Goal: Task Accomplishment & Management: Complete application form

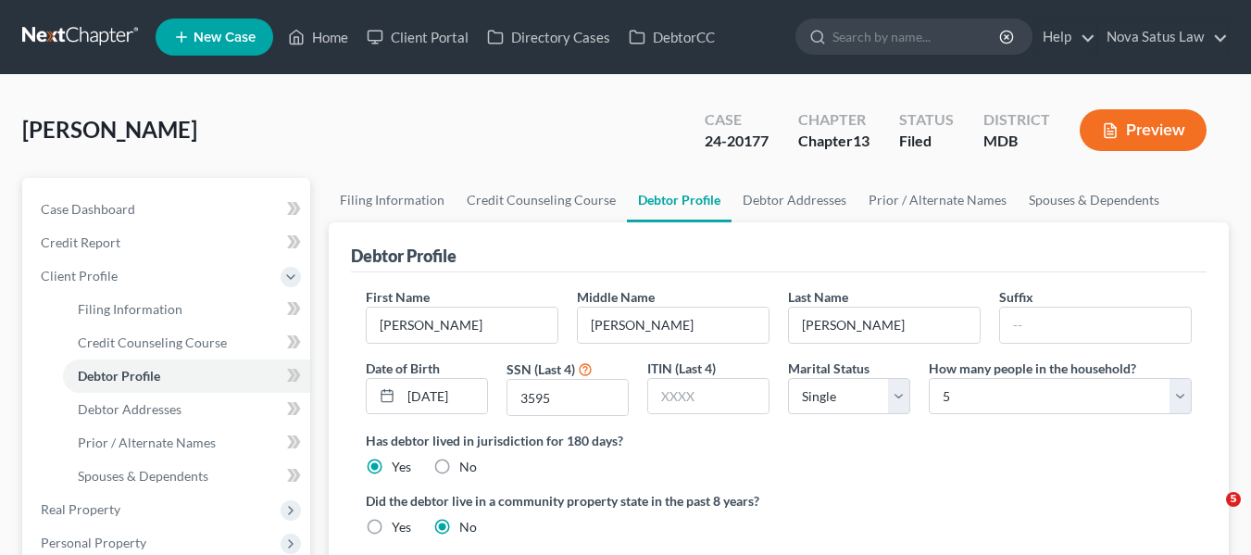
select select "0"
select select "4"
click at [327, 34] on link "Home" at bounding box center [318, 36] width 79 height 33
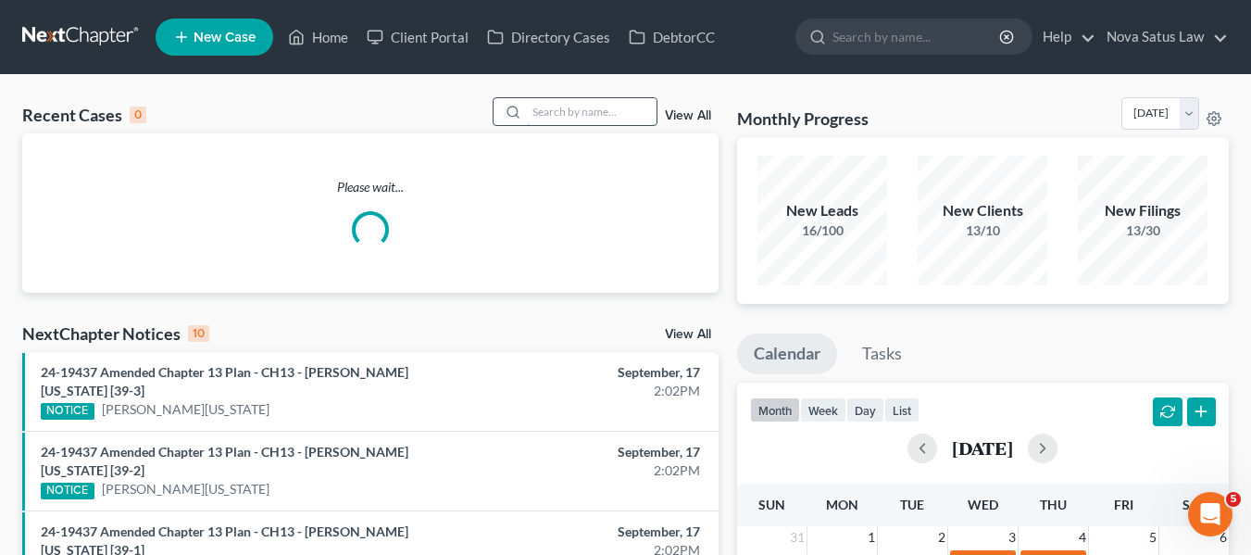
click at [558, 116] on input "search" at bounding box center [592, 111] width 130 height 27
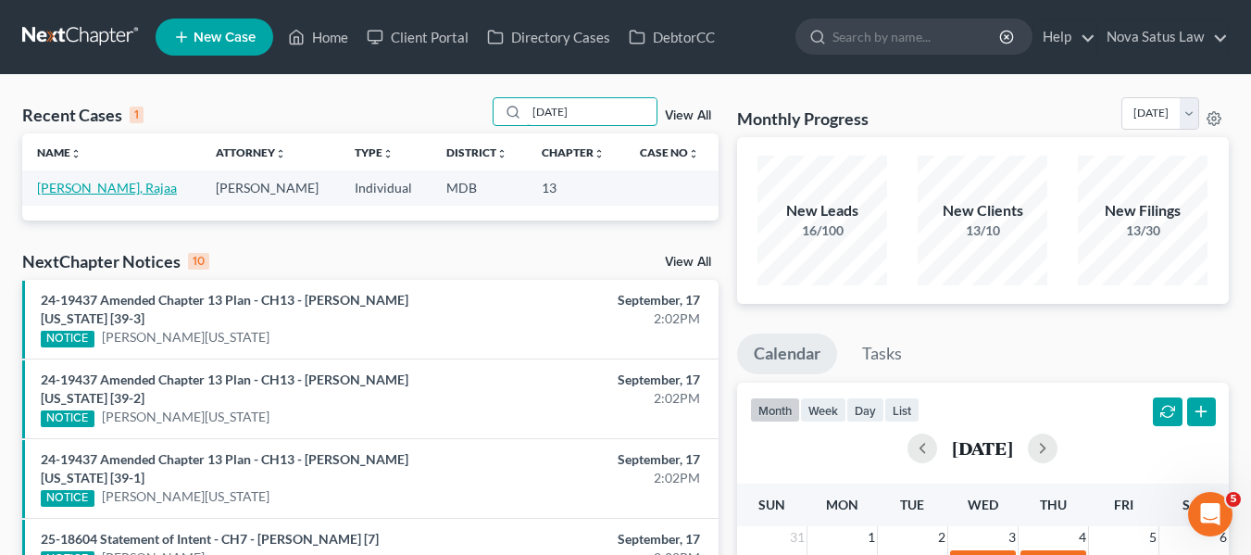
type input "[DATE]"
click at [76, 187] on link "[PERSON_NAME], Rajaa" at bounding box center [107, 188] width 140 height 16
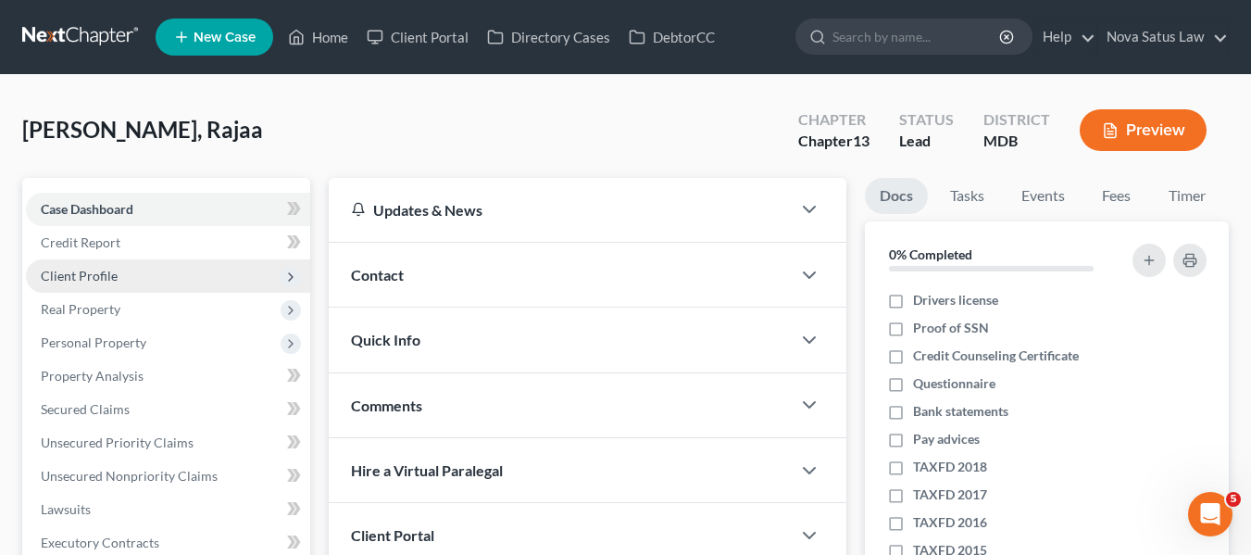
click at [107, 282] on span "Client Profile" at bounding box center [79, 276] width 77 height 16
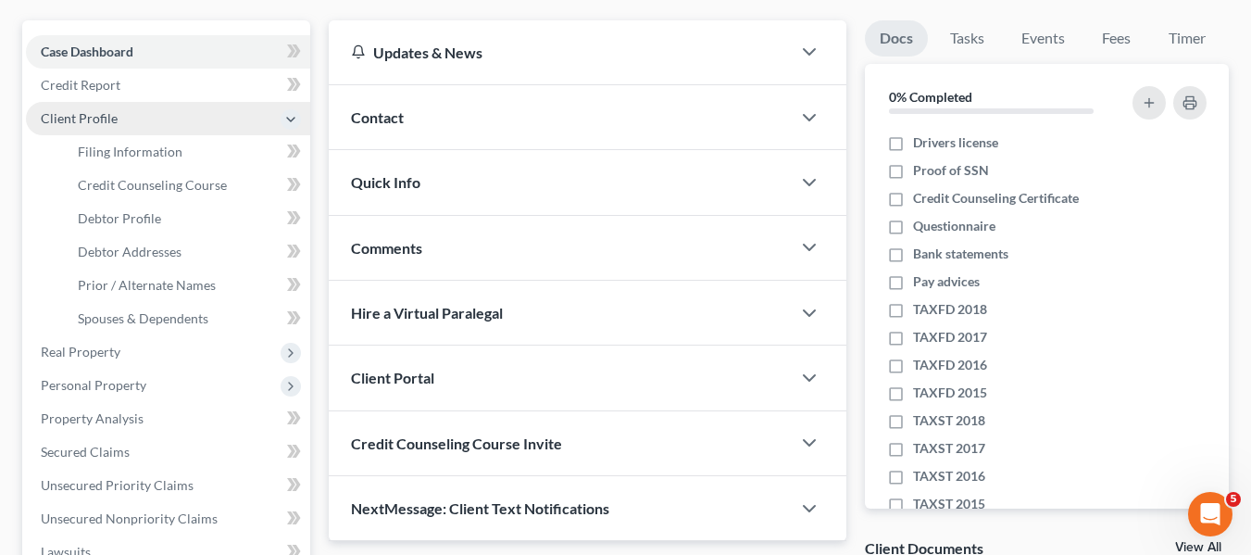
scroll to position [159, 0]
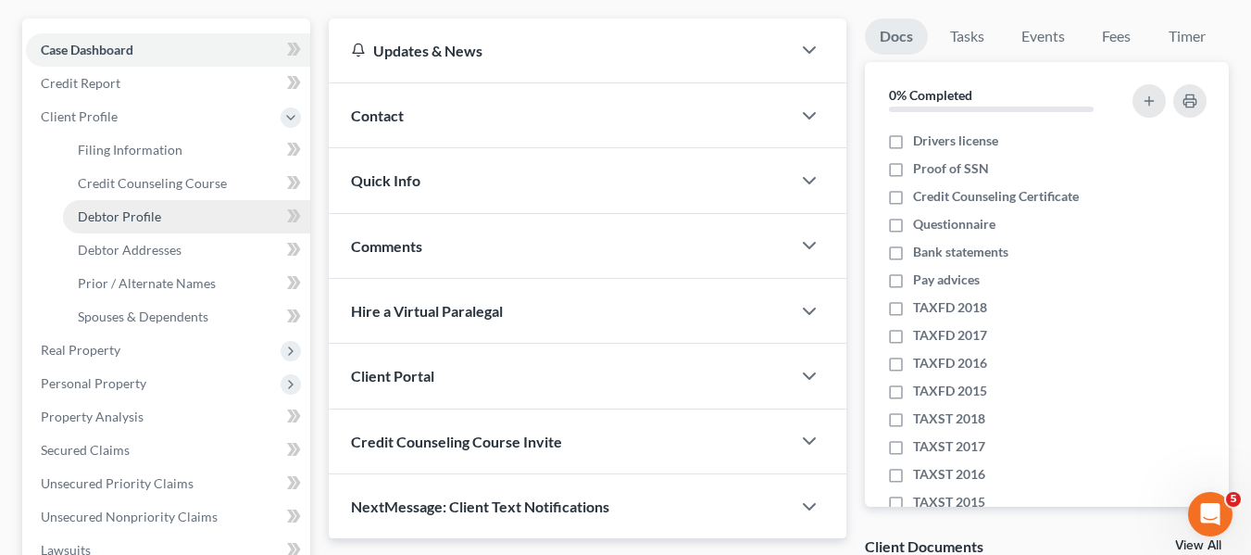
click at [109, 222] on span "Debtor Profile" at bounding box center [119, 216] width 83 height 16
select select "0"
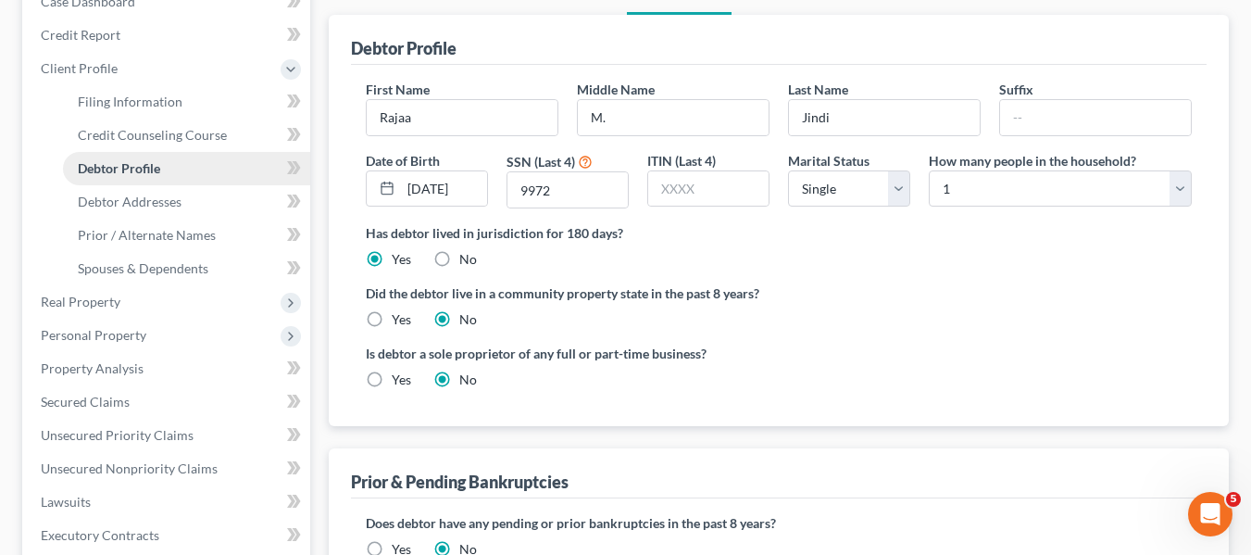
scroll to position [208, 0]
click at [836, 197] on select "Select Single Married Separated Divorced Widowed" at bounding box center [849, 187] width 122 height 37
click at [788, 169] on select "Select Single Married Separated Divorced Widowed" at bounding box center [849, 187] width 122 height 37
click at [844, 188] on select "Select Single Married Separated Divorced Widowed" at bounding box center [849, 187] width 122 height 37
select select "2"
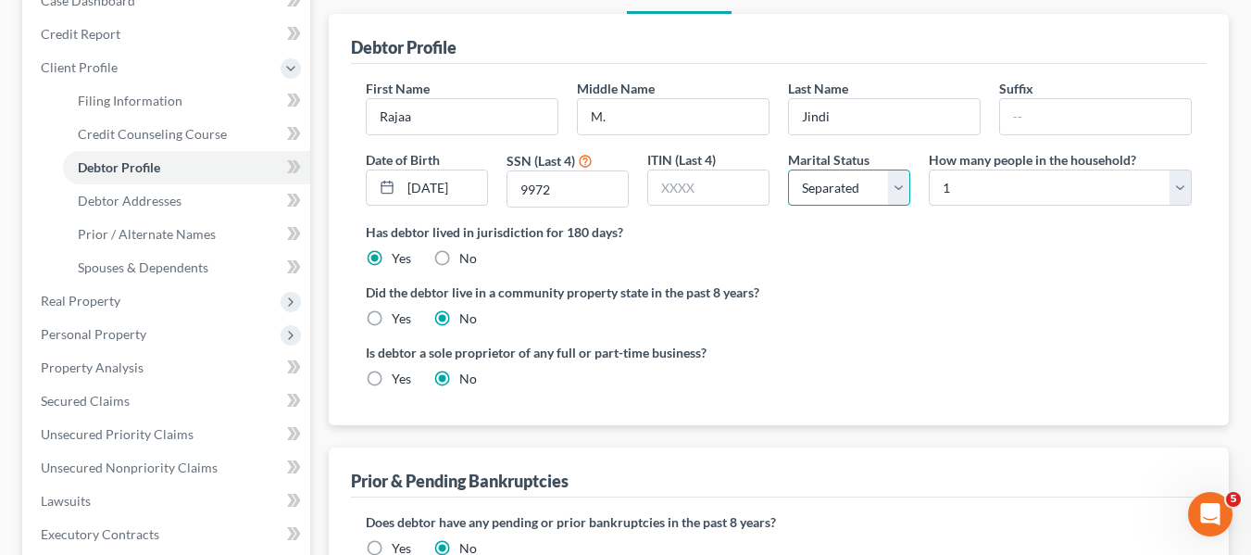
click at [788, 169] on select "Select Single Married Separated Divorced Widowed" at bounding box center [849, 187] width 122 height 37
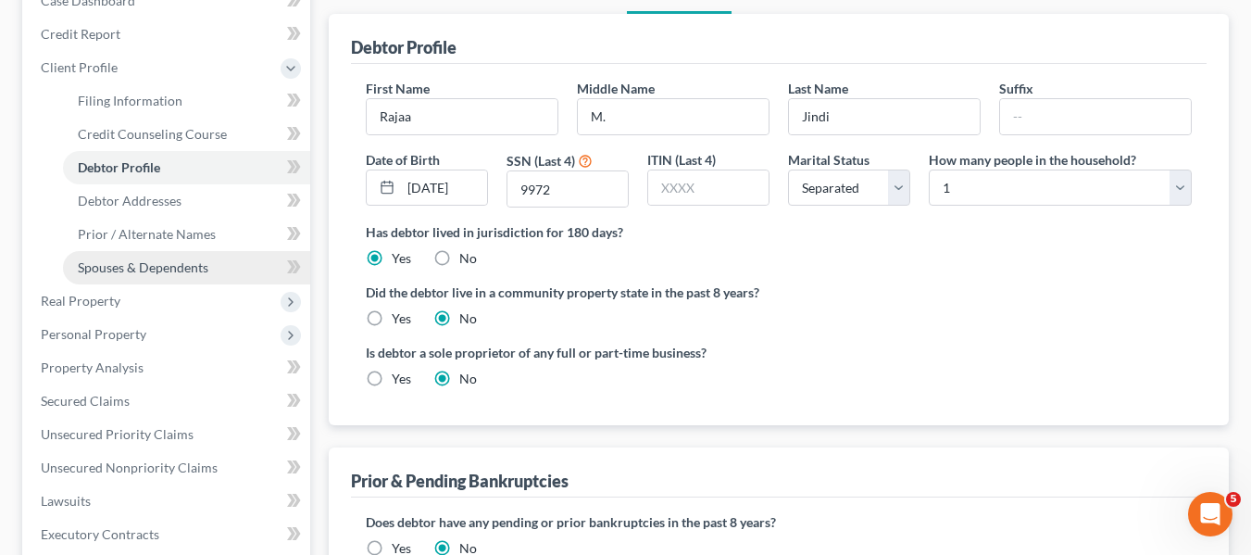
click at [194, 272] on span "Spouses & Dependents" at bounding box center [143, 267] width 131 height 16
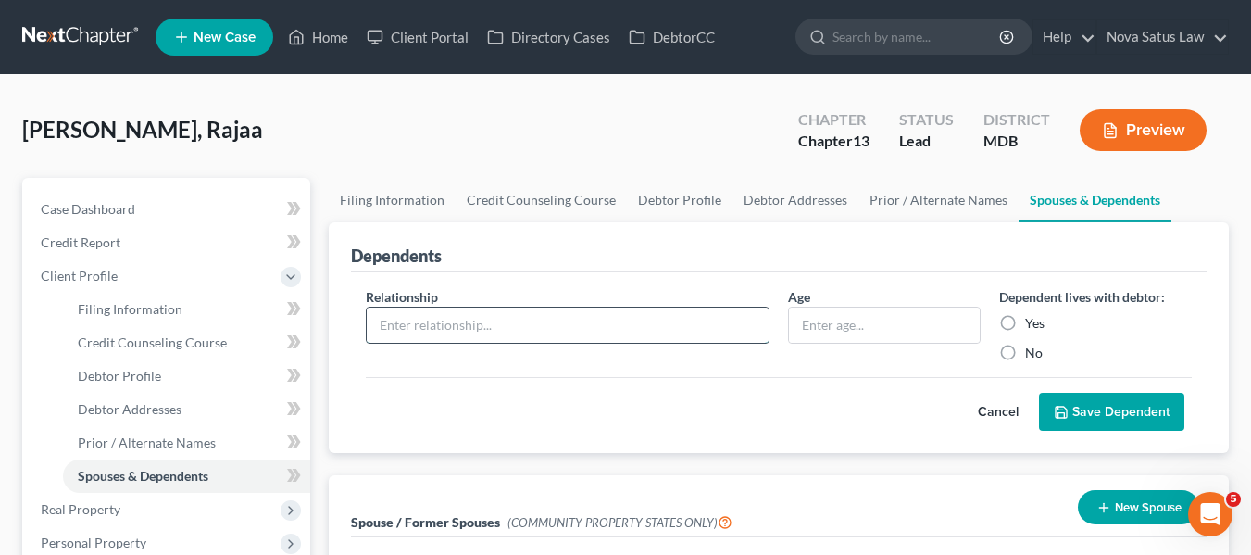
click at [517, 324] on input "text" at bounding box center [568, 324] width 402 height 35
type input "Daughter"
click at [856, 338] on input "text" at bounding box center [884, 324] width 191 height 35
click at [571, 323] on input "Daughter" at bounding box center [568, 324] width 402 height 35
click at [815, 335] on input "text" at bounding box center [884, 324] width 191 height 35
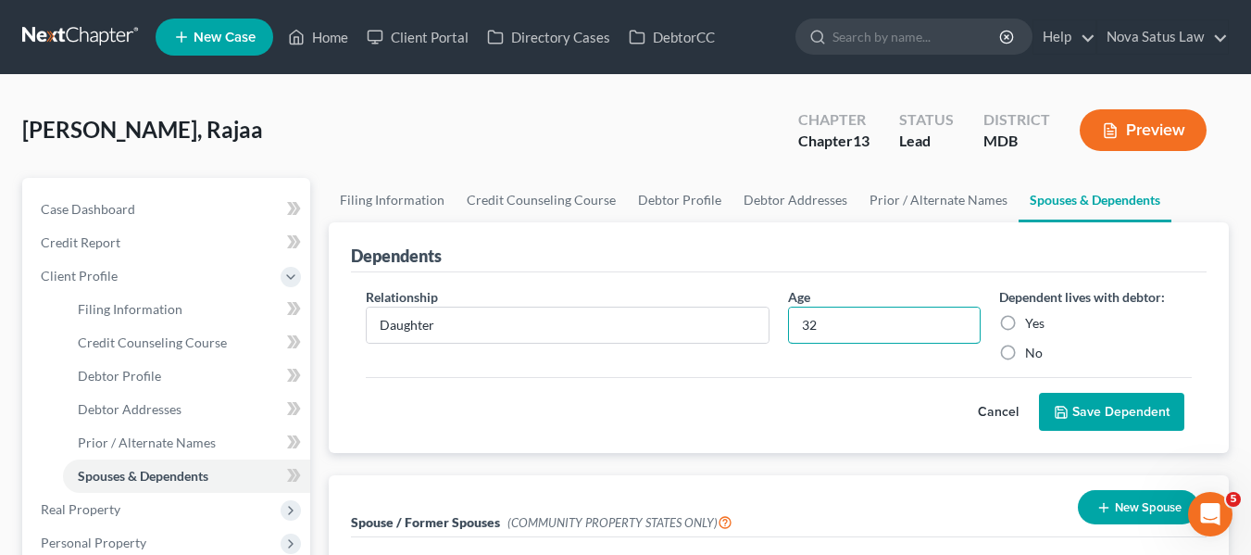
type input "32"
click at [1025, 325] on label "Yes" at bounding box center [1034, 323] width 19 height 19
click at [1032, 325] on input "Yes" at bounding box center [1038, 320] width 12 height 12
radio input "true"
click at [1070, 413] on button "Save Dependent" at bounding box center [1111, 412] width 145 height 39
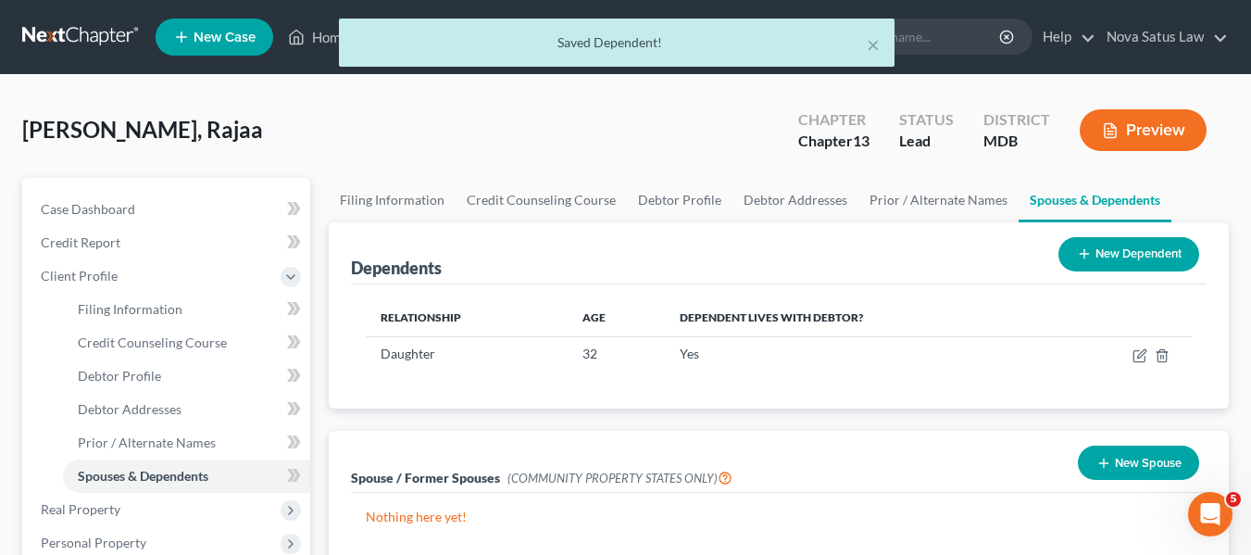
click at [1060, 255] on button "New Dependent" at bounding box center [1128, 254] width 141 height 34
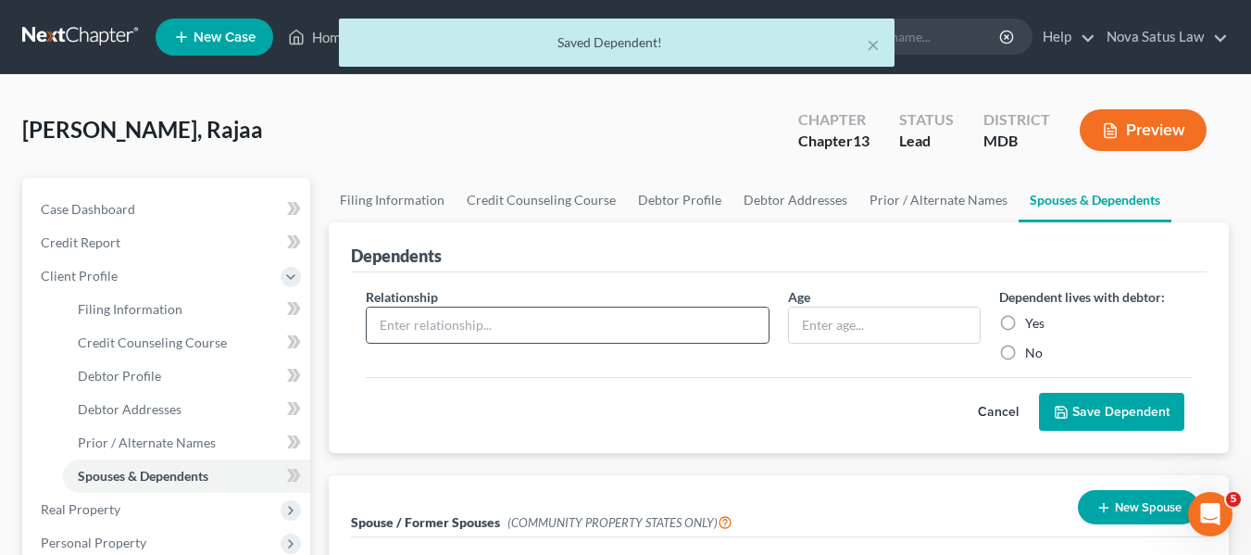
click at [456, 329] on input "text" at bounding box center [568, 324] width 402 height 35
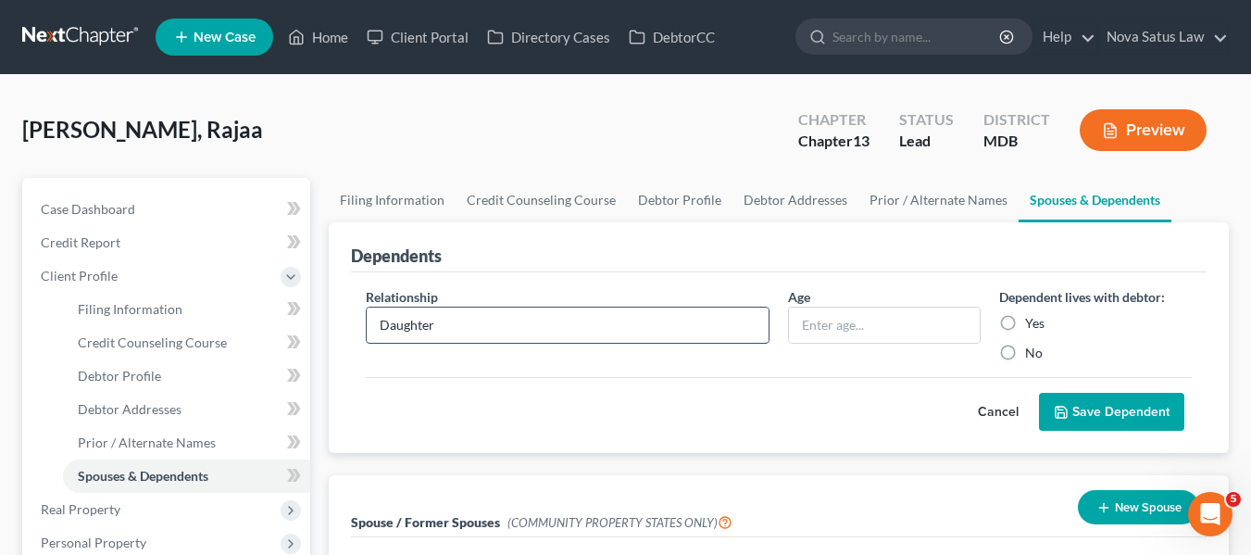
type input "Daughter"
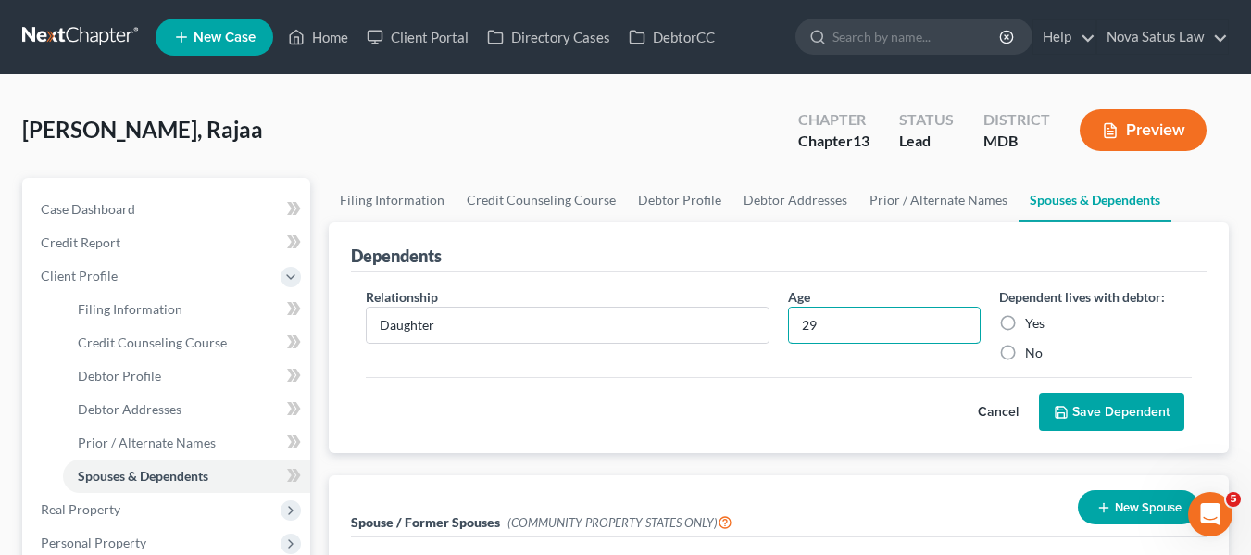
type input "29"
click at [1025, 324] on label "Yes" at bounding box center [1034, 323] width 19 height 19
click at [1032, 324] on input "Yes" at bounding box center [1038, 320] width 12 height 12
radio input "true"
click at [1067, 406] on icon "submit" at bounding box center [1061, 412] width 15 height 15
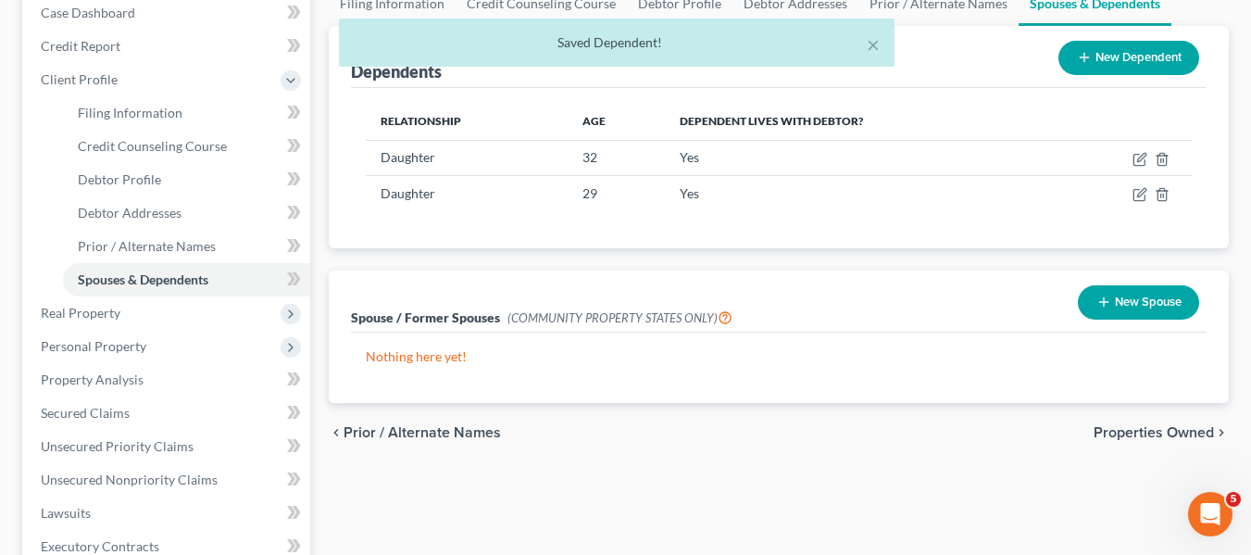
scroll to position [197, 0]
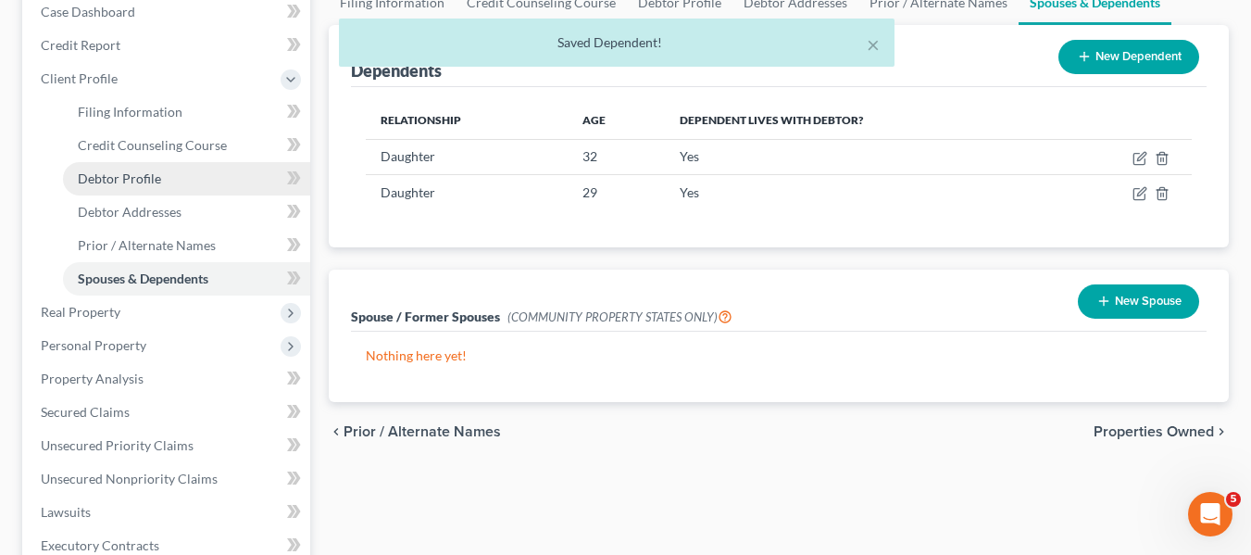
click at [194, 171] on link "Debtor Profile" at bounding box center [186, 178] width 247 height 33
select select "2"
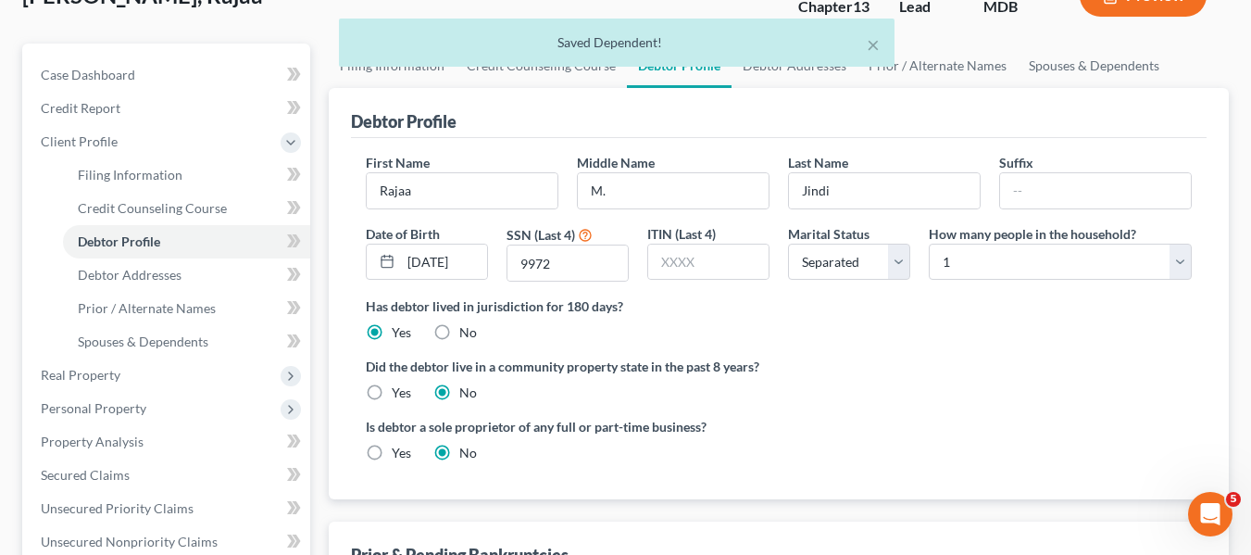
scroll to position [136, 0]
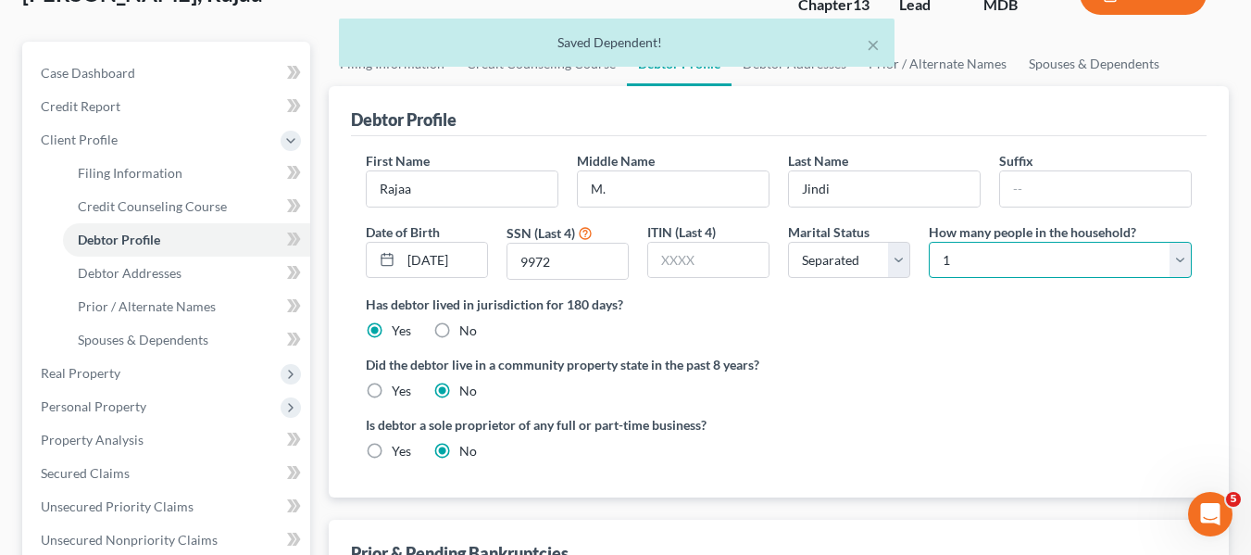
click at [1077, 264] on select "Select 1 2 3 4 5 6 7 8 9 10 11 12 13 14 15 16 17 18 19 20" at bounding box center [1060, 260] width 263 height 37
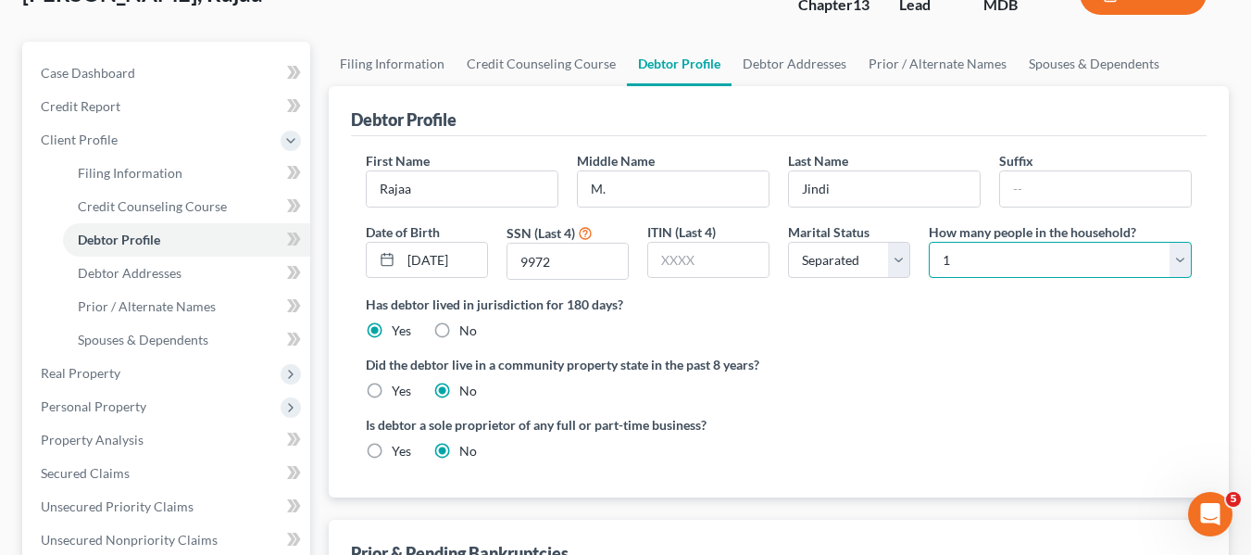
select select "2"
click at [929, 242] on select "Select 1 2 3 4 5 6 7 8 9 10 11 12 13 14 15 16 17 18 19 20" at bounding box center [1060, 260] width 263 height 37
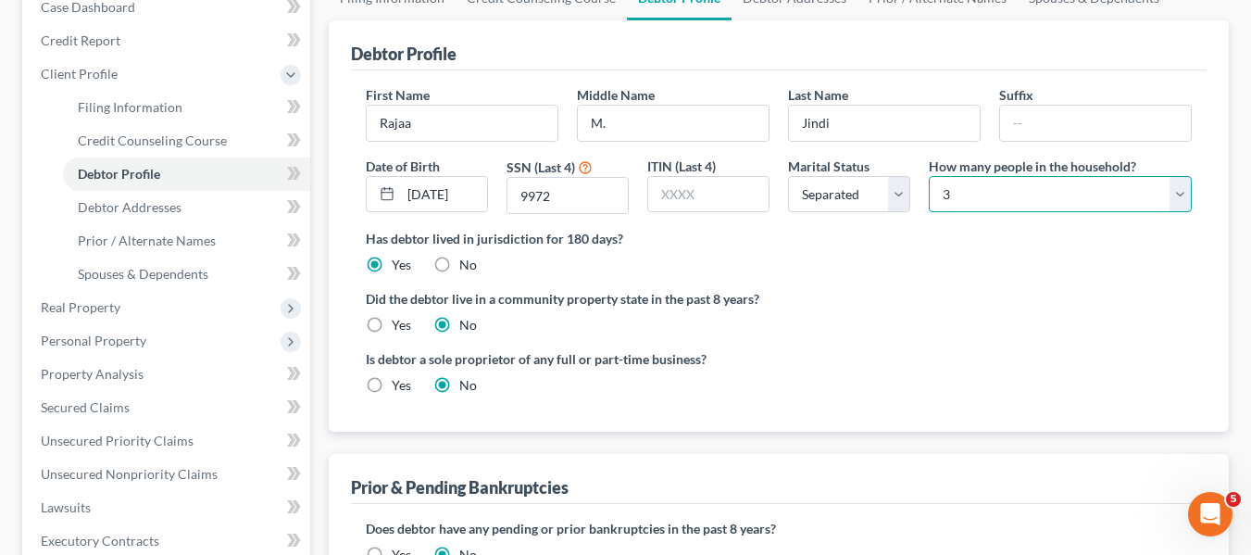
scroll to position [209, 0]
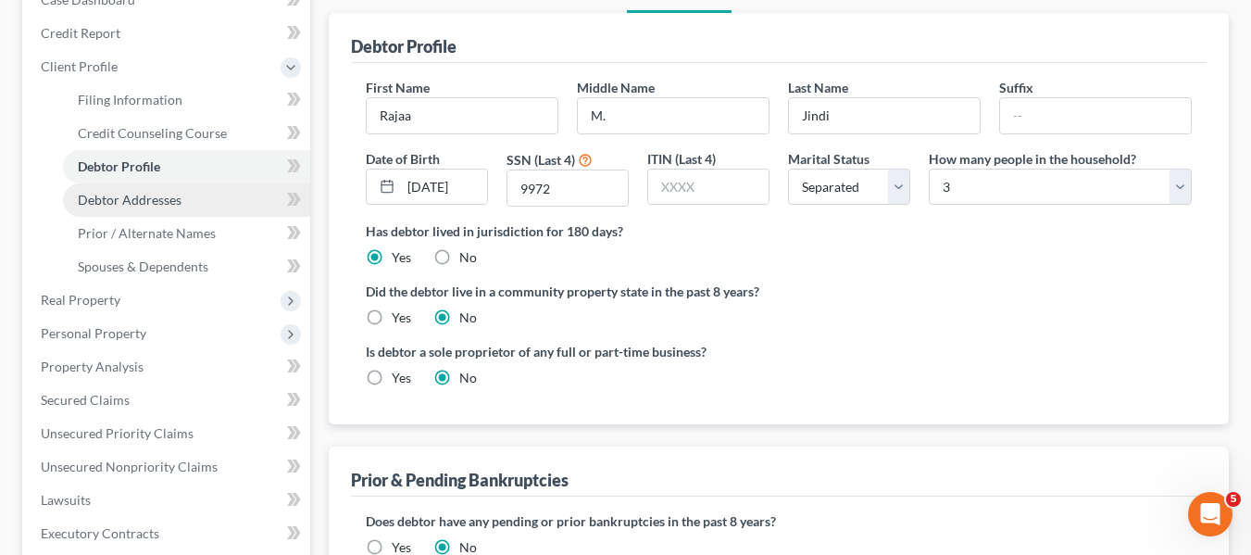
click at [185, 194] on link "Debtor Addresses" at bounding box center [186, 199] width 247 height 33
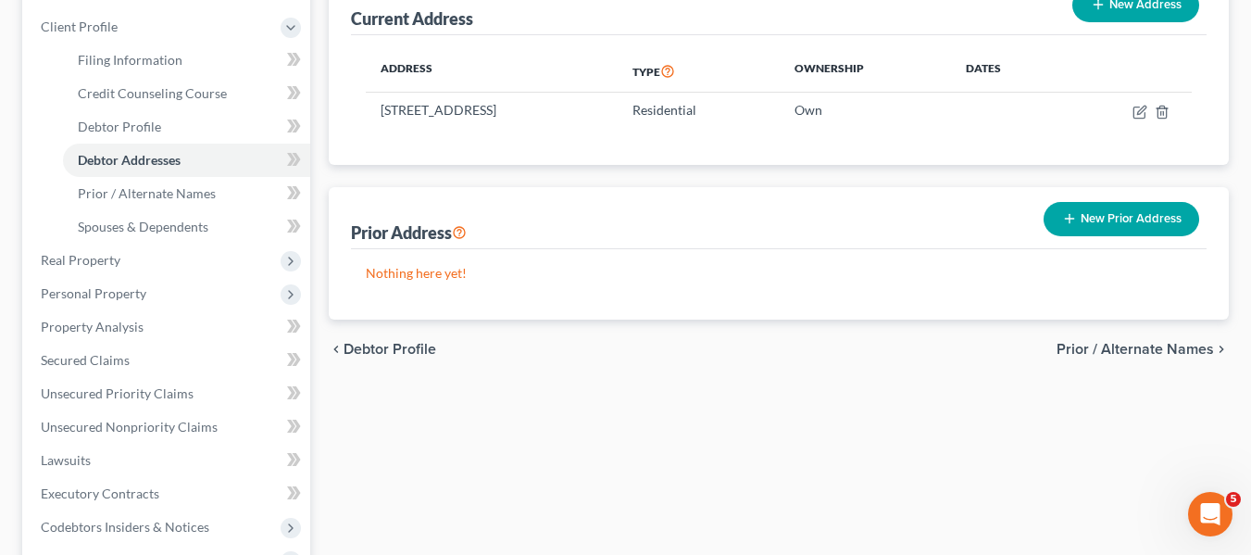
scroll to position [174, 0]
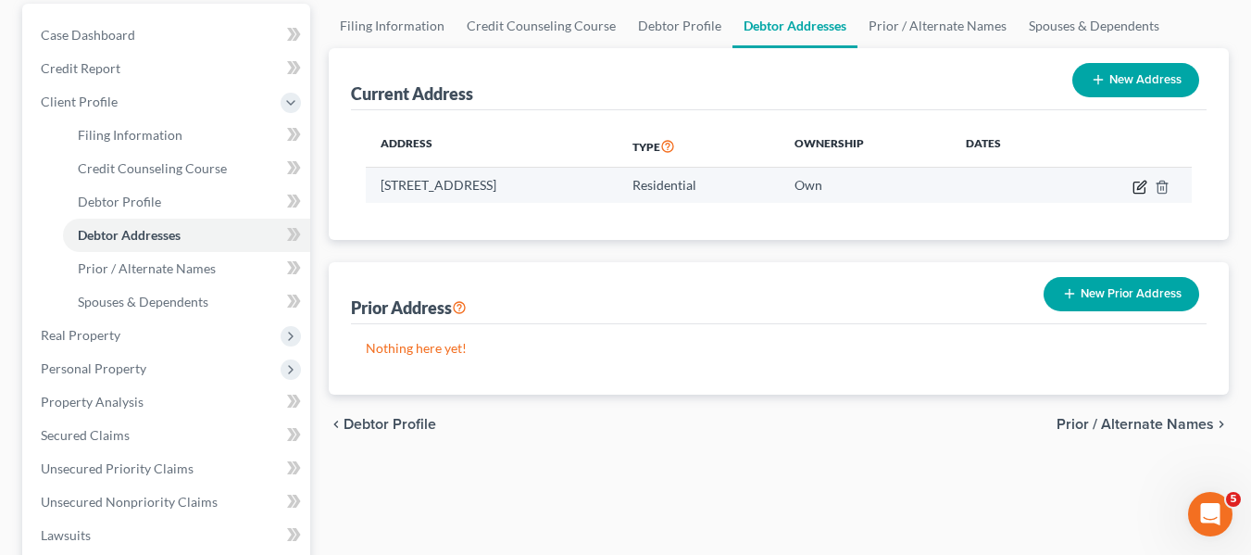
click at [1138, 182] on icon "button" at bounding box center [1139, 187] width 15 height 15
select select "21"
select select "2"
select select "0"
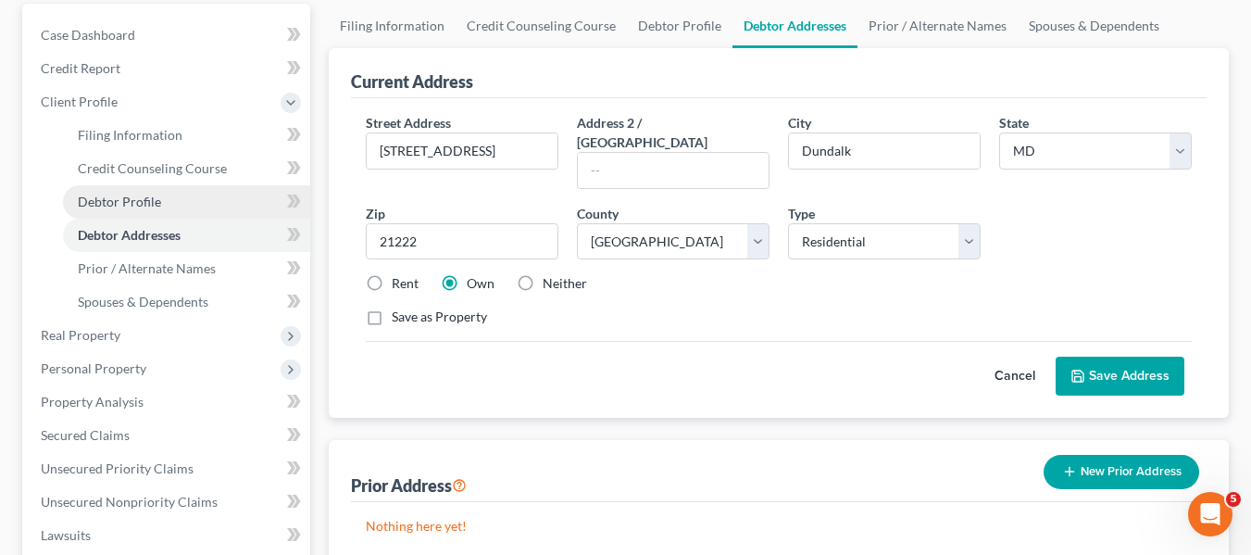
click at [152, 201] on span "Debtor Profile" at bounding box center [119, 202] width 83 height 16
select select "2"
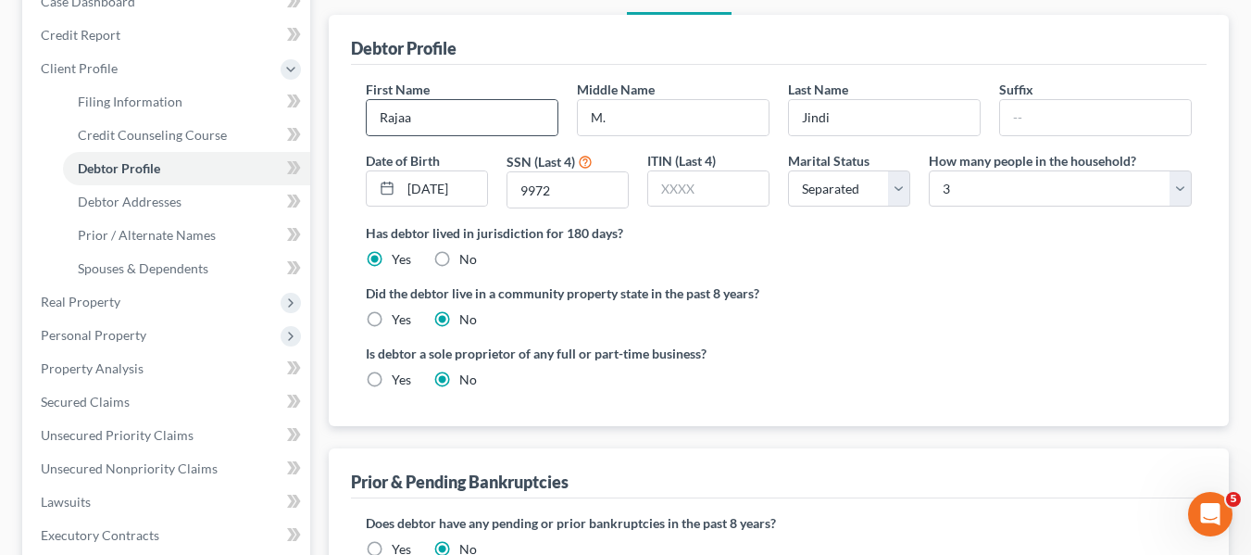
scroll to position [206, 0]
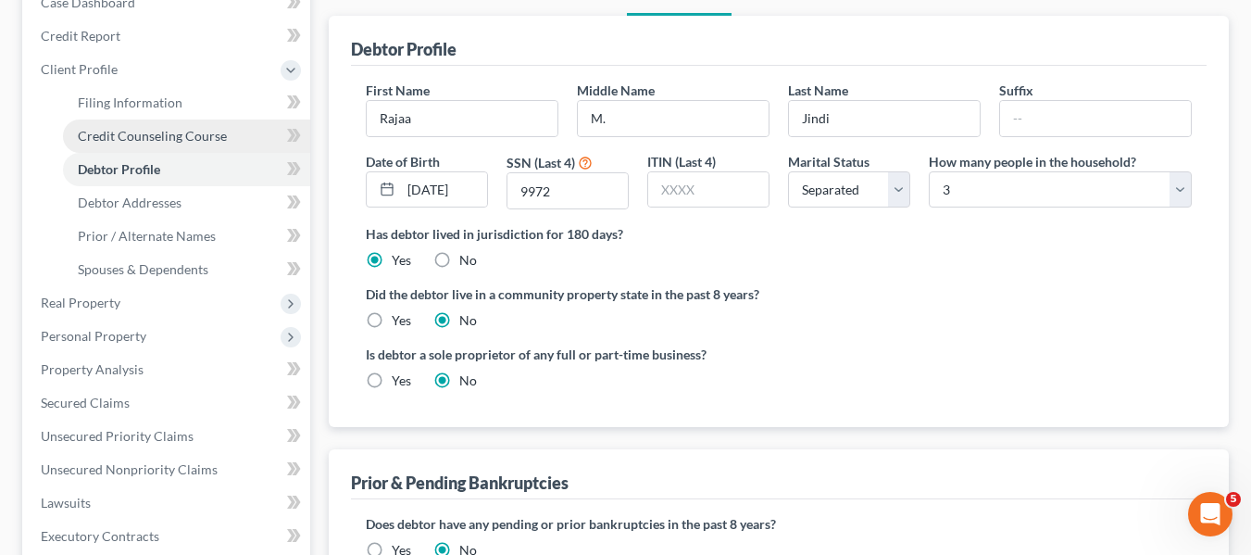
click at [179, 134] on span "Credit Counseling Course" at bounding box center [152, 136] width 149 height 16
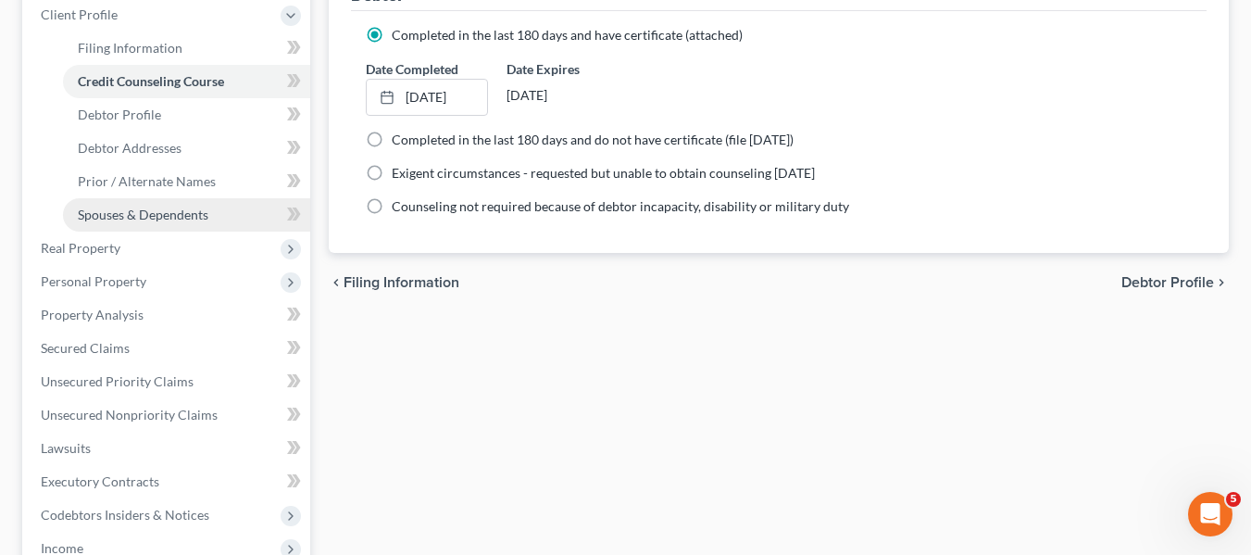
scroll to position [262, 0]
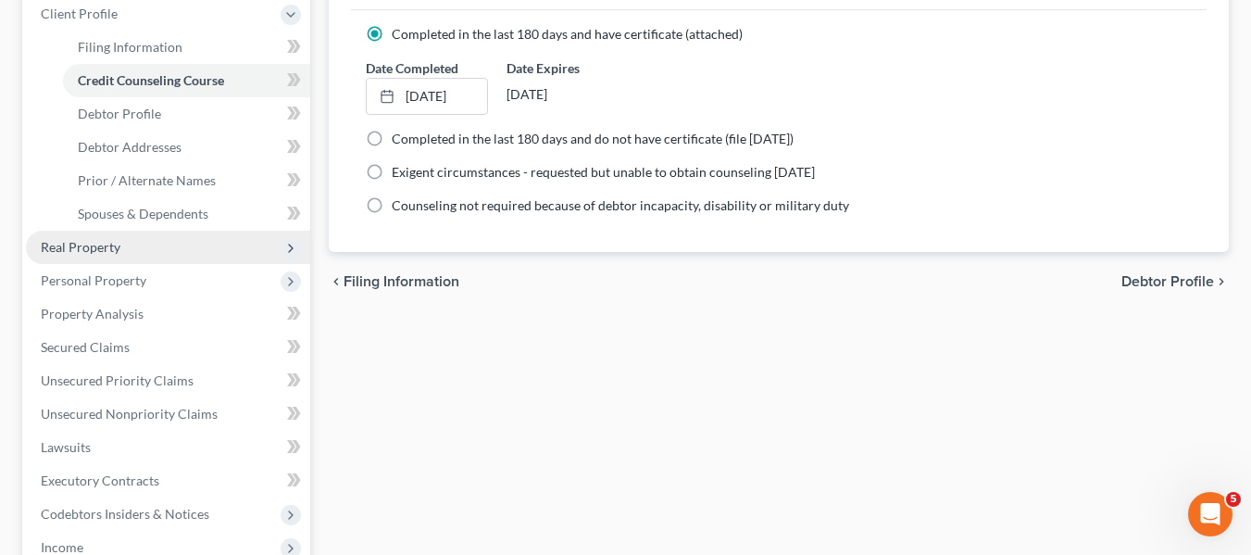
click at [129, 255] on span "Real Property" at bounding box center [168, 247] width 284 height 33
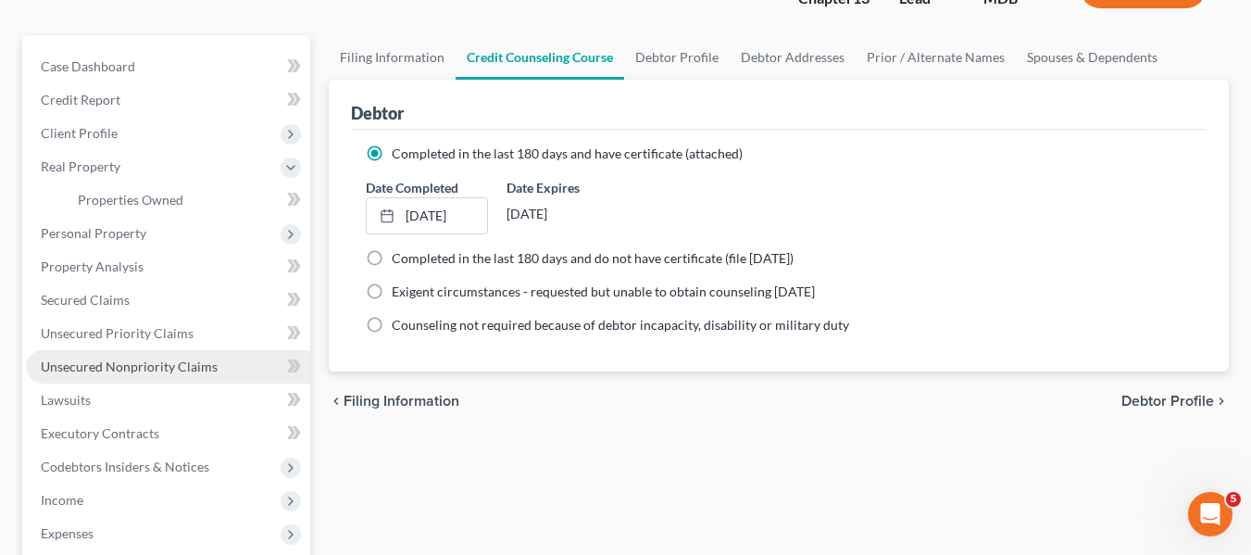
scroll to position [142, 0]
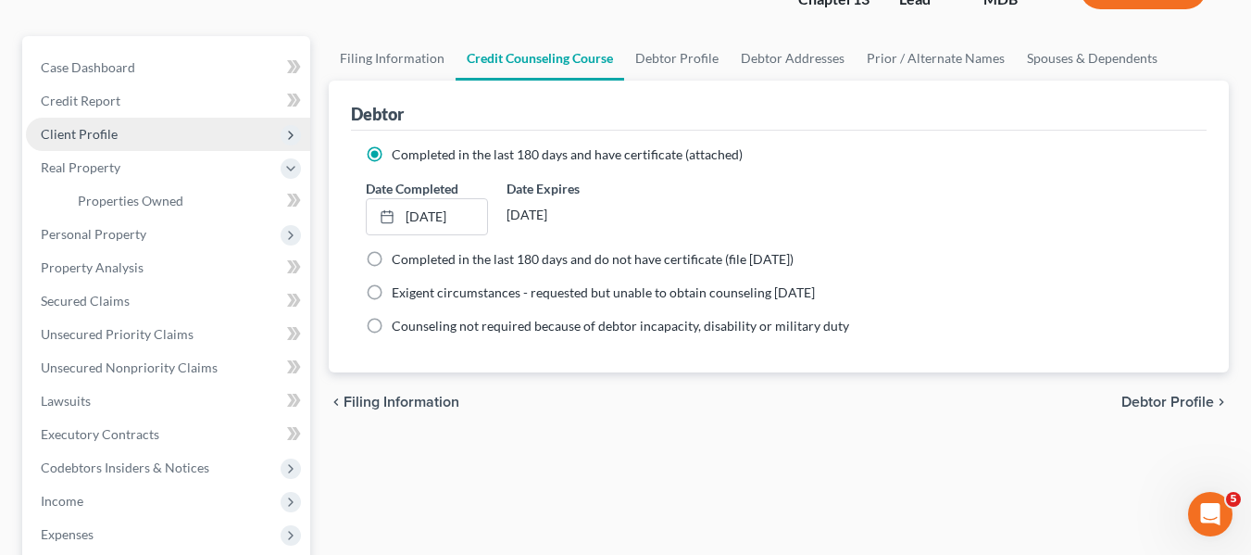
click at [99, 145] on span "Client Profile" at bounding box center [168, 134] width 284 height 33
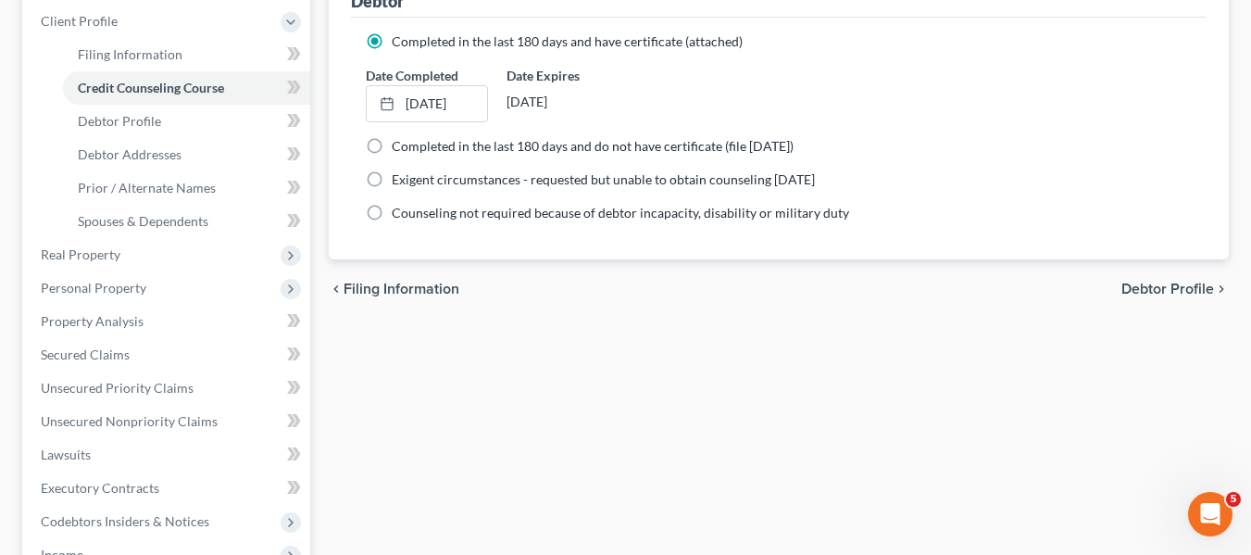
scroll to position [256, 0]
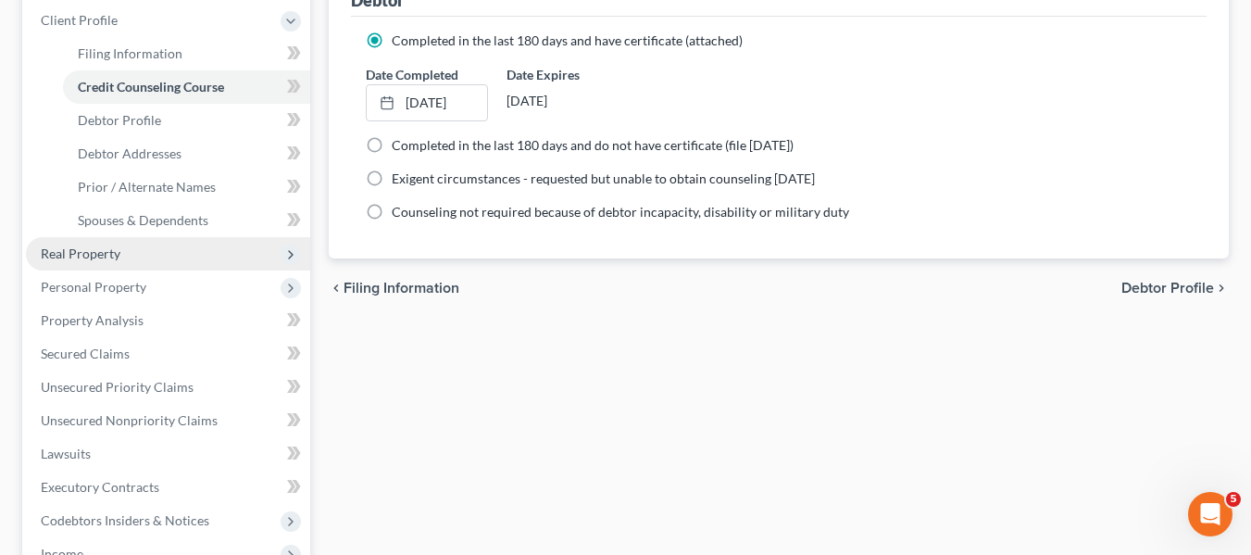
click at [57, 256] on span "Real Property" at bounding box center [81, 253] width 80 height 16
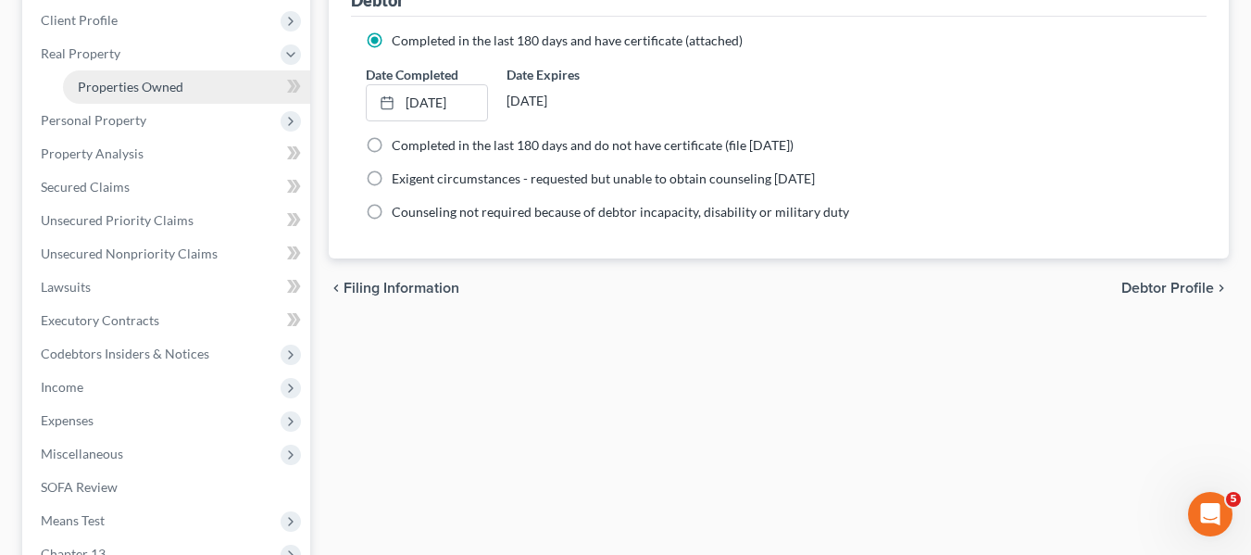
click at [151, 90] on span "Properties Owned" at bounding box center [131, 87] width 106 height 16
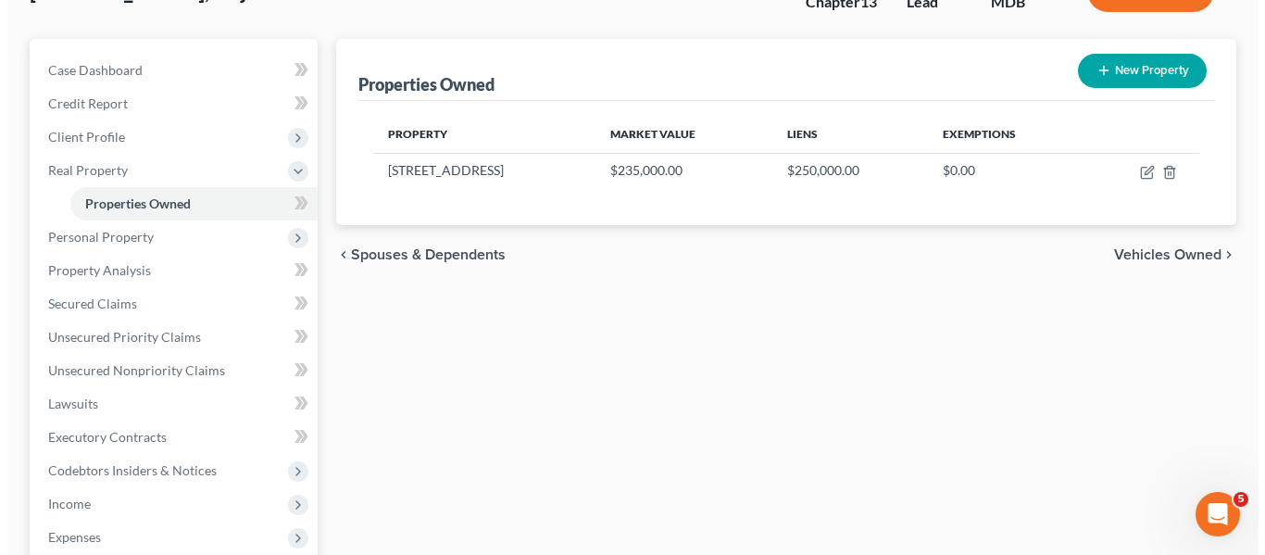
scroll to position [141, 0]
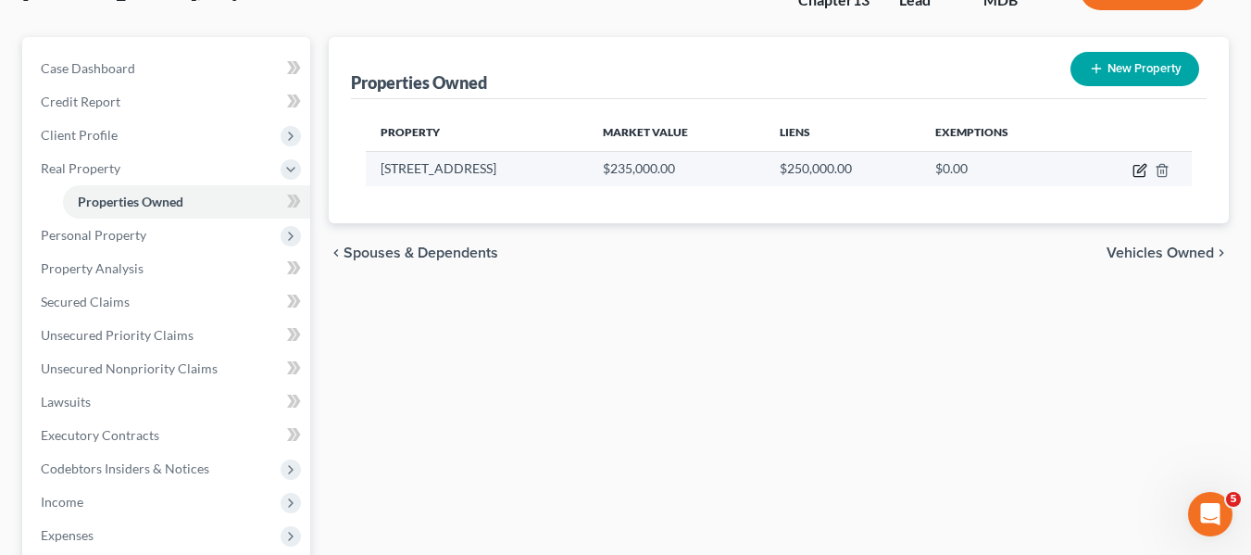
click at [1142, 171] on icon "button" at bounding box center [1139, 170] width 15 height 15
select select "21"
select select "2"
select select "3"
select select "1"
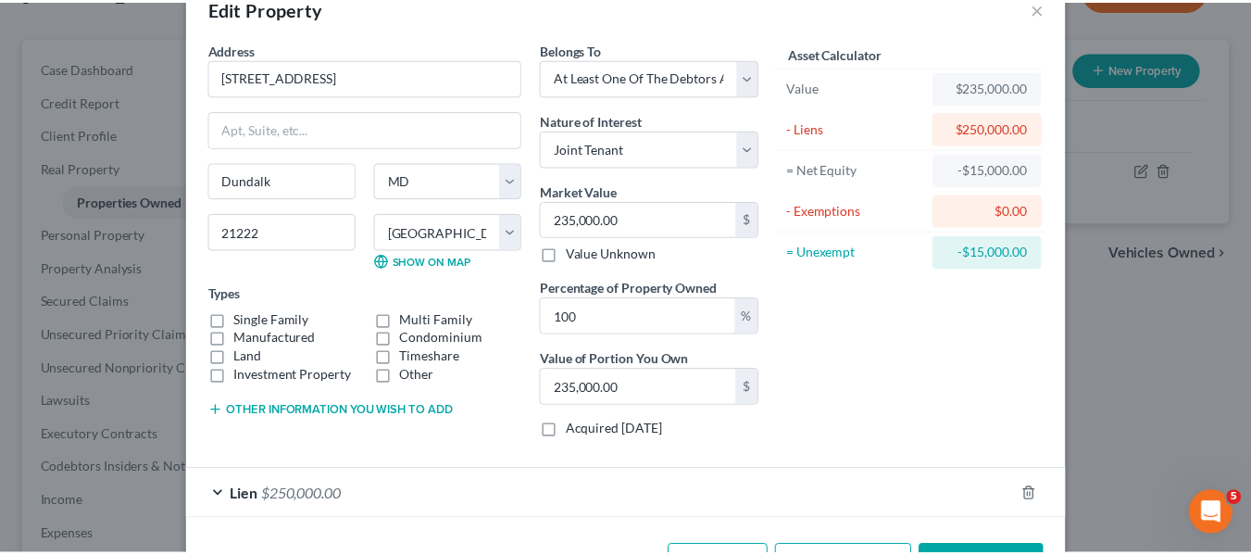
scroll to position [113, 0]
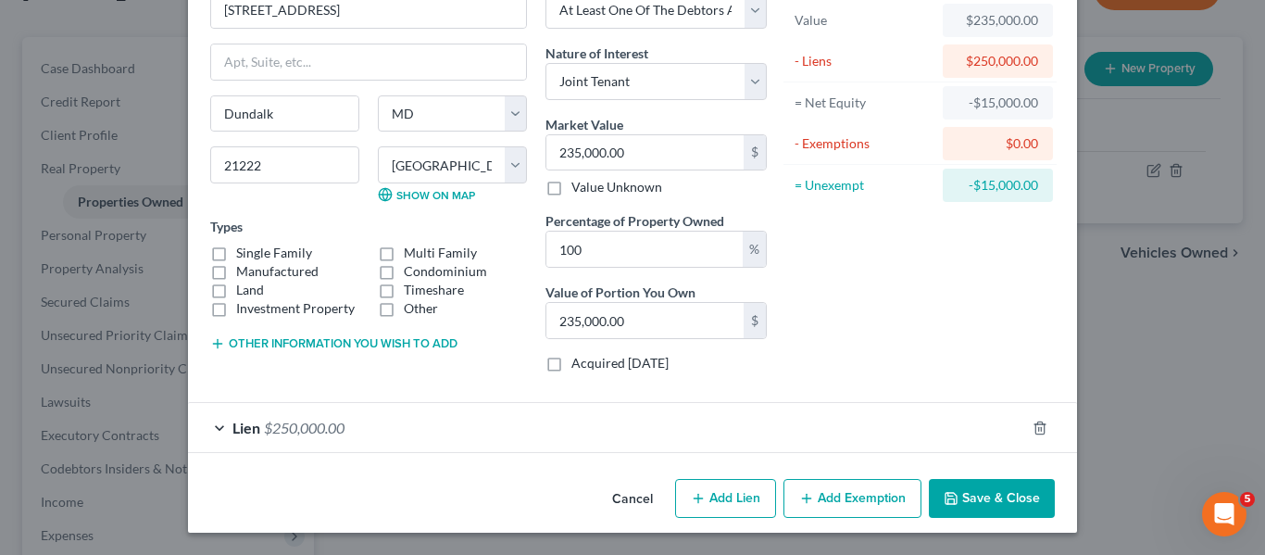
click at [960, 514] on button "Save & Close" at bounding box center [992, 498] width 126 height 39
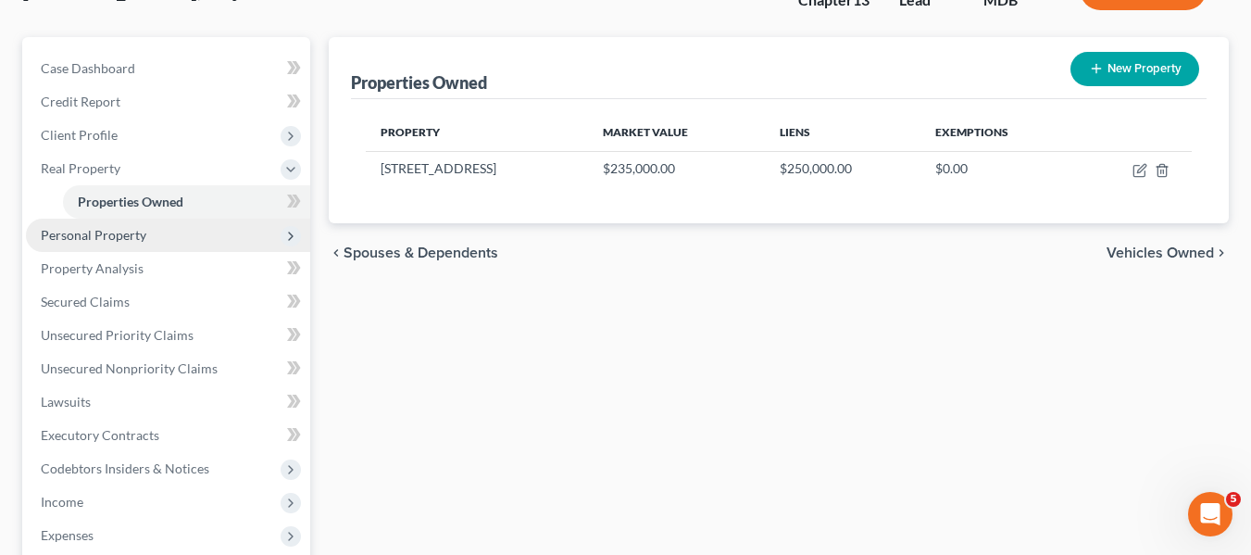
click at [135, 230] on span "Personal Property" at bounding box center [94, 235] width 106 height 16
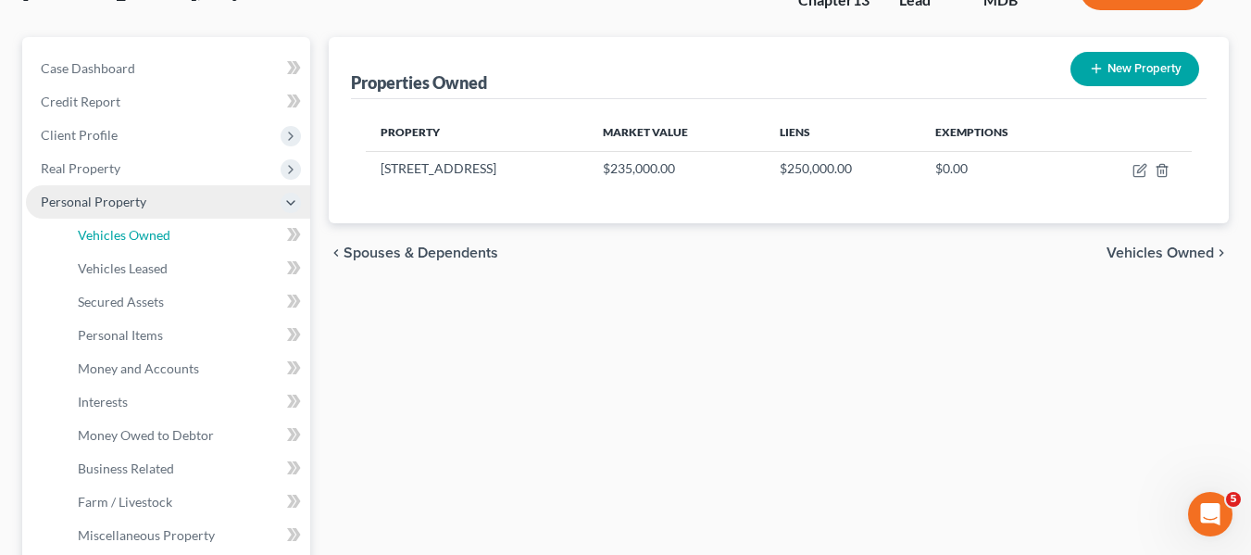
click at [135, 230] on span "Vehicles Owned" at bounding box center [124, 235] width 93 height 16
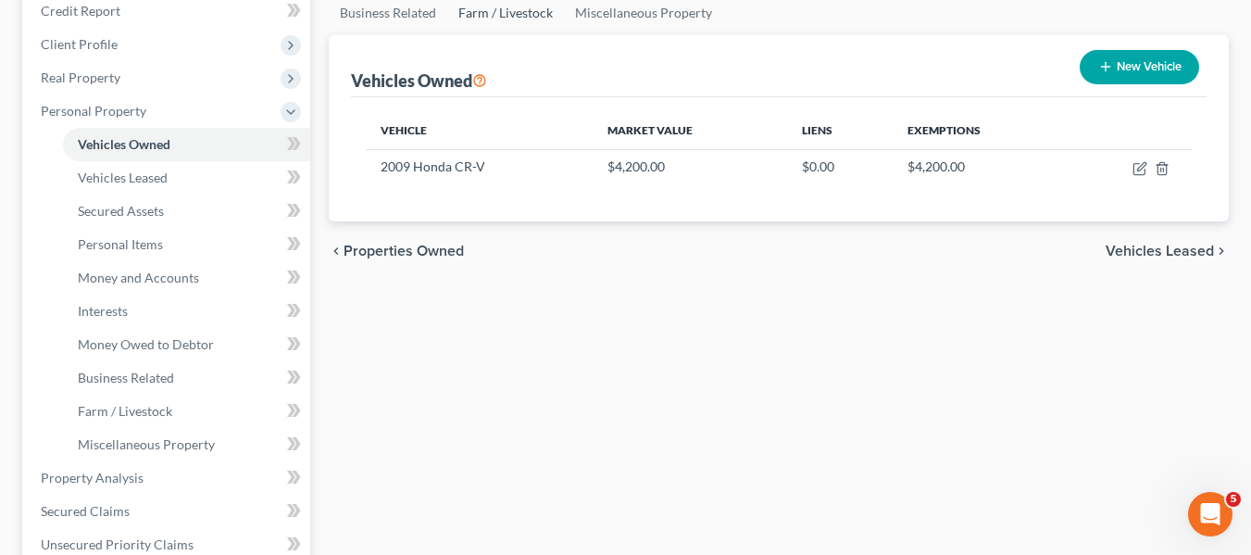
scroll to position [232, 0]
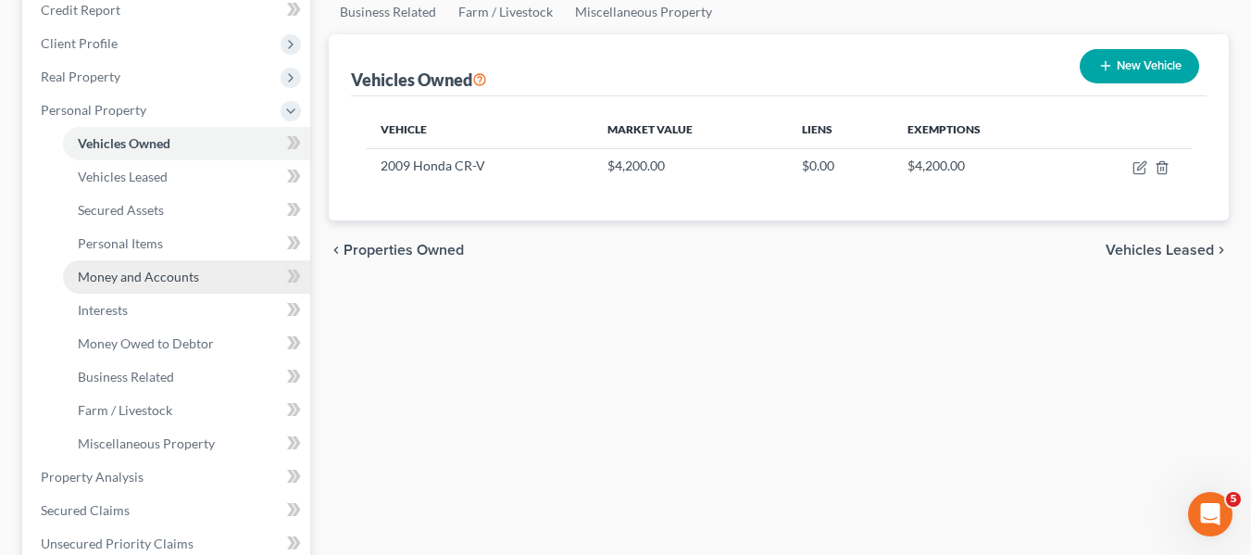
click at [183, 272] on span "Money and Accounts" at bounding box center [138, 277] width 121 height 16
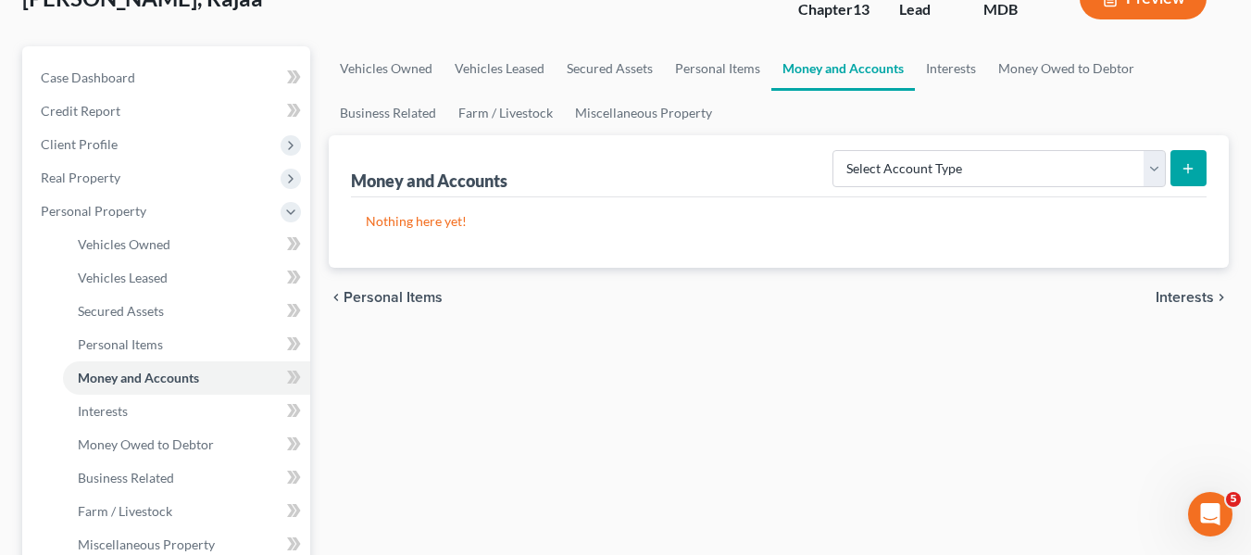
scroll to position [132, 0]
click at [118, 421] on link "Interests" at bounding box center [186, 410] width 247 height 33
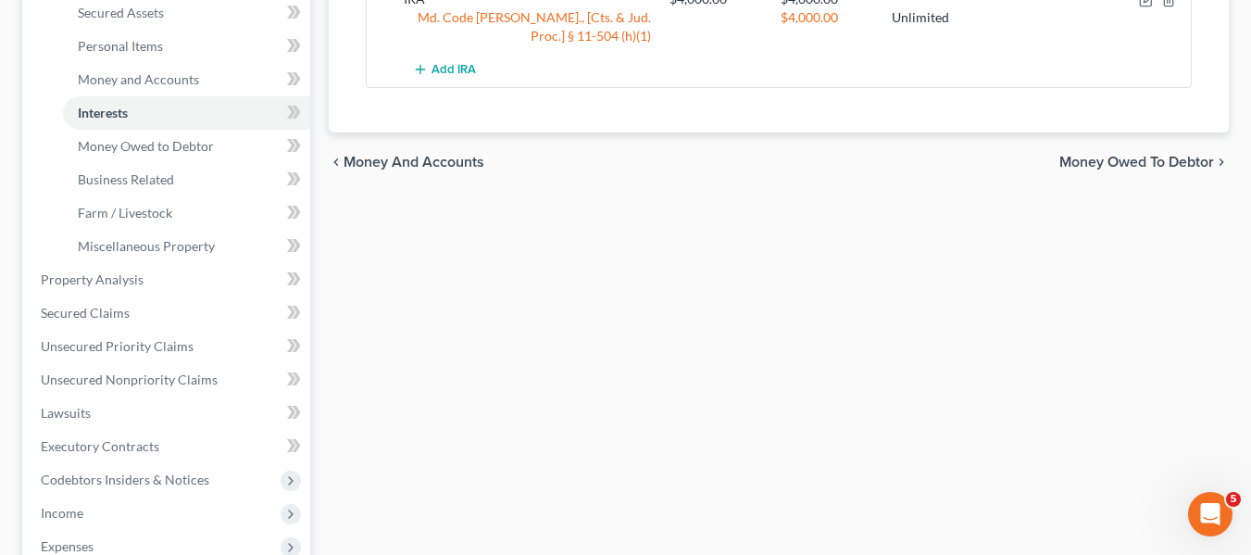
scroll to position [431, 0]
click at [141, 308] on link "Secured Claims" at bounding box center [168, 311] width 284 height 33
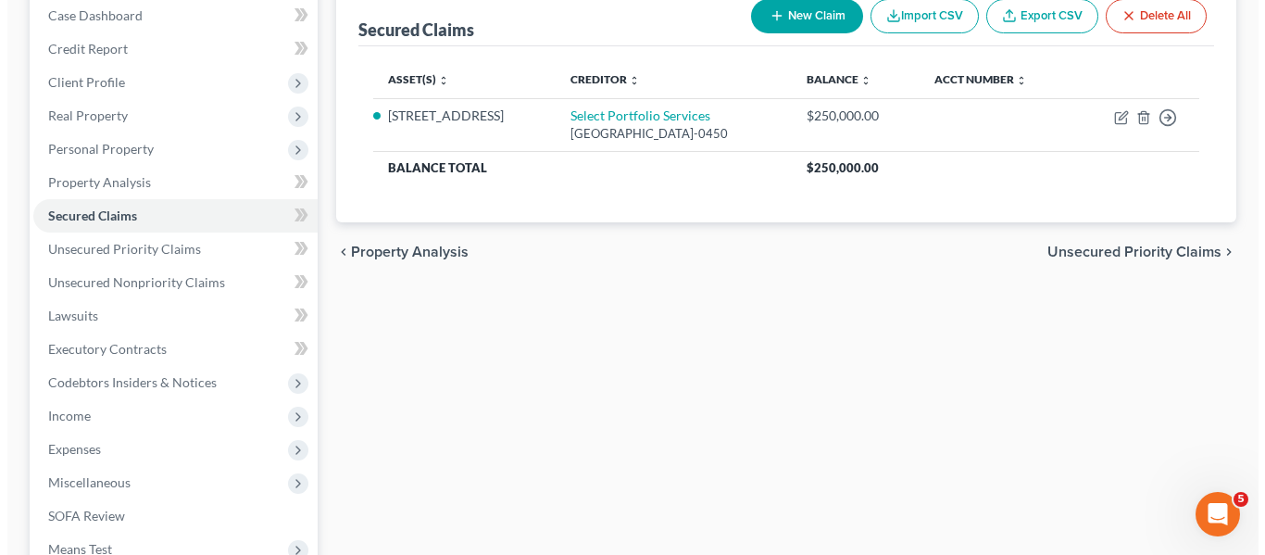
scroll to position [194, 0]
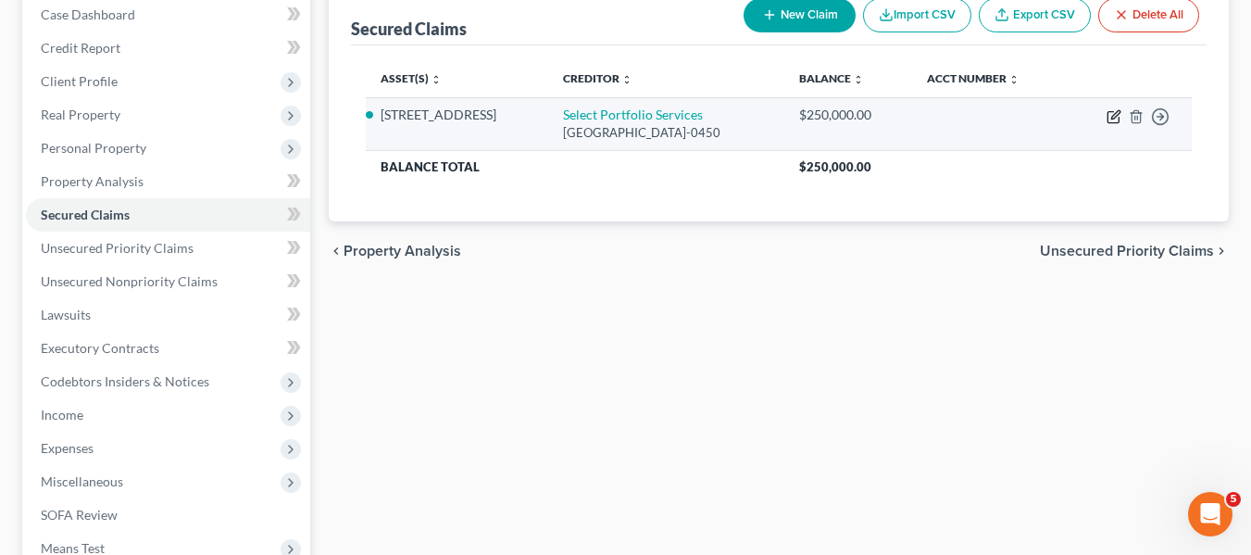
click at [1109, 120] on icon "button" at bounding box center [1114, 116] width 15 height 15
select select "46"
select select "3"
select select "0"
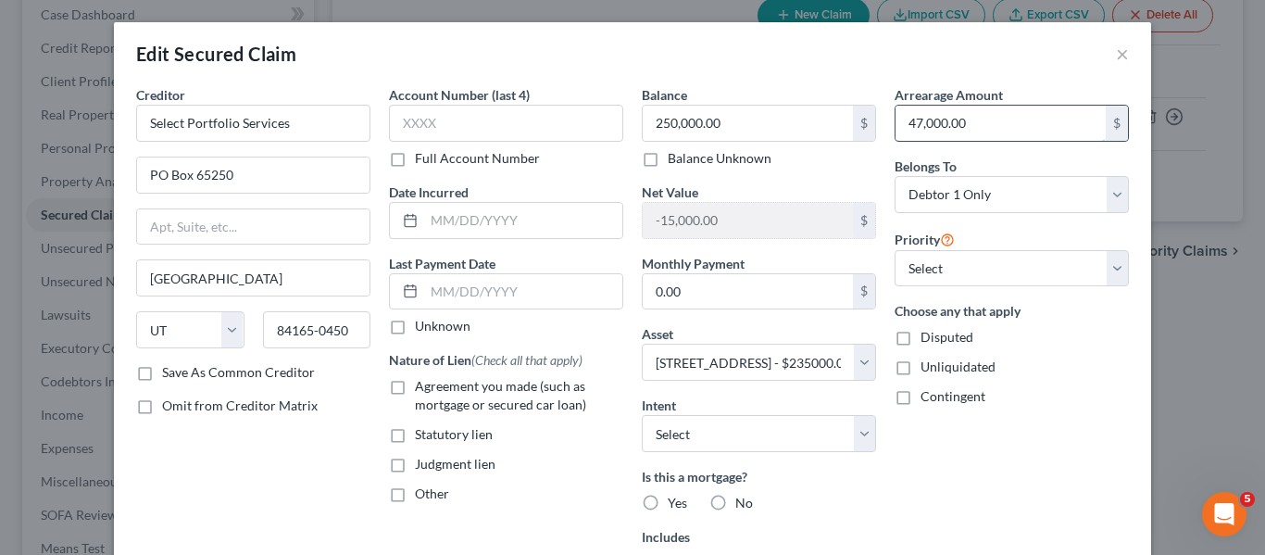
click at [979, 131] on input "47,000.00" at bounding box center [1000, 123] width 210 height 35
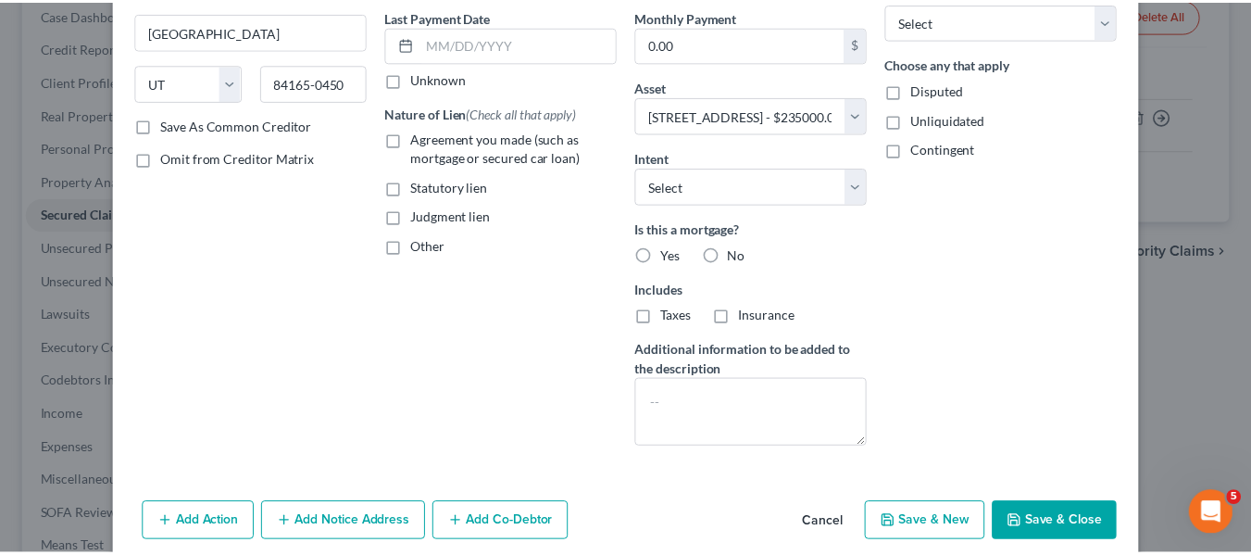
scroll to position [246, 0]
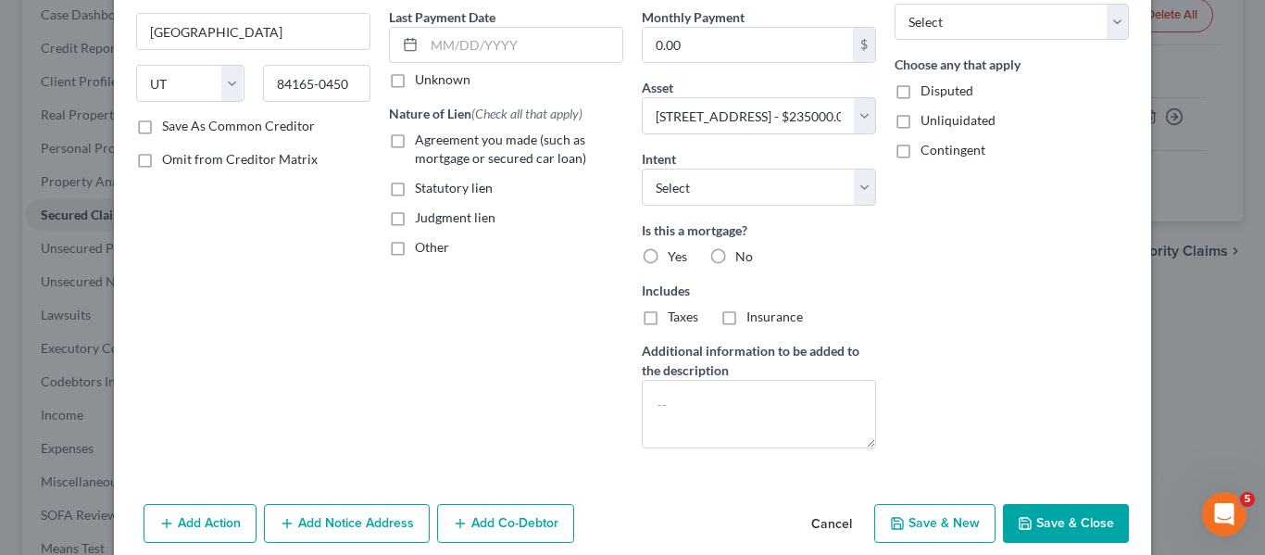
type input "45,000"
click at [1034, 519] on button "Save & Close" at bounding box center [1066, 523] width 126 height 39
select select
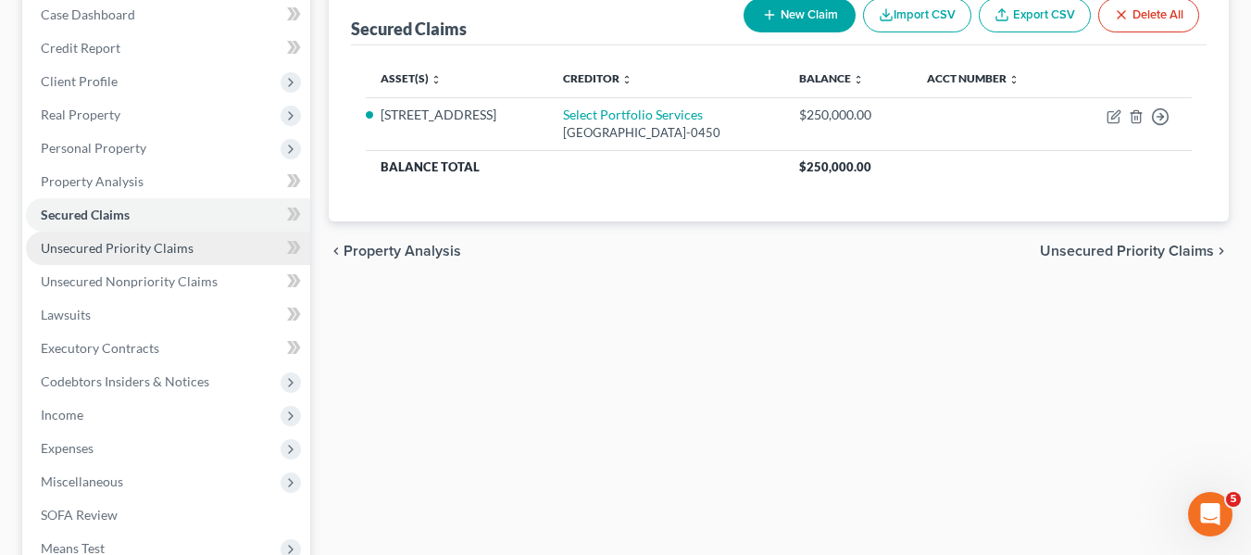
click at [161, 248] on span "Unsecured Priority Claims" at bounding box center [117, 248] width 153 height 16
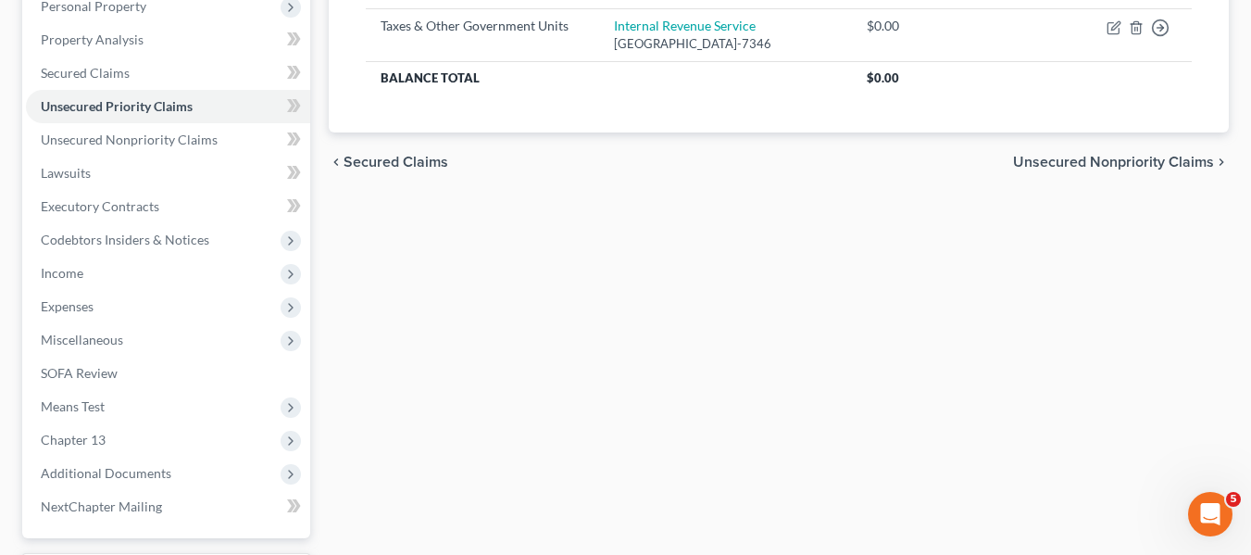
scroll to position [337, 0]
click at [129, 269] on span "Income" at bounding box center [168, 272] width 284 height 33
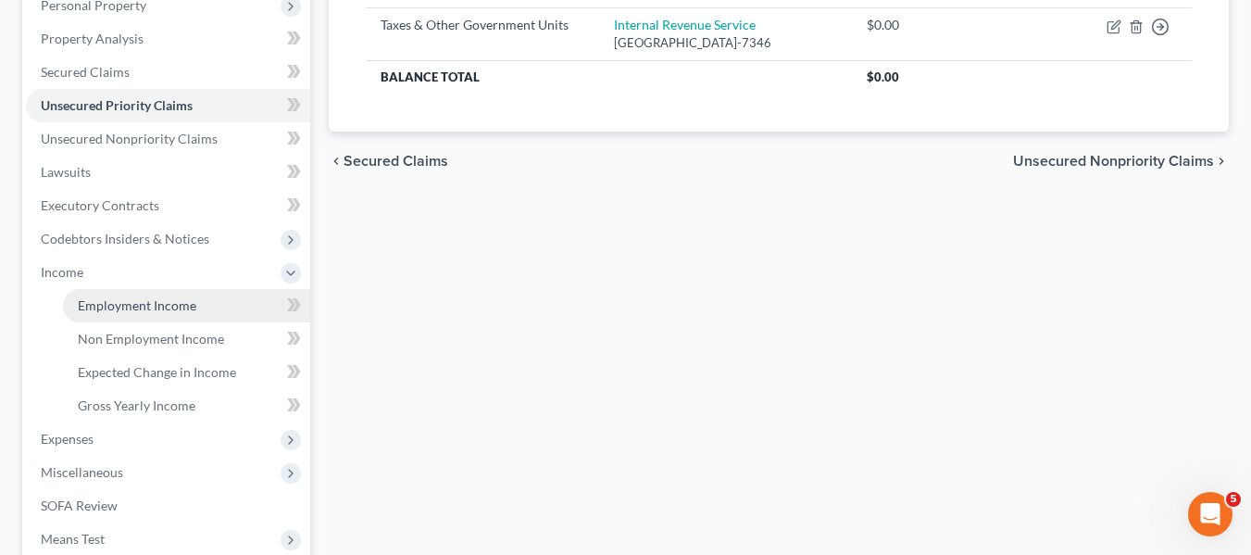
click at [138, 304] on span "Employment Income" at bounding box center [137, 305] width 119 height 16
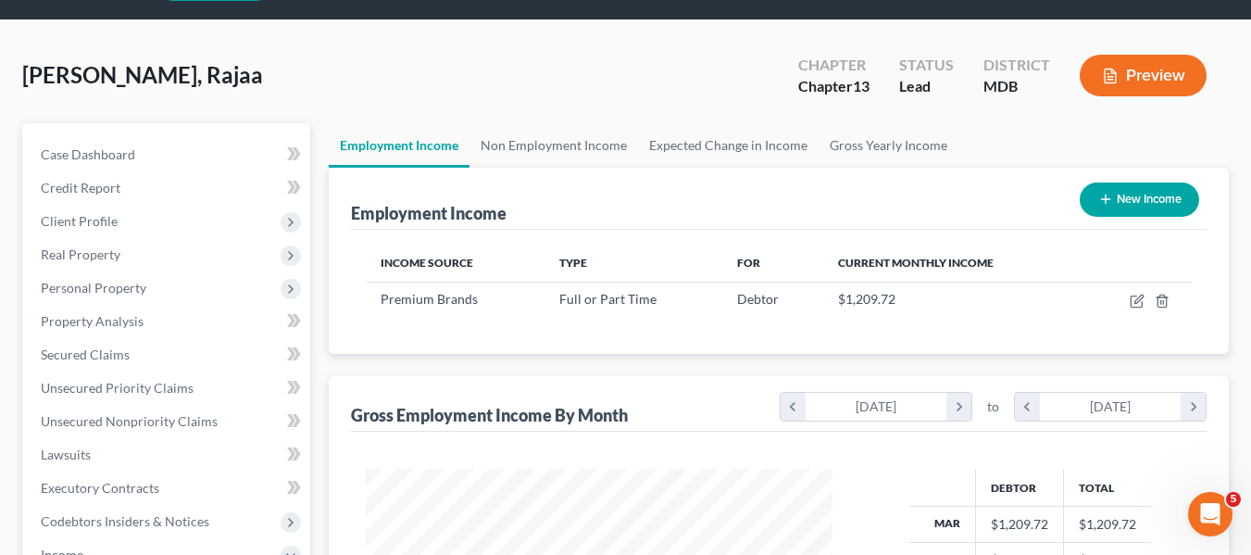
scroll to position [56, 0]
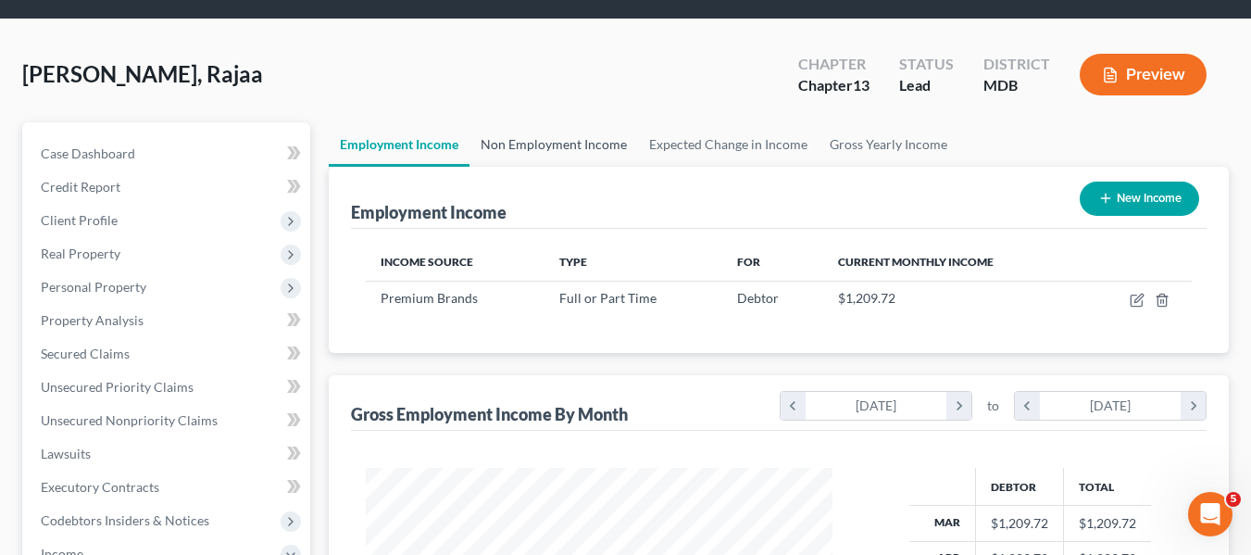
click at [512, 146] on link "Non Employment Income" at bounding box center [553, 144] width 169 height 44
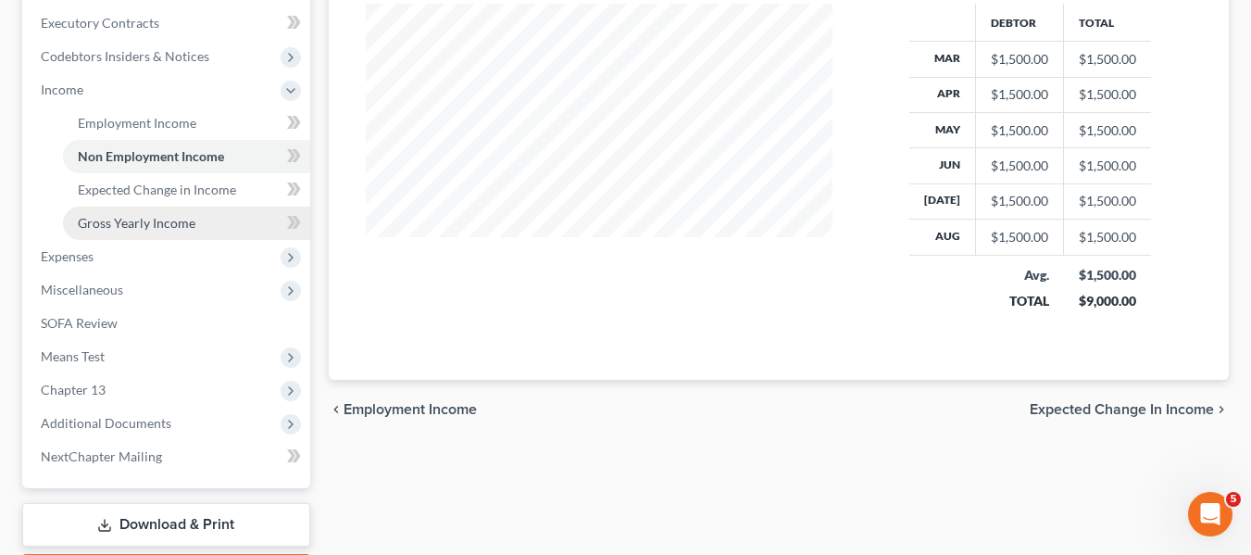
scroll to position [520, 0]
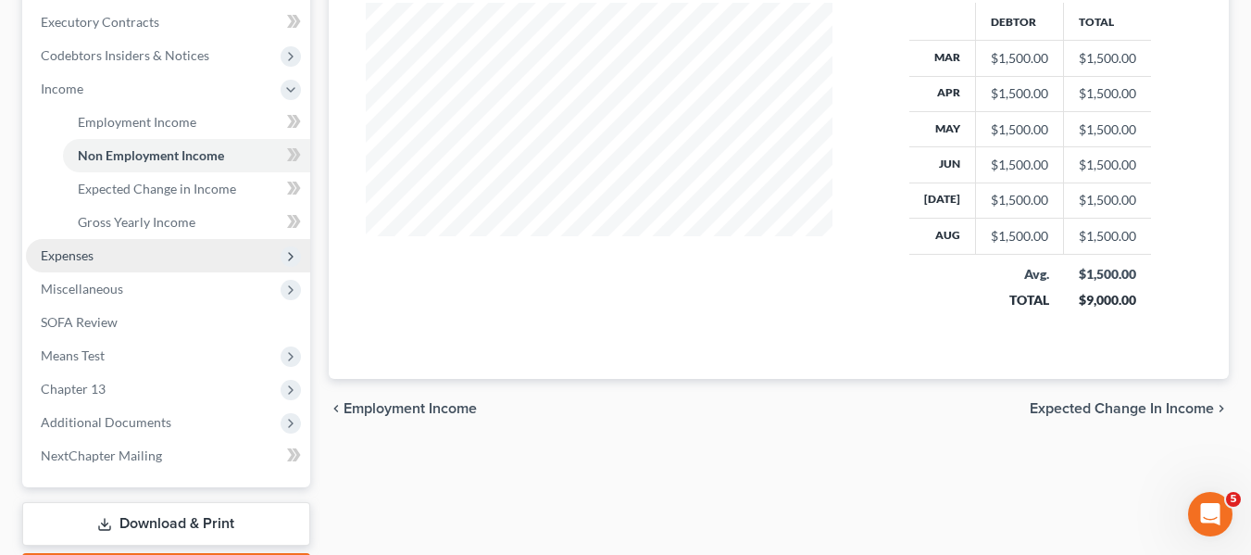
click at [66, 250] on span "Expenses" at bounding box center [67, 255] width 53 height 16
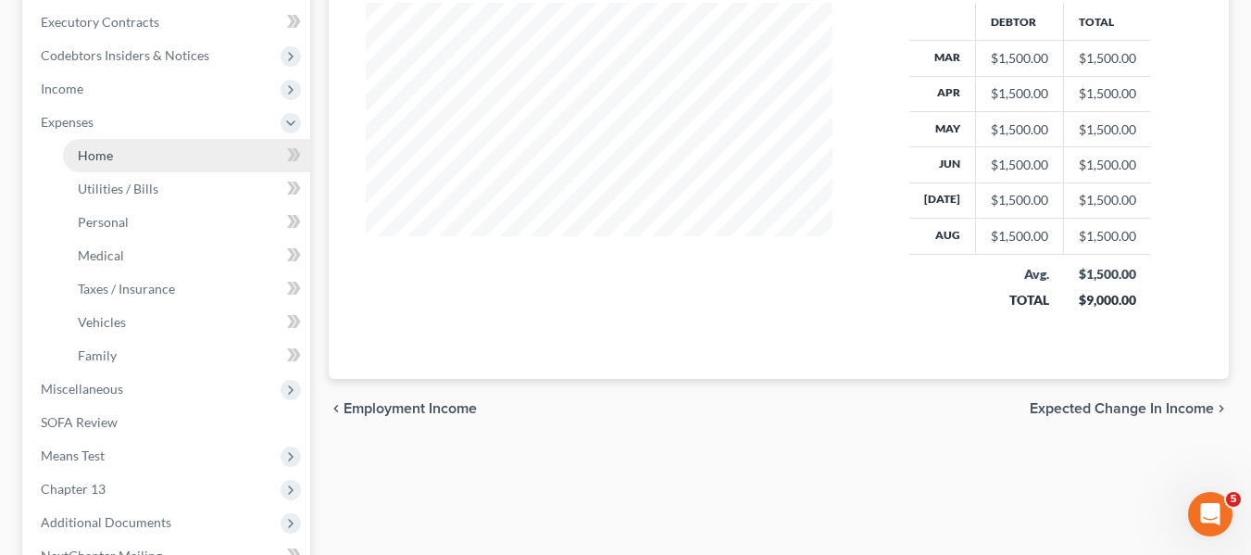
click at [127, 150] on link "Home" at bounding box center [186, 155] width 247 height 33
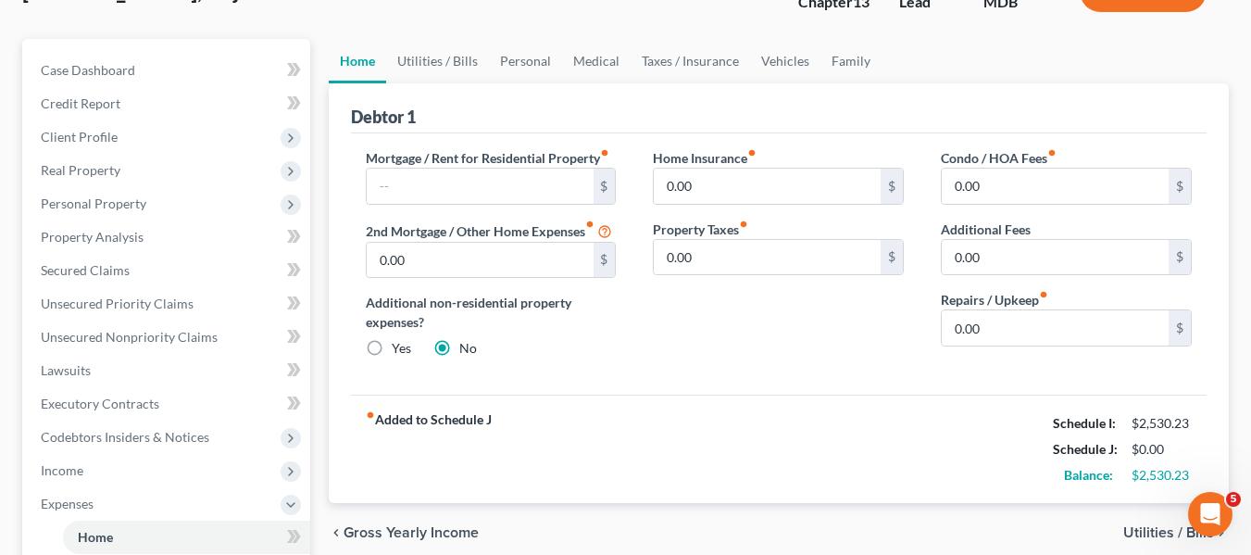
scroll to position [141, 0]
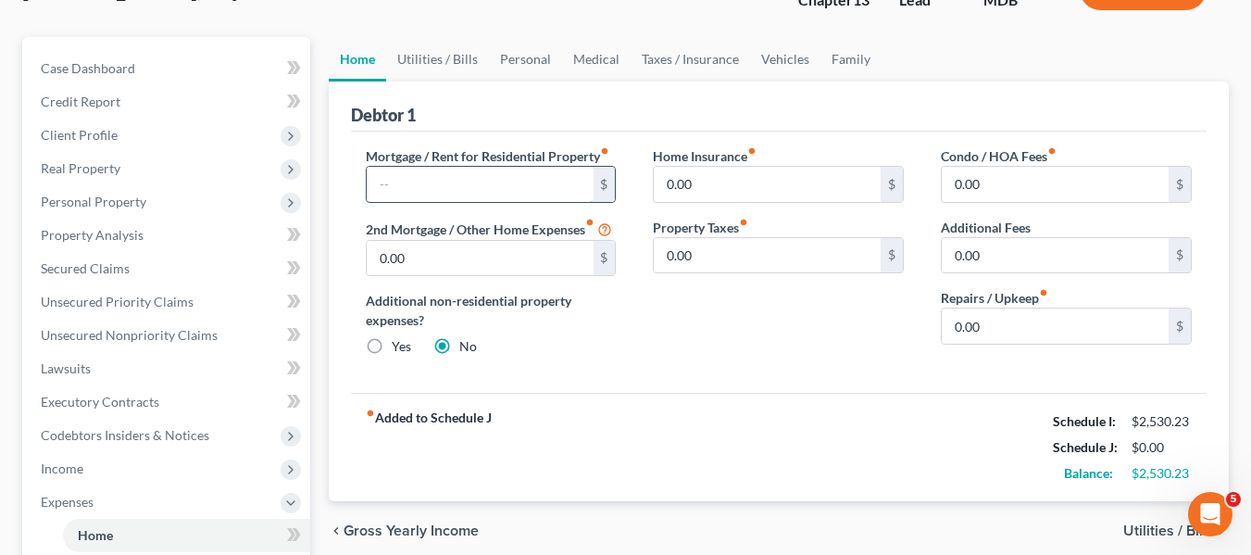
click at [449, 189] on input "text" at bounding box center [480, 184] width 227 height 35
type input "900"
click at [999, 316] on input "0.00" at bounding box center [1055, 325] width 227 height 35
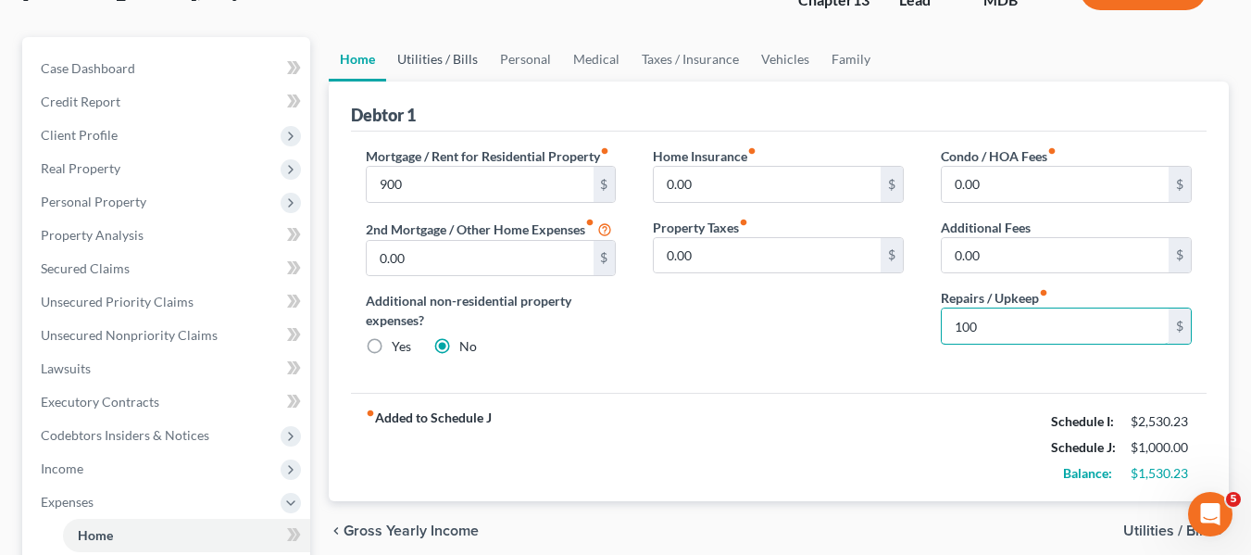
type input "100"
click at [451, 60] on link "Utilities / Bills" at bounding box center [437, 59] width 103 height 44
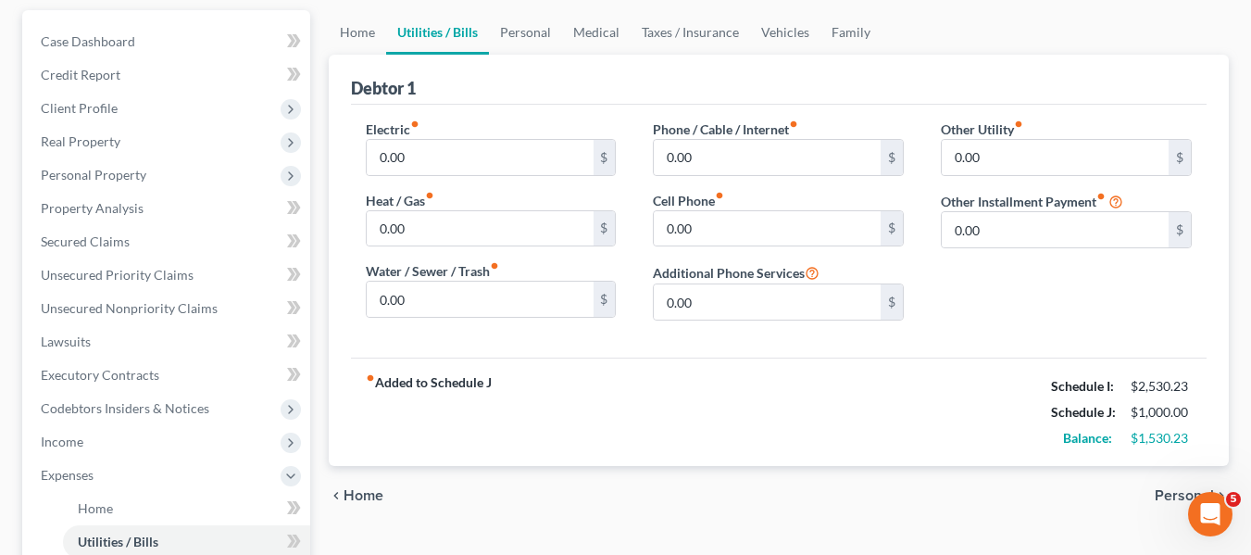
scroll to position [169, 0]
click at [434, 144] on input "0.00" at bounding box center [480, 156] width 227 height 35
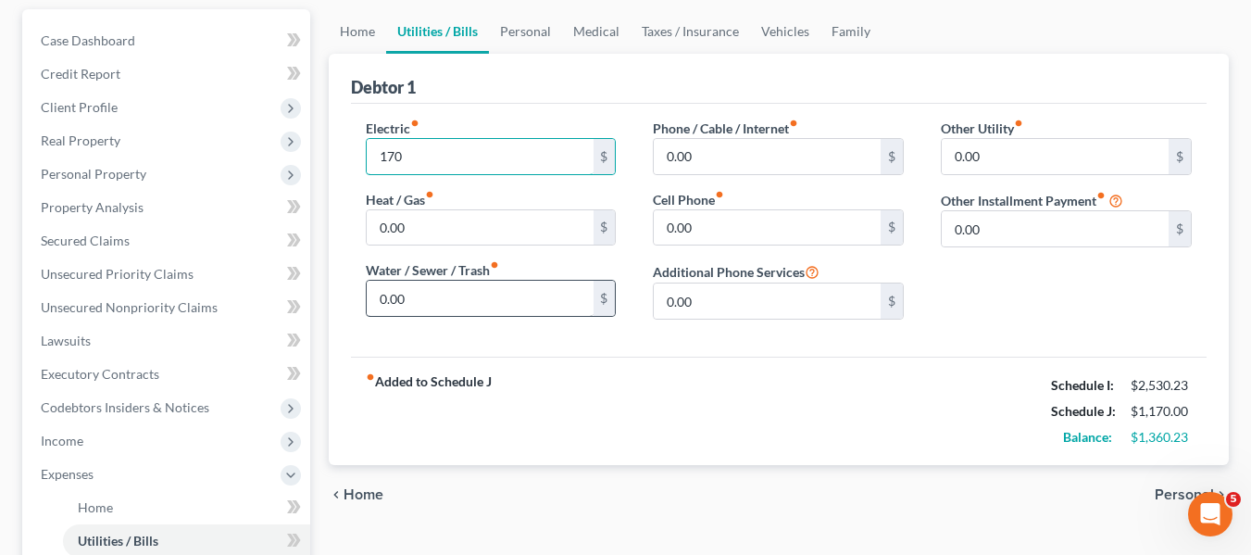
type input "170"
click at [439, 301] on input "0.00" at bounding box center [480, 298] width 227 height 35
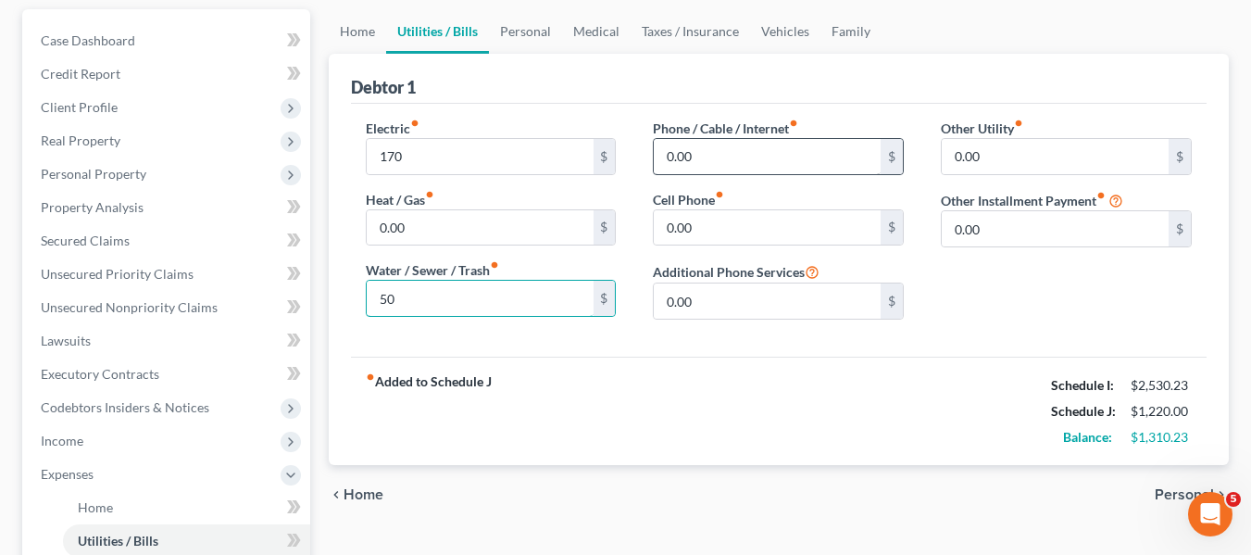
type input "50"
click at [750, 152] on input "0.00" at bounding box center [767, 156] width 227 height 35
type input "80"
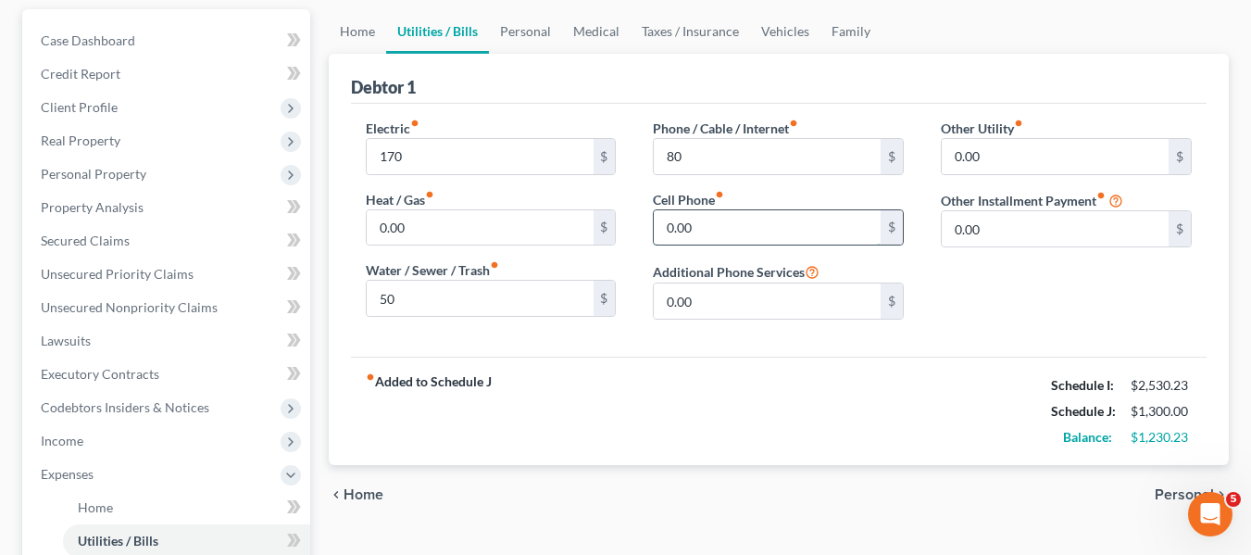
click at [707, 218] on input "0.00" at bounding box center [767, 227] width 227 height 35
type input "60"
click at [520, 24] on link "Personal" at bounding box center [525, 31] width 73 height 44
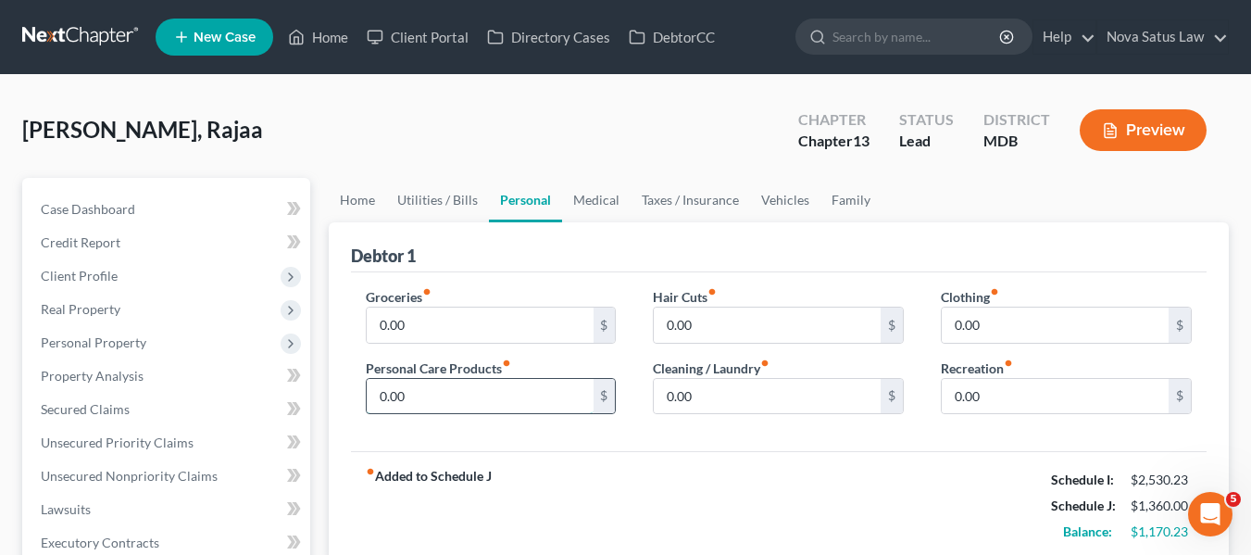
click at [433, 397] on input "0.00" at bounding box center [480, 396] width 227 height 35
type input "75"
click at [738, 311] on input "0.00" at bounding box center [767, 324] width 227 height 35
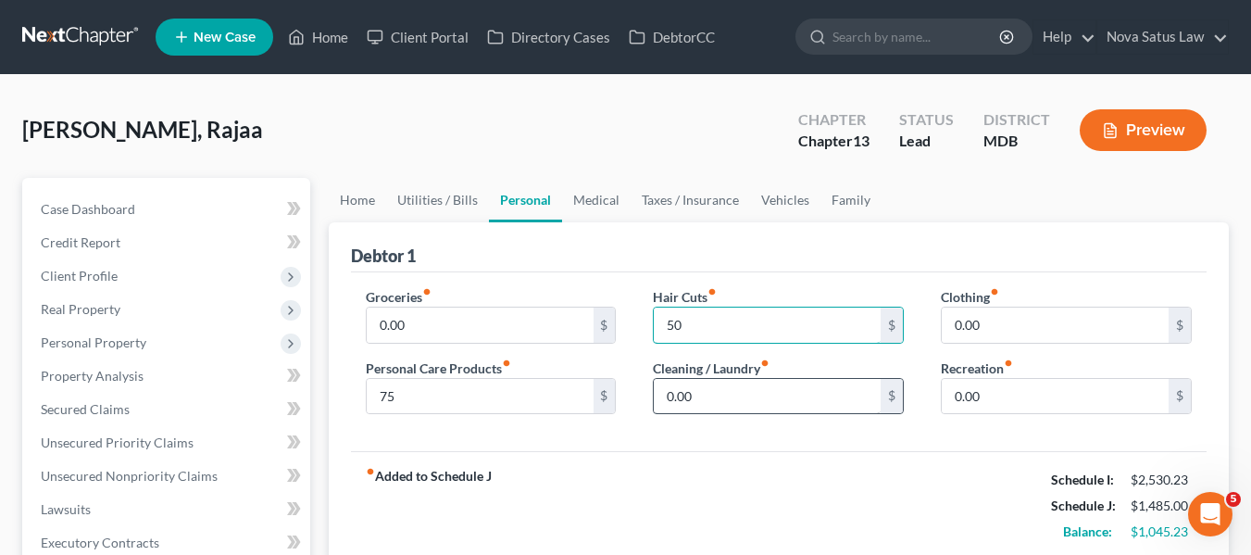
type input "50"
click at [711, 400] on input "0.00" at bounding box center [767, 396] width 227 height 35
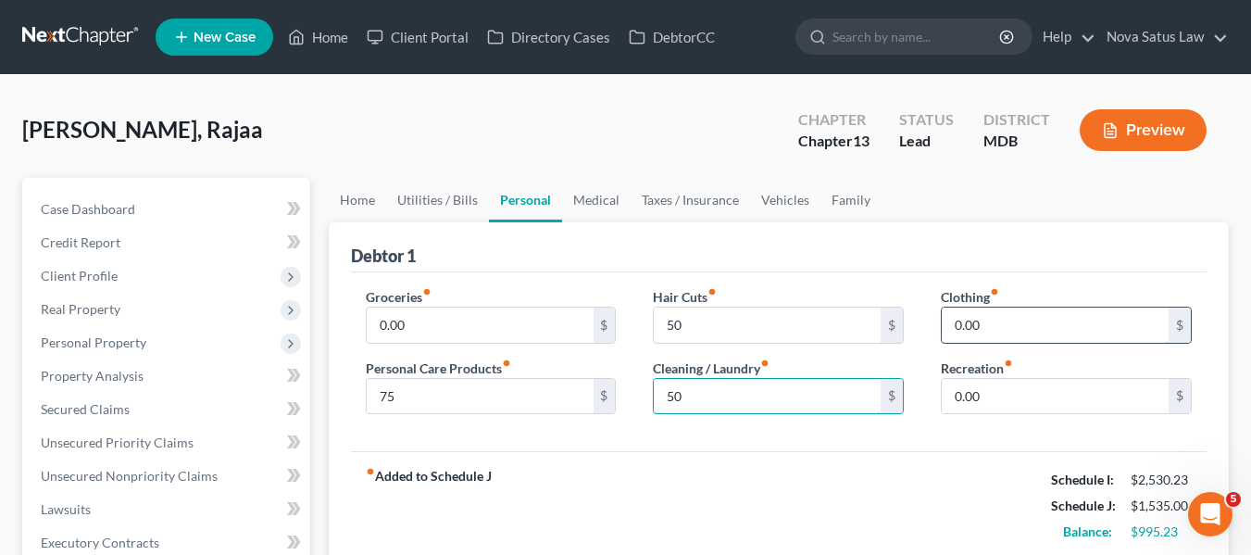
type input "50"
click at [1035, 323] on input "0.00" at bounding box center [1055, 324] width 227 height 35
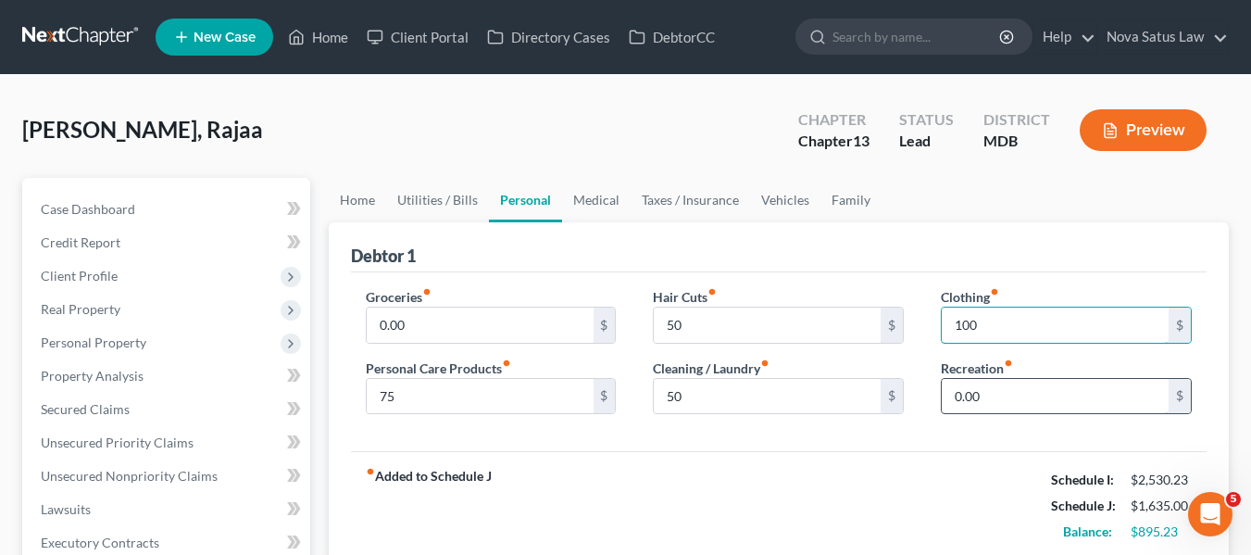
type input "100"
click at [1011, 394] on input "0.00" at bounding box center [1055, 396] width 227 height 35
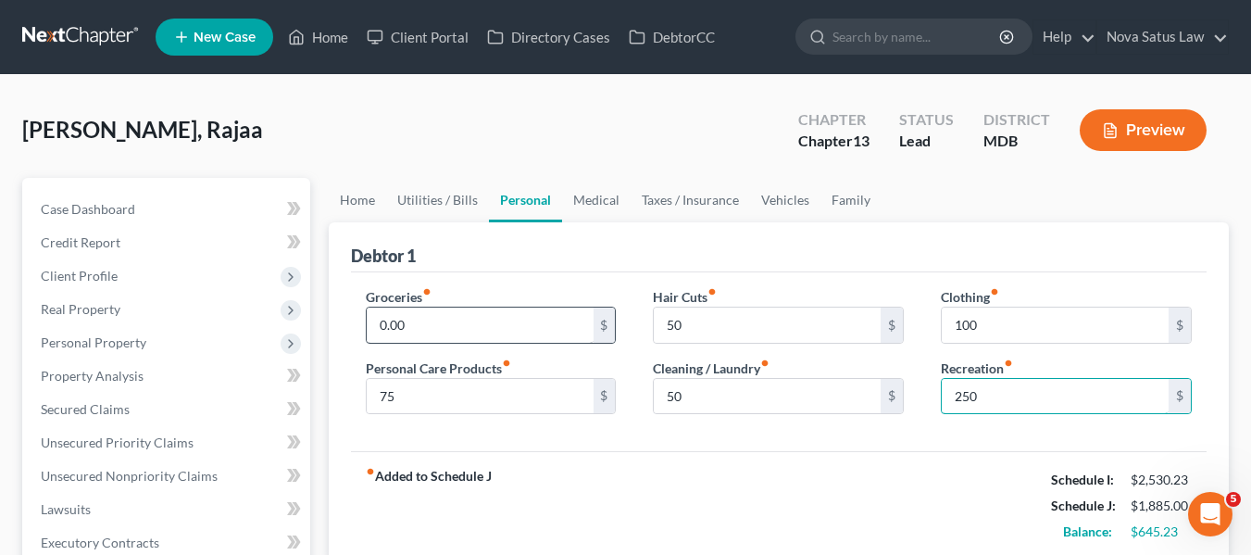
type input "250"
click at [522, 334] on input "0.00" at bounding box center [480, 324] width 227 height 35
type input "500"
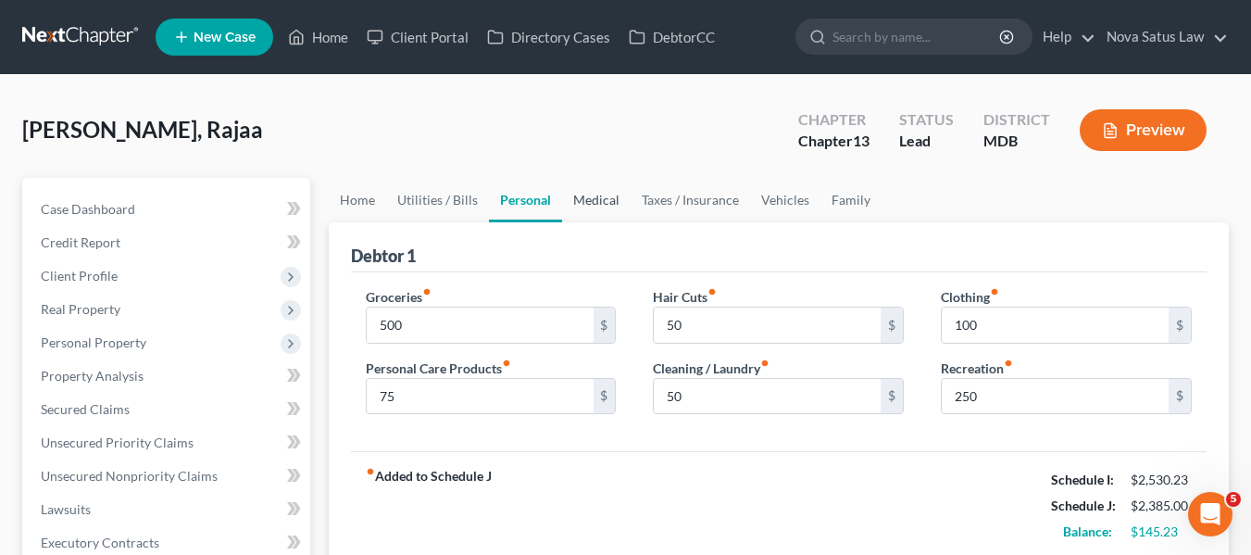
click at [598, 199] on link "Medical" at bounding box center [596, 200] width 69 height 44
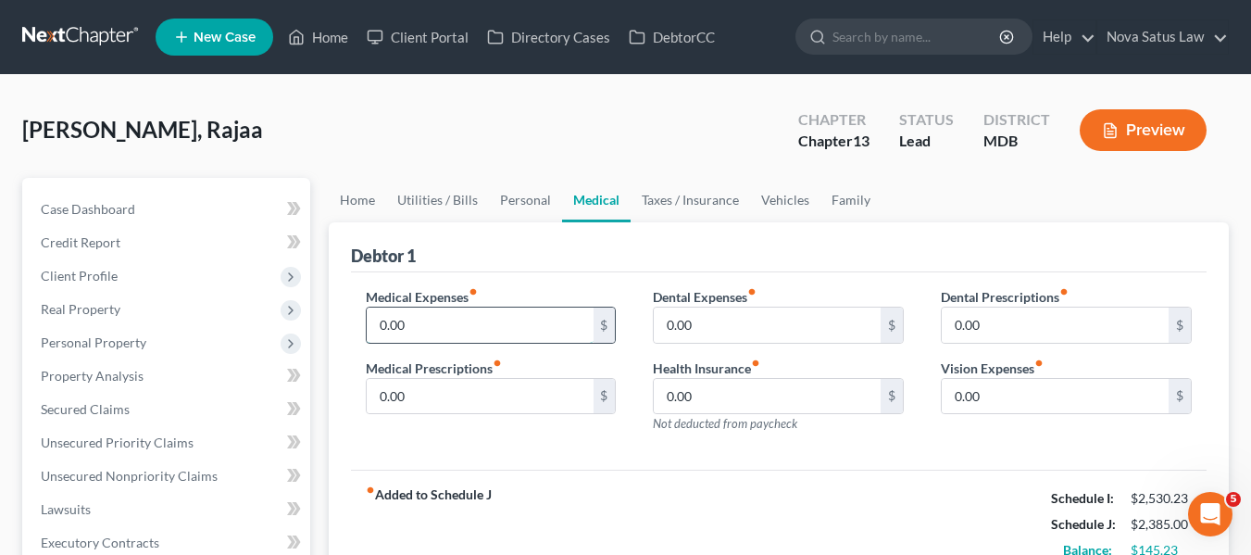
click at [446, 312] on input "0.00" at bounding box center [480, 324] width 227 height 35
type input "75"
click at [791, 205] on link "Vehicles" at bounding box center [785, 200] width 70 height 44
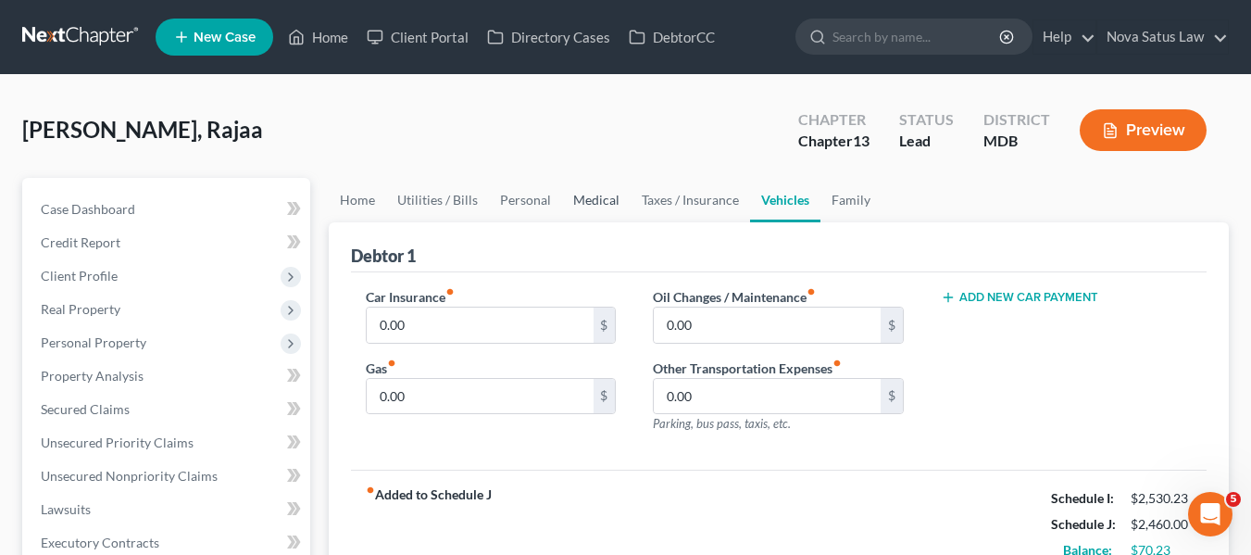
click at [594, 207] on link "Medical" at bounding box center [596, 200] width 69 height 44
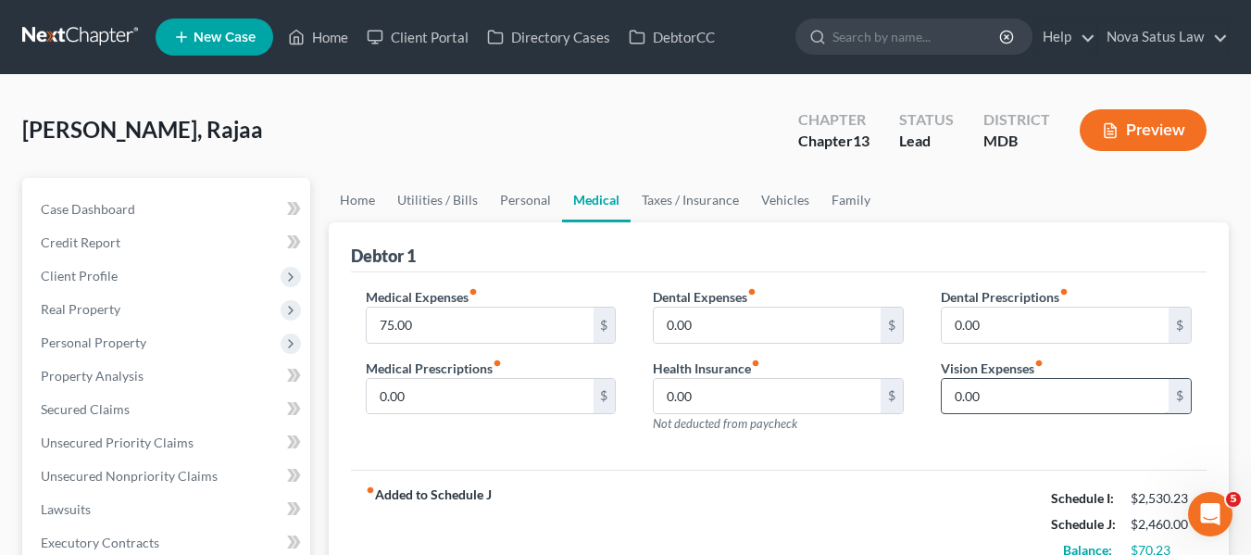
click at [1019, 388] on input "0.00" at bounding box center [1055, 396] width 227 height 35
type input "50"
click at [784, 206] on link "Vehicles" at bounding box center [785, 200] width 70 height 44
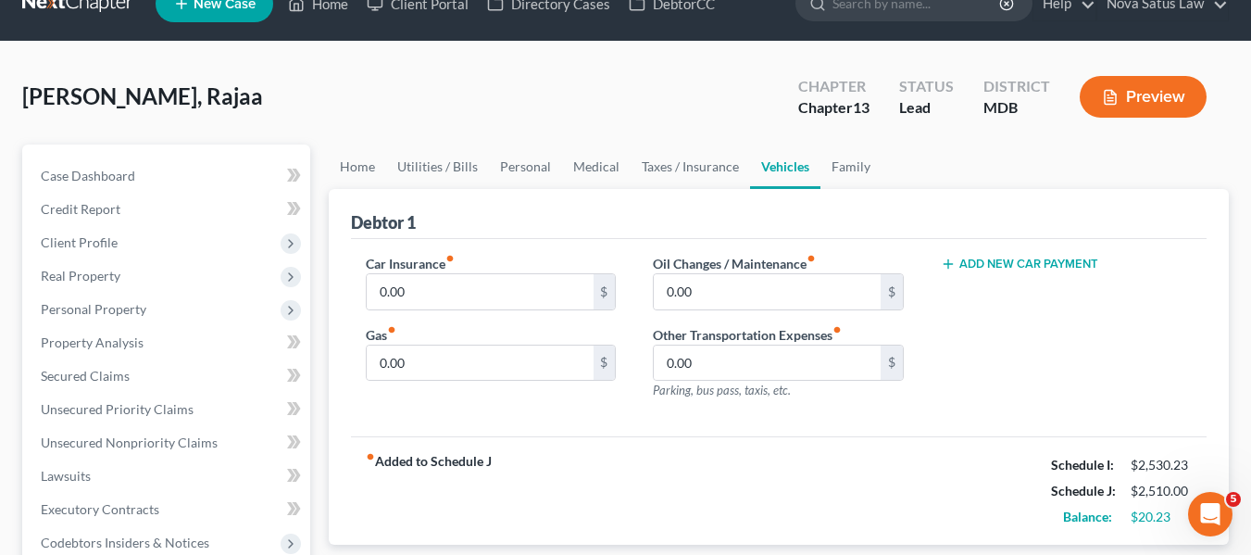
scroll to position [55, 0]
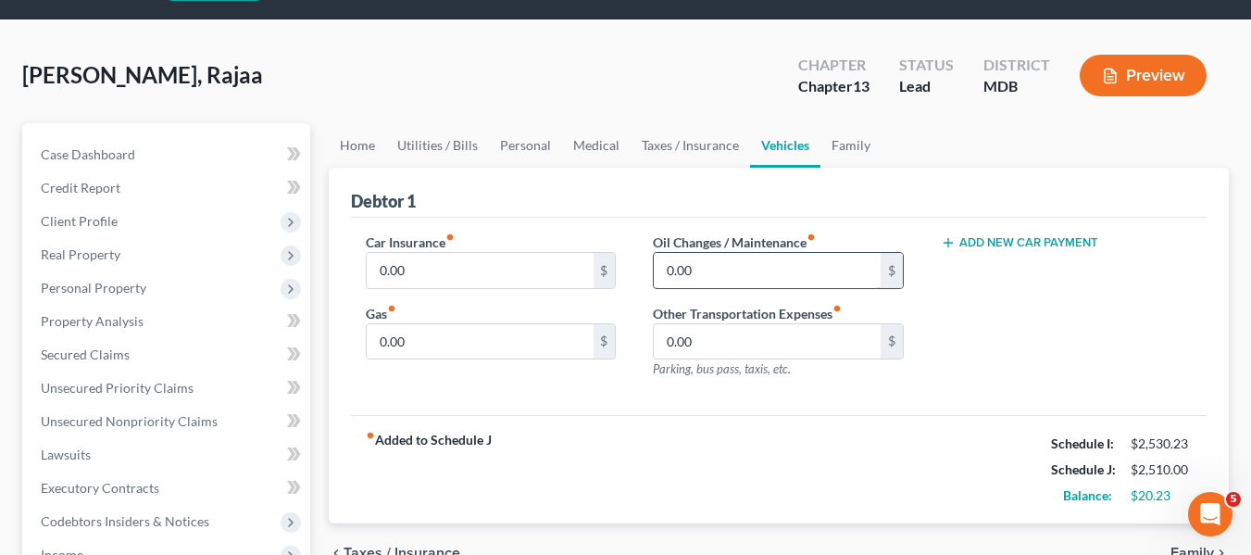
click at [732, 260] on input "0.00" at bounding box center [767, 270] width 227 height 35
type input "50"
click at [457, 284] on input "0.00" at bounding box center [480, 270] width 227 height 35
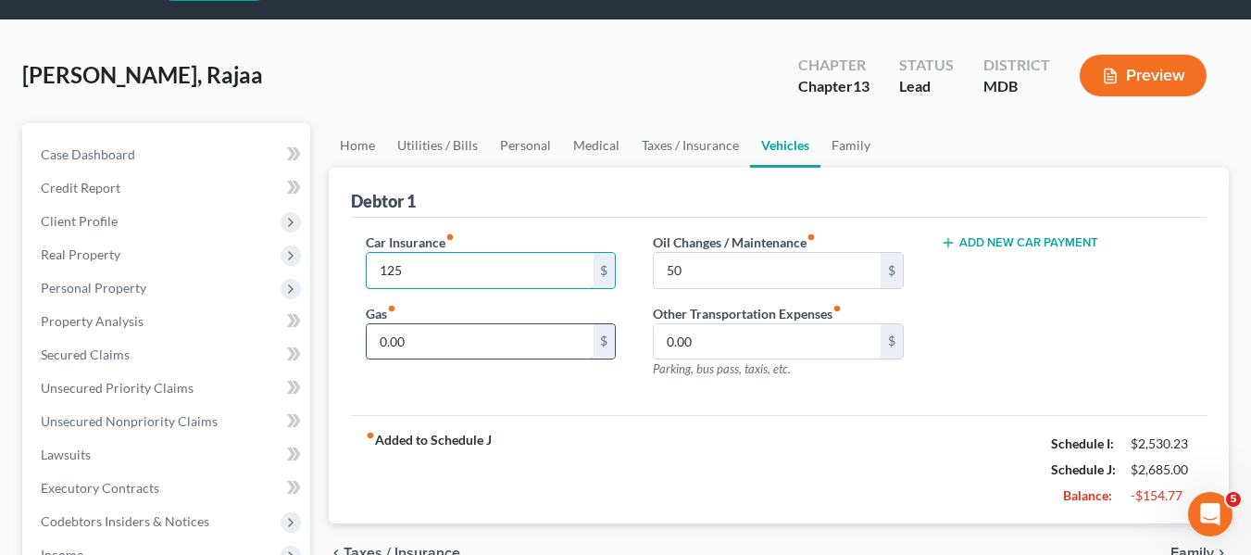
type input "125"
click at [417, 340] on input "0.00" at bounding box center [480, 341] width 227 height 35
type input "100"
click at [844, 144] on link "Family" at bounding box center [850, 145] width 61 height 44
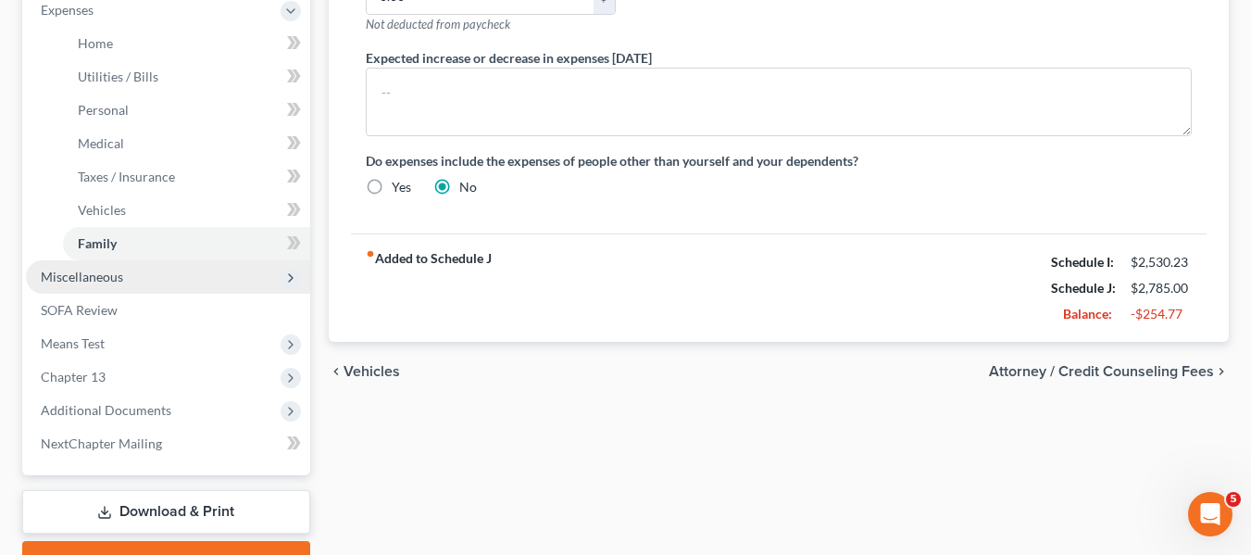
scroll to position [633, 0]
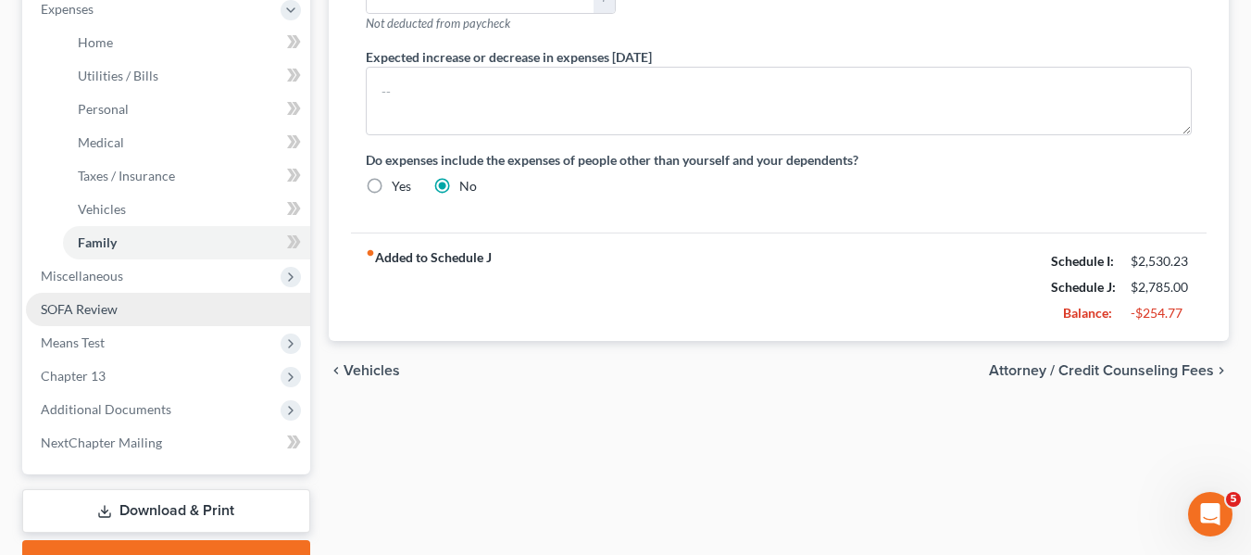
click at [63, 302] on span "SOFA Review" at bounding box center [79, 309] width 77 height 16
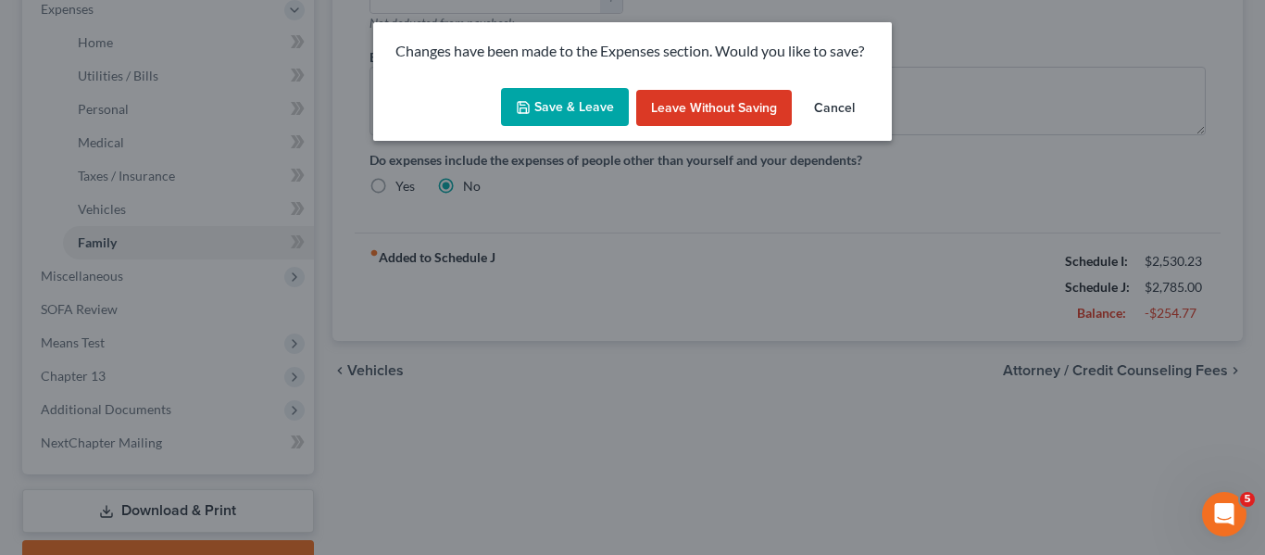
click at [531, 106] on icon "button" at bounding box center [523, 107] width 15 height 15
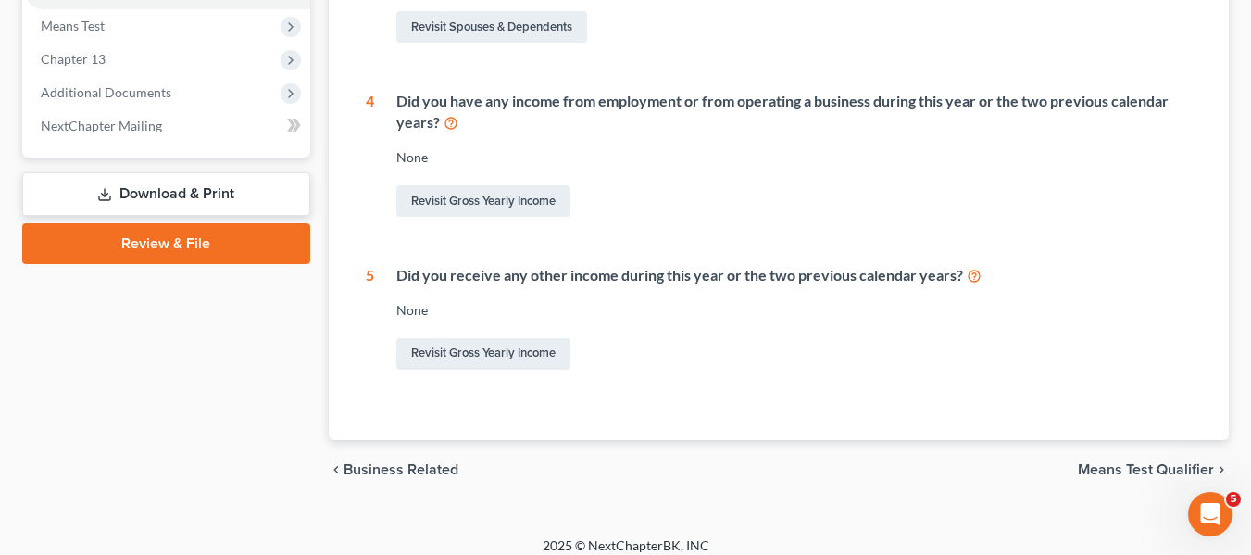
scroll to position [732, 0]
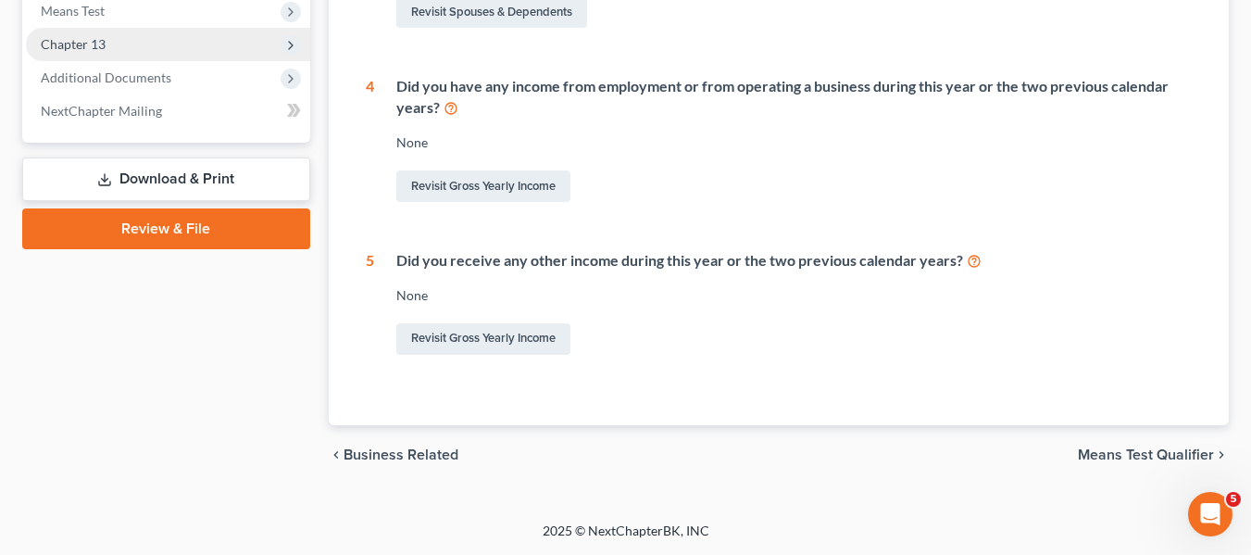
click at [103, 41] on span "Chapter 13" at bounding box center [73, 44] width 65 height 16
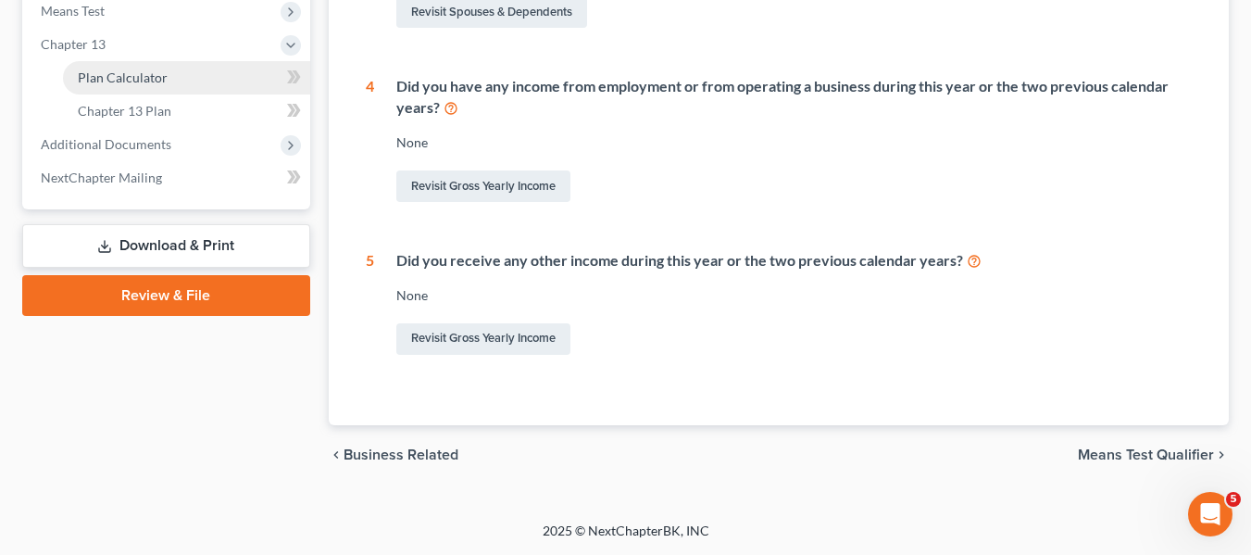
click at [114, 73] on span "Plan Calculator" at bounding box center [123, 77] width 90 height 16
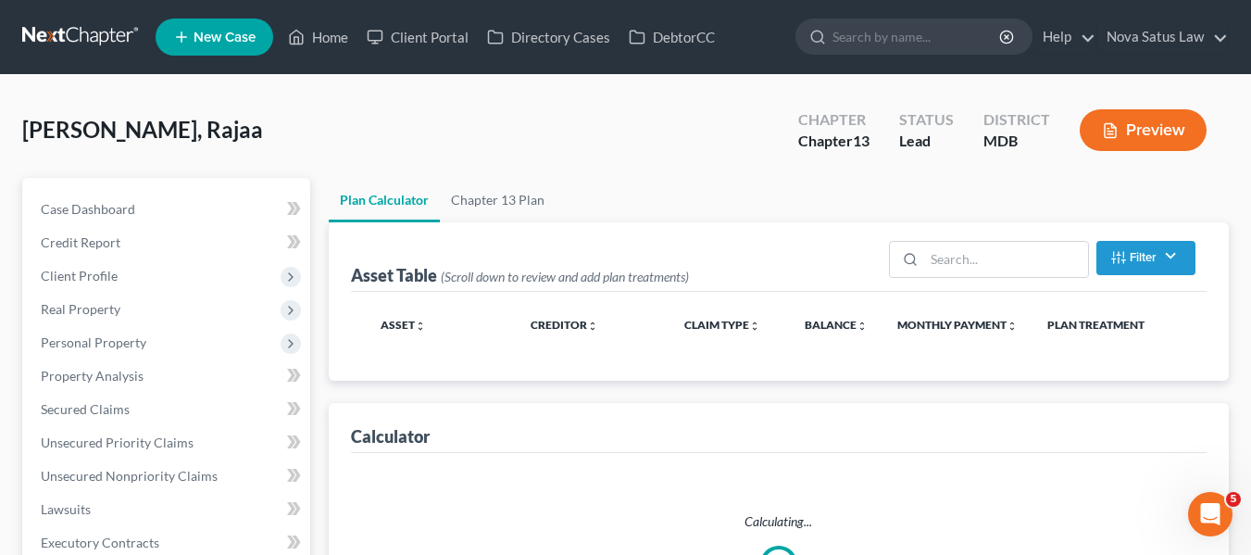
select select "59"
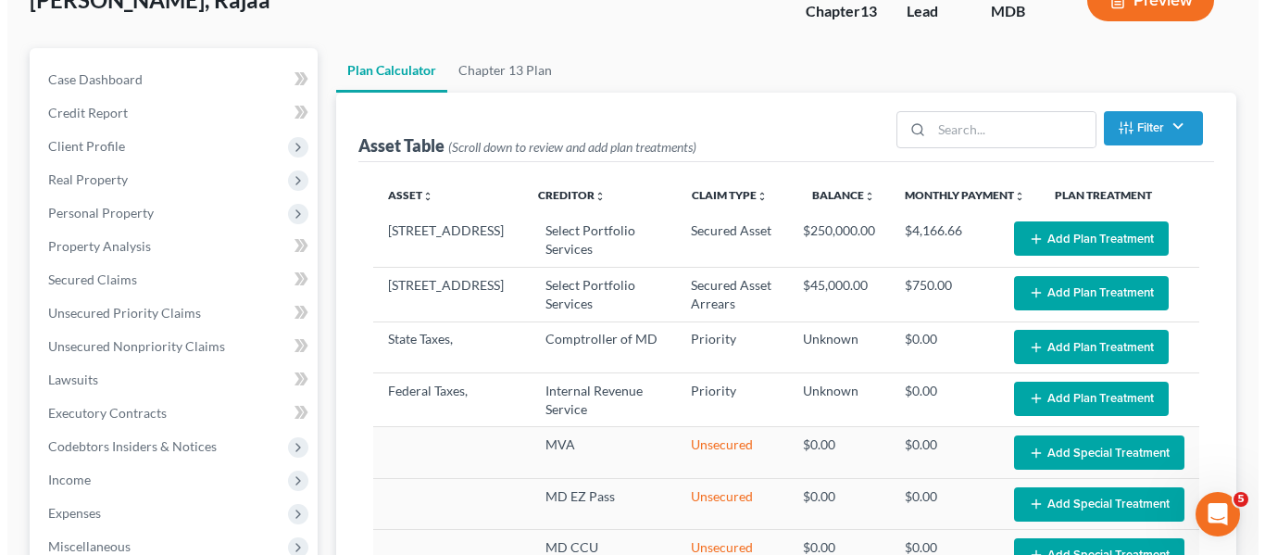
scroll to position [131, 0]
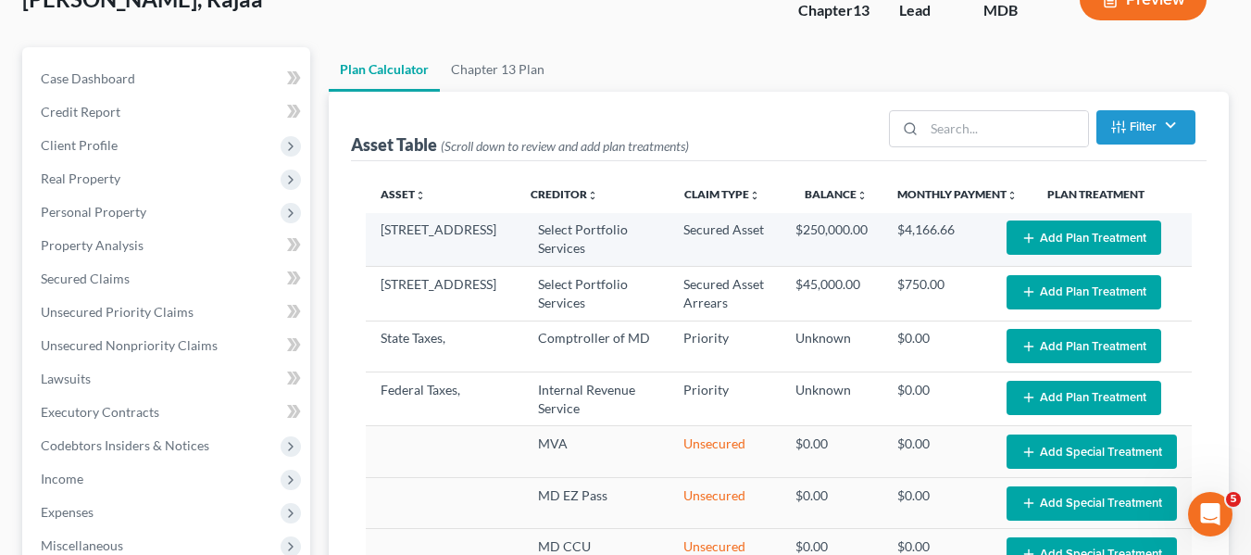
click at [1047, 230] on button "Add Plan Treatment" at bounding box center [1084, 237] width 155 height 34
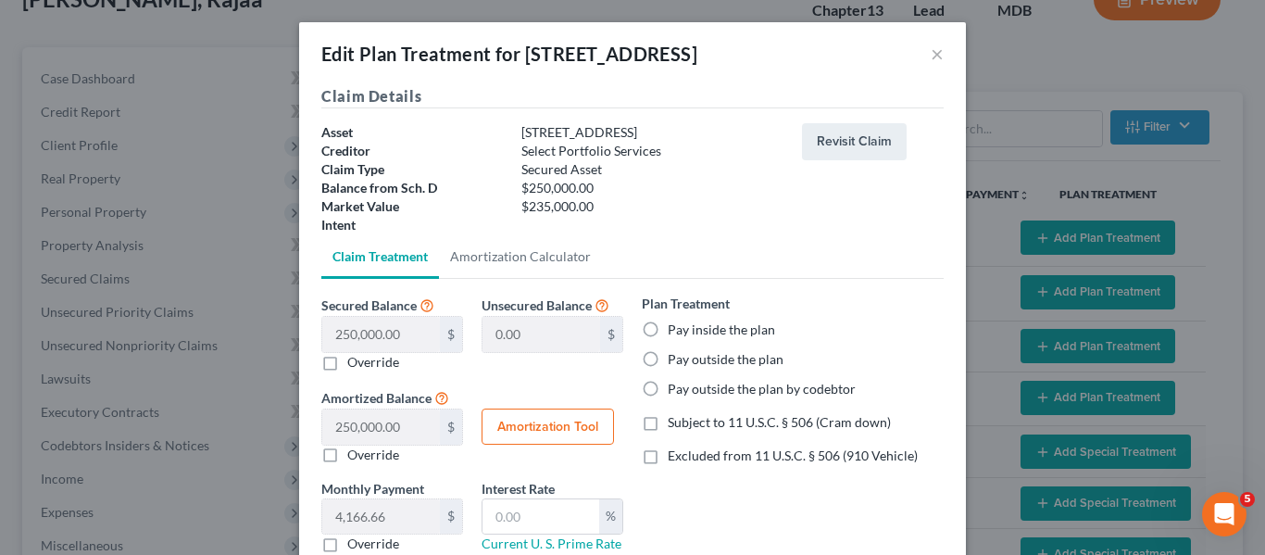
click at [668, 356] on label "Pay outside the plan" at bounding box center [726, 359] width 116 height 19
click at [675, 356] on input "Pay outside the plan" at bounding box center [681, 356] width 12 height 12
radio input "true"
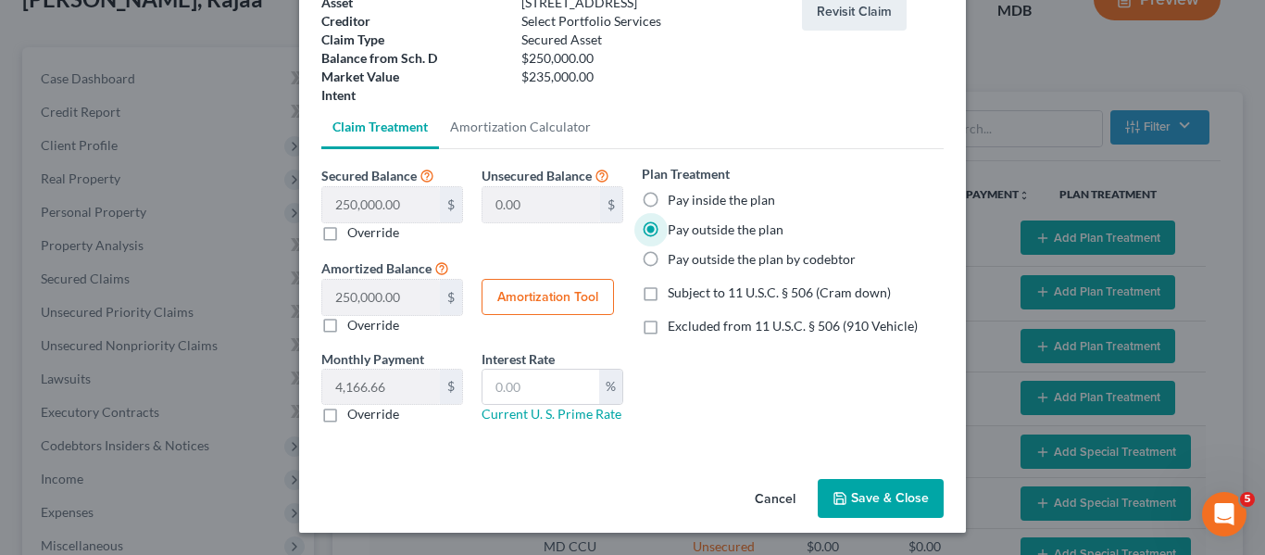
click at [867, 497] on button "Save & Close" at bounding box center [881, 498] width 126 height 39
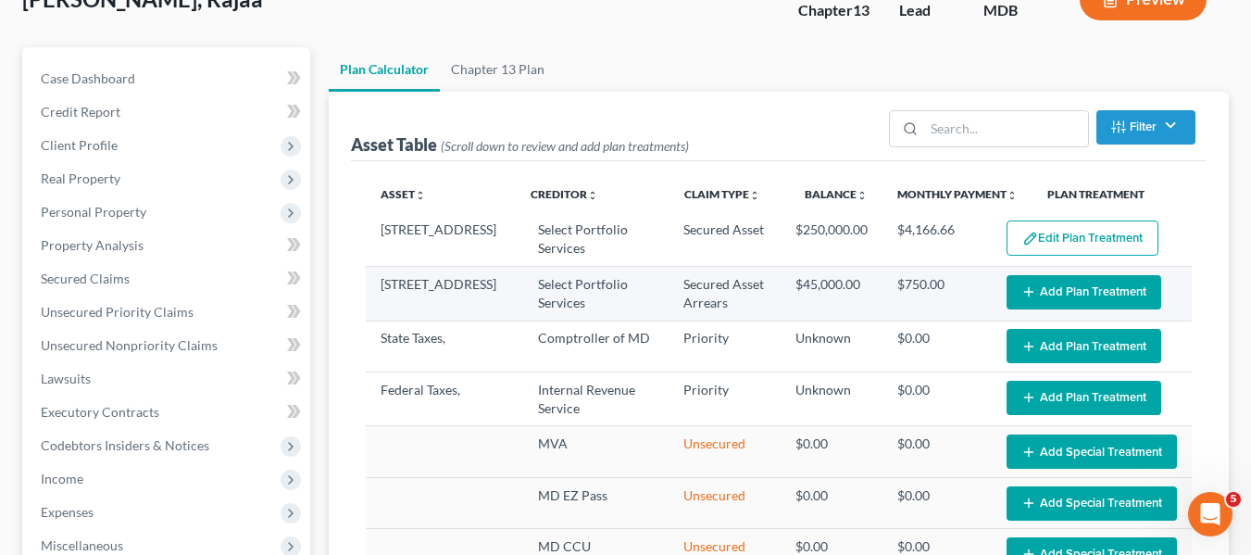
select select "59"
click at [1065, 281] on button "Add Plan Treatment" at bounding box center [1084, 292] width 155 height 34
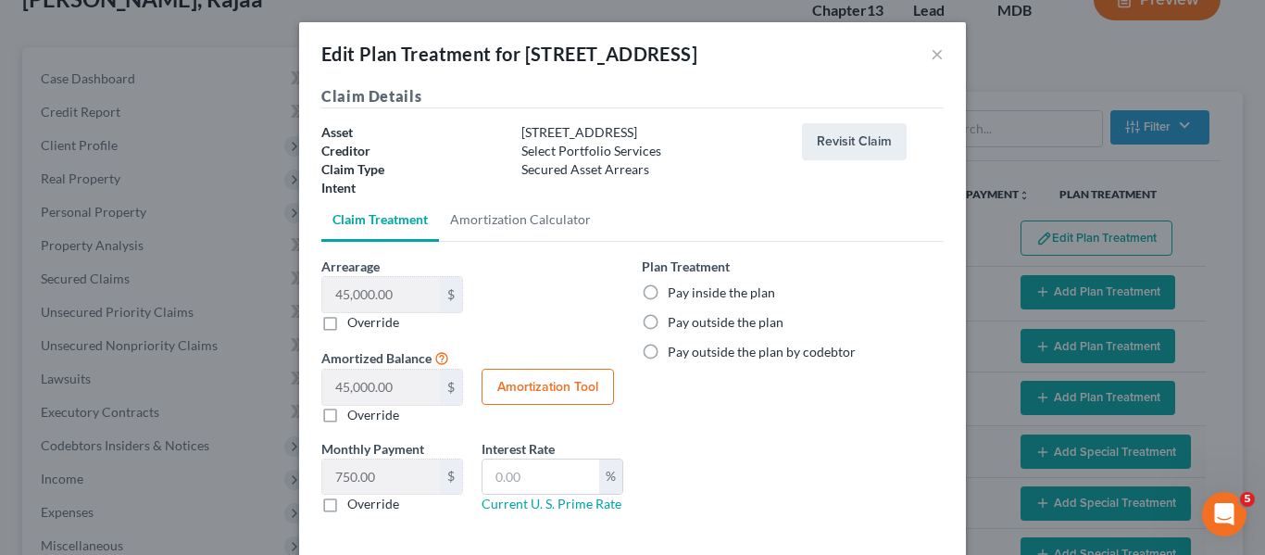
click at [668, 291] on label "Pay inside the plan" at bounding box center [721, 292] width 107 height 19
click at [675, 291] on input "Pay inside the plan" at bounding box center [681, 289] width 12 height 12
radio input "true"
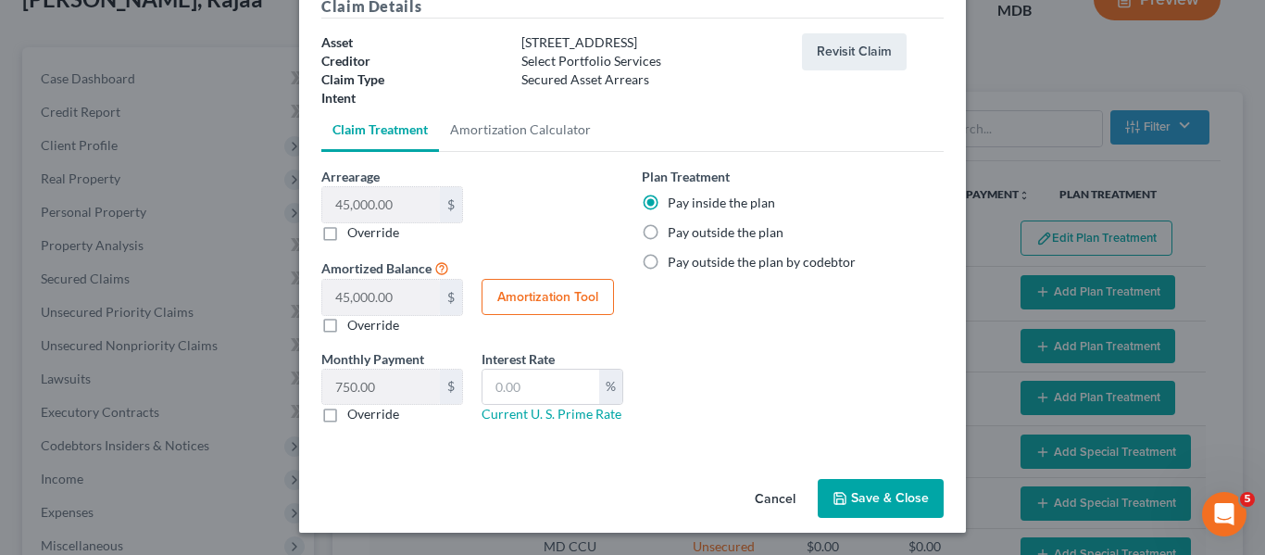
click at [850, 495] on button "Save & Close" at bounding box center [881, 498] width 126 height 39
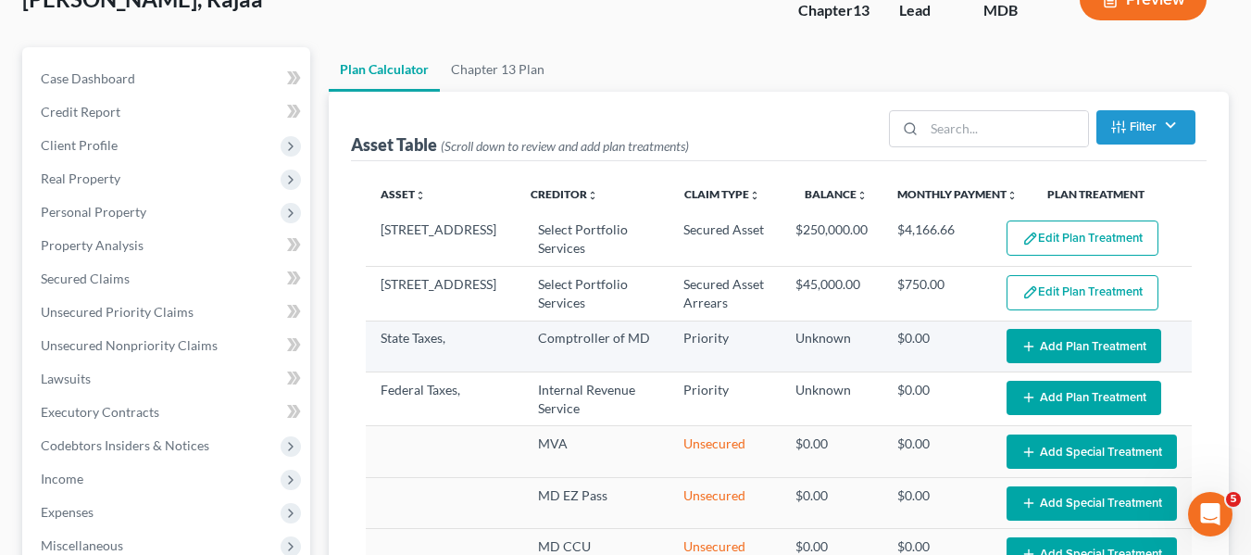
select select "59"
click at [1040, 348] on button "Add Plan Treatment" at bounding box center [1084, 346] width 155 height 34
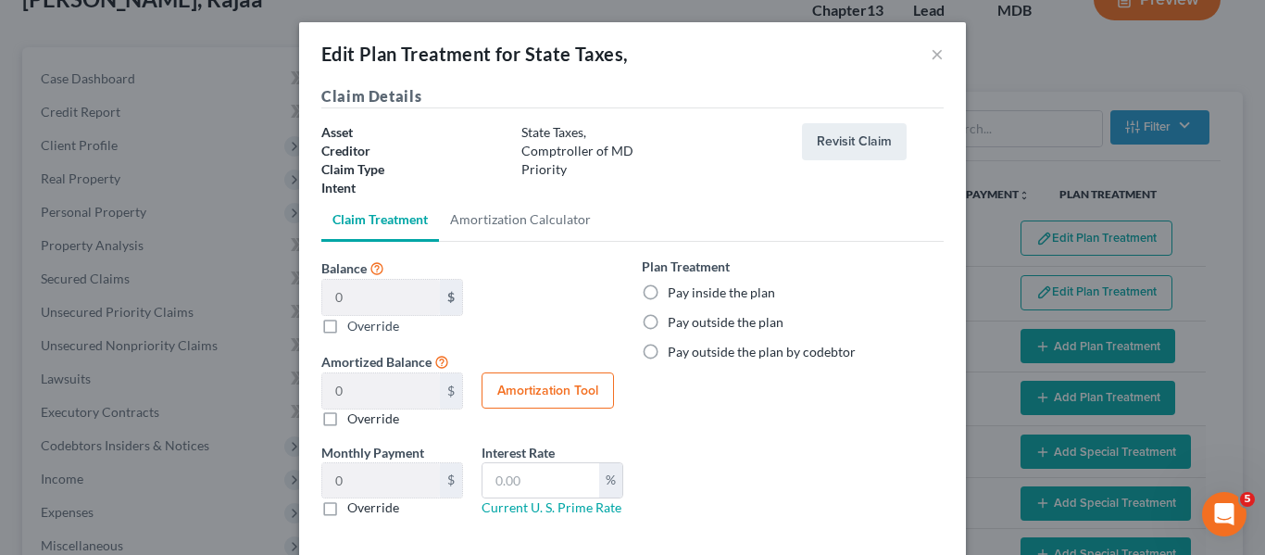
click at [668, 293] on label "Pay inside the plan" at bounding box center [721, 292] width 107 height 19
click at [675, 293] on input "Pay inside the plan" at bounding box center [681, 289] width 12 height 12
radio input "true"
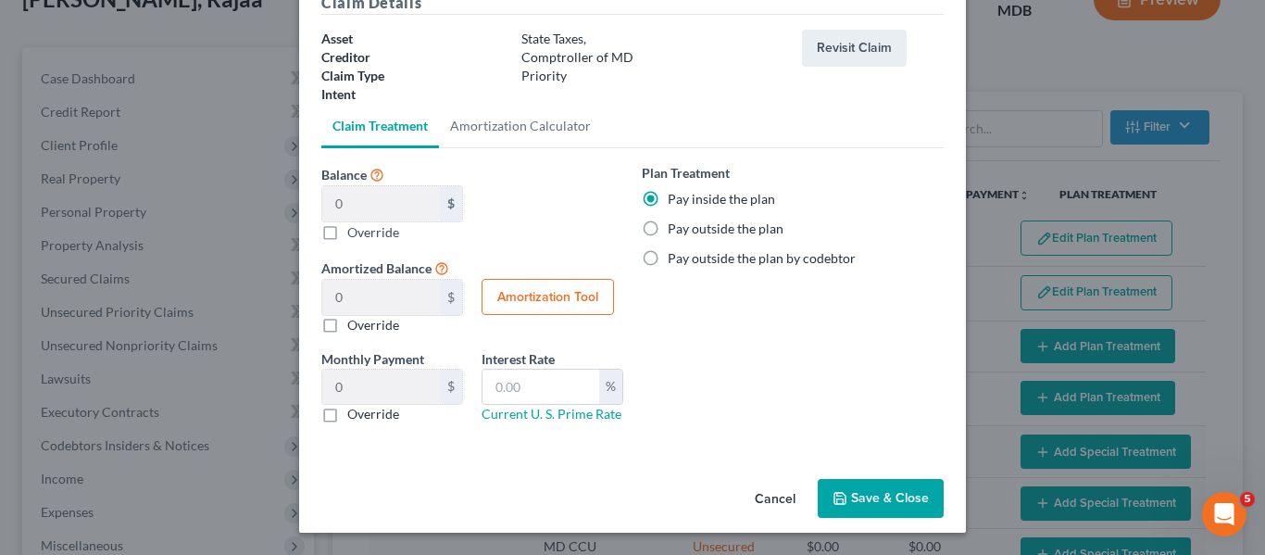
click at [853, 495] on button "Save & Close" at bounding box center [881, 498] width 126 height 39
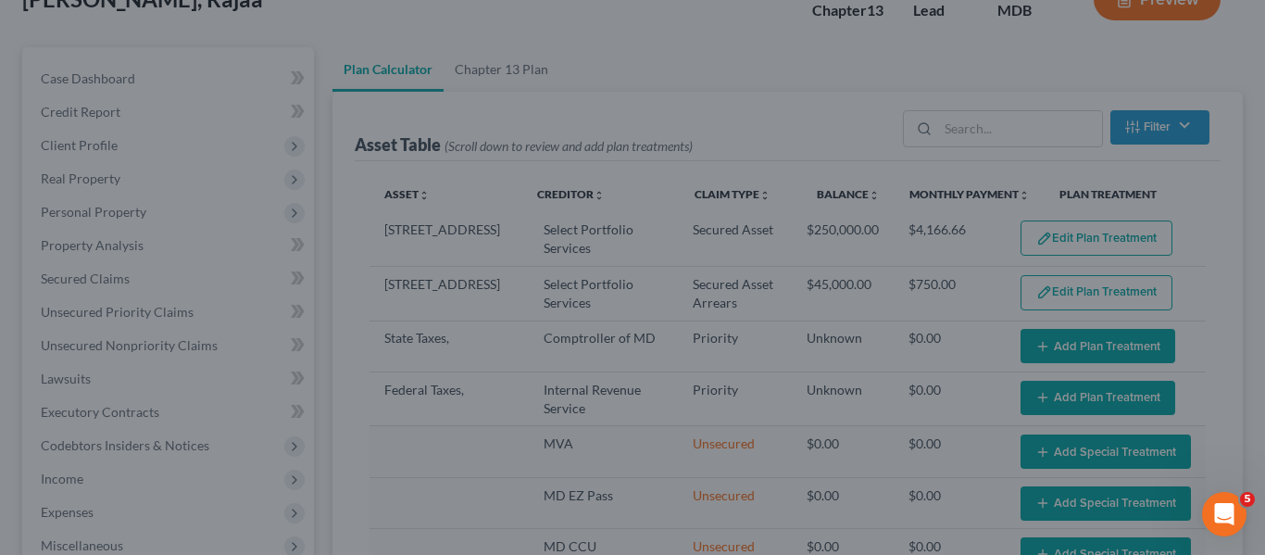
select select "59"
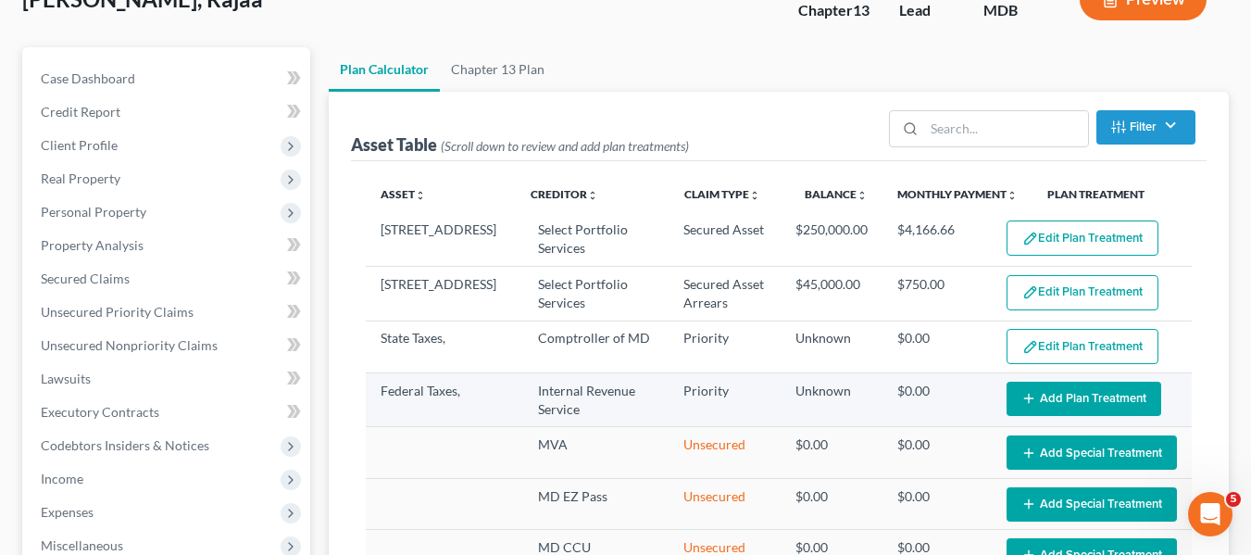
click at [1077, 398] on button "Add Plan Treatment" at bounding box center [1084, 398] width 155 height 34
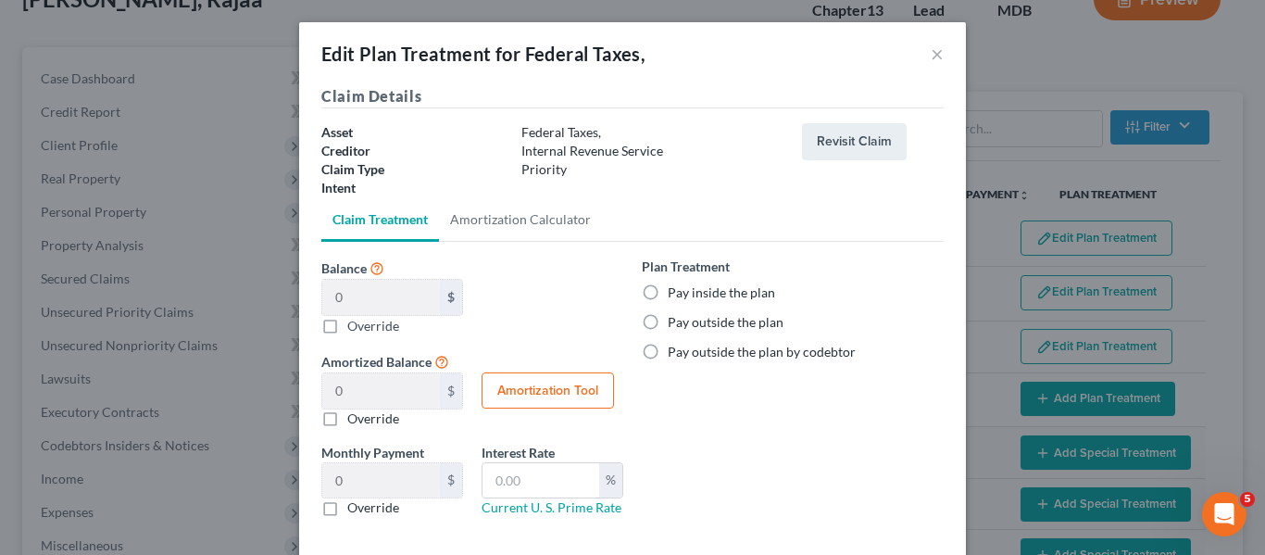
click at [668, 292] on label "Pay inside the plan" at bounding box center [721, 292] width 107 height 19
click at [675, 292] on input "Pay inside the plan" at bounding box center [681, 289] width 12 height 12
radio input "true"
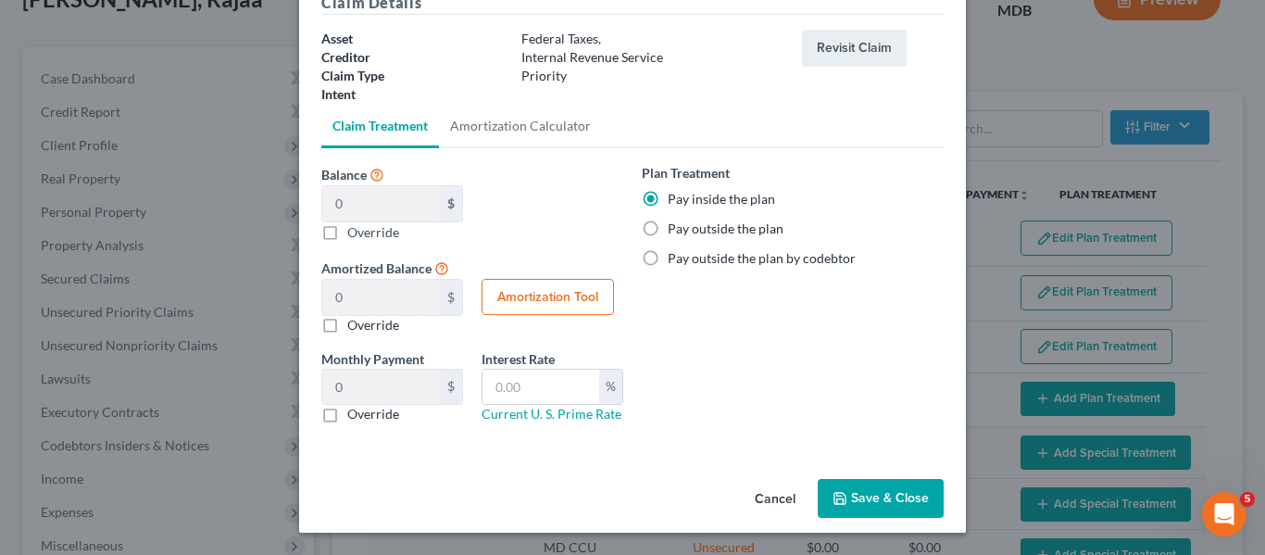
click at [837, 499] on polyline "button" at bounding box center [840, 501] width 6 height 5
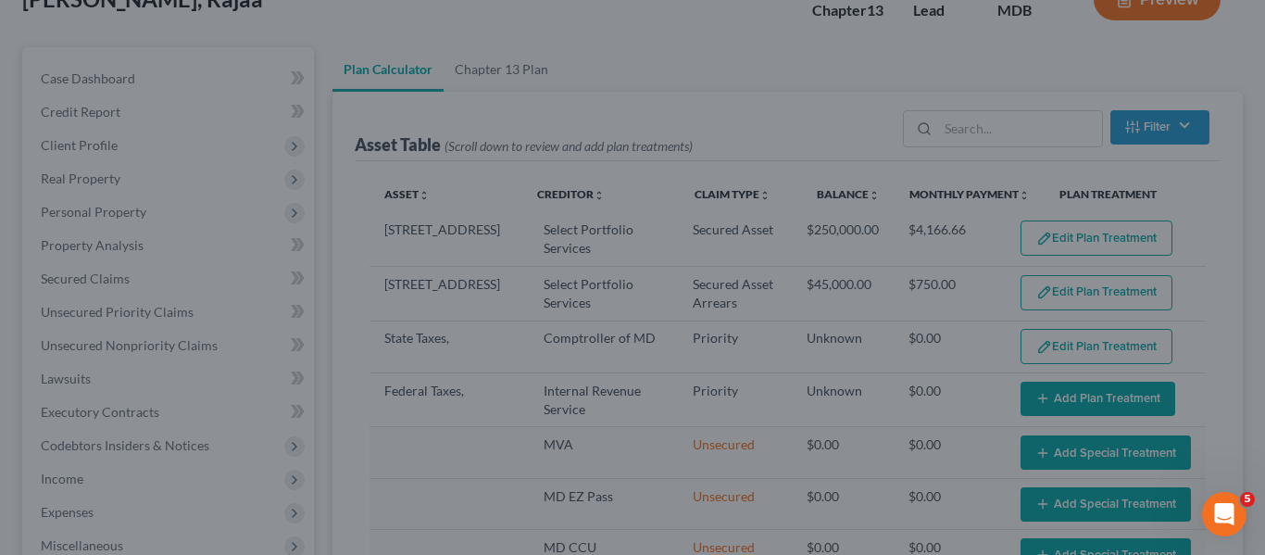
select select "59"
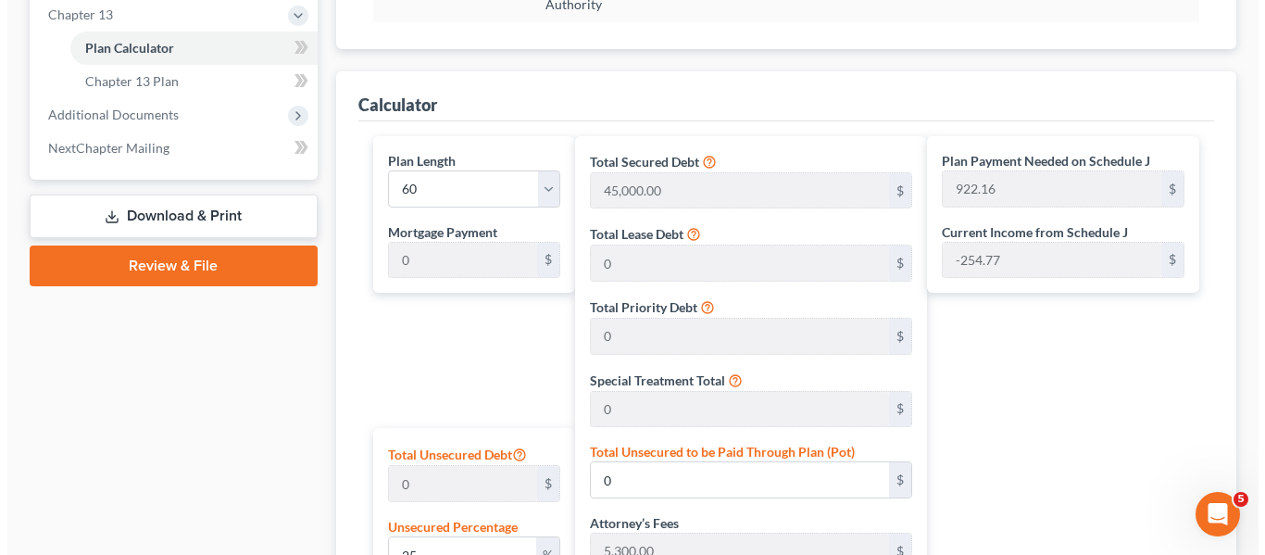
scroll to position [0, 0]
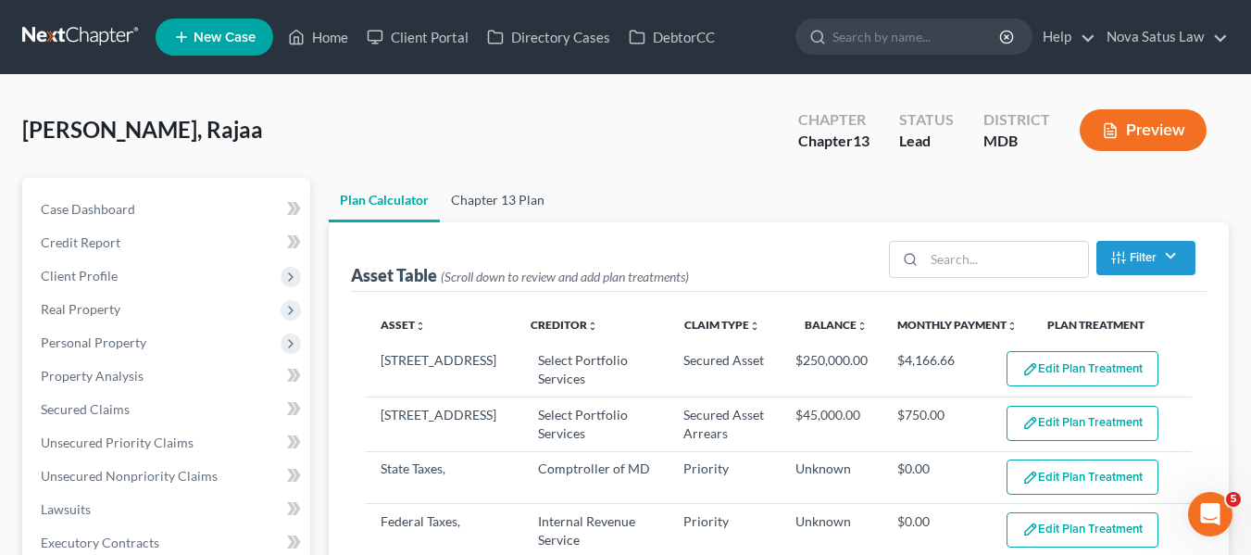
click at [502, 193] on link "Chapter 13 Plan" at bounding box center [498, 200] width 116 height 44
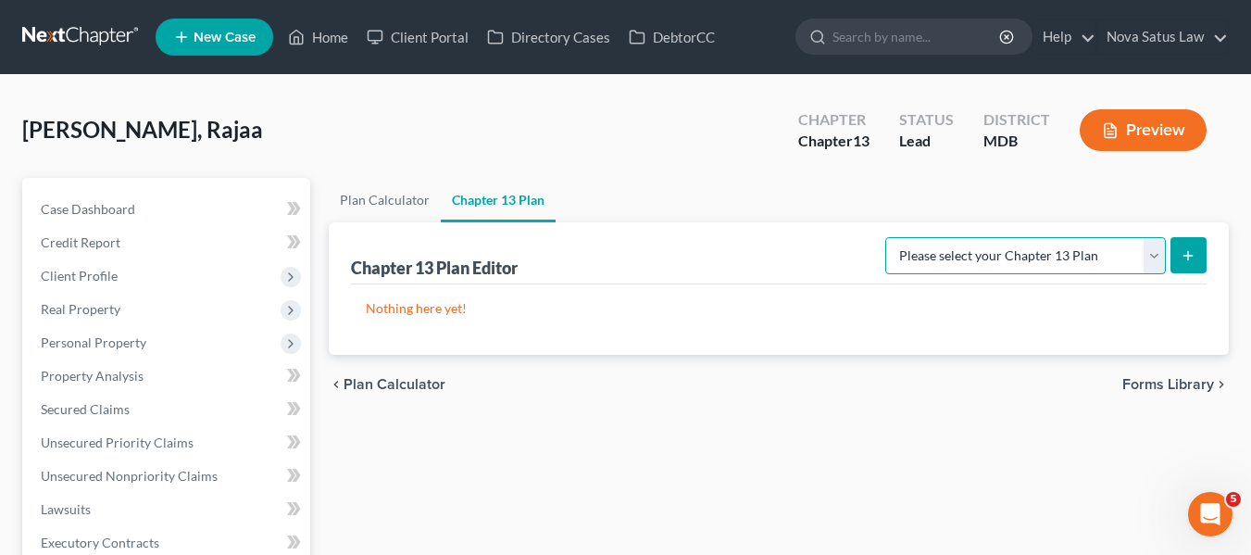
click at [1054, 257] on select "Please select your Chapter 13 Plan District of Maryland District of Maryland - …" at bounding box center [1025, 255] width 281 height 37
select select "1"
click at [892, 237] on select "Please select your Chapter 13 Plan District of Maryland District of Maryland - …" at bounding box center [1025, 255] width 281 height 37
click at [1180, 264] on button "submit" at bounding box center [1188, 255] width 36 height 36
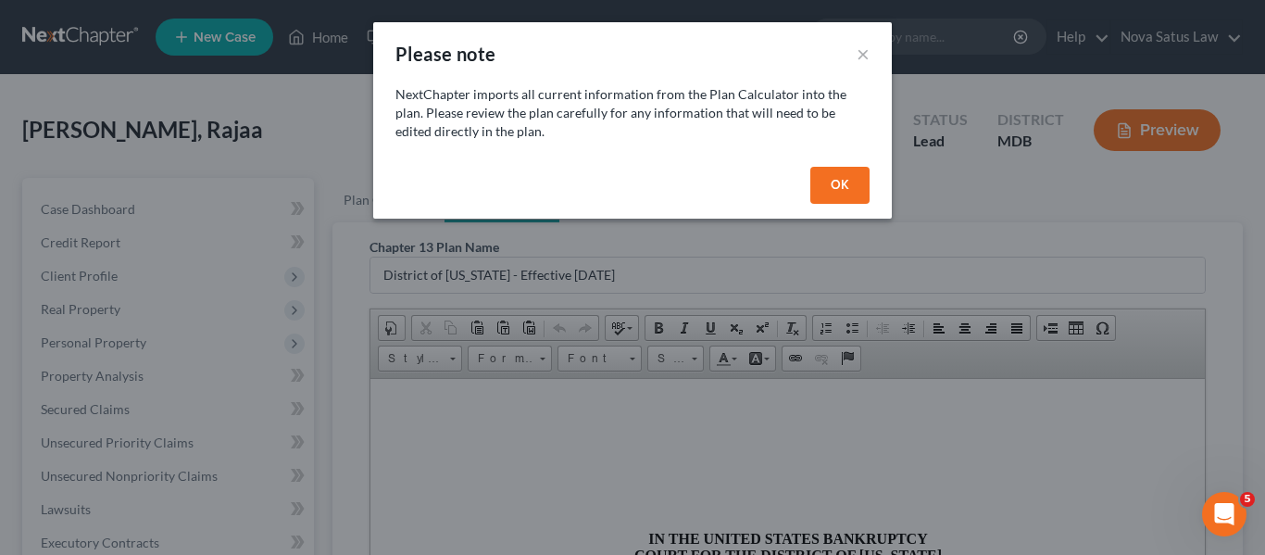
click at [838, 179] on button "OK" at bounding box center [839, 185] width 59 height 37
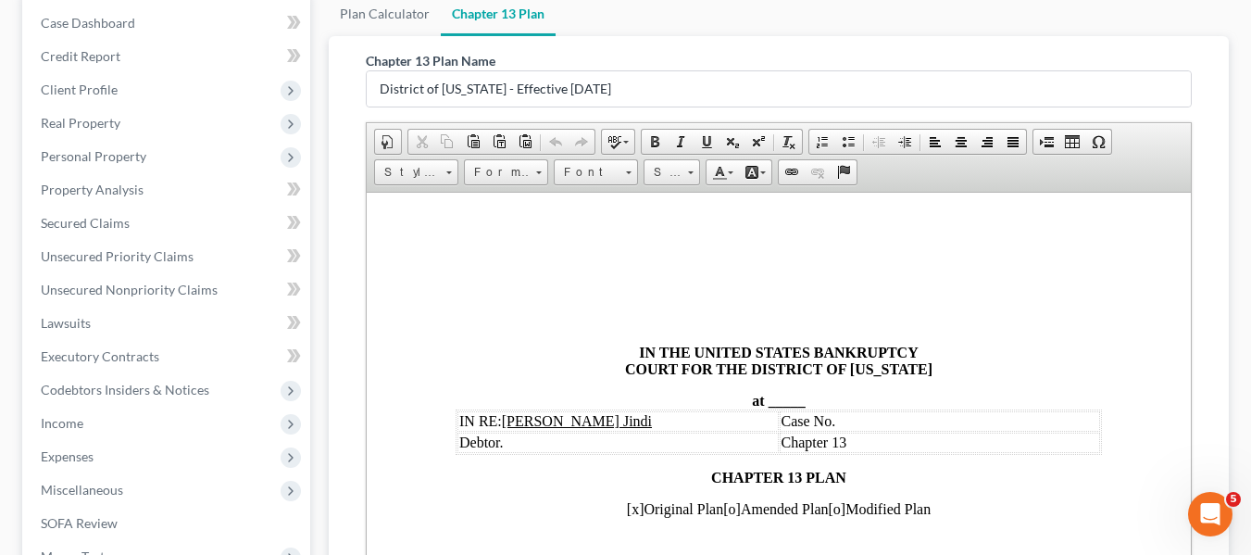
scroll to position [191, 0]
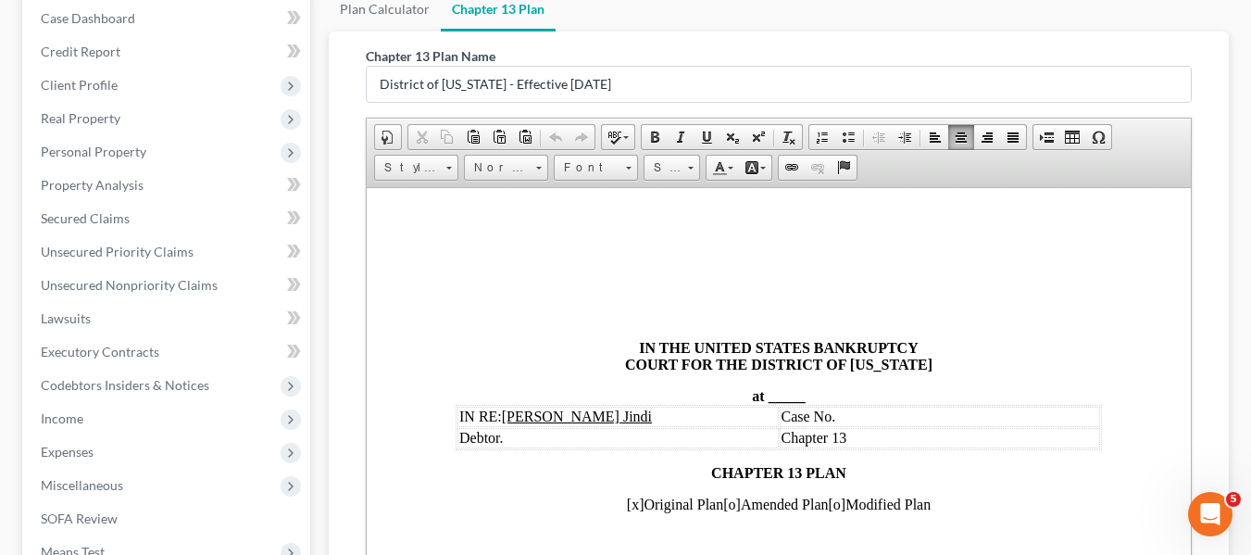
click at [768, 394] on span "_____" at bounding box center [786, 395] width 37 height 16
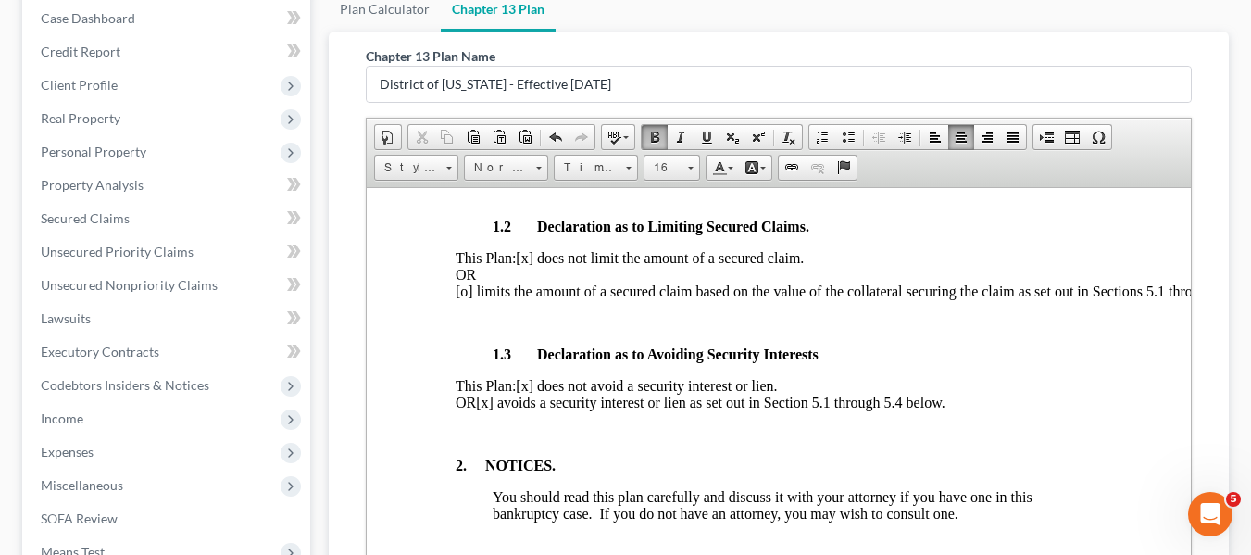
scroll to position [598, 0]
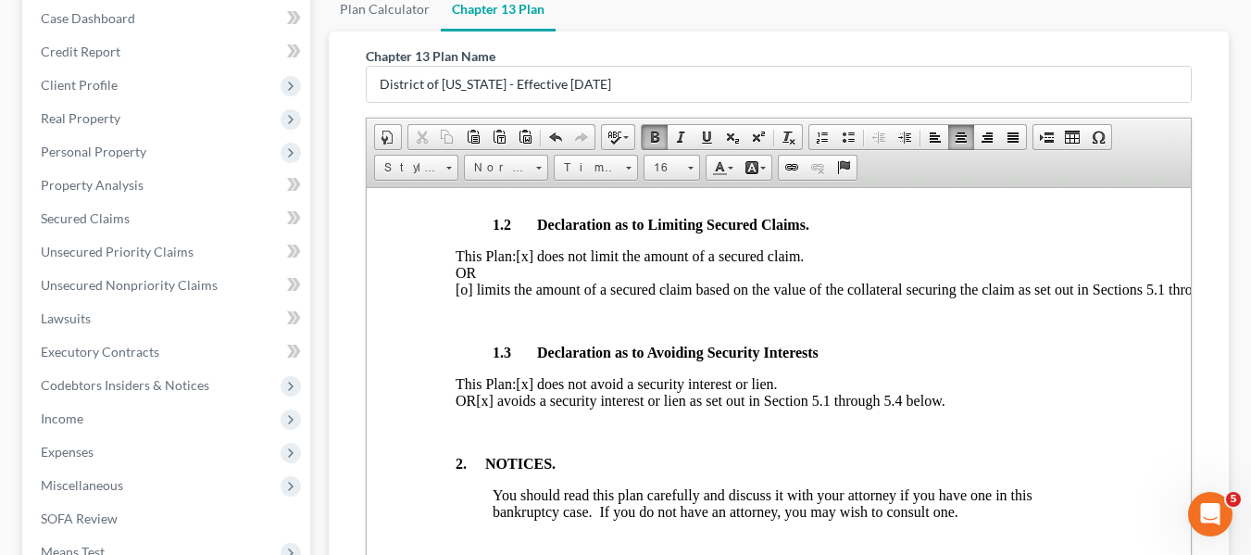
click at [538, 407] on span "[x] avoids a security interest or lien as set out in Section 5.1 through 5.4 be…" at bounding box center [709, 400] width 469 height 16
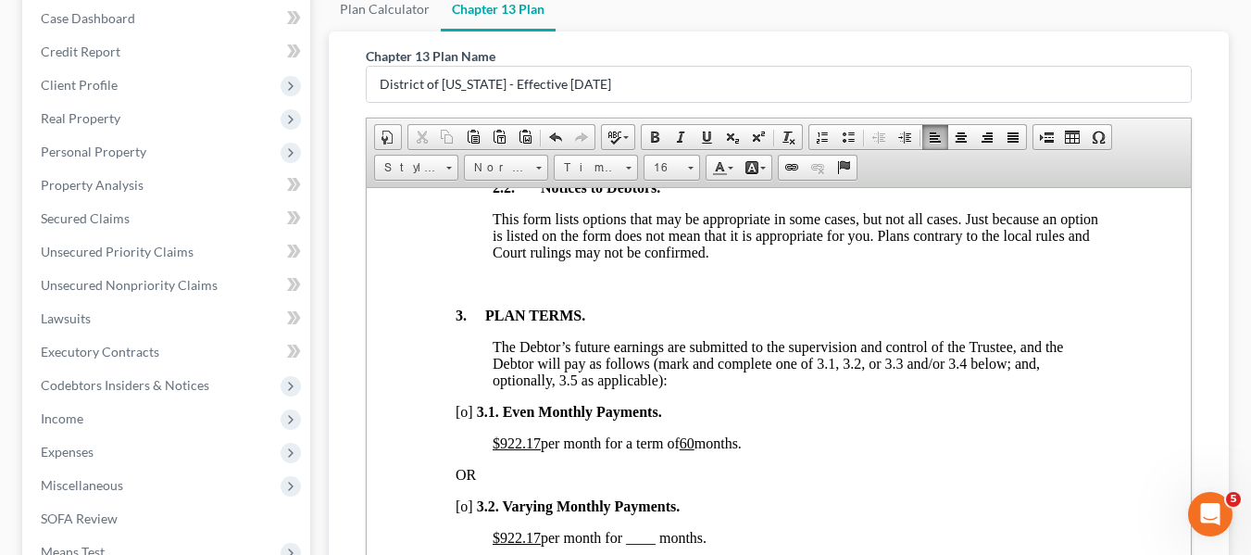
scroll to position [1195, 0]
click at [497, 449] on u "$922.17" at bounding box center [516, 441] width 48 height 16
click at [653, 449] on u "60" at bounding box center [645, 441] width 15 height 16
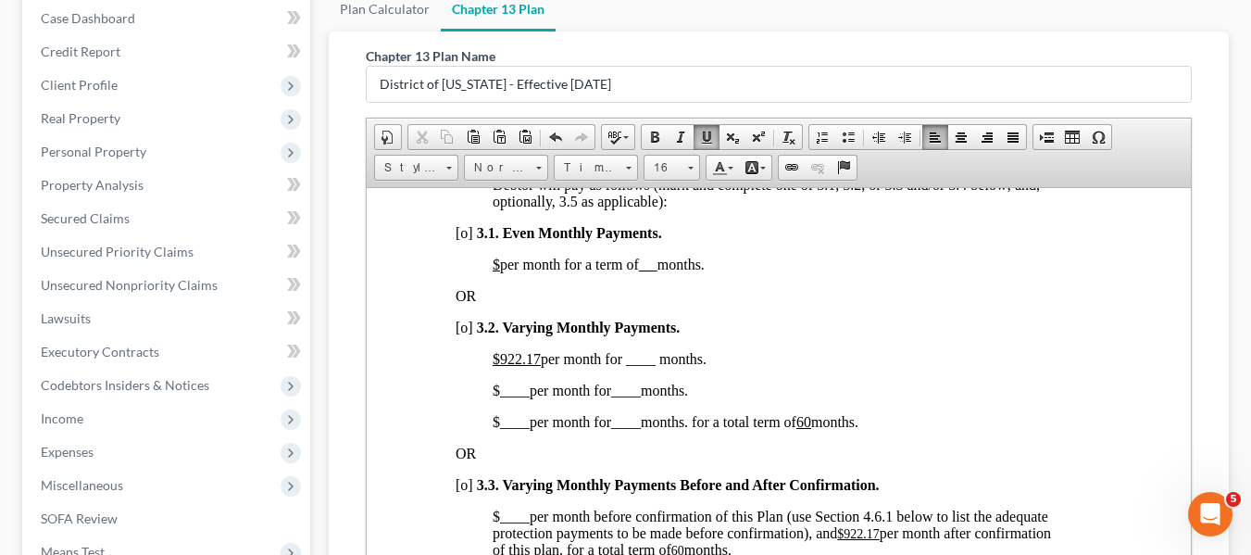
scroll to position [1374, 0]
click at [459, 333] on span "[o]" at bounding box center [464, 326] width 18 height 16
click at [499, 365] on u "$922.17" at bounding box center [516, 357] width 48 height 16
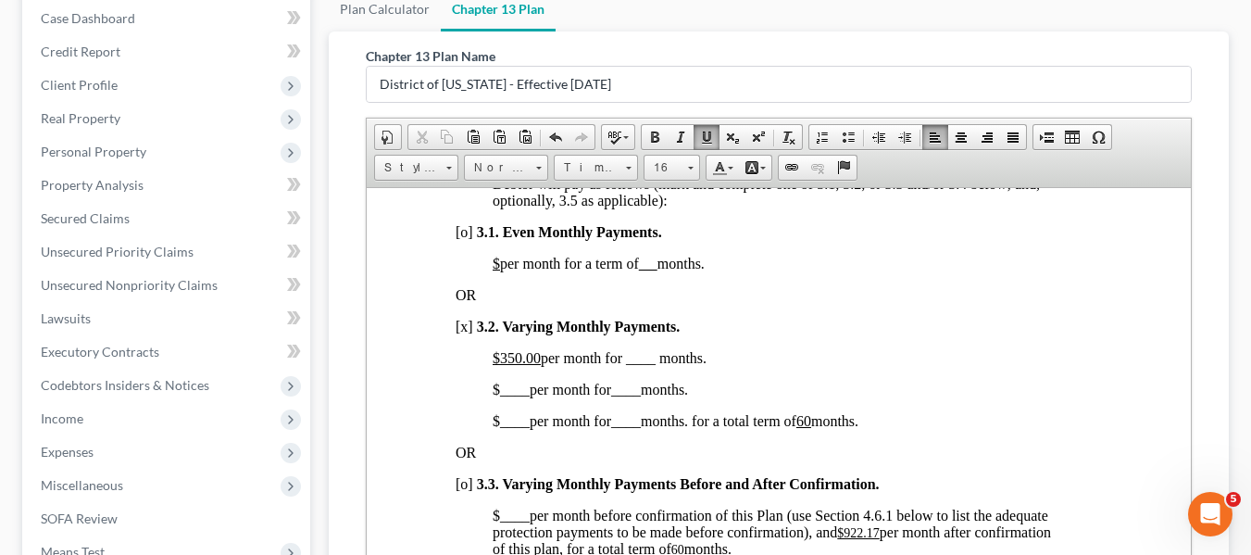
click at [627, 365] on span "$350.00 per month for ____ months." at bounding box center [599, 357] width 214 height 16
click at [499, 396] on span "____" at bounding box center [514, 389] width 30 height 16
click at [642, 396] on span "____" at bounding box center [647, 389] width 30 height 16
click at [492, 428] on span "$ ____ per month for ____ months. for a total term of 60 months." at bounding box center [675, 420] width 366 height 16
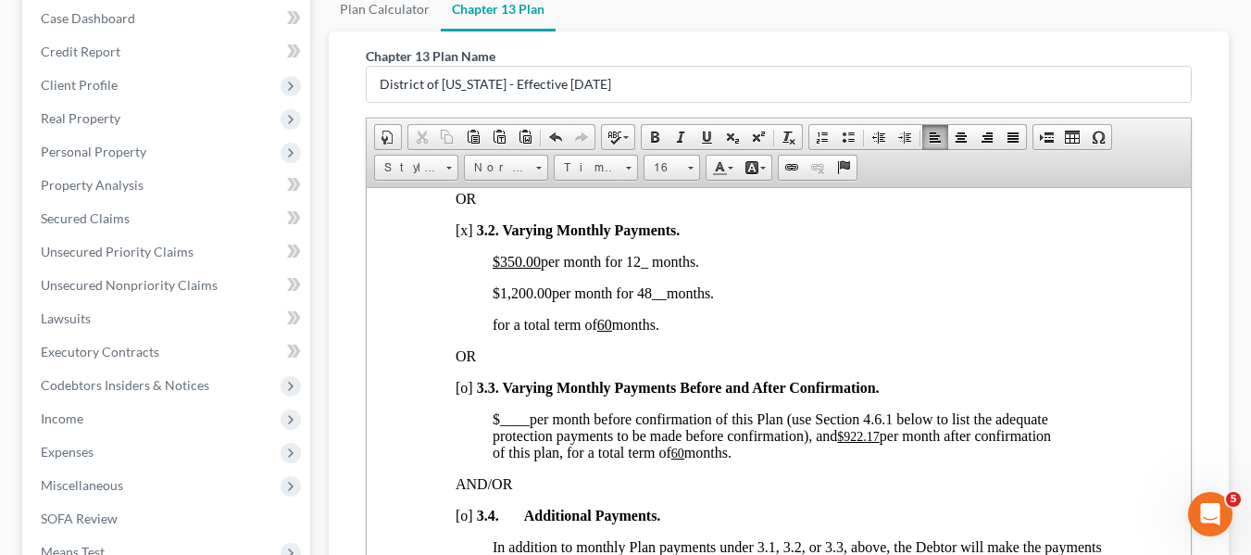
scroll to position [1471, 0]
click at [846, 442] on u "$922.17" at bounding box center [857, 435] width 43 height 14
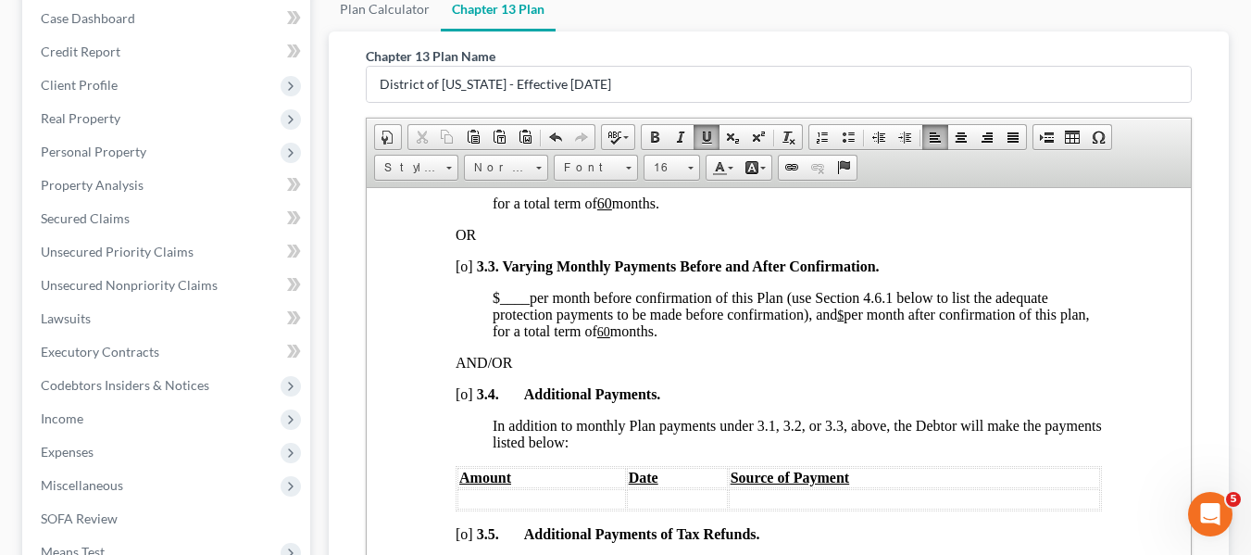
scroll to position [1593, 0]
click at [609, 337] on u "60" at bounding box center [602, 330] width 13 height 14
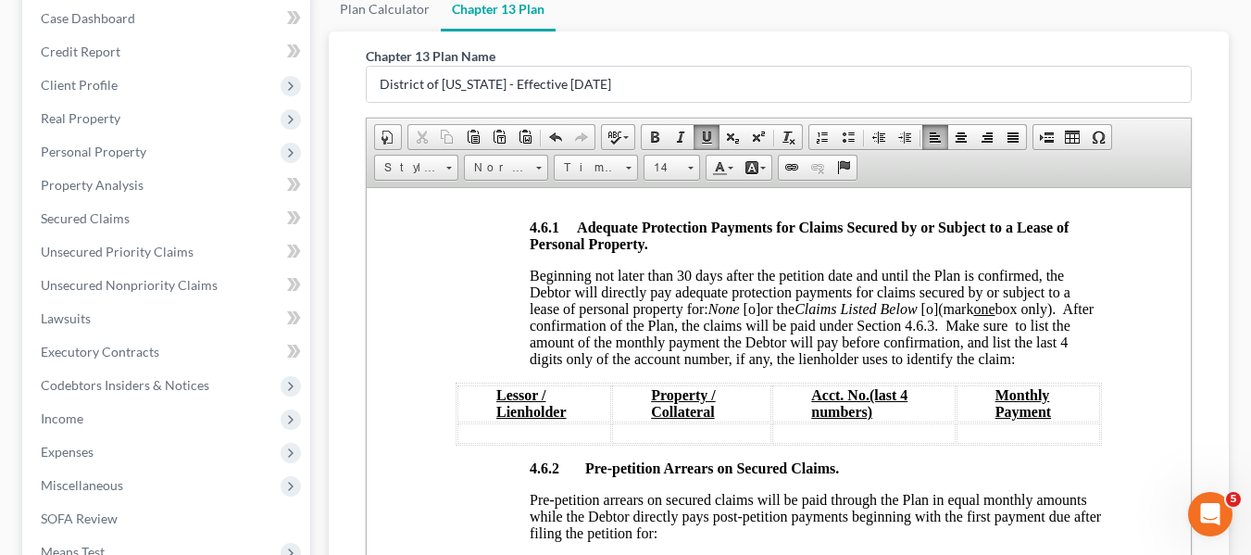
scroll to position [3075, 0]
click at [753, 315] on span "[o]" at bounding box center [752, 307] width 18 height 16
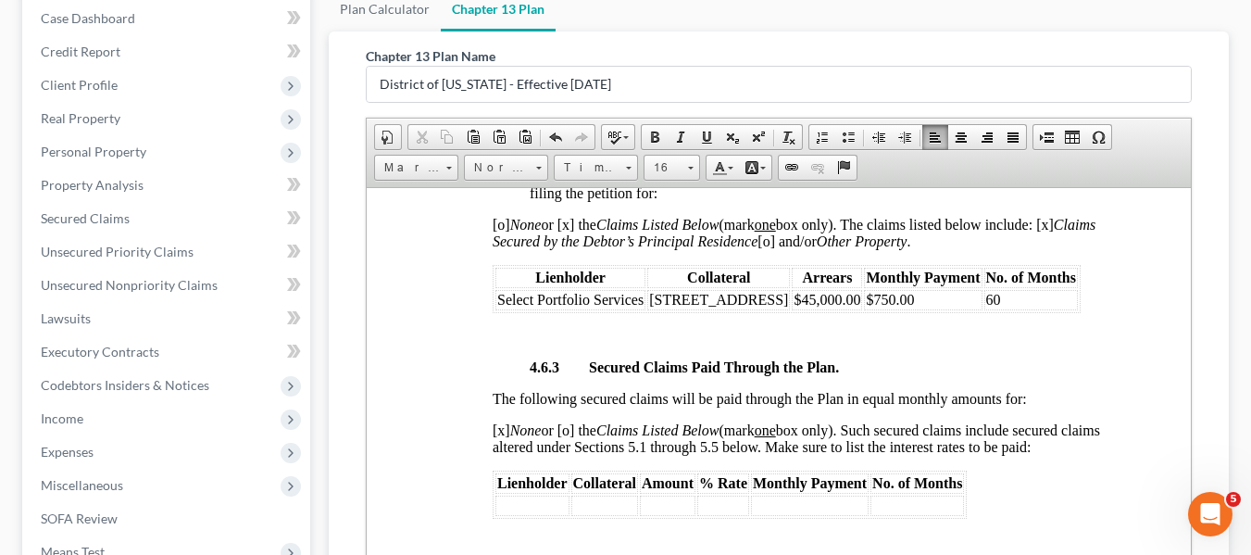
scroll to position [3415, 0]
click at [888, 308] on td "$750.00" at bounding box center [922, 298] width 118 height 20
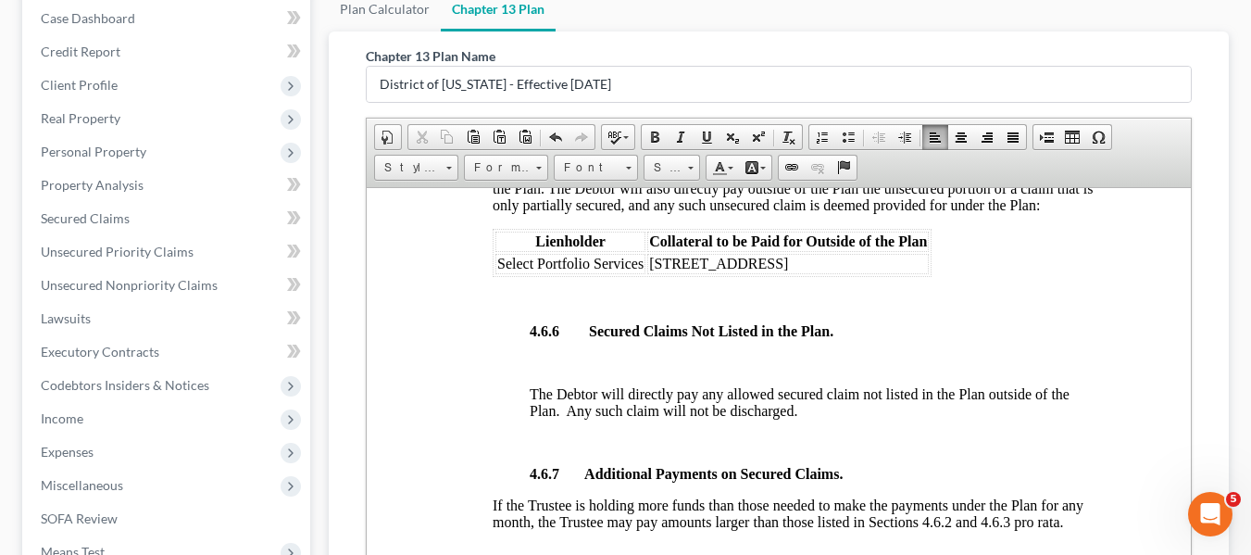
scroll to position [4201, 0]
click at [499, 203] on span "[o] None or [x] the Claims Listed Below (mark one box only). Such claims are de…" at bounding box center [795, 186] width 607 height 49
click at [568, 207] on span "[x] None or [x] the Claims Listed Below (mark one box only). Such claims are de…" at bounding box center [795, 186] width 607 height 49
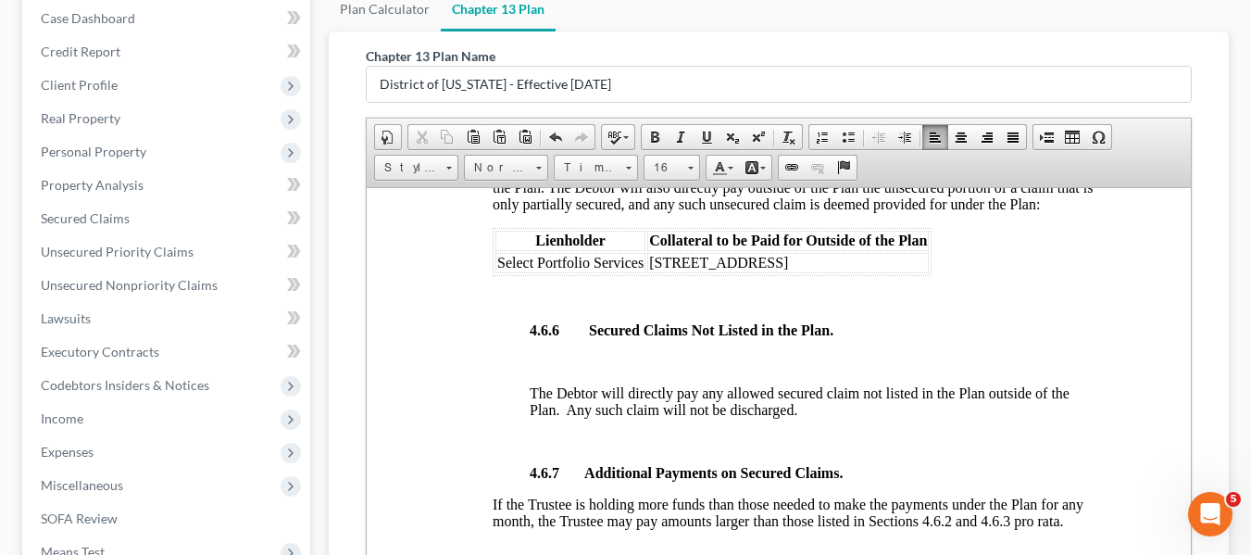
click at [500, 269] on span "Select Portfolio Services" at bounding box center [569, 262] width 146 height 16
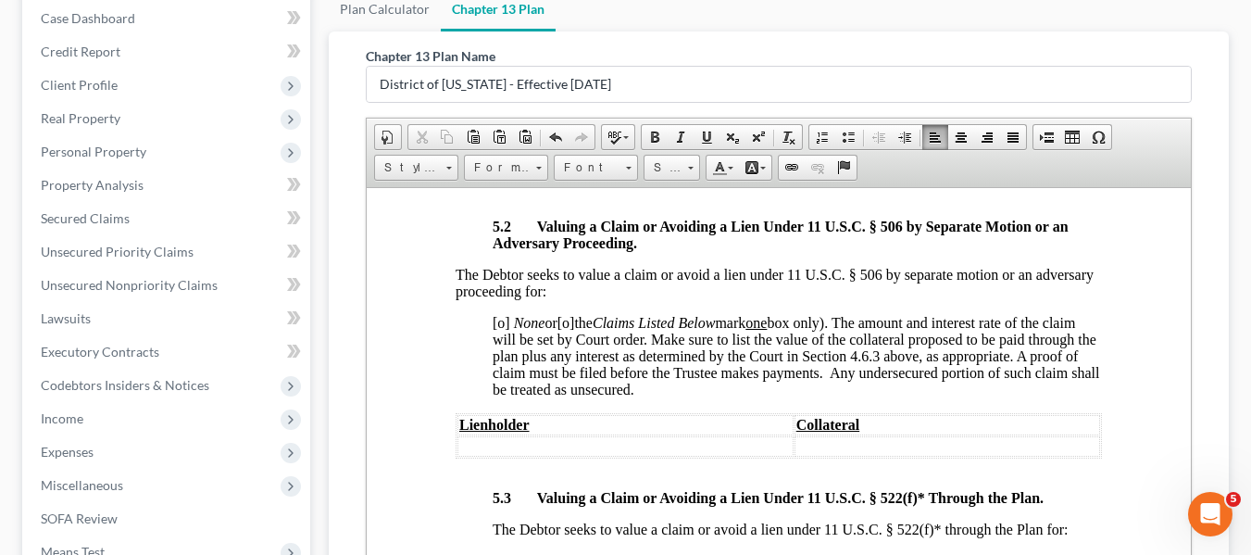
scroll to position [5360, 0]
click at [497, 329] on span "[o]" at bounding box center [501, 321] width 18 height 16
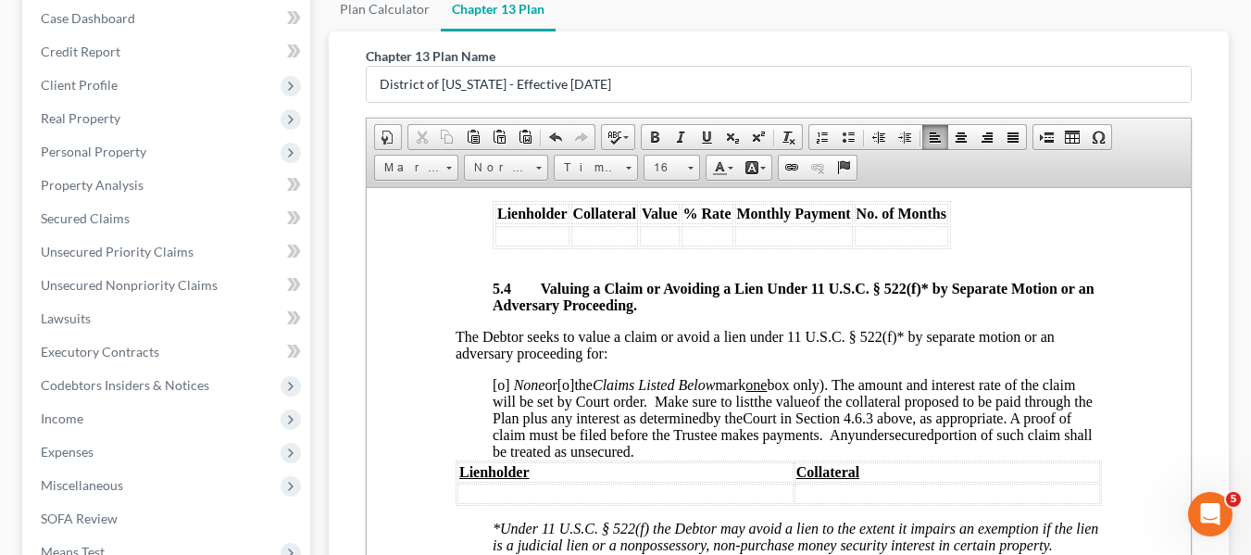
scroll to position [5860, 0]
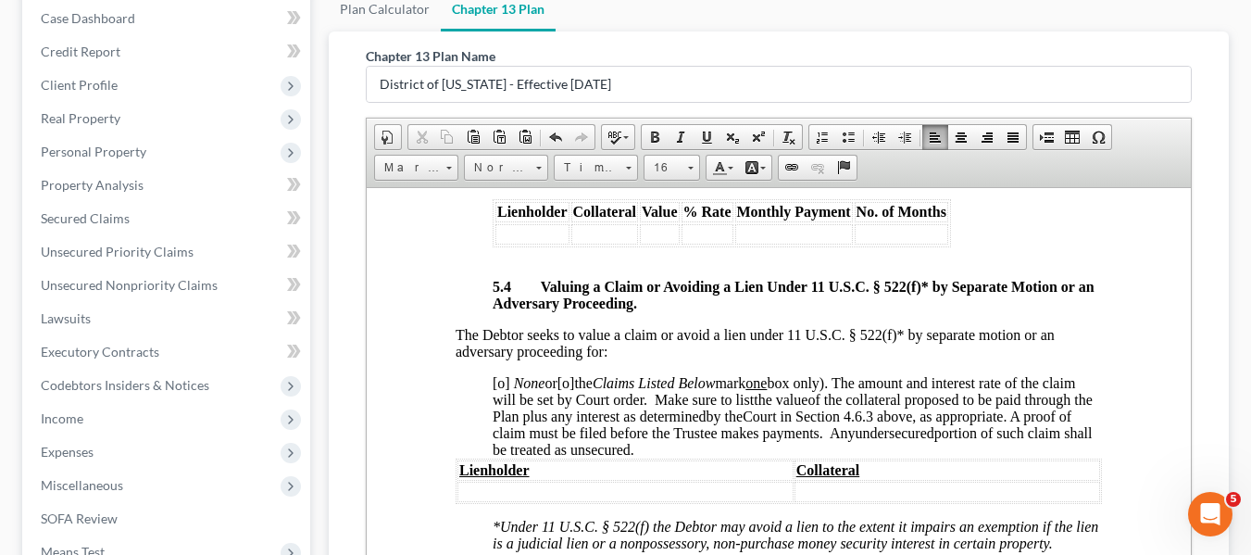
click at [497, 390] on span "[o]" at bounding box center [501, 382] width 18 height 16
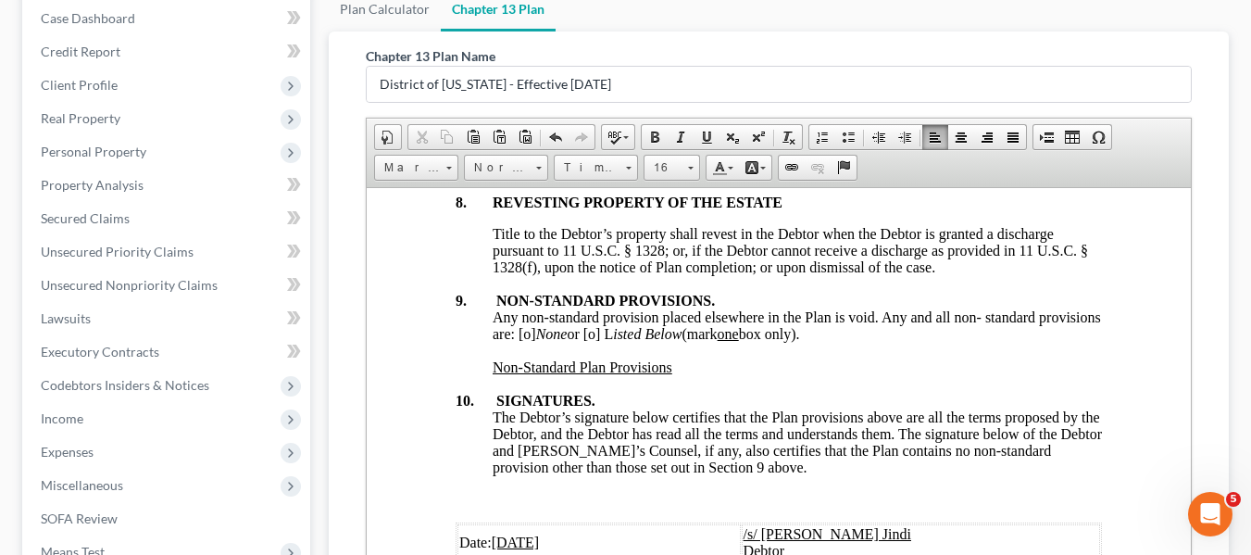
scroll to position [6987, 0]
click at [588, 340] on span "Any non-standard provision placed elsewhere in the Plan is void. Any and all no…" at bounding box center [796, 323] width 608 height 32
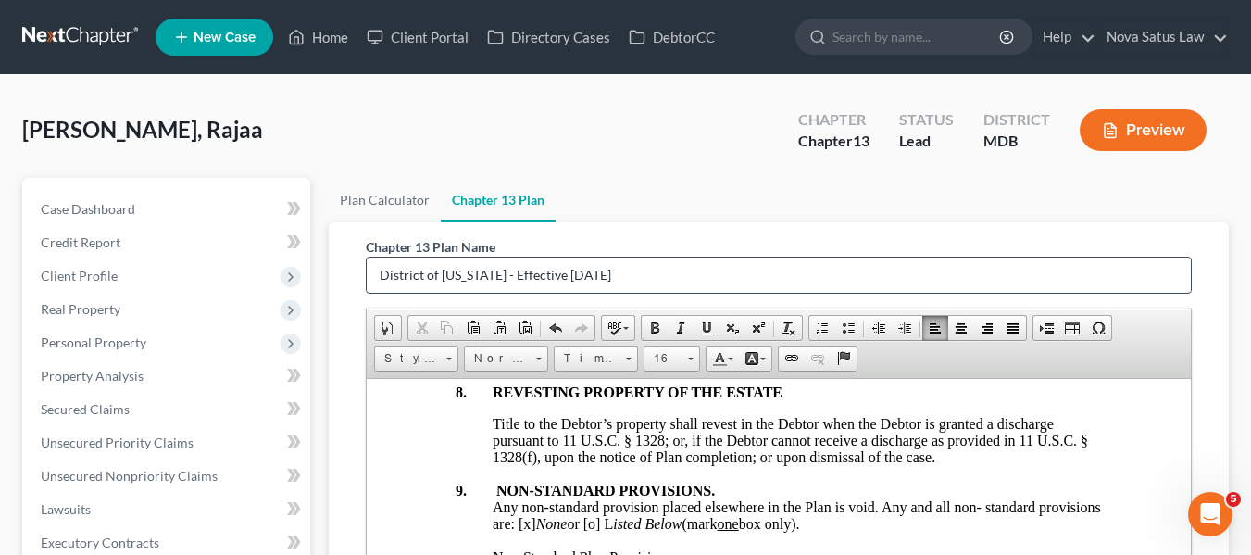
drag, startPoint x: 671, startPoint y: 252, endPoint x: 640, endPoint y: 276, distance: 39.6
click at [640, 276] on div "Chapter 13 Plan Name District of Maryland - Effective 12/1/17" at bounding box center [779, 265] width 826 height 56
click at [640, 276] on input "District of Maryland - Effective 12/1/17" at bounding box center [779, 274] width 824 height 35
type input "D"
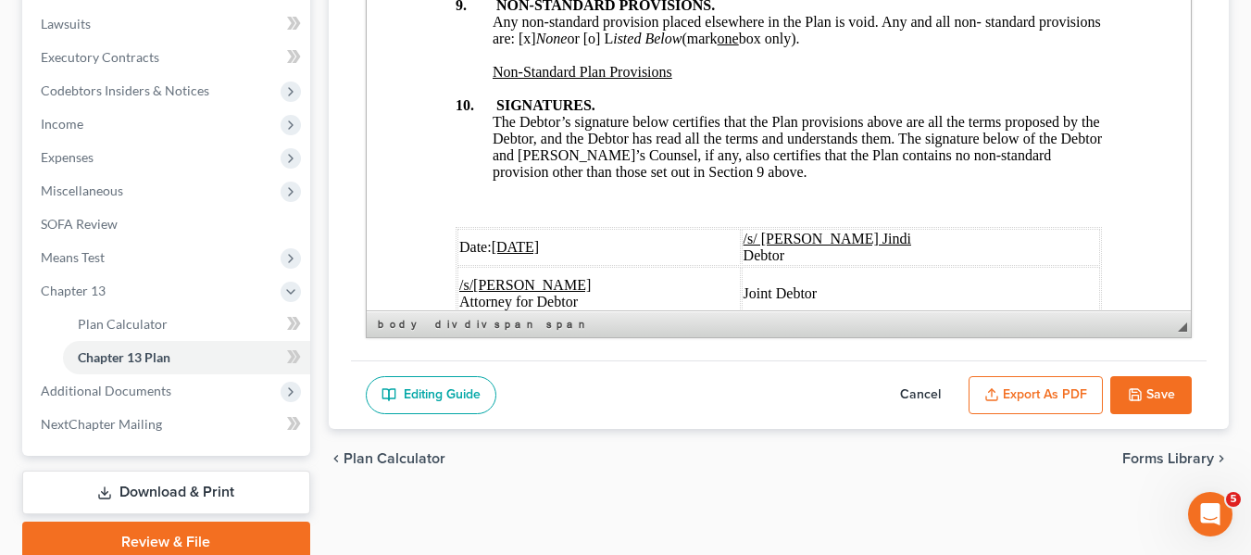
type input "original plan"
click at [989, 393] on icon "button" at bounding box center [991, 394] width 15 height 15
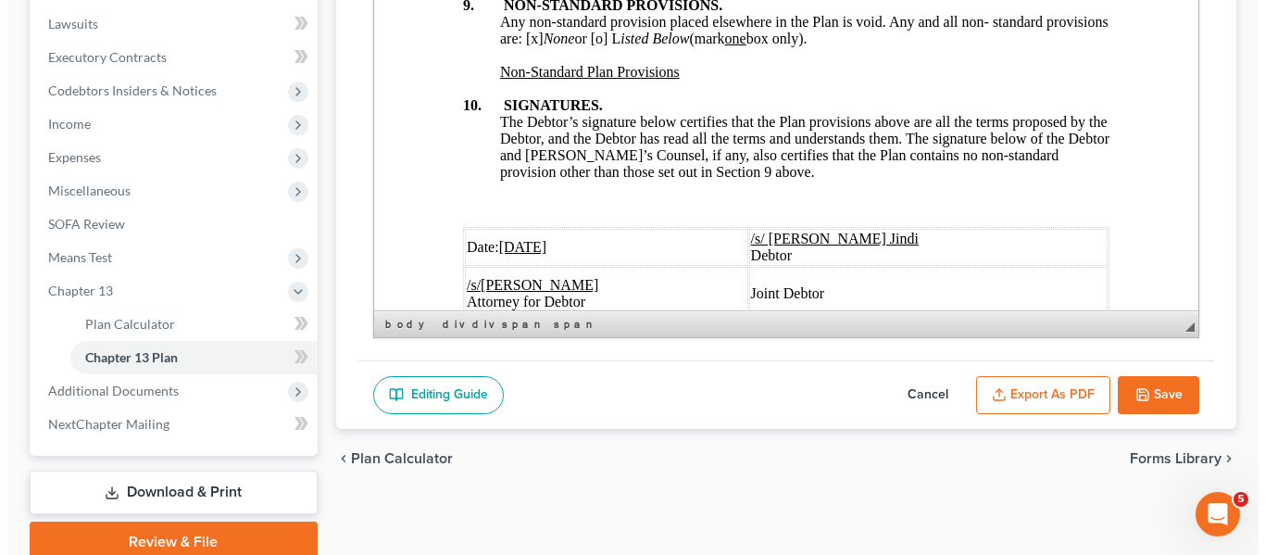
scroll to position [6921, 0]
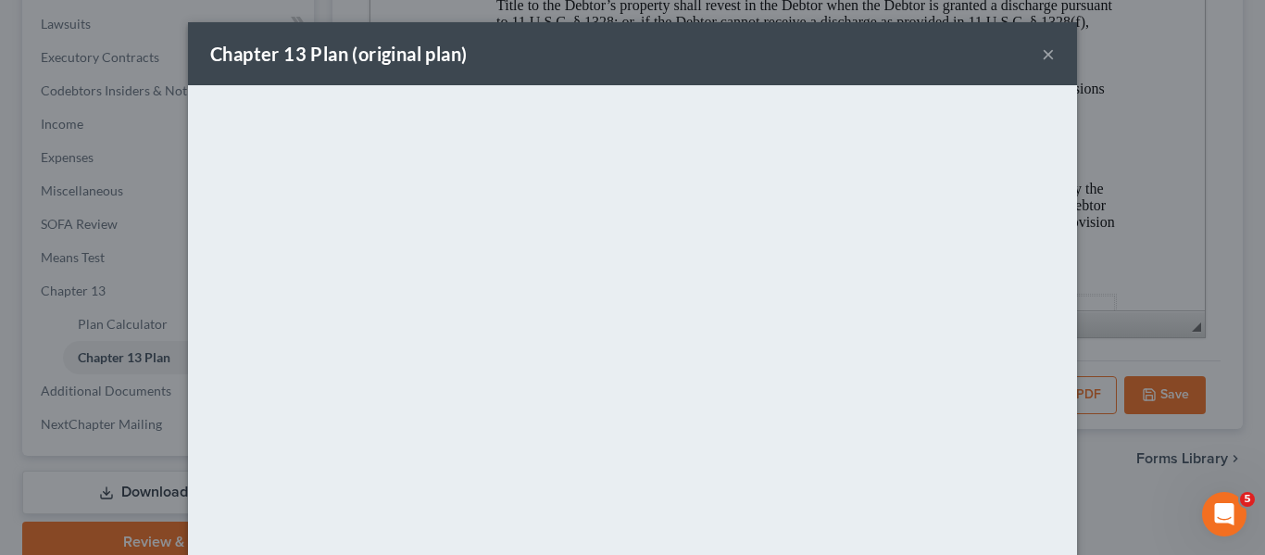
click at [716, 60] on div "Chapter 13 Plan (original plan) ×" at bounding box center [632, 53] width 889 height 63
click at [1043, 58] on button "×" at bounding box center [1048, 54] width 13 height 22
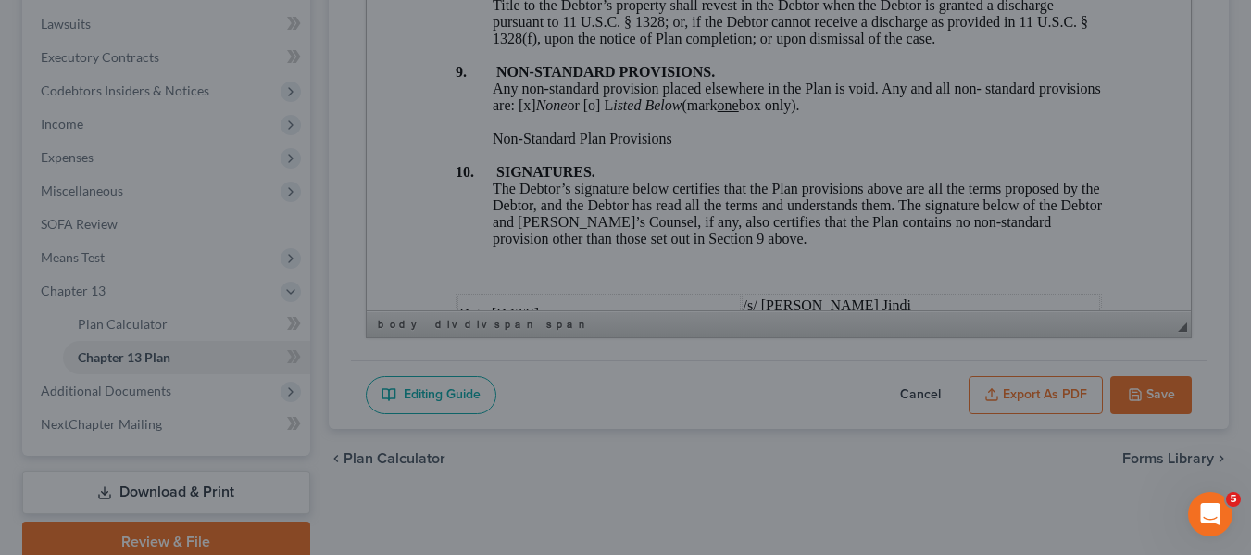
scroll to position [6987, 0]
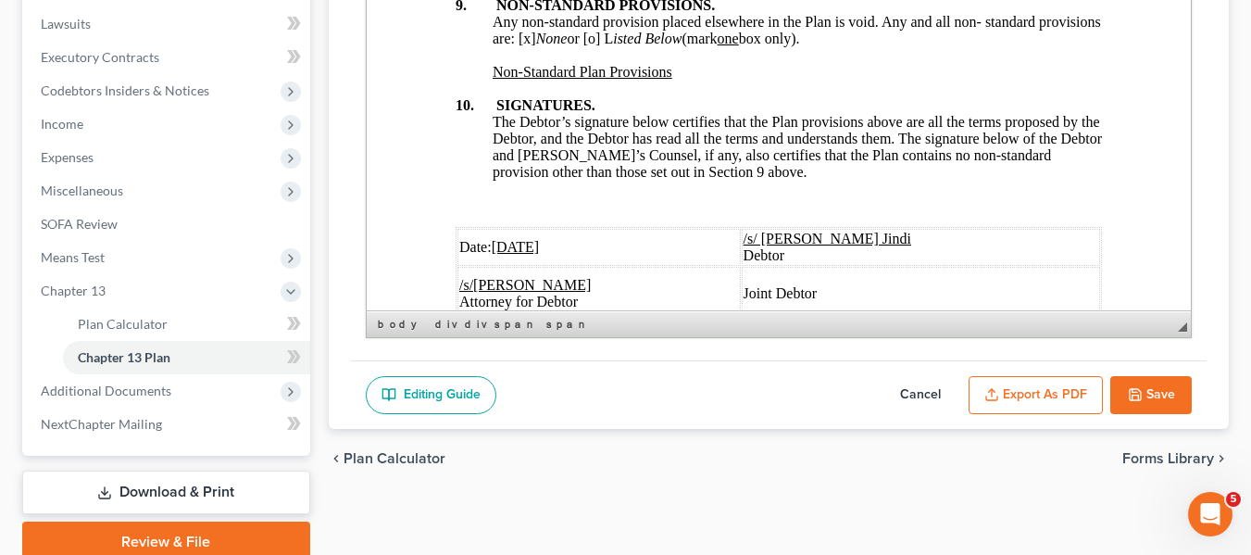
click at [1148, 385] on button "Save" at bounding box center [1150, 395] width 81 height 39
select select "1"
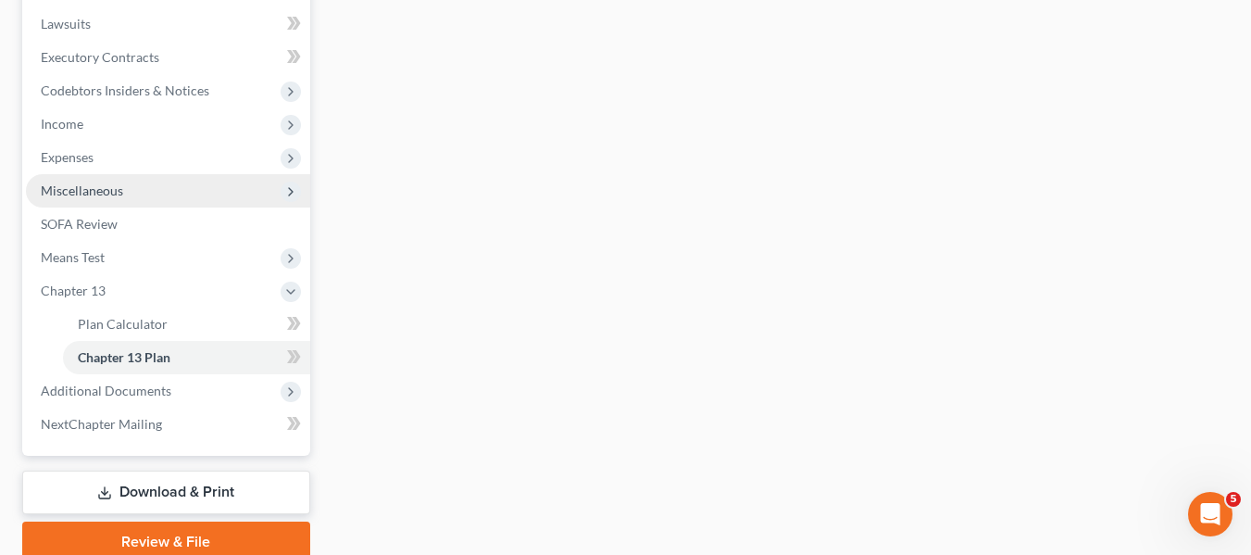
scroll to position [0, 0]
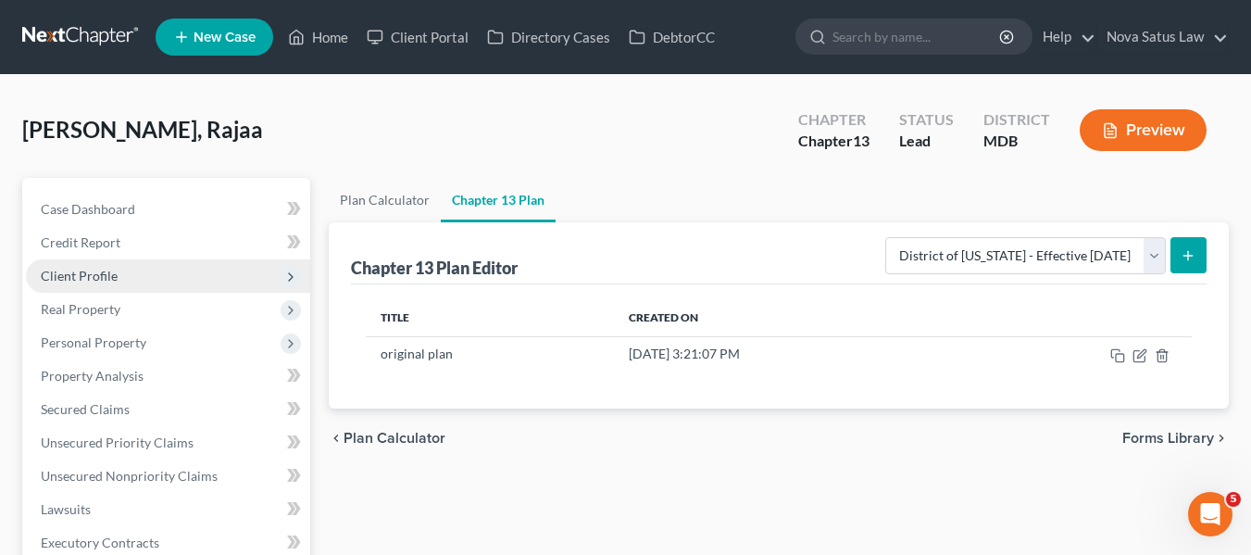
click at [81, 269] on span "Client Profile" at bounding box center [79, 276] width 77 height 16
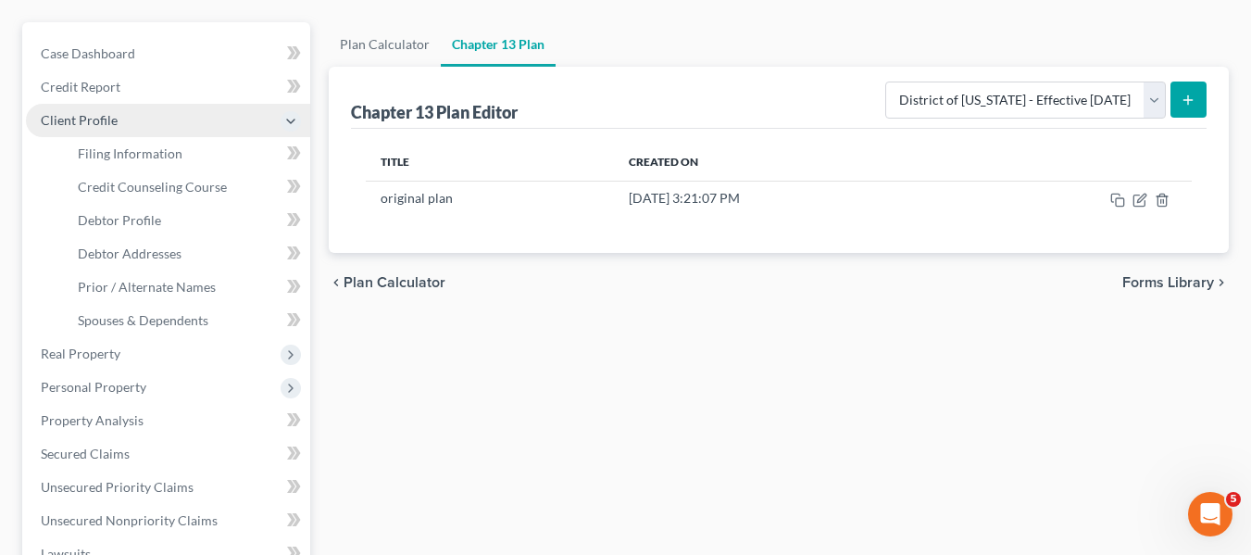
scroll to position [156, 0]
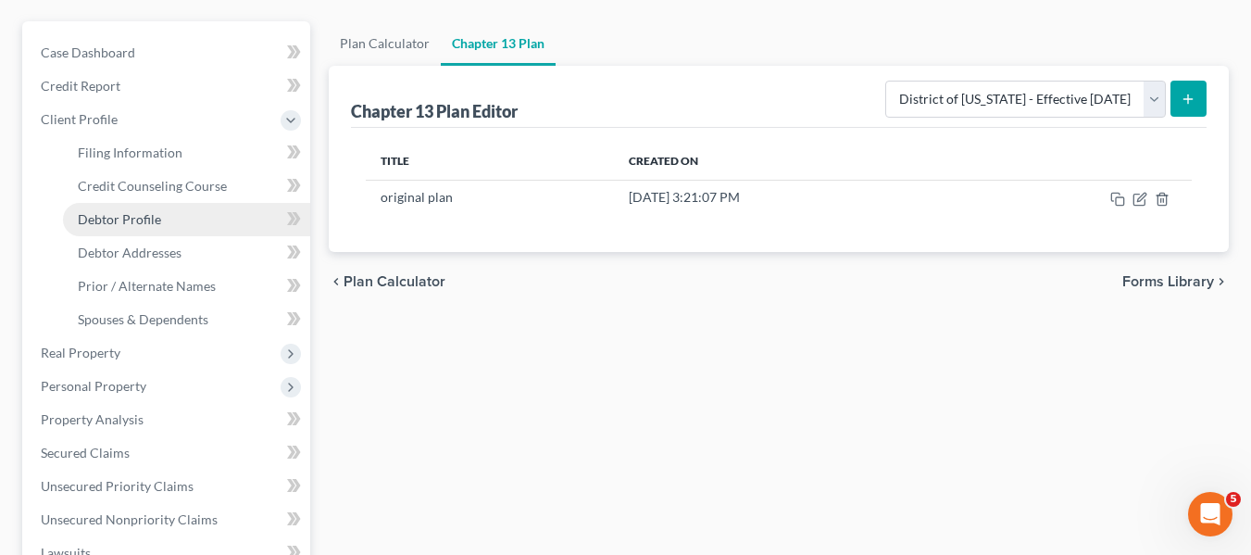
click at [97, 211] on span "Debtor Profile" at bounding box center [119, 219] width 83 height 16
select select "2"
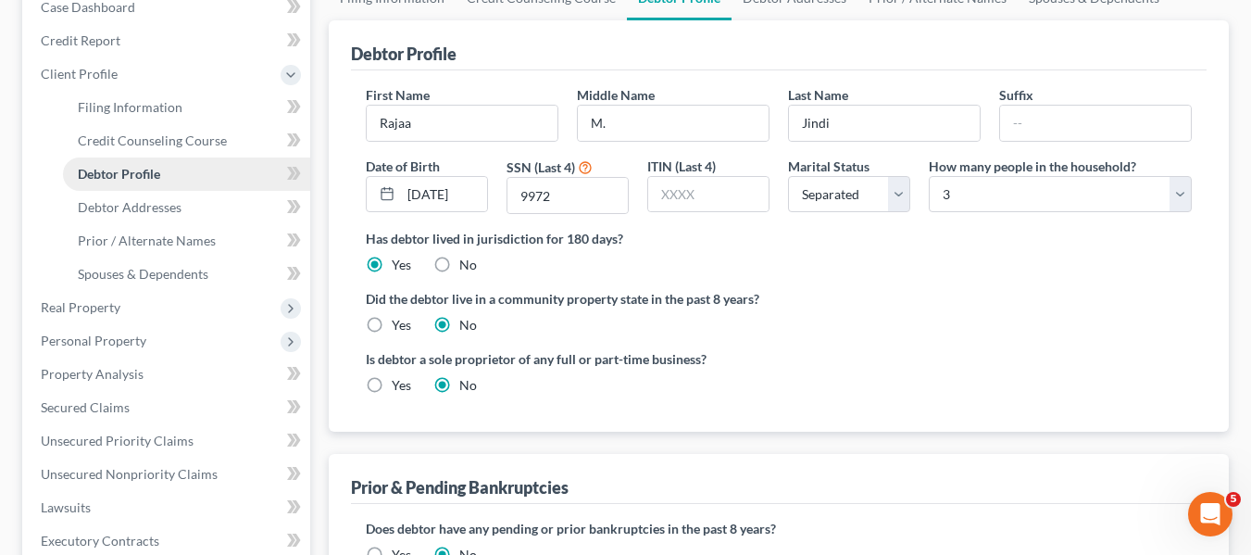
scroll to position [203, 0]
click at [97, 210] on span "Debtor Addresses" at bounding box center [130, 206] width 104 height 16
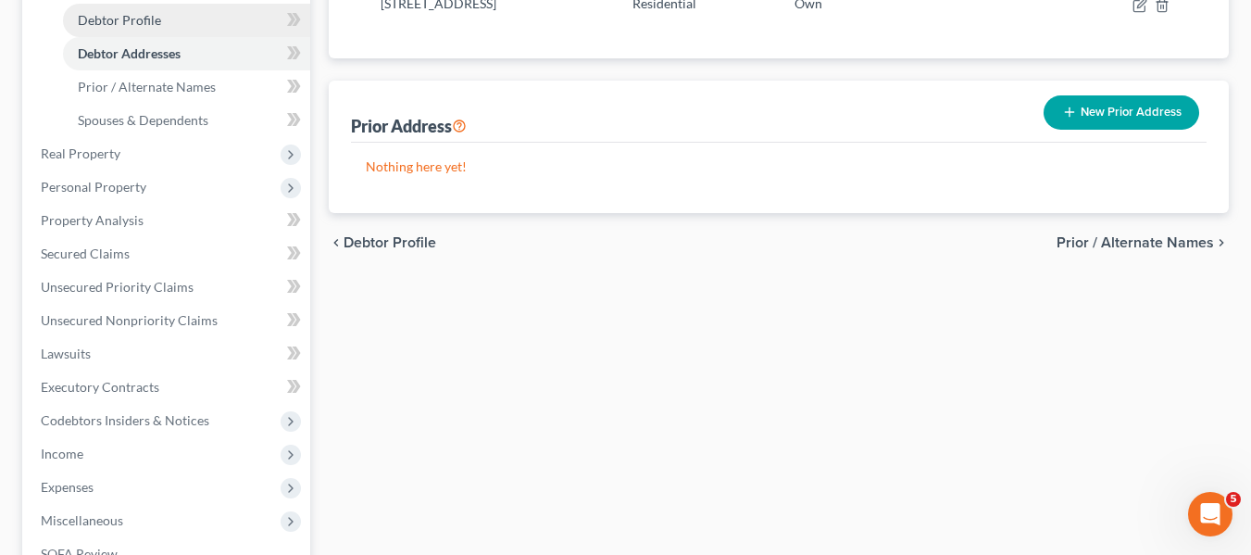
scroll to position [356, 0]
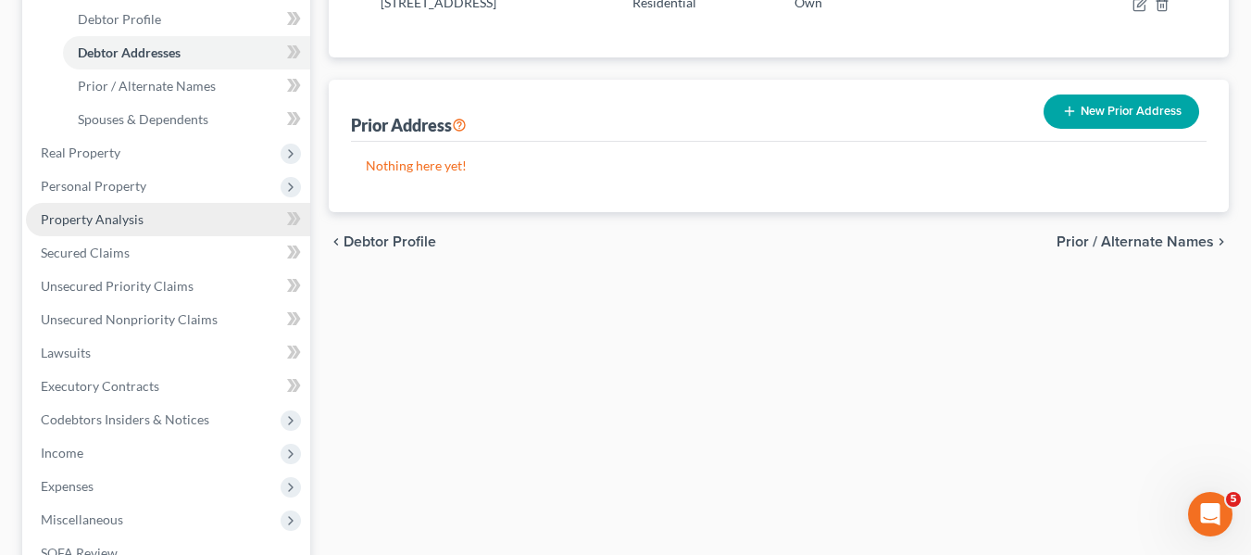
click at [81, 228] on link "Property Analysis" at bounding box center [168, 219] width 284 height 33
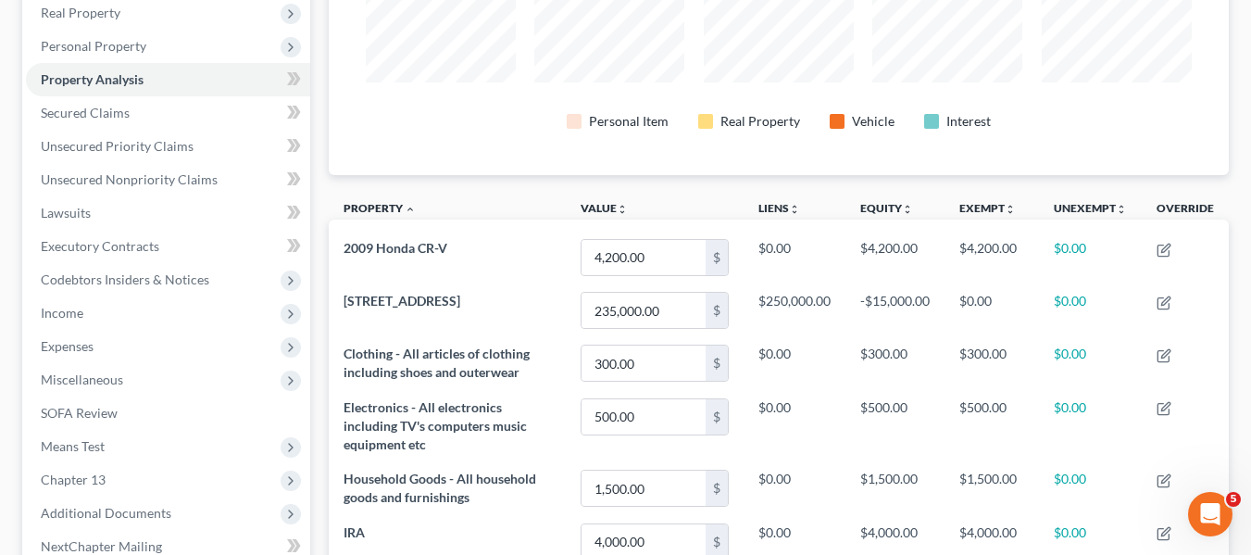
scroll to position [232, 0]
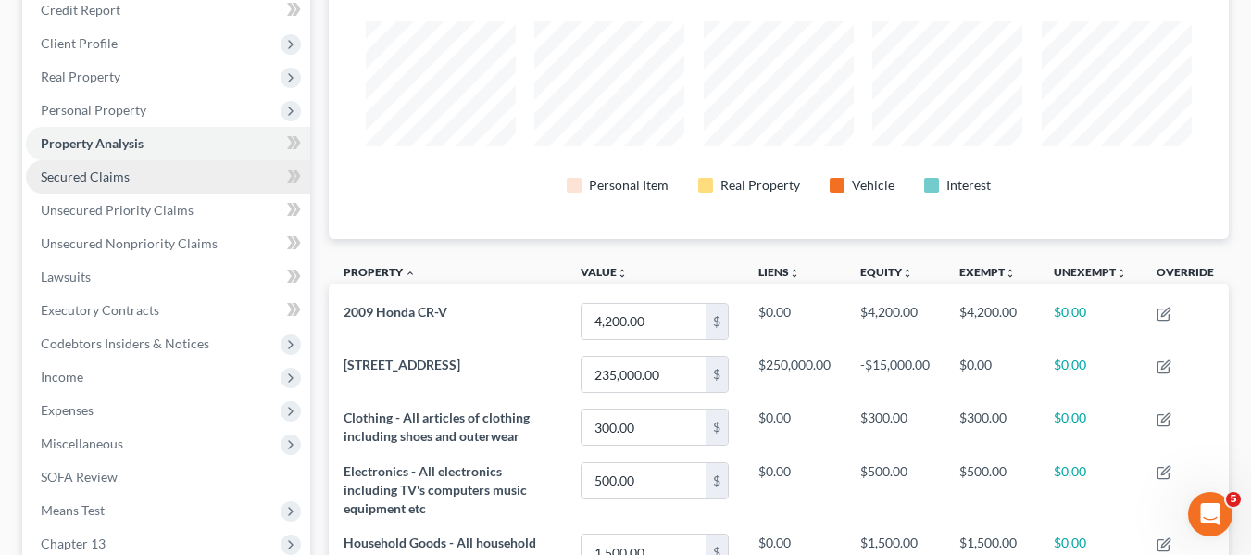
click at [112, 169] on span "Secured Claims" at bounding box center [85, 177] width 89 height 16
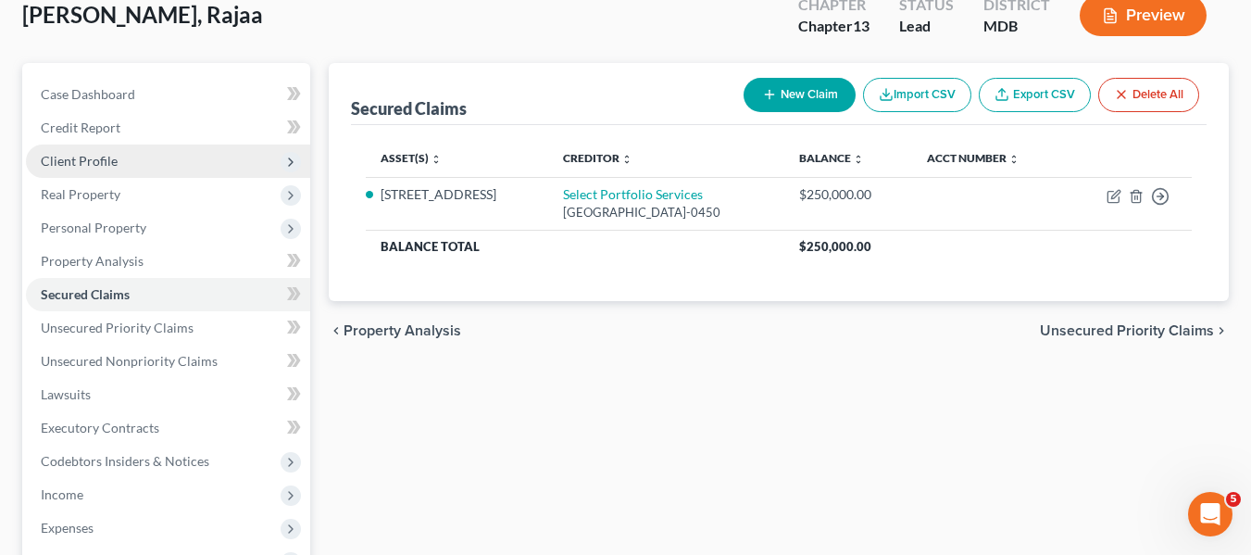
scroll to position [117, 0]
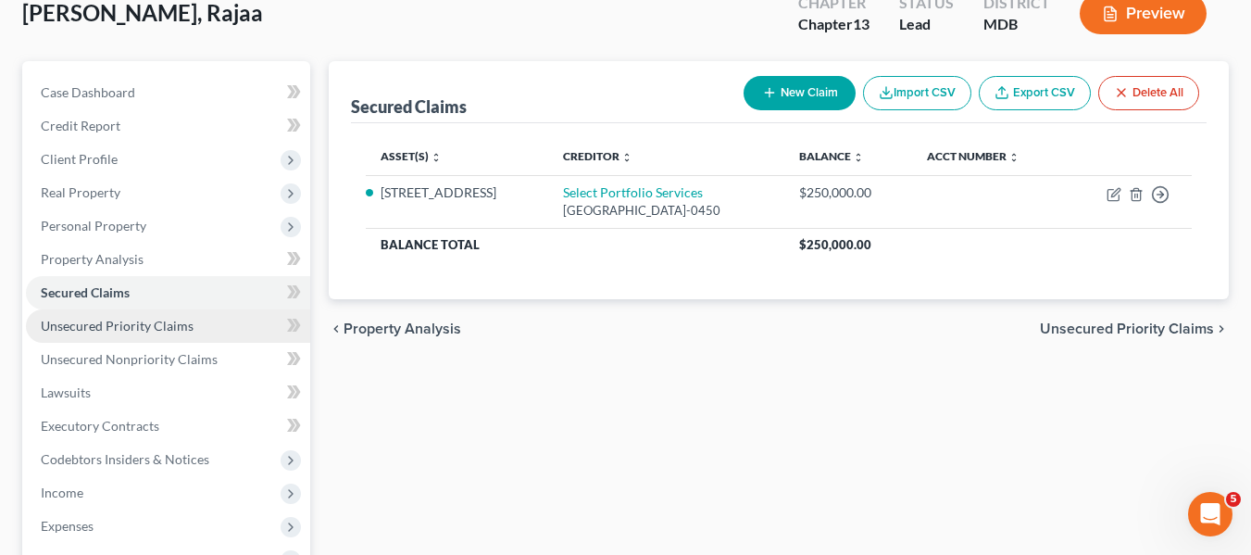
click at [146, 319] on span "Unsecured Priority Claims" at bounding box center [117, 326] width 153 height 16
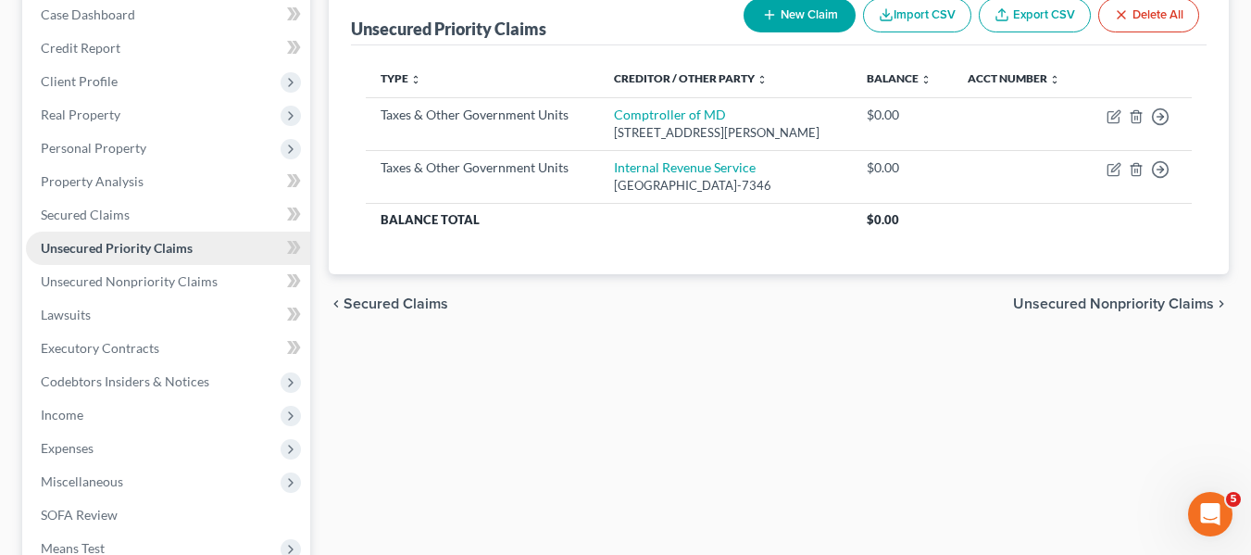
scroll to position [196, 0]
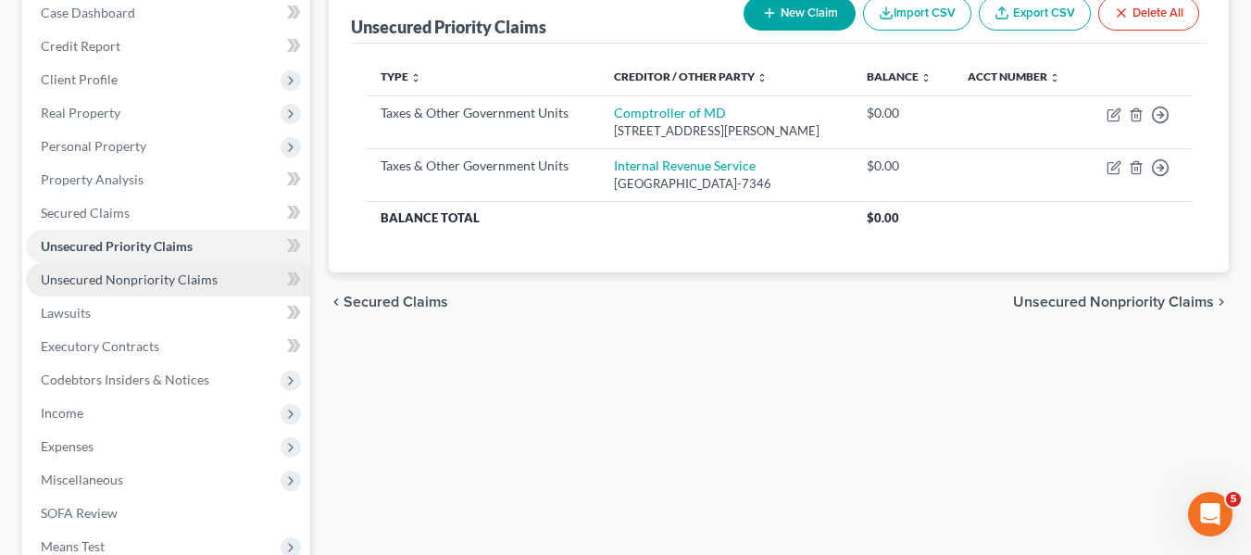
click at [138, 280] on span "Unsecured Nonpriority Claims" at bounding box center [129, 279] width 177 height 16
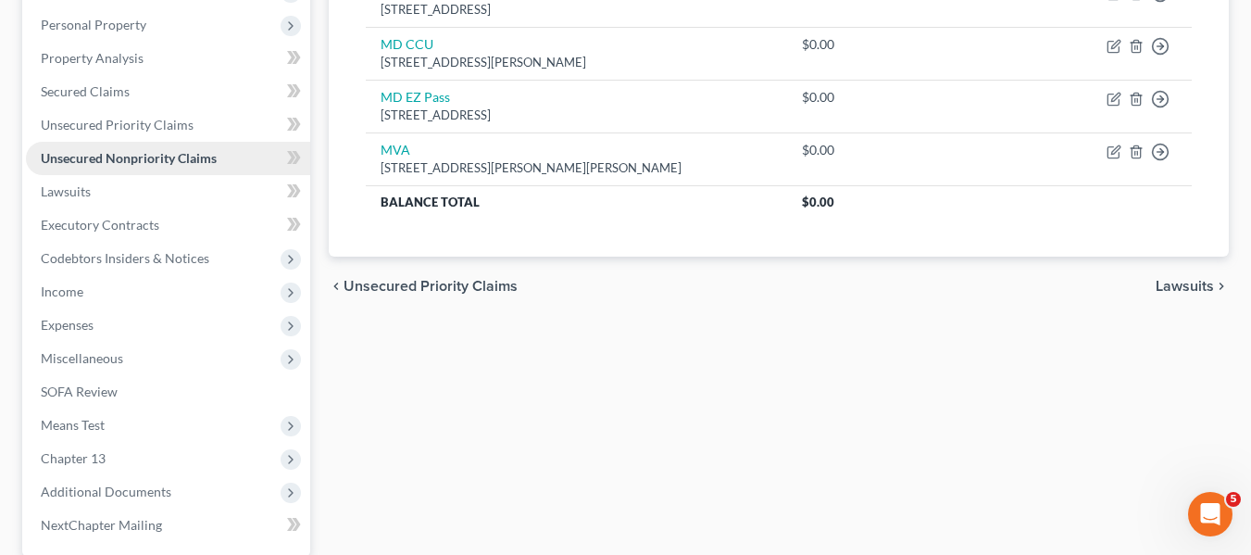
scroll to position [319, 0]
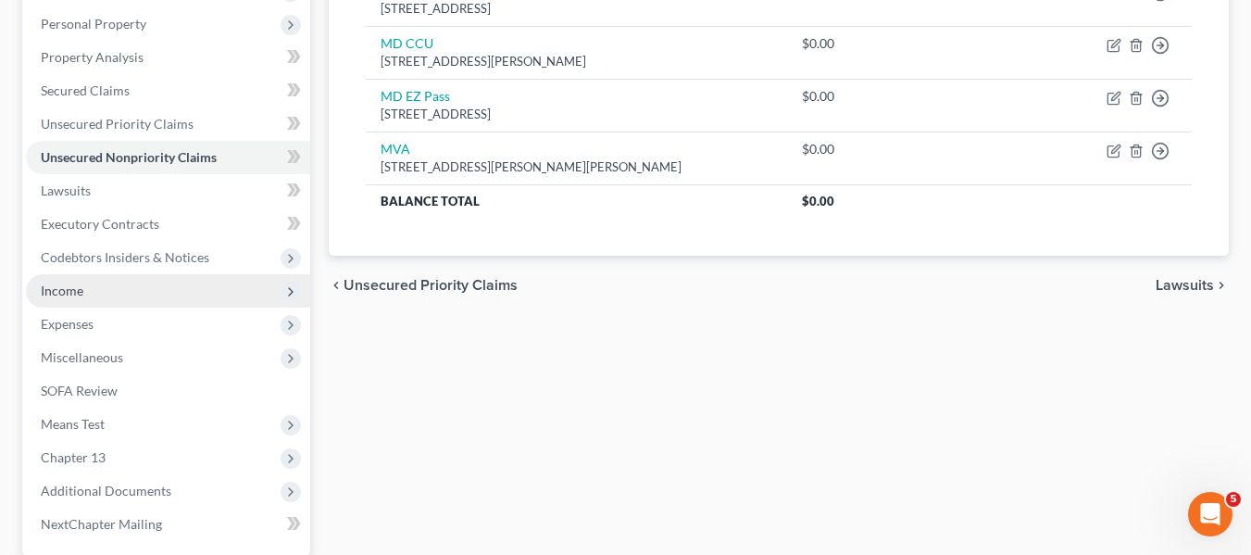
click at [106, 302] on span "Income" at bounding box center [168, 290] width 284 height 33
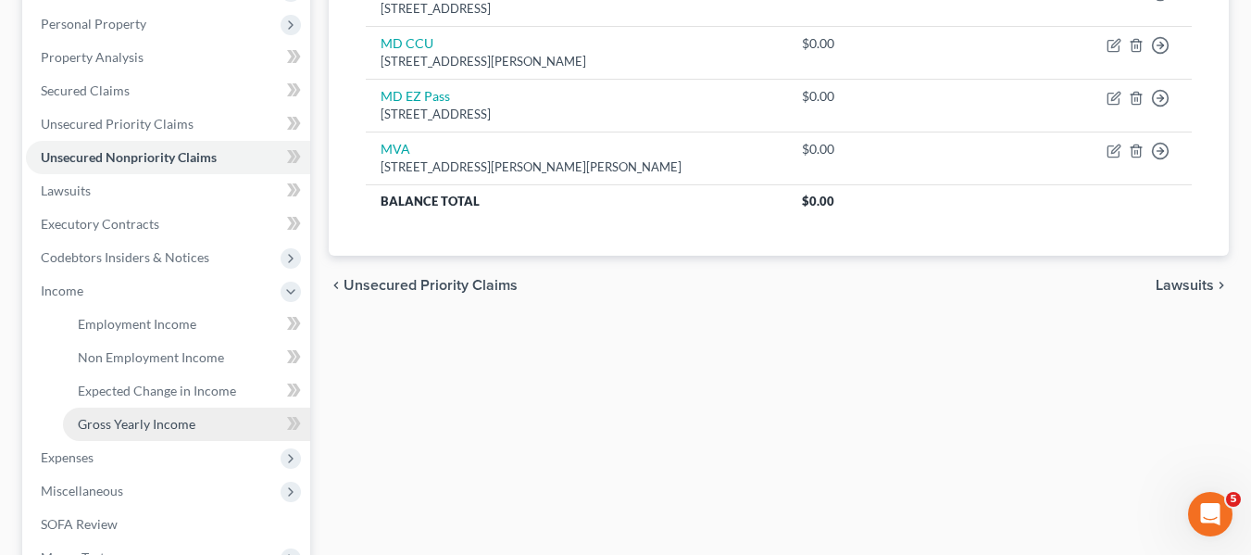
click at [131, 420] on span "Gross Yearly Income" at bounding box center [137, 424] width 118 height 16
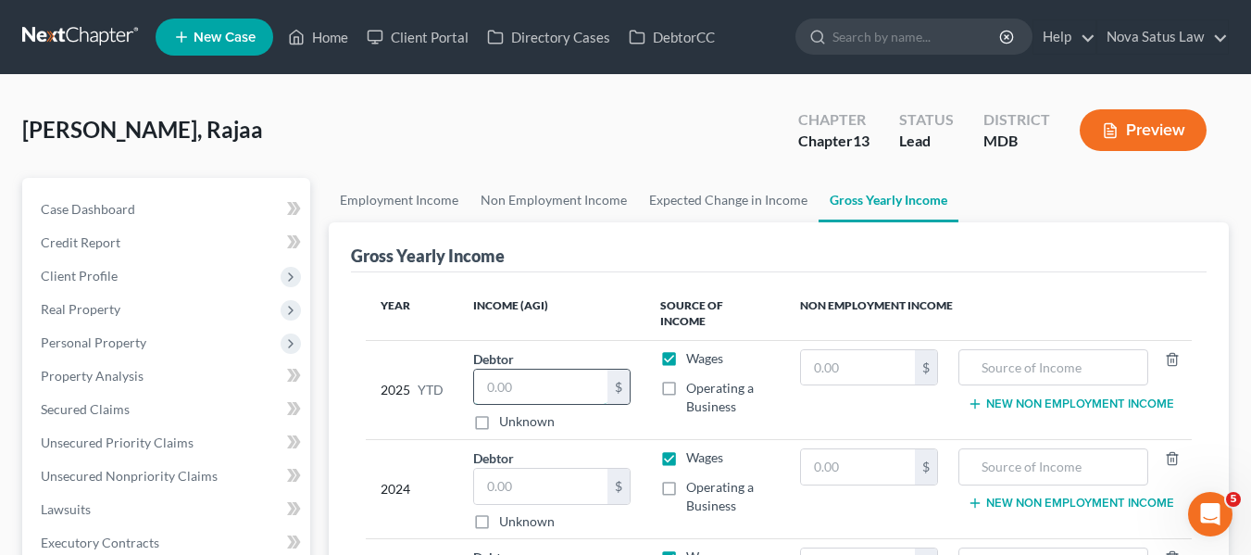
click at [523, 378] on input "text" at bounding box center [541, 386] width 134 height 35
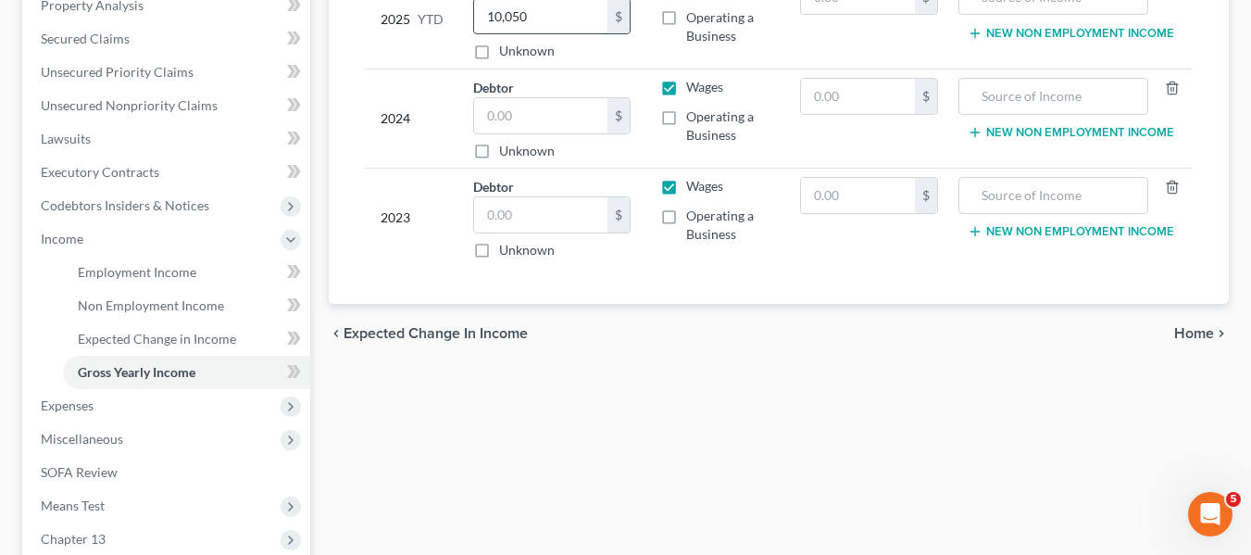
scroll to position [371, 0]
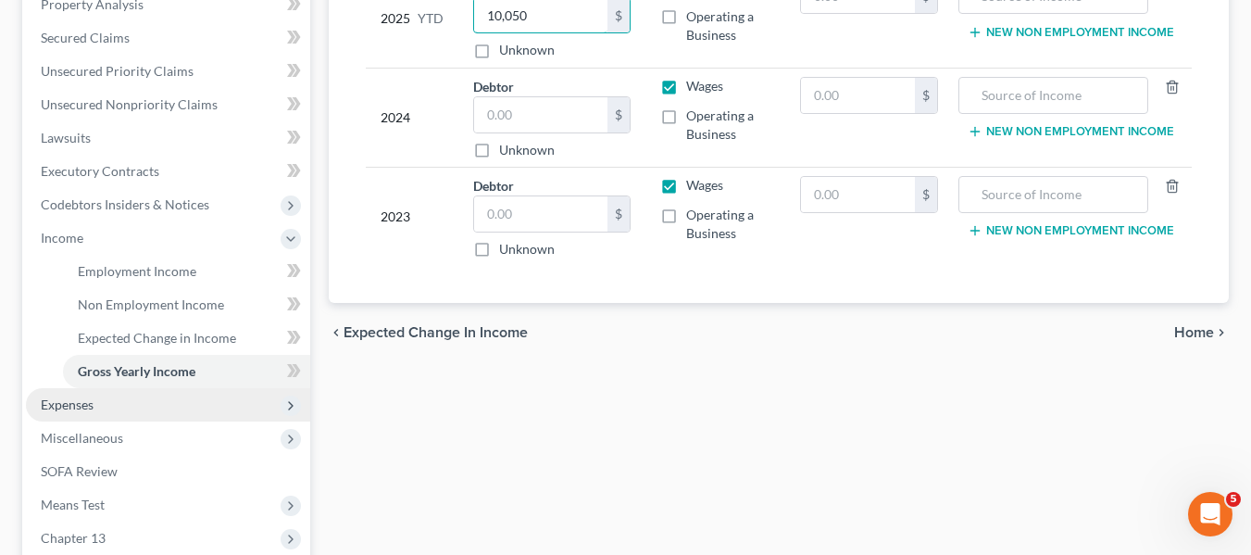
type input "10,050"
click at [144, 398] on span "Expenses" at bounding box center [168, 404] width 284 height 33
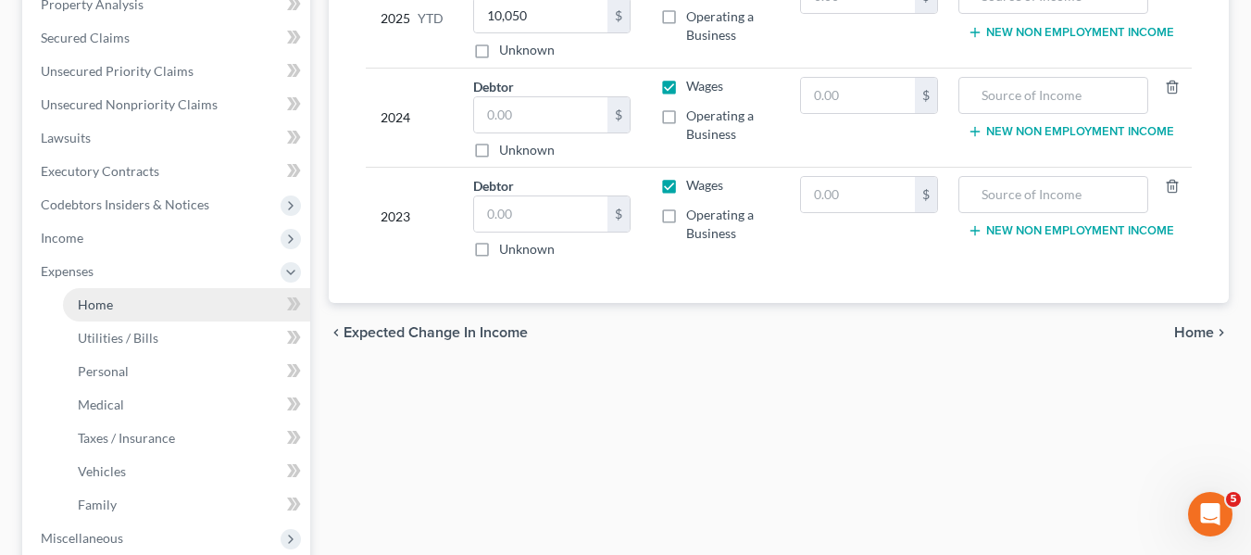
click at [100, 304] on span "Home" at bounding box center [95, 304] width 35 height 16
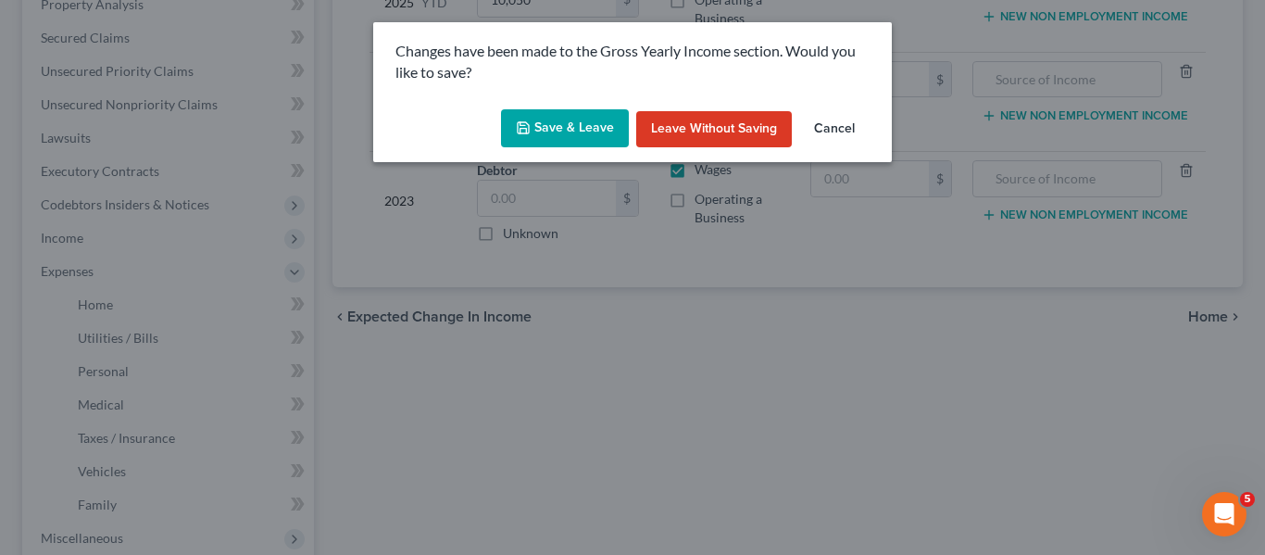
click at [577, 132] on button "Save & Leave" at bounding box center [565, 128] width 128 height 39
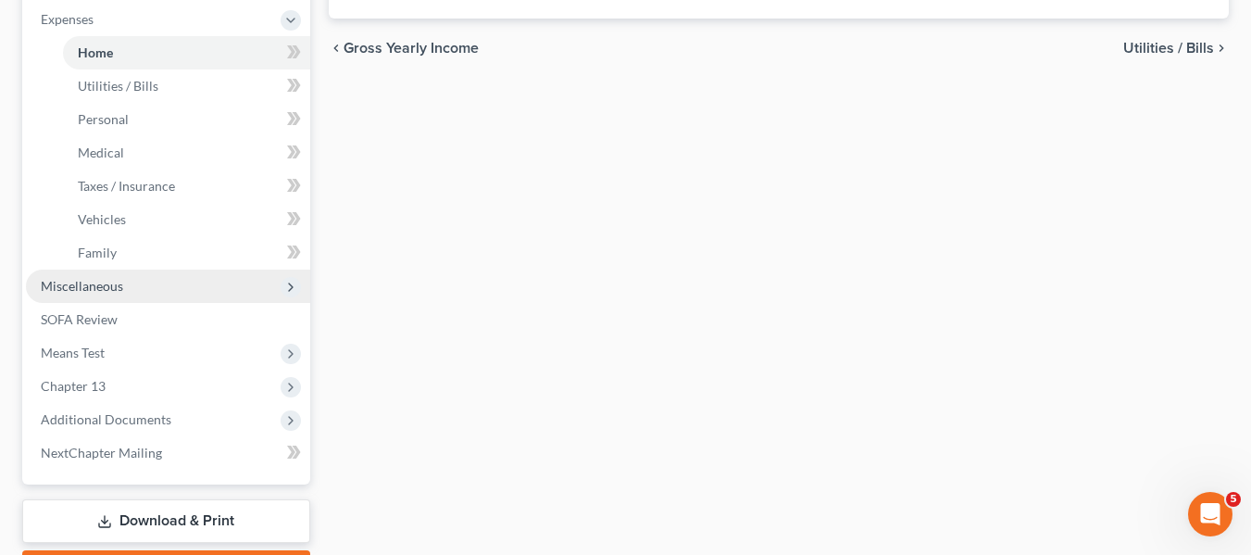
click at [93, 293] on span "Miscellaneous" at bounding box center [82, 286] width 82 height 16
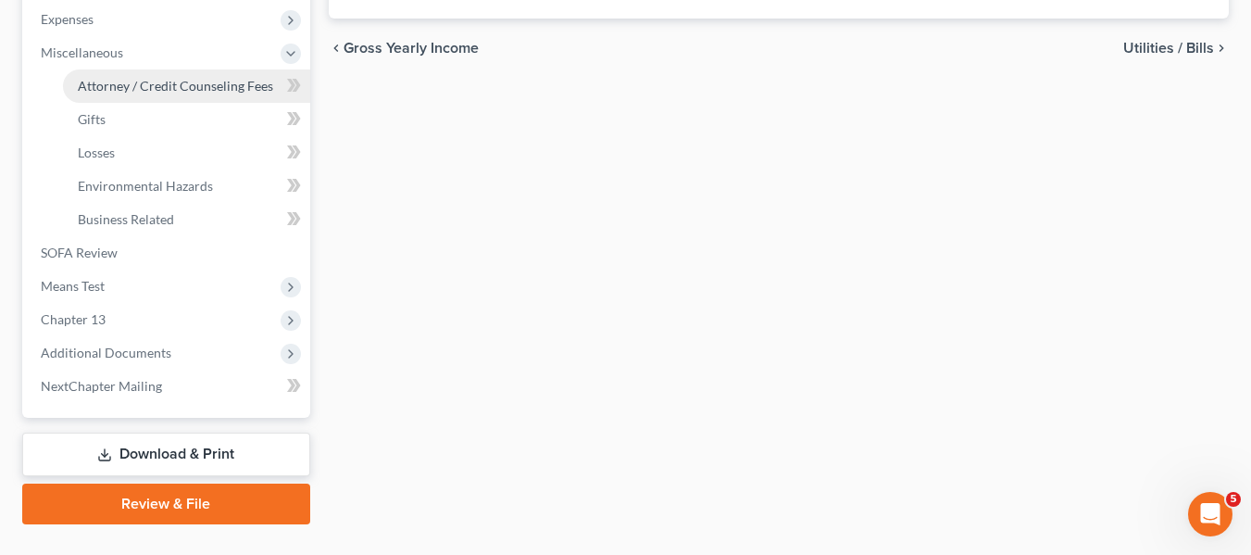
click at [112, 88] on span "Attorney / Credit Counseling Fees" at bounding box center [175, 86] width 195 height 16
select select "2"
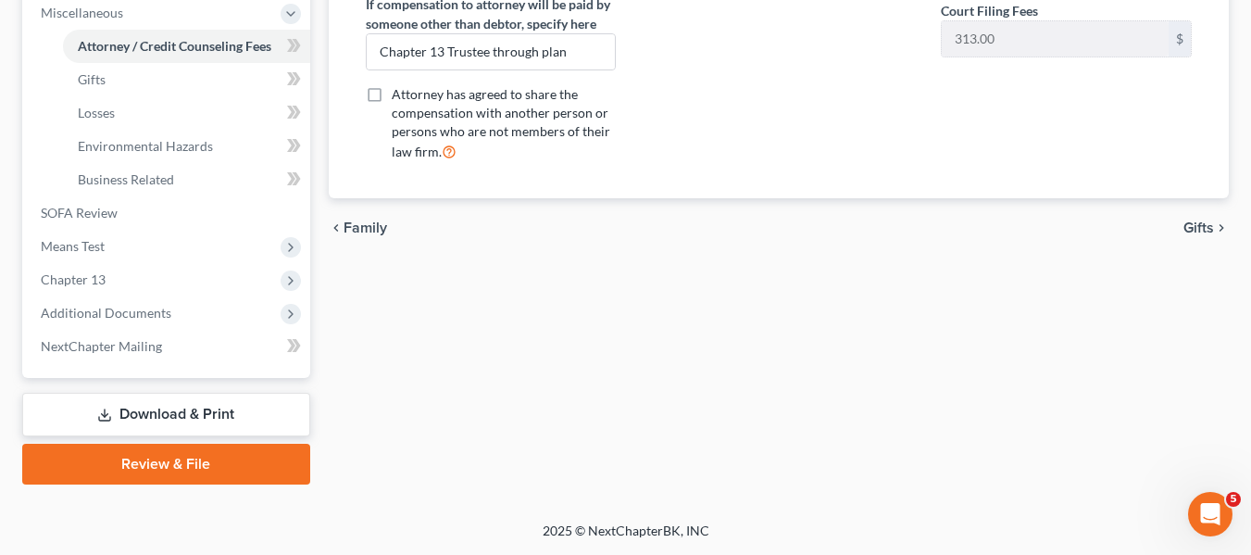
click at [157, 413] on link "Download & Print" at bounding box center [166, 415] width 288 height 44
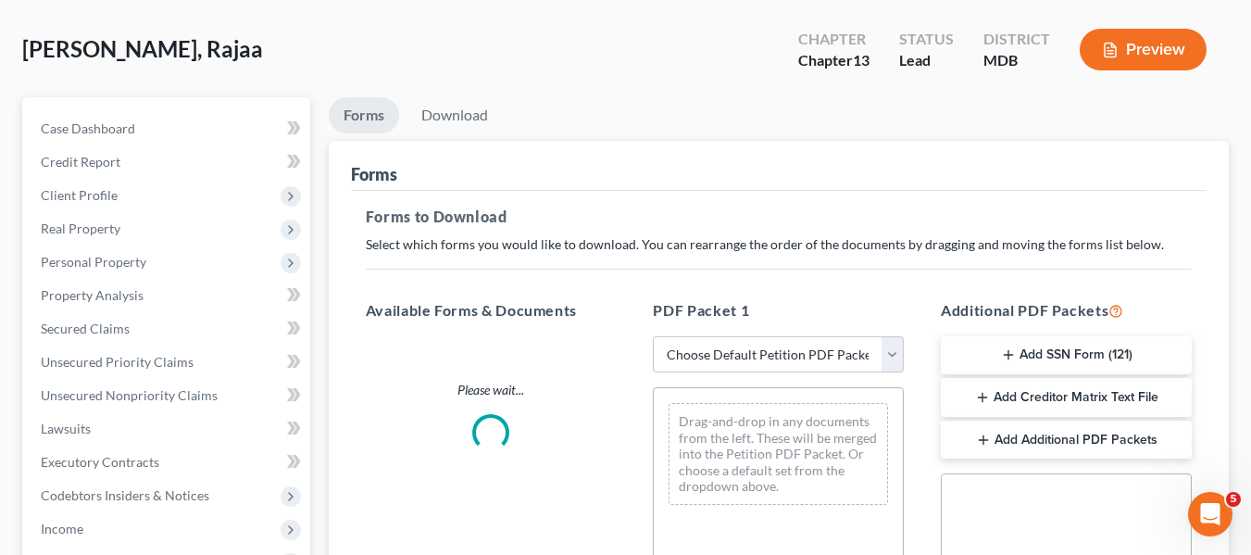
scroll to position [12, 0]
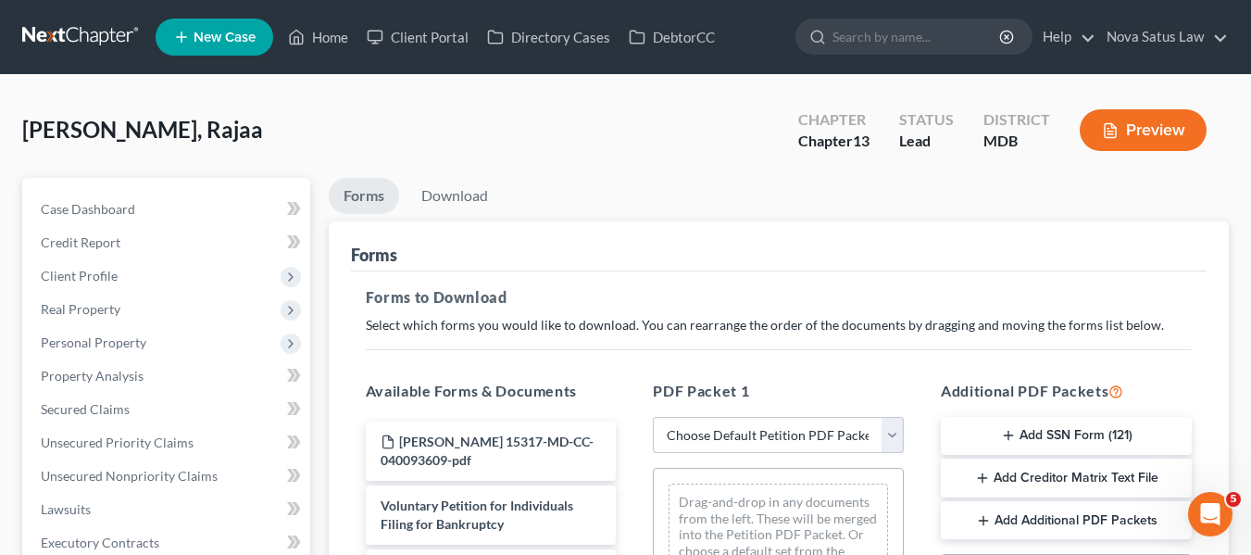
click at [731, 440] on select "Choose Default Petition PDF Packet Complete Bankruptcy Petition (all forms and …" at bounding box center [778, 435] width 251 height 37
select select "0"
click at [653, 417] on select "Choose Default Petition PDF Packet Complete Bankruptcy Petition (all forms and …" at bounding box center [778, 435] width 251 height 37
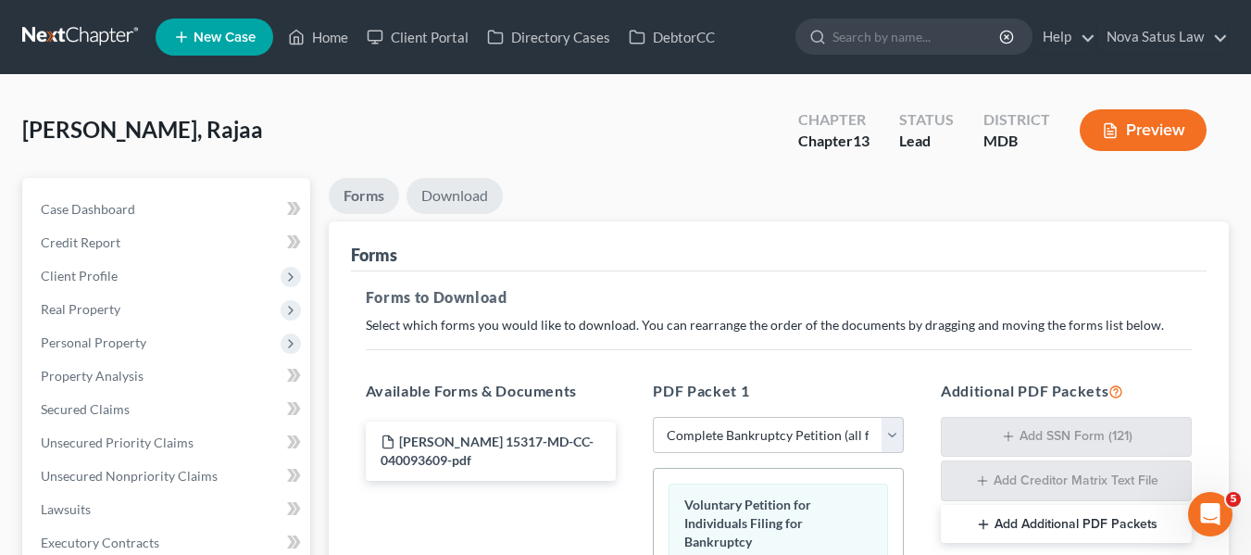
click at [455, 196] on link "Download" at bounding box center [455, 196] width 96 height 36
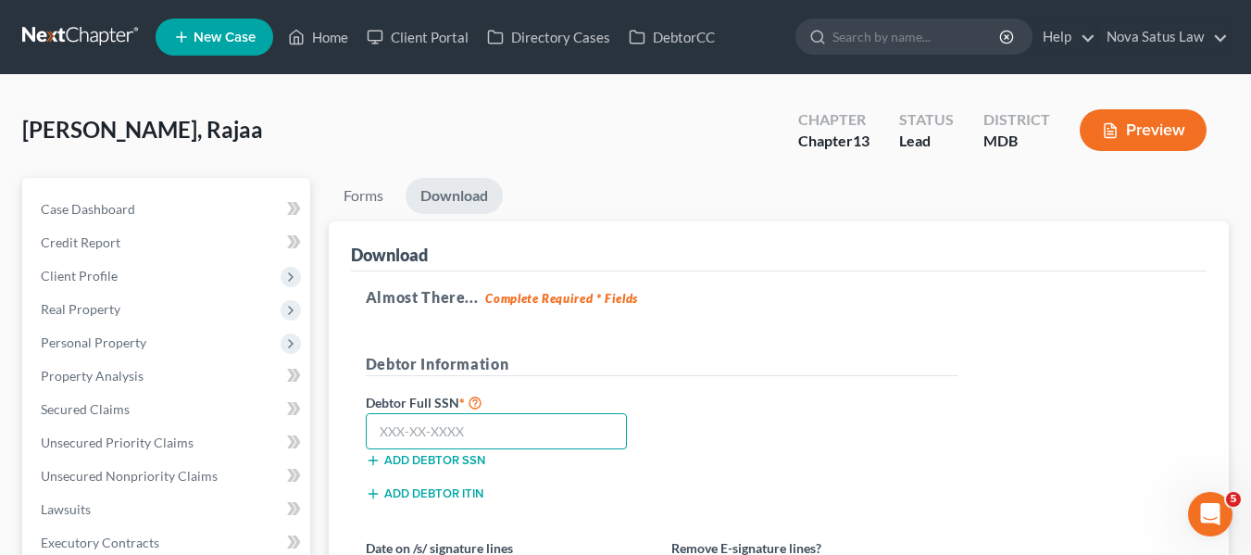
click at [369, 432] on input "text" at bounding box center [497, 431] width 262 height 37
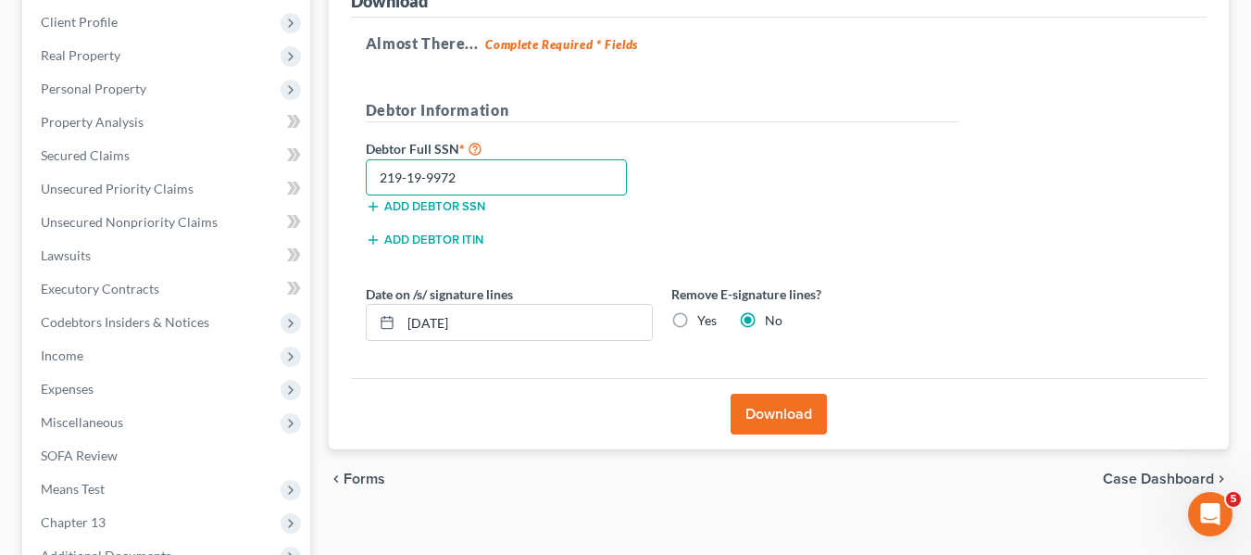
scroll to position [255, 0]
type input "219-19-9972"
click at [776, 407] on button "Download" at bounding box center [779, 413] width 96 height 41
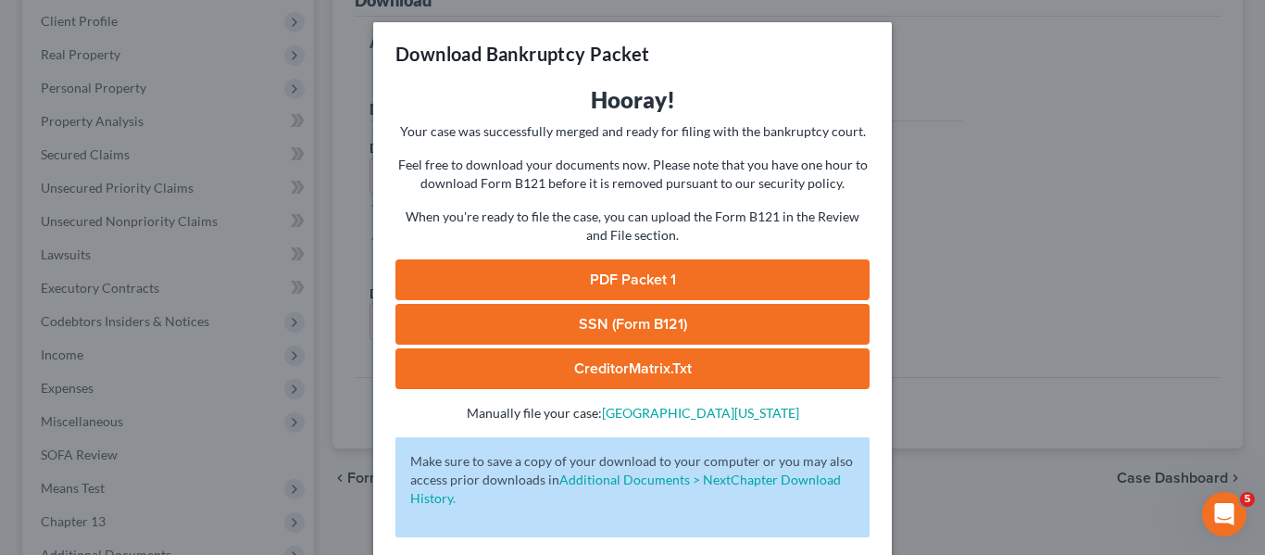
click at [702, 269] on link "PDF Packet 1" at bounding box center [632, 279] width 474 height 41
click at [963, 131] on div "Download Bankruptcy Packet Hooray! Your case was successfully merged and ready …" at bounding box center [632, 277] width 1265 height 555
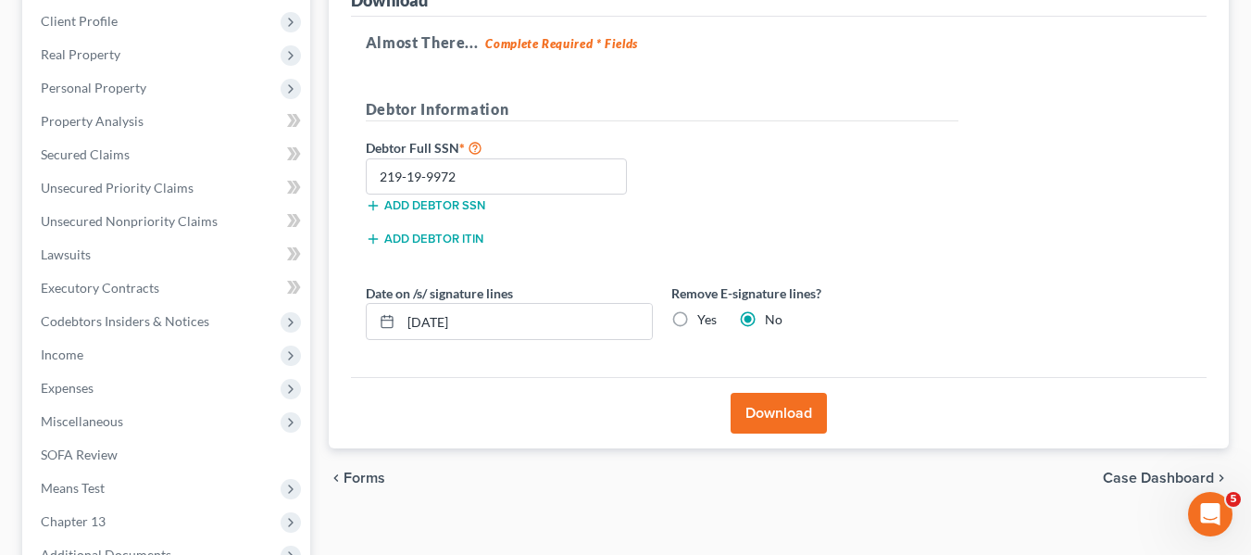
scroll to position [496, 0]
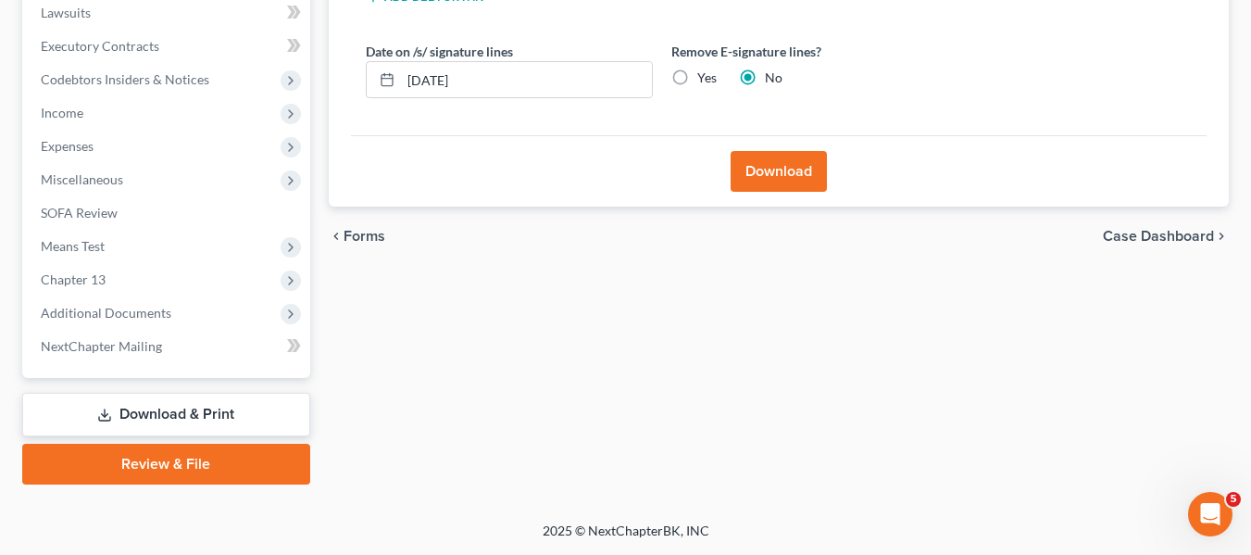
click at [198, 456] on link "Review & File" at bounding box center [166, 464] width 288 height 41
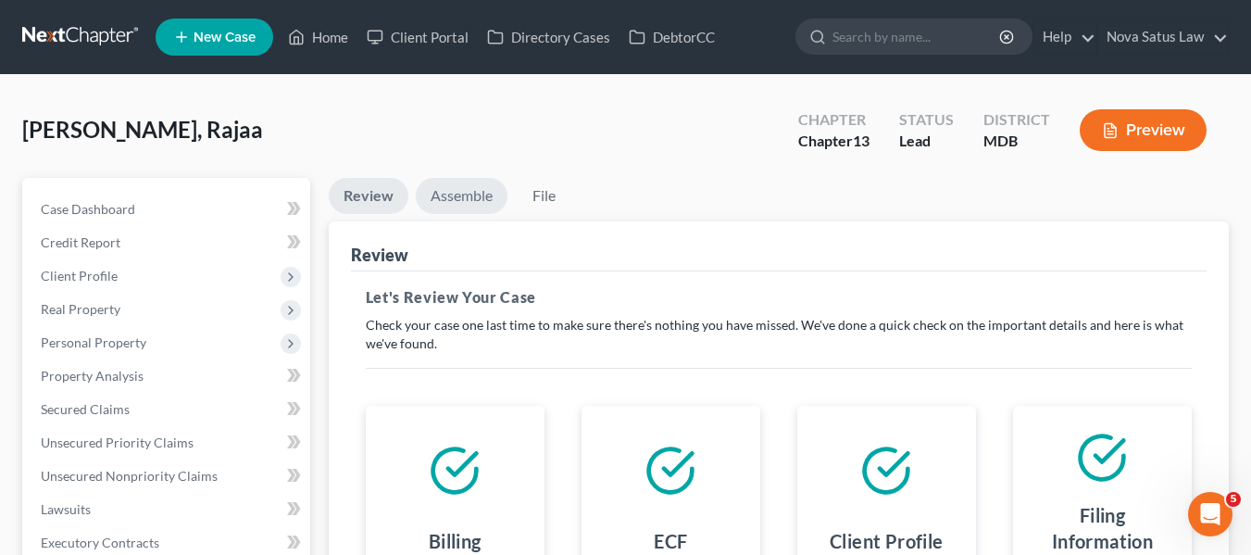
click at [443, 190] on link "Assemble" at bounding box center [462, 196] width 92 height 36
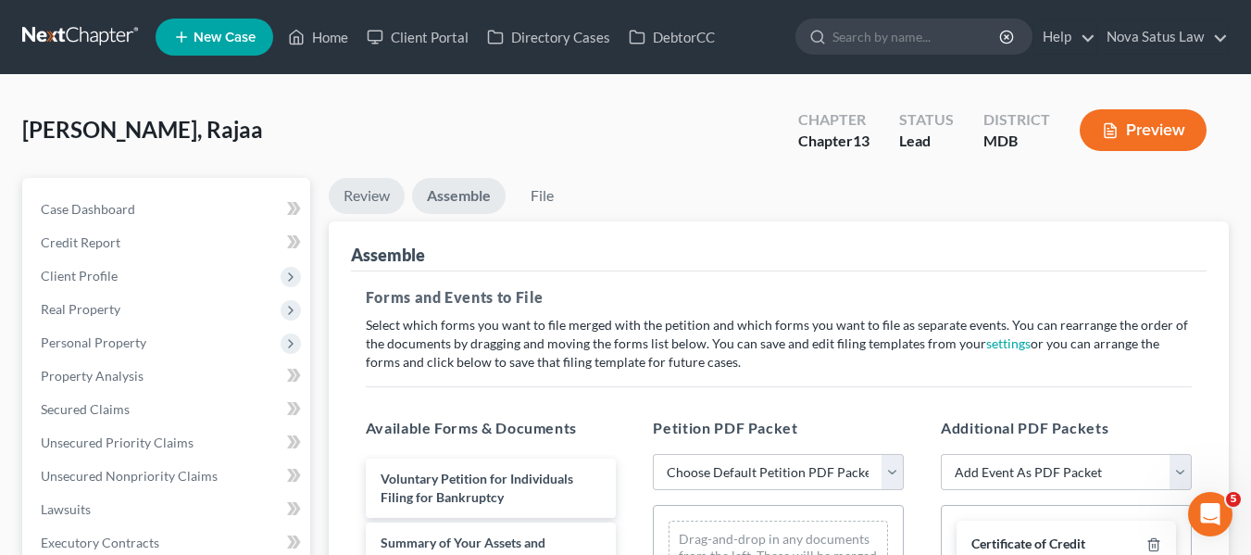
click at [354, 200] on link "Review" at bounding box center [367, 196] width 76 height 36
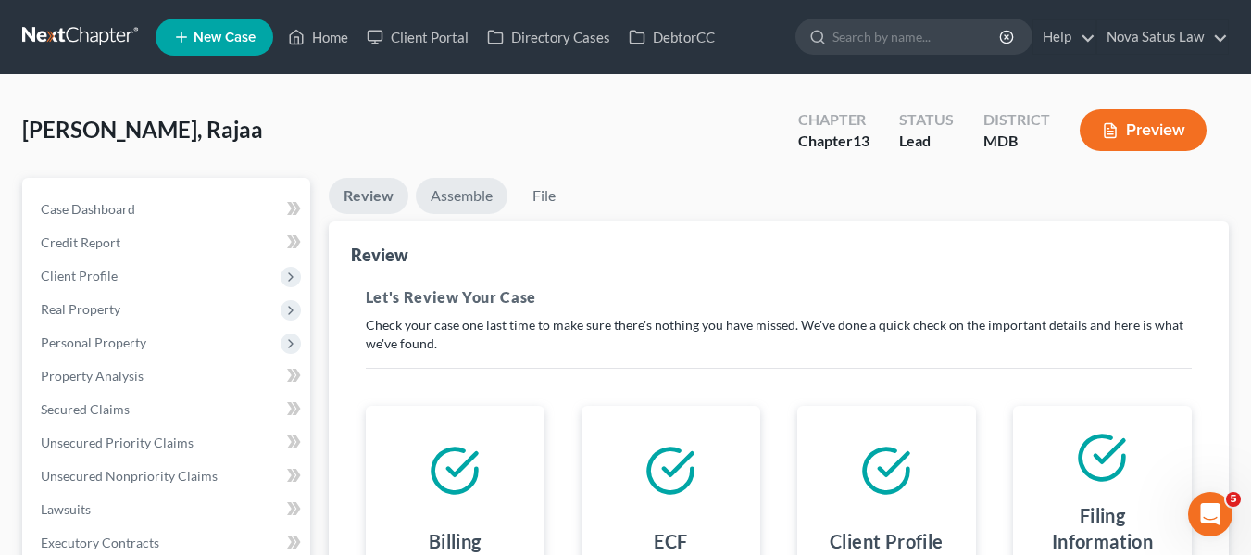
click at [455, 192] on link "Assemble" at bounding box center [462, 196] width 92 height 36
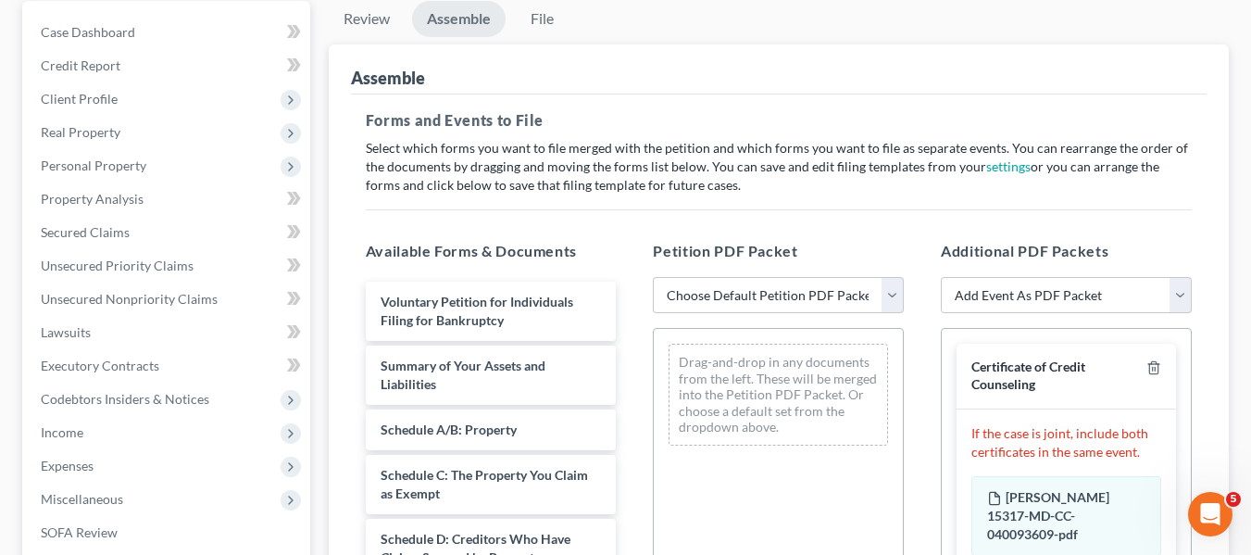
scroll to position [181, 0]
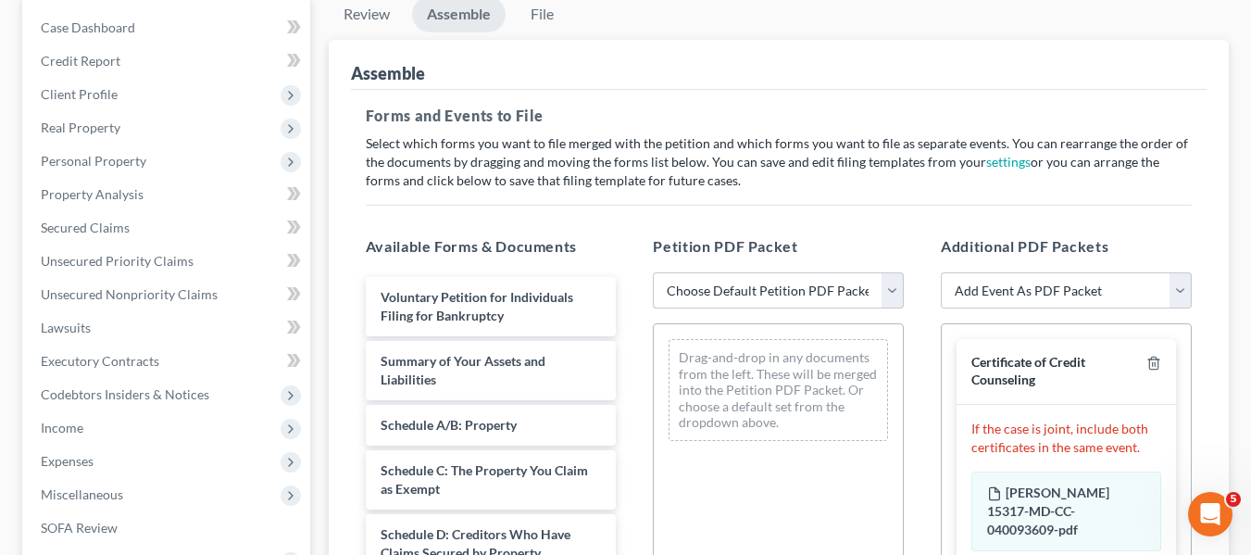
click at [697, 286] on select "Choose Default Petition PDF Packet Emergency Filing (Voluntary Petition and Cre…" at bounding box center [778, 290] width 251 height 37
select select "1"
click at [653, 272] on select "Choose Default Petition PDF Packet Emergency Filing (Voluntary Petition and Cre…" at bounding box center [778, 290] width 251 height 37
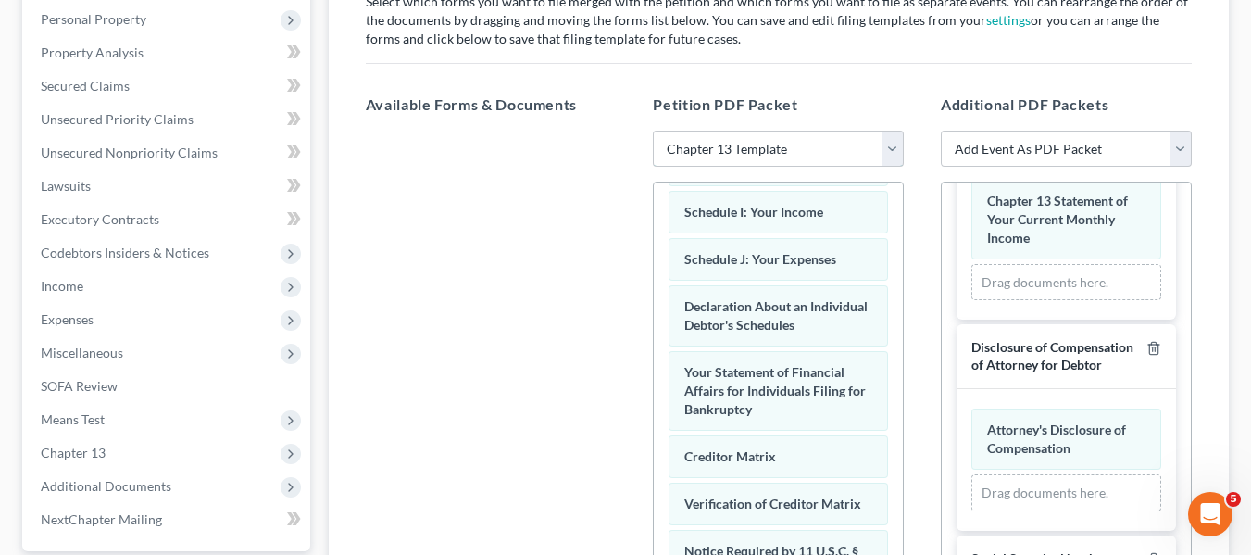
scroll to position [626, 0]
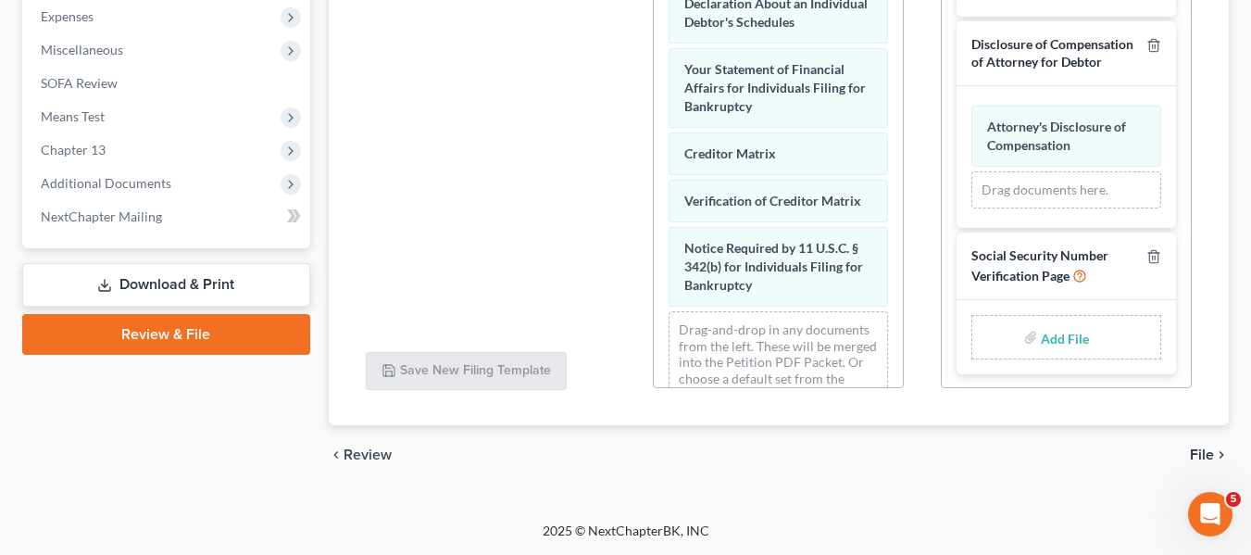
click at [1050, 336] on input "file" at bounding box center [1063, 336] width 44 height 33
type input "C:\fakepath\SSN.pdf"
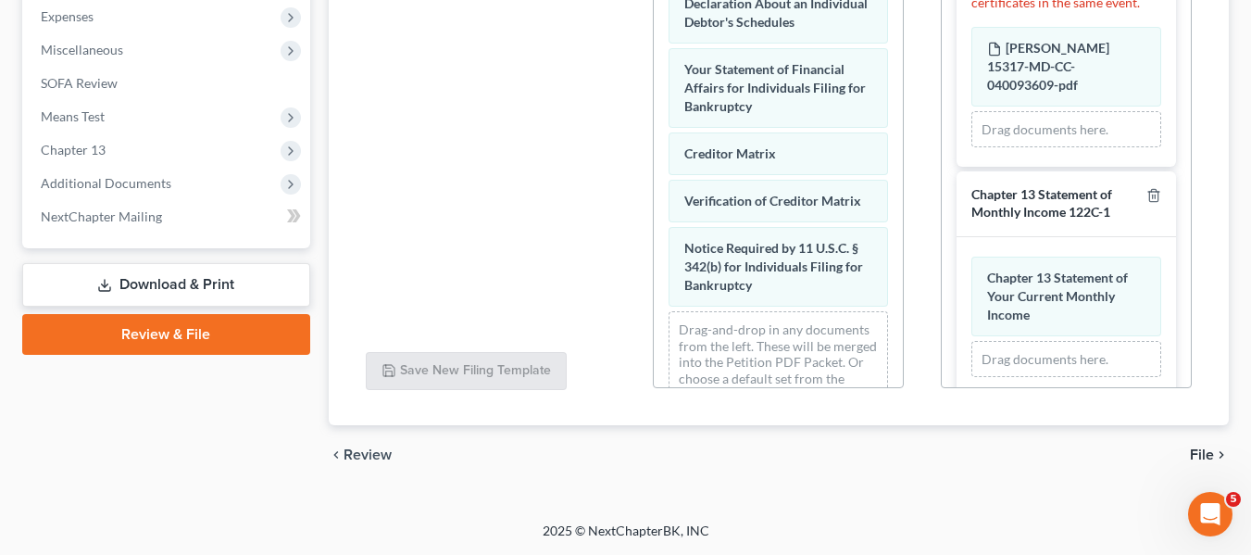
scroll to position [141, 0]
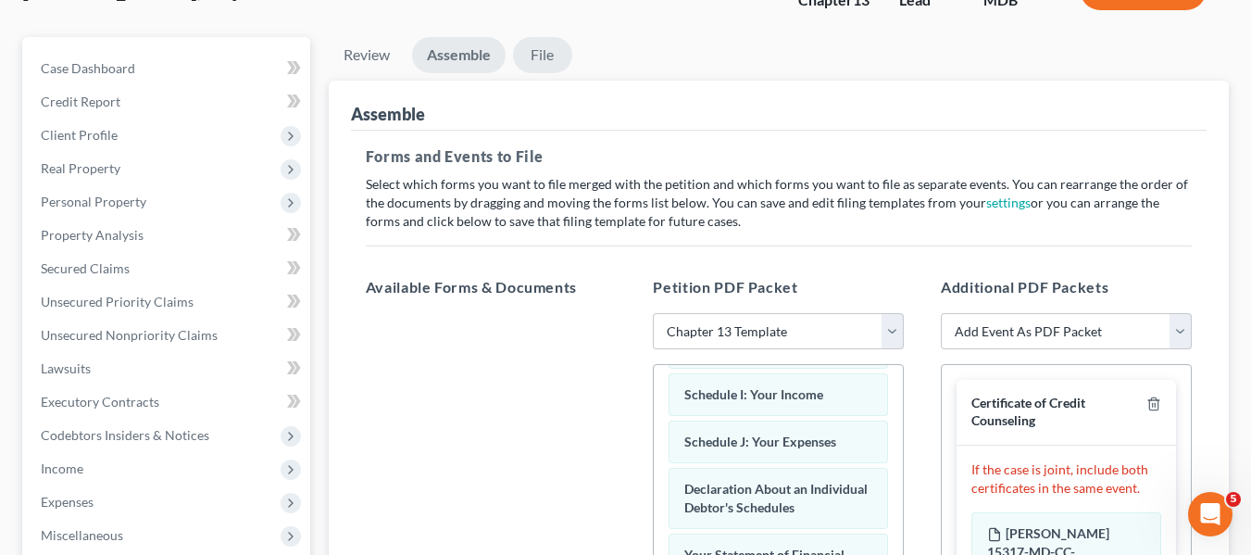
click at [540, 56] on link "File" at bounding box center [542, 55] width 59 height 36
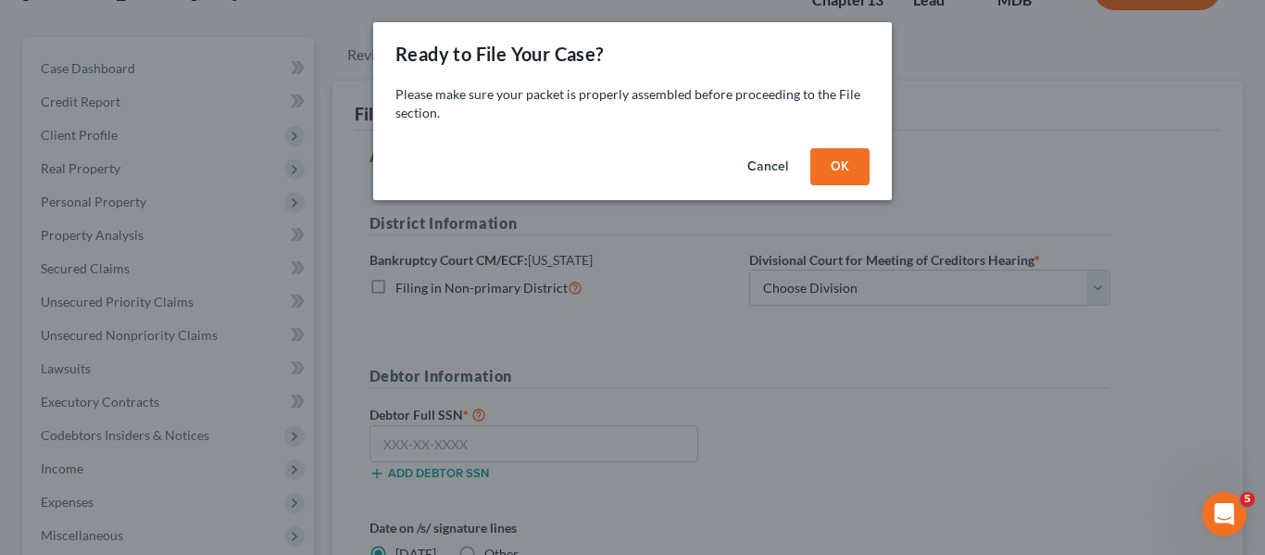
click at [840, 167] on button "OK" at bounding box center [839, 166] width 59 height 37
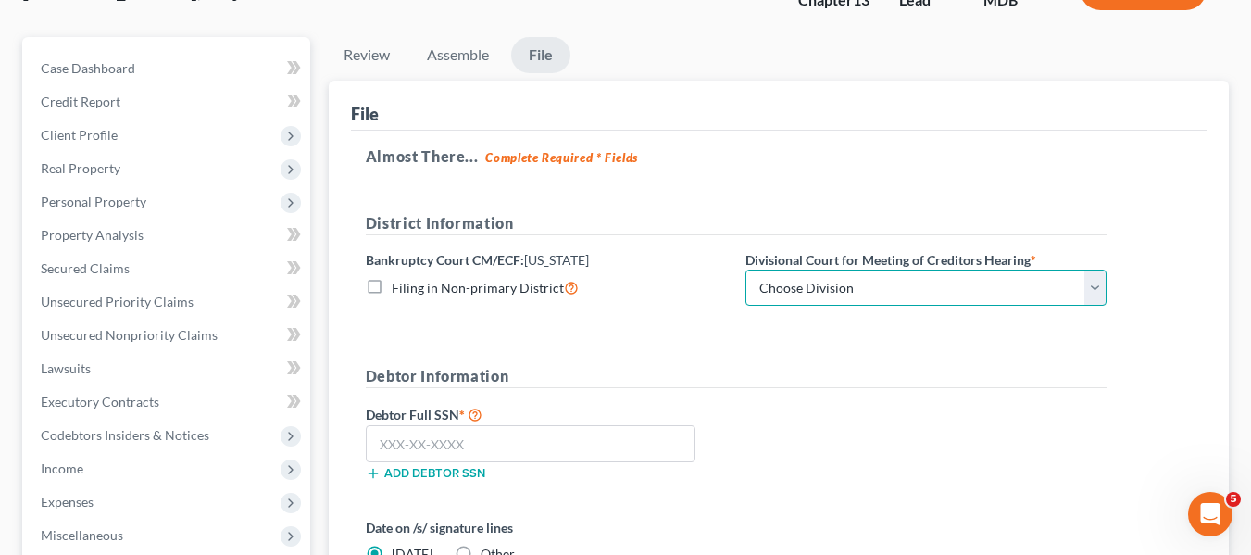
click at [885, 281] on select "Choose Division Baltimore Greenbelt" at bounding box center [925, 287] width 361 height 37
select select "0"
click at [745, 269] on select "Choose Division Baltimore Greenbelt" at bounding box center [925, 287] width 361 height 37
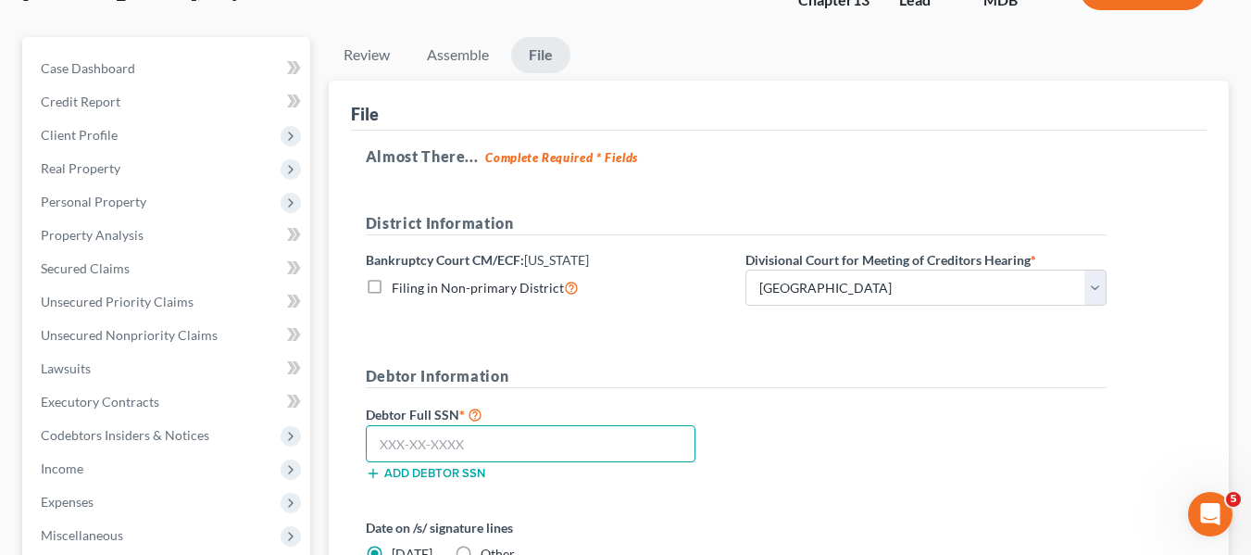
click at [408, 430] on input "text" at bounding box center [531, 443] width 330 height 37
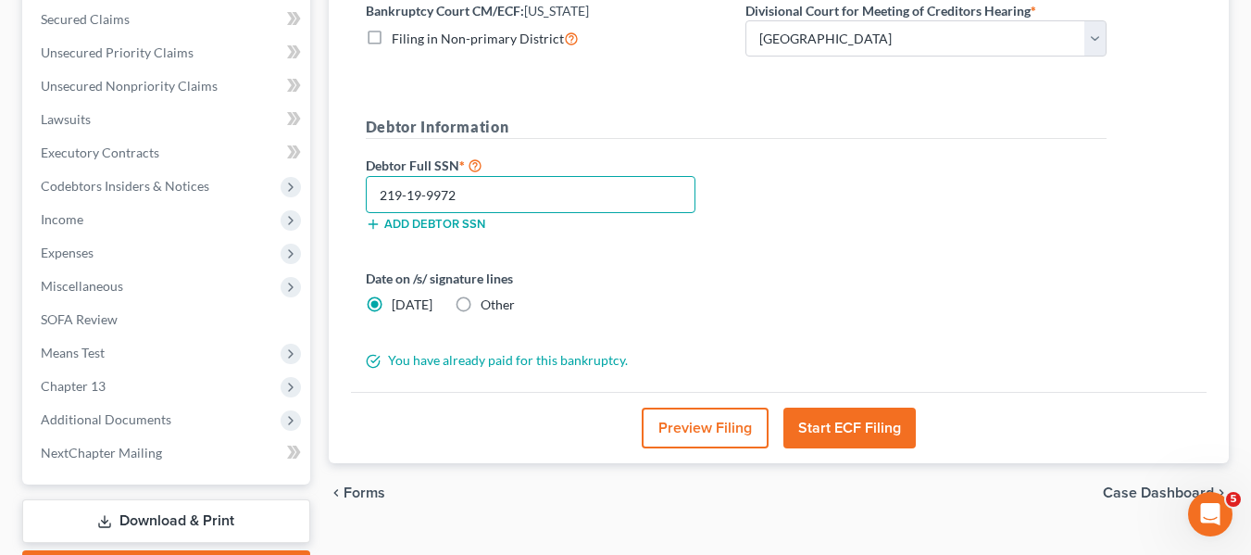
scroll to position [391, 0]
type input "219-19-9972"
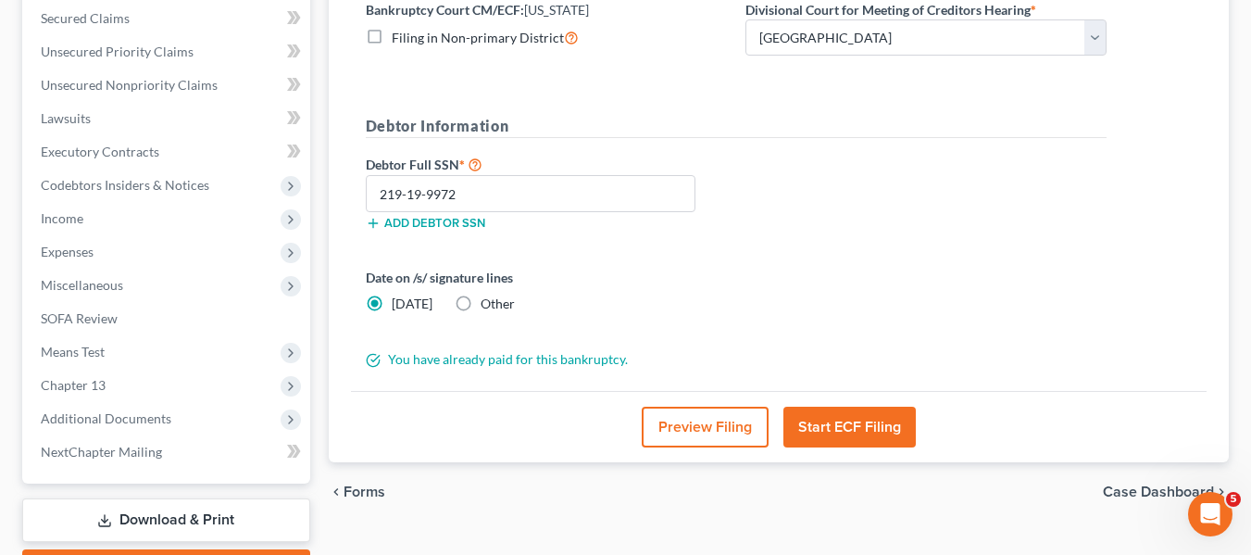
click at [807, 432] on button "Start ECF Filing" at bounding box center [849, 427] width 132 height 41
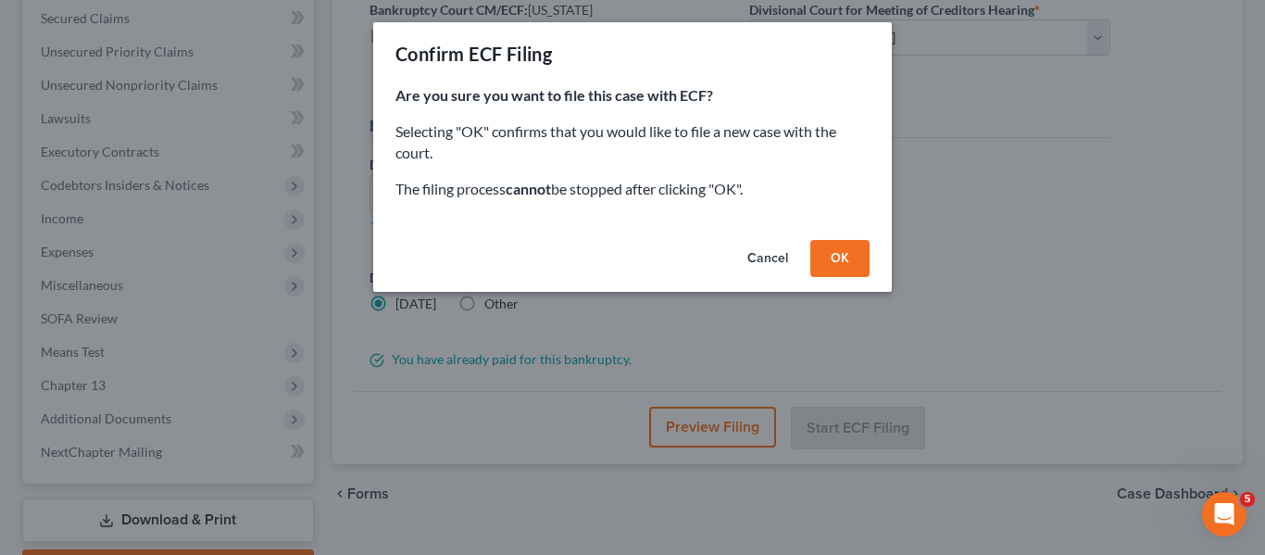
click at [825, 261] on button "OK" at bounding box center [839, 258] width 59 height 37
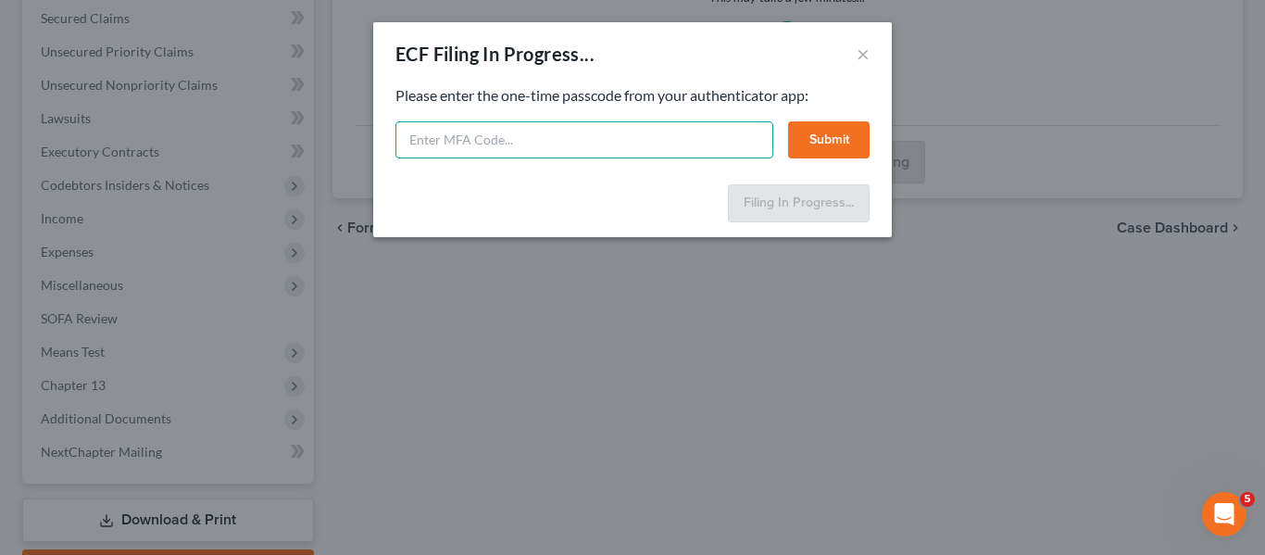
click at [459, 135] on input "text" at bounding box center [584, 139] width 378 height 37
type input "982691"
click at [802, 144] on button "Submit" at bounding box center [828, 139] width 81 height 37
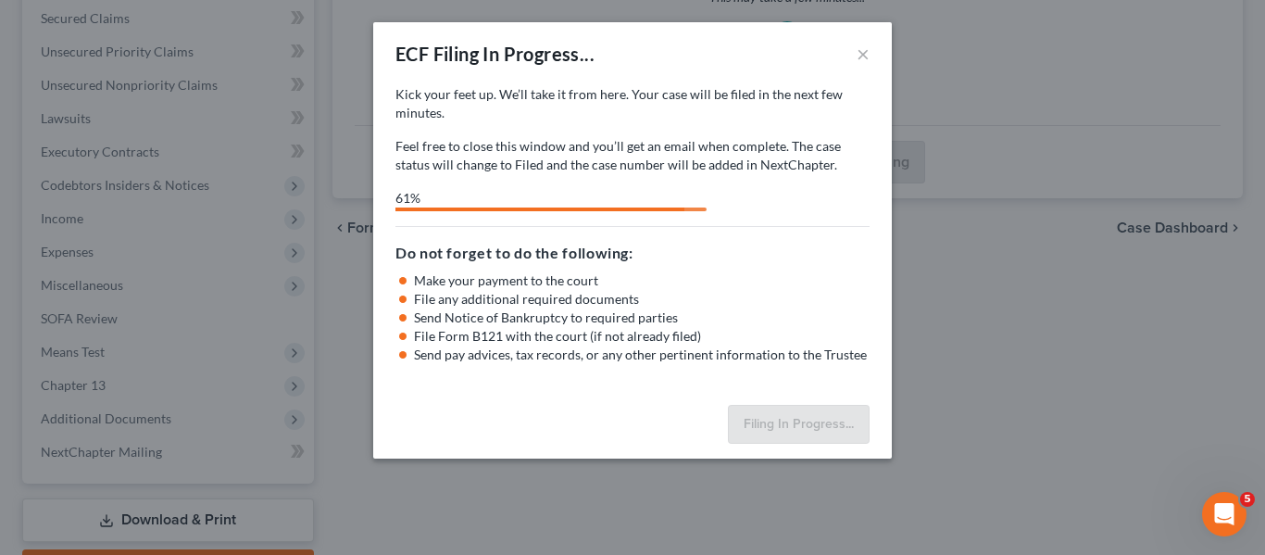
select select "0"
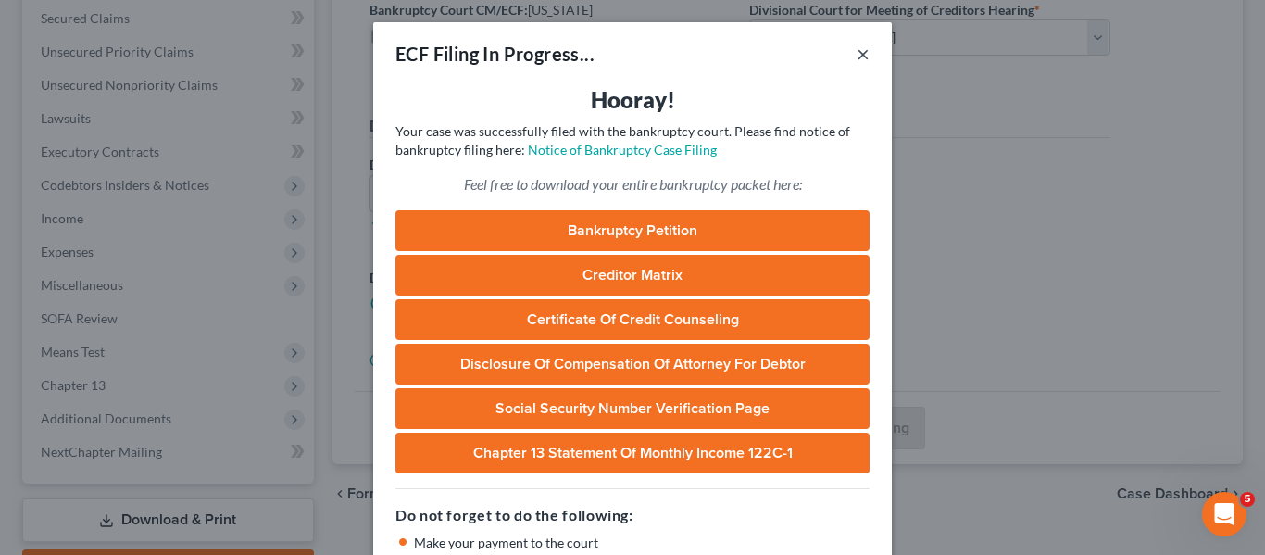
click at [857, 56] on button "×" at bounding box center [863, 54] width 13 height 22
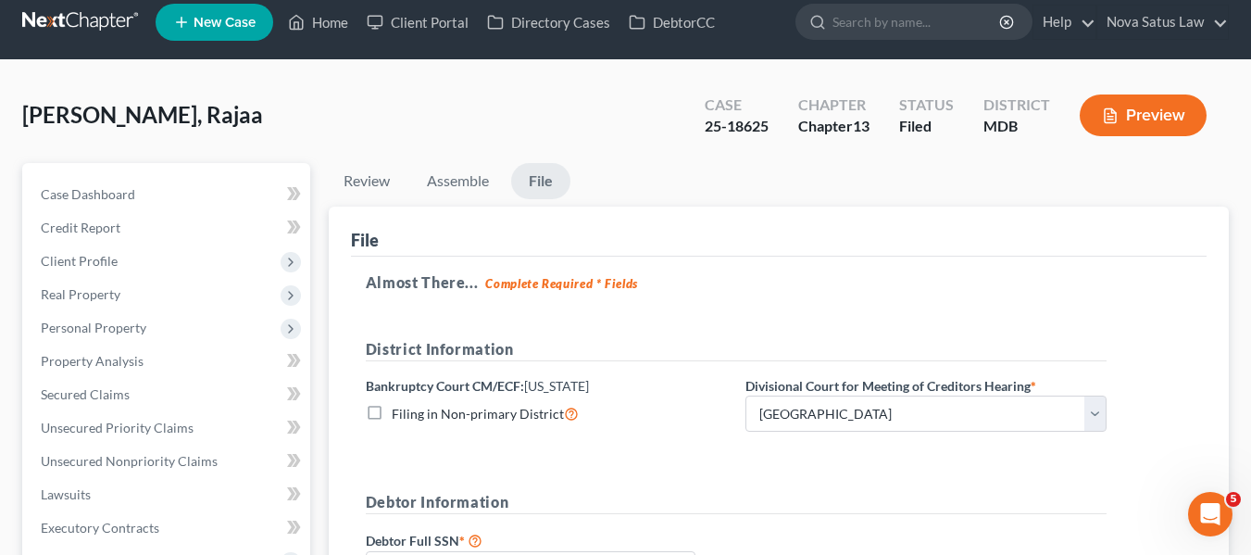
scroll to position [0, 0]
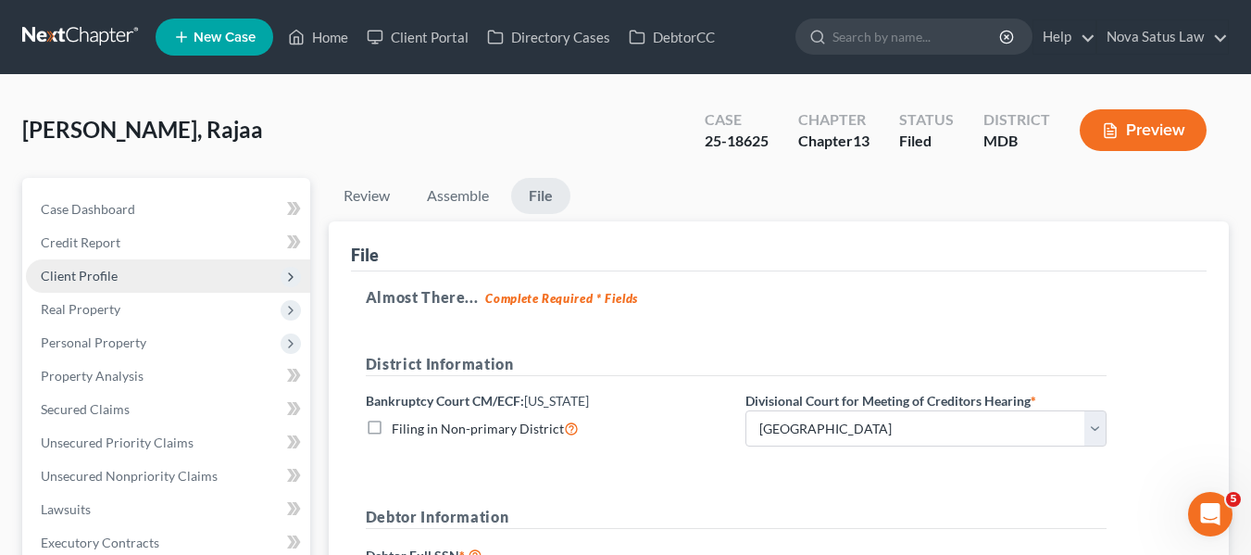
click at [60, 283] on span "Client Profile" at bounding box center [168, 275] width 284 height 33
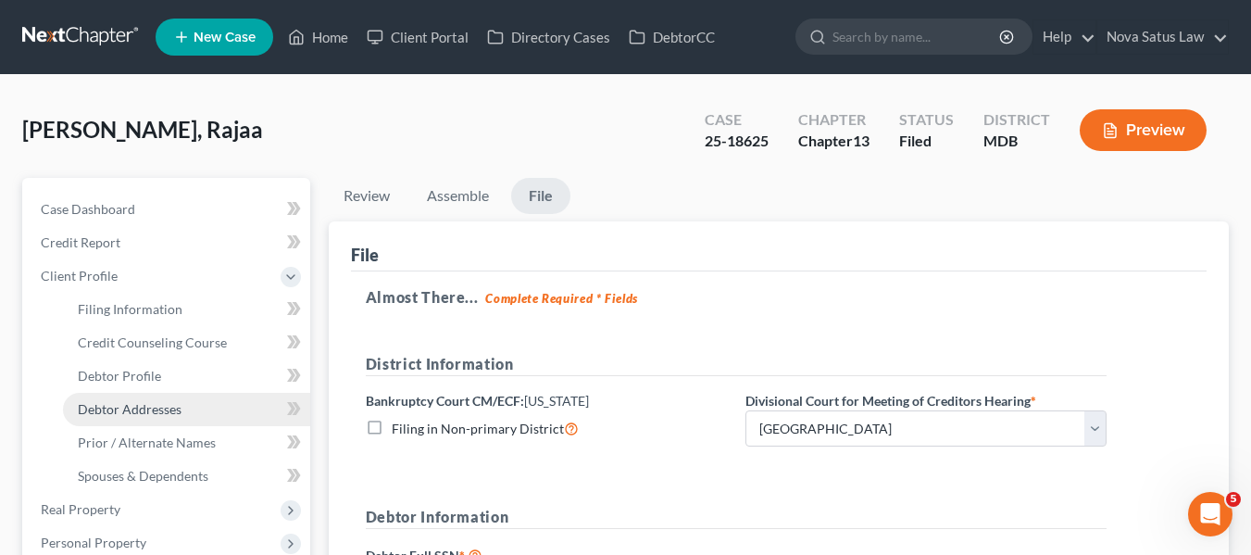
click at [110, 415] on span "Debtor Addresses" at bounding box center [130, 409] width 104 height 16
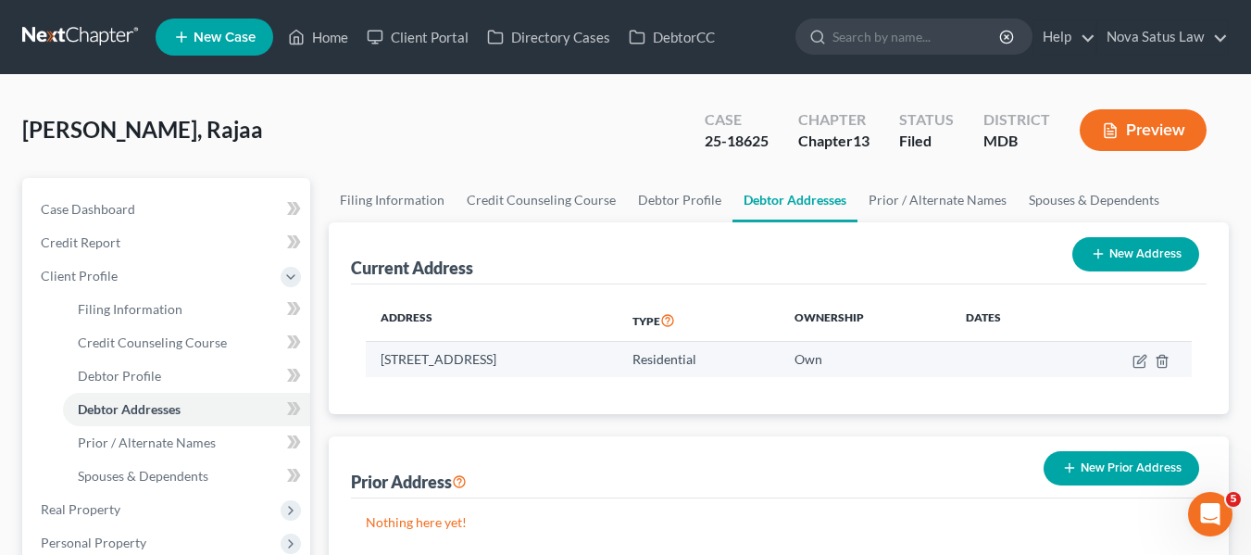
click at [381, 356] on td "611 Villager Circle, Dundalk, MD 21222" at bounding box center [492, 359] width 252 height 35
copy td "611 Villager Circle, Dundalk, MD 21222"
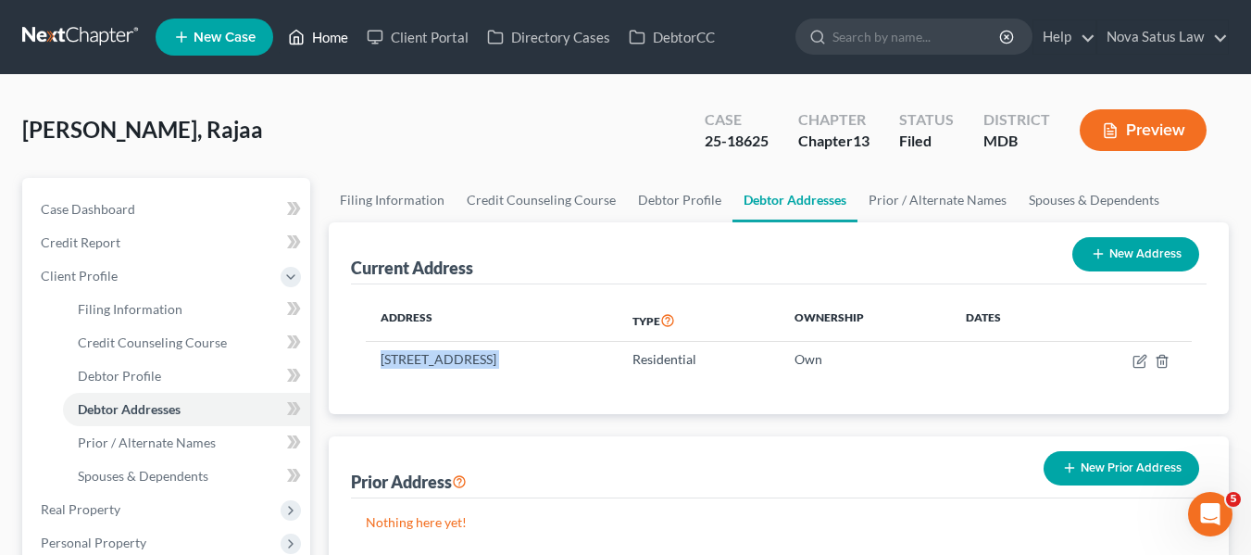
click at [340, 34] on link "Home" at bounding box center [318, 36] width 79 height 33
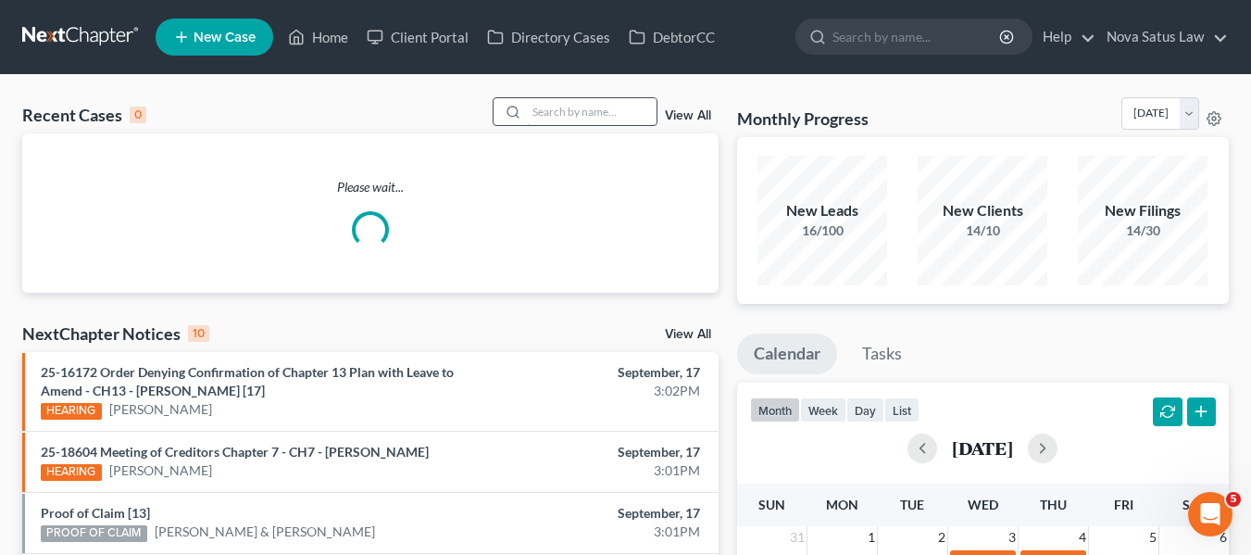
click at [550, 102] on input "search" at bounding box center [592, 111] width 130 height 27
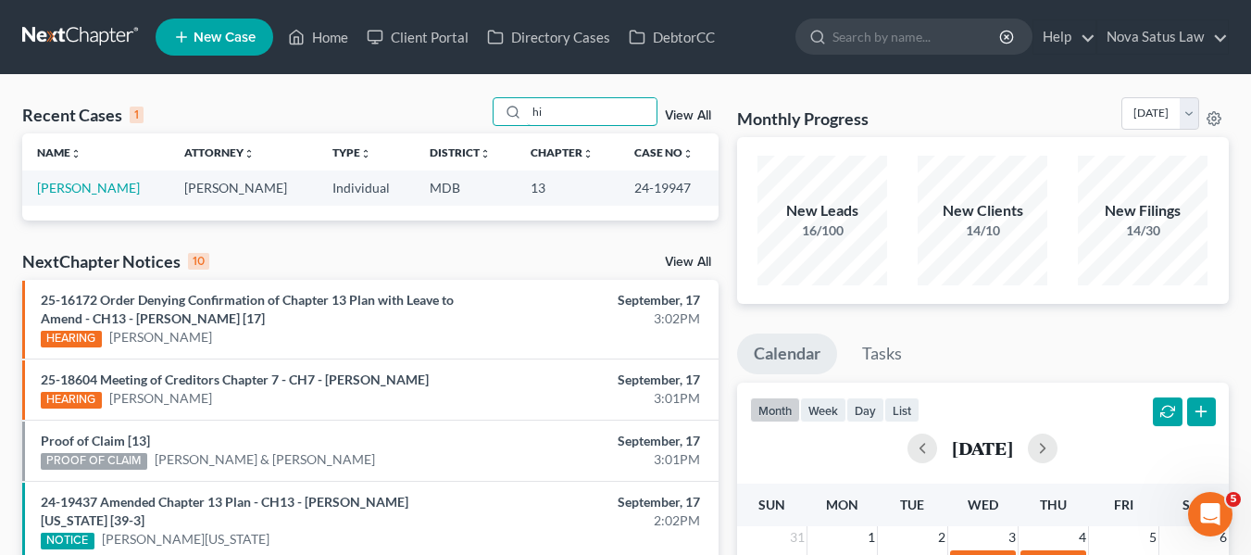
type input "h"
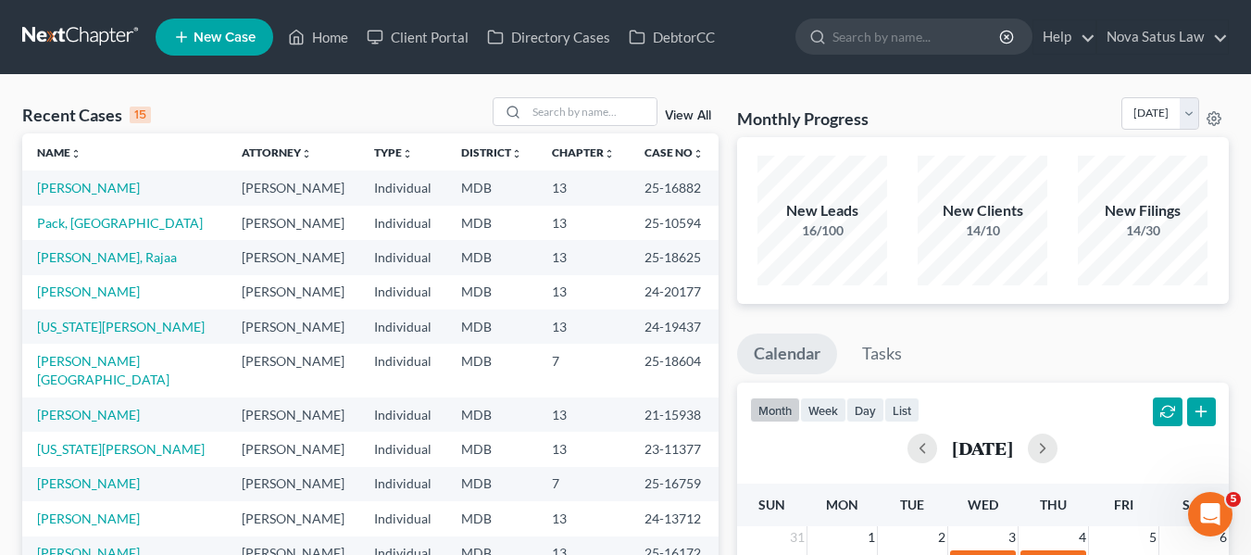
click at [231, 33] on span "New Case" at bounding box center [225, 38] width 62 height 14
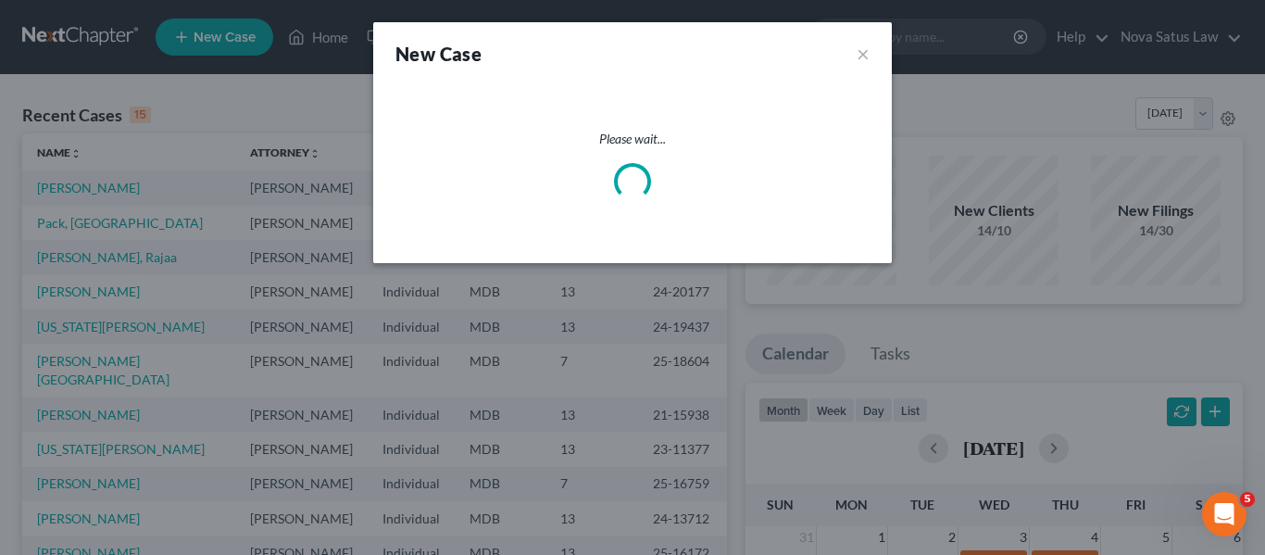
select select "38"
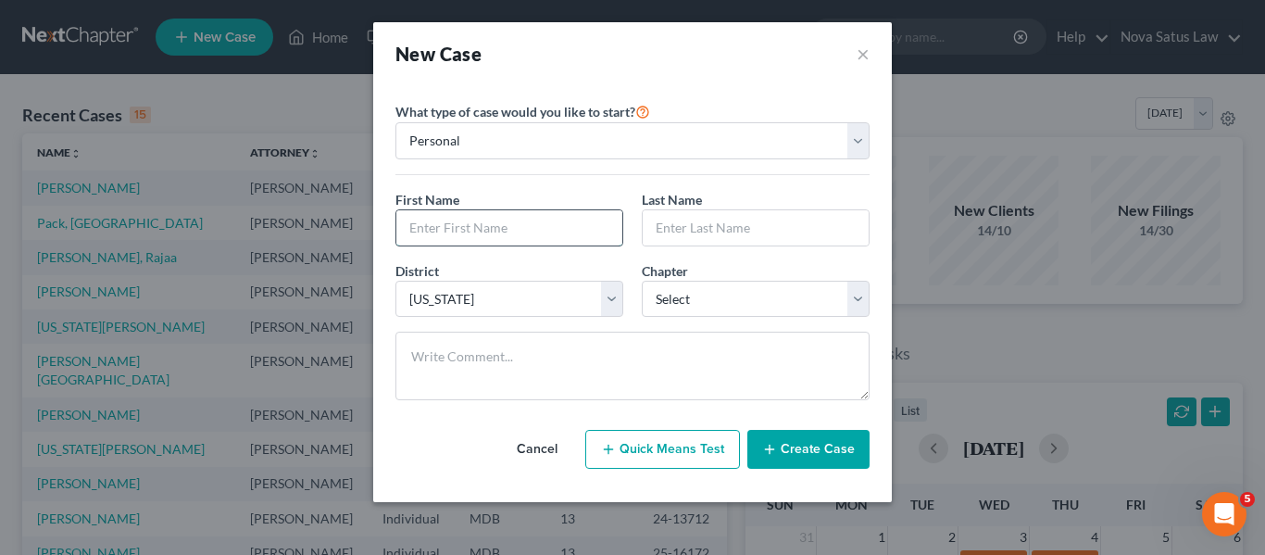
click at [434, 236] on input "text" at bounding box center [509, 227] width 226 height 35
type input "Anthony"
type input "q"
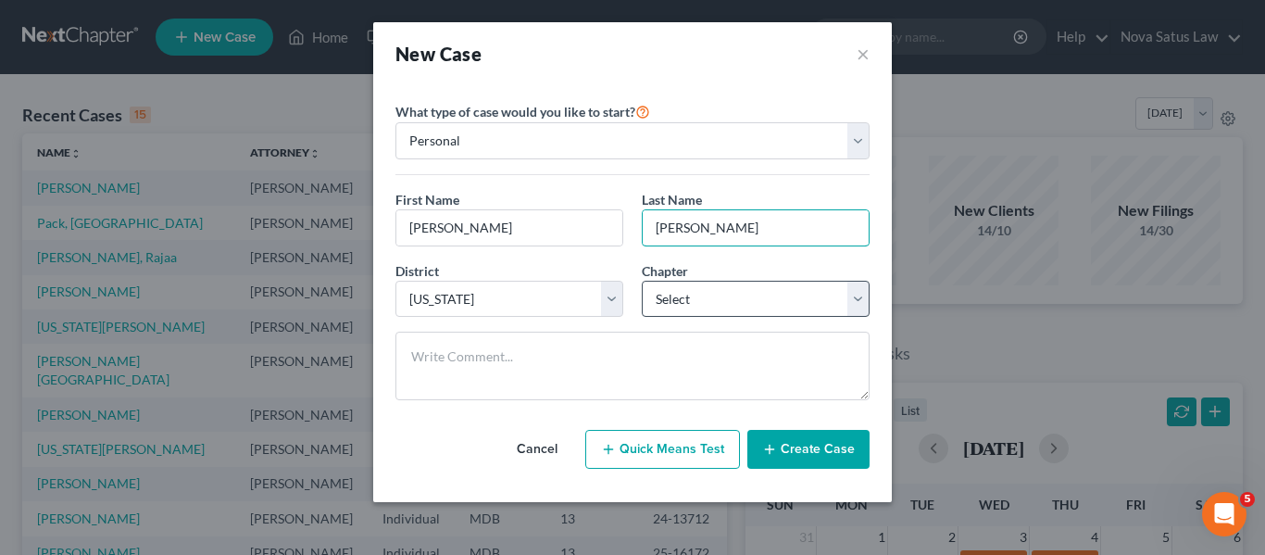
type input "Hines"
click at [744, 296] on select "Select 7 11 12 13" at bounding box center [756, 299] width 228 height 37
select select "0"
click at [642, 281] on select "Select 7 11 12 13" at bounding box center [756, 299] width 228 height 37
click at [794, 462] on button "Create Case" at bounding box center [808, 449] width 122 height 39
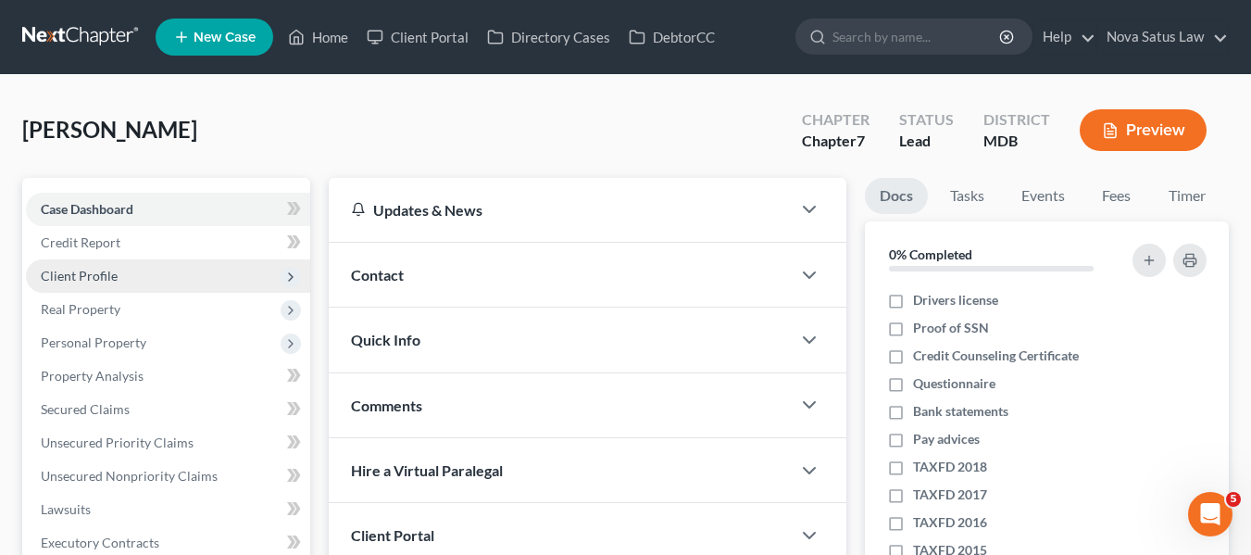
click at [137, 281] on span "Client Profile" at bounding box center [168, 275] width 284 height 33
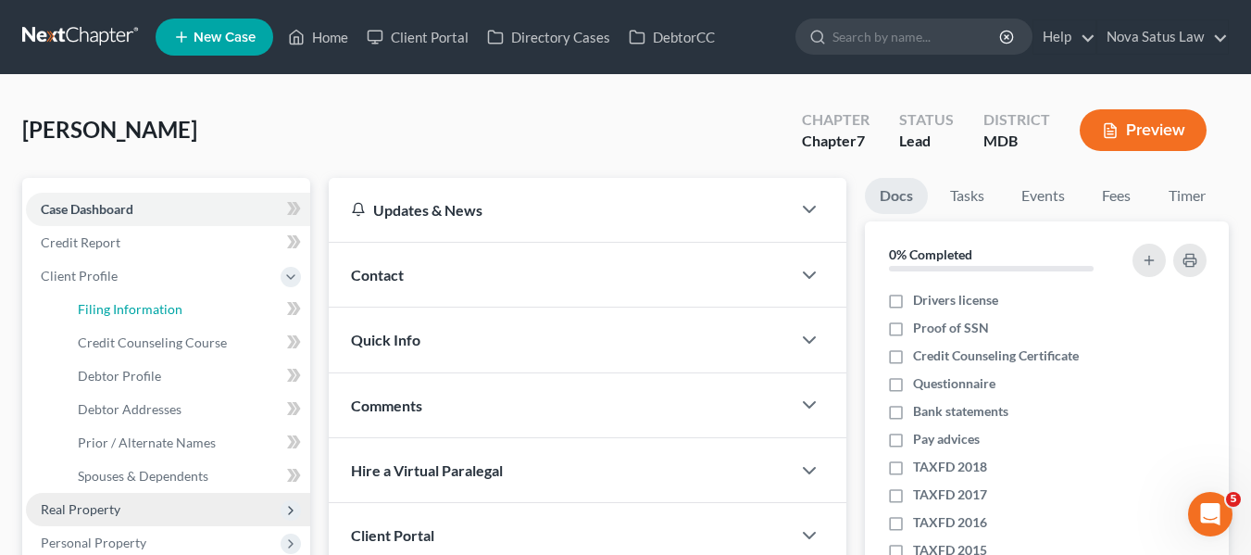
click at [149, 298] on link "Filing Information" at bounding box center [186, 309] width 247 height 33
select select "1"
select select "0"
select select "38"
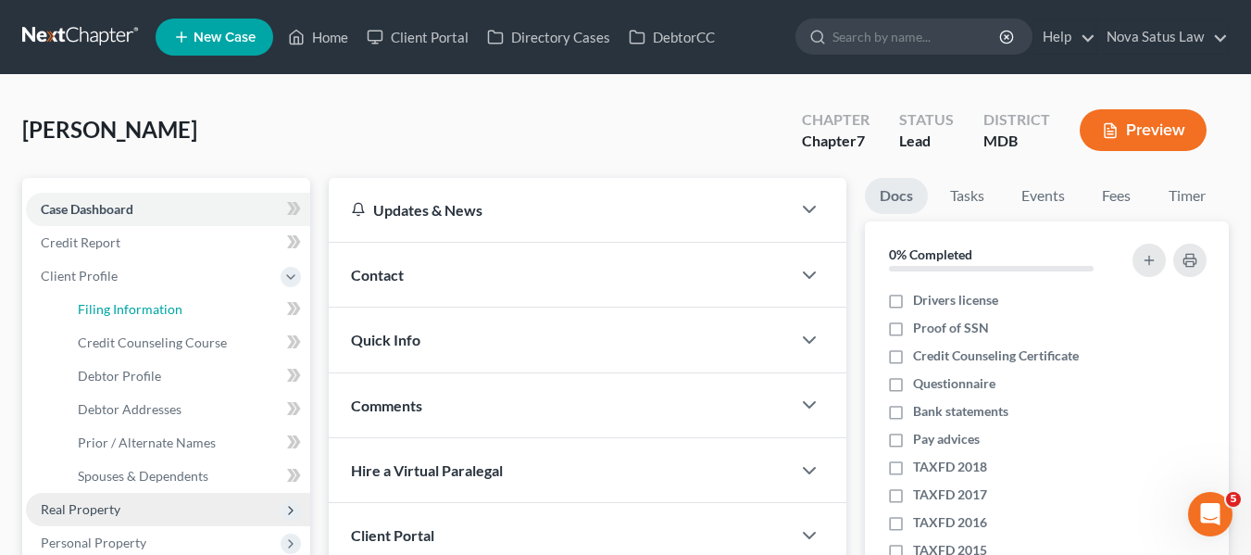
select select "21"
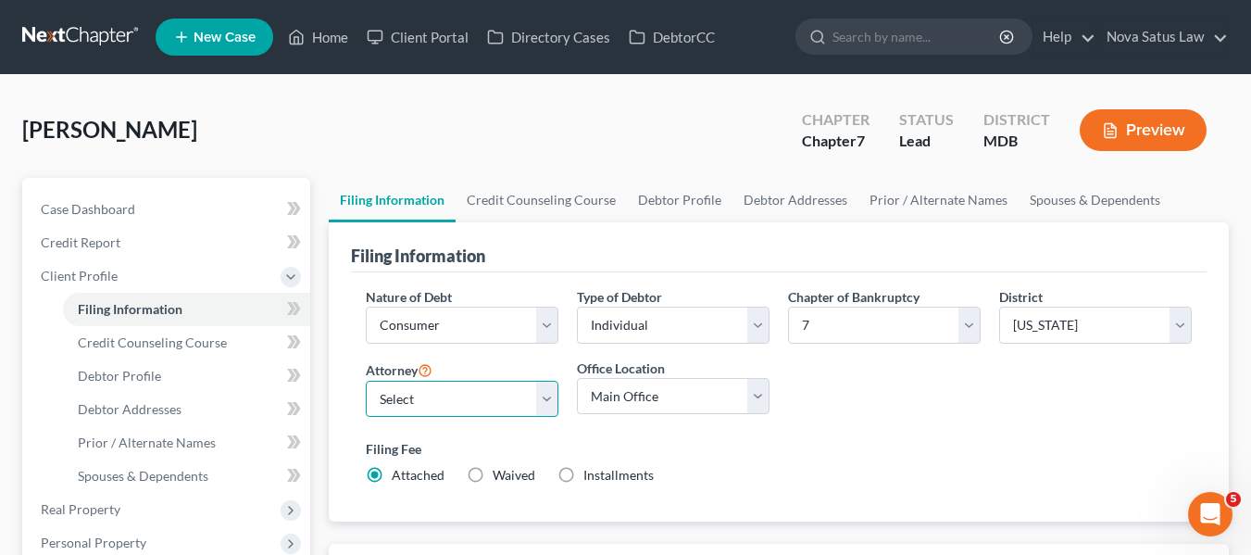
click at [407, 388] on select "Select James Logan - MDB Ken Bond - MDB Emma Buena - null" at bounding box center [462, 399] width 193 height 37
select select "0"
click at [366, 381] on select "Select James Logan - MDB Ken Bond - MDB Emma Buena - null" at bounding box center [462, 399] width 193 height 37
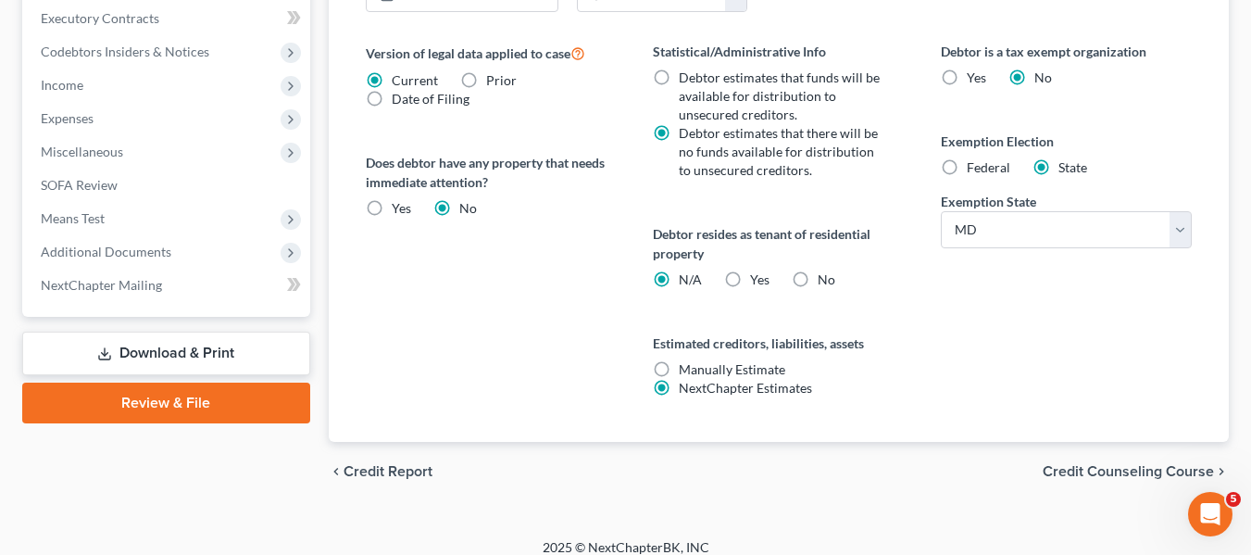
scroll to position [725, 0]
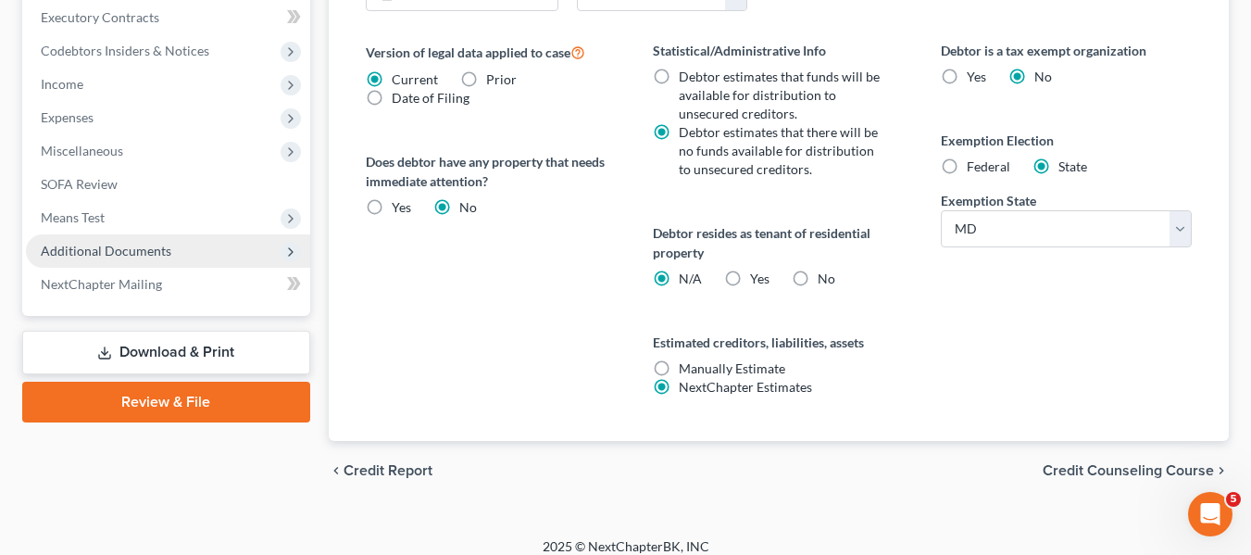
click at [73, 239] on span "Additional Documents" at bounding box center [168, 250] width 284 height 33
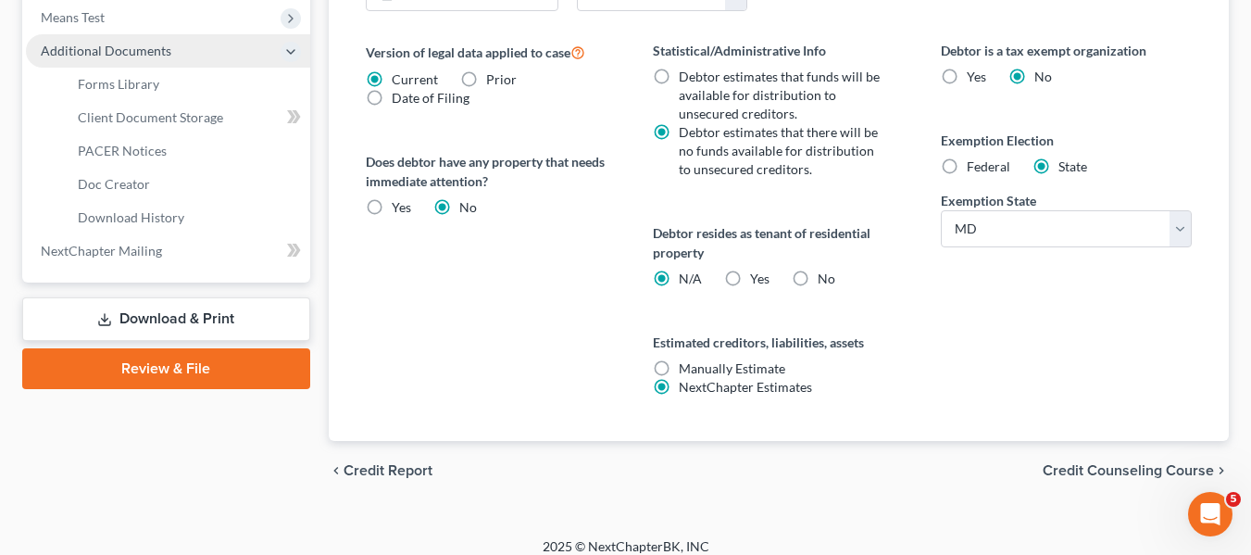
scroll to position [525, 0]
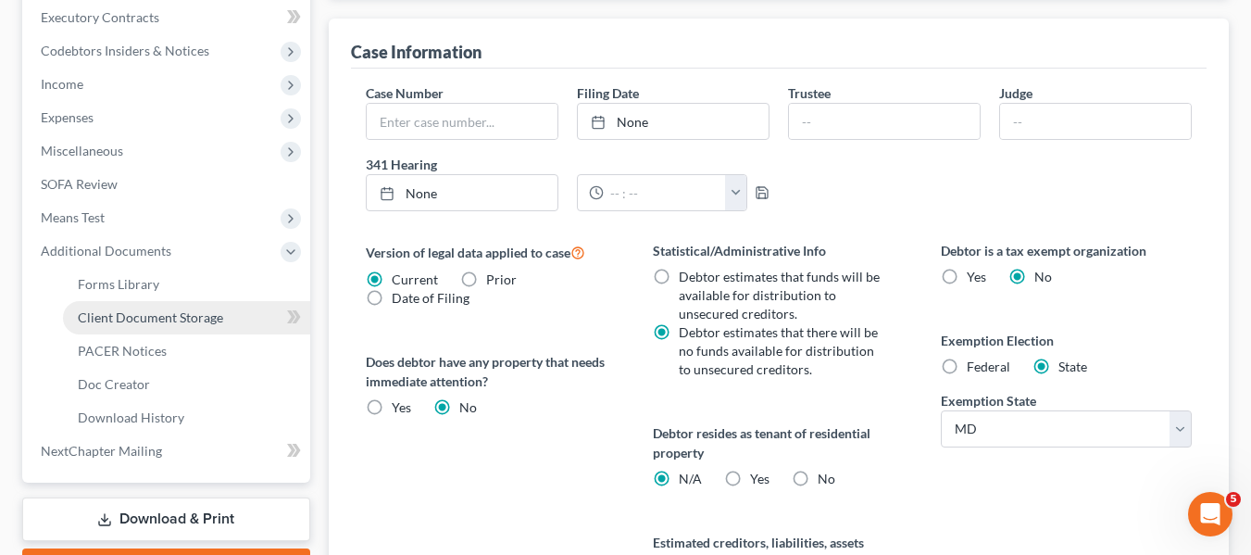
click at [113, 320] on span "Client Document Storage" at bounding box center [150, 317] width 145 height 16
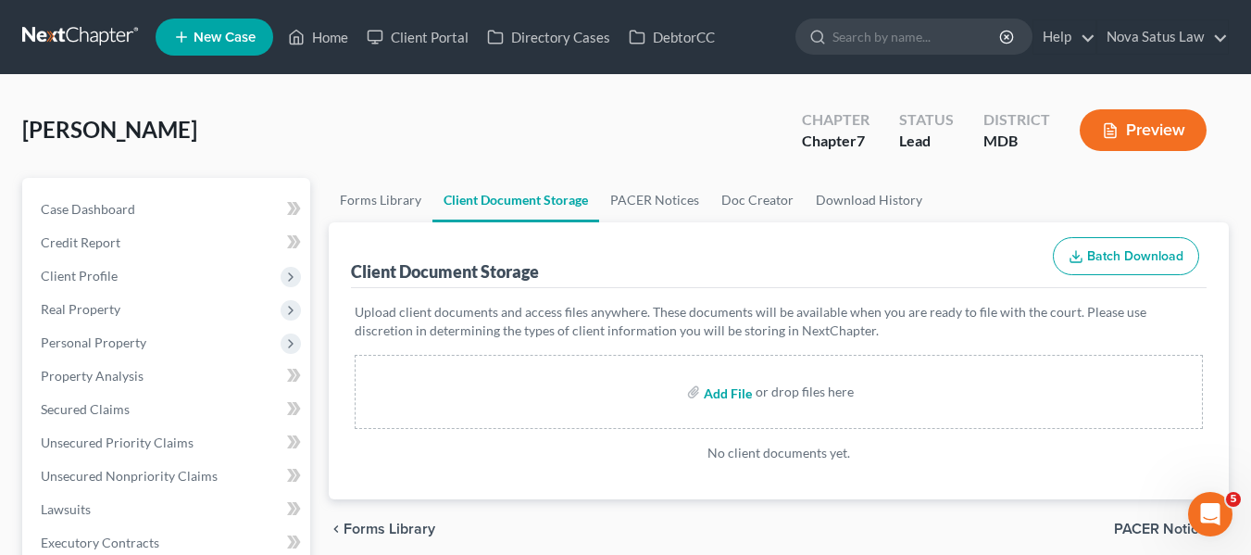
click at [723, 385] on input "file" at bounding box center [726, 391] width 44 height 33
type input "C:\fakepath\Hines, Anthony Jr 15317-MD-CC-040054104.pdf"
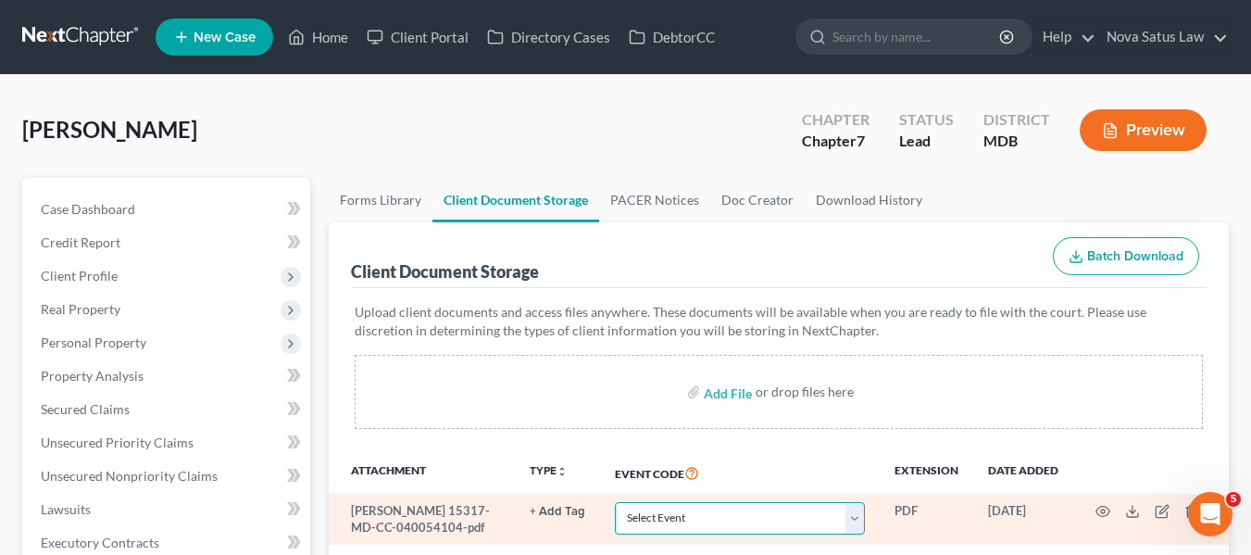
click at [732, 520] on select "Select Event Affidavit Affidavit of Adequate Protection and Lease Payments Affi…" at bounding box center [740, 518] width 250 height 32
select select "14"
click at [615, 502] on select "Select Event Affidavit Affidavit of Adequate Protection and Lease Payments Affi…" at bounding box center [740, 518] width 250 height 32
click at [1104, 512] on icon "button" at bounding box center [1102, 511] width 15 height 15
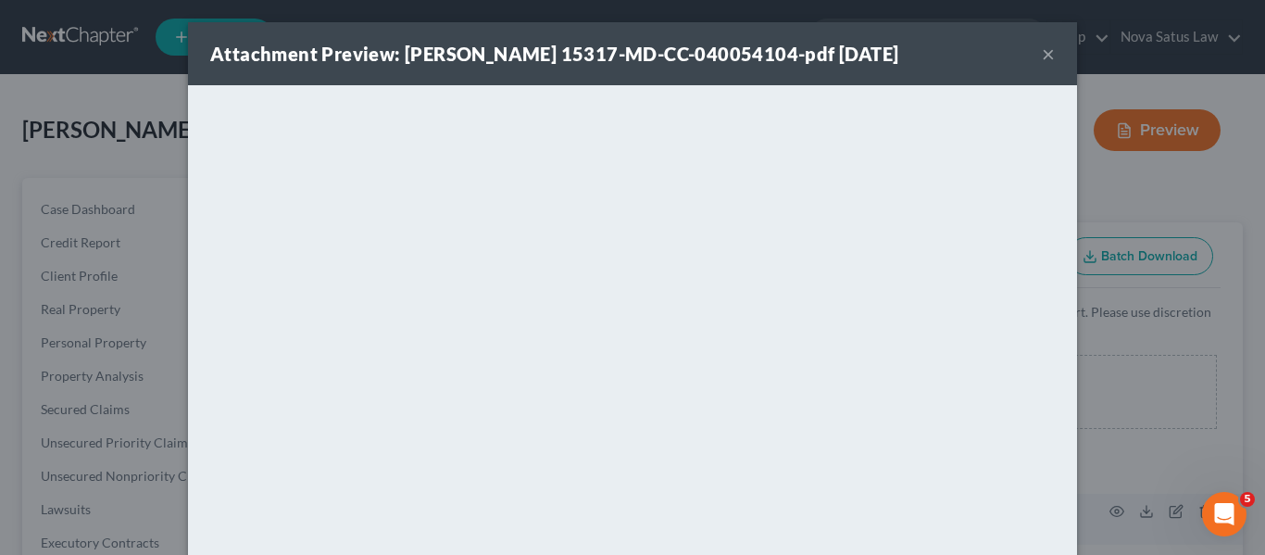
click at [1042, 59] on button "×" at bounding box center [1048, 54] width 13 height 22
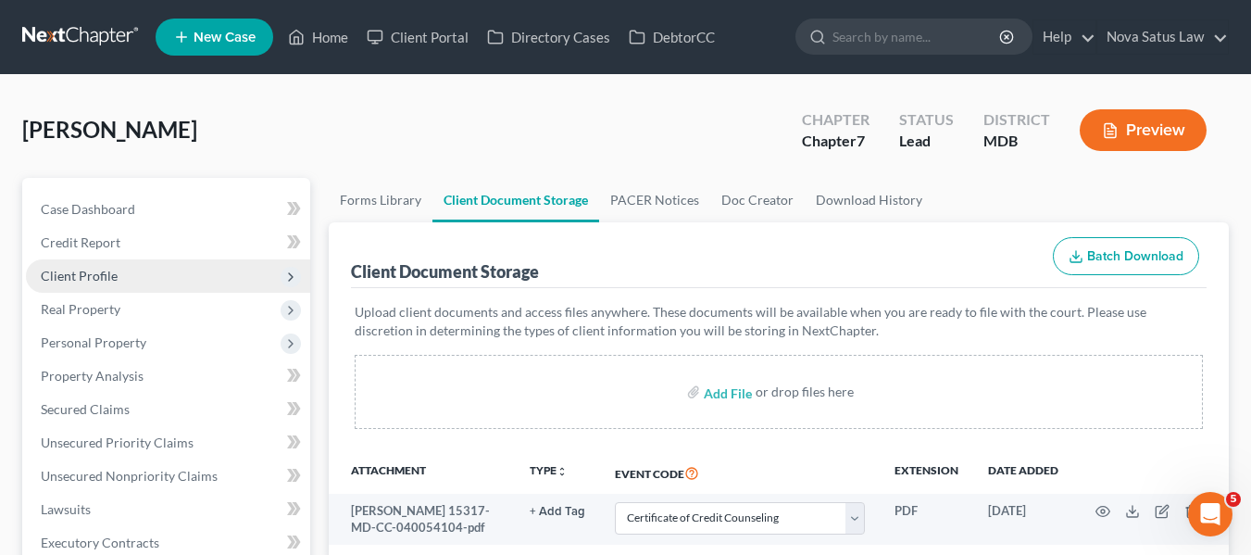
click at [124, 269] on span "Client Profile" at bounding box center [168, 275] width 284 height 33
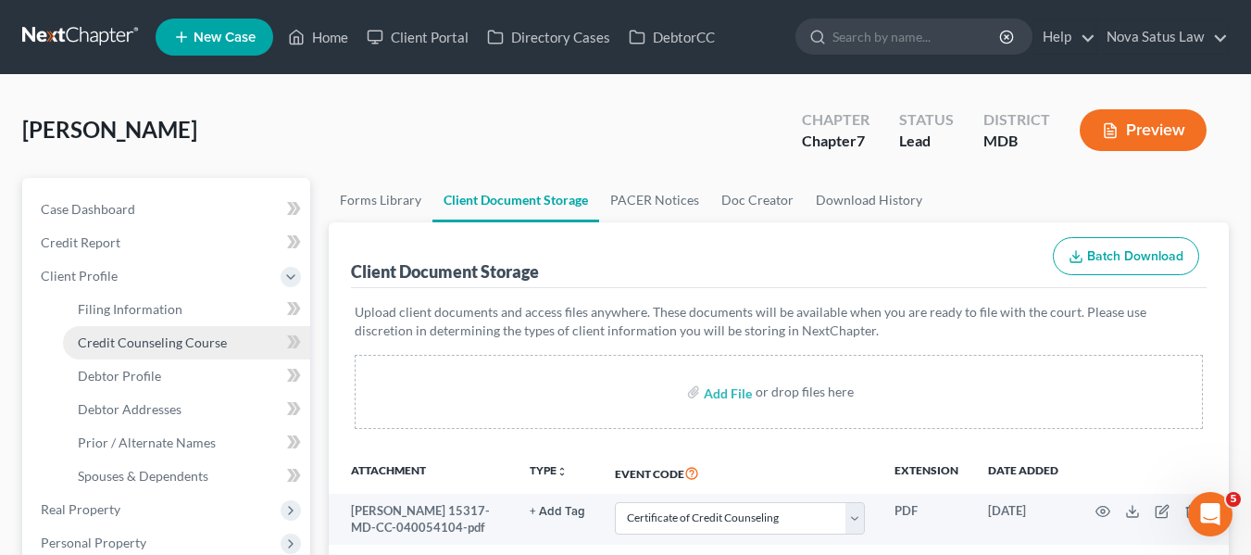
click at [142, 337] on span "Credit Counseling Course" at bounding box center [152, 342] width 149 height 16
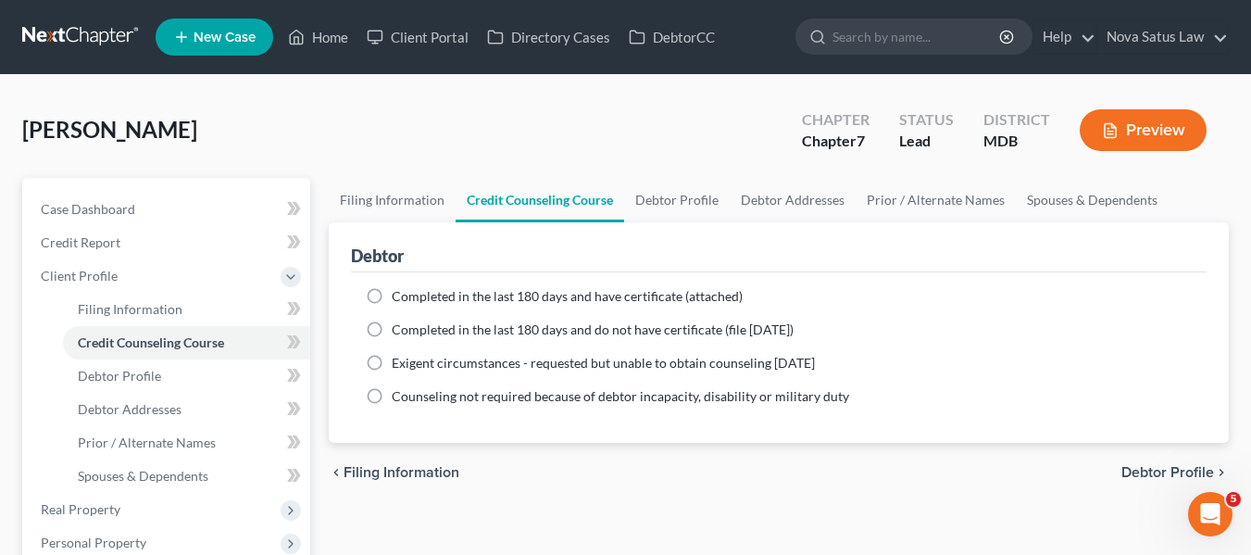
click at [392, 296] on label "Completed in the last 180 days and have certificate (attached)" at bounding box center [567, 296] width 351 height 19
click at [399, 296] on input "Completed in the last 180 days and have certificate (attached)" at bounding box center [405, 293] width 12 height 12
radio input "true"
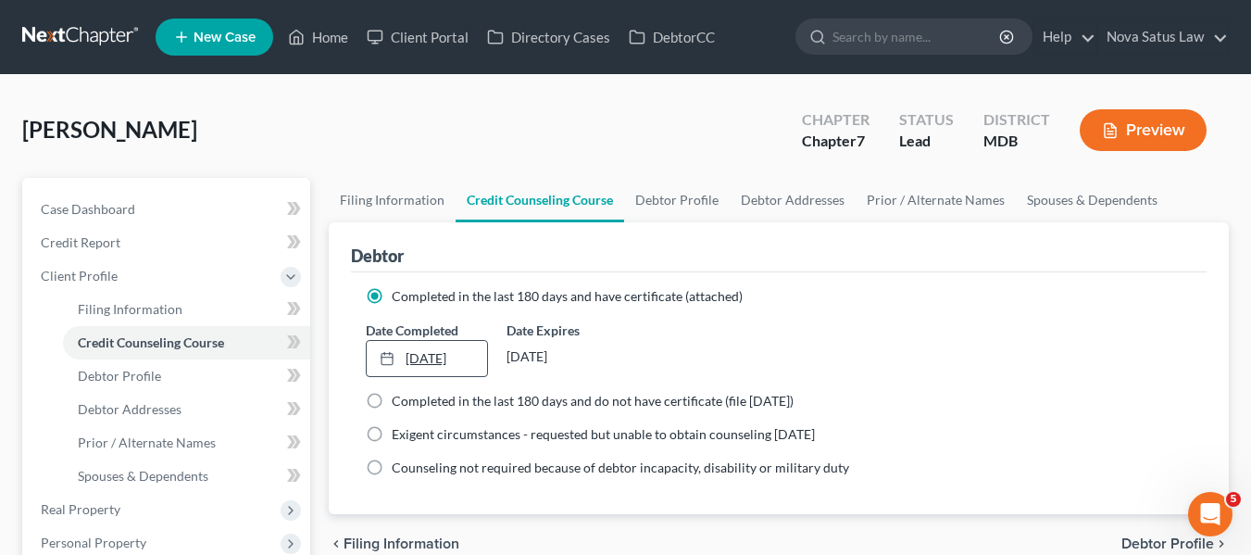
click at [411, 365] on link "9/17/2025" at bounding box center [427, 358] width 120 height 35
click at [159, 376] on link "Debtor Profile" at bounding box center [186, 375] width 247 height 33
select select "0"
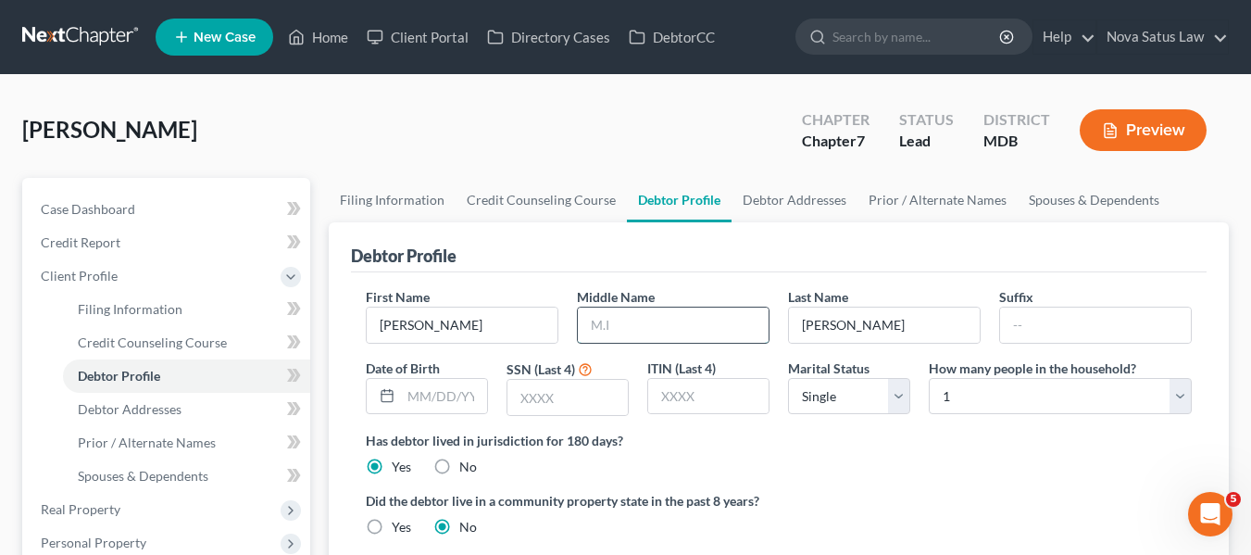
click at [614, 320] on input "text" at bounding box center [673, 324] width 191 height 35
type input "Duavle"
click at [579, 404] on input "text" at bounding box center [567, 397] width 120 height 35
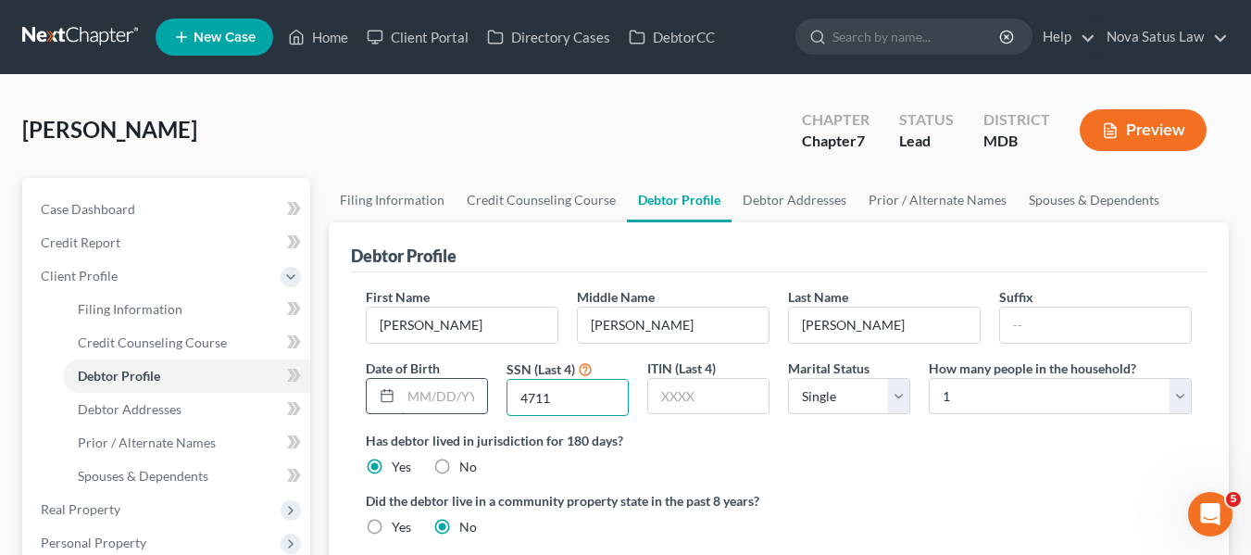
type input "4711"
click at [406, 401] on input "text" at bounding box center [444, 396] width 86 height 35
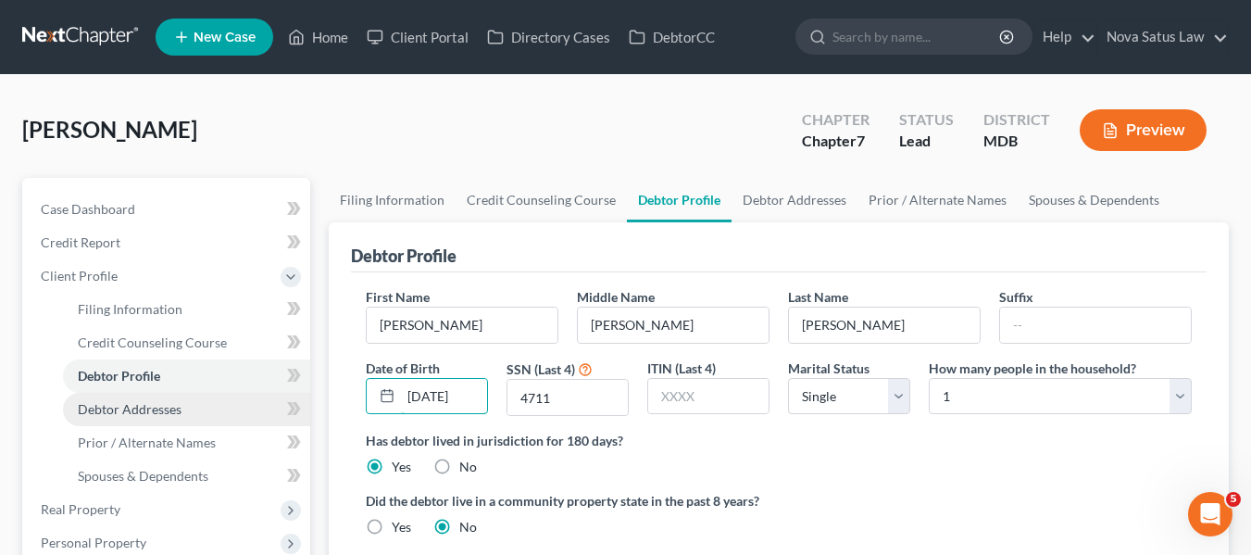
type input "11/29/1979"
click at [189, 401] on link "Debtor Addresses" at bounding box center [186, 409] width 247 height 33
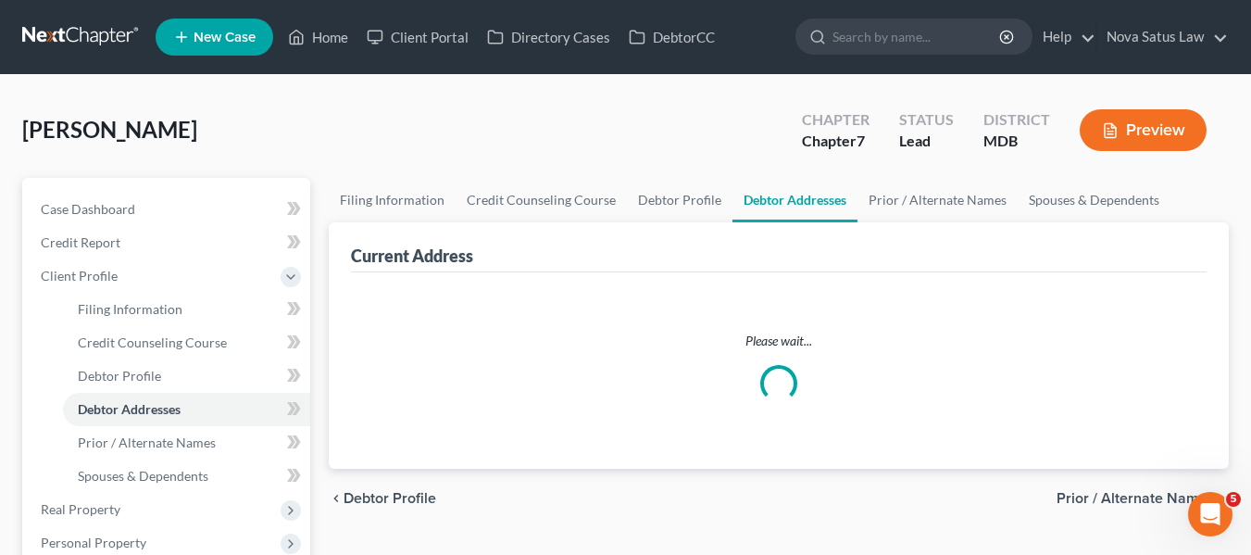
select select "0"
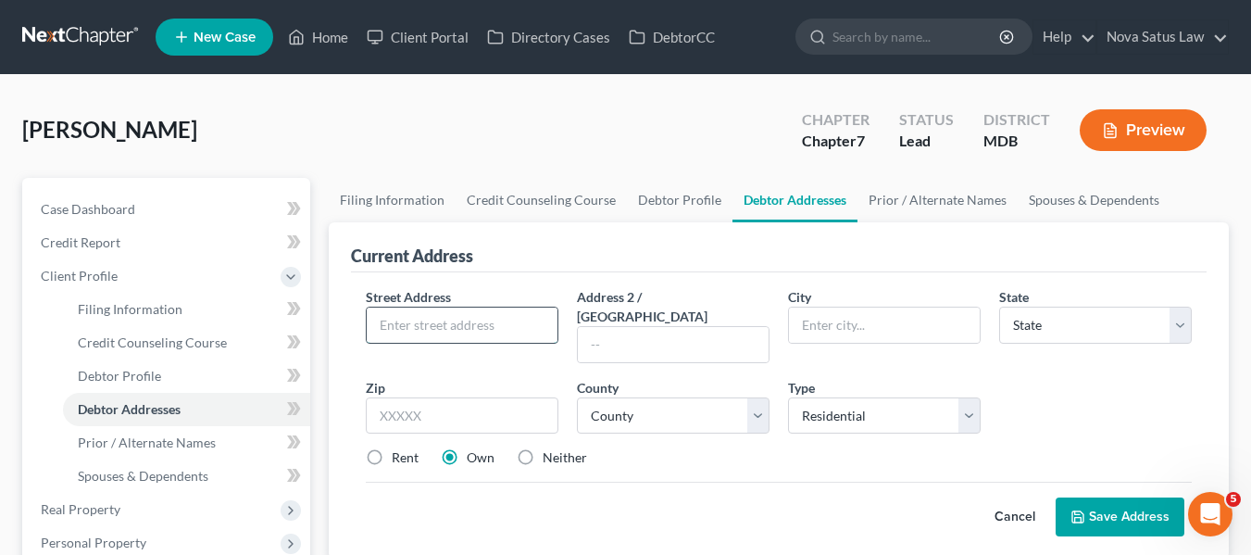
click at [371, 307] on input "text" at bounding box center [462, 324] width 191 height 35
type input "[STREET_ADDRESS][US_STATE]"
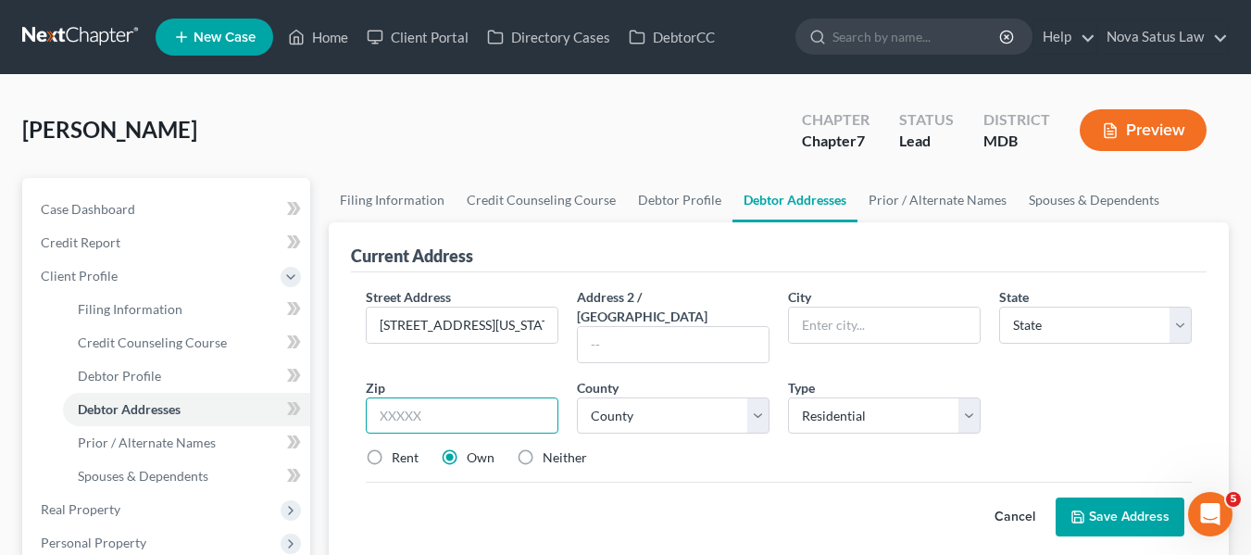
click at [404, 397] on input "text" at bounding box center [462, 415] width 193 height 37
type input "21207"
type input "[PERSON_NAME] Oak"
select select "21"
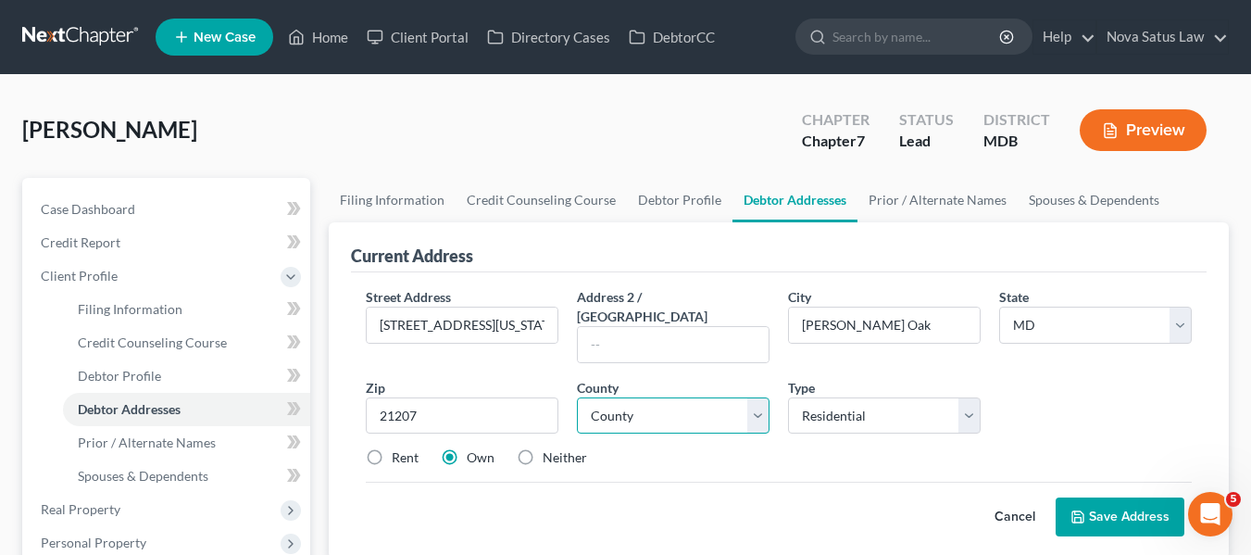
click at [734, 397] on select "County Allegany County Anne Arundel County Baltimore County Baltimore city Calv…" at bounding box center [673, 415] width 193 height 37
select select "3"
click at [577, 397] on select "County Allegany County Anne Arundel County Baltimore County Baltimore city Calv…" at bounding box center [673, 415] width 193 height 37
click at [1097, 497] on button "Save Address" at bounding box center [1120, 516] width 129 height 39
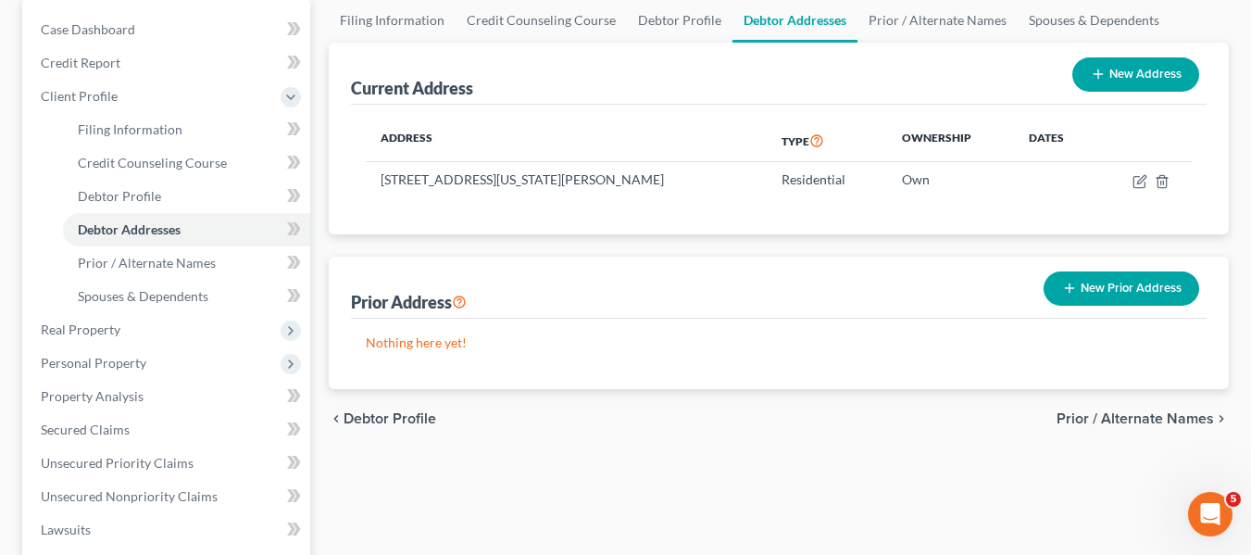
scroll to position [181, 0]
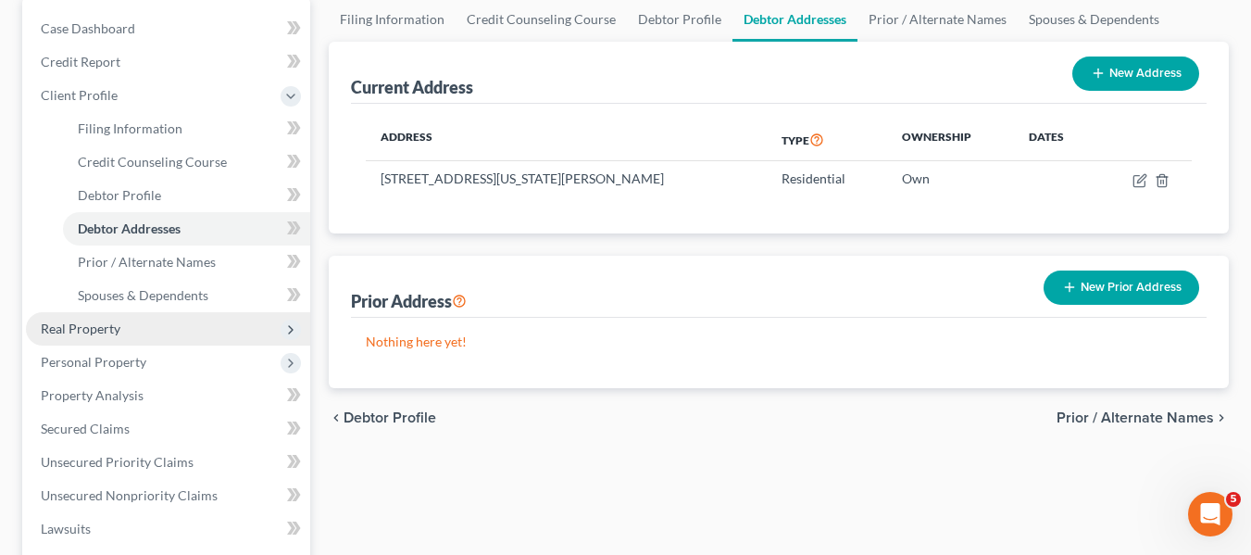
click at [117, 331] on span "Real Property" at bounding box center [81, 328] width 80 height 16
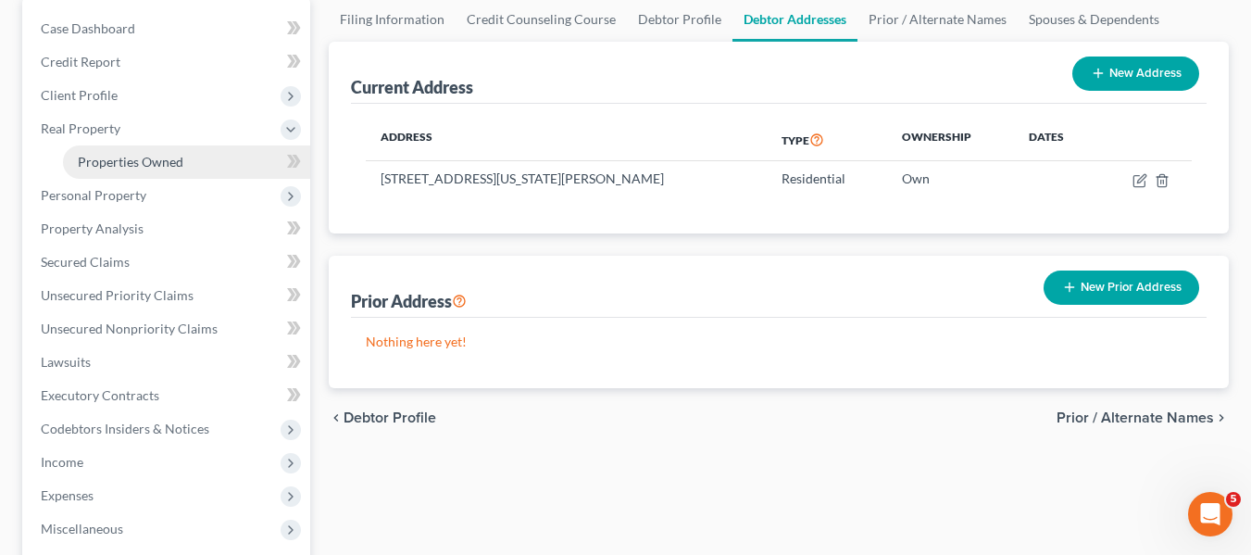
click at [123, 164] on span "Properties Owned" at bounding box center [131, 162] width 106 height 16
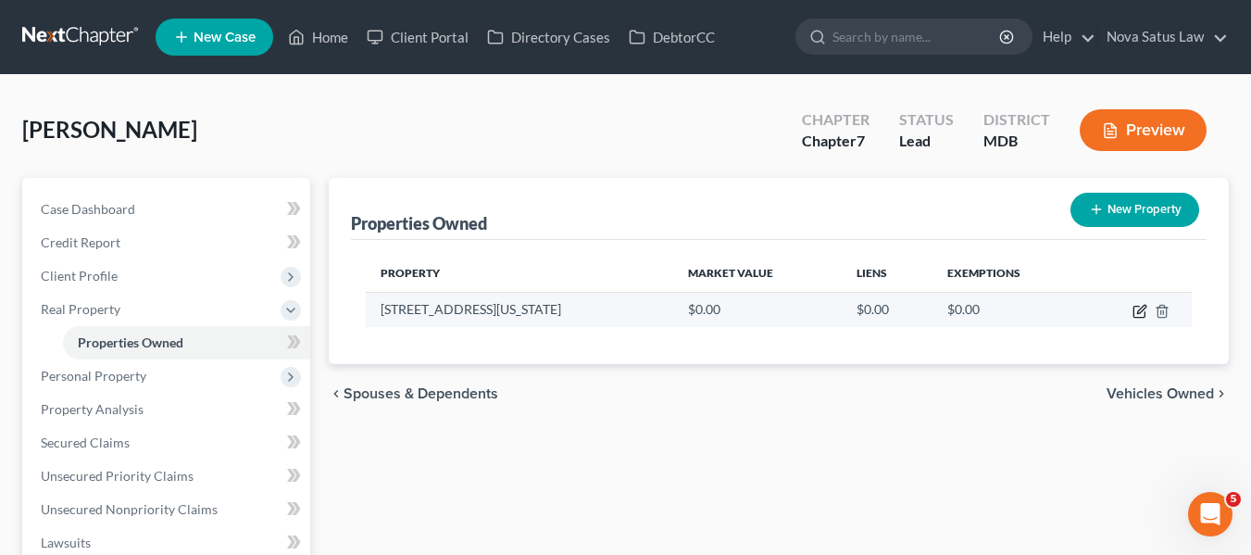
click at [1138, 310] on icon "button" at bounding box center [1141, 309] width 8 height 8
select select "21"
select select "3"
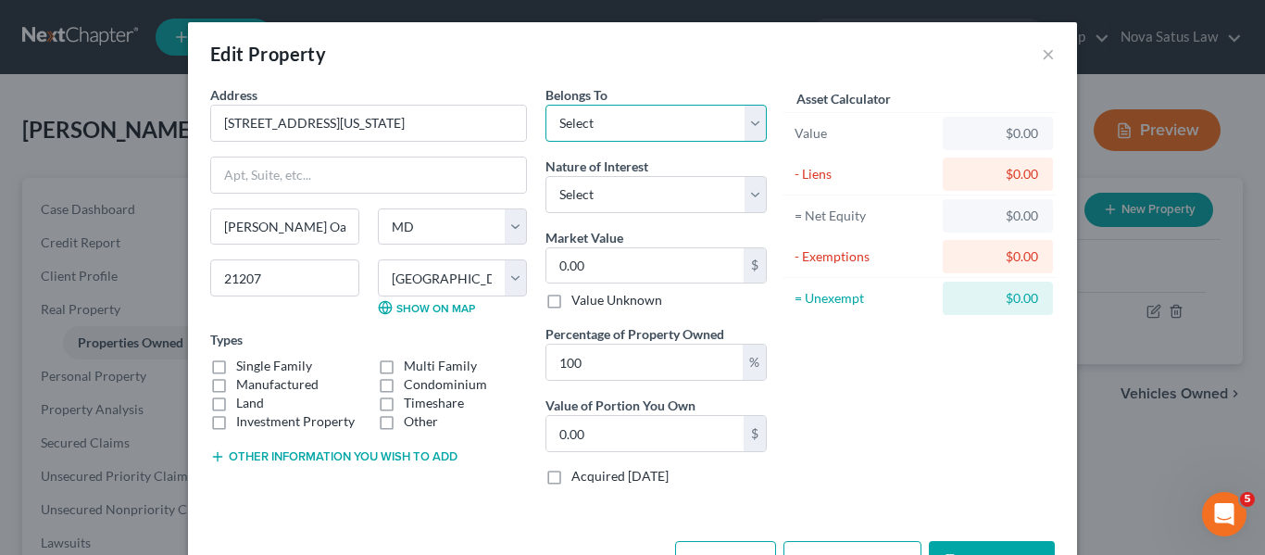
click at [671, 130] on select "Select Debtor 1 Only Debtor 2 Only Debtor 1 And Debtor 2 Only At Least One Of T…" at bounding box center [655, 123] width 221 height 37
select select "3"
click at [545, 105] on select "Select Debtor 1 Only Debtor 2 Only Debtor 1 And Debtor 2 Only At Least One Of T…" at bounding box center [655, 123] width 221 height 37
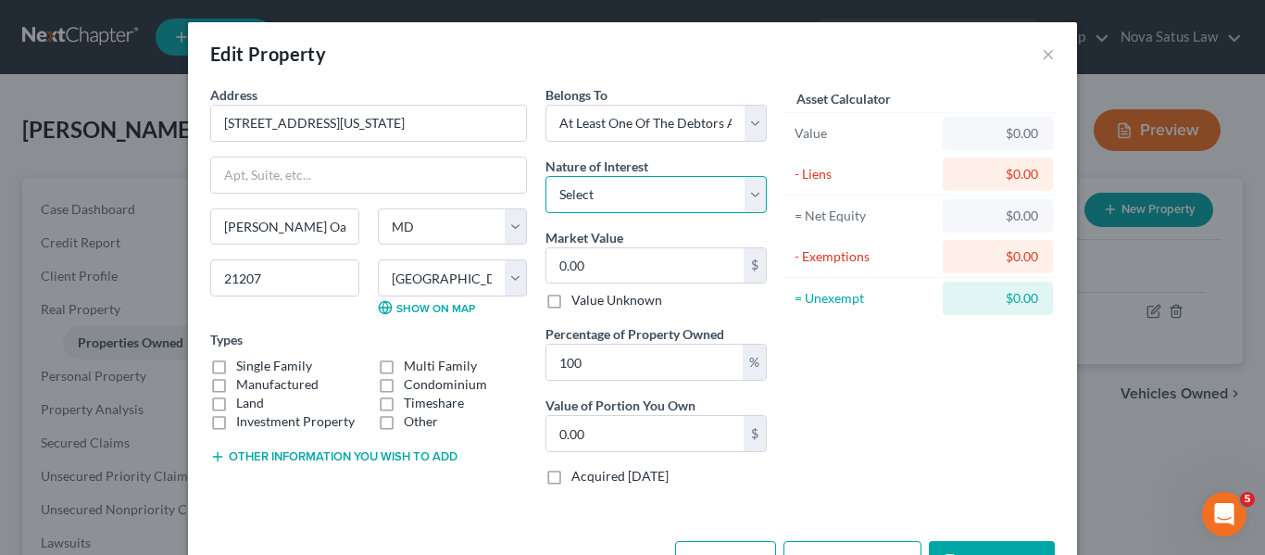
click at [626, 200] on select "Select Fee Simple Joint Tenant Life Estate Equitable Interest Future Interest T…" at bounding box center [655, 194] width 221 height 37
select select "5"
click at [545, 176] on select "Select Fee Simple Joint Tenant Life Estate Equitable Interest Future Interest T…" at bounding box center [655, 194] width 221 height 37
click at [613, 269] on input "0.00" at bounding box center [644, 265] width 197 height 35
type input "4"
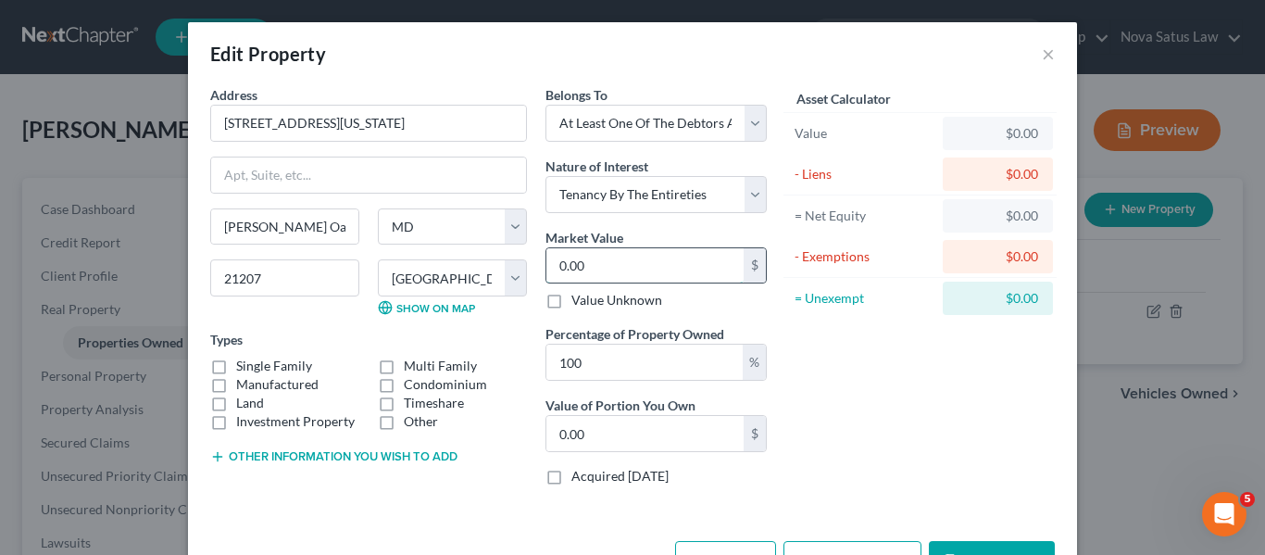
type input "4.00"
type input "40"
type input "40.00"
type input "404"
type input "404.00"
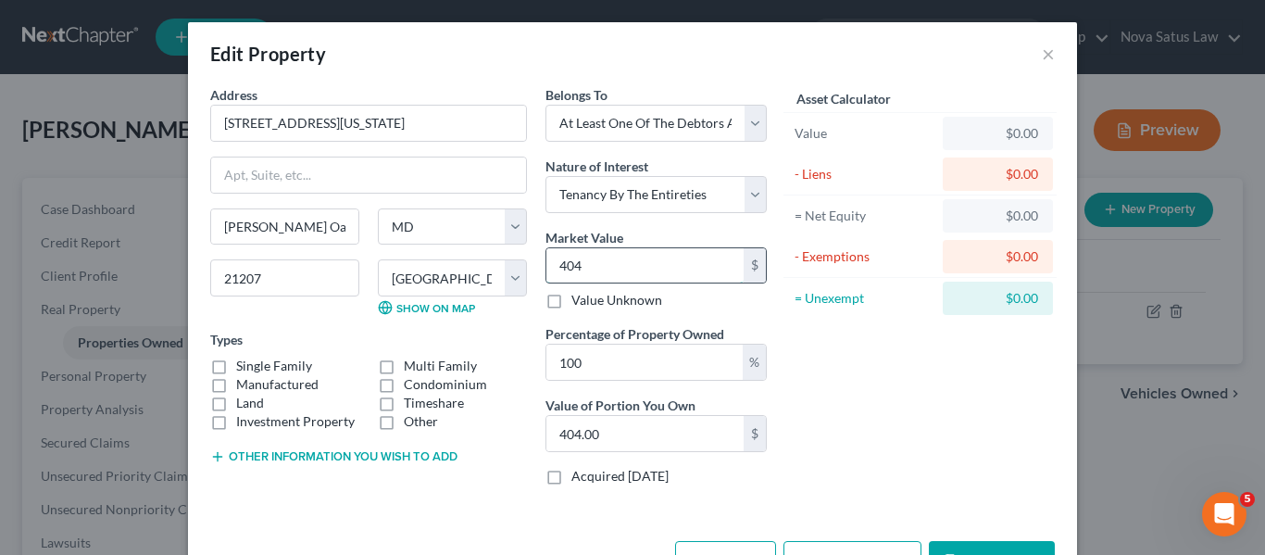
type input "4040"
type input "4,040.00"
type input "4,0400"
type input "40,400.00"
type input "40,4000"
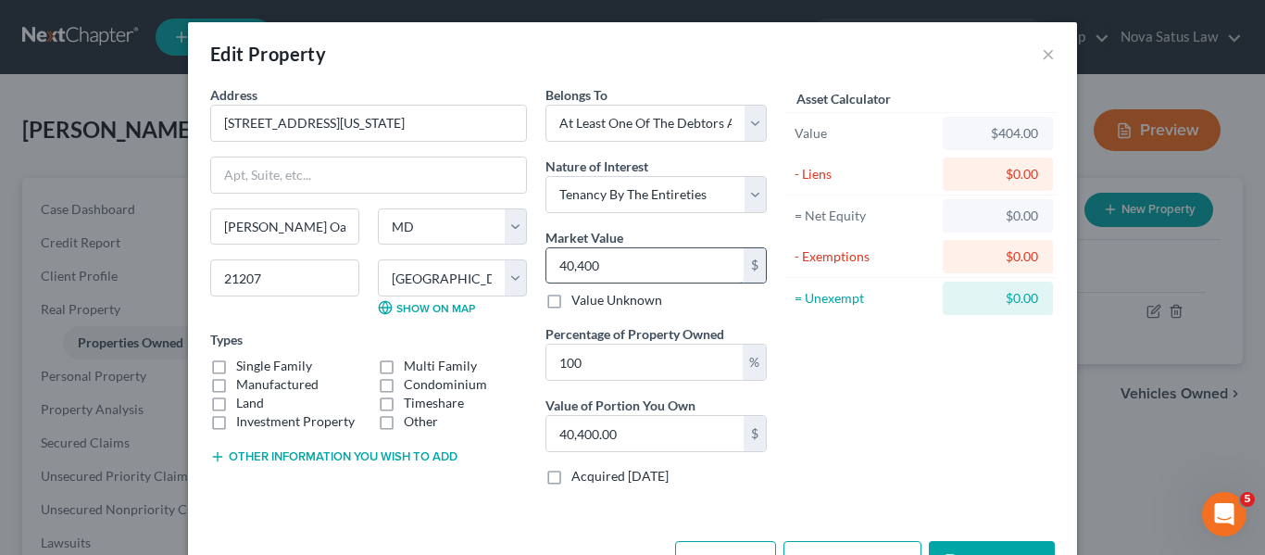
type input "404,000.00"
type input "404,000"
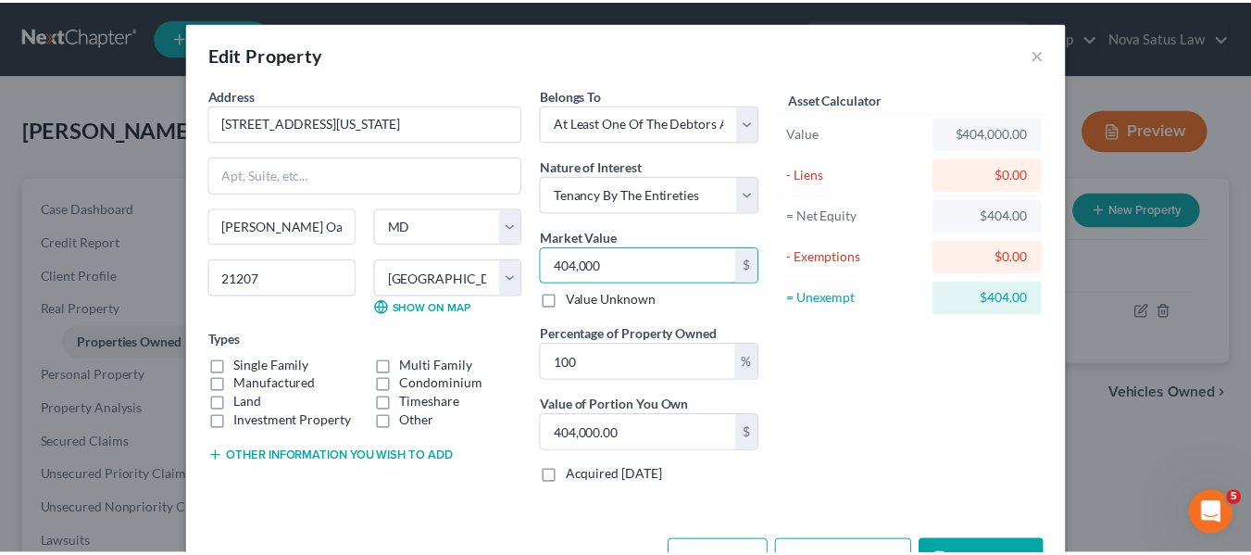
scroll to position [62, 0]
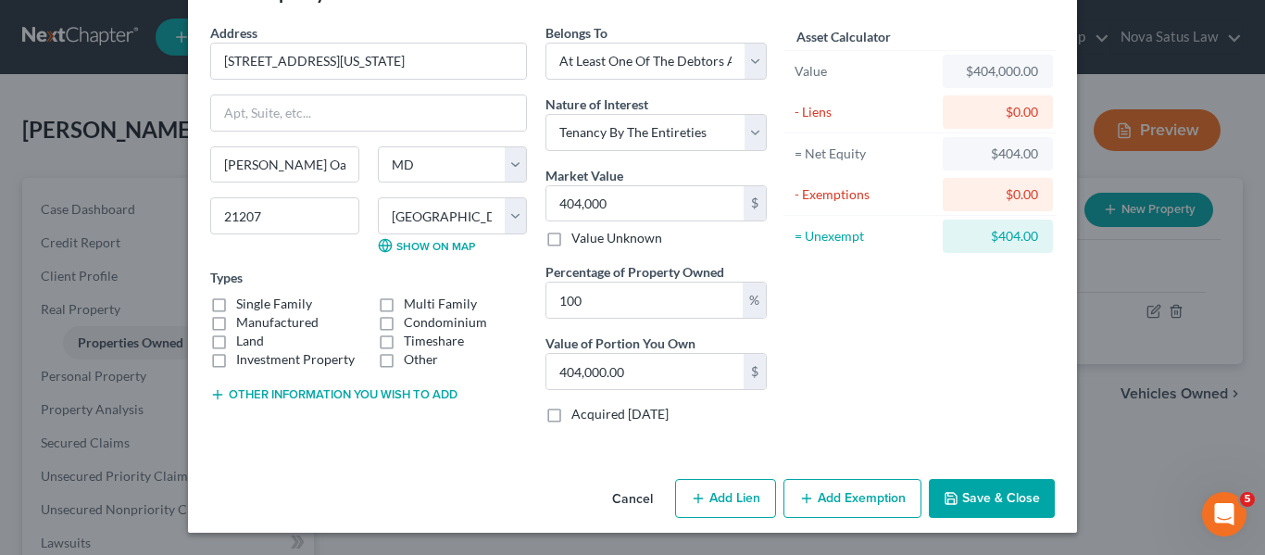
click at [948, 492] on icon "button" at bounding box center [951, 498] width 15 height 15
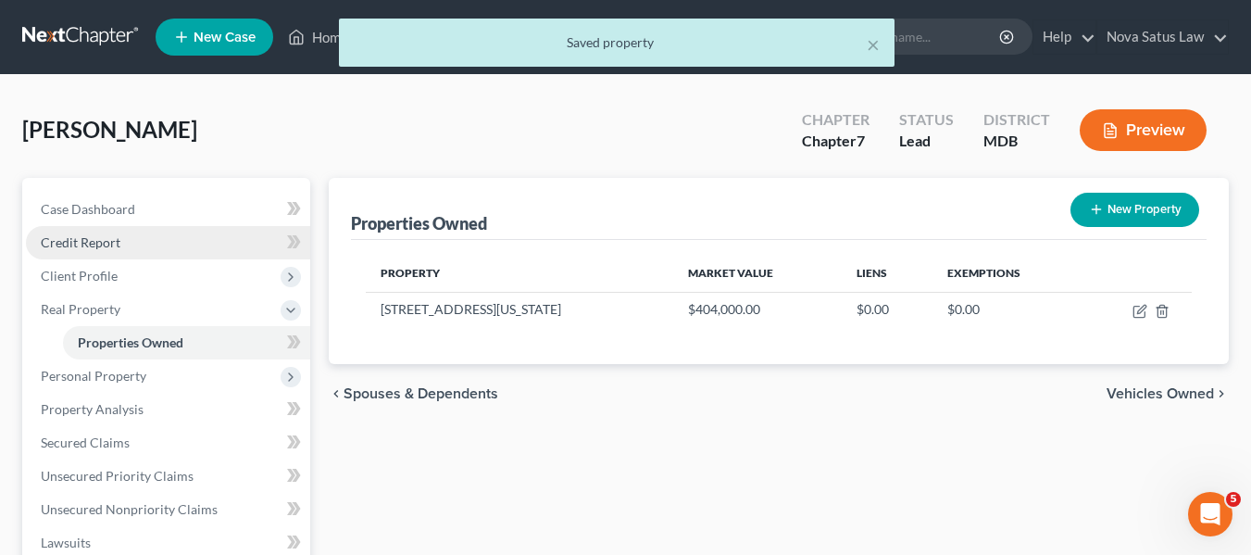
click at [85, 241] on span "Credit Report" at bounding box center [81, 242] width 80 height 16
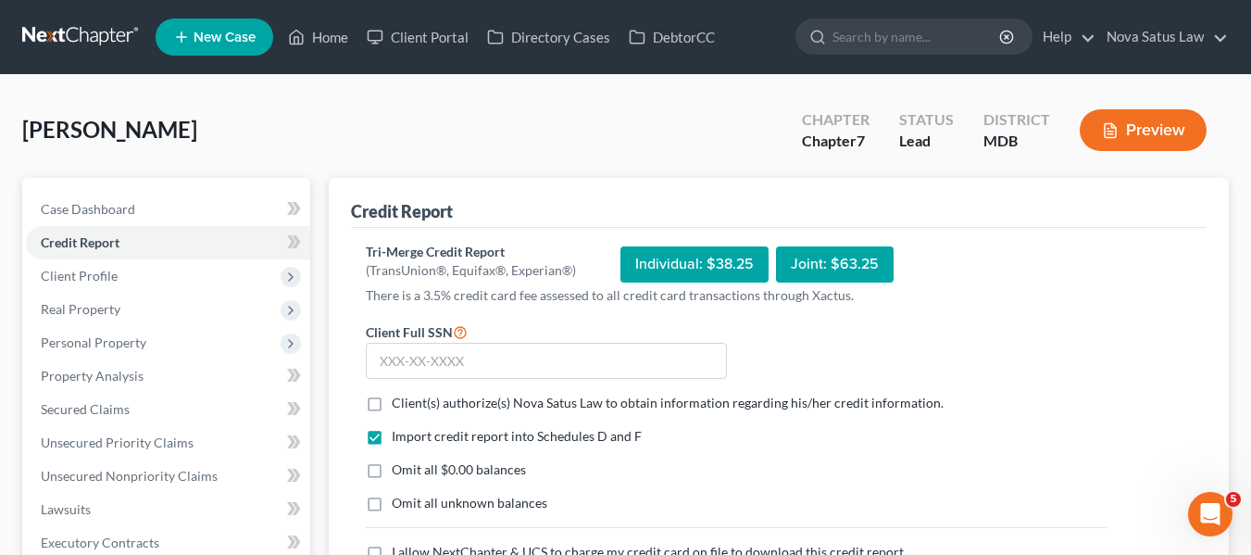
click at [392, 405] on label "Client(s) authorize(s) Nova Satus Law to obtain information regarding his/her c…" at bounding box center [668, 403] width 552 height 19
click at [399, 405] on input "Client(s) authorize(s) Nova Satus Law to obtain information regarding his/her c…" at bounding box center [405, 400] width 12 height 12
checkbox input "true"
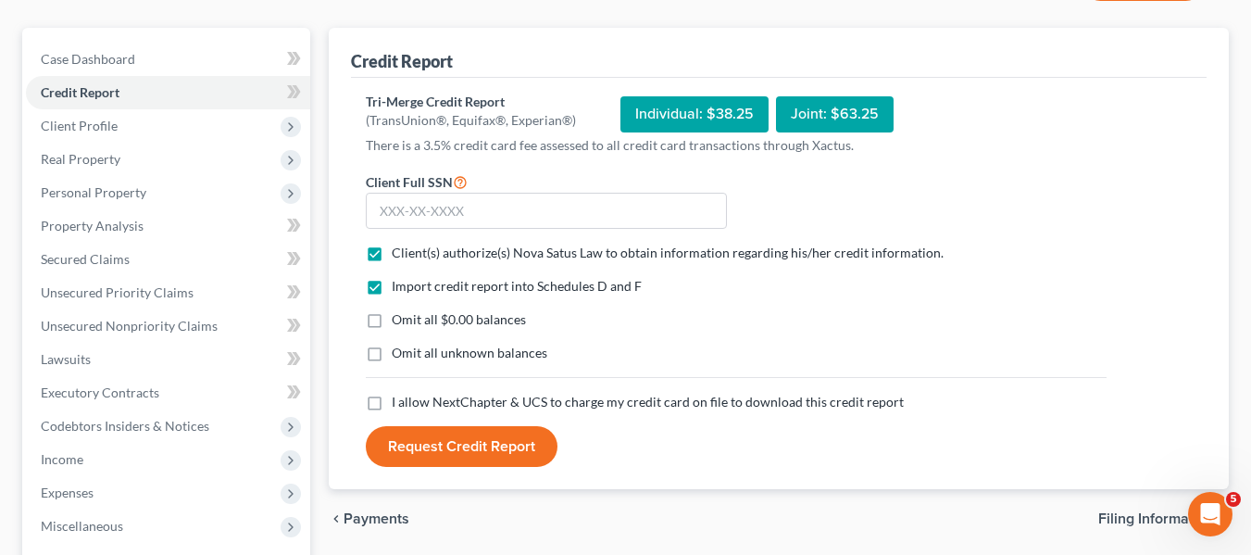
scroll to position [156, 0]
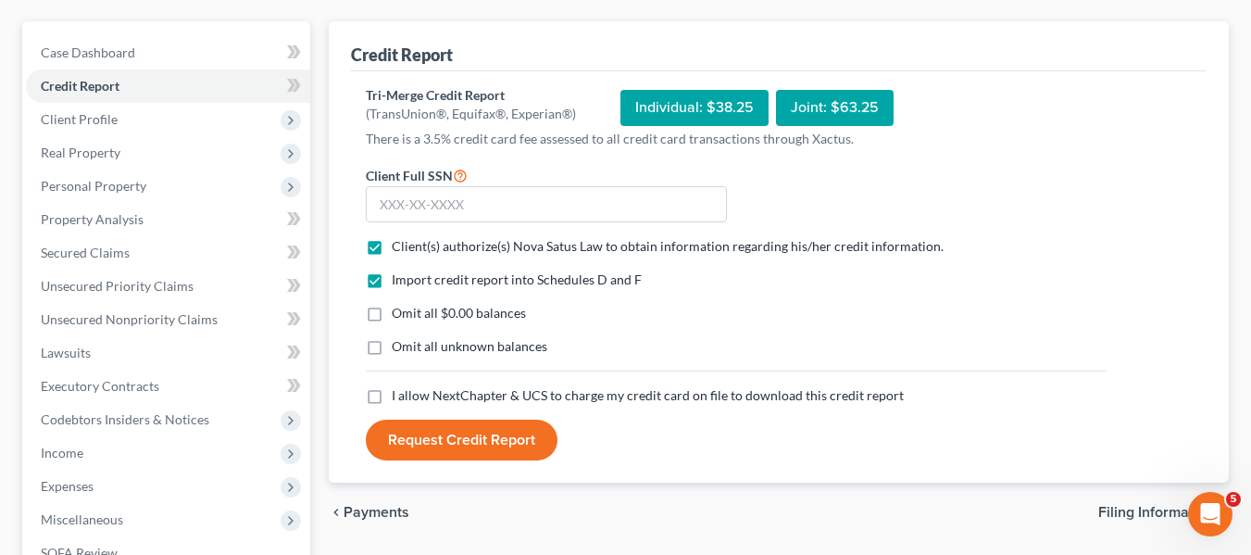
click at [392, 400] on label "I allow NextChapter & UCS to charge my credit card on file to download this cre…" at bounding box center [648, 395] width 512 height 19
click at [399, 398] on input "I allow NextChapter & UCS to charge my credit card on file to download this cre…" at bounding box center [405, 392] width 12 height 12
checkbox input "true"
click at [417, 199] on input "text" at bounding box center [546, 204] width 361 height 37
type input "217-94-4711"
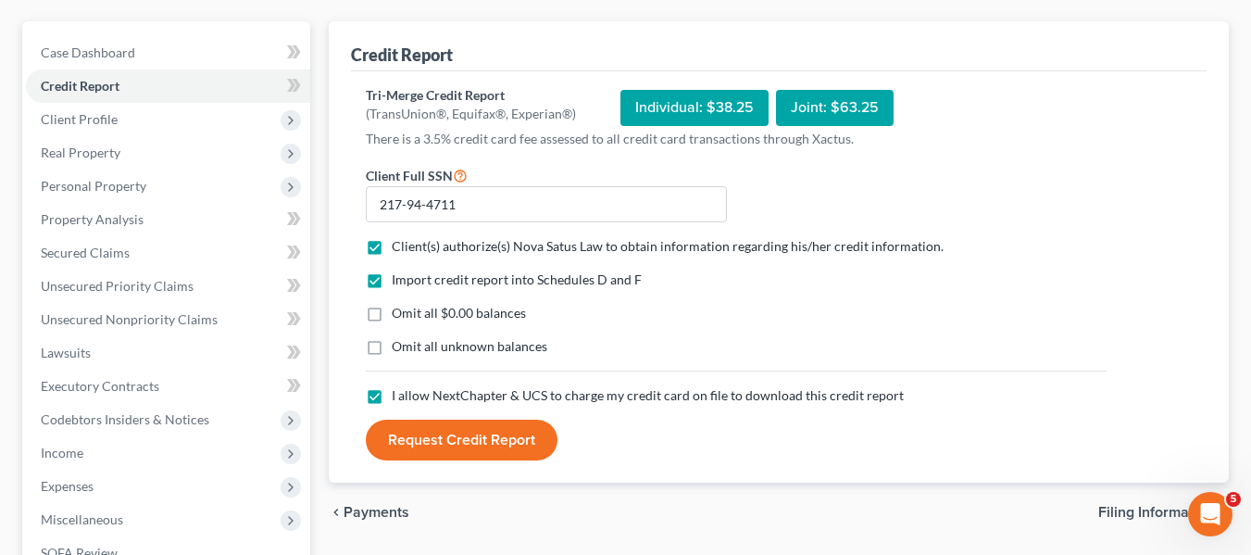
click at [461, 430] on button "Request Credit Report" at bounding box center [462, 439] width 192 height 41
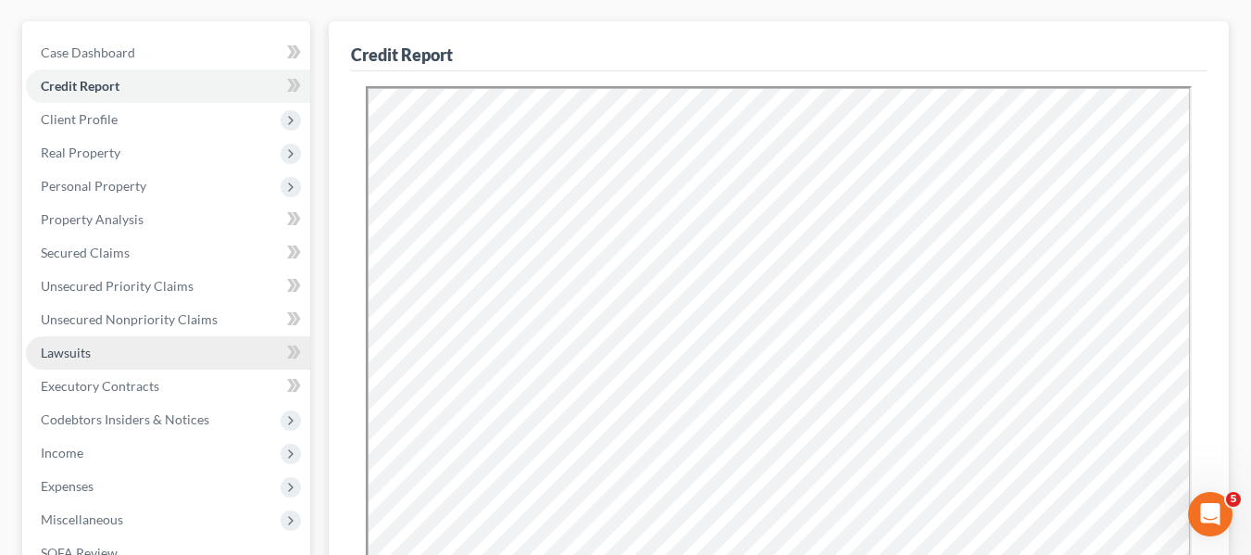
scroll to position [0, 0]
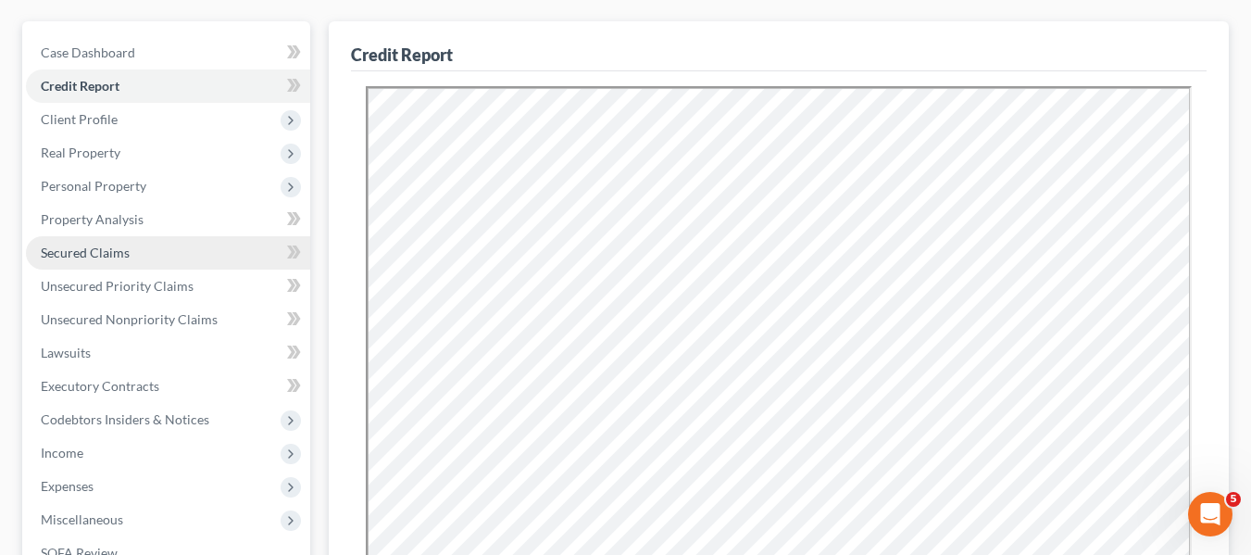
click at [119, 244] on span "Secured Claims" at bounding box center [85, 252] width 89 height 16
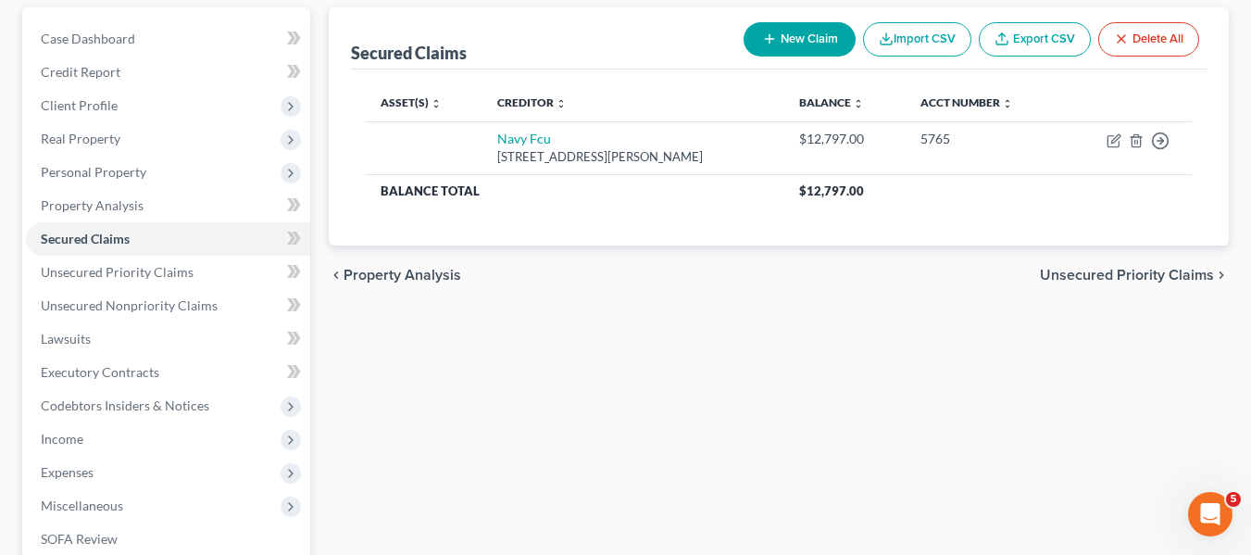
scroll to position [179, 0]
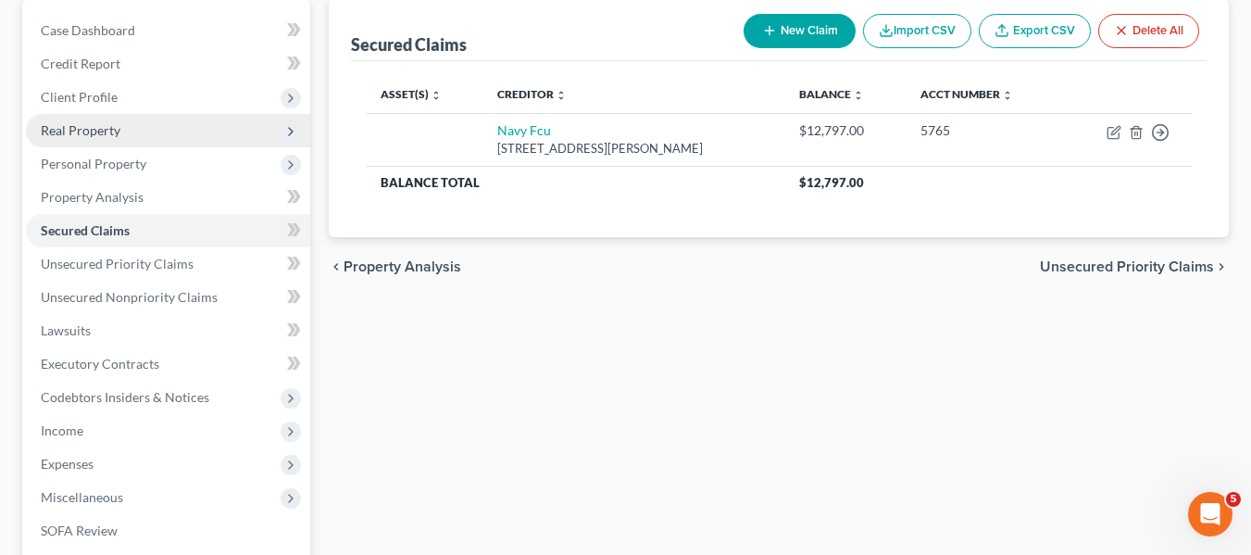
click at [95, 133] on span "Real Property" at bounding box center [81, 130] width 80 height 16
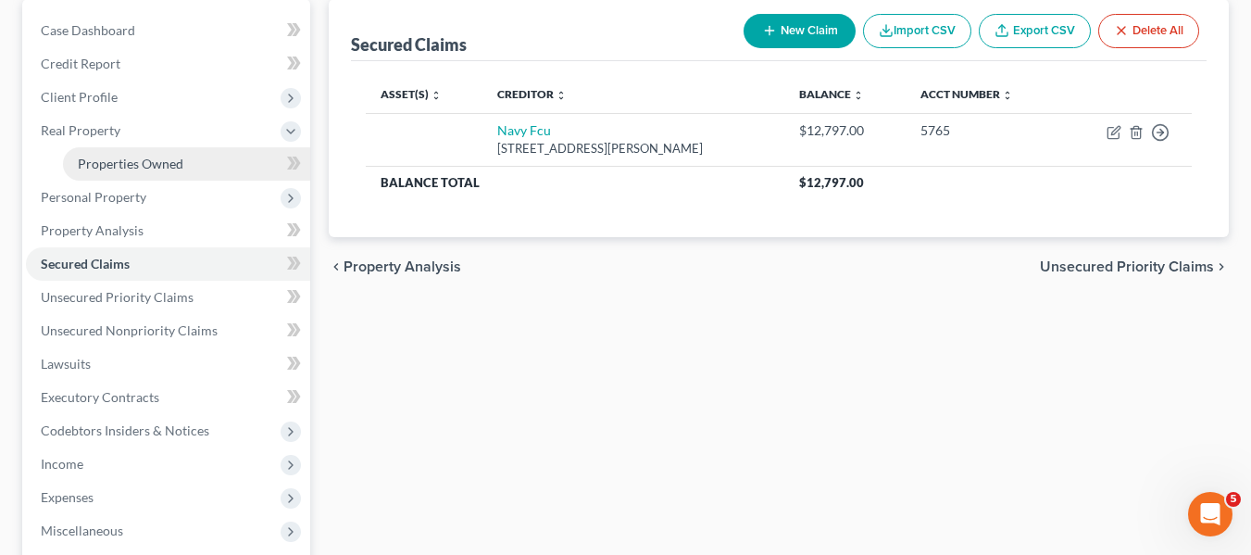
click at [138, 161] on span "Properties Owned" at bounding box center [131, 164] width 106 height 16
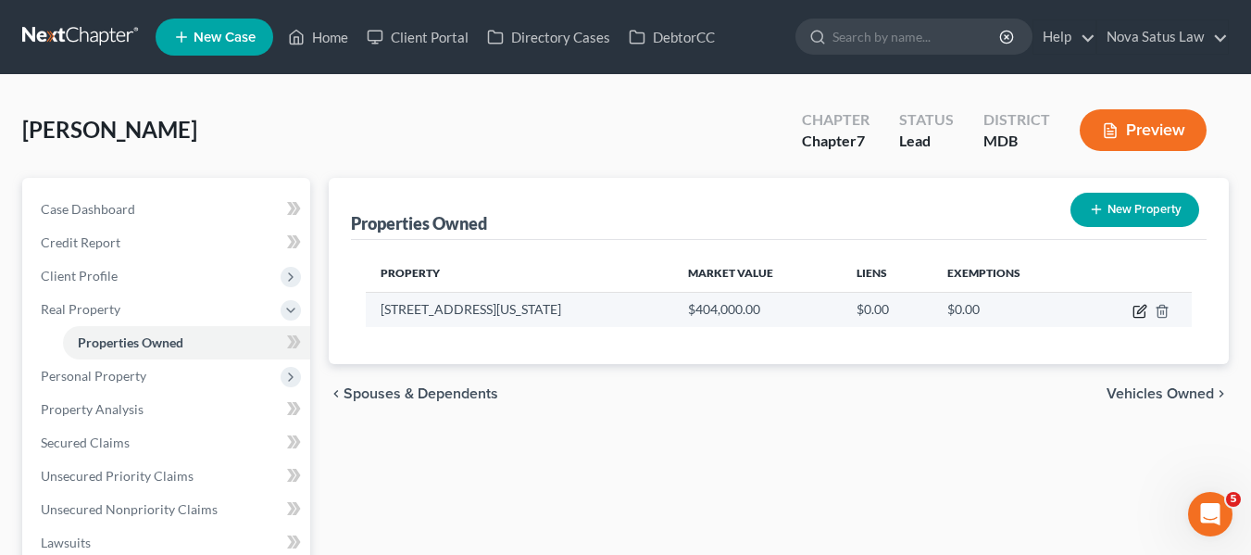
click at [1144, 306] on icon "button" at bounding box center [1141, 309] width 8 height 8
select select "21"
select select "3"
select select "5"
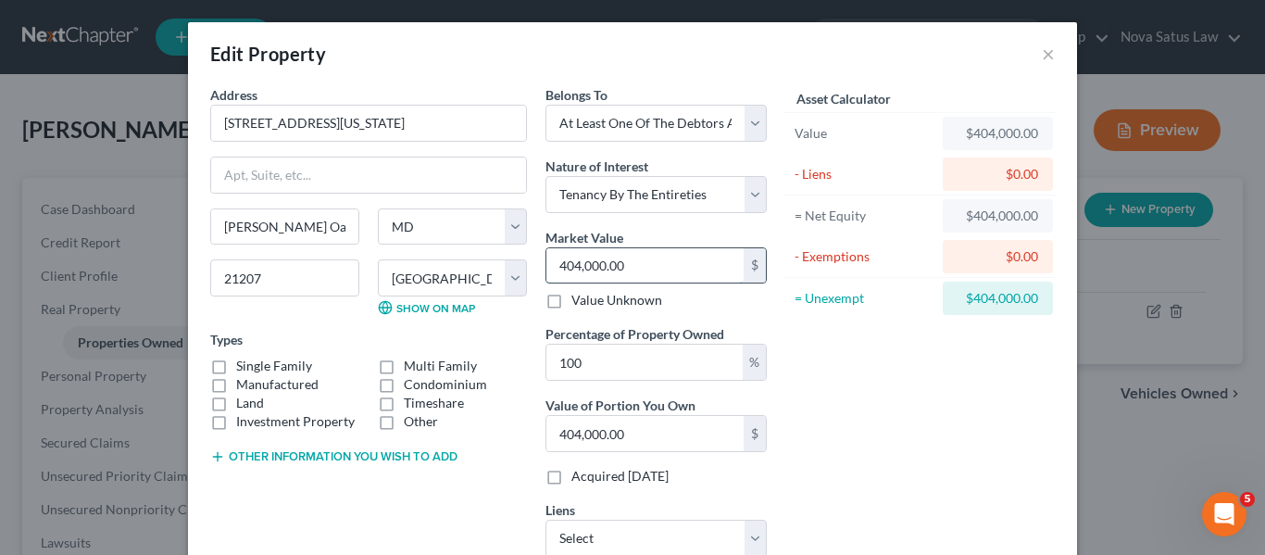
click at [686, 267] on input "404,000.00" at bounding box center [644, 265] width 197 height 35
type input "3"
type input "3.00"
type input "36"
type input "36.00"
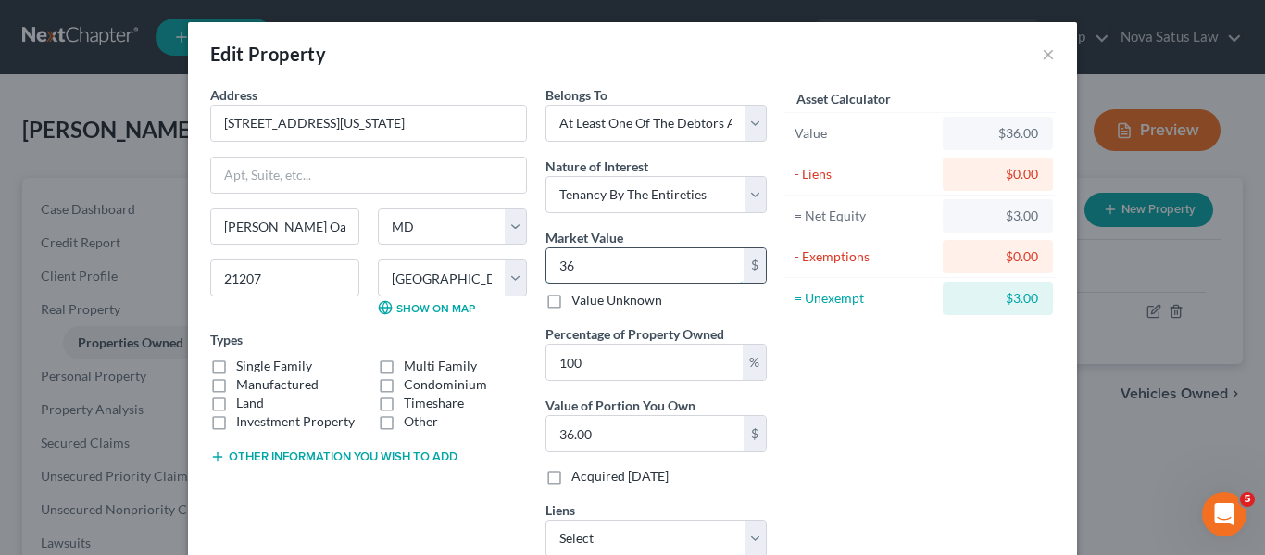
type input "363"
type input "363.00"
type input "3631"
type input "3,631.00"
type input "3,6310"
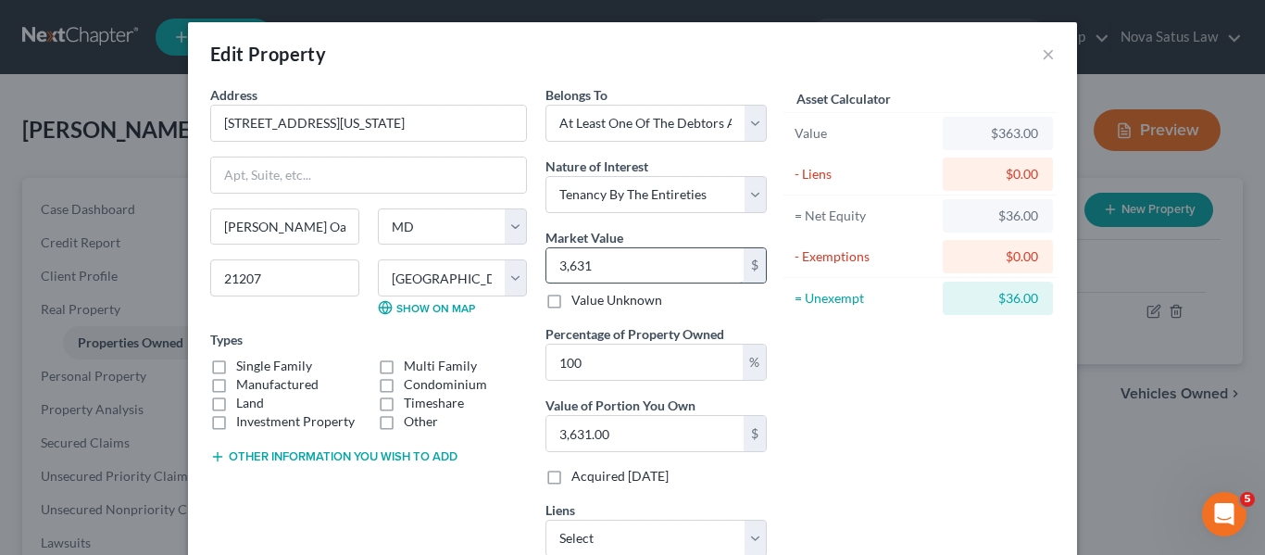
type input "36,310.00"
type input "36,3100"
type input "363,100.00"
type input "363,100"
click at [311, 449] on button "Other information you wish to add" at bounding box center [333, 456] width 247 height 15
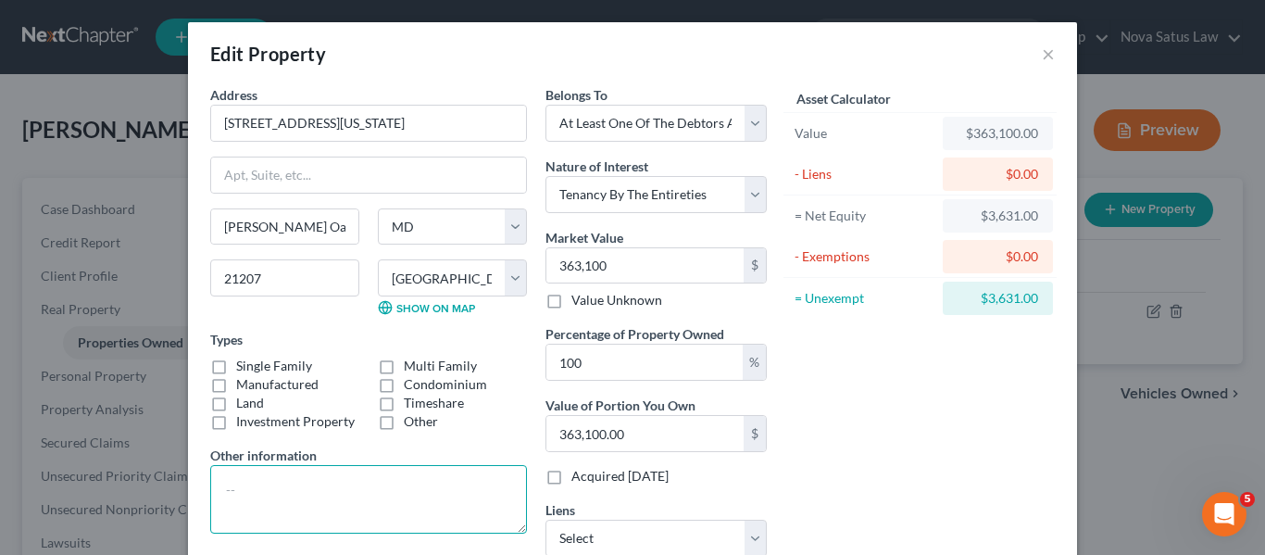
click at [246, 468] on textarea at bounding box center [368, 499] width 317 height 69
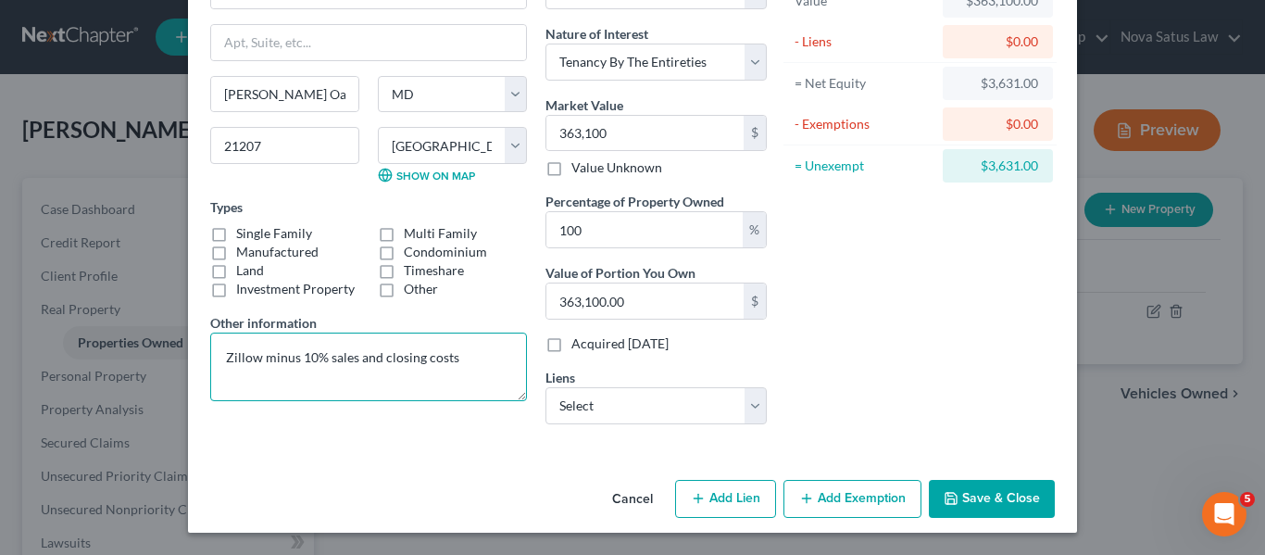
type textarea "Zillow minus 10% sales and closing costs"
click at [945, 490] on button "Save & Close" at bounding box center [992, 499] width 126 height 39
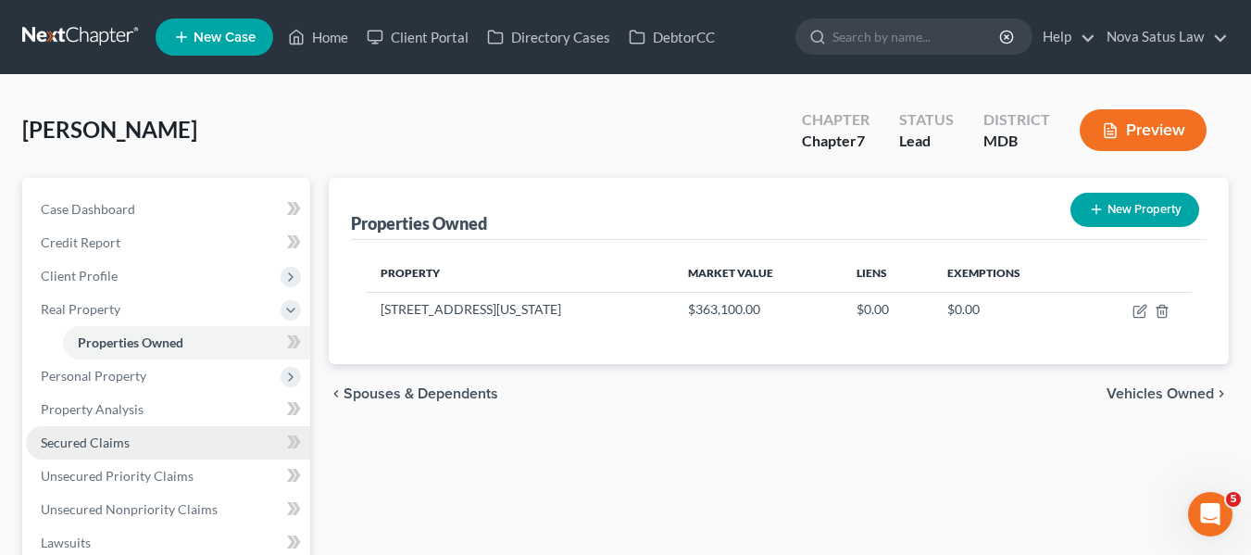
click at [159, 455] on link "Secured Claims" at bounding box center [168, 442] width 284 height 33
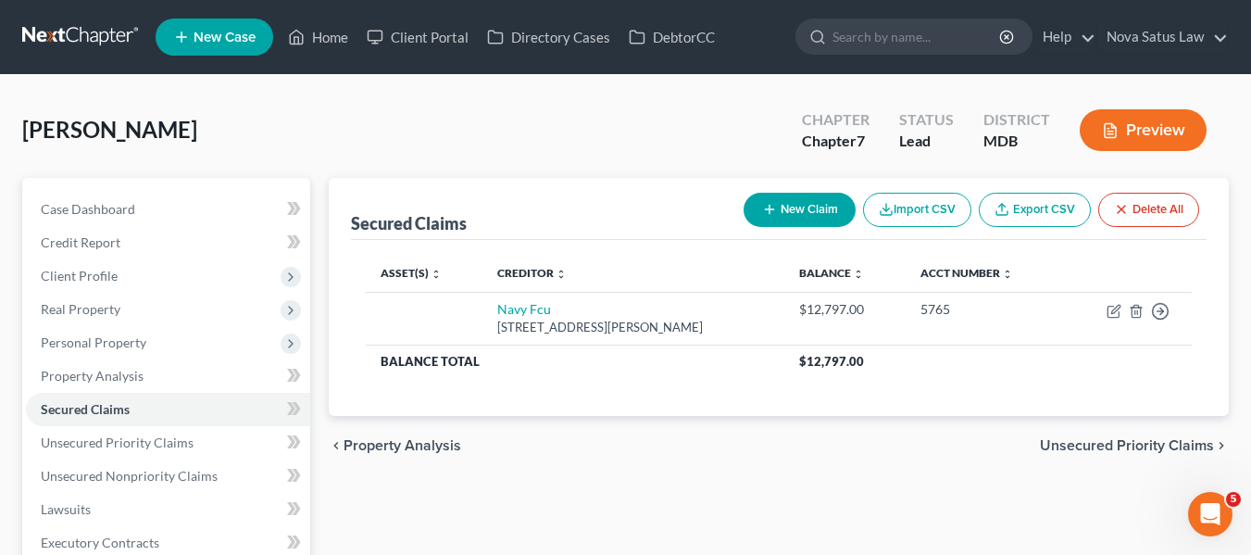
click at [769, 206] on icon "button" at bounding box center [769, 209] width 15 height 15
select select "0"
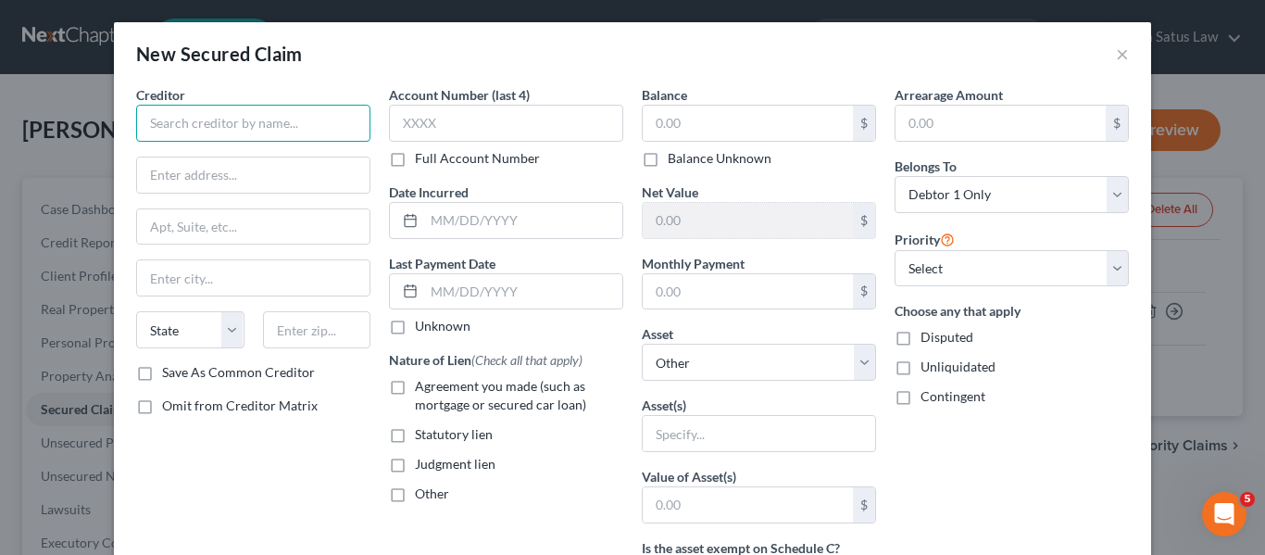
click at [219, 133] on input "text" at bounding box center [253, 123] width 234 height 37
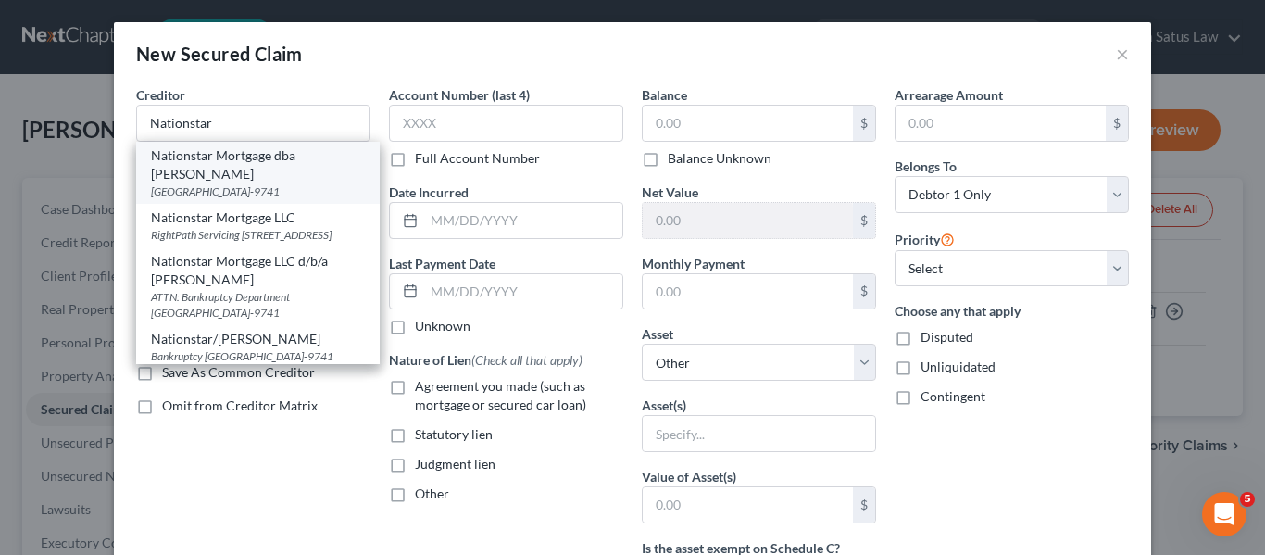
click at [235, 170] on div "Nationstar Mortgage dba [PERSON_NAME]" at bounding box center [258, 164] width 214 height 37
type input "Nationstar Mortgage dba [PERSON_NAME]"
type input "PO Box 619096"
type input "[GEOGRAPHIC_DATA]"
select select "45"
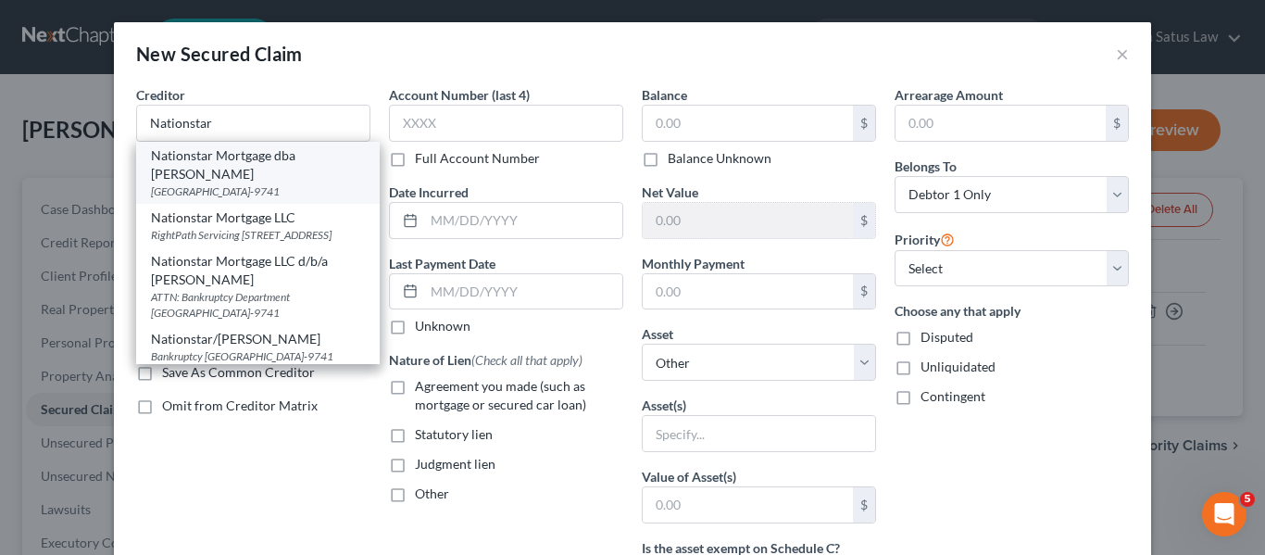
type input "75261-9741"
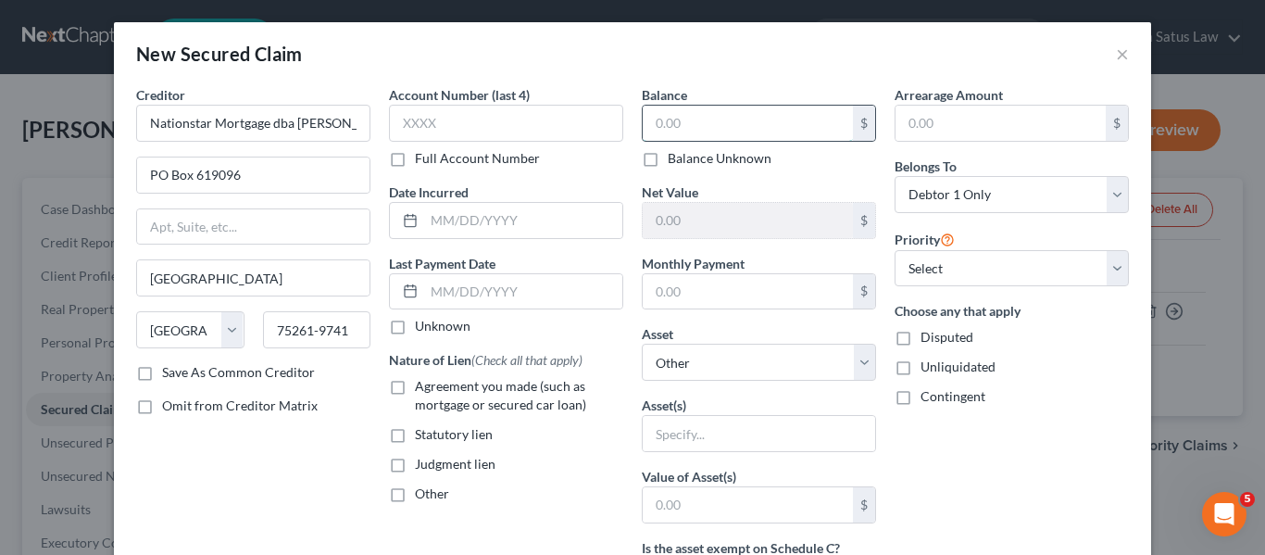
click at [683, 131] on input "text" at bounding box center [748, 123] width 210 height 35
type input "340,000"
click at [990, 128] on input "text" at bounding box center [1000, 123] width 210 height 35
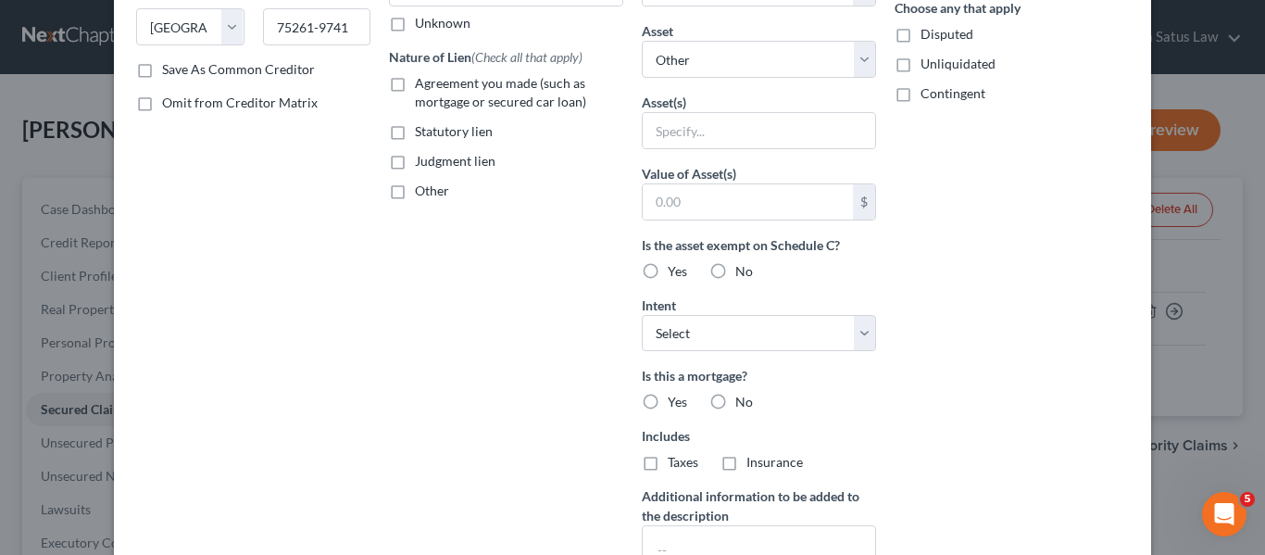
scroll to position [473, 0]
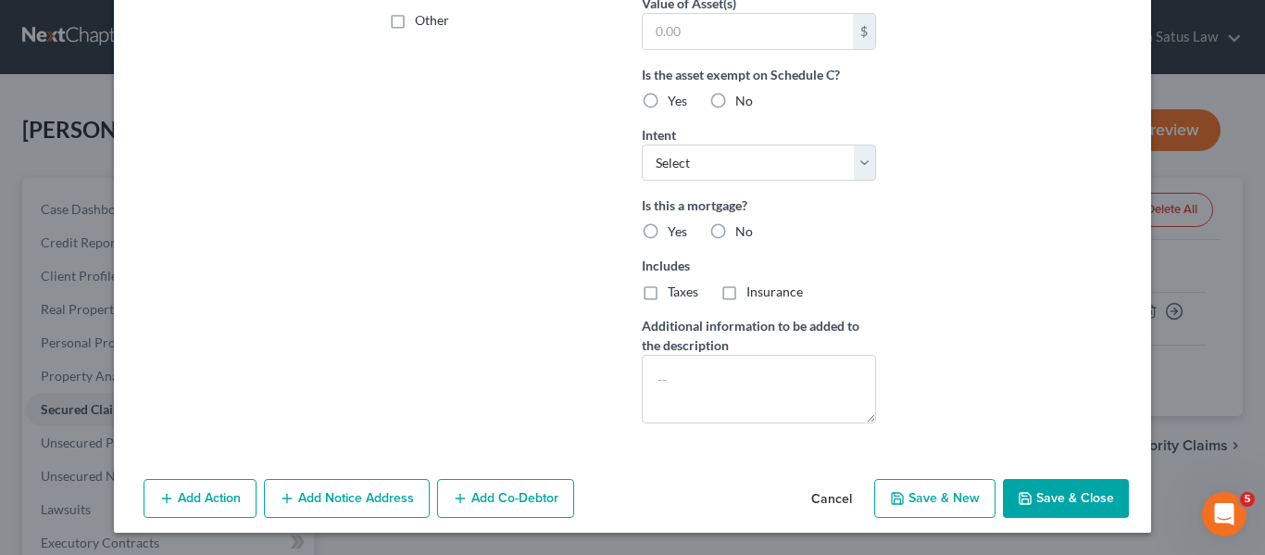
type input "20,393"
click at [1019, 494] on icon "button" at bounding box center [1025, 498] width 15 height 15
select select
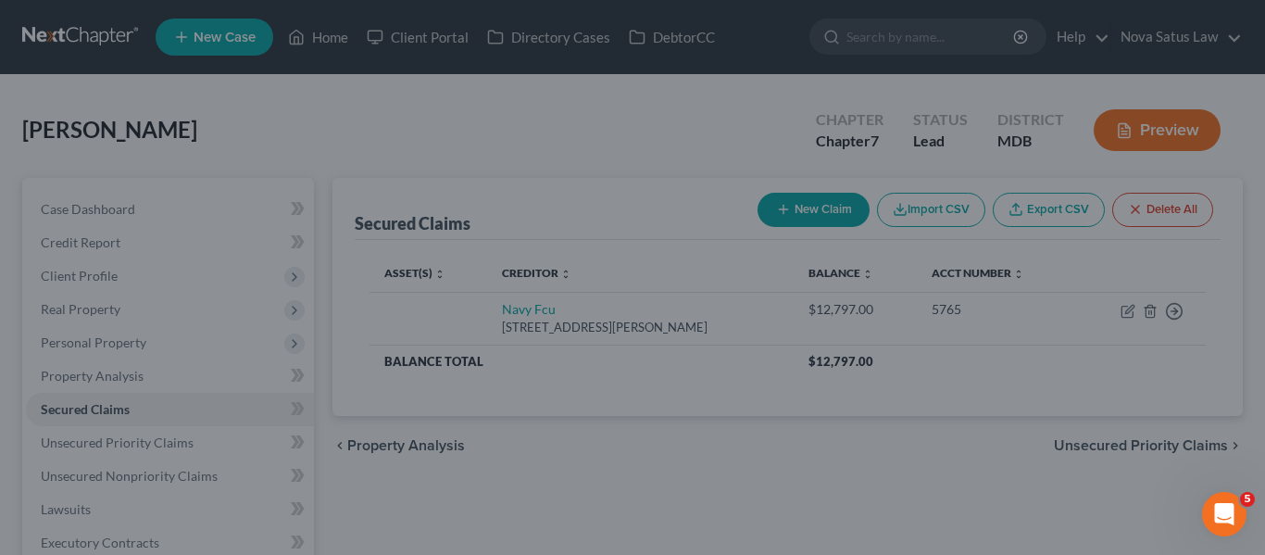
scroll to position [0, 0]
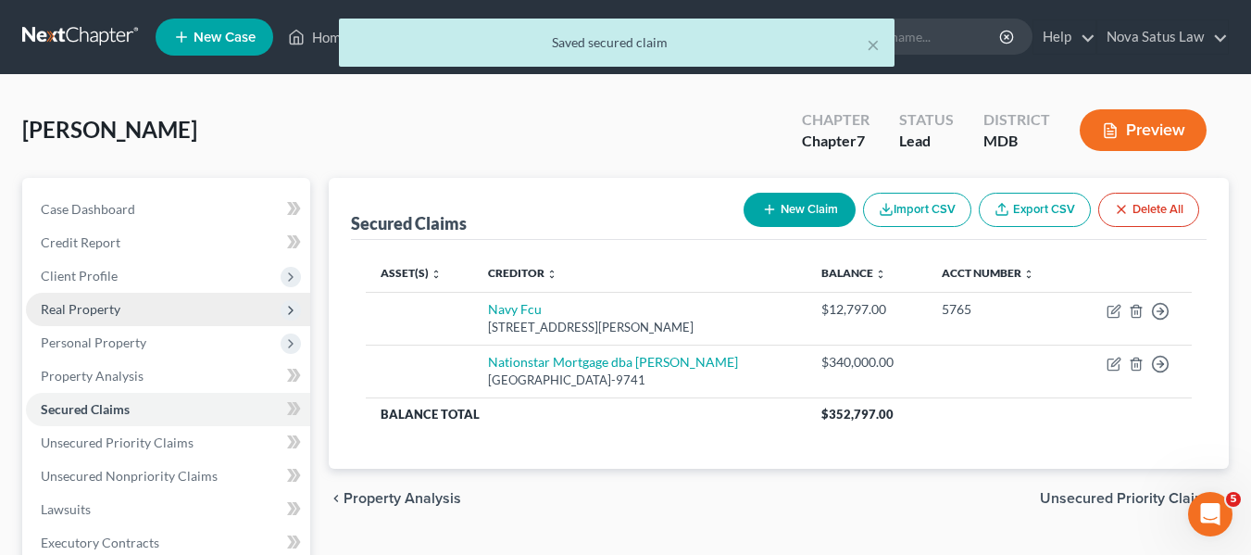
click at [57, 313] on span "Real Property" at bounding box center [81, 309] width 80 height 16
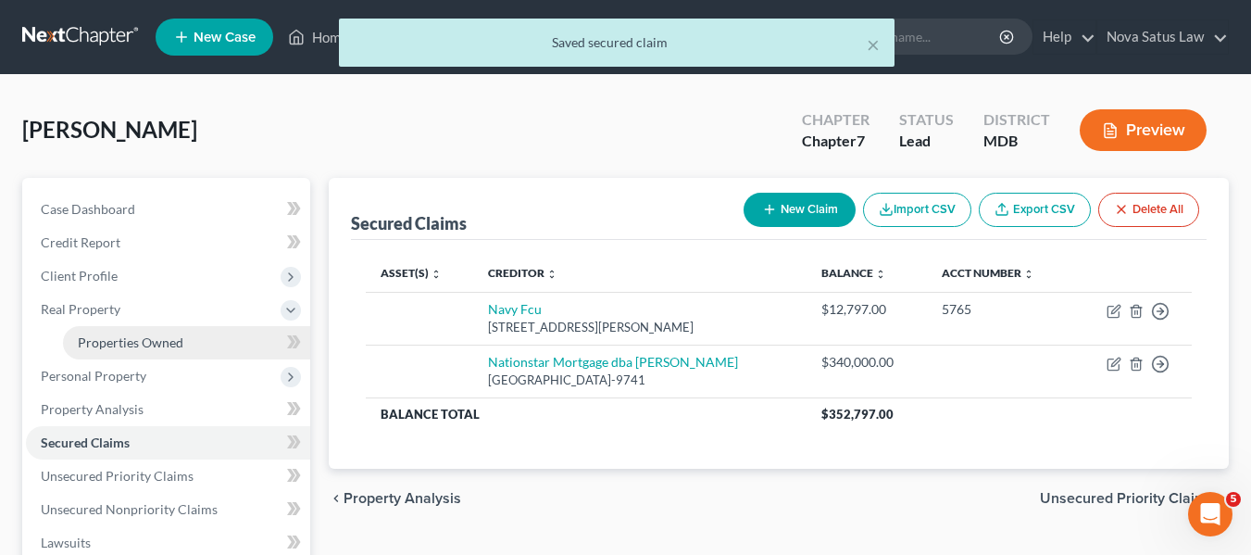
click at [69, 331] on link "Properties Owned" at bounding box center [186, 342] width 247 height 33
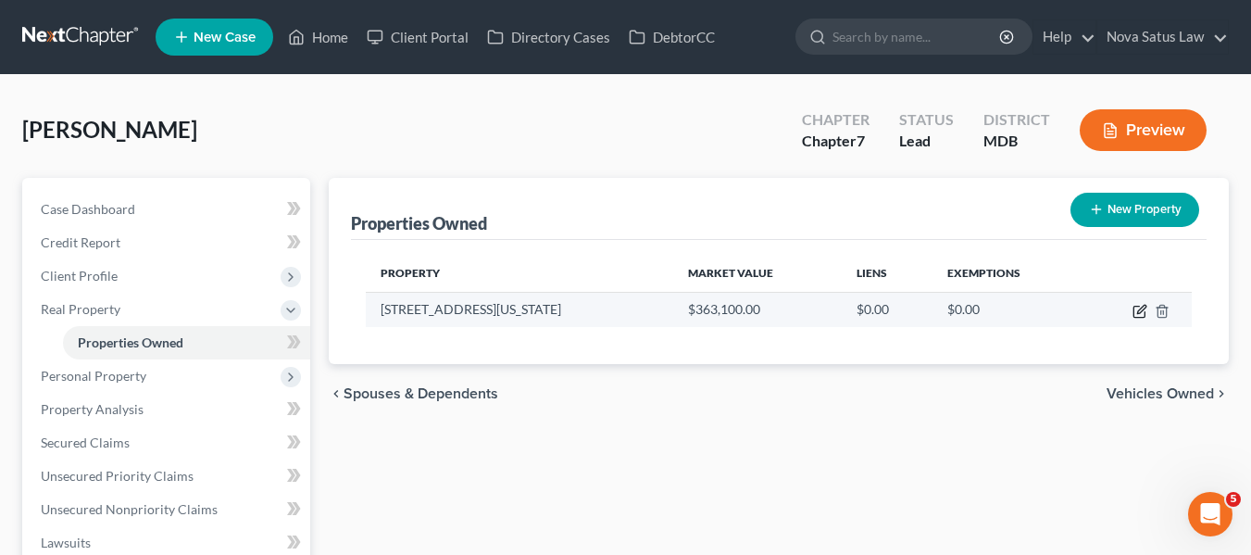
click at [1136, 312] on icon "button" at bounding box center [1139, 311] width 15 height 15
select select "21"
select select "3"
select select "5"
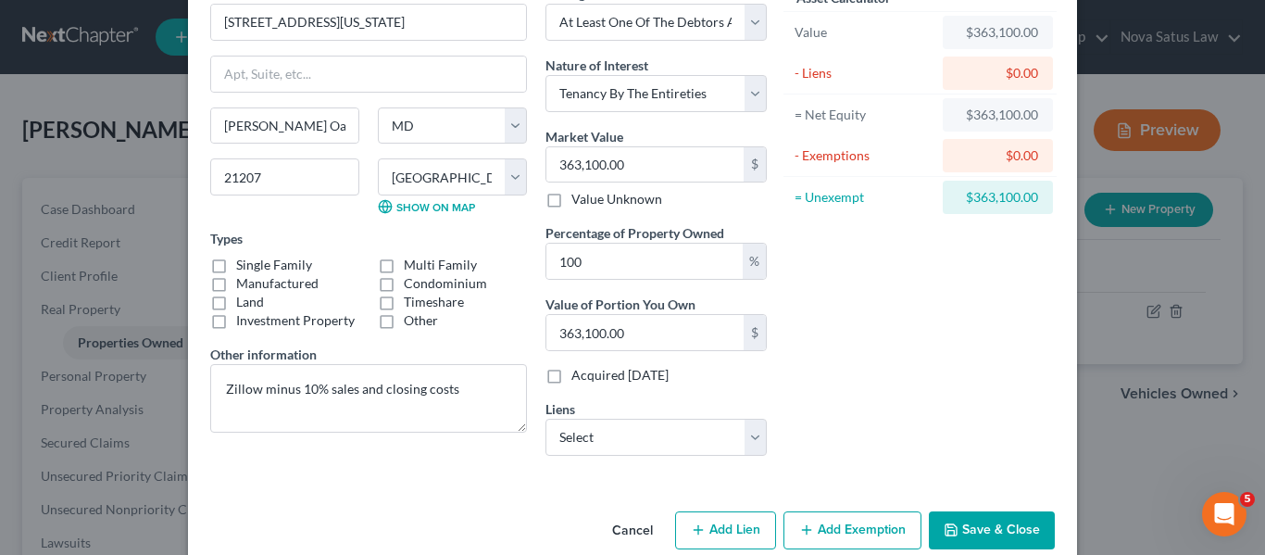
scroll to position [102, 0]
click at [688, 432] on select "Select Navy Fcu - $12,797.00 Nationstar Mortgage dba Mr. Cooper - $340,000.00" at bounding box center [655, 436] width 221 height 37
select select "1"
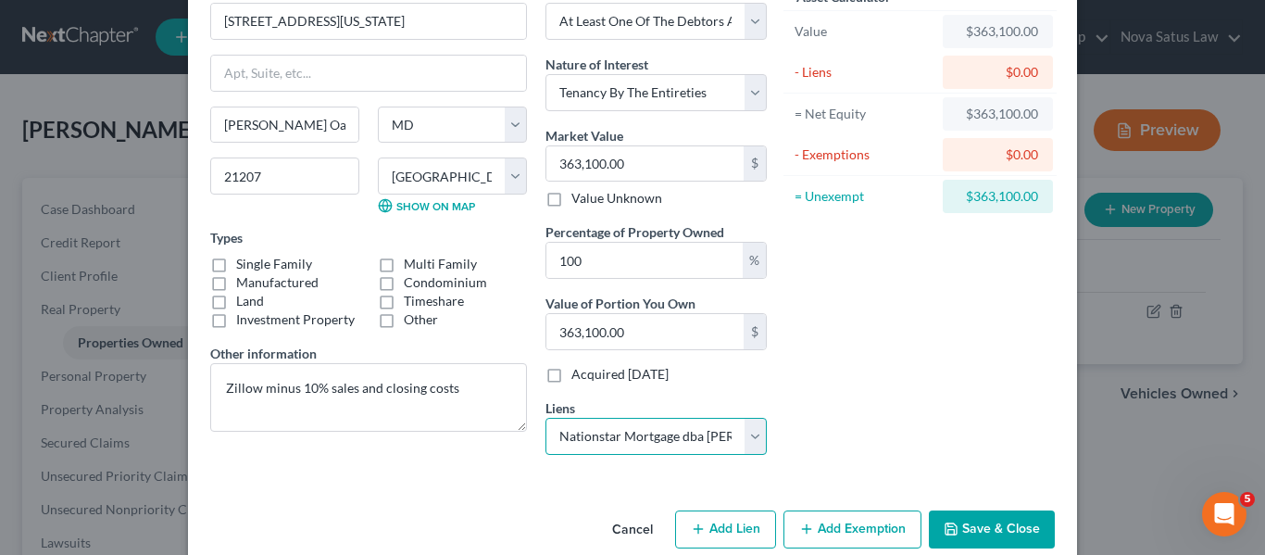
click at [545, 418] on select "Select Navy Fcu - $12,797.00 Nationstar Mortgage dba Mr. Cooper - $340,000.00" at bounding box center [655, 436] width 221 height 37
select select
select select "45"
select select "0"
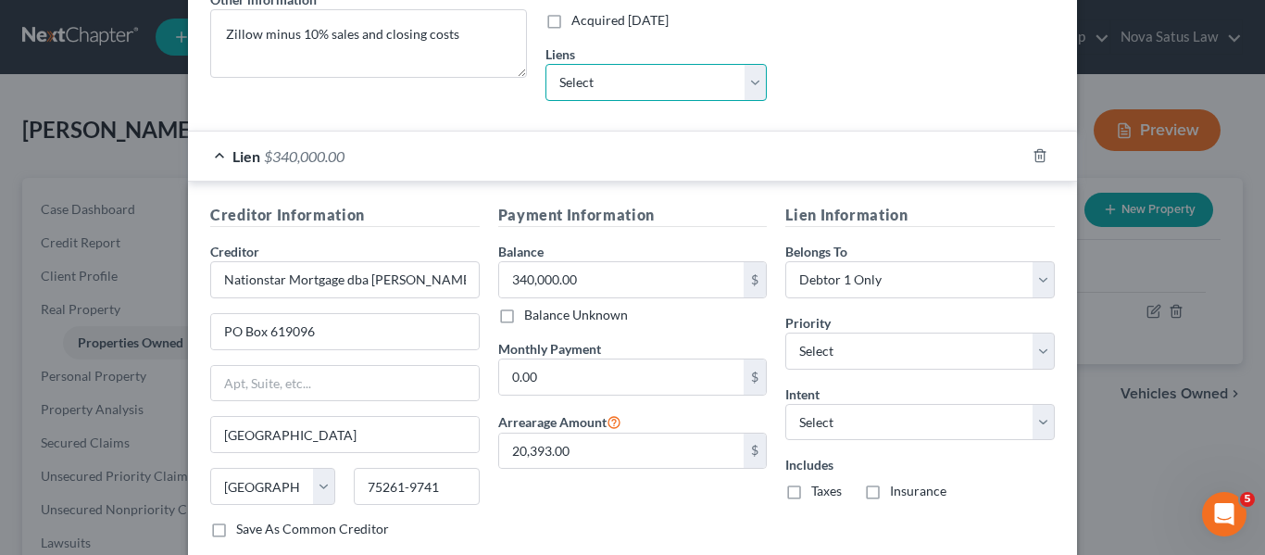
scroll to position [570, 0]
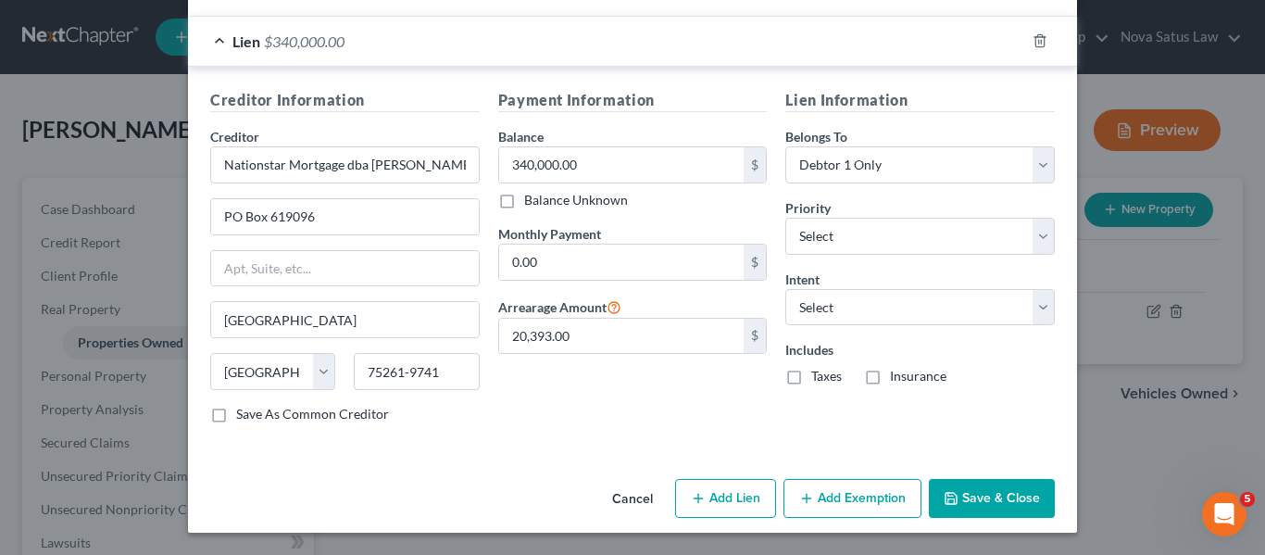
click at [949, 497] on icon "button" at bounding box center [951, 498] width 15 height 15
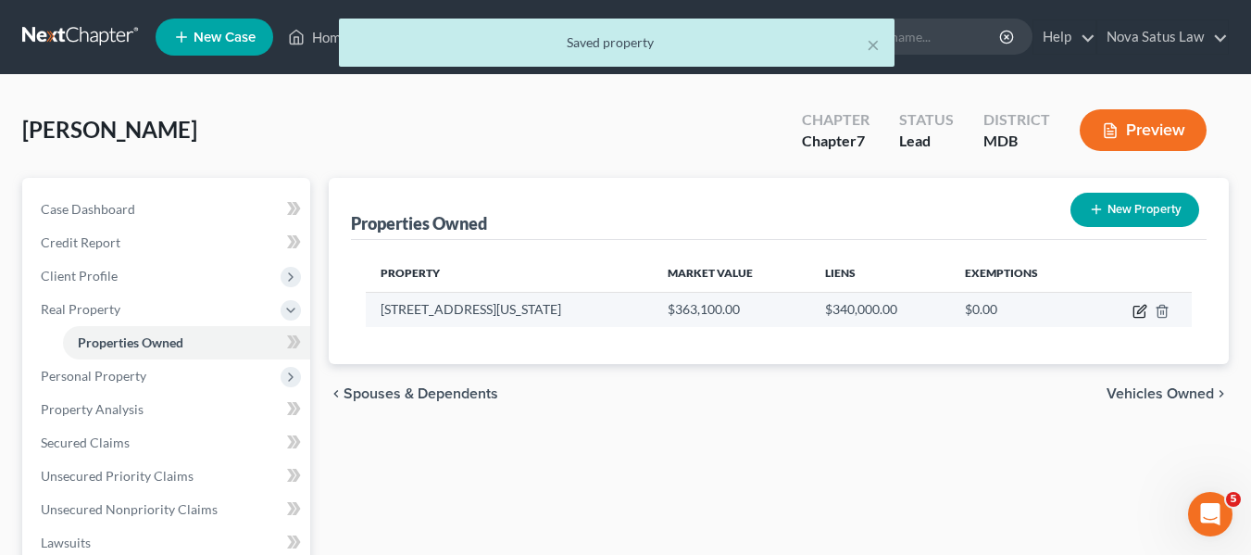
click at [1140, 312] on icon "button" at bounding box center [1141, 309] width 8 height 8
select select "21"
select select "3"
select select "5"
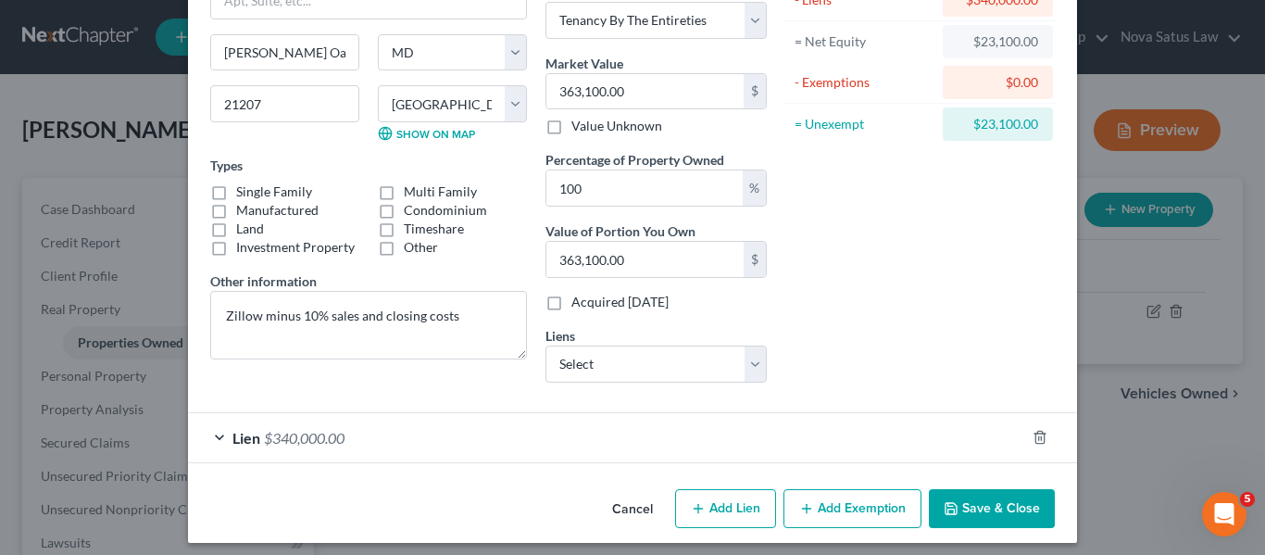
scroll to position [177, 0]
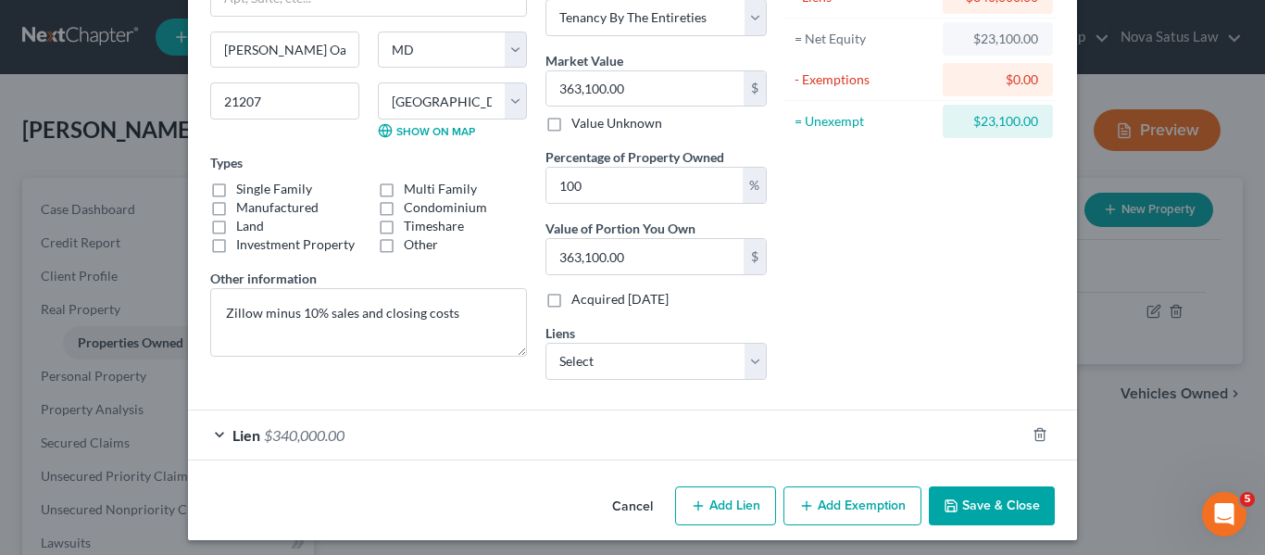
click at [850, 507] on button "Add Exemption" at bounding box center [852, 505] width 138 height 39
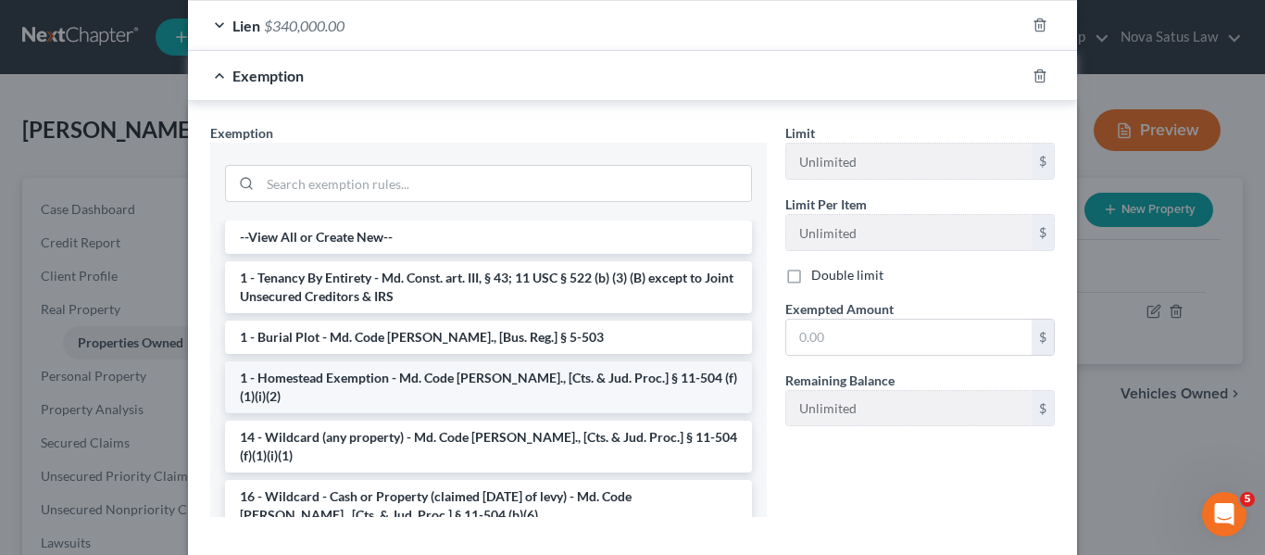
scroll to position [69, 0]
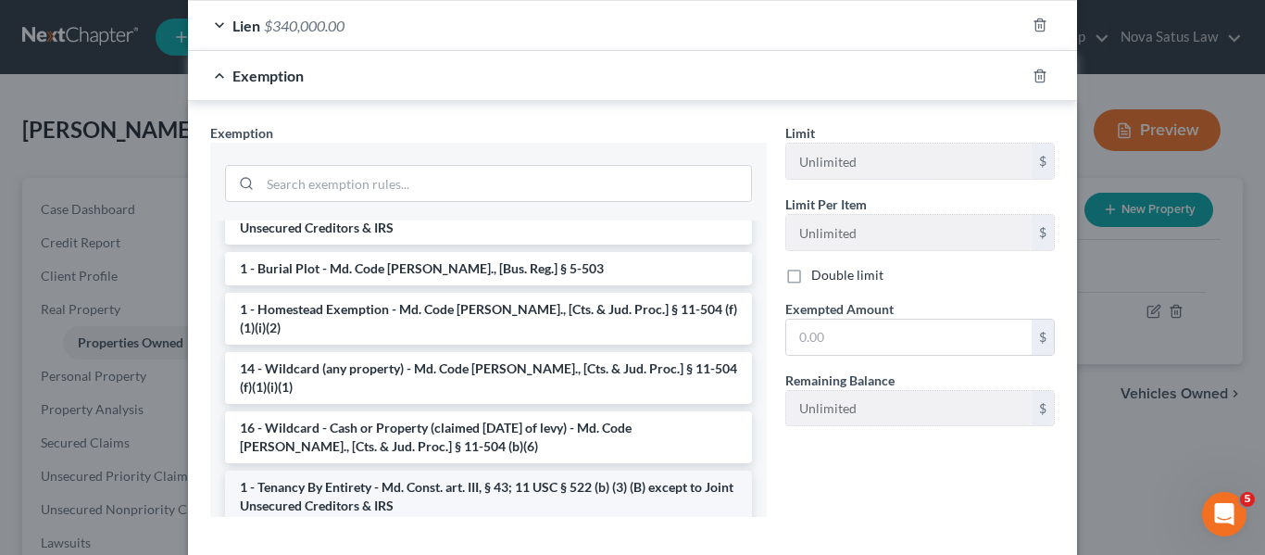
click at [351, 470] on li "1 - Tenancy By Entirety - Md. Const. art. III, § 43; 11 USC § 522 (b) (3) (B) e…" at bounding box center [488, 496] width 527 height 52
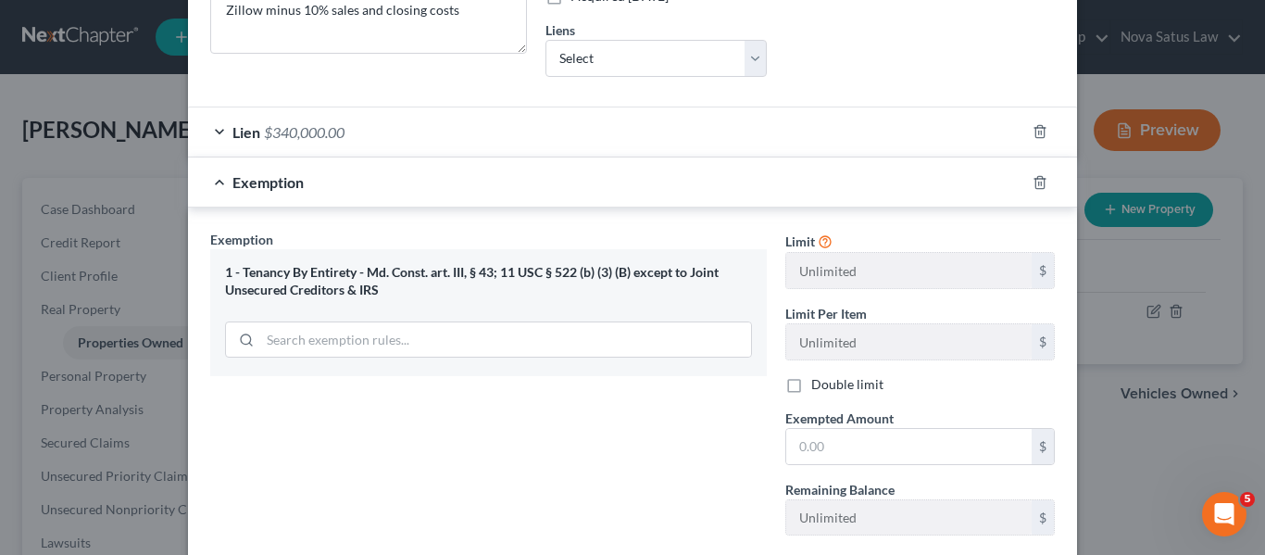
scroll to position [483, 0]
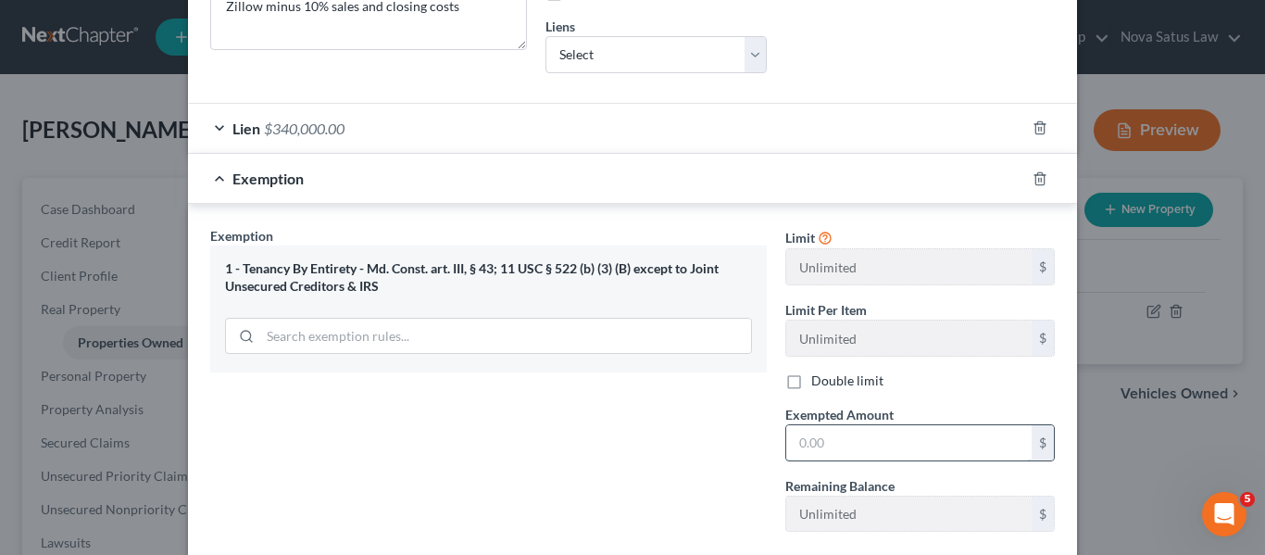
click at [830, 445] on input "text" at bounding box center [908, 442] width 245 height 35
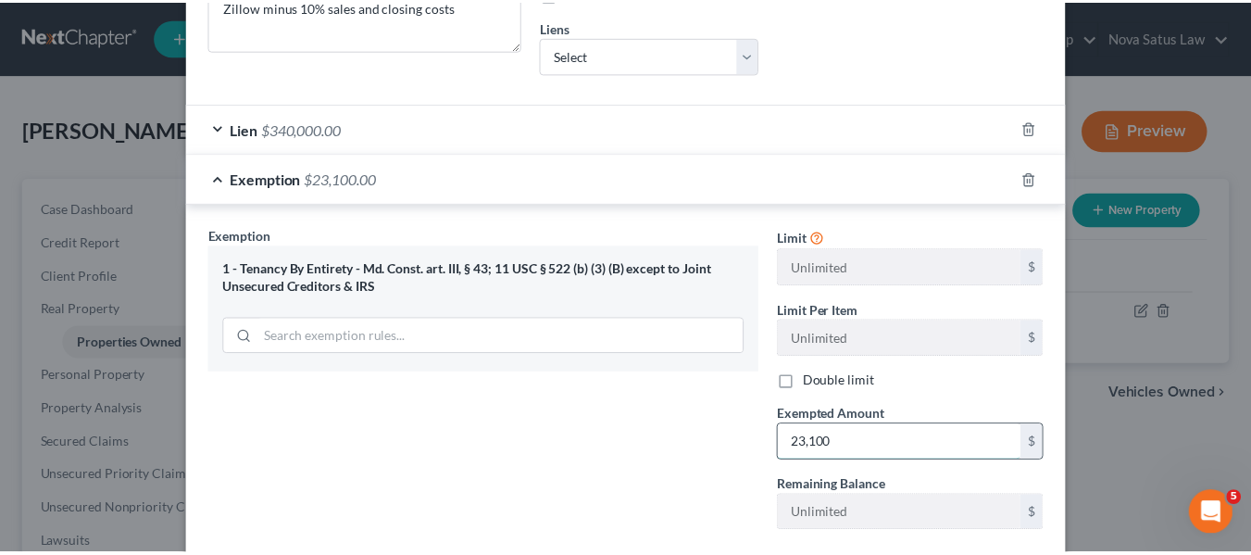
scroll to position [593, 0]
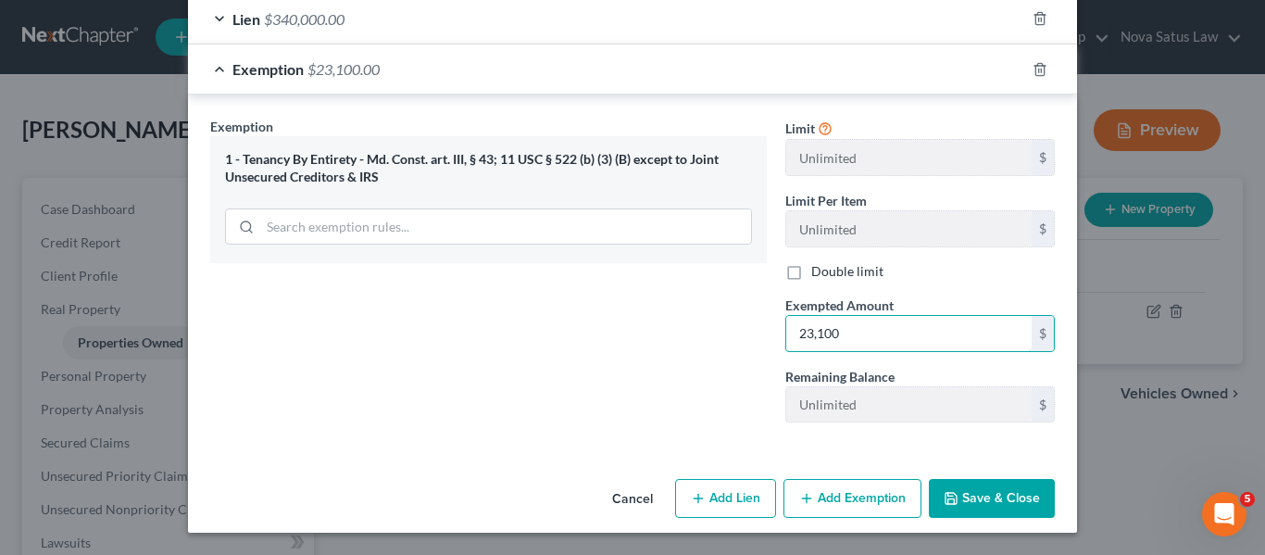
type input "23,100"
click at [929, 493] on button "Save & Close" at bounding box center [992, 498] width 126 height 39
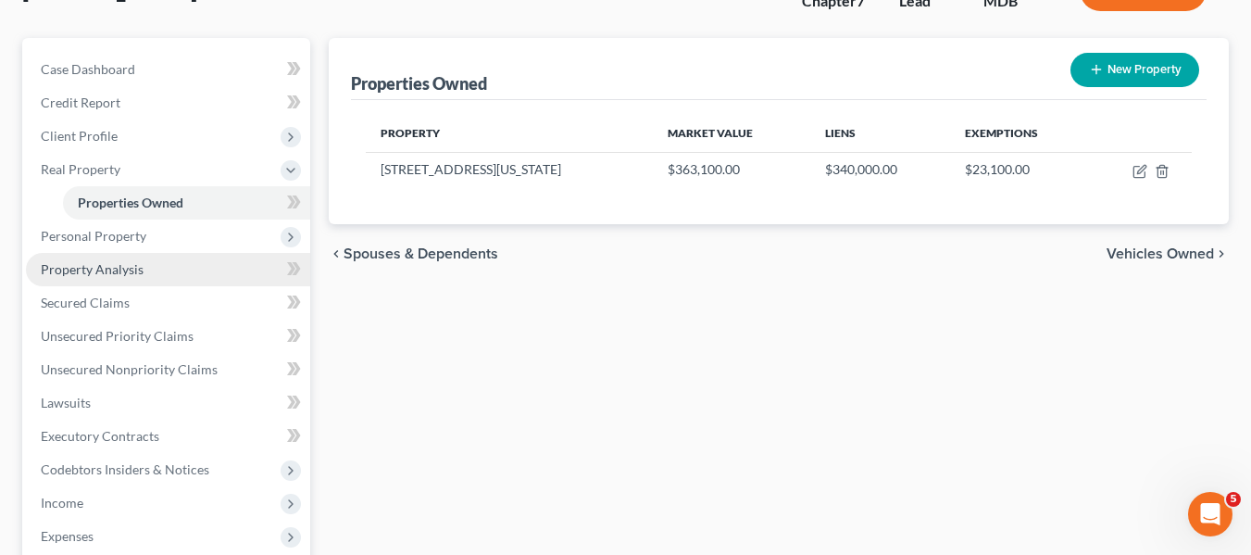
scroll to position [141, 0]
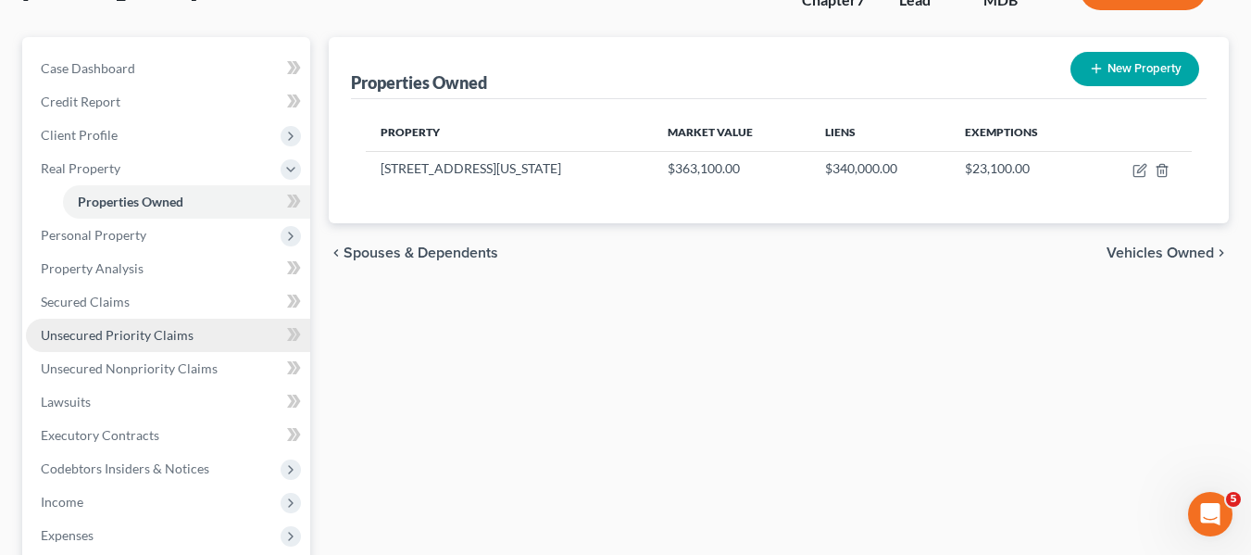
click at [125, 332] on span "Unsecured Priority Claims" at bounding box center [117, 335] width 153 height 16
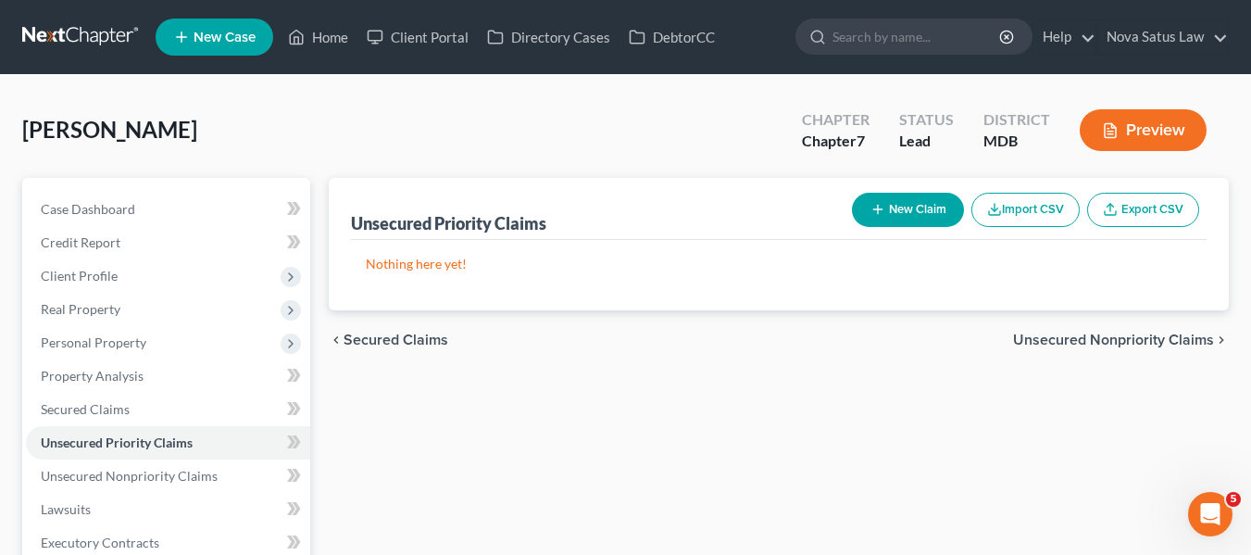
click at [888, 206] on button "New Claim" at bounding box center [908, 210] width 112 height 34
select select "0"
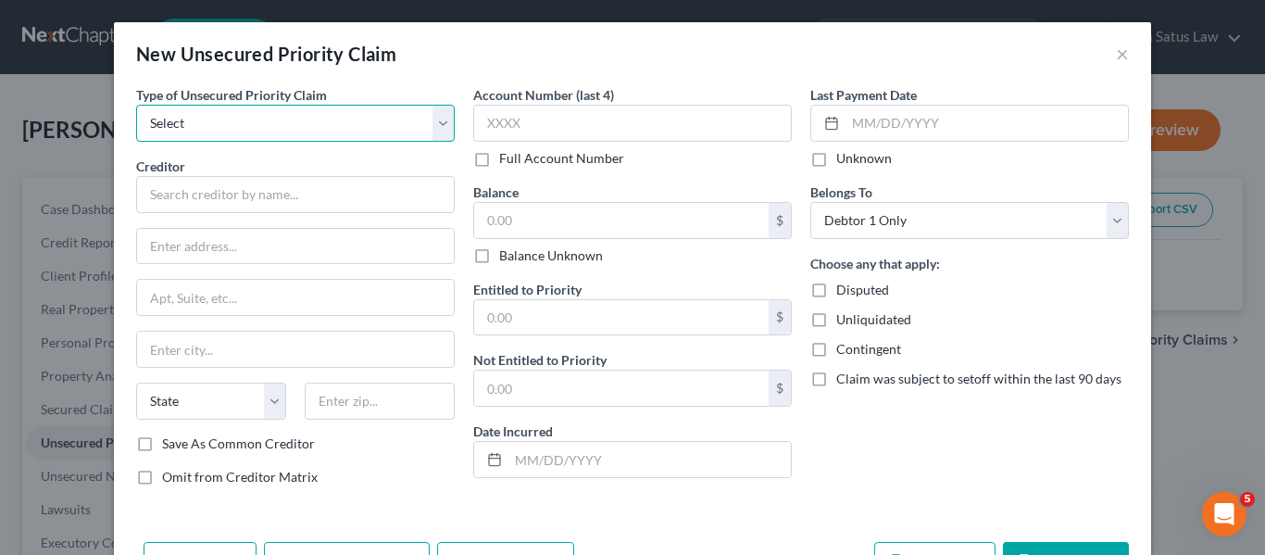
click at [339, 138] on select "Select Taxes & Other Government Units Domestic Support Obligations Extensions o…" at bounding box center [295, 123] width 319 height 37
select select "0"
click at [136, 105] on select "Select Taxes & Other Government Units Domestic Support Obligations Extensions o…" at bounding box center [295, 123] width 319 height 37
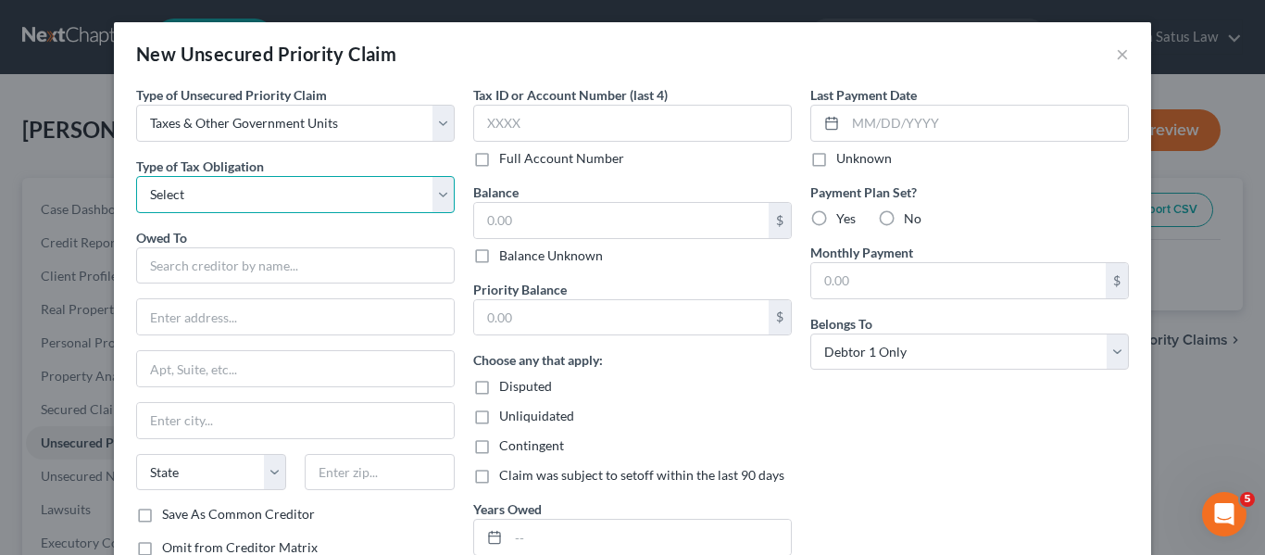
click at [313, 194] on select "Select Federal City State Franchise Tax Board Other" at bounding box center [295, 194] width 319 height 37
select select "0"
click at [136, 176] on select "Select Federal City State Franchise Tax Board Other" at bounding box center [295, 194] width 319 height 37
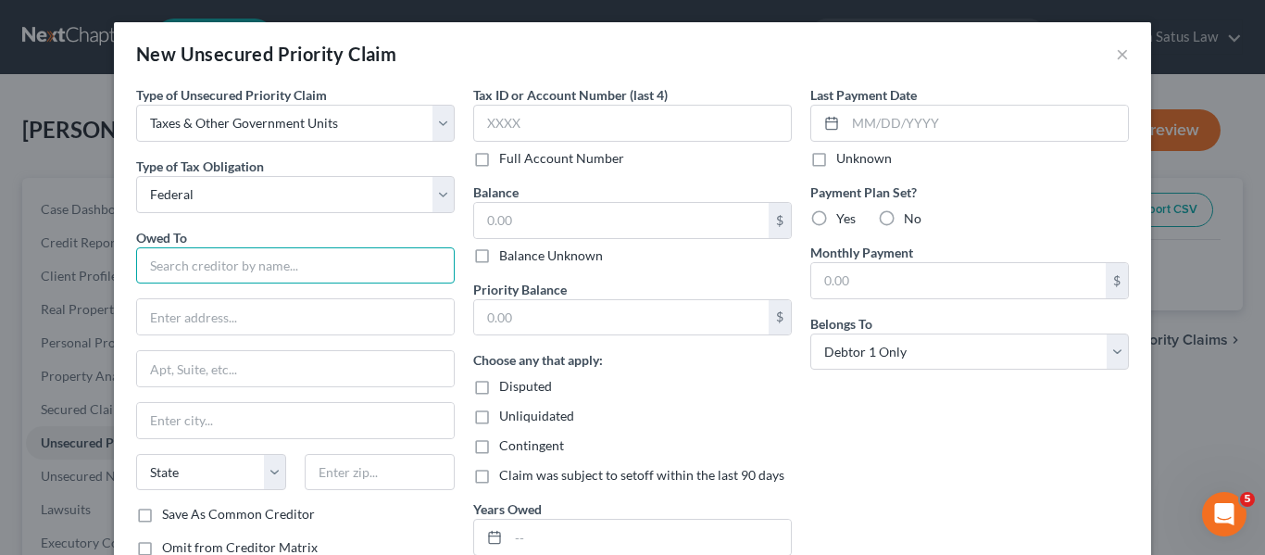
click at [211, 265] on input "text" at bounding box center [295, 265] width 319 height 37
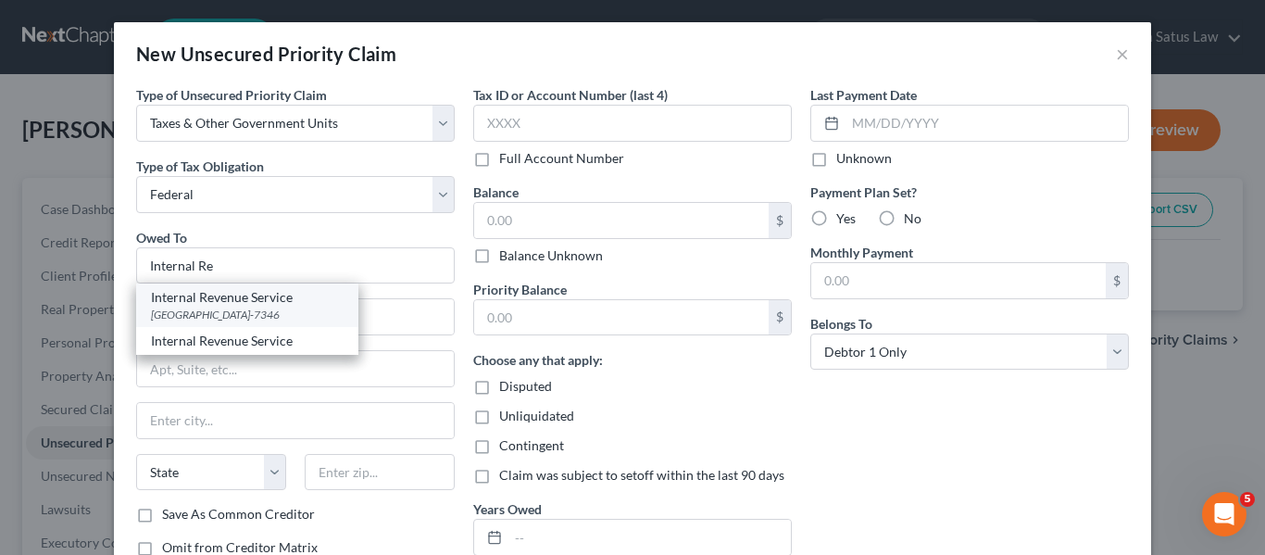
click at [220, 306] on div "Internal Revenue Service" at bounding box center [247, 297] width 193 height 19
type input "Internal Revenue Service"
type input "PO Box 7346"
type input "Philadelphia"
select select "39"
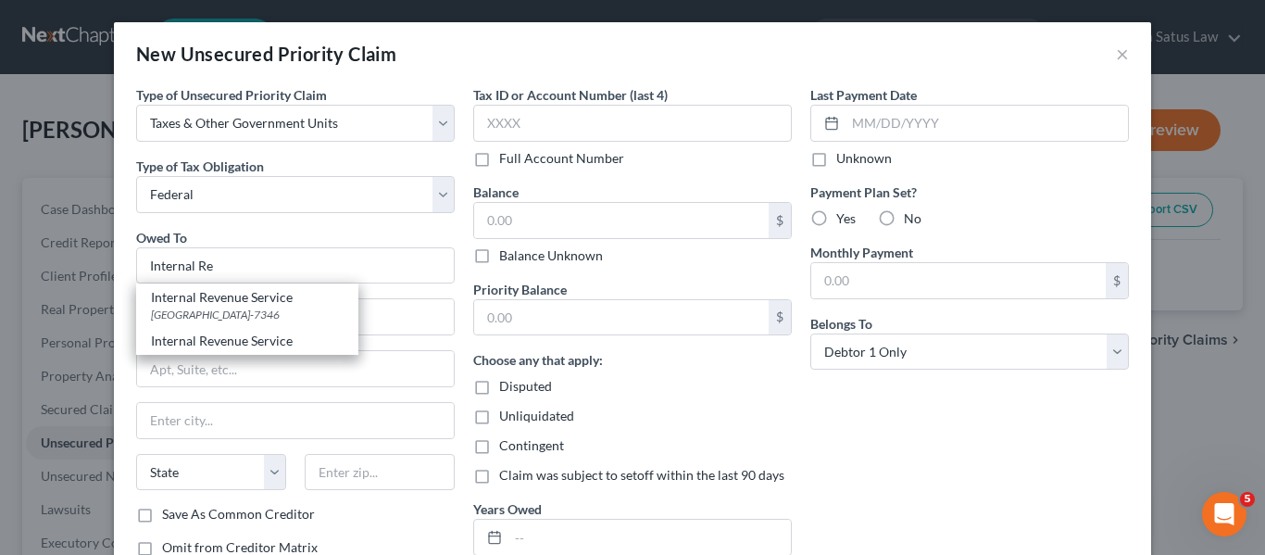
type input "19101-7346"
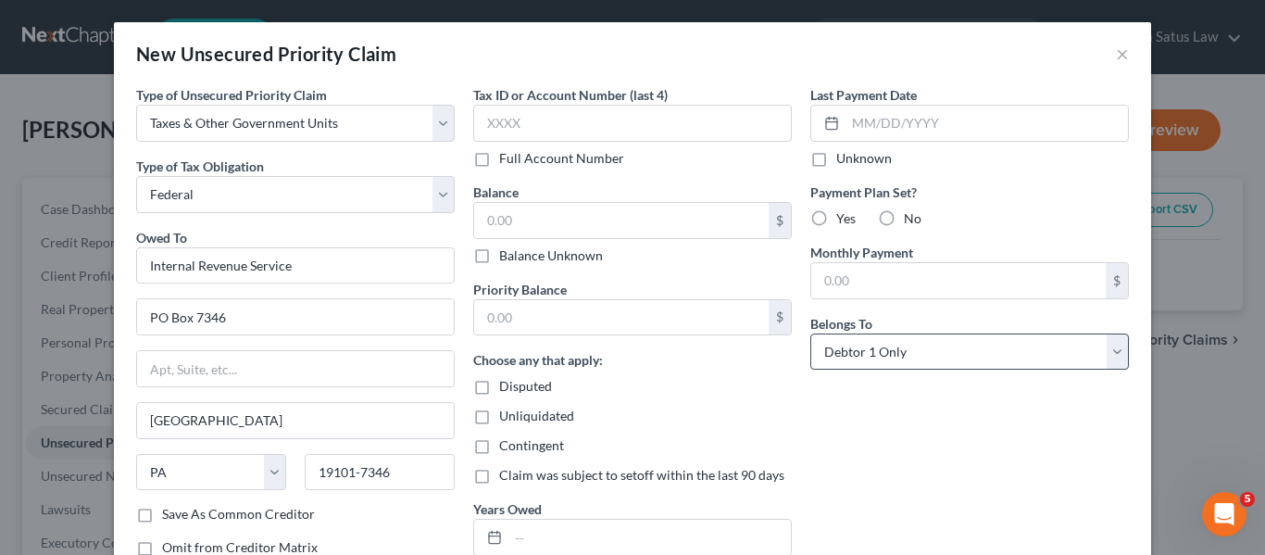
scroll to position [133, 0]
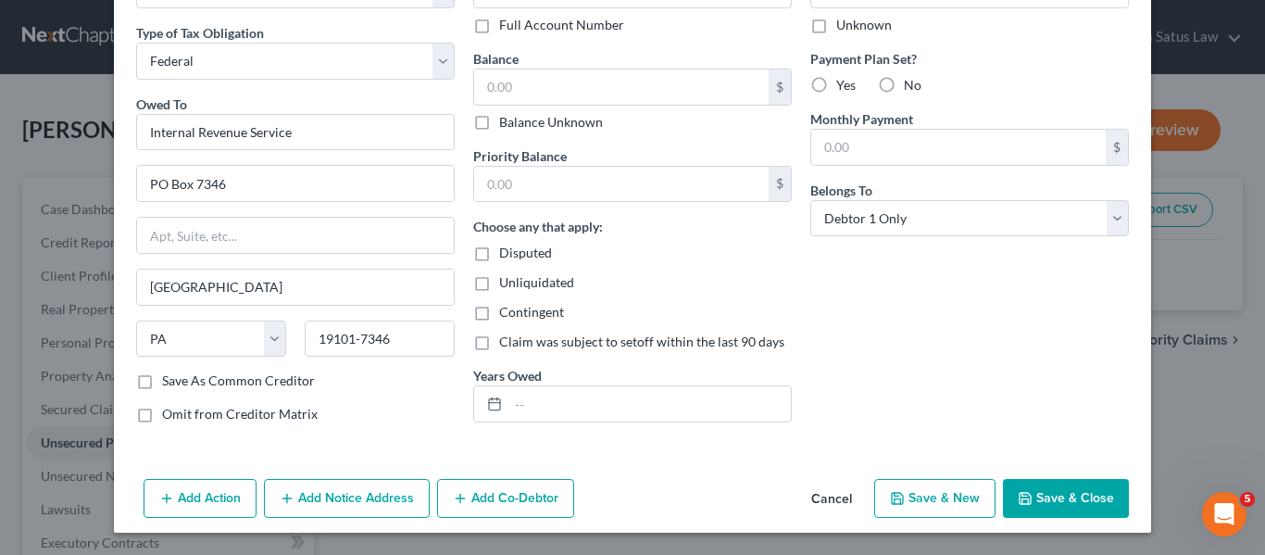
click at [1003, 502] on button "Save & Close" at bounding box center [1066, 498] width 126 height 39
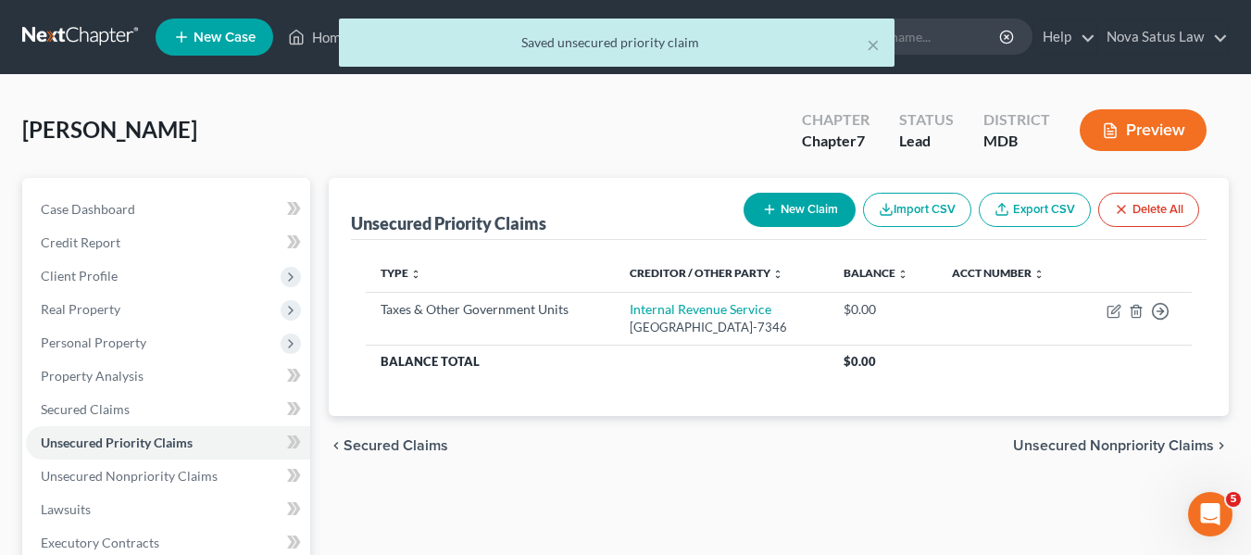
click at [752, 207] on button "New Claim" at bounding box center [800, 210] width 112 height 34
select select "0"
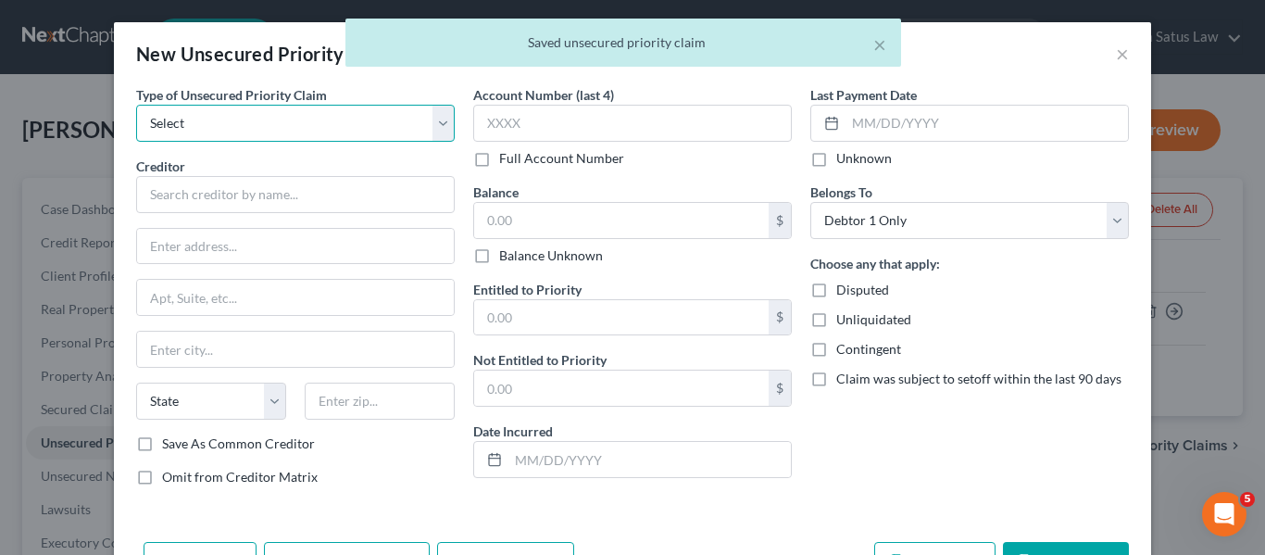
click at [271, 131] on select "Select Taxes & Other Government Units Domestic Support Obligations Extensions o…" at bounding box center [295, 123] width 319 height 37
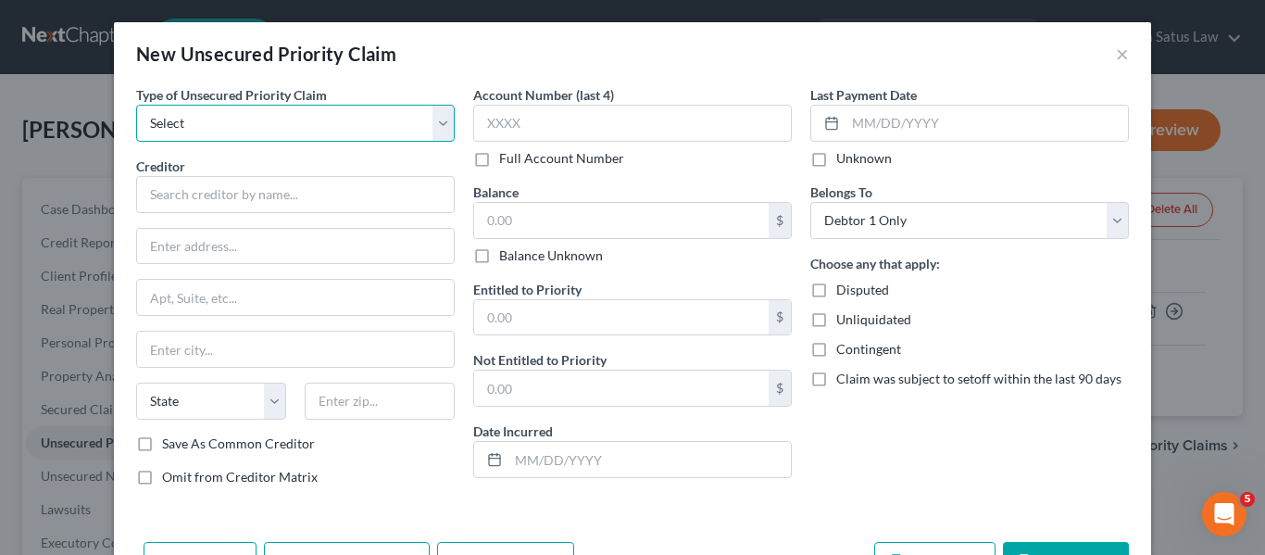
select select "0"
click at [136, 105] on select "Select Taxes & Other Government Units Domestic Support Obligations Extensions o…" at bounding box center [295, 123] width 319 height 37
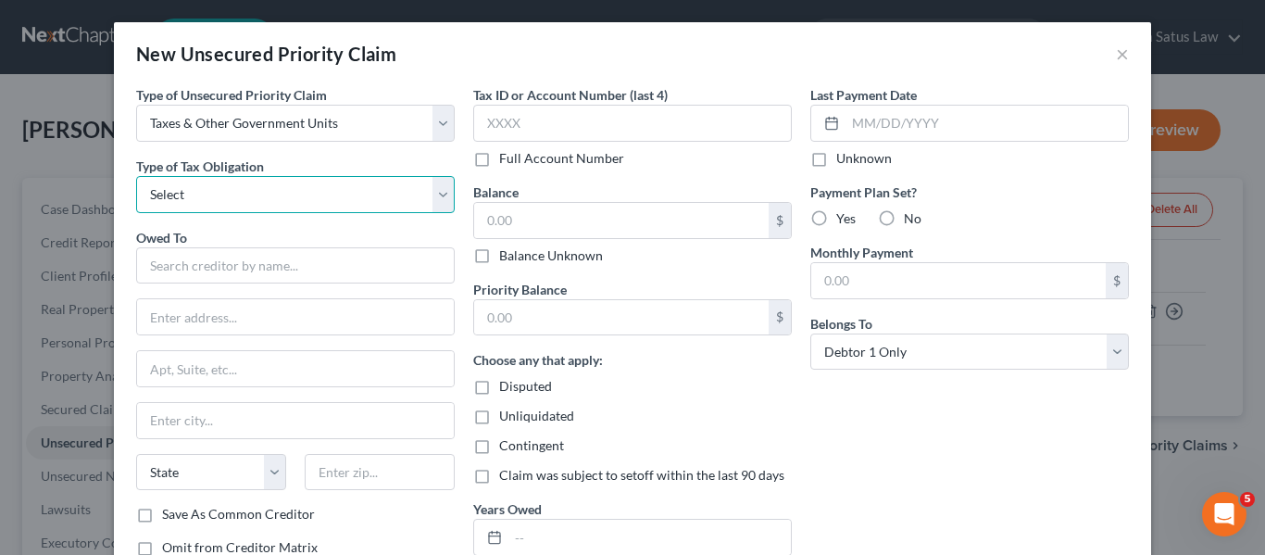
click at [255, 193] on select "Select Federal City State Franchise Tax Board Other" at bounding box center [295, 194] width 319 height 37
select select "2"
click at [136, 176] on select "Select Federal City State Franchise Tax Board Other" at bounding box center [295, 194] width 319 height 37
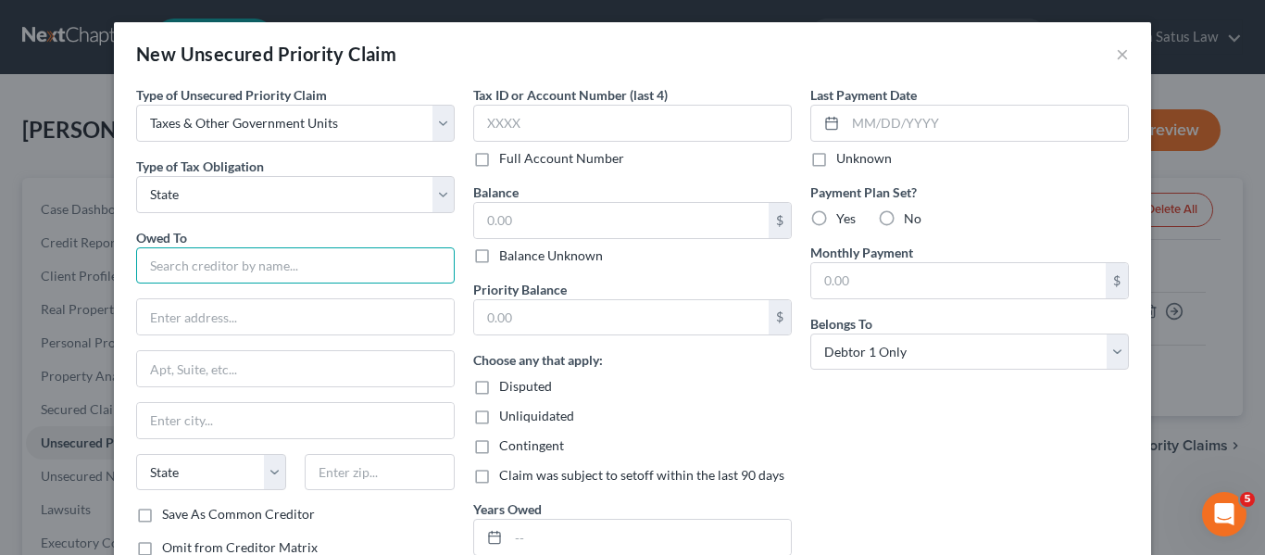
click at [202, 260] on input "text" at bounding box center [295, 265] width 319 height 37
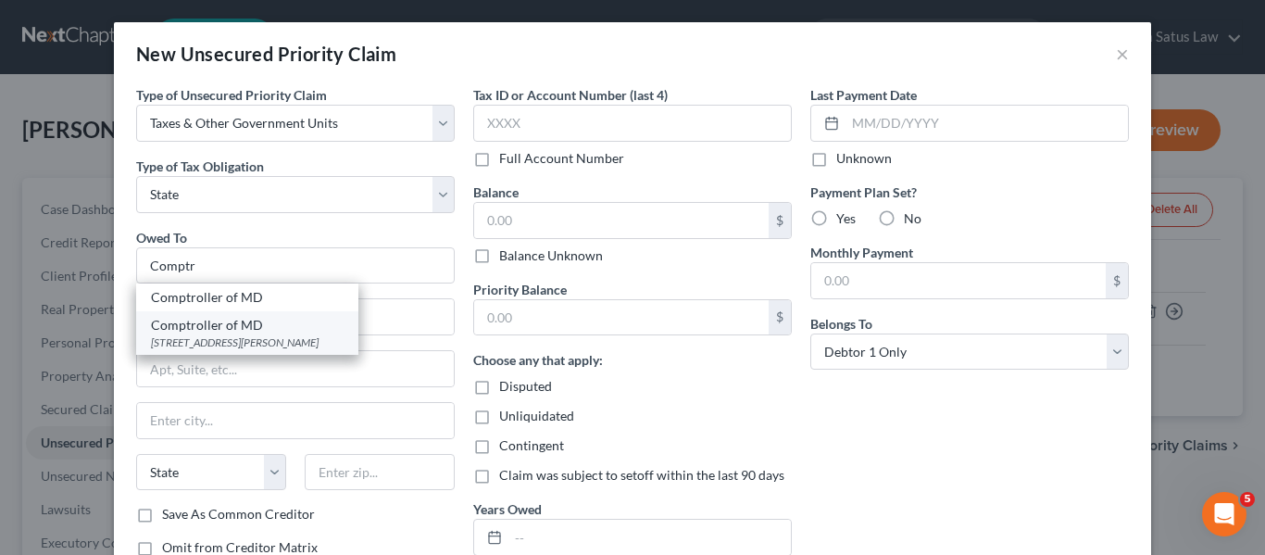
click at [219, 324] on div "Comptroller of MD" at bounding box center [247, 325] width 193 height 19
type input "Comptroller of MD"
type input "301 W. Preston St #409"
type input "Baltimore"
select select "21"
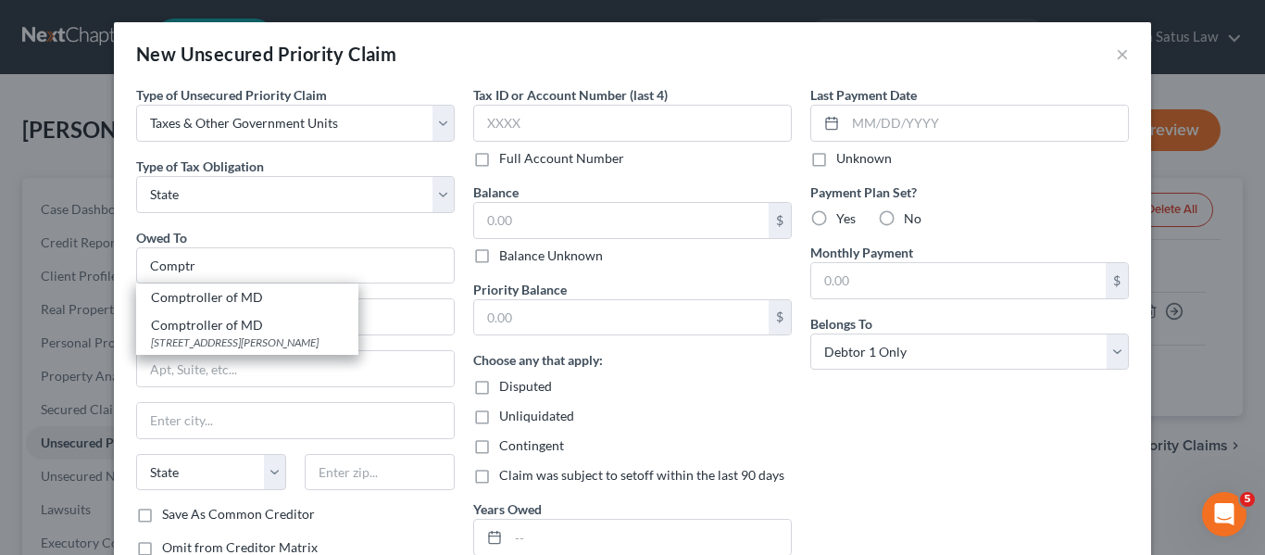
type input "21201"
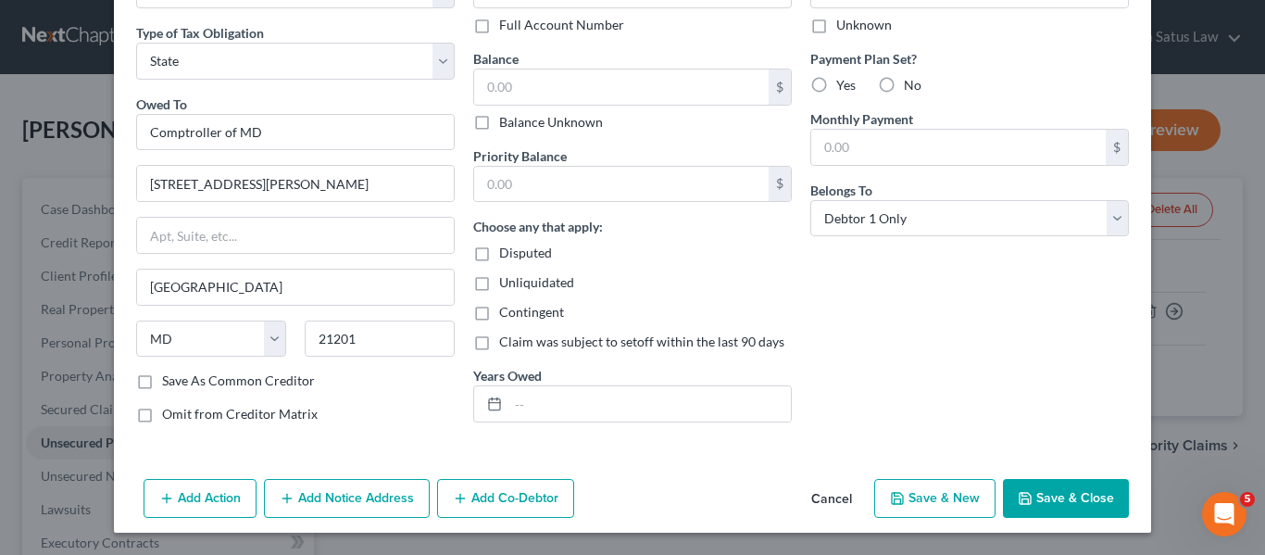
click at [1012, 489] on button "Save & Close" at bounding box center [1066, 498] width 126 height 39
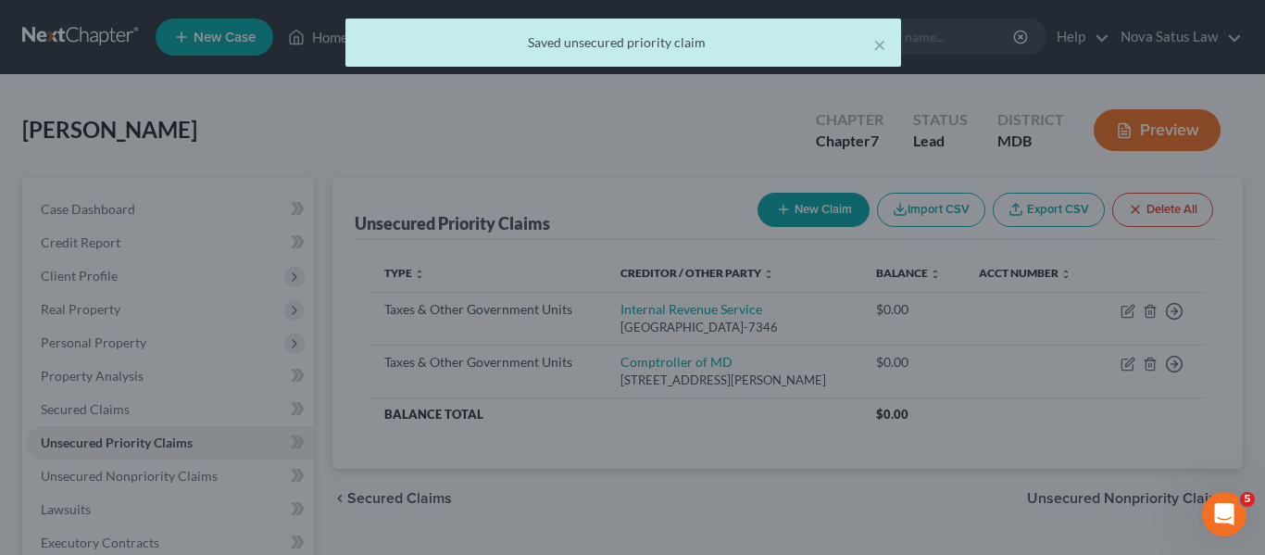
type input "0.00"
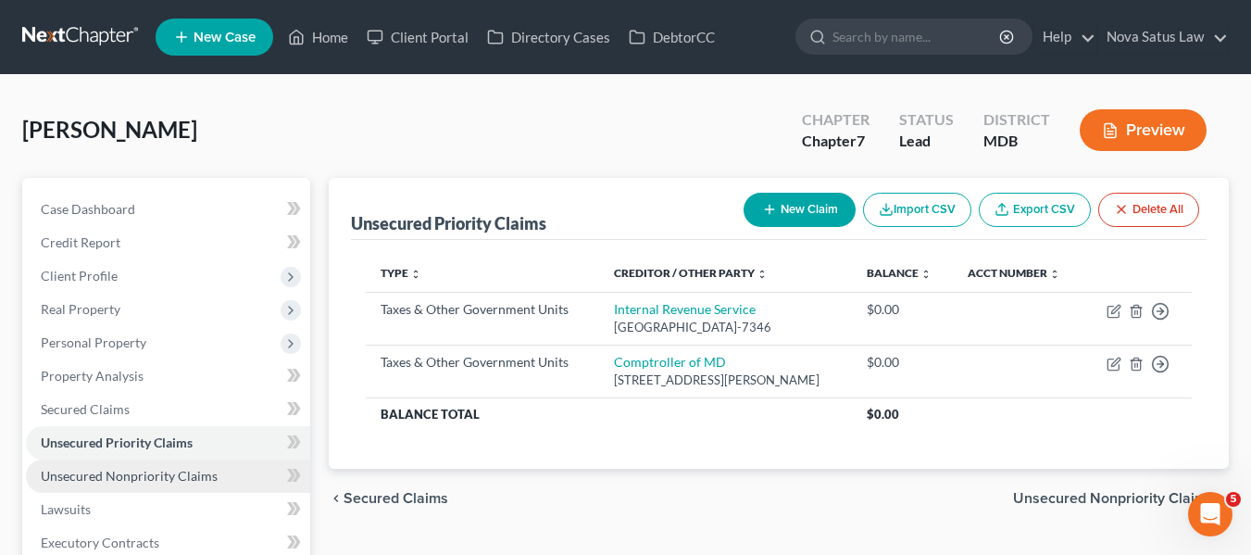
click at [126, 479] on span "Unsecured Nonpriority Claims" at bounding box center [129, 476] width 177 height 16
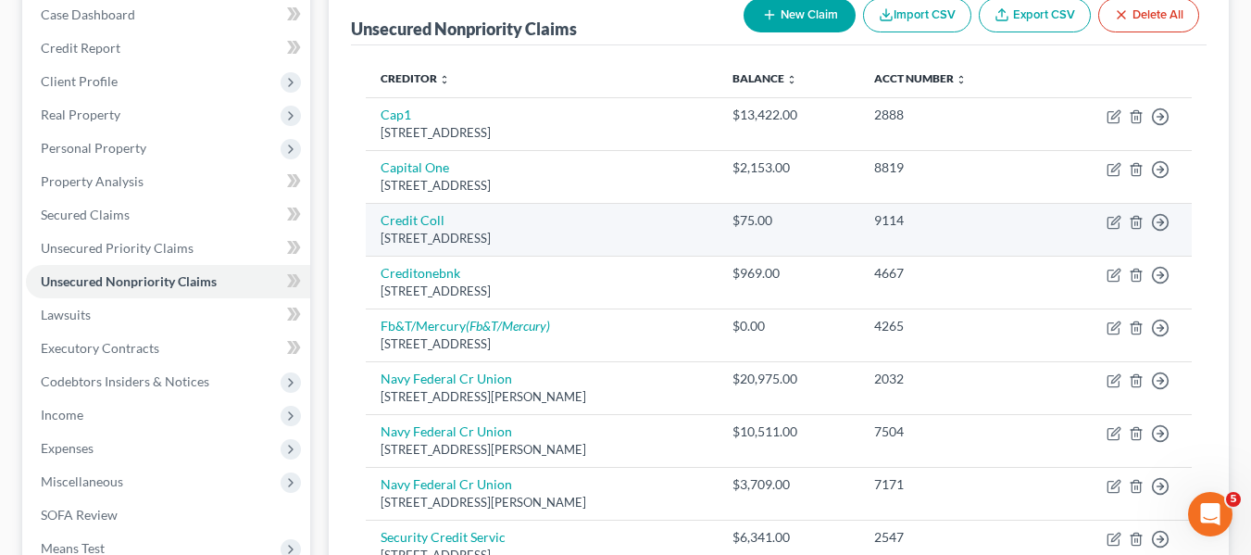
scroll to position [195, 0]
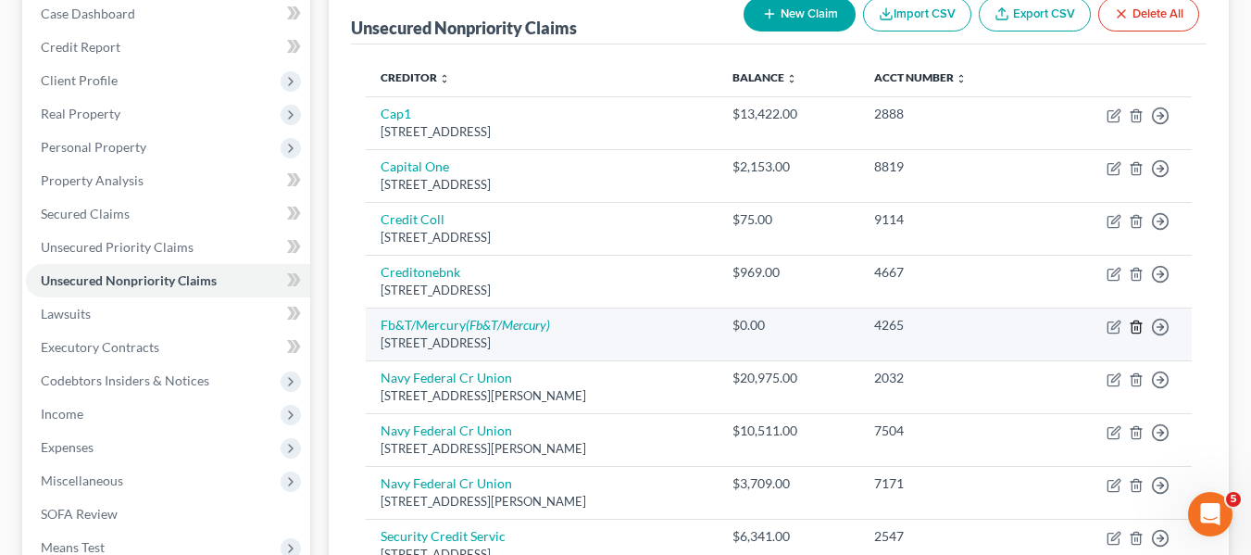
click at [1133, 321] on icon "button" at bounding box center [1136, 326] width 8 height 12
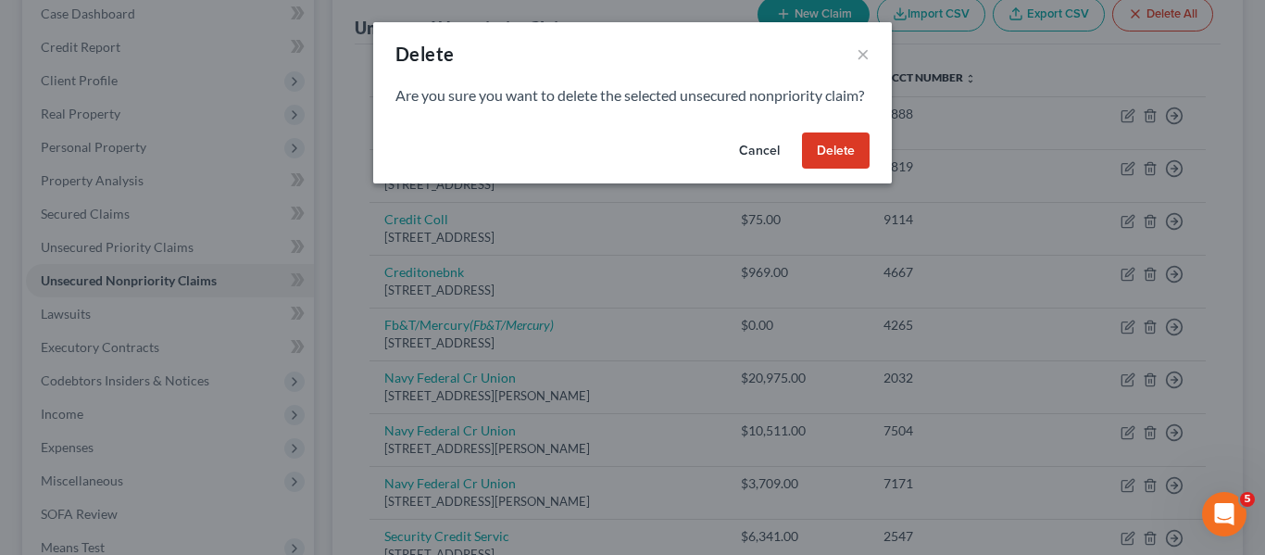
click at [808, 169] on button "Delete" at bounding box center [836, 150] width 68 height 37
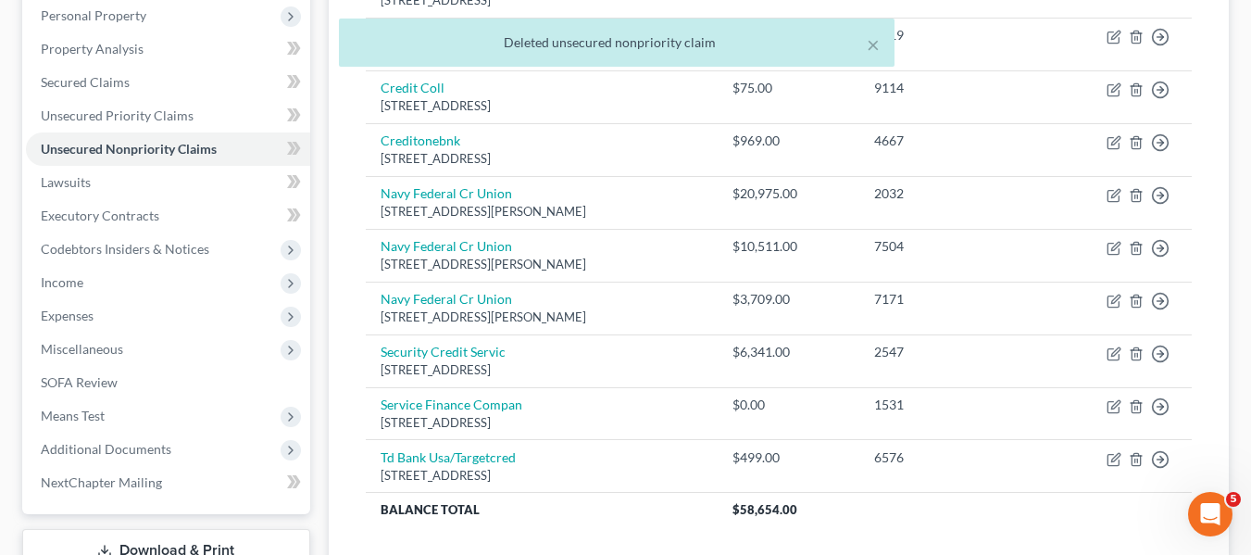
scroll to position [328, 0]
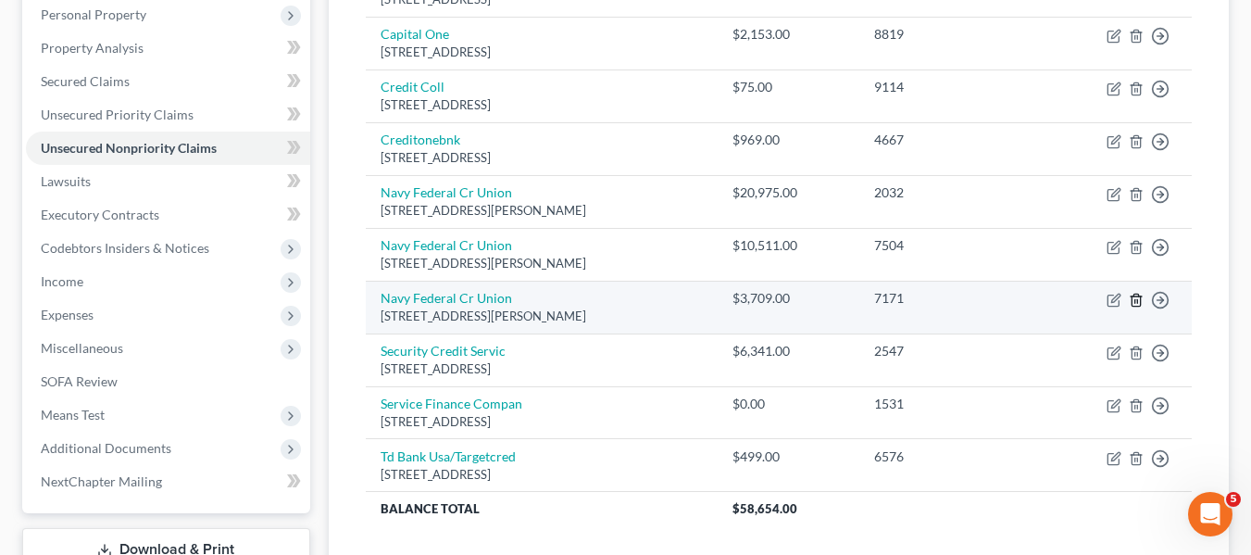
click at [1135, 296] on polyline "button" at bounding box center [1136, 296] width 11 height 0
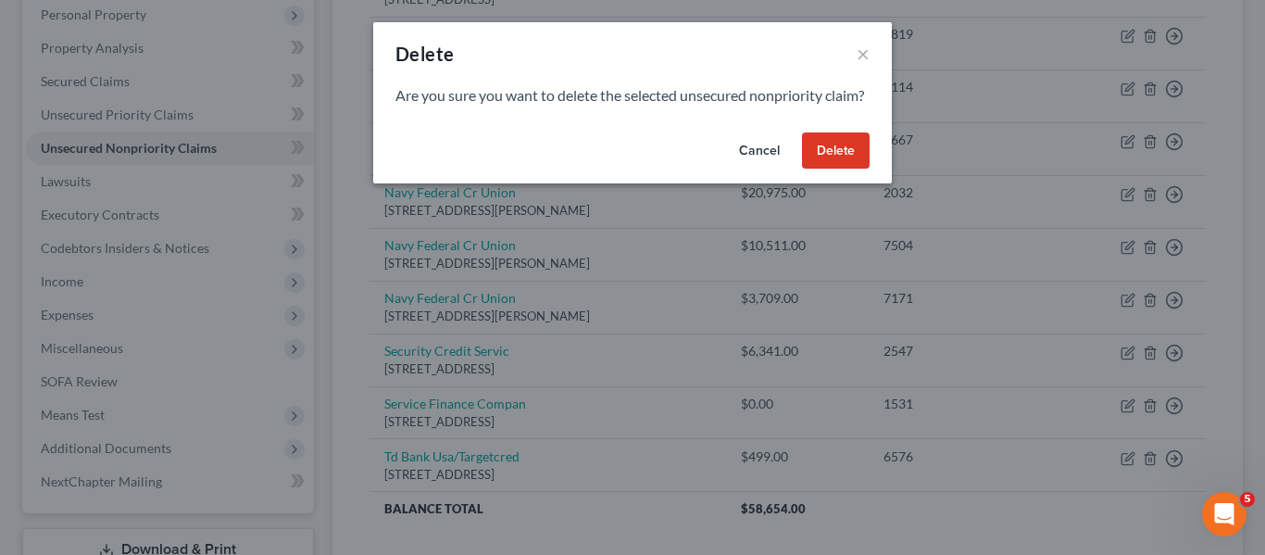
click at [827, 156] on button "Delete" at bounding box center [836, 150] width 68 height 37
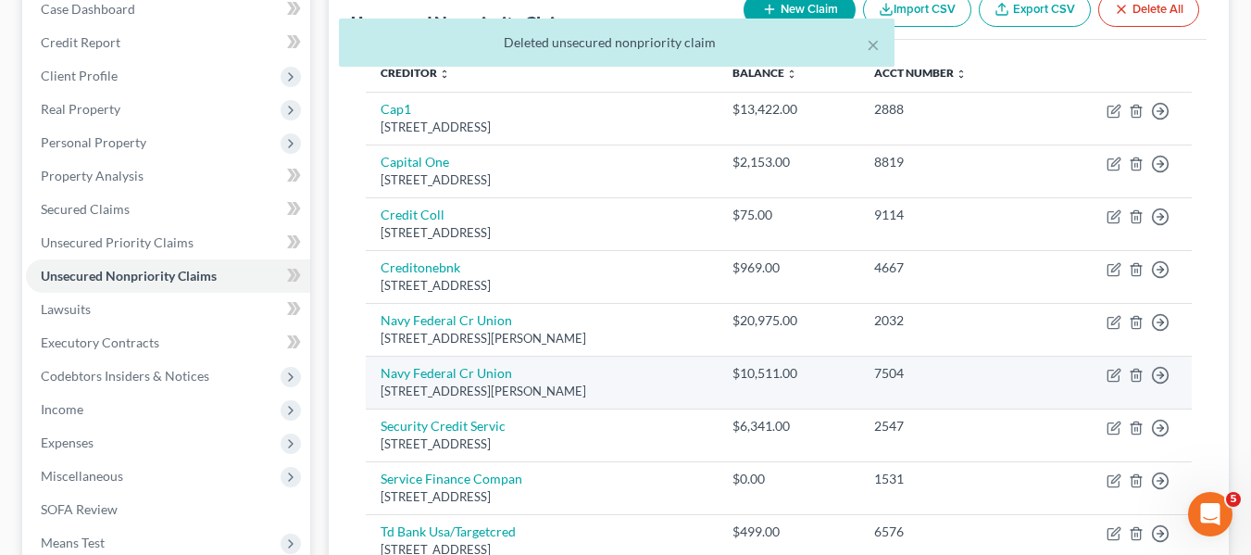
scroll to position [331, 0]
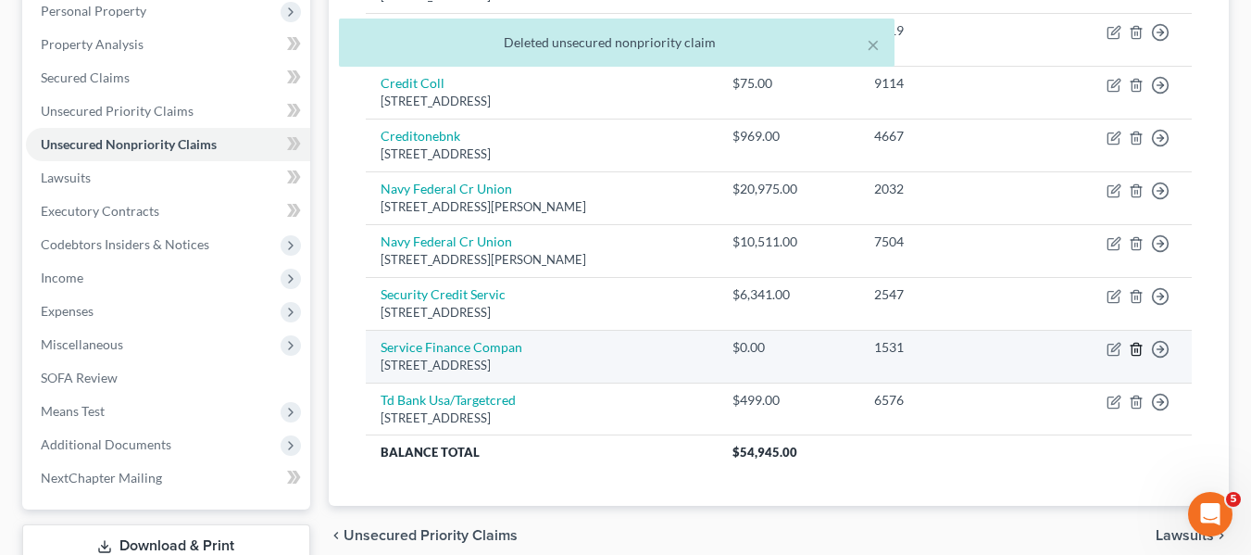
click at [1135, 353] on icon "button" at bounding box center [1136, 349] width 15 height 15
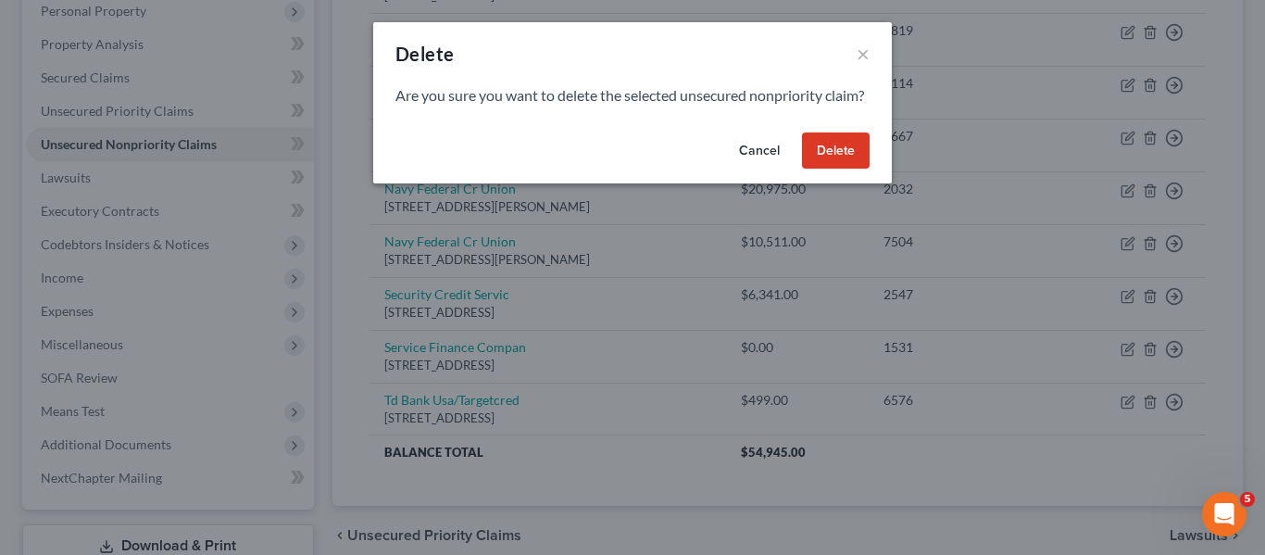
click at [826, 159] on button "Delete" at bounding box center [836, 150] width 68 height 37
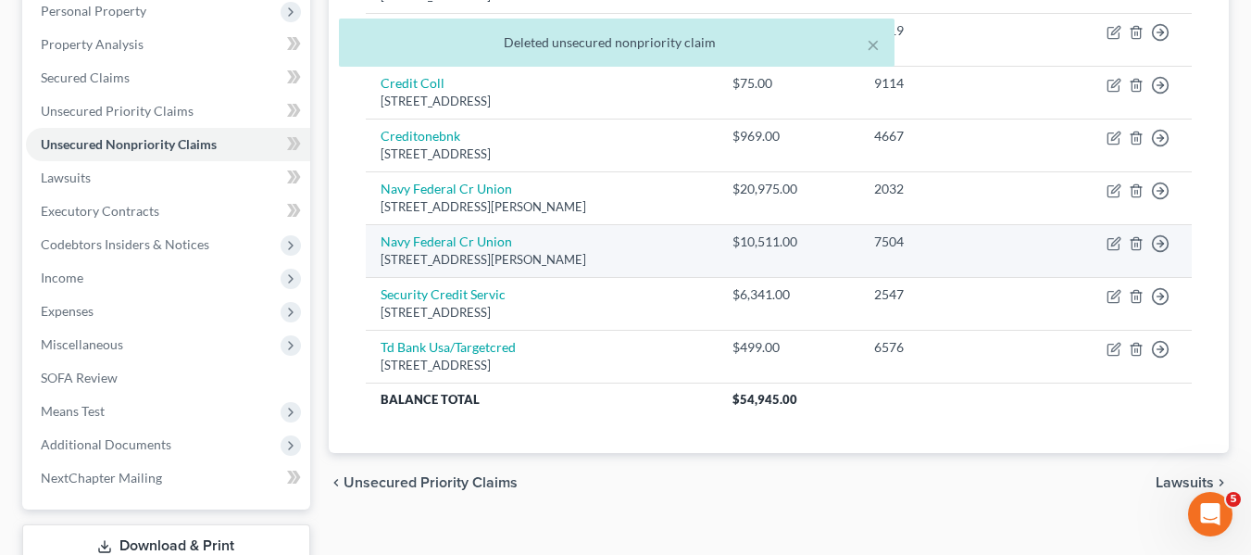
scroll to position [0, 0]
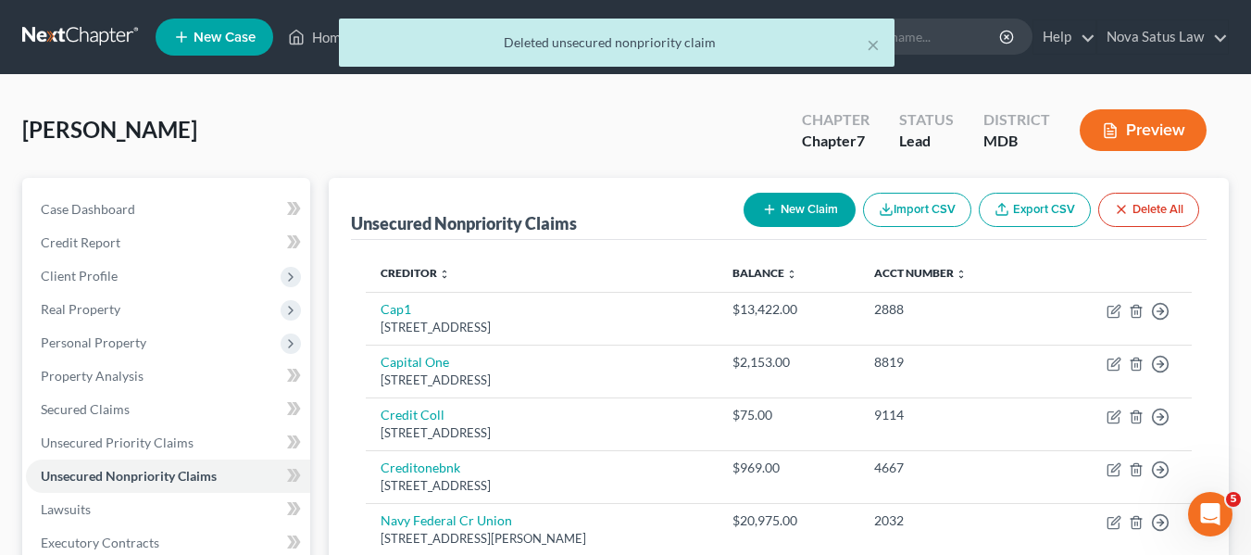
click at [773, 191] on div "New Claim Import CSV Export CSV Delete All" at bounding box center [971, 209] width 470 height 49
click at [777, 194] on button "New Claim" at bounding box center [800, 210] width 112 height 34
select select "0"
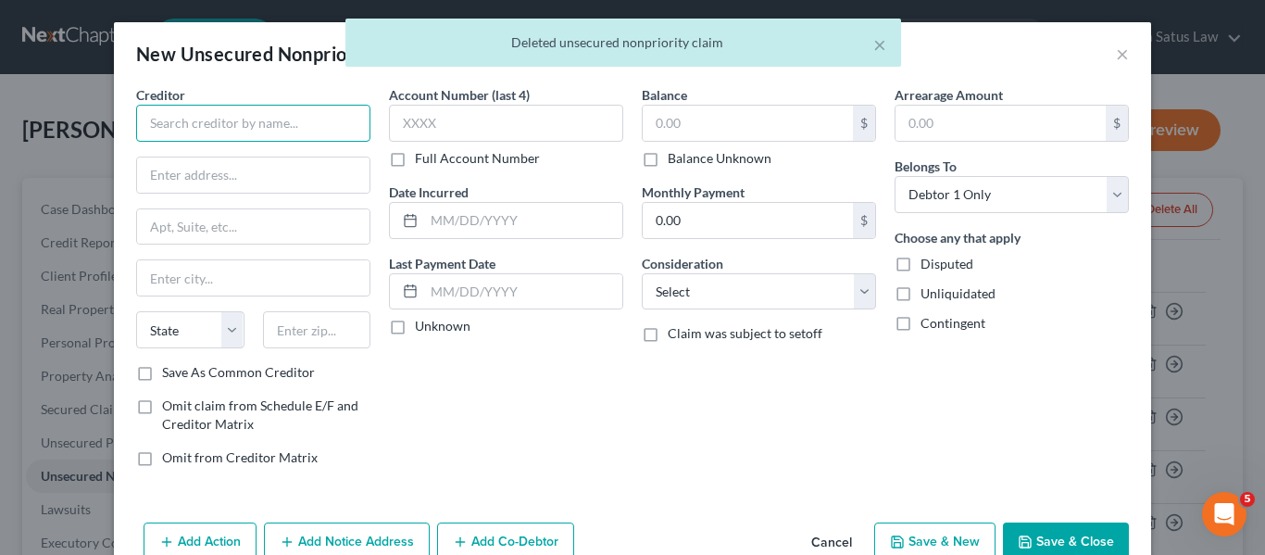
click at [294, 127] on input "text" at bounding box center [253, 123] width 234 height 37
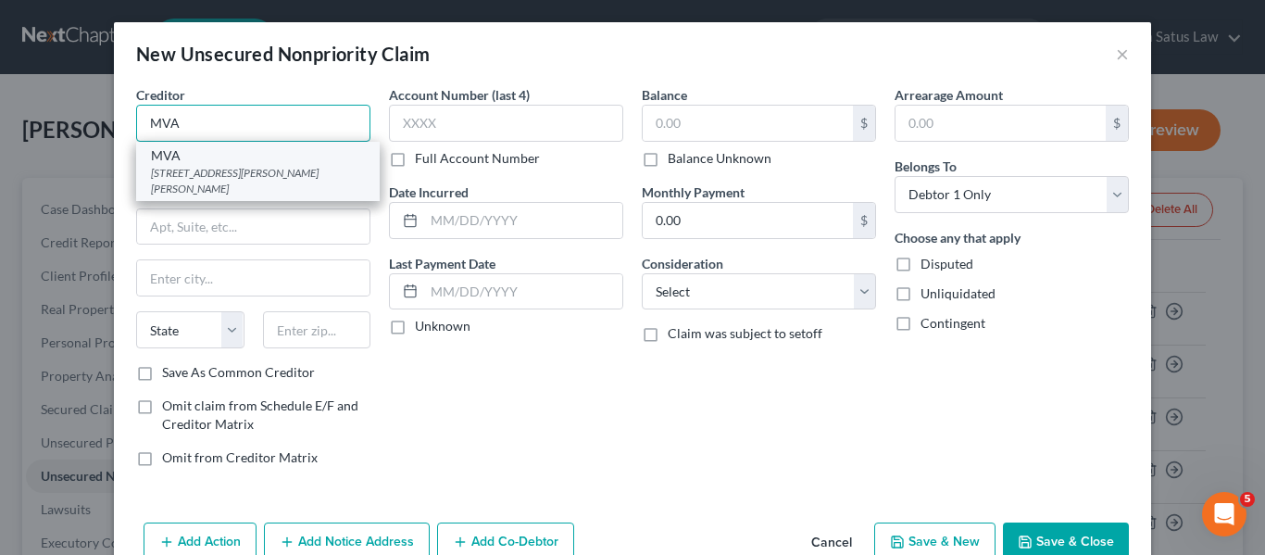
type input "MVA"
click at [268, 169] on div "6601 Ritchie Hwy, Glen Burnie, MD 21062" at bounding box center [258, 180] width 214 height 31
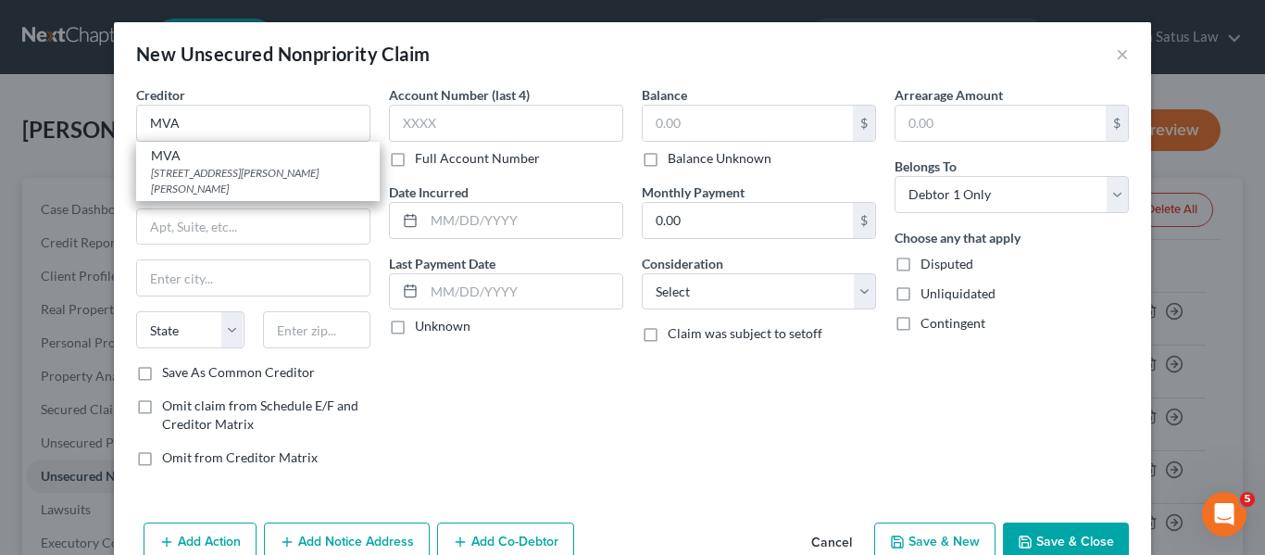
type input "6601 Ritchie Hwy"
type input "Glen Burnie"
select select "21"
type input "21062"
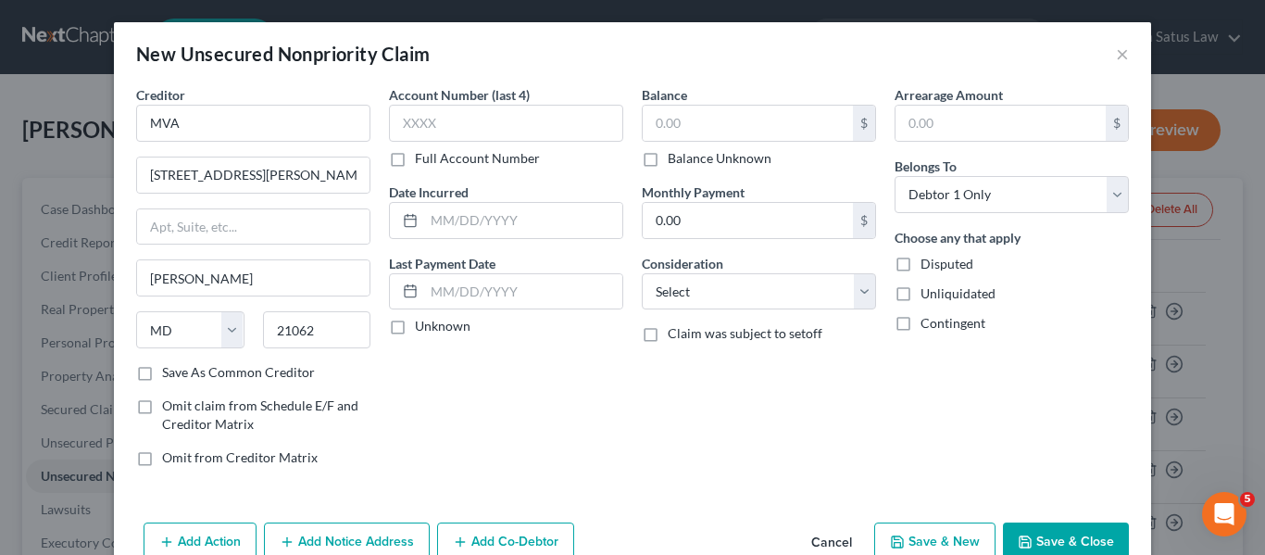
click at [1077, 536] on button "Save & Close" at bounding box center [1066, 541] width 126 height 39
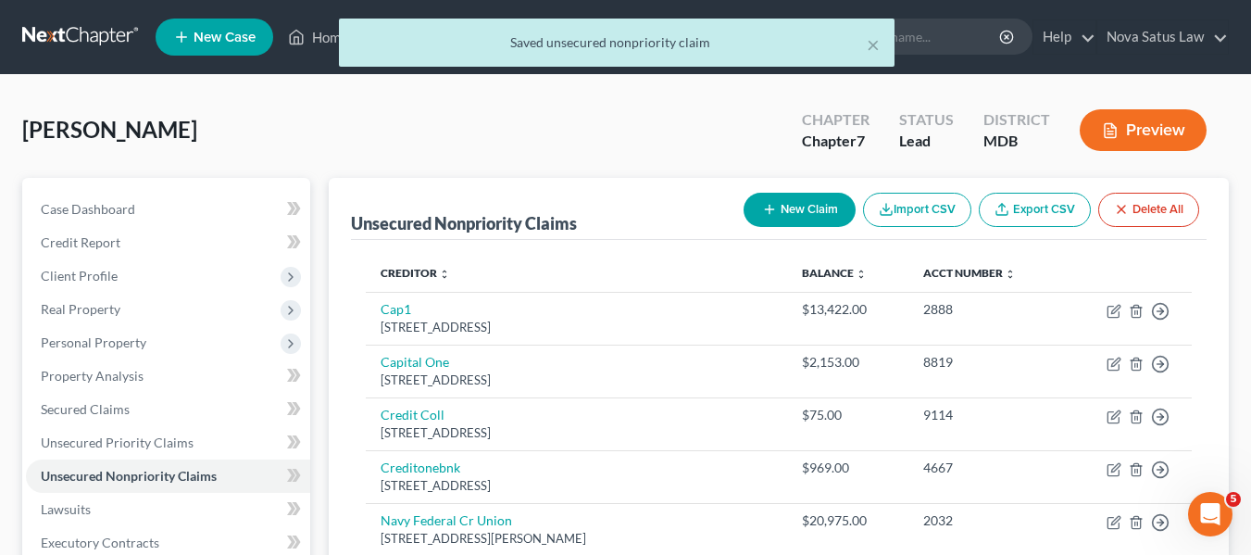
click at [807, 209] on button "New Claim" at bounding box center [800, 210] width 112 height 34
select select "0"
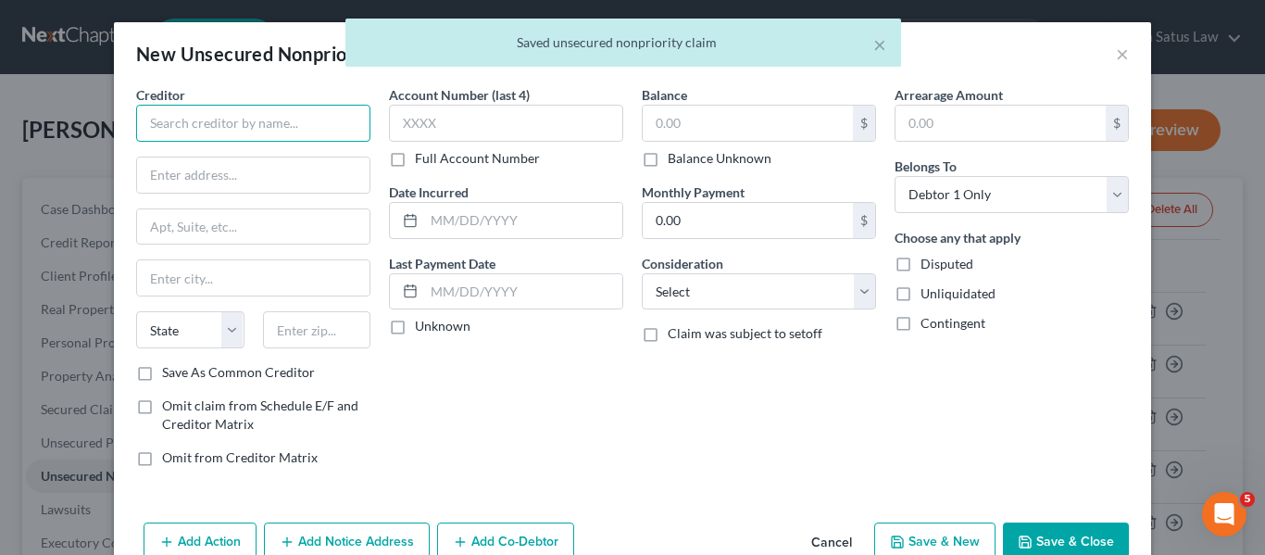
click at [250, 119] on input "text" at bounding box center [253, 123] width 234 height 37
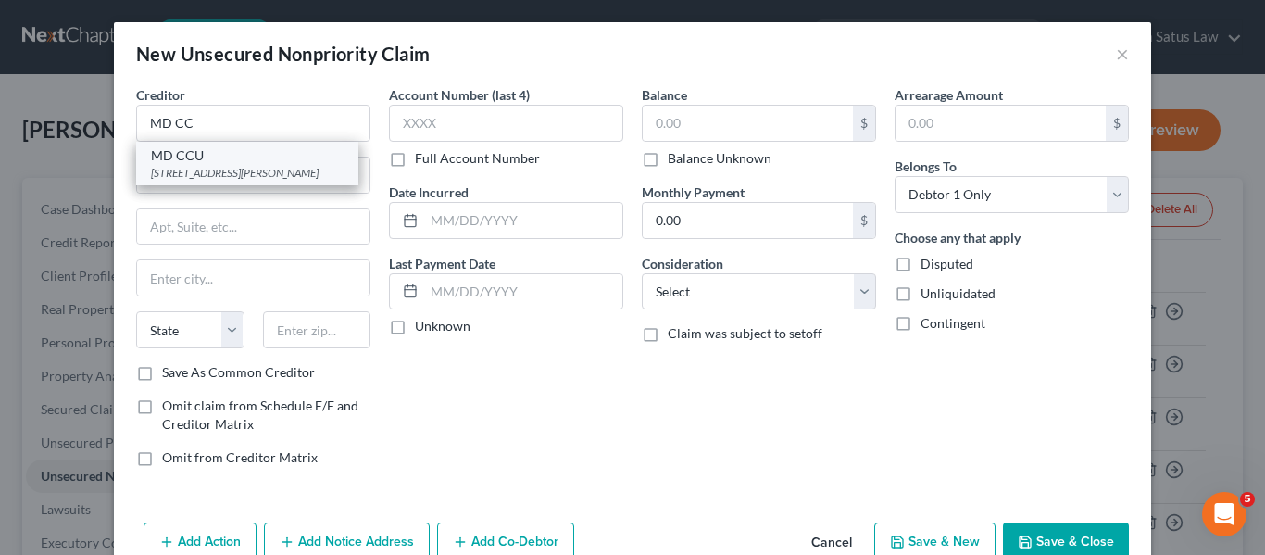
click at [261, 166] on div "300 W. Preston St, Baltimore, MD 21201" at bounding box center [247, 173] width 193 height 16
type input "MD CCU"
type input "300 W. Preston St"
type input "Baltimore"
select select "21"
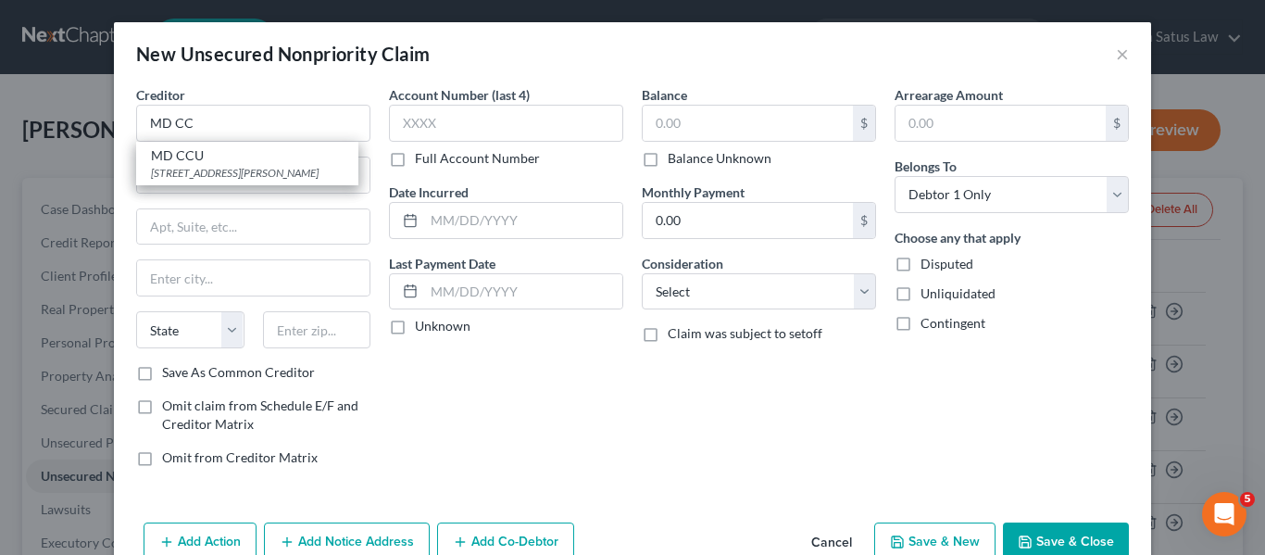
type input "21201"
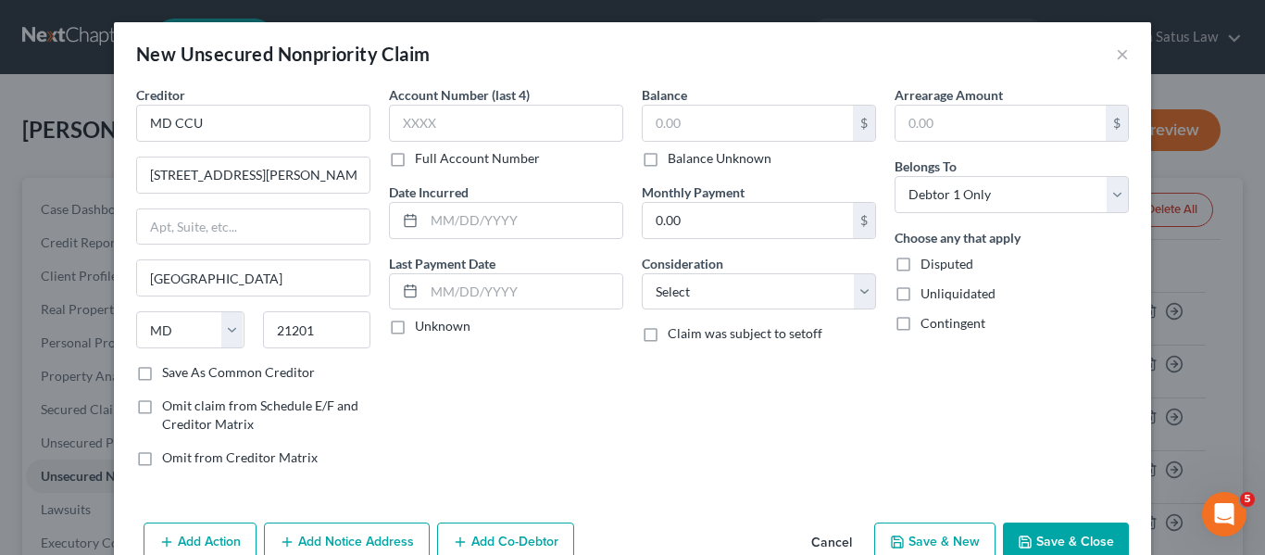
click at [1077, 527] on button "Save & Close" at bounding box center [1066, 541] width 126 height 39
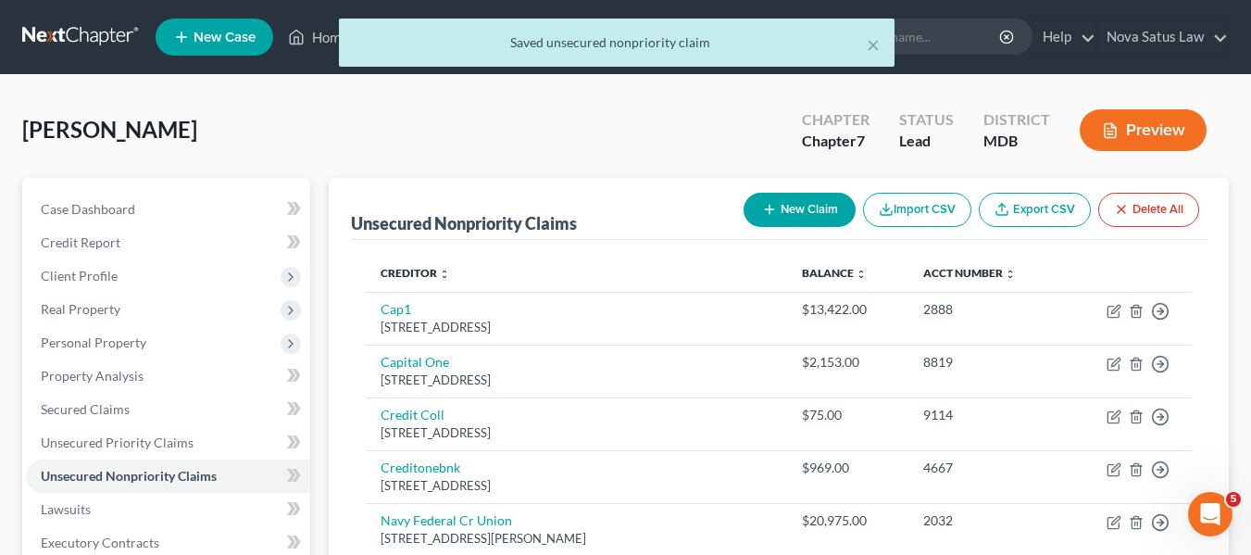
click at [802, 206] on button "New Claim" at bounding box center [800, 210] width 112 height 34
select select "0"
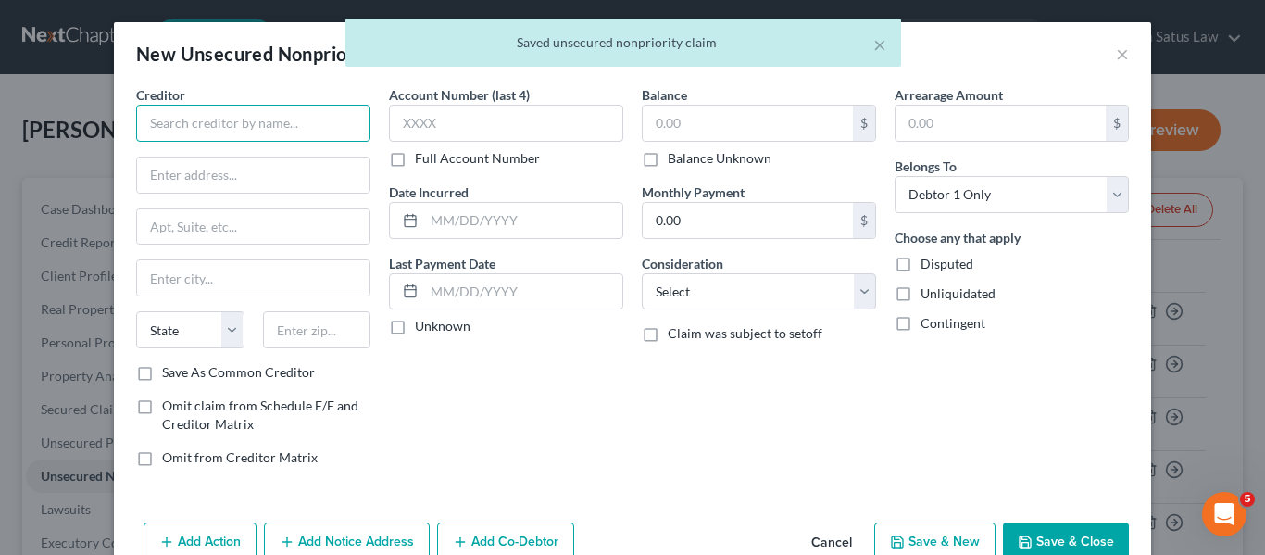
click at [149, 130] on input "text" at bounding box center [253, 123] width 234 height 37
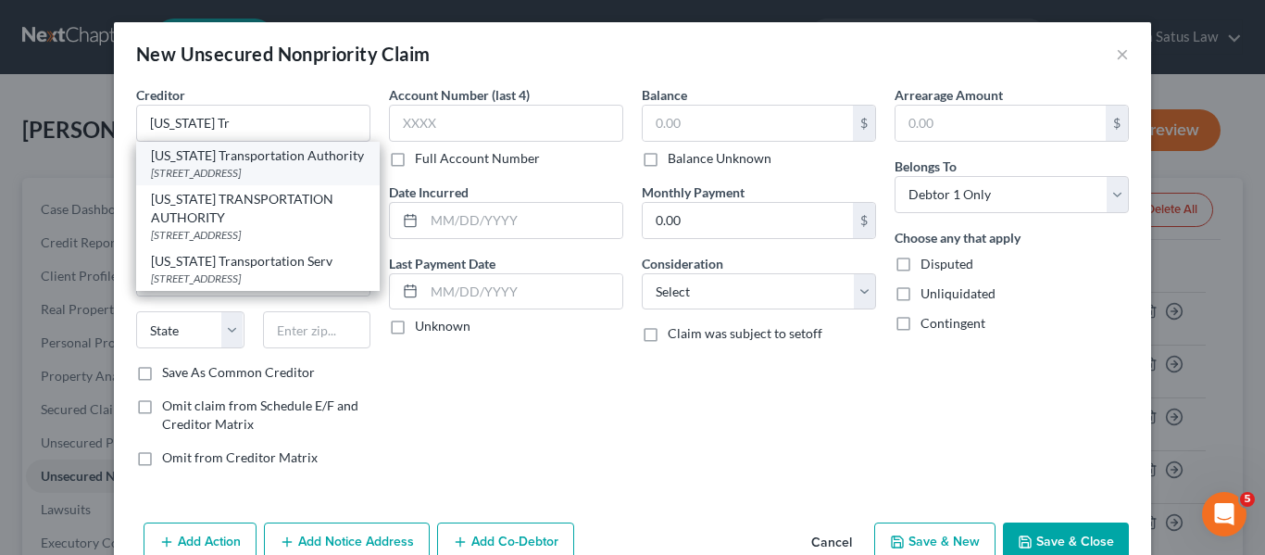
click at [212, 161] on div "Maryland Transportation Authority" at bounding box center [258, 155] width 214 height 19
type input "Maryland Transportation Authority"
type input "2310 Broening Highway"
type input "Baltimore"
select select "21"
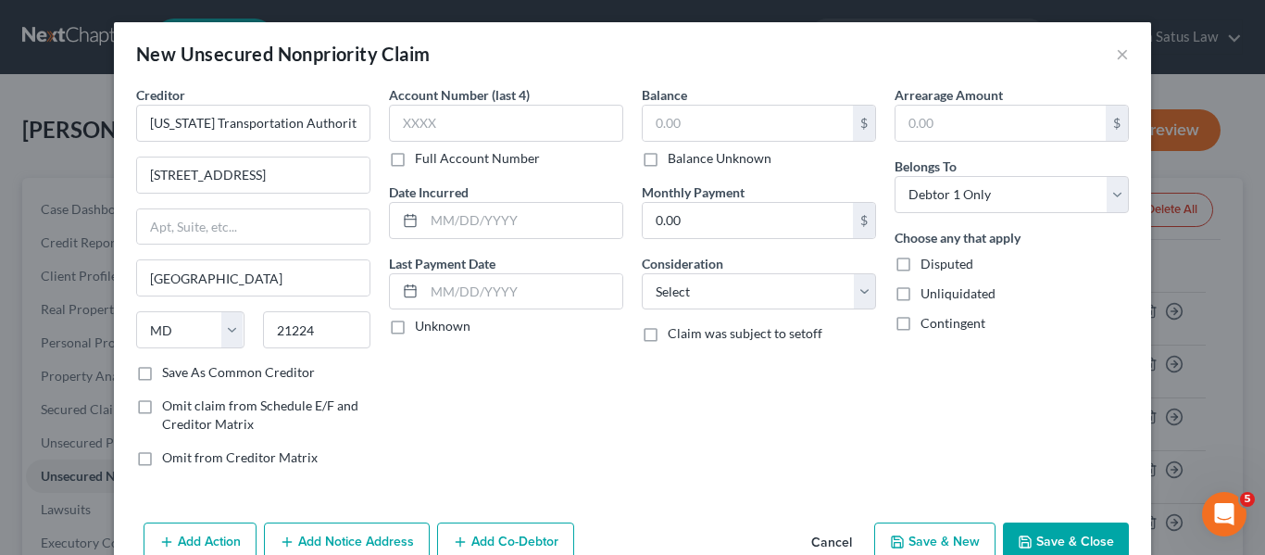
click at [1013, 532] on button "Save & Close" at bounding box center [1066, 541] width 126 height 39
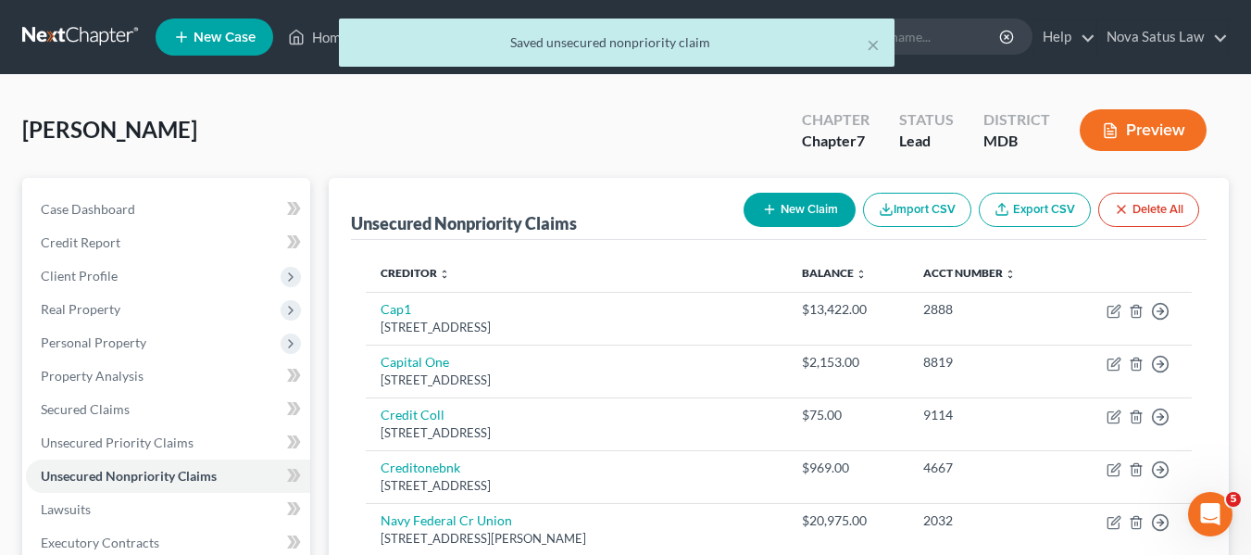
click at [768, 218] on button "New Claim" at bounding box center [800, 210] width 112 height 34
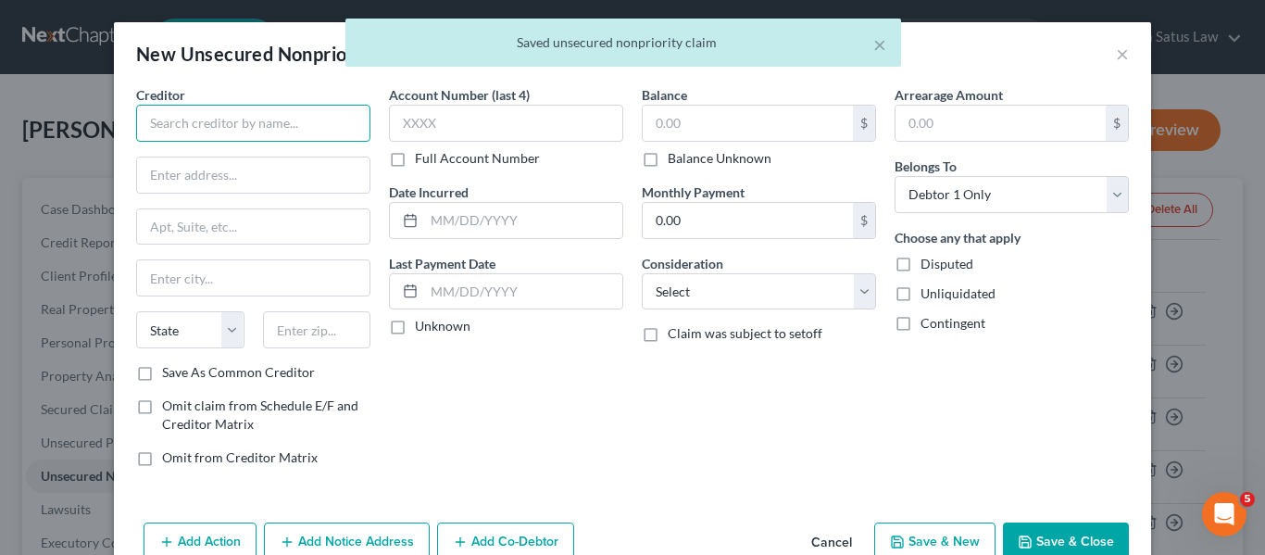
click at [169, 119] on input "text" at bounding box center [253, 123] width 234 height 37
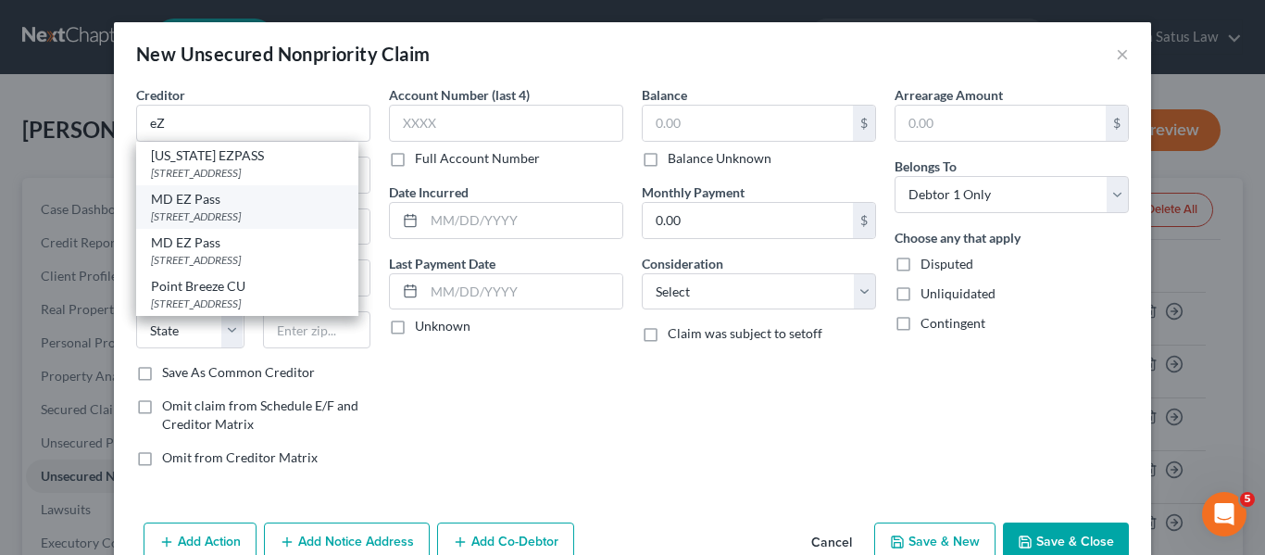
click at [194, 197] on div "MD EZ Pass" at bounding box center [247, 199] width 193 height 19
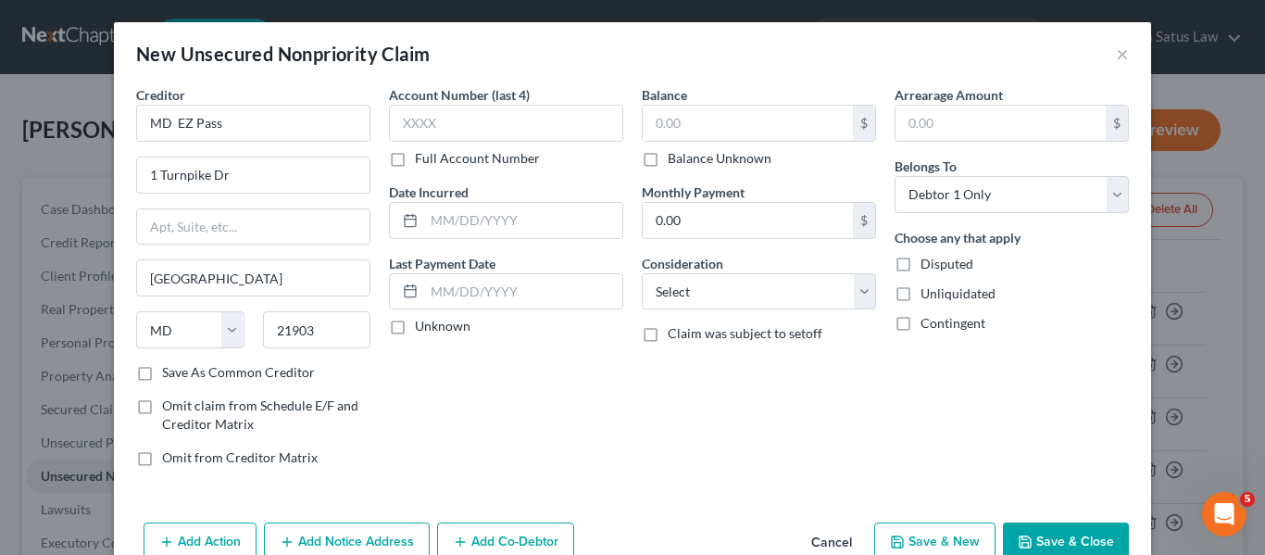
click at [1008, 522] on button "Save & Close" at bounding box center [1066, 541] width 126 height 39
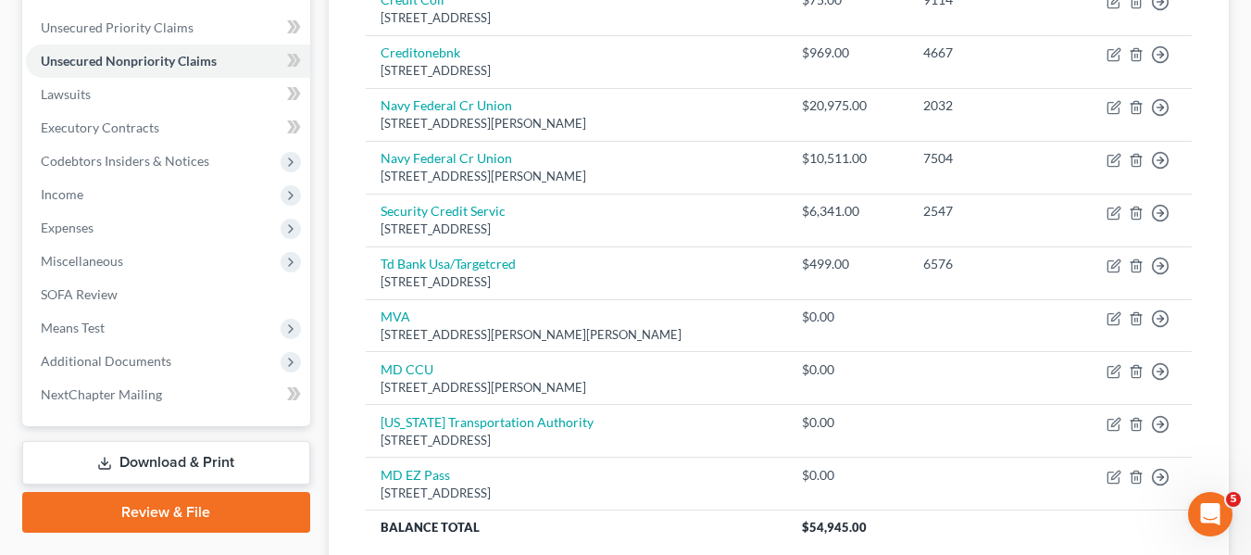
scroll to position [417, 0]
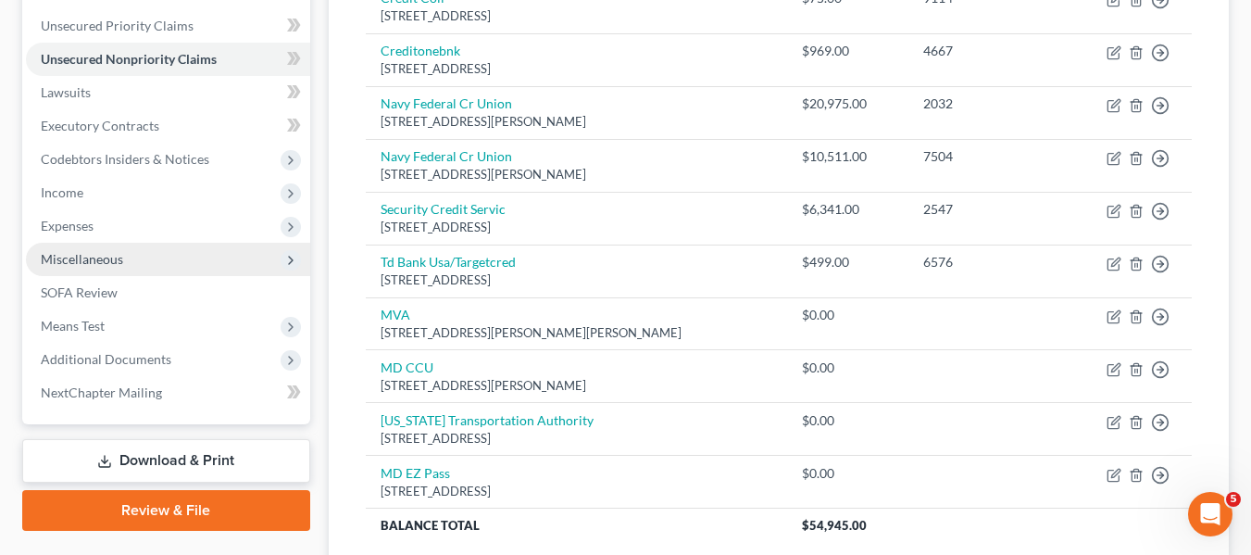
click at [113, 254] on span "Miscellaneous" at bounding box center [82, 259] width 82 height 16
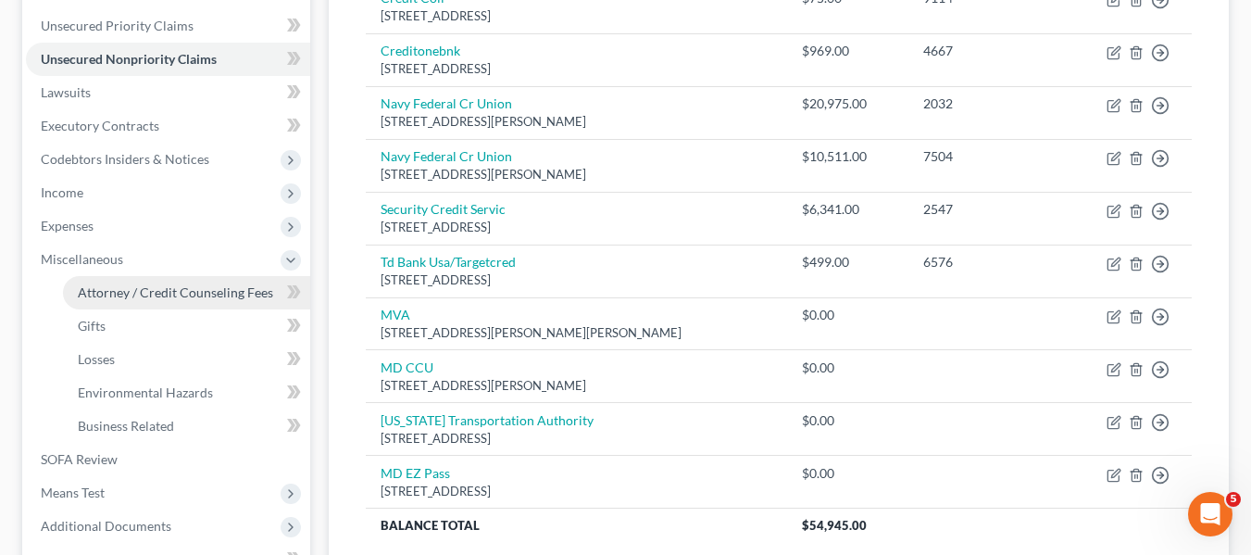
click at [136, 287] on span "Attorney / Credit Counseling Fees" at bounding box center [175, 292] width 195 height 16
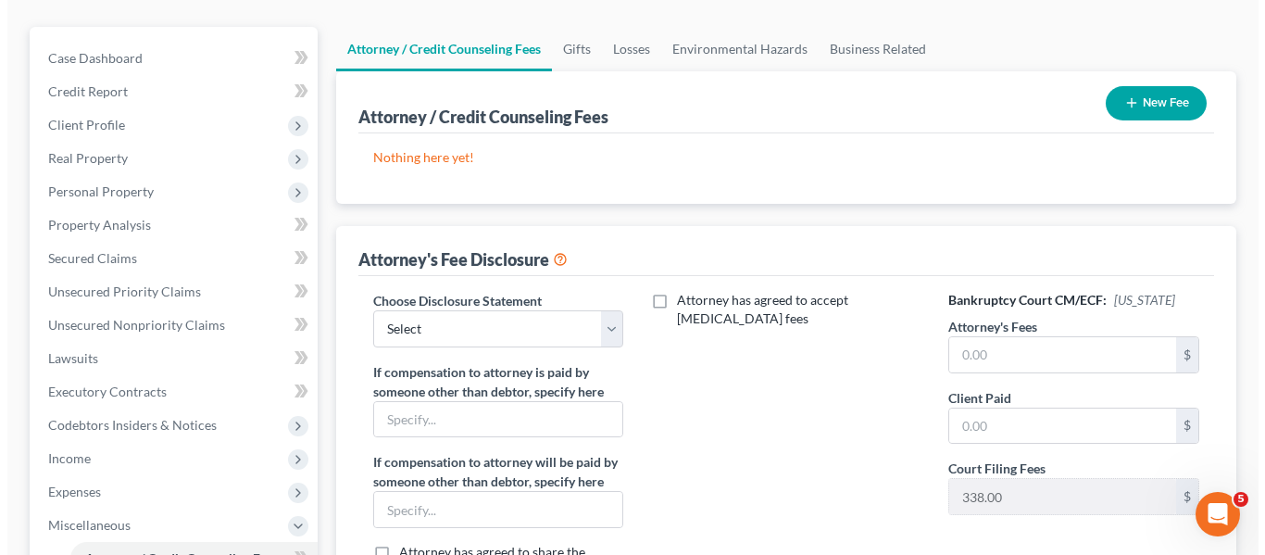
scroll to position [155, 0]
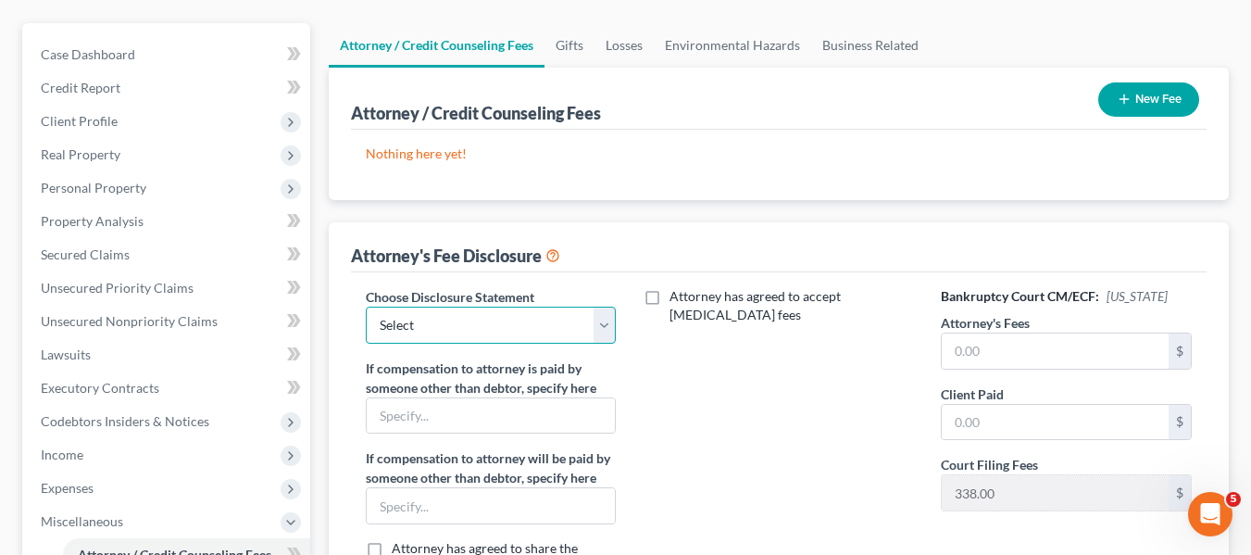
click at [473, 337] on select "Select Kim Deachilla Disclosure 7 Disclosure 13" at bounding box center [491, 324] width 251 height 37
click at [366, 306] on select "Select Kim Deachilla Disclosure 7 Disclosure 13" at bounding box center [491, 324] width 251 height 37
click at [430, 485] on label "If compensation to attorney will be paid by someone other than debtor, specify …" at bounding box center [491, 467] width 251 height 39
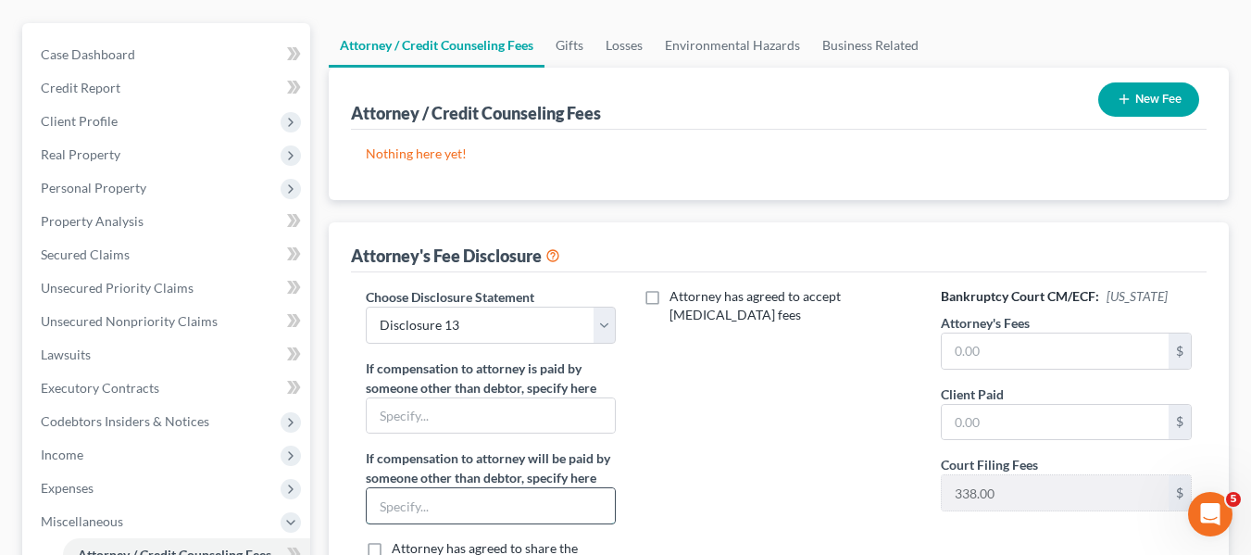
click at [424, 500] on input "text" at bounding box center [491, 505] width 249 height 35
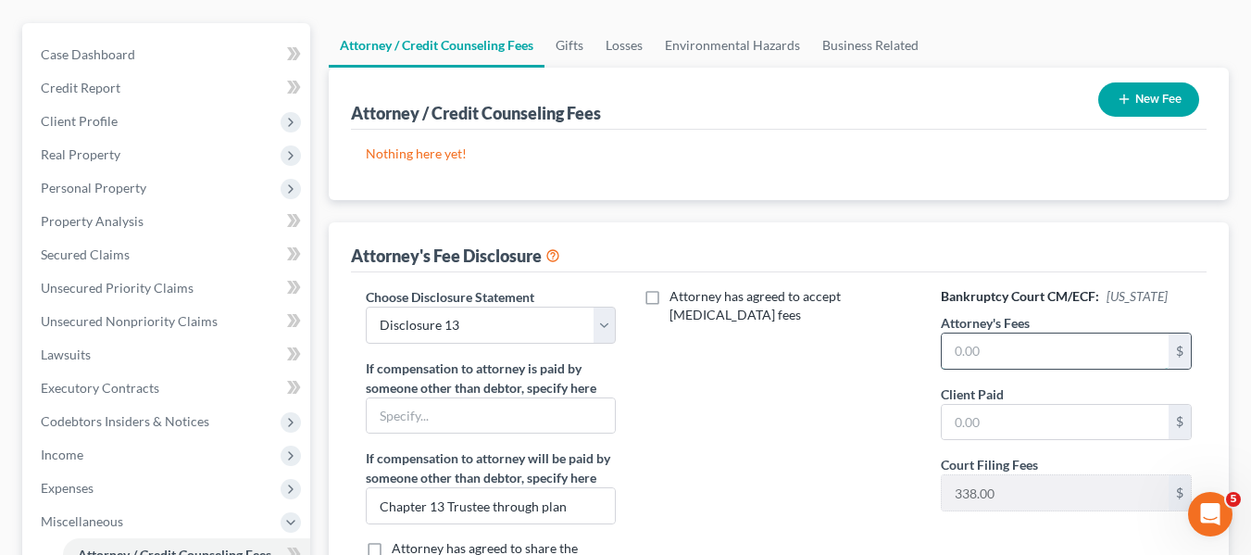
click at [1032, 338] on input "text" at bounding box center [1055, 350] width 227 height 35
click at [1020, 420] on input "text" at bounding box center [1055, 422] width 227 height 35
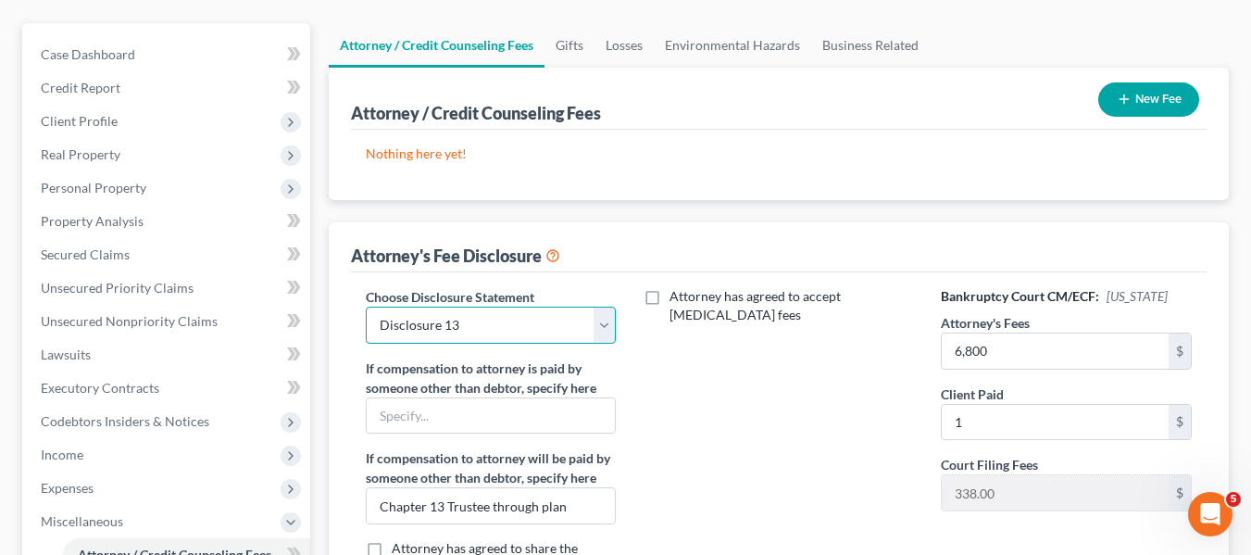
click at [569, 324] on select "Select Kim Deachilla Disclosure 7 Disclosure 13" at bounding box center [491, 324] width 251 height 37
click at [366, 306] on select "Select Kim Deachilla Disclosure 7 Disclosure 13" at bounding box center [491, 324] width 251 height 37
click at [488, 328] on select "Select Kim Deachilla Disclosure 7 Disclosure 13" at bounding box center [491, 324] width 251 height 37
click at [366, 306] on select "Select Kim Deachilla Disclosure 7 Disclosure 13" at bounding box center [491, 324] width 251 height 37
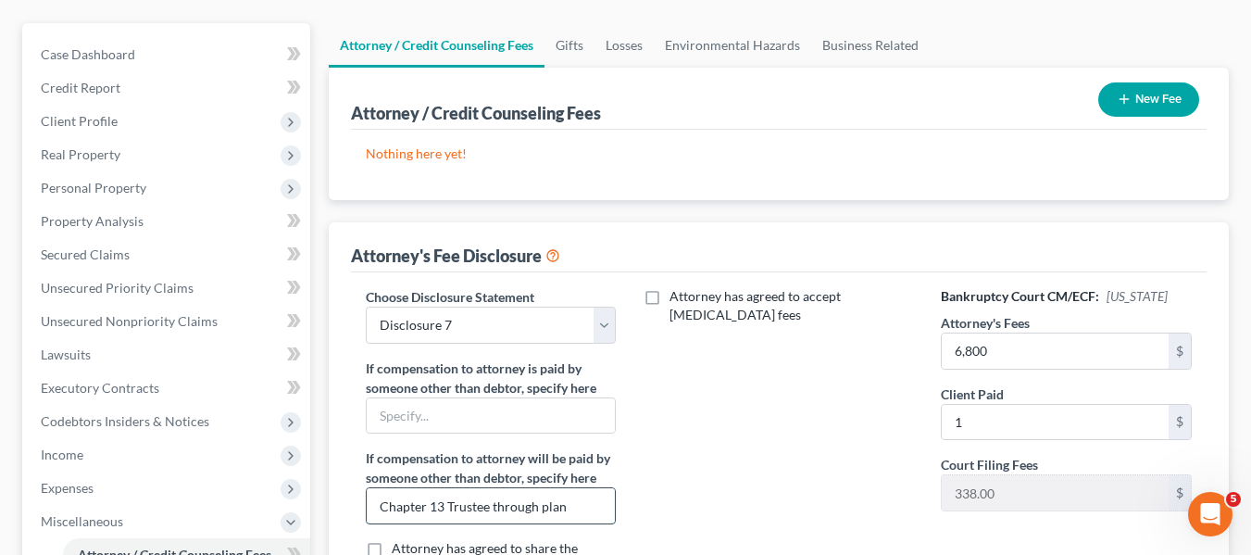
click at [577, 514] on input "Chapter 13 Trustee through plan" at bounding box center [491, 505] width 249 height 35
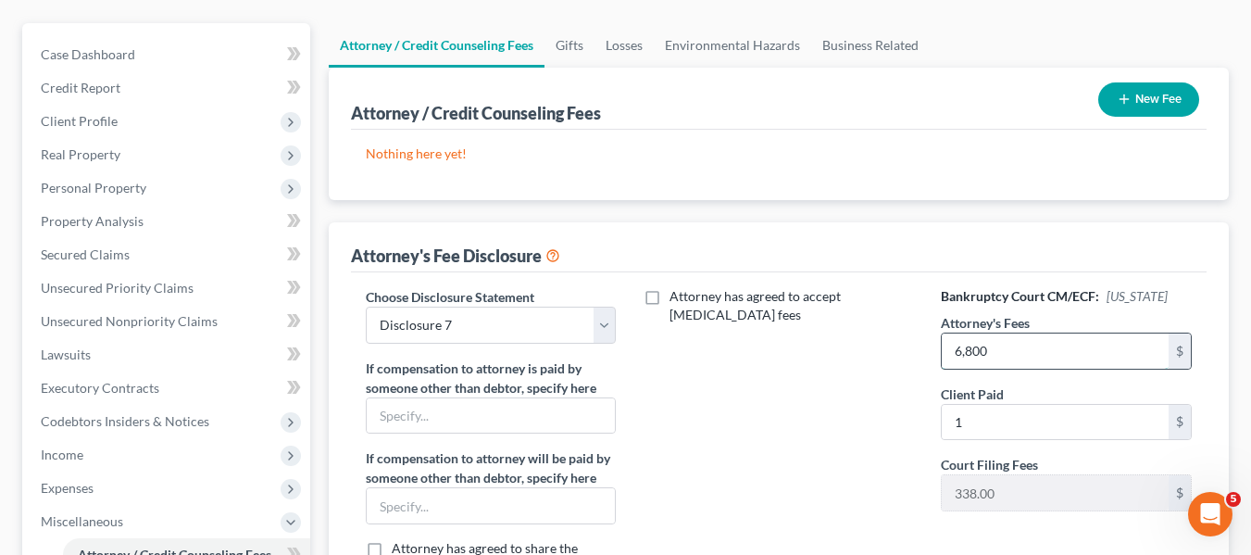
click at [1048, 355] on input "6,800" at bounding box center [1055, 350] width 227 height 35
click at [1011, 421] on input "1" at bounding box center [1055, 422] width 227 height 35
click at [1111, 101] on button "New Fee" at bounding box center [1148, 99] width 101 height 34
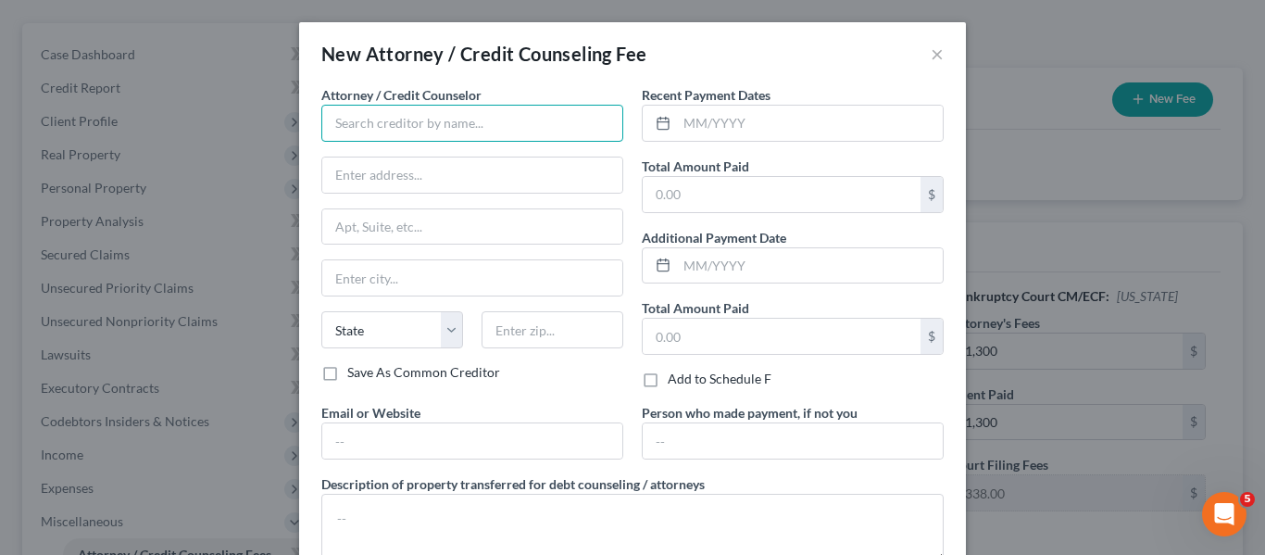
click at [348, 124] on input "text" at bounding box center [472, 123] width 302 height 37
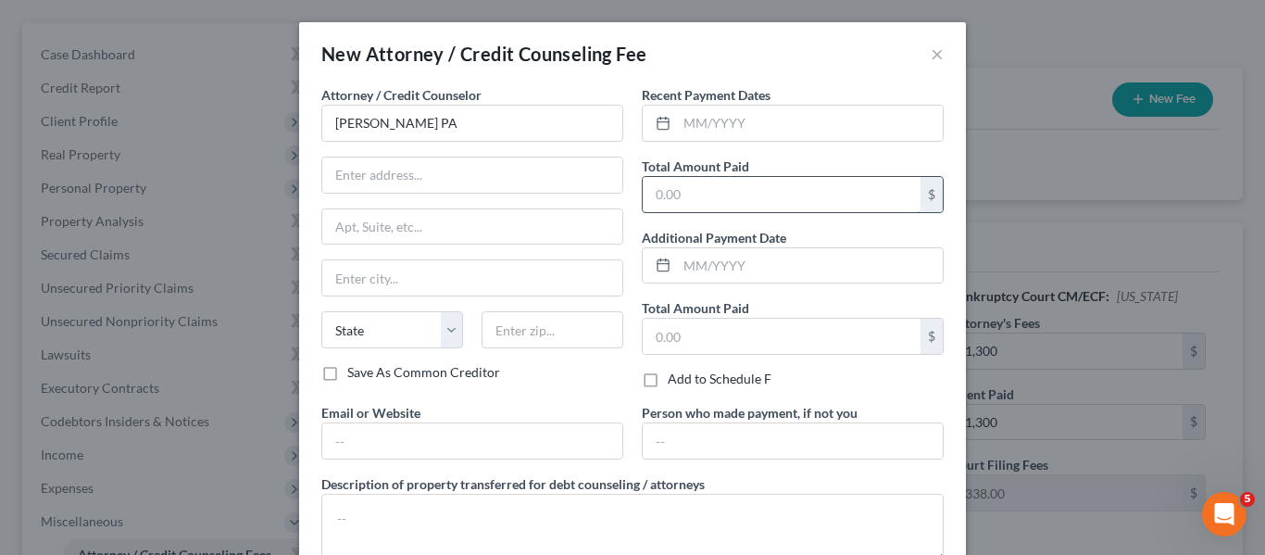
click at [711, 199] on input "text" at bounding box center [782, 194] width 278 height 35
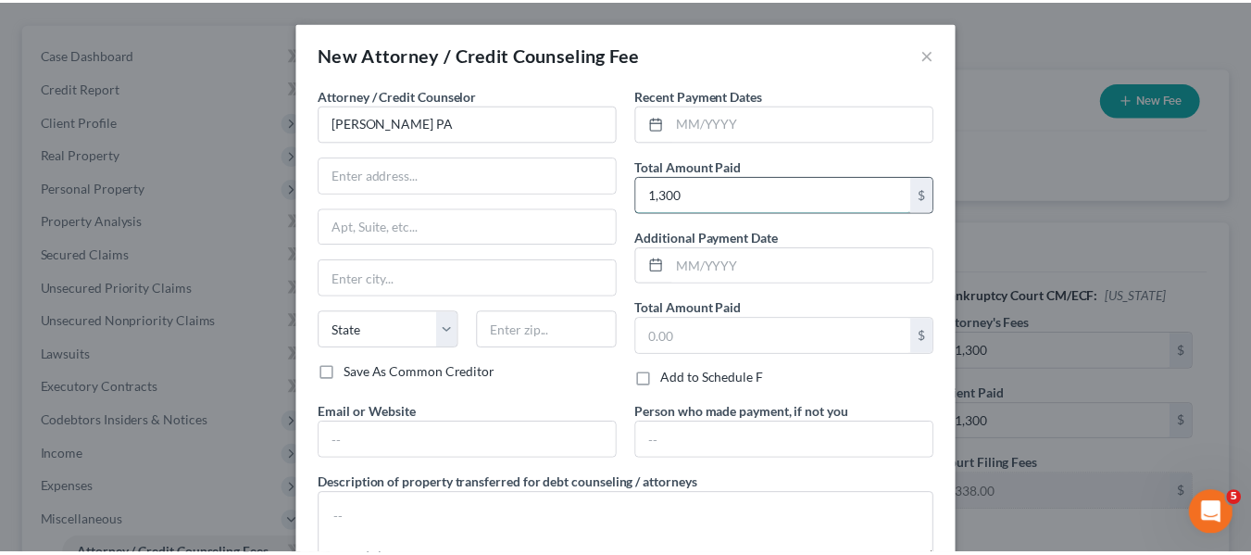
scroll to position [124, 0]
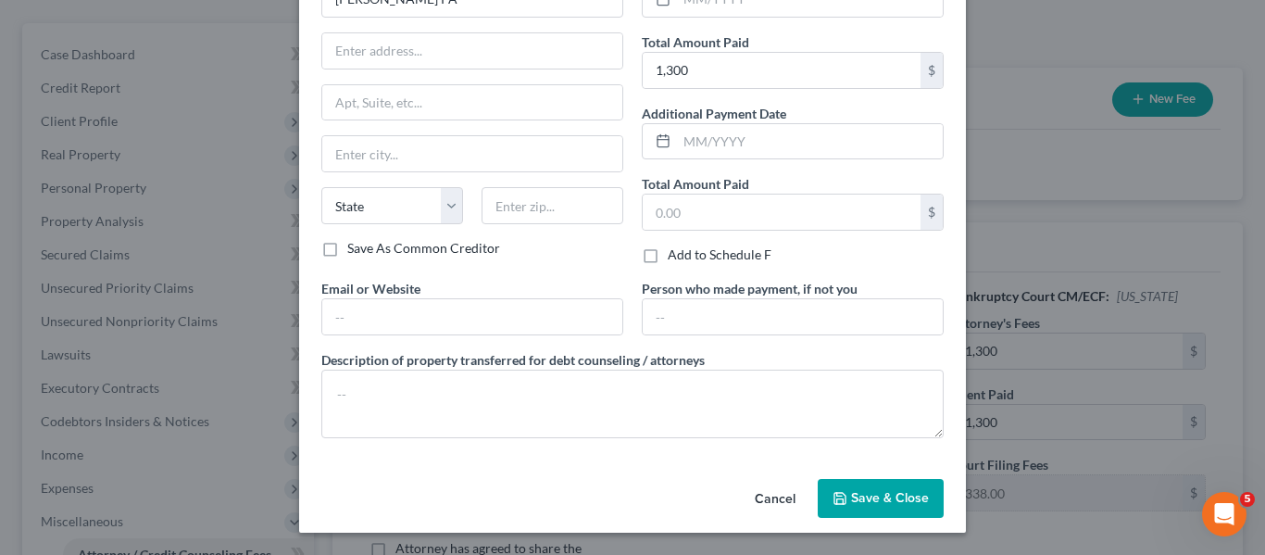
click at [852, 487] on button "Save & Close" at bounding box center [881, 498] width 126 height 39
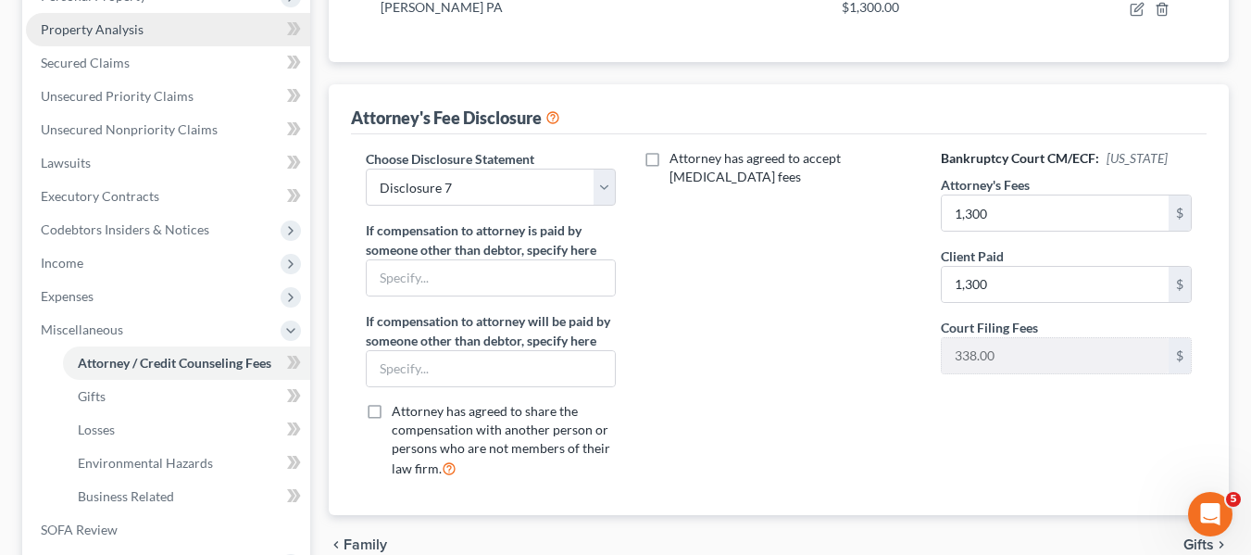
scroll to position [347, 0]
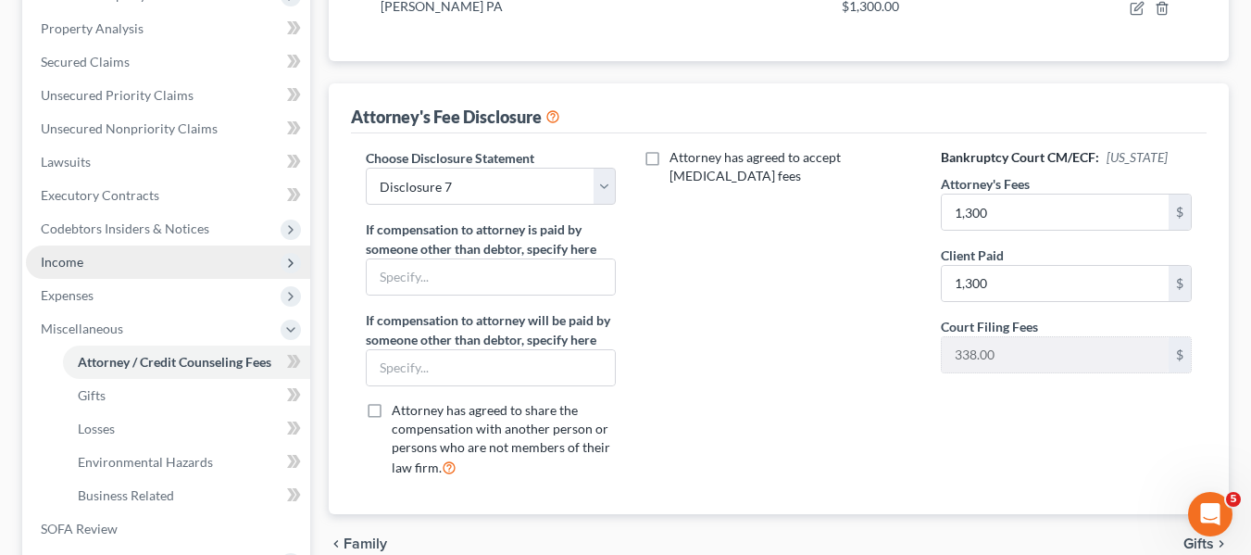
click at [69, 257] on span "Income" at bounding box center [62, 262] width 43 height 16
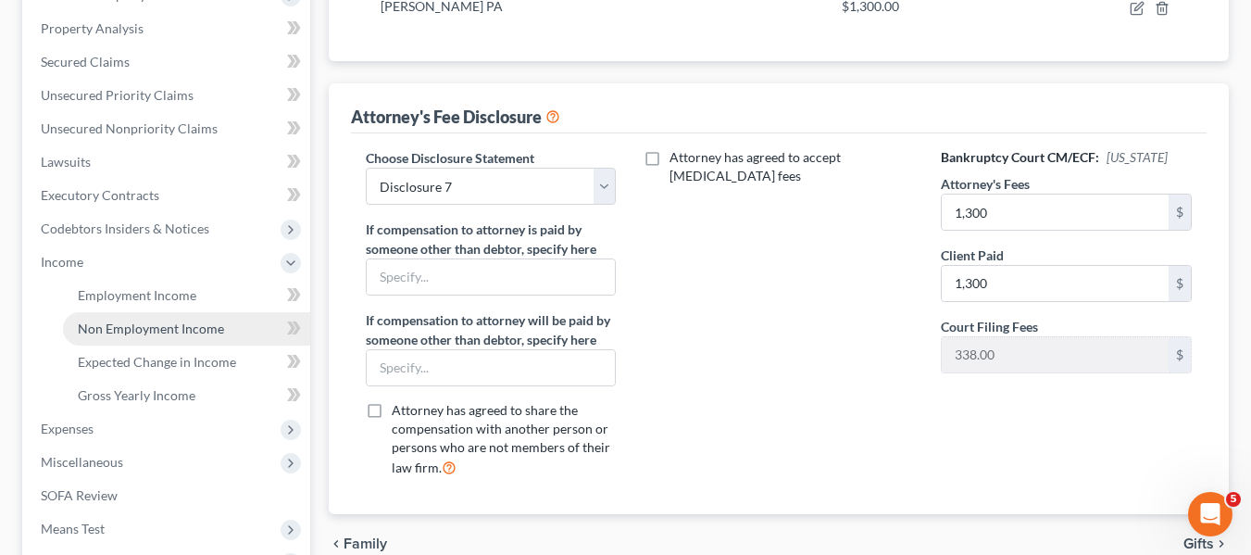
click at [119, 339] on link "Non Employment Income" at bounding box center [186, 328] width 247 height 33
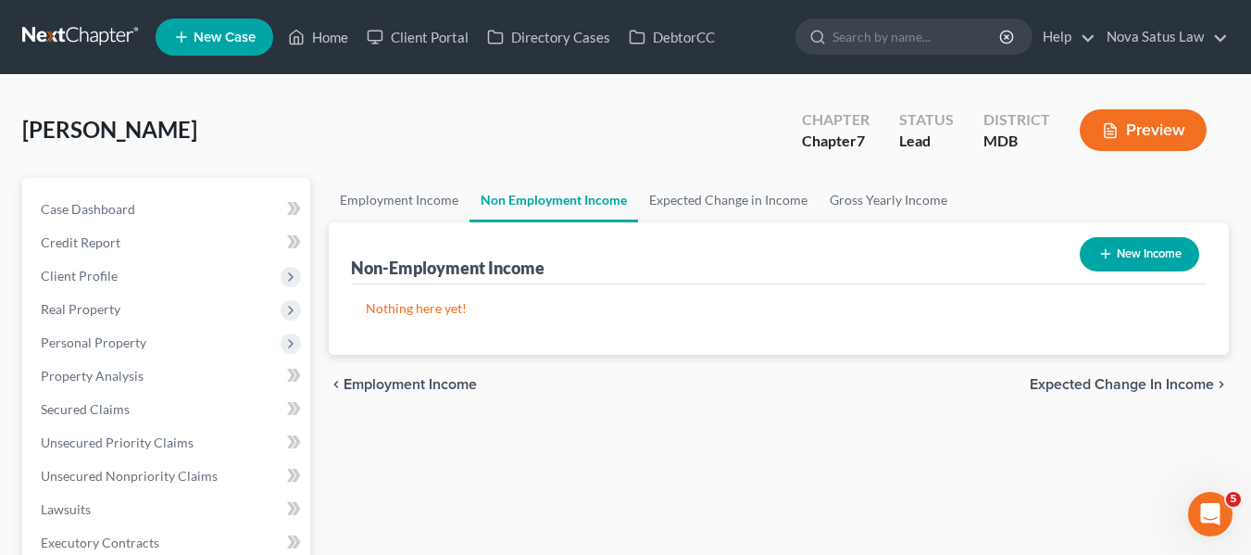
click at [1094, 256] on button "New Income" at bounding box center [1139, 254] width 119 height 34
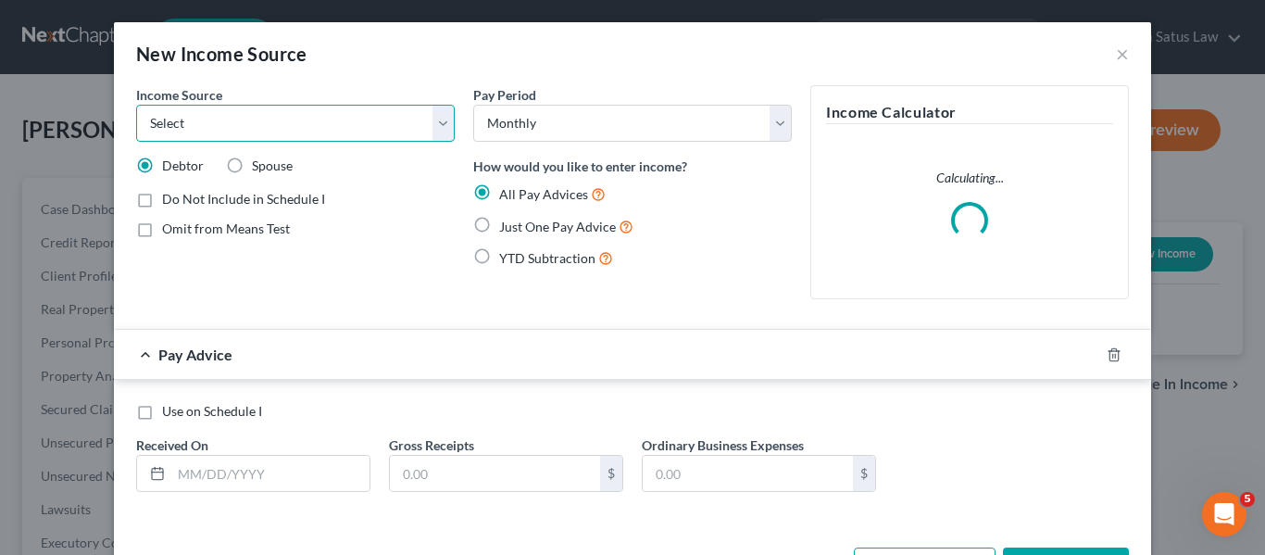
click at [379, 136] on select "Select Unemployment Disability (from employer) Pension Retirement Social Securi…" at bounding box center [295, 123] width 319 height 37
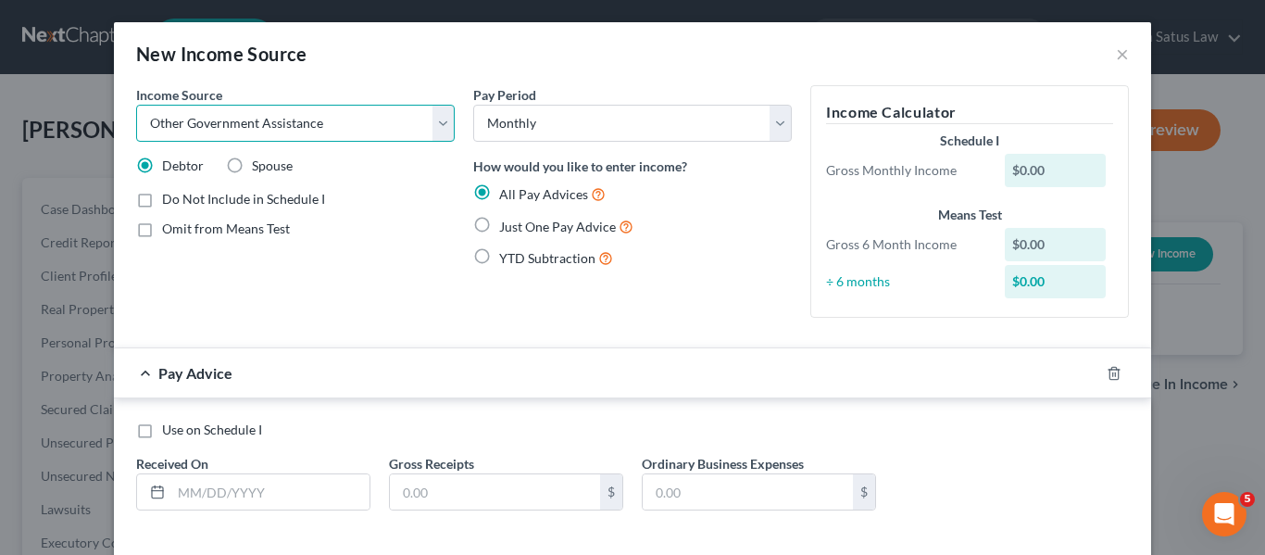
click at [136, 105] on select "Select Unemployment Disability (from employer) Pension Retirement Social Securi…" at bounding box center [295, 123] width 319 height 37
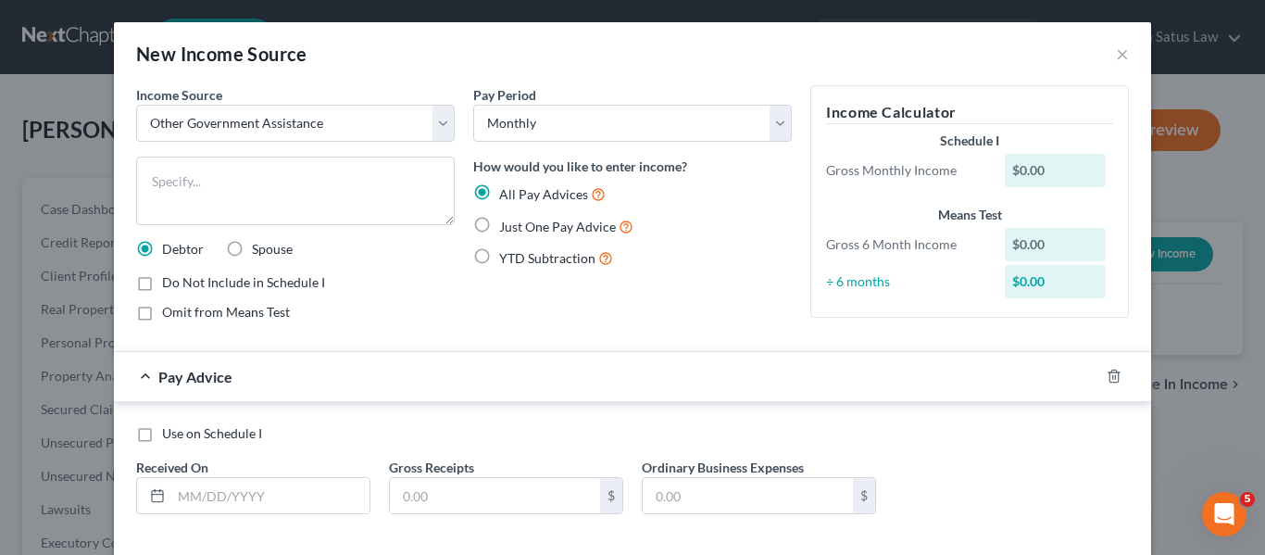
click at [499, 224] on label "Just One Pay Advice" at bounding box center [566, 226] width 134 height 21
click at [507, 224] on input "Just One Pay Advice" at bounding box center [513, 222] width 12 height 12
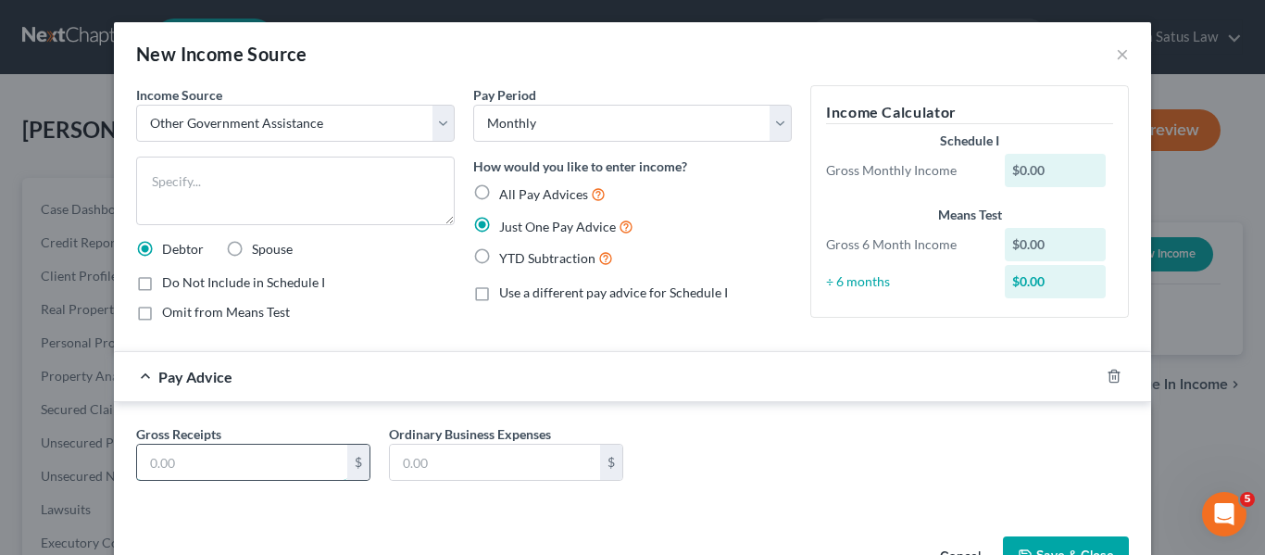
click at [154, 455] on input "text" at bounding box center [242, 461] width 210 height 35
click at [148, 171] on textarea at bounding box center [295, 190] width 319 height 69
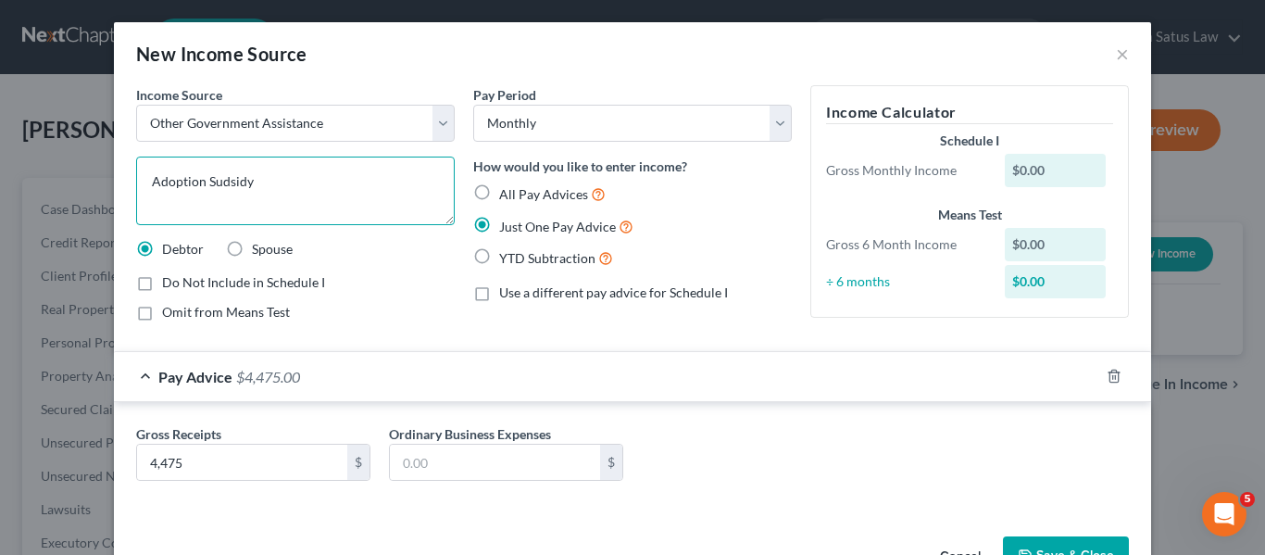
scroll to position [56, 0]
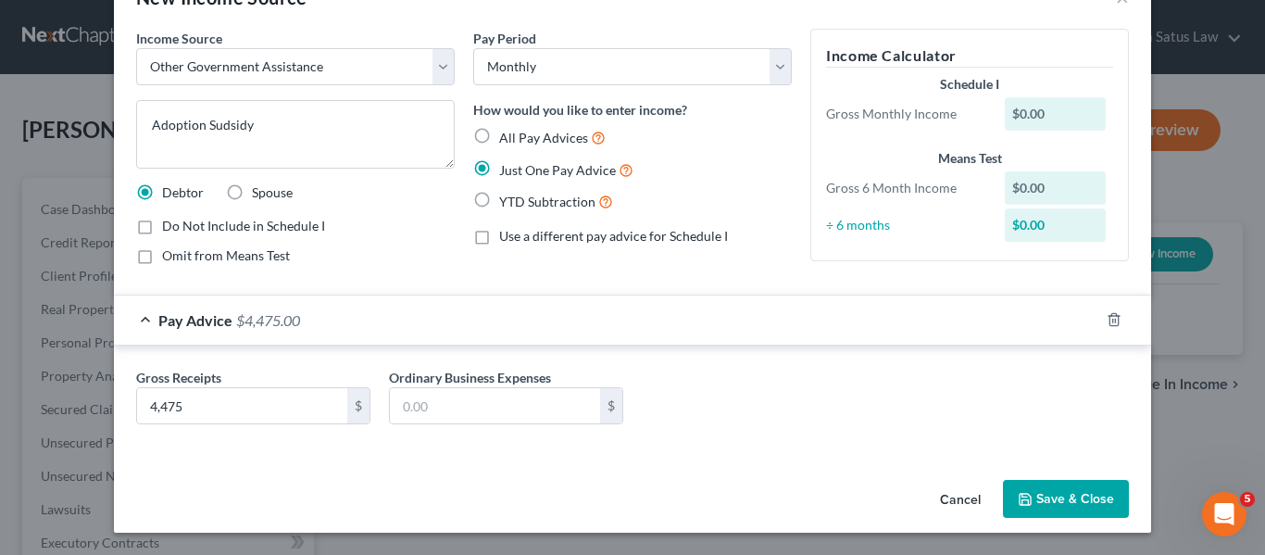
click at [1019, 494] on icon "button" at bounding box center [1024, 499] width 11 height 11
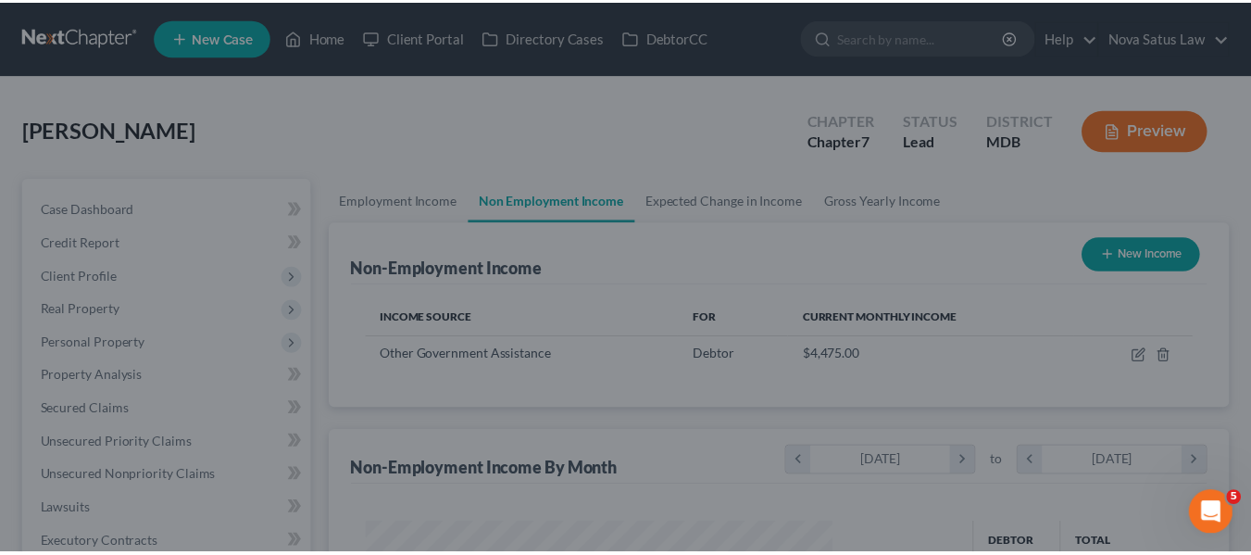
scroll to position [332, 504]
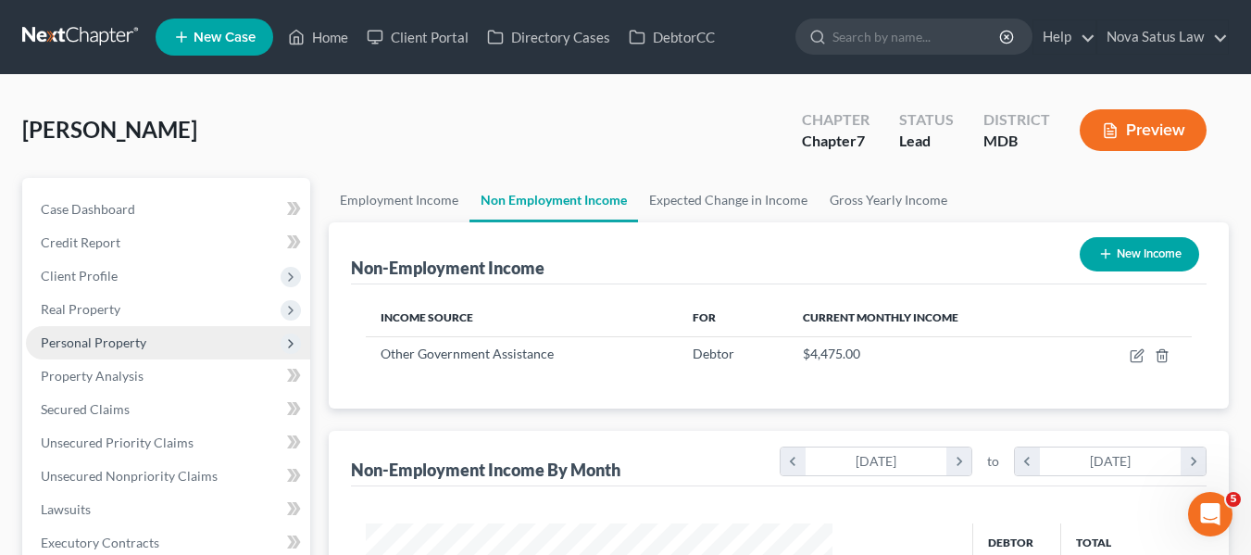
click at [83, 336] on span "Personal Property" at bounding box center [94, 342] width 106 height 16
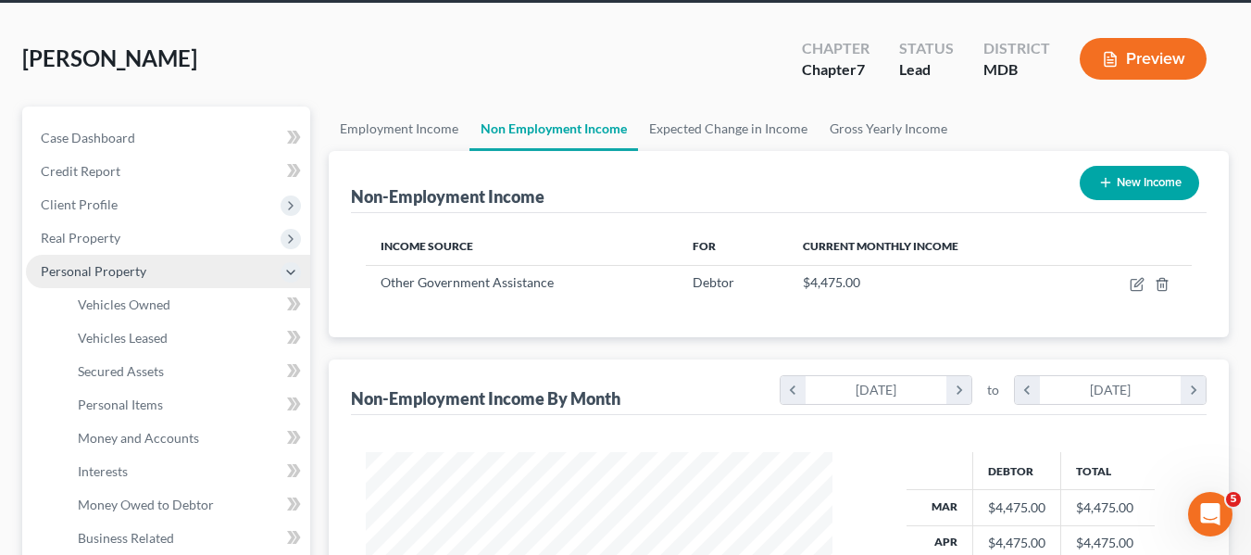
scroll to position [73, 0]
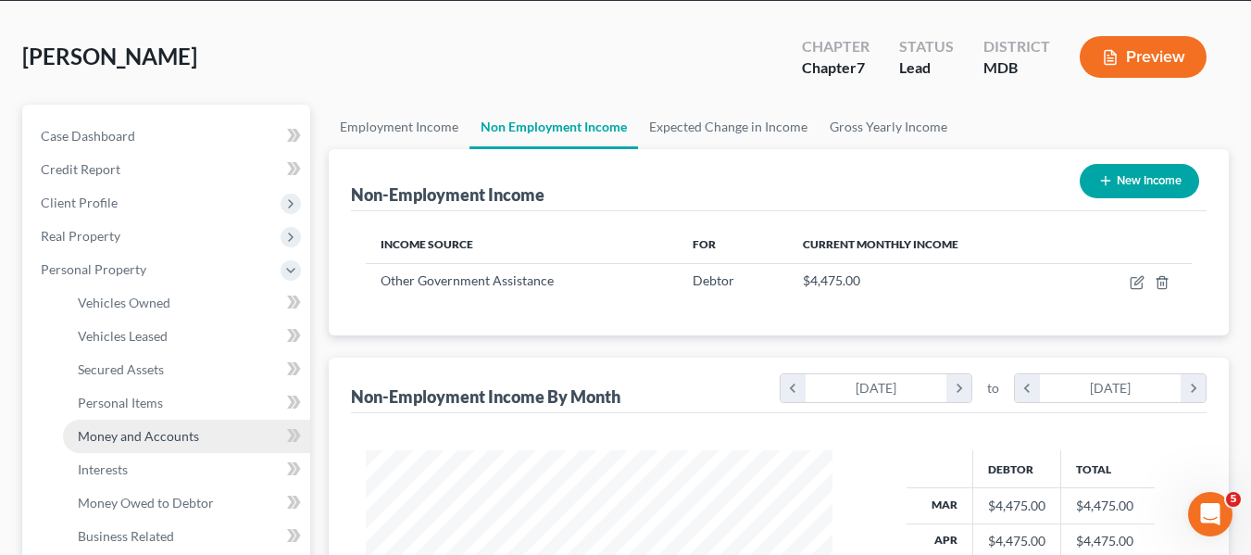
click at [111, 426] on link "Money and Accounts" at bounding box center [186, 435] width 247 height 33
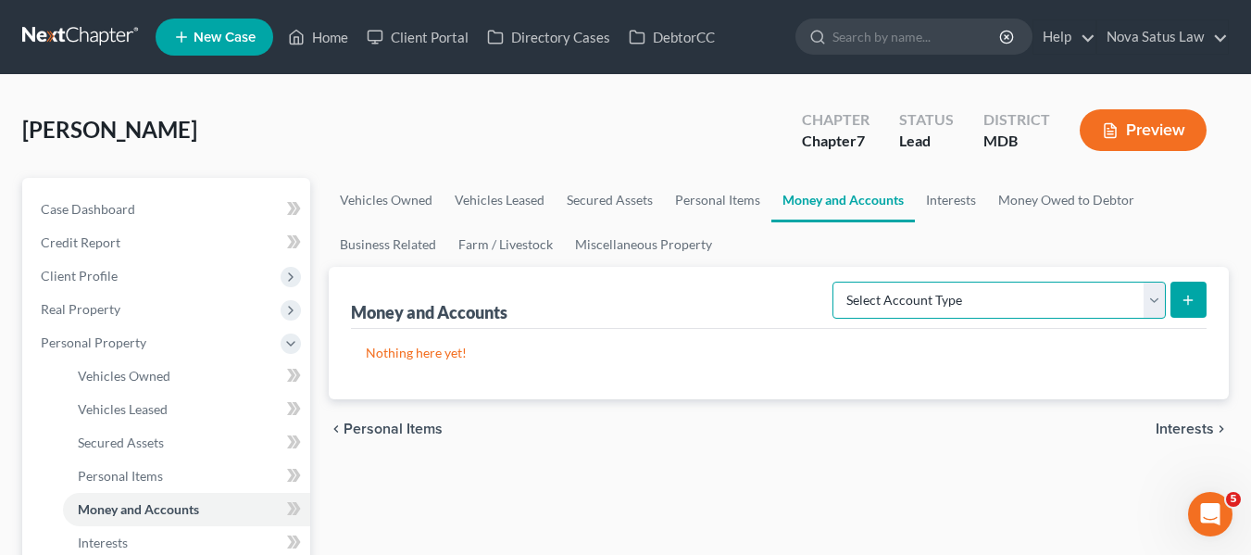
click at [1077, 304] on select "Select Account Type Brokerage Cash on Hand Certificates of Deposit Checking Acc…" at bounding box center [998, 299] width 333 height 37
click at [836, 281] on select "Select Account Type Brokerage Cash on Hand Certificates of Deposit Checking Acc…" at bounding box center [998, 299] width 333 height 37
click at [1194, 293] on icon "submit" at bounding box center [1188, 300] width 15 height 15
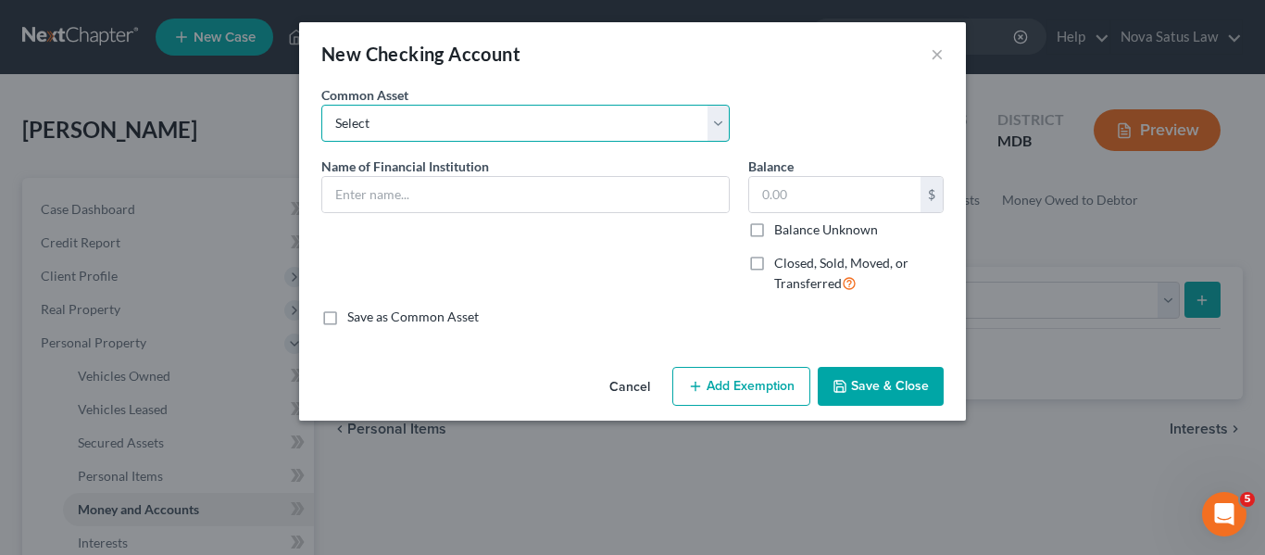
click at [391, 135] on select "Select HarCO FCU balance as of" at bounding box center [525, 123] width 408 height 37
drag, startPoint x: 390, startPoint y: 132, endPoint x: 361, endPoint y: 200, distance: 73.4
click at [361, 200] on div "Common Asset Select HarCO FCU balance as of Name of Financial Institution * Bal…" at bounding box center [632, 205] width 622 height 241
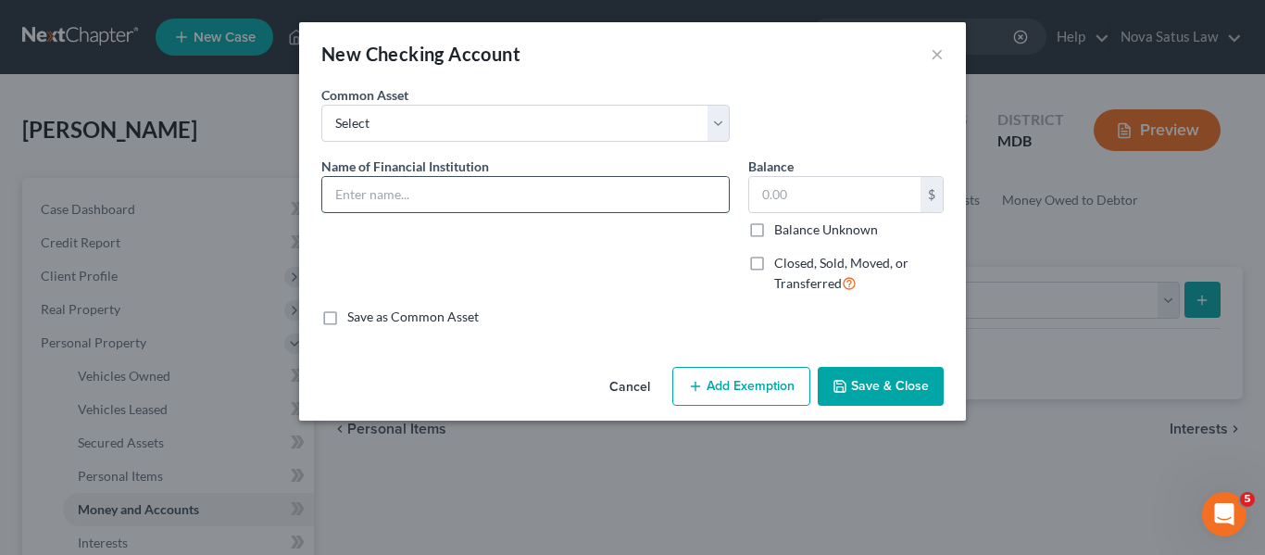
click at [361, 200] on input "text" at bounding box center [525, 194] width 407 height 35
click at [862, 374] on button "Save & Close" at bounding box center [881, 386] width 126 height 39
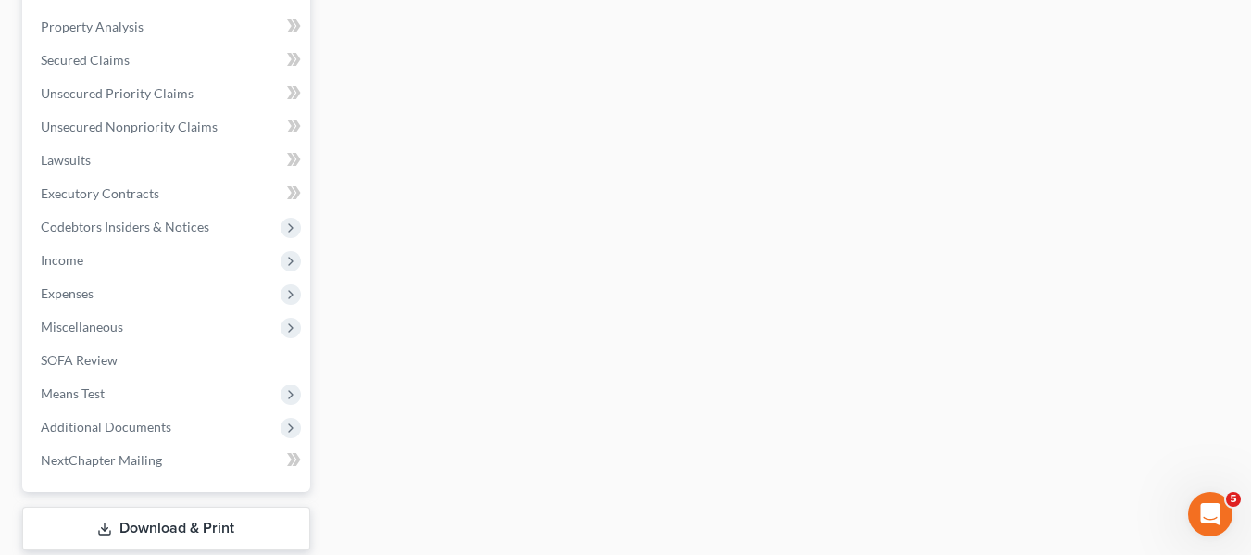
scroll to position [691, 0]
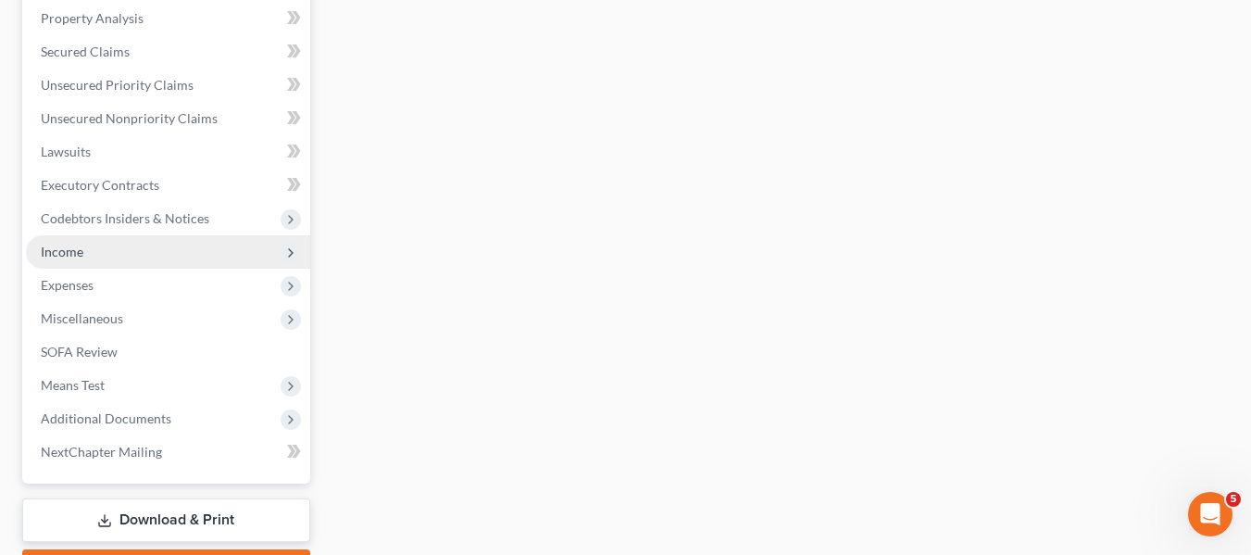
click at [97, 248] on span "Income" at bounding box center [168, 251] width 284 height 33
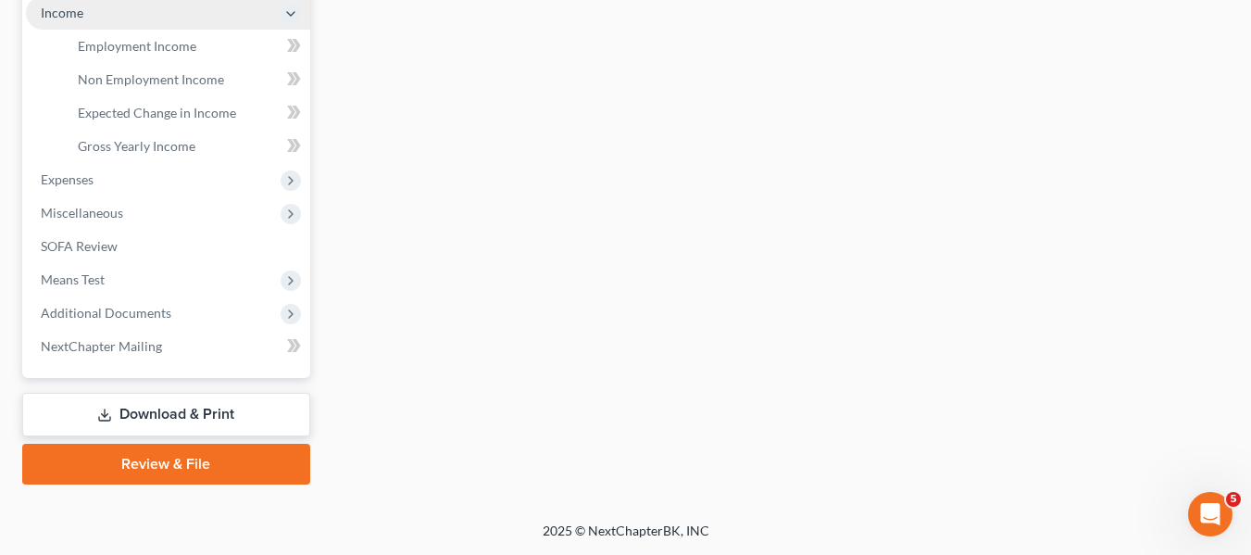
scroll to position [596, 0]
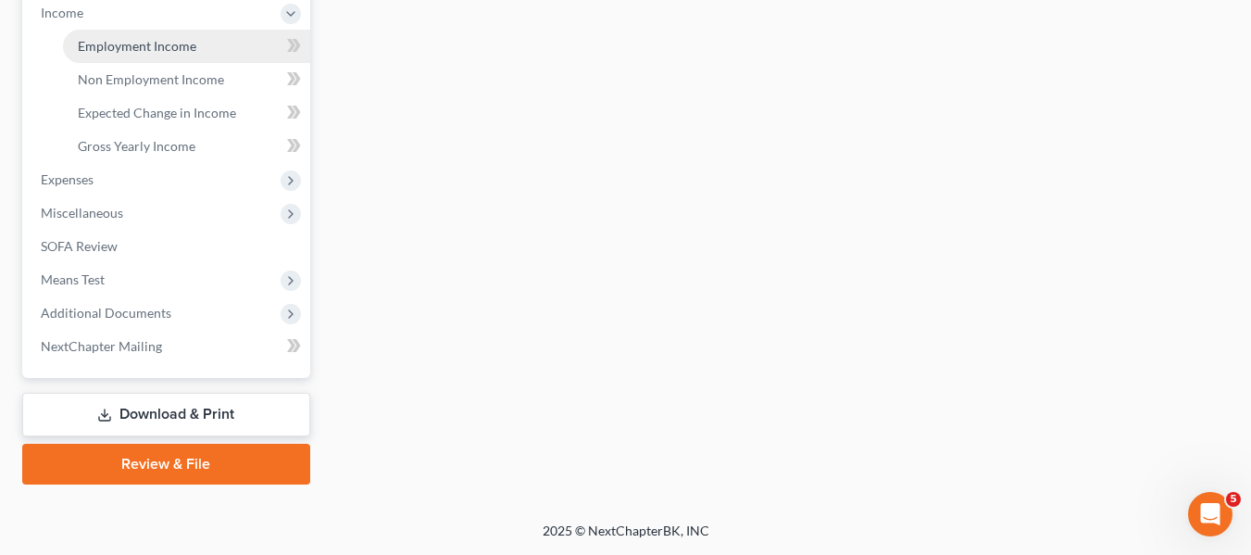
click at [140, 44] on span "Employment Income" at bounding box center [137, 46] width 119 height 16
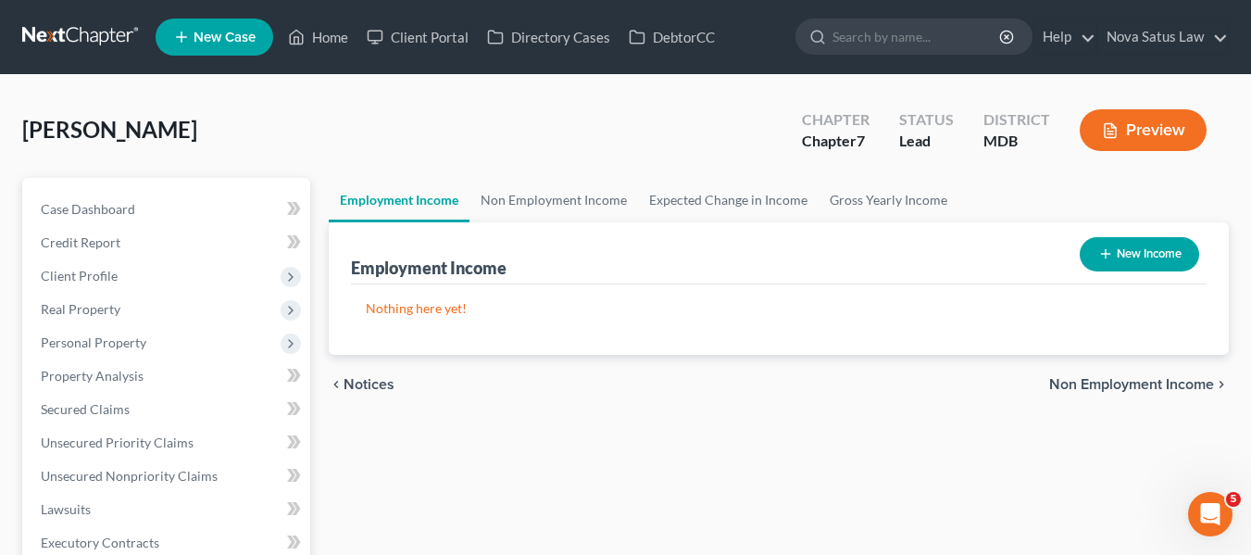
click at [1103, 262] on button "New Income" at bounding box center [1139, 254] width 119 height 34
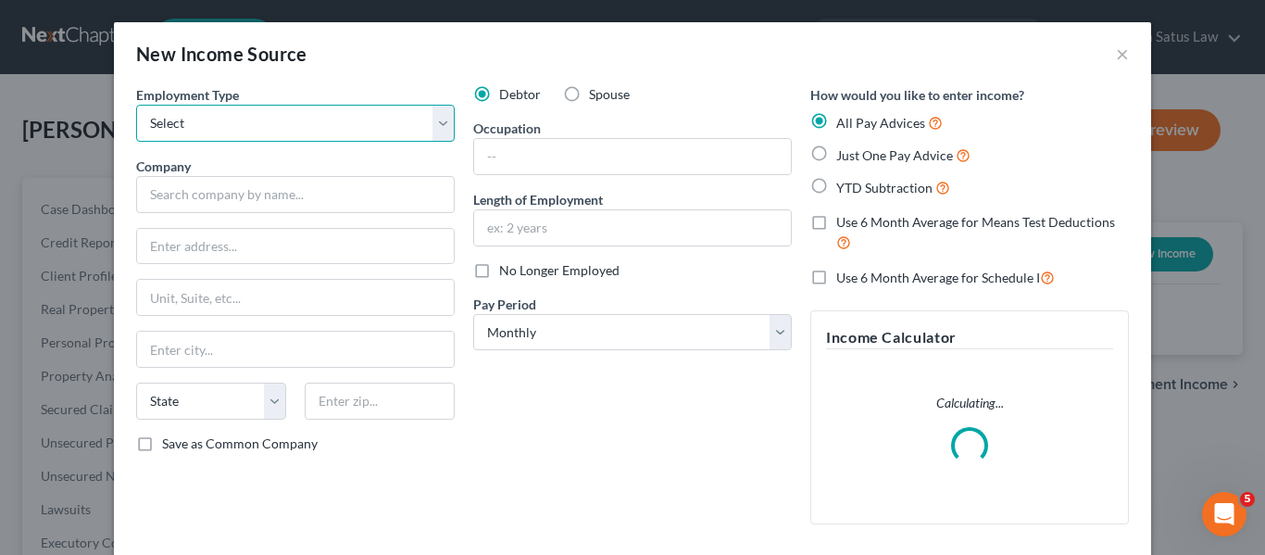
click at [367, 136] on select "Select Full or Part Time Employment Self Employment" at bounding box center [295, 123] width 319 height 37
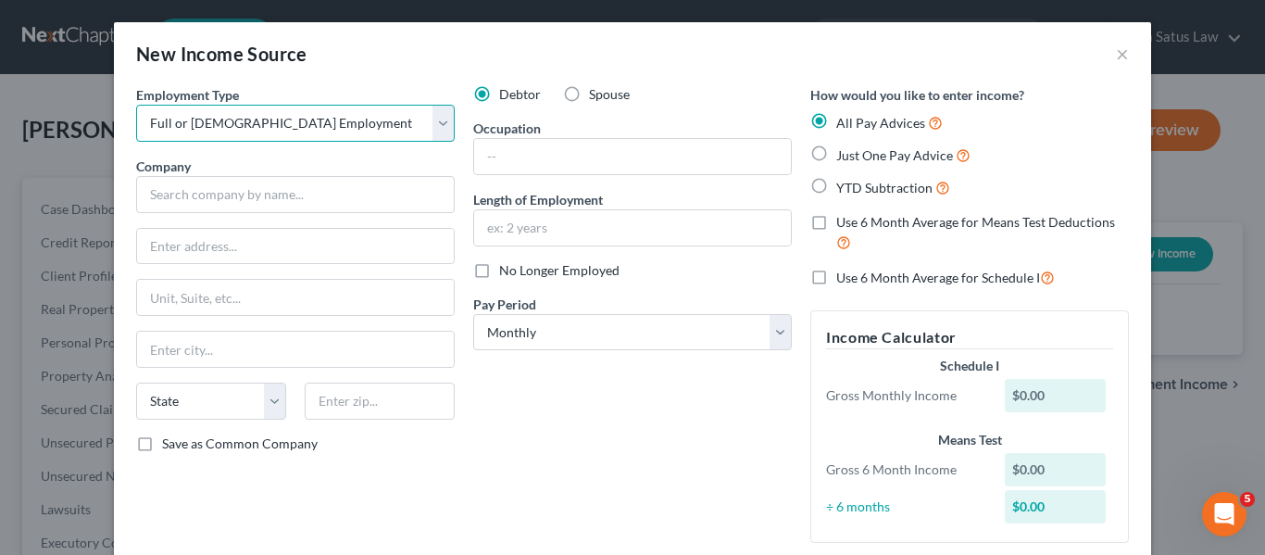
click at [136, 105] on select "Select Full or Part Time Employment Self Employment" at bounding box center [295, 123] width 319 height 37
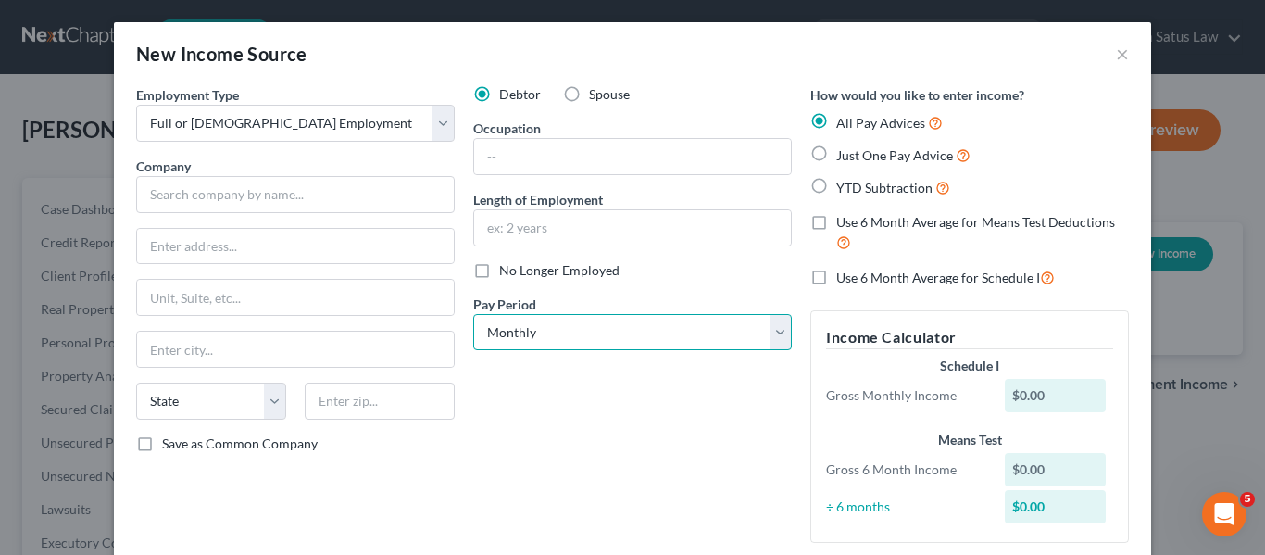
click at [562, 338] on select "Select Monthly Twice Monthly Every Other Week Weekly" at bounding box center [632, 332] width 319 height 37
click at [473, 314] on select "Select Monthly Twice Monthly Every Other Week Weekly" at bounding box center [632, 332] width 319 height 37
click at [836, 158] on label "Just One Pay Advice" at bounding box center [903, 154] width 134 height 21
click at [844, 156] on input "Just One Pay Advice" at bounding box center [850, 150] width 12 height 12
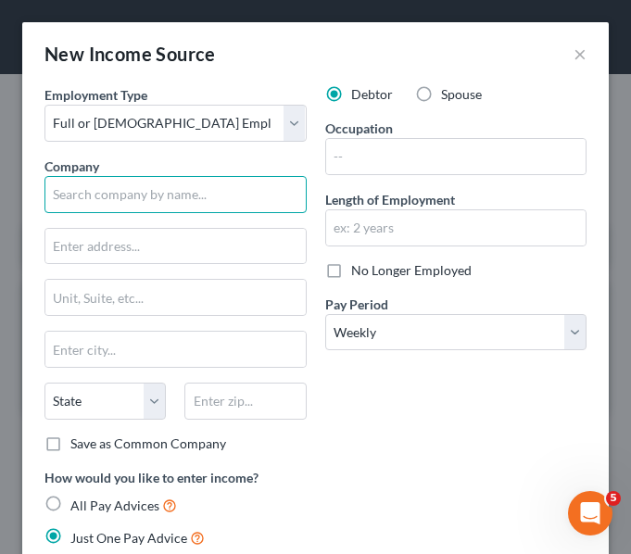
click at [54, 194] on input "text" at bounding box center [175, 194] width 262 height 37
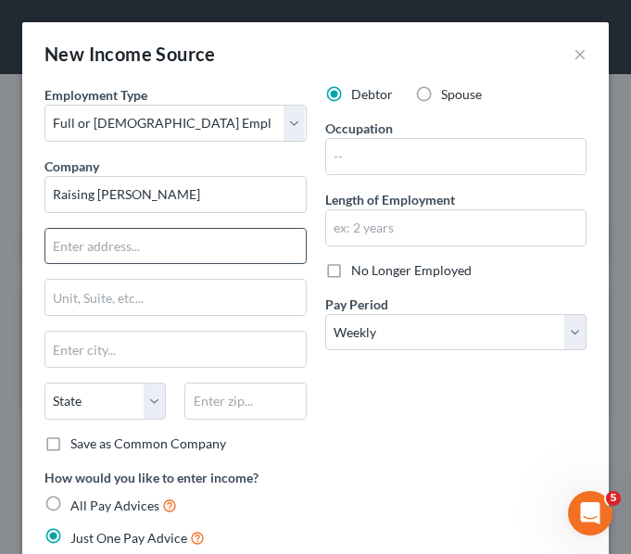
click at [98, 242] on input "text" at bounding box center [175, 246] width 260 height 35
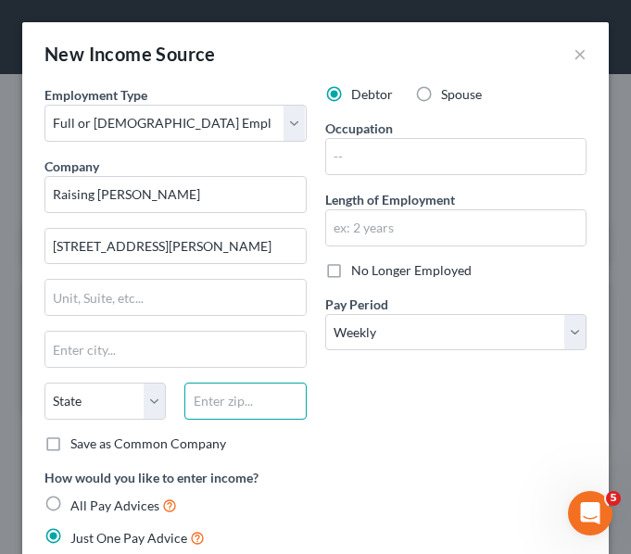
click at [196, 409] on input "text" at bounding box center [244, 400] width 121 height 37
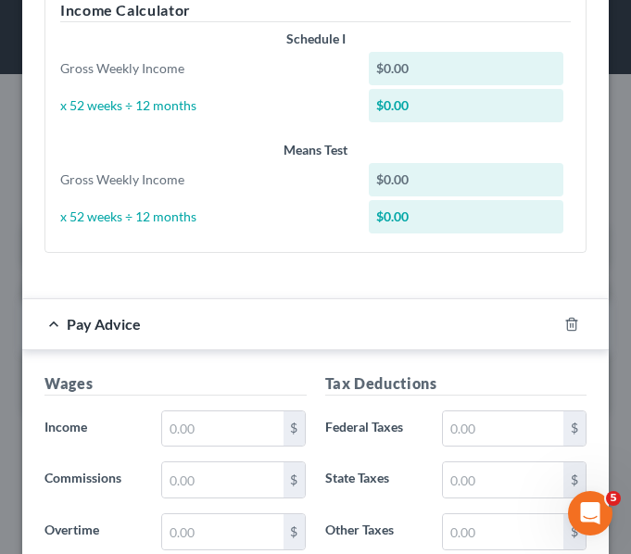
scroll to position [652, 0]
click at [223, 430] on input "text" at bounding box center [222, 428] width 120 height 35
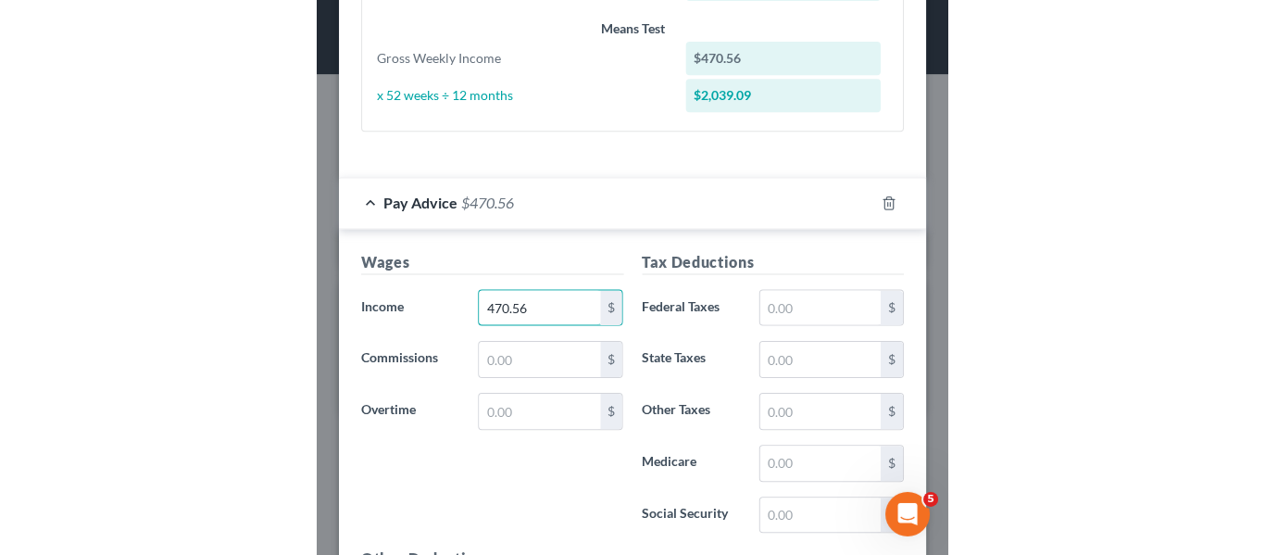
scroll to position [774, 0]
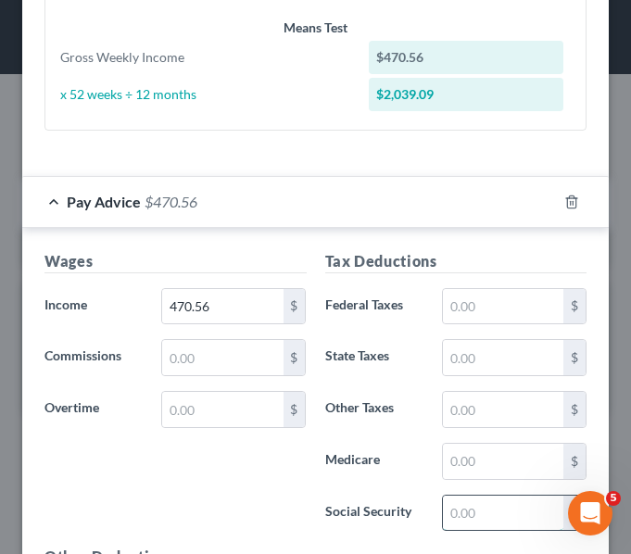
click at [461, 513] on input "text" at bounding box center [503, 512] width 120 height 35
click at [459, 465] on input "text" at bounding box center [503, 461] width 120 height 35
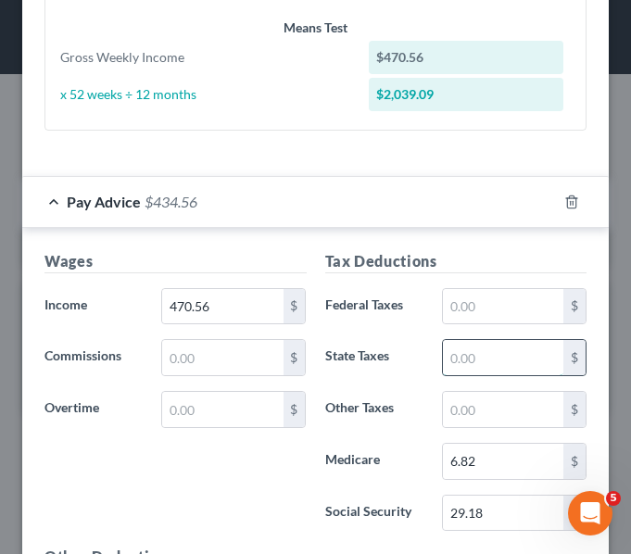
click at [483, 361] on input "text" at bounding box center [503, 357] width 120 height 35
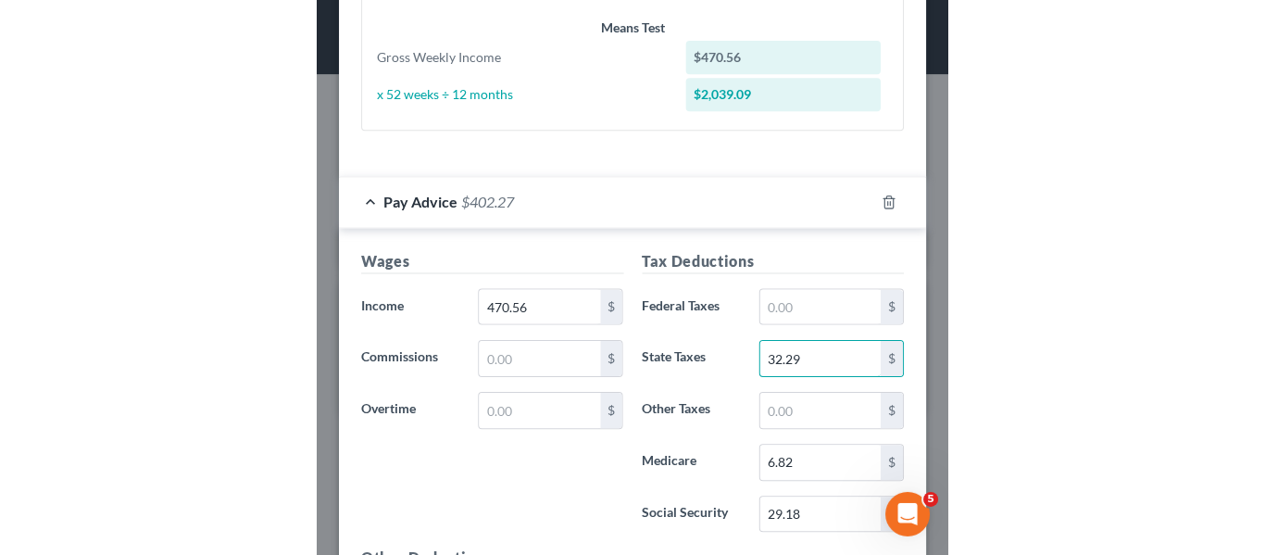
scroll to position [619, 0]
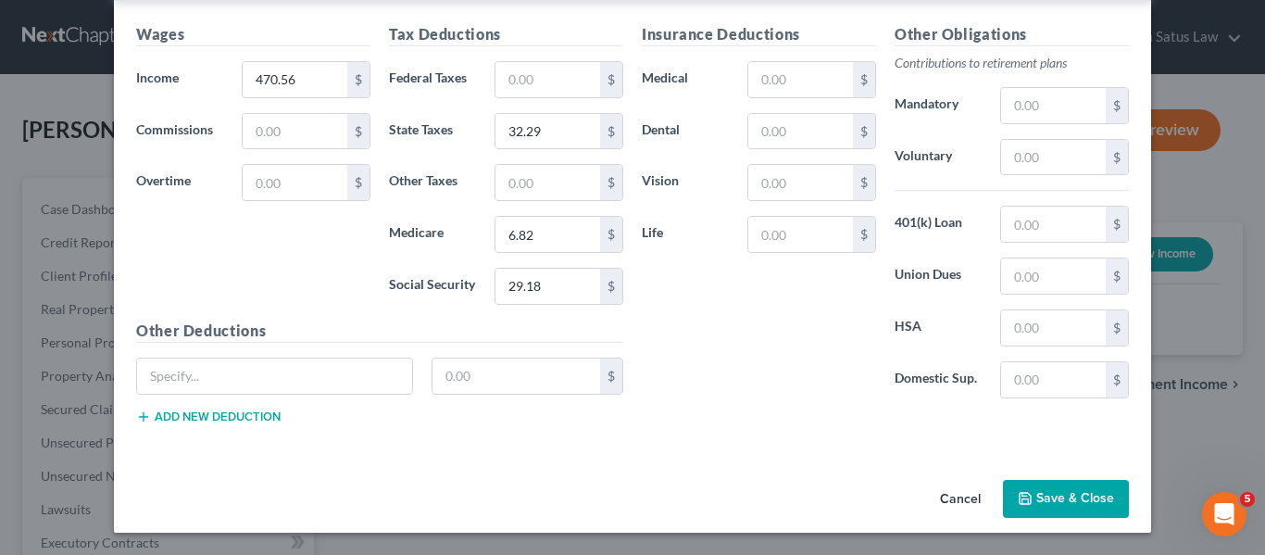
click at [1044, 494] on button "Save & Close" at bounding box center [1066, 499] width 126 height 39
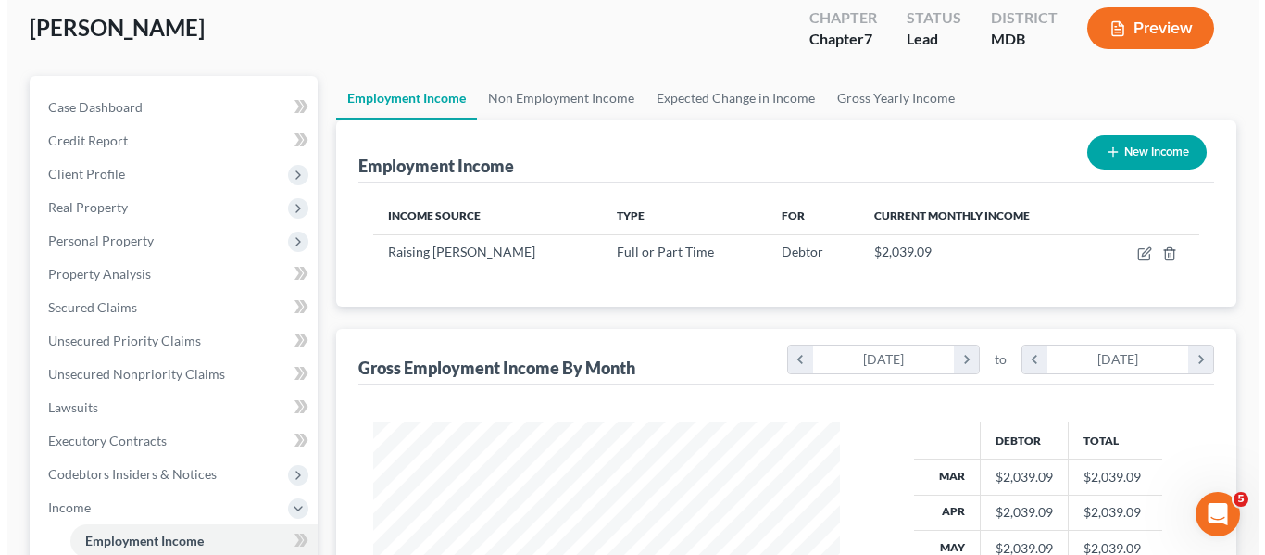
scroll to position [111, 0]
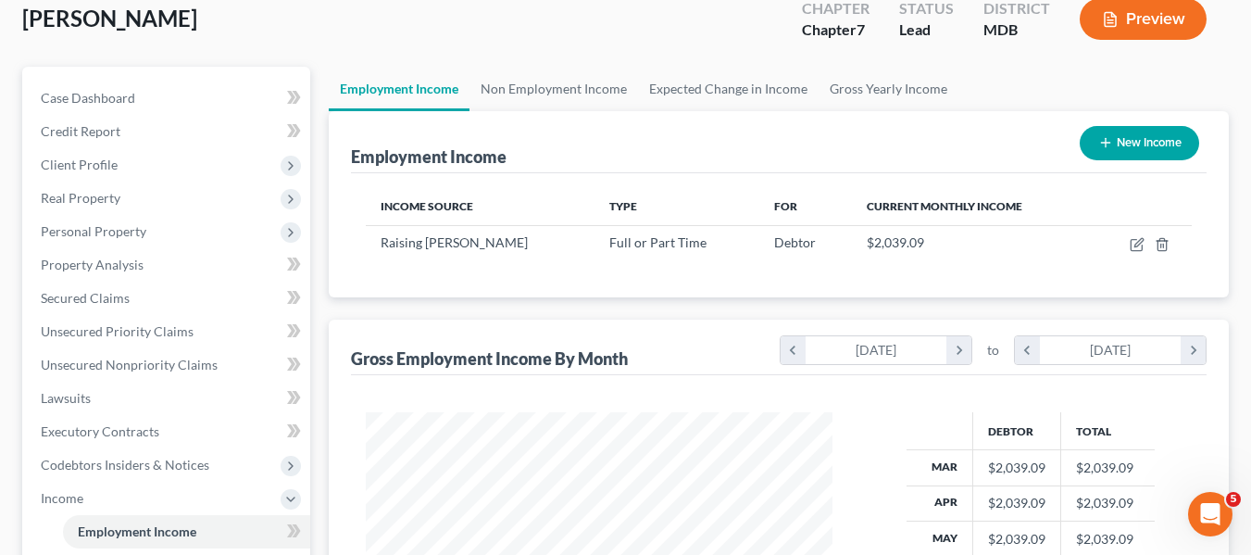
click at [1117, 140] on button "New Income" at bounding box center [1139, 143] width 119 height 34
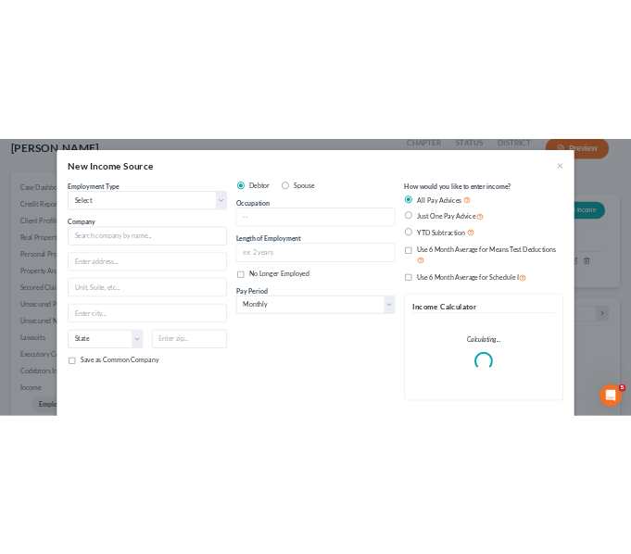
scroll to position [332, 510]
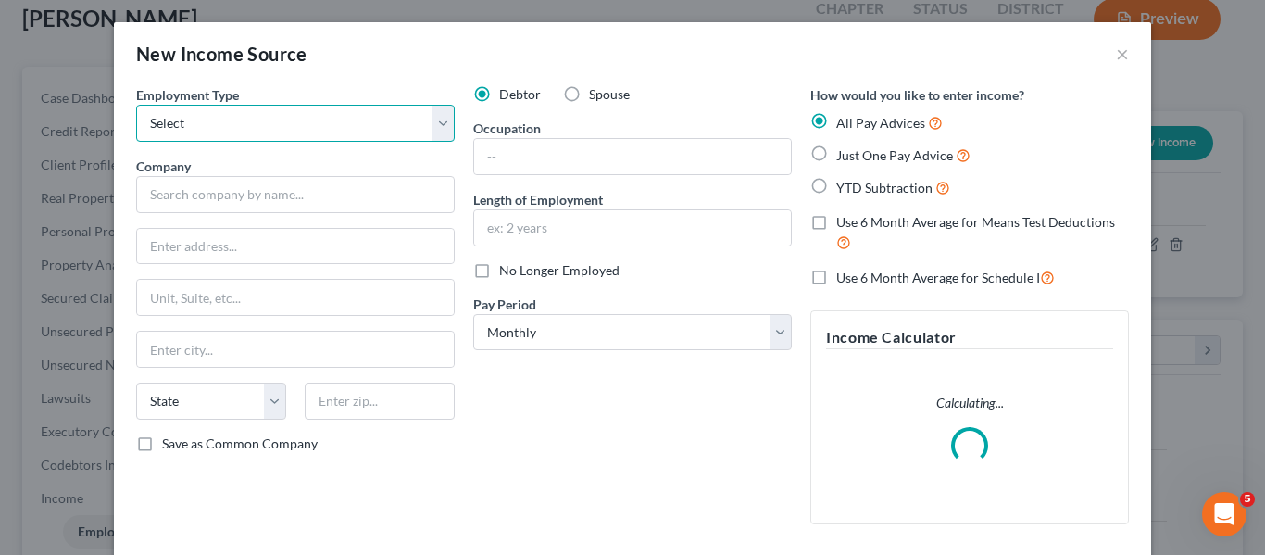
click at [446, 119] on select "Select Full or Part Time Employment Self Employment" at bounding box center [295, 123] width 319 height 37
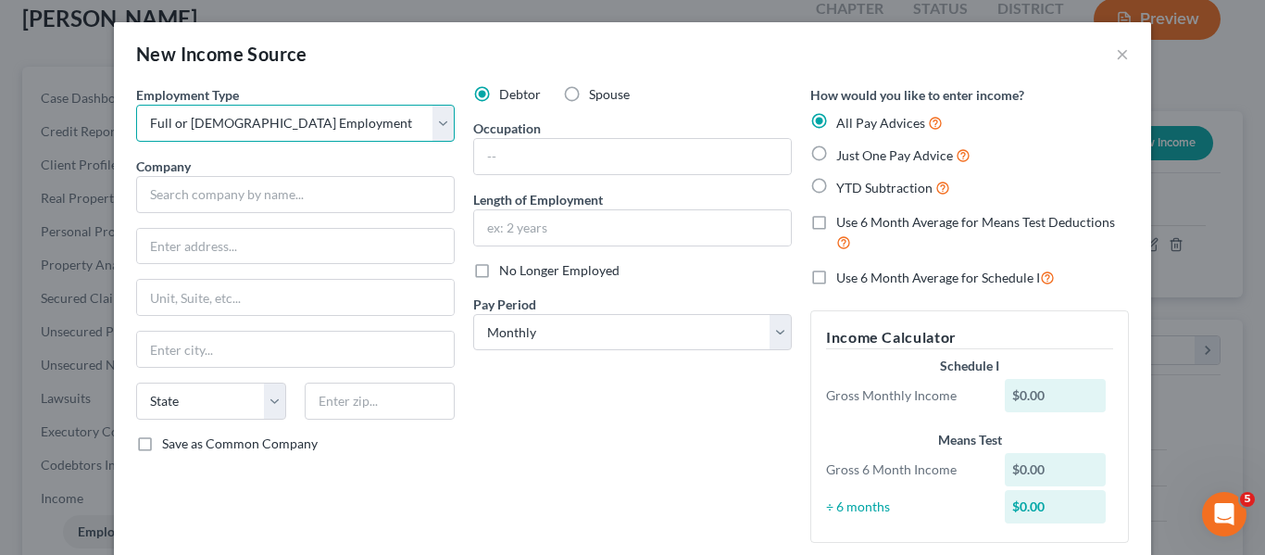
click at [136, 105] on select "Select Full or Part Time Employment Self Employment" at bounding box center [295, 123] width 319 height 37
click at [589, 101] on label "Spouse" at bounding box center [609, 94] width 41 height 19
click at [596, 97] on input "Spouse" at bounding box center [602, 91] width 12 height 12
click at [836, 152] on label "Just One Pay Advice" at bounding box center [903, 154] width 134 height 21
click at [844, 152] on input "Just One Pay Advice" at bounding box center [850, 150] width 12 height 12
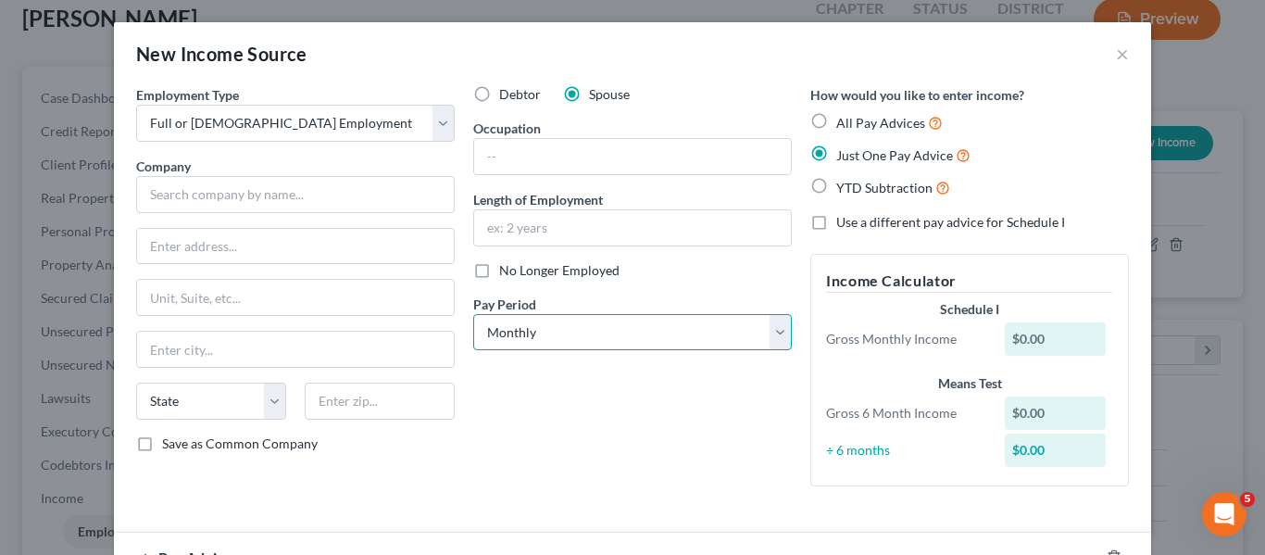
click at [699, 324] on select "Select Monthly Twice Monthly Every Other Week Weekly" at bounding box center [632, 332] width 319 height 37
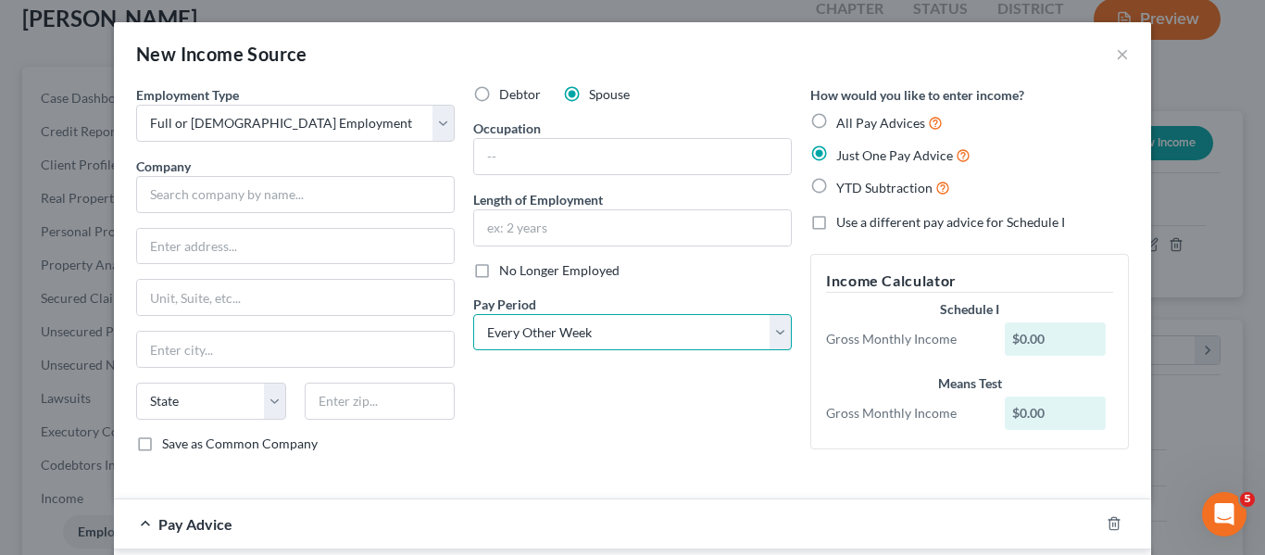
click at [473, 314] on select "Select Monthly Twice Monthly Every Other Week Weekly" at bounding box center [632, 332] width 319 height 37
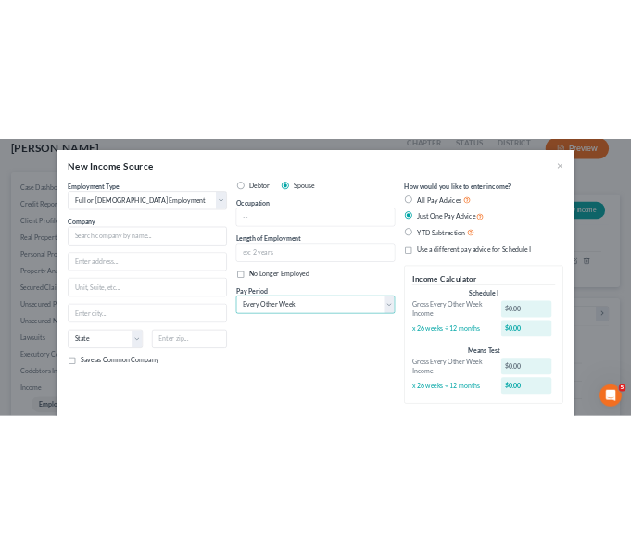
scroll to position [256, 549]
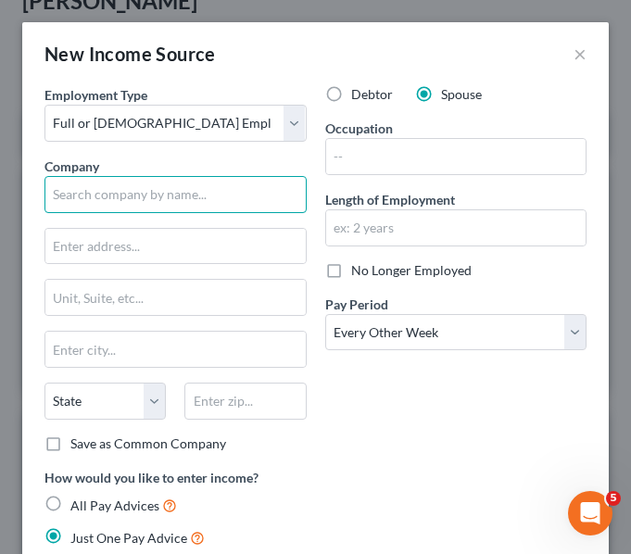
click at [123, 182] on input "text" at bounding box center [175, 194] width 262 height 37
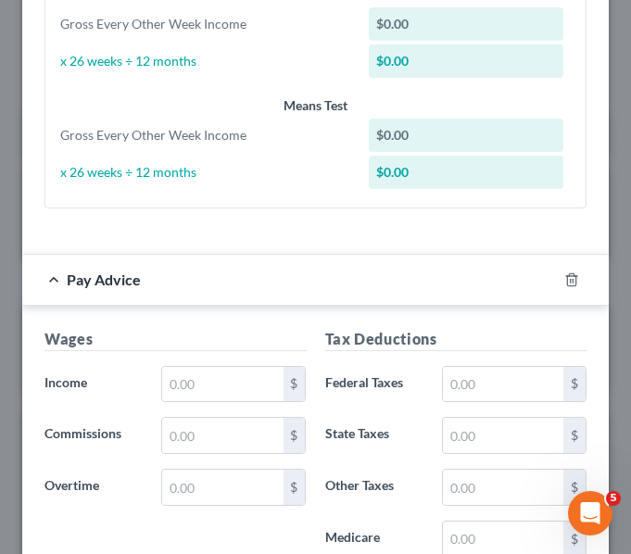
scroll to position [697, 0]
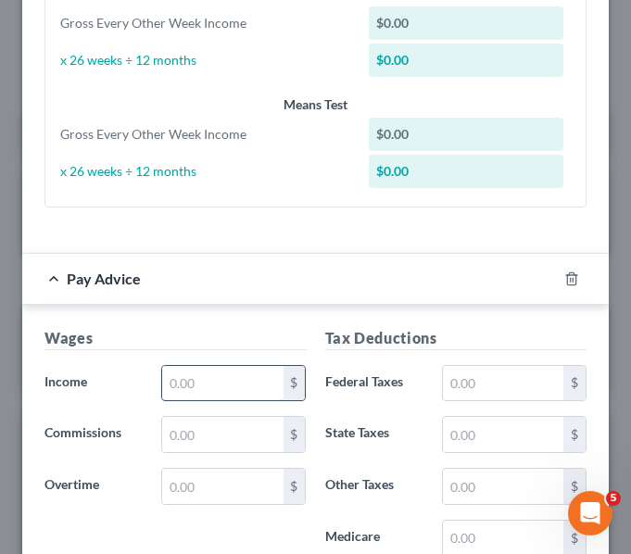
click at [169, 388] on input "text" at bounding box center [222, 383] width 120 height 35
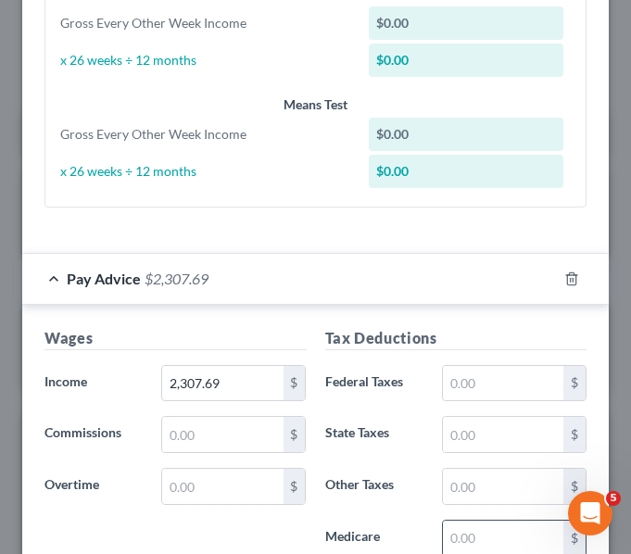
click at [486, 536] on input "text" at bounding box center [503, 537] width 120 height 35
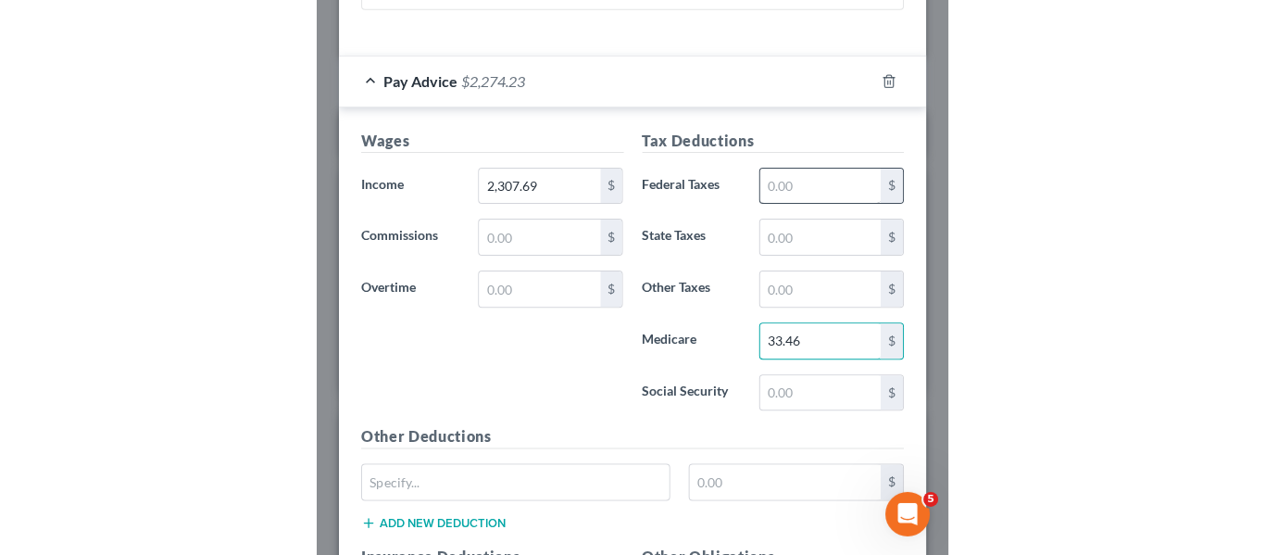
scroll to position [895, 0]
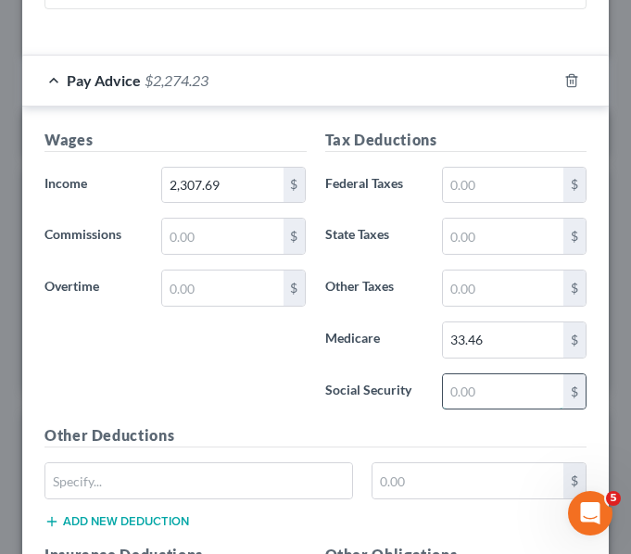
click at [471, 398] on input "text" at bounding box center [503, 391] width 120 height 35
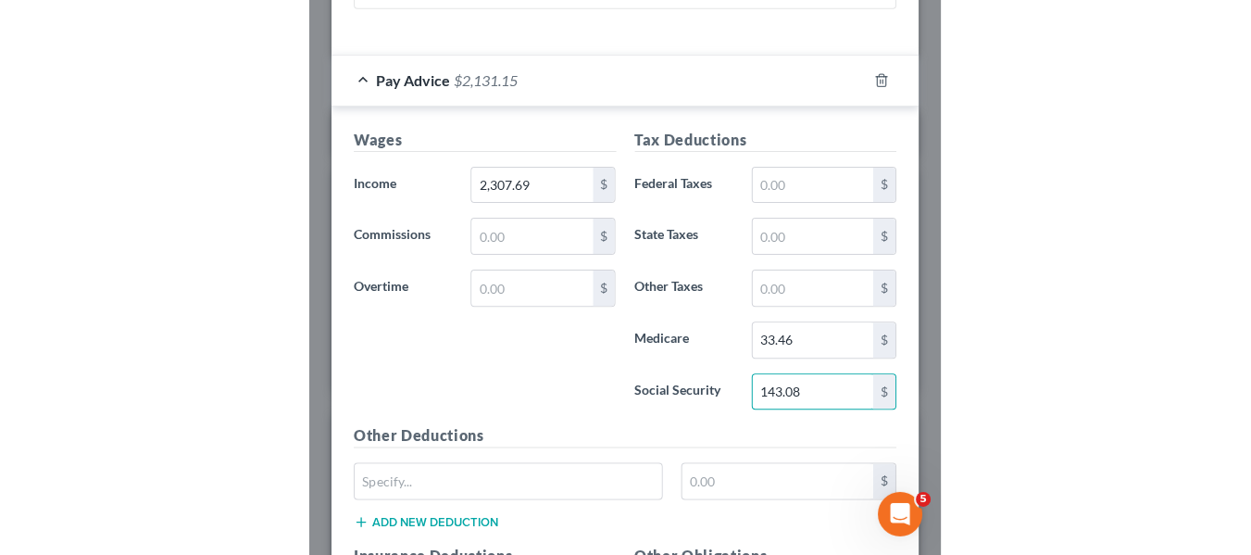
scroll to position [626, 0]
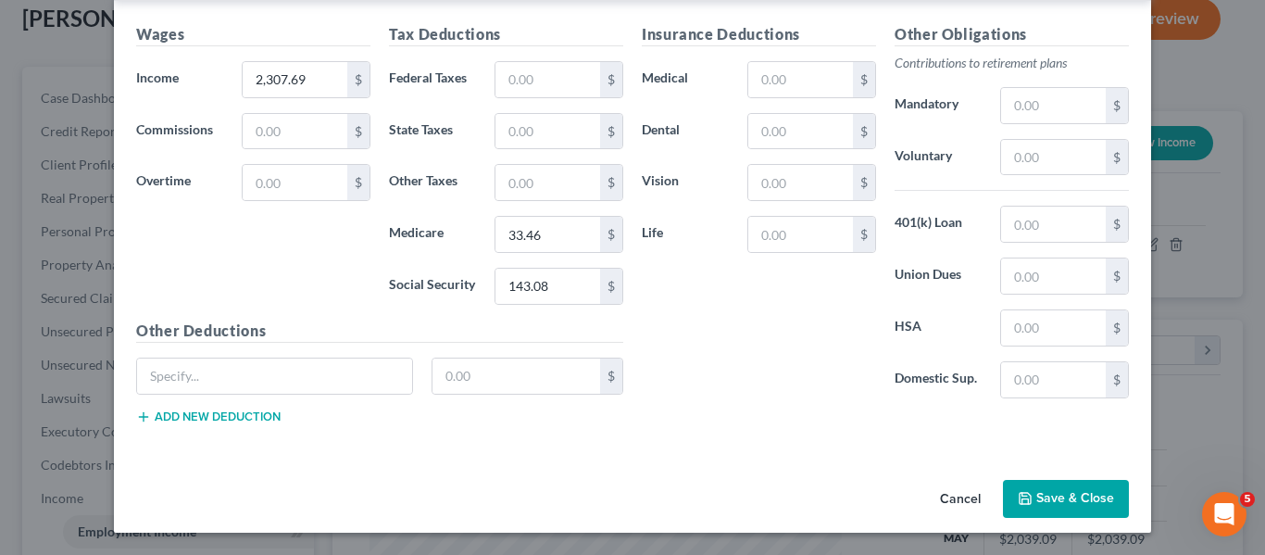
click at [1037, 505] on button "Save & Close" at bounding box center [1066, 499] width 126 height 39
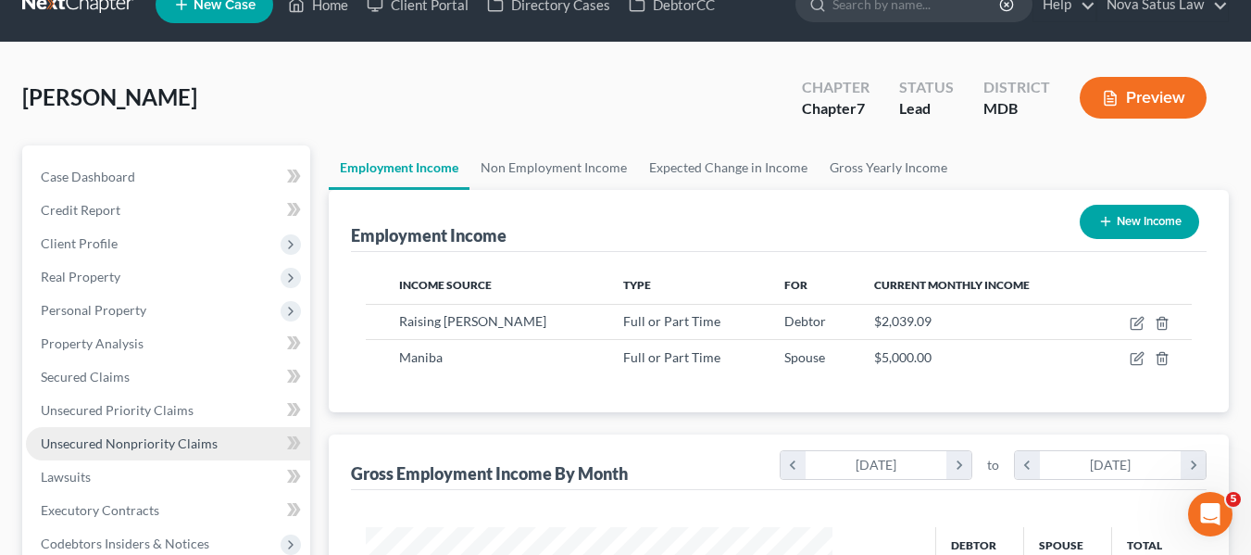
scroll to position [0, 0]
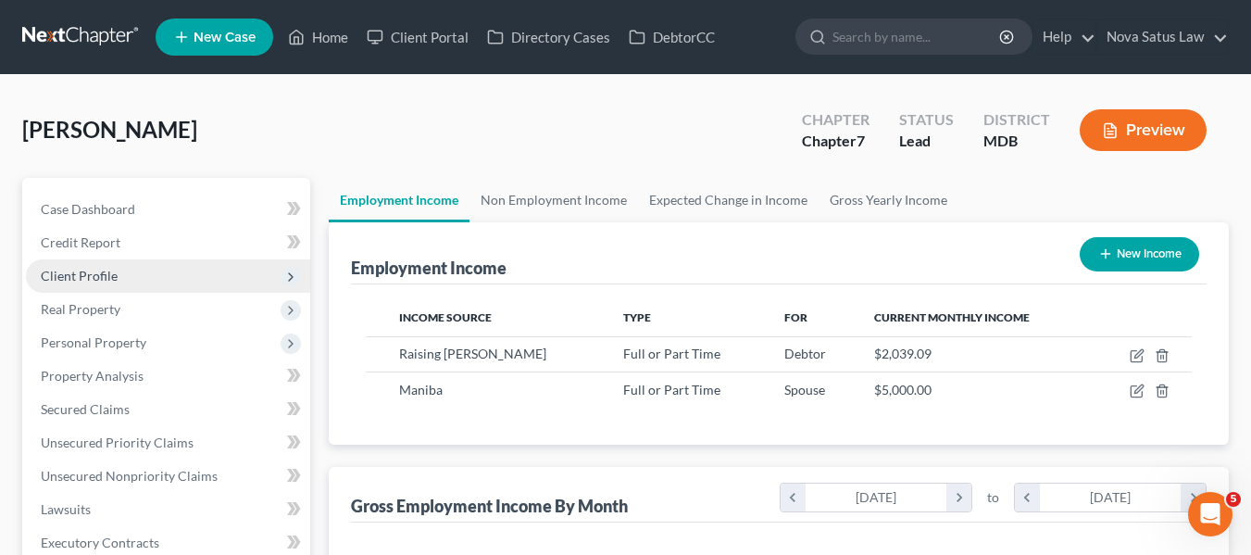
click at [86, 280] on span "Client Profile" at bounding box center [79, 276] width 77 height 16
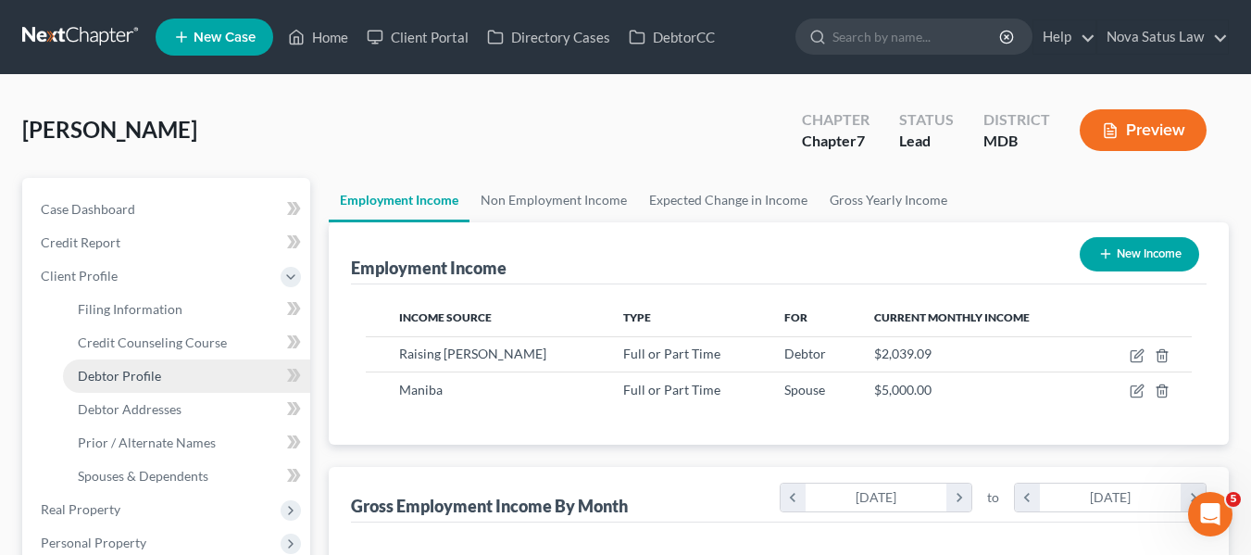
click at [128, 368] on span "Debtor Profile" at bounding box center [119, 376] width 83 height 16
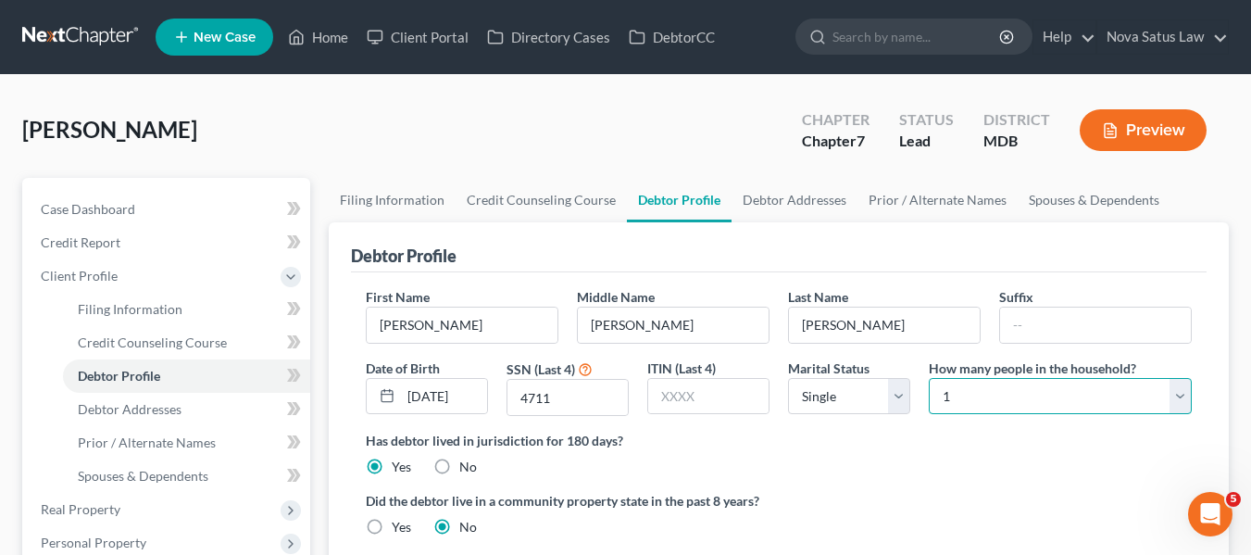
click at [1004, 393] on select "Select 1 2 3 4 5 6 7 8 9 10 11 12 13 14 15 16 17 18 19 20" at bounding box center [1060, 396] width 263 height 37
click at [929, 378] on select "Select 1 2 3 4 5 6 7 8 9 10 11 12 13 14 15 16 17 18 19 20" at bounding box center [1060, 396] width 263 height 37
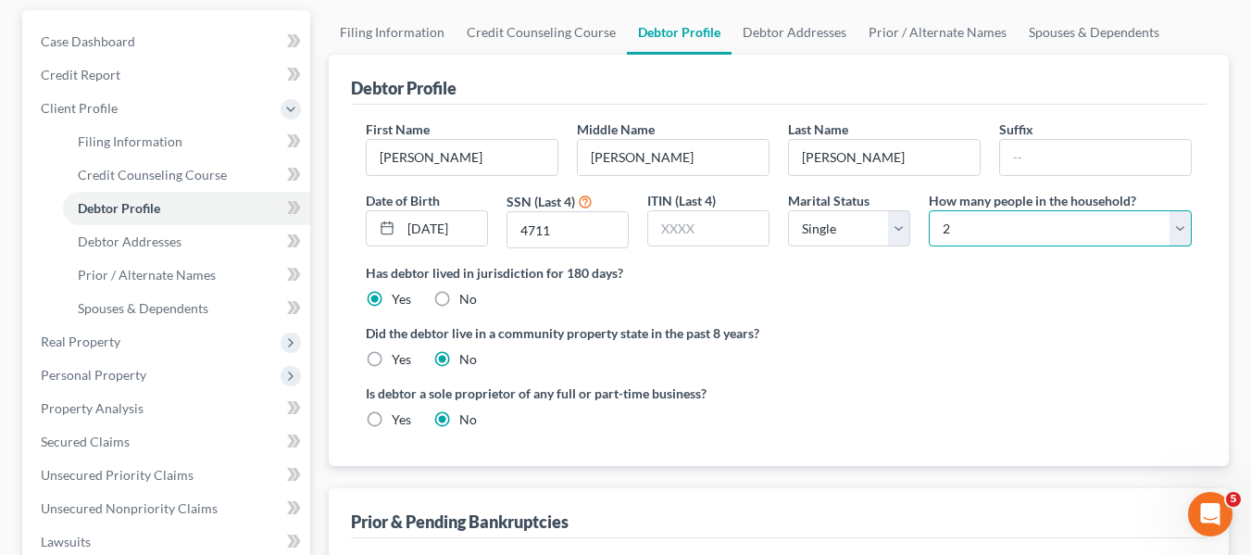
scroll to position [169, 0]
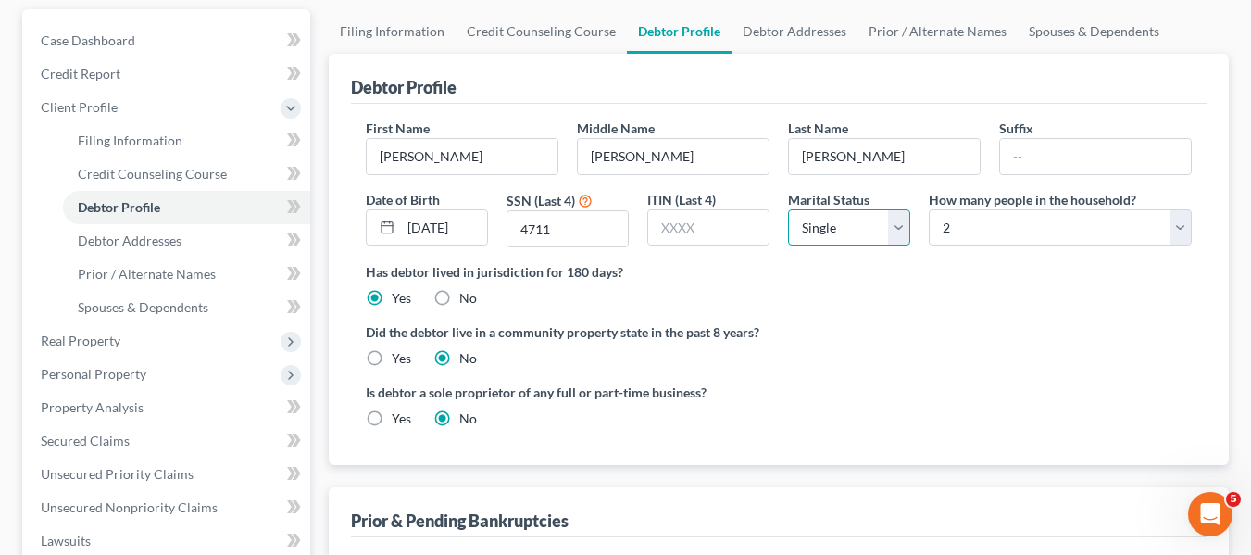
click at [838, 234] on select "Select Single Married Separated Divorced Widowed" at bounding box center [849, 227] width 122 height 37
click at [788, 209] on select "Select Single Married Separated Divorced Widowed" at bounding box center [849, 227] width 122 height 37
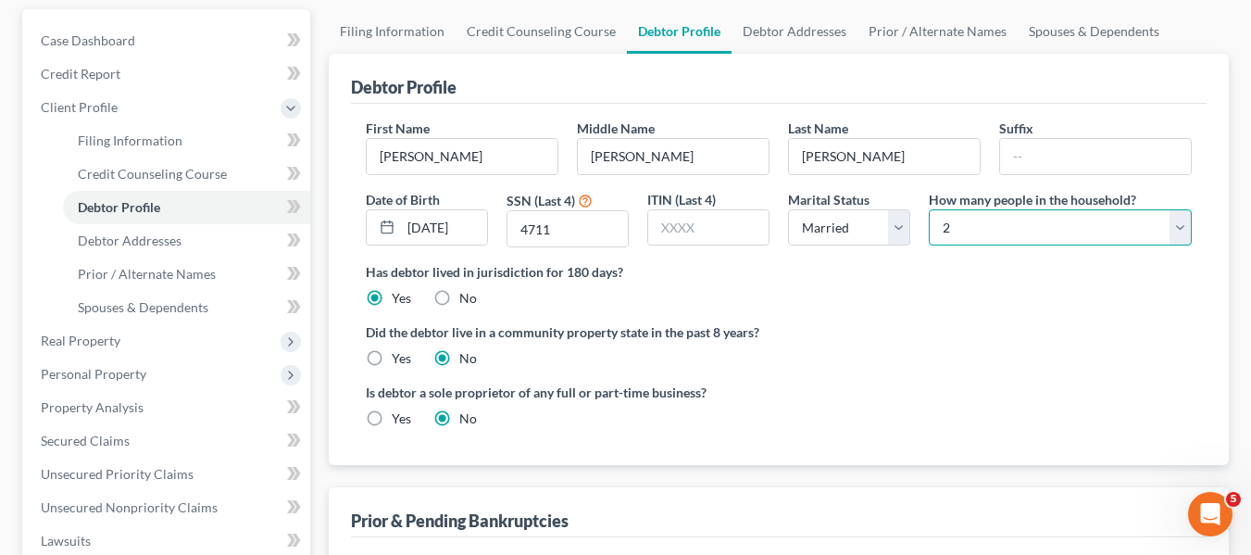
click at [980, 227] on select "Select 1 2 3 4 5 6 7 8 9 10 11 12 13 14 15 16 17 18 19 20" at bounding box center [1060, 227] width 263 height 37
click at [929, 209] on select "Select 1 2 3 4 5 6 7 8 9 10 11 12 13 14 15 16 17 18 19 20" at bounding box center [1060, 227] width 263 height 37
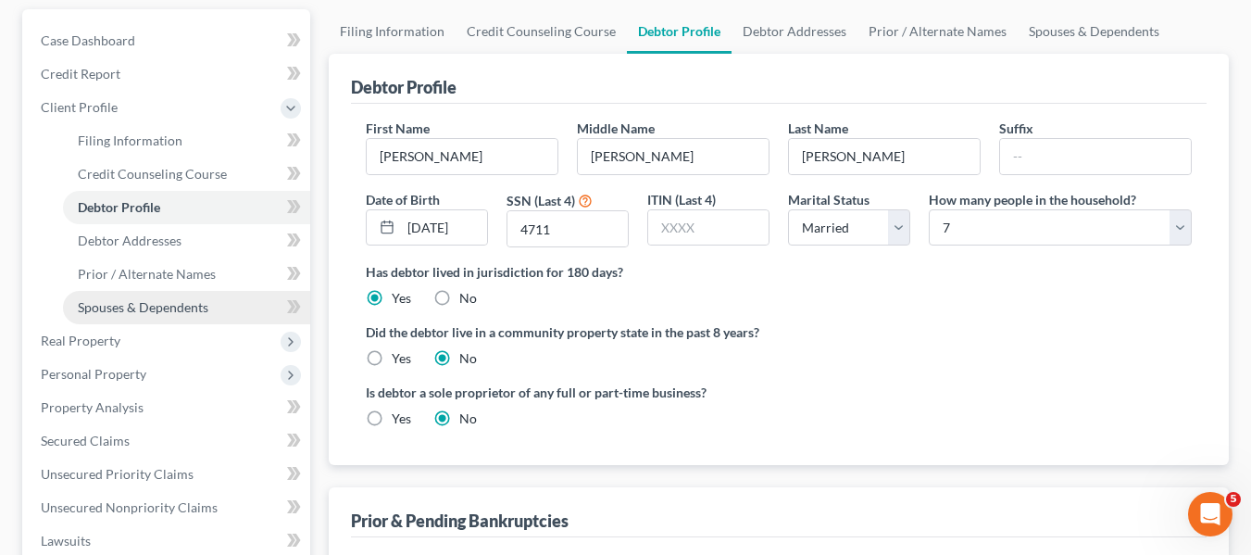
click at [178, 301] on span "Spouses & Dependents" at bounding box center [143, 307] width 131 height 16
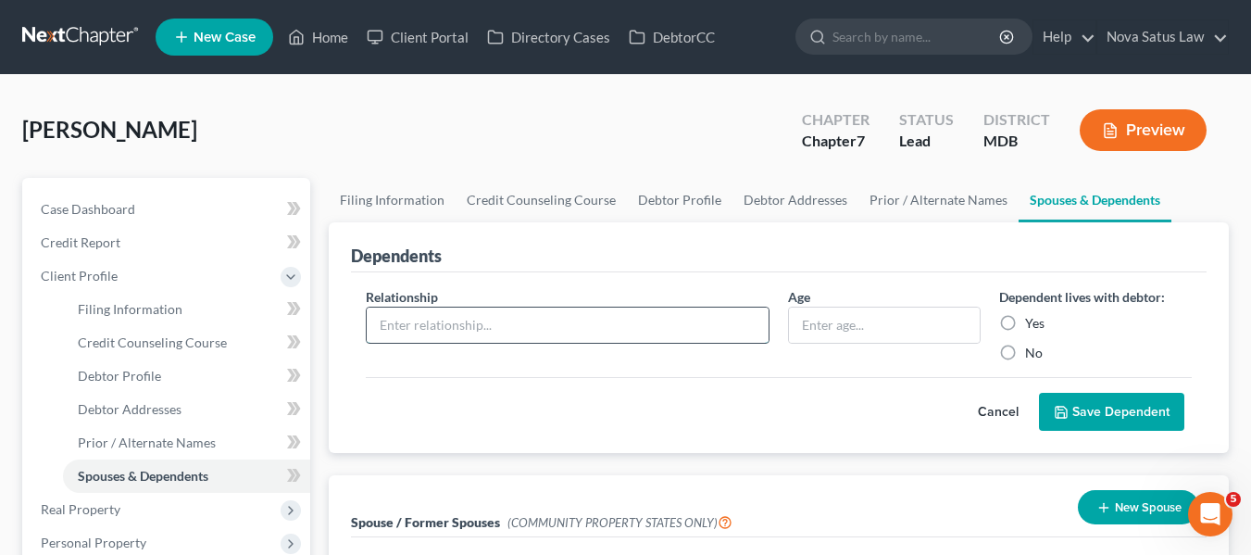
click at [477, 331] on input "text" at bounding box center [568, 324] width 402 height 35
click at [1025, 320] on label "Yes" at bounding box center [1034, 323] width 19 height 19
click at [1032, 320] on input "Yes" at bounding box center [1038, 320] width 12 height 12
click at [1066, 406] on icon "submit" at bounding box center [1061, 412] width 15 height 15
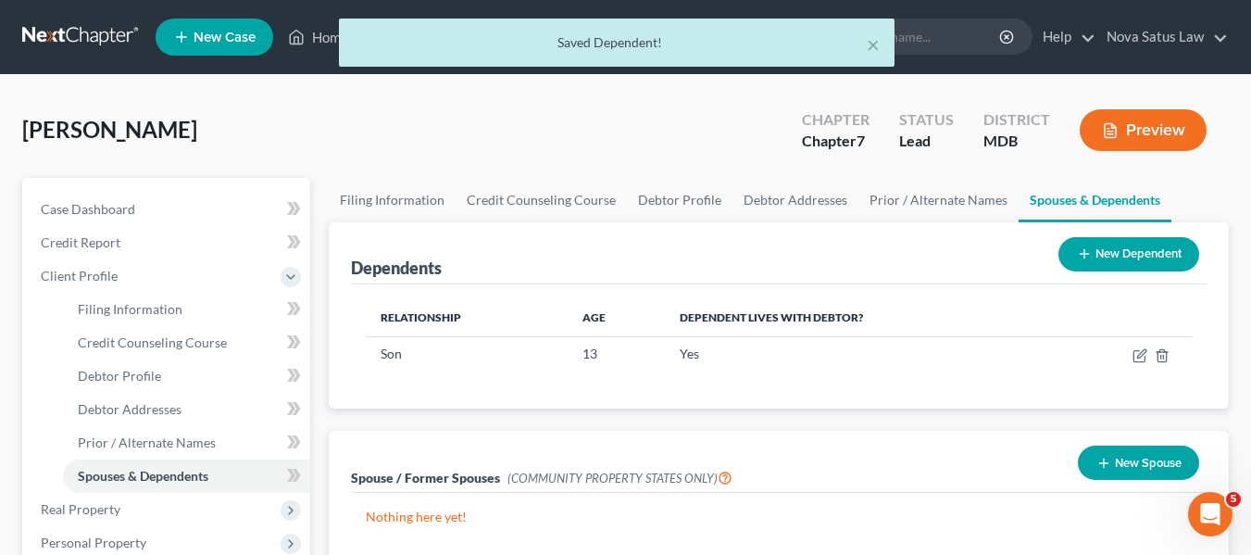
click at [1070, 256] on button "New Dependent" at bounding box center [1128, 254] width 141 height 34
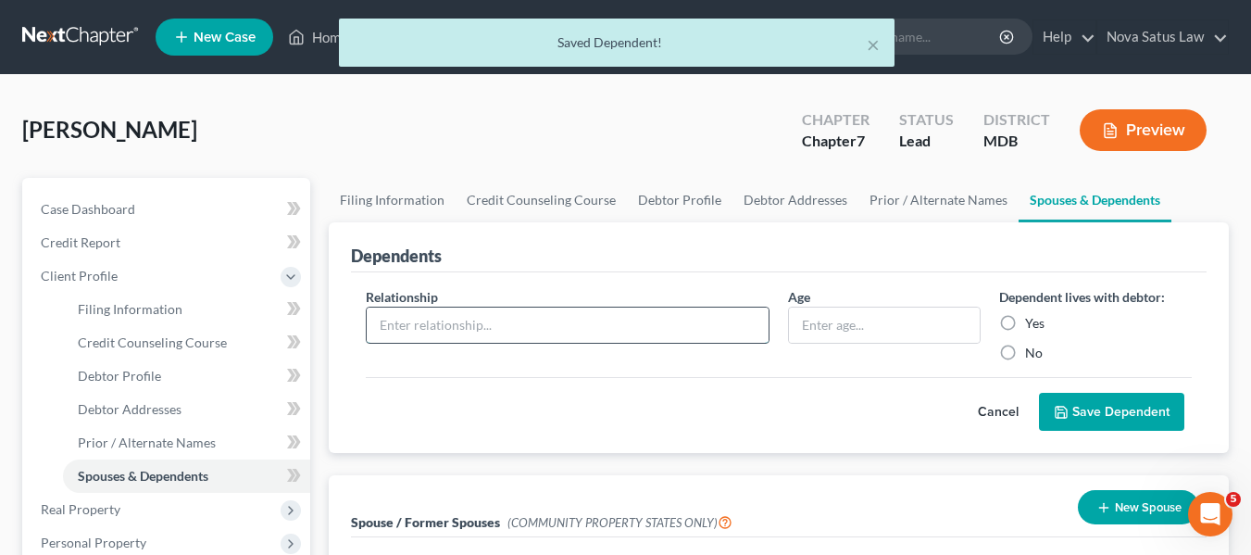
click at [419, 324] on input "text" at bounding box center [568, 324] width 402 height 35
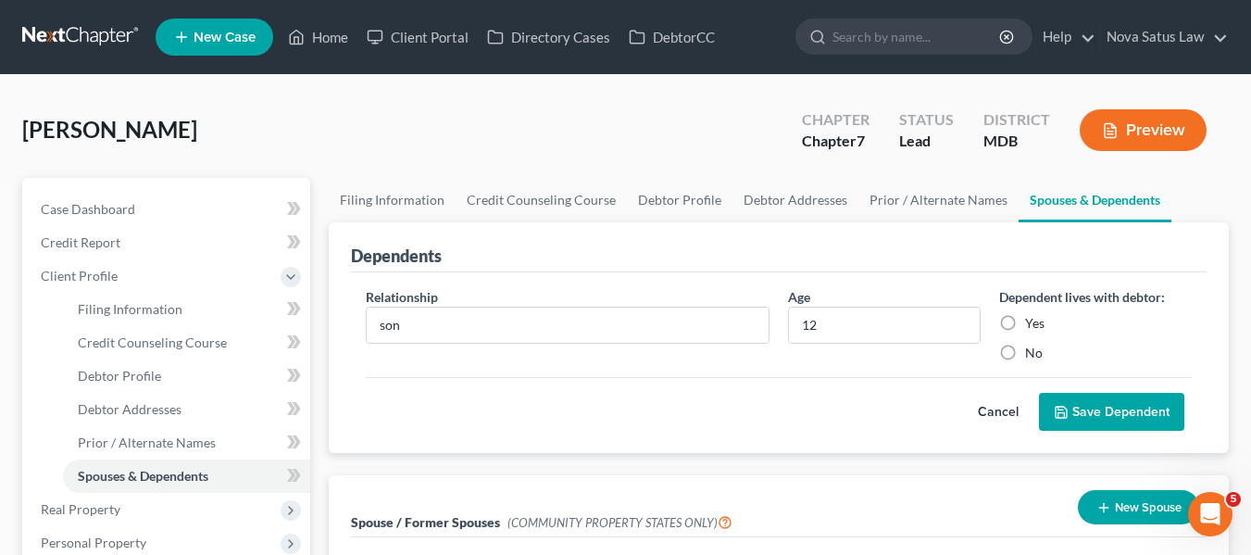
click at [1025, 328] on label "Yes" at bounding box center [1034, 323] width 19 height 19
click at [1032, 326] on input "Yes" at bounding box center [1038, 320] width 12 height 12
click at [1059, 399] on button "Save Dependent" at bounding box center [1111, 412] width 145 height 39
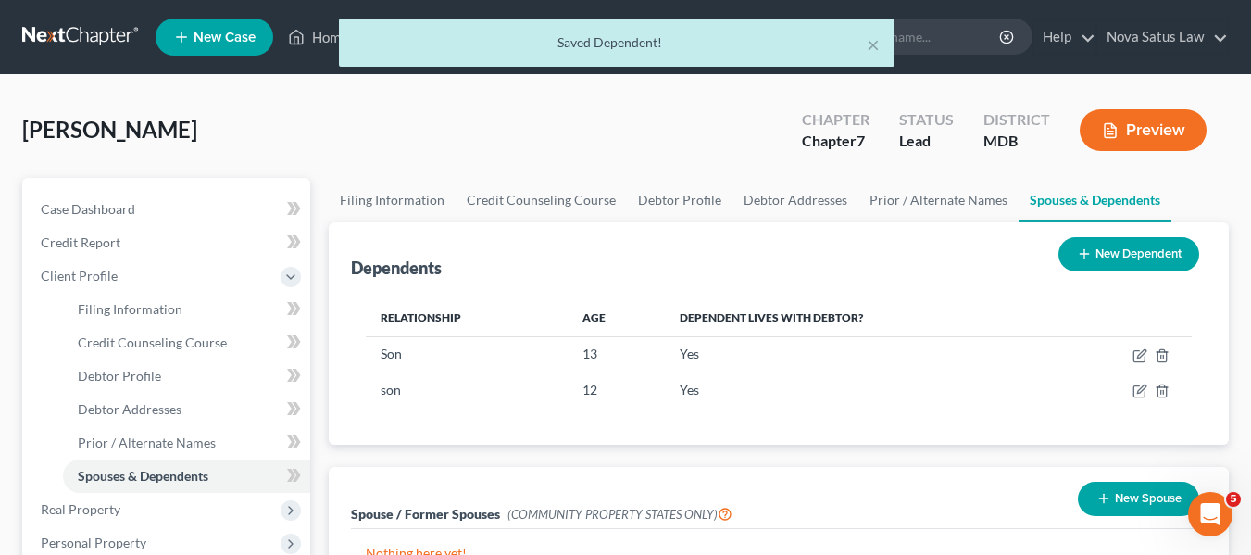
click at [1084, 251] on line at bounding box center [1084, 254] width 0 height 8
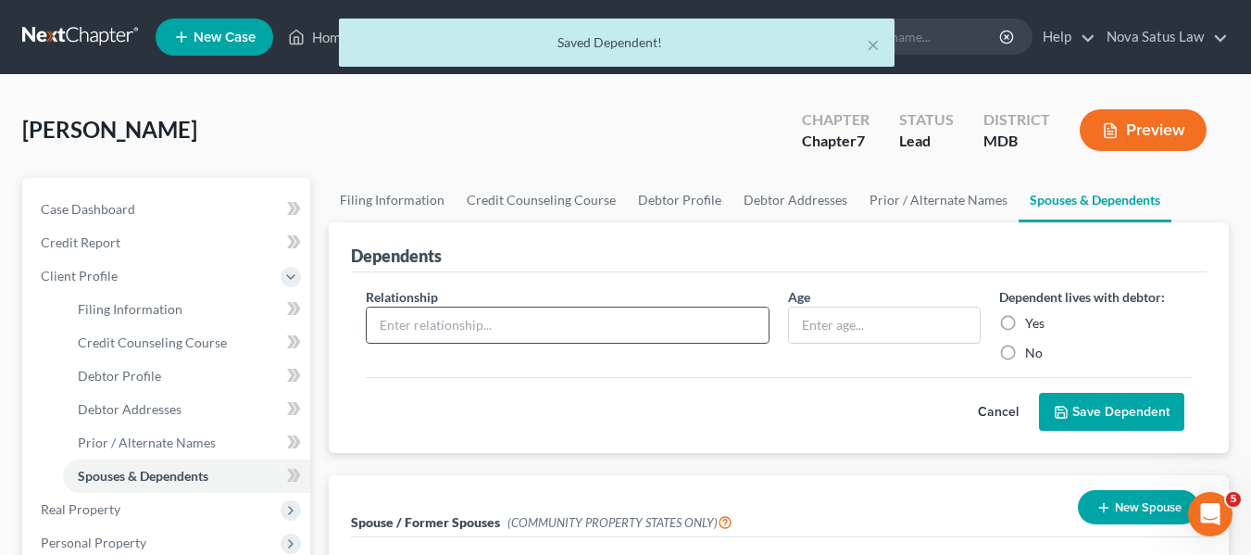
click at [485, 311] on input "text" at bounding box center [568, 324] width 402 height 35
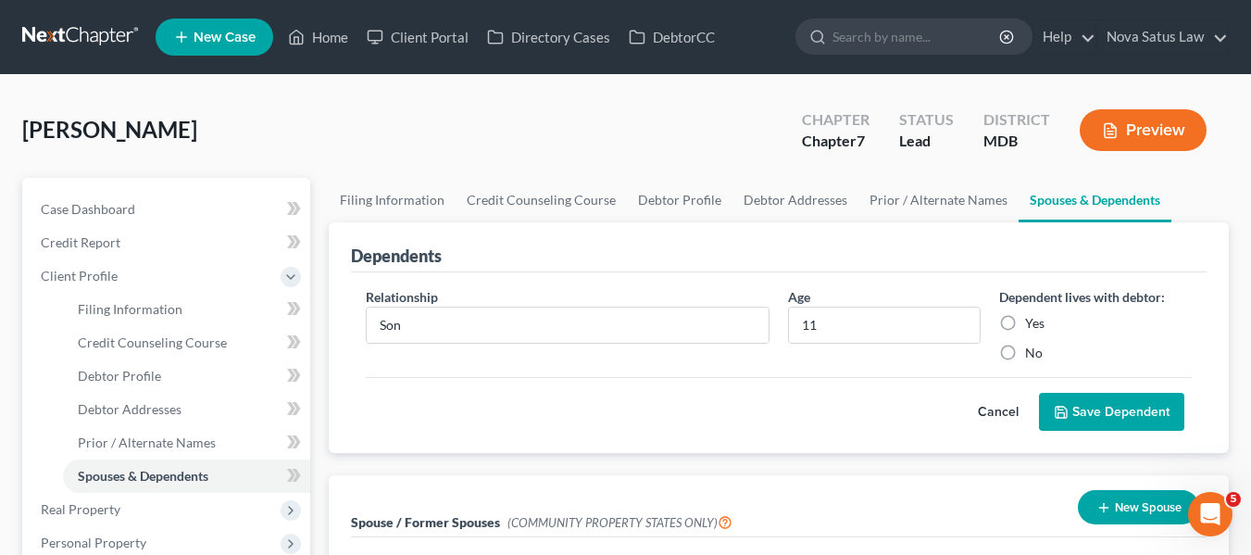
click at [1025, 322] on label "Yes" at bounding box center [1034, 323] width 19 height 19
click at [1032, 322] on input "Yes" at bounding box center [1038, 320] width 12 height 12
click at [1072, 401] on button "Save Dependent" at bounding box center [1111, 412] width 145 height 39
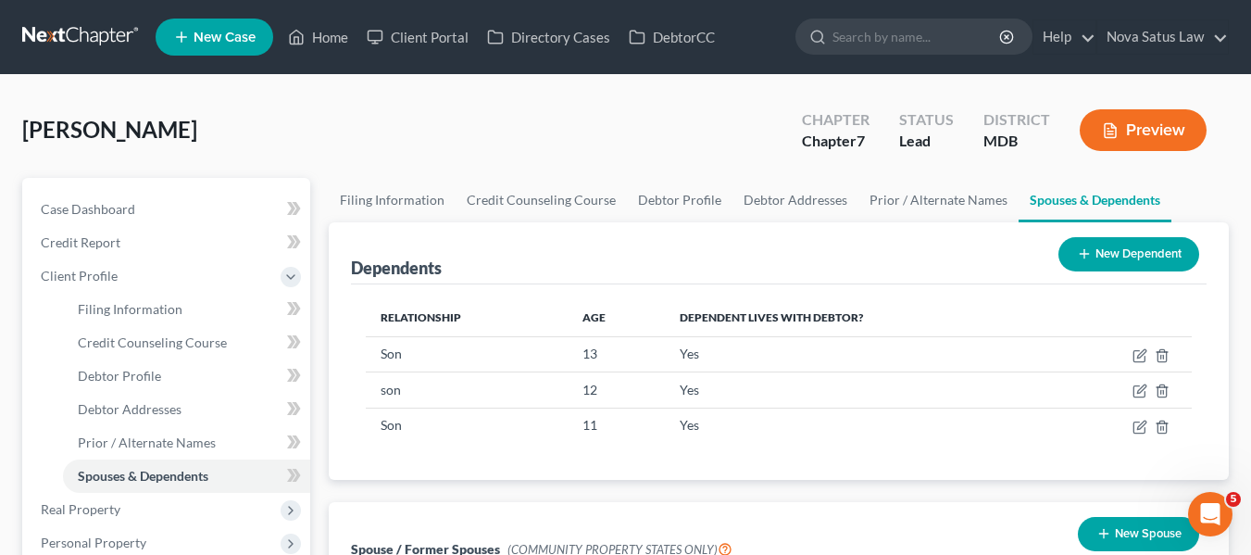
click at [1077, 256] on icon at bounding box center [1084, 253] width 15 height 15
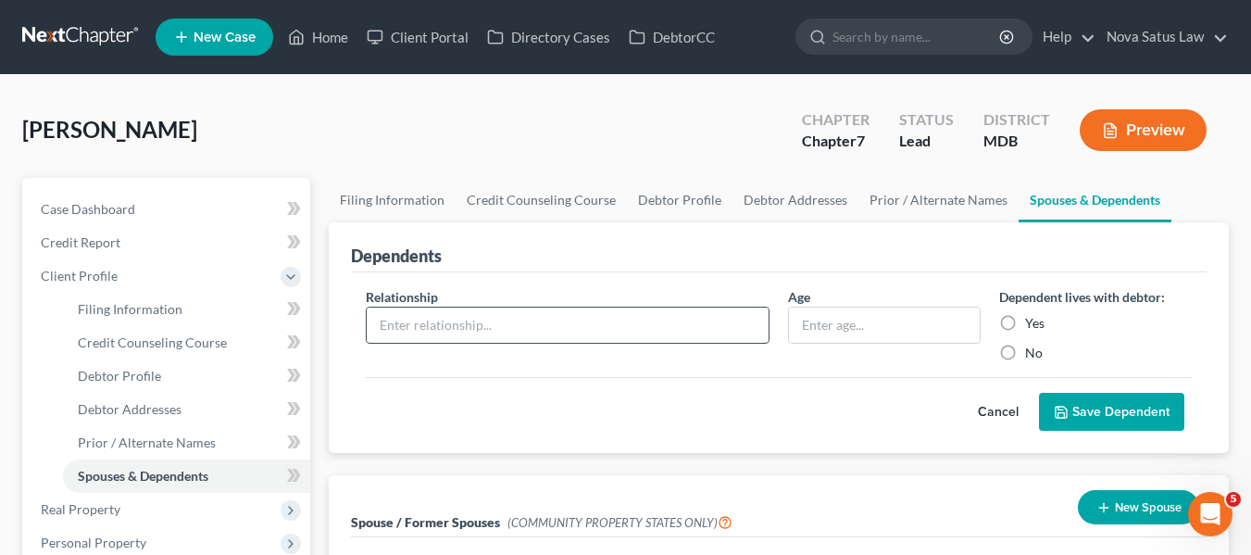
click at [461, 321] on input "text" at bounding box center [568, 324] width 402 height 35
click at [1025, 321] on label "Yes" at bounding box center [1034, 323] width 19 height 19
click at [1032, 321] on input "Yes" at bounding box center [1038, 320] width 12 height 12
click at [1079, 412] on button "Save Dependent" at bounding box center [1111, 412] width 145 height 39
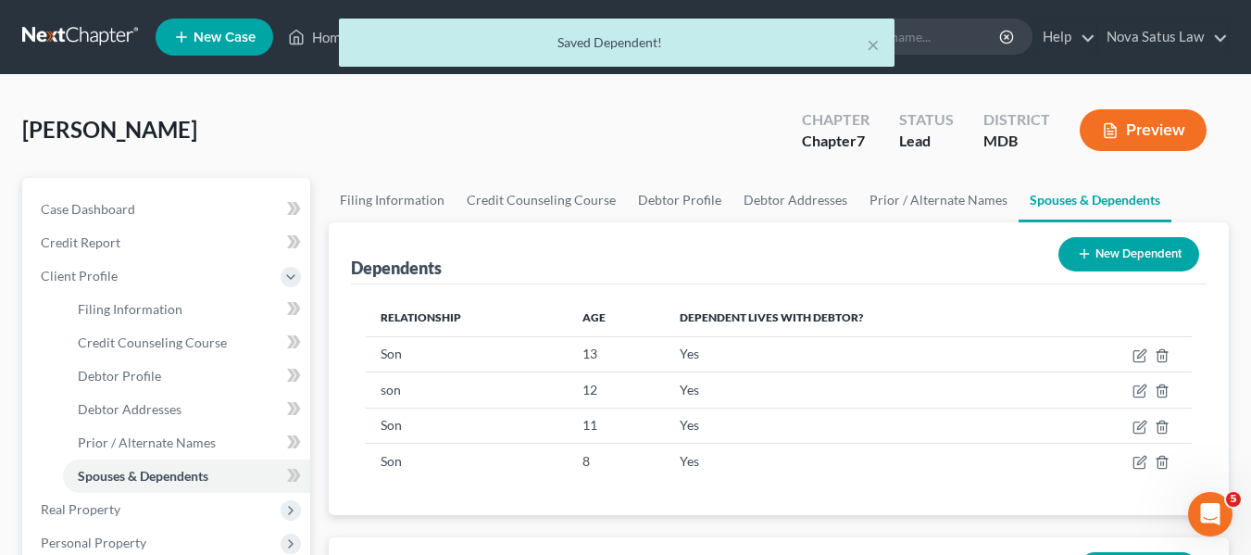
click at [1070, 245] on button "New Dependent" at bounding box center [1128, 254] width 141 height 34
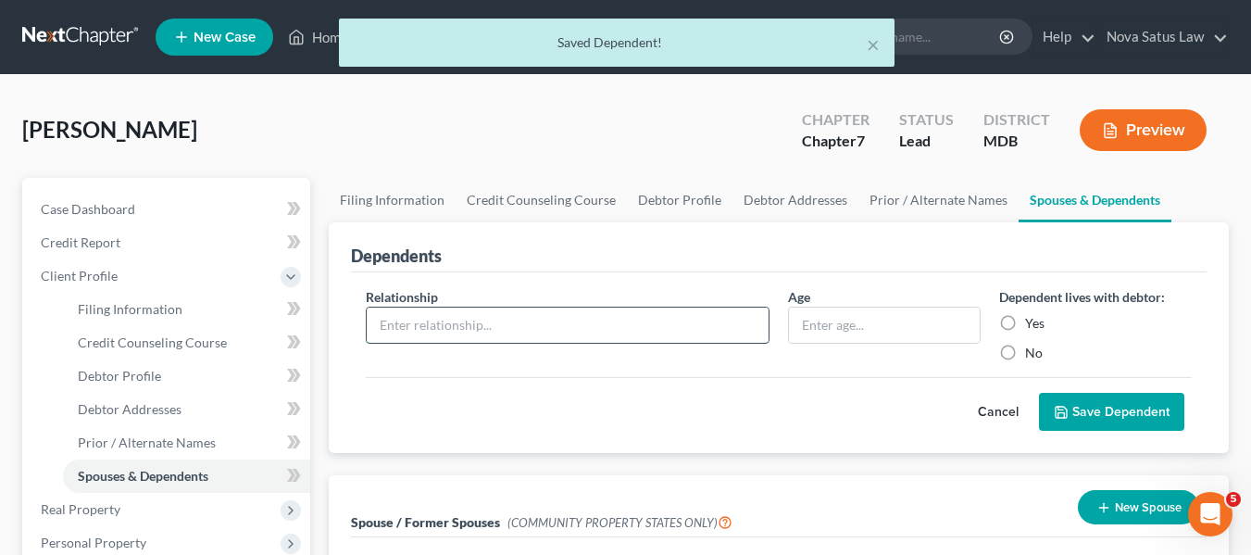
click at [423, 323] on input "text" at bounding box center [568, 324] width 402 height 35
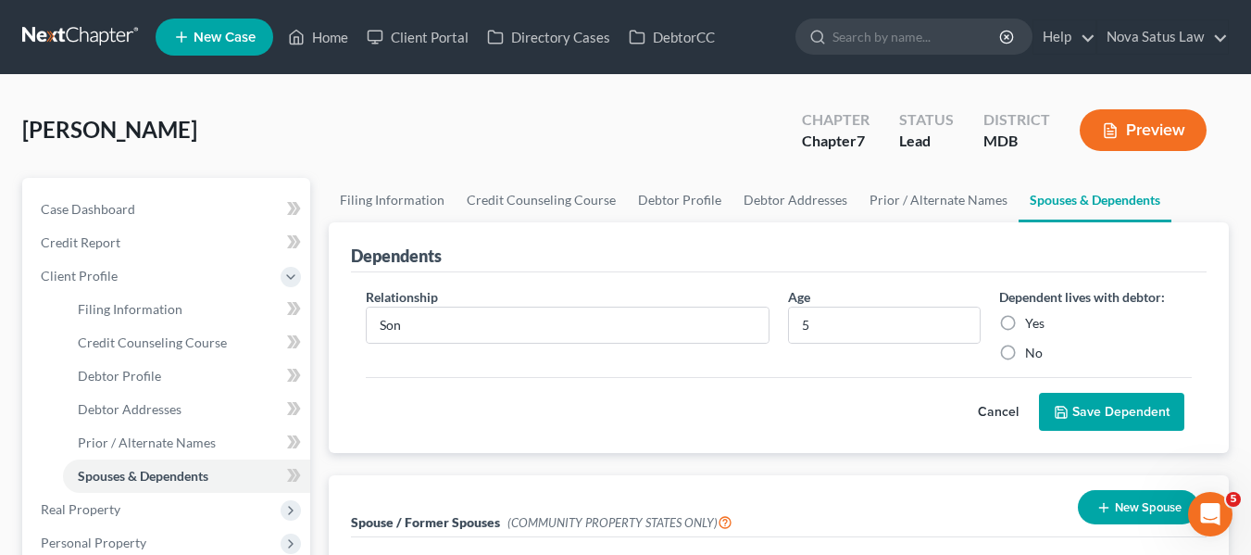
click at [1025, 323] on label "Yes" at bounding box center [1034, 323] width 19 height 19
click at [1032, 323] on input "Yes" at bounding box center [1038, 320] width 12 height 12
click at [1067, 409] on icon "submit" at bounding box center [1061, 412] width 11 height 11
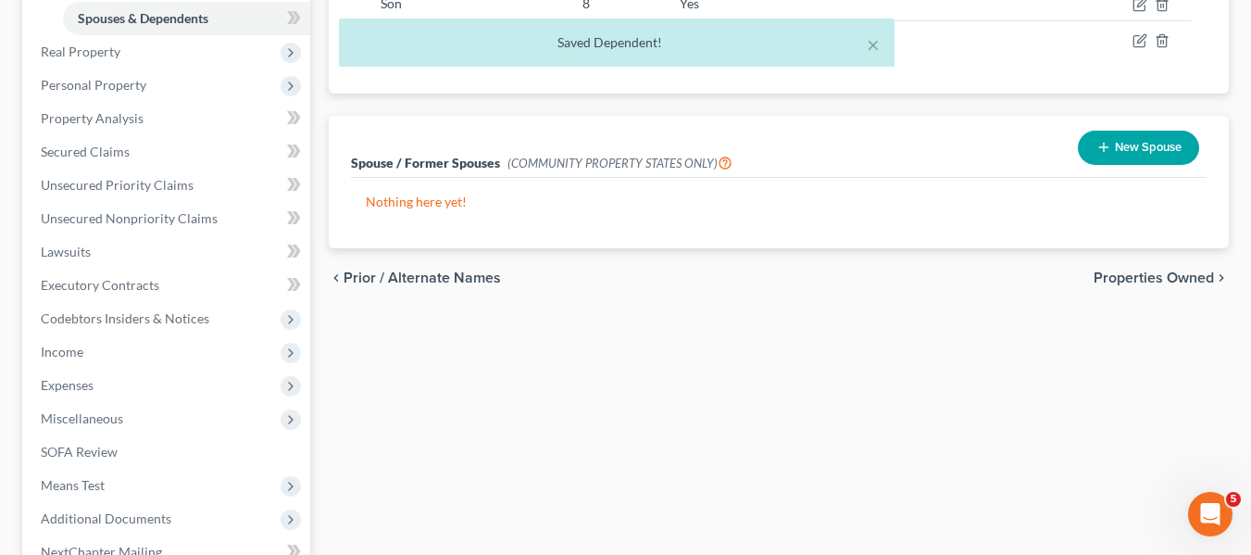
scroll to position [458, 0]
click at [119, 388] on span "Expenses" at bounding box center [168, 384] width 284 height 33
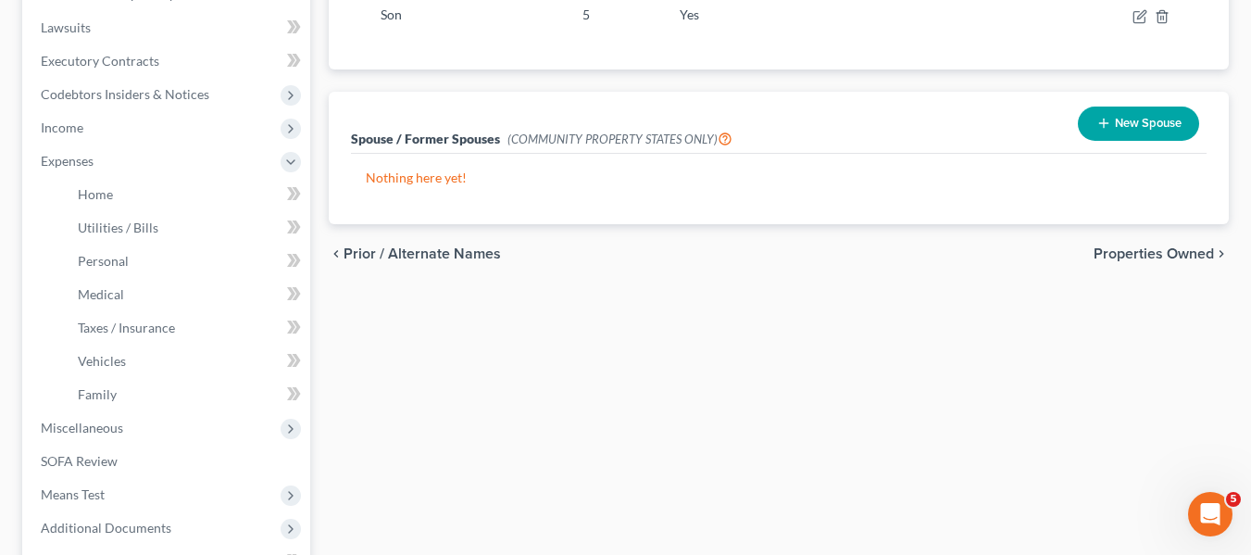
scroll to position [492, 0]
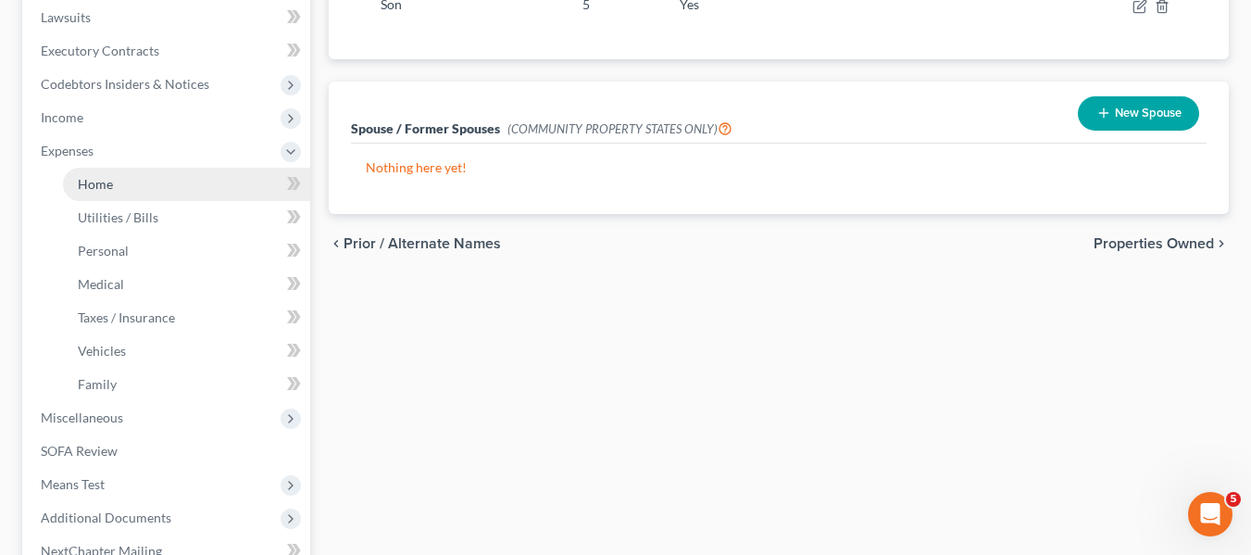
click at [125, 173] on link "Home" at bounding box center [186, 184] width 247 height 33
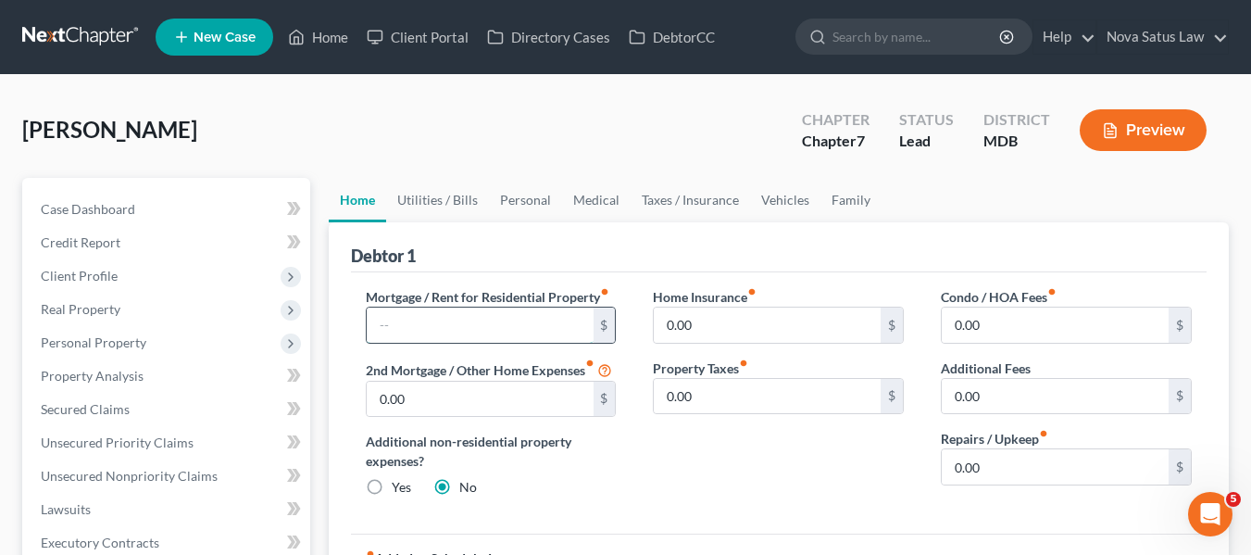
click at [430, 308] on input "text" at bounding box center [480, 324] width 227 height 35
click at [1049, 469] on input "0.00" at bounding box center [1055, 466] width 227 height 35
click at [449, 196] on link "Utilities / Bills" at bounding box center [437, 200] width 103 height 44
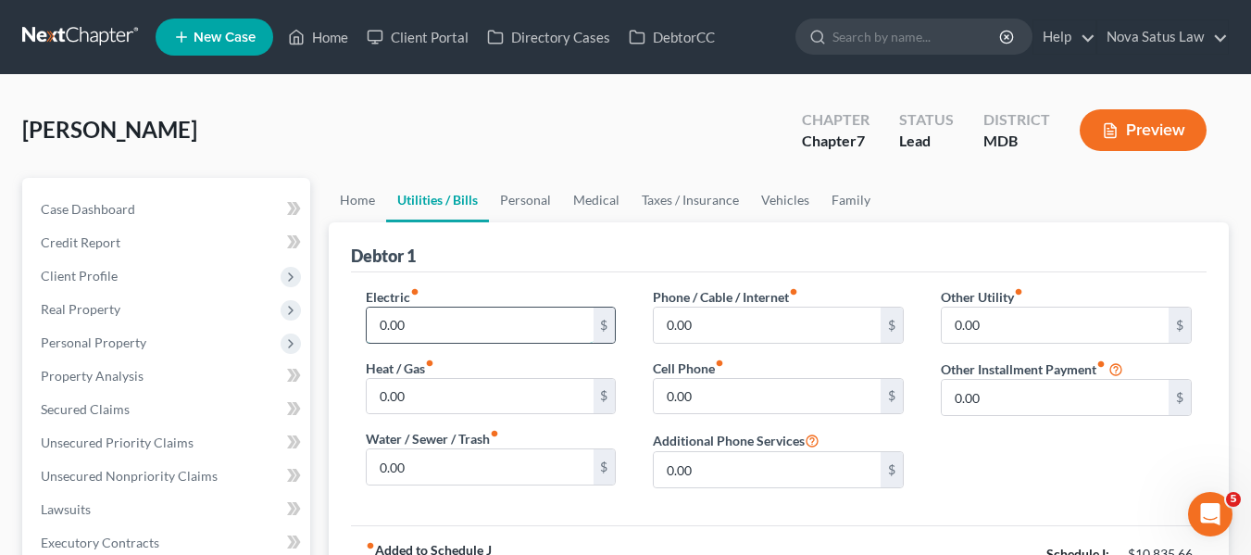
click at [457, 336] on input "0.00" at bounding box center [480, 324] width 227 height 35
click at [710, 290] on label "Phone / Cable / Internet fiber_manual_record" at bounding box center [725, 296] width 145 height 19
click at [710, 307] on input "0.00" at bounding box center [767, 324] width 227 height 35
click at [534, 192] on link "Personal" at bounding box center [525, 200] width 73 height 44
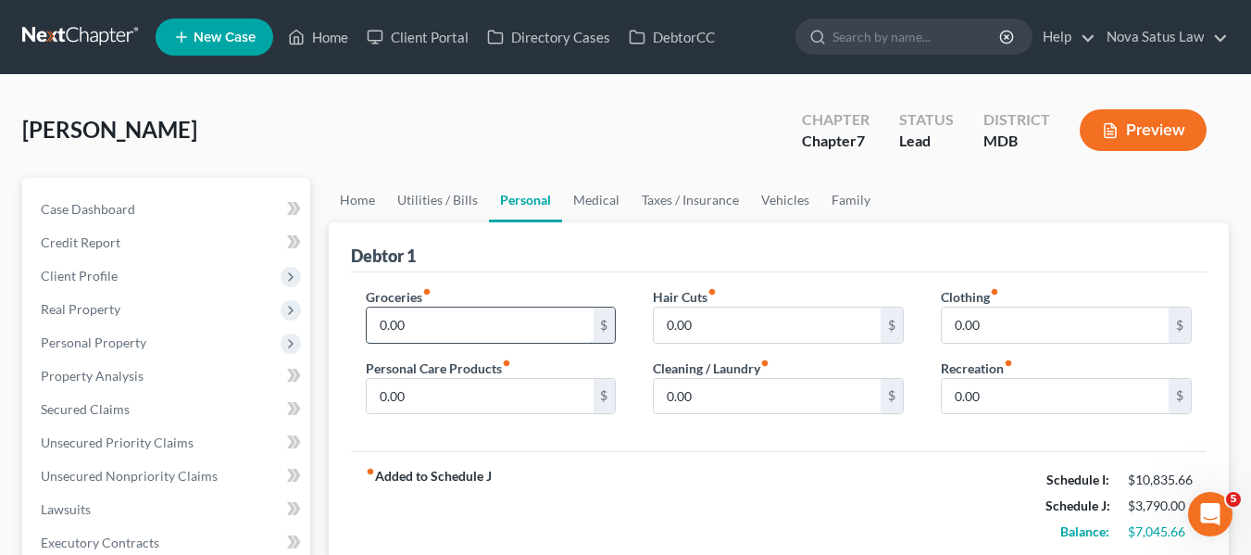
click at [482, 307] on input "0.00" at bounding box center [480, 324] width 227 height 35
click at [431, 381] on input "0.00" at bounding box center [480, 396] width 227 height 35
click at [754, 325] on input "0.00" at bounding box center [767, 324] width 227 height 35
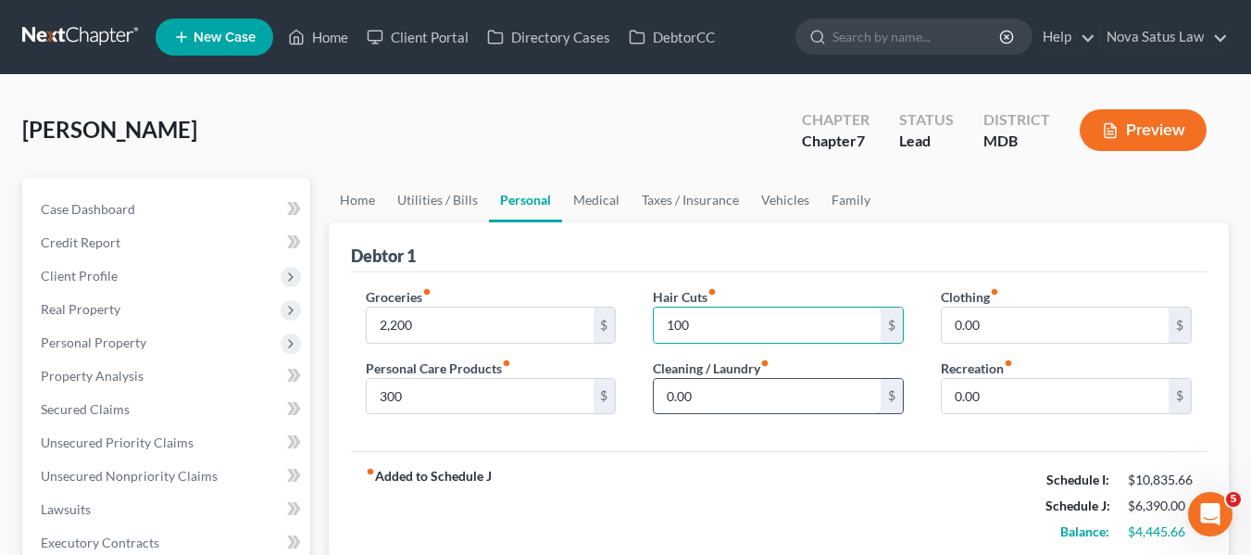
click at [713, 407] on input "0.00" at bounding box center [767, 396] width 227 height 35
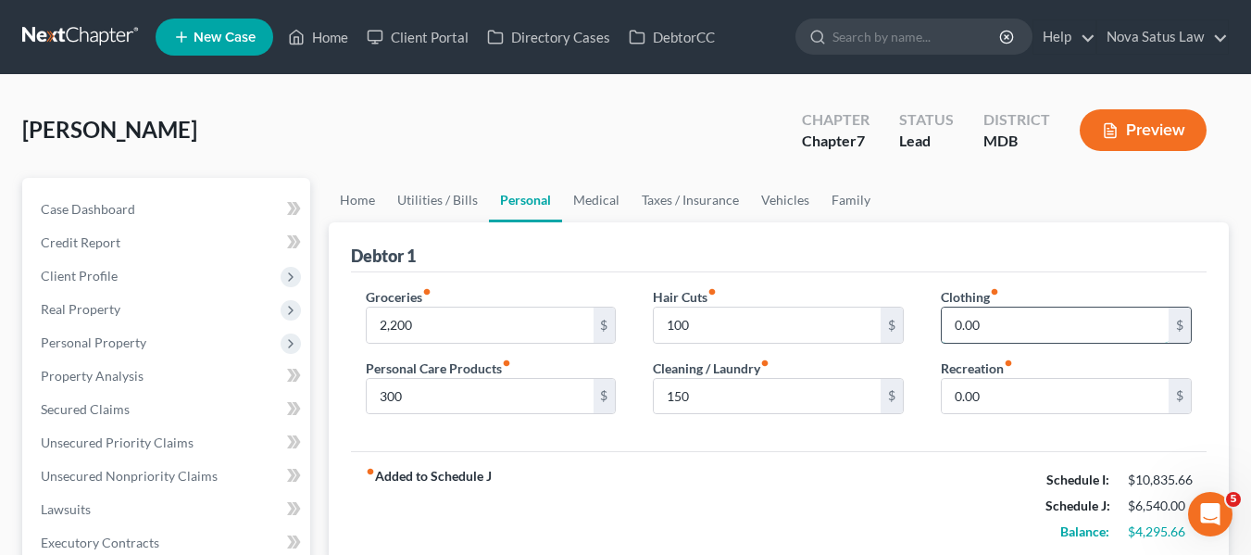
click at [1029, 316] on input "0.00" at bounding box center [1055, 324] width 227 height 35
click at [1018, 387] on input "0.00" at bounding box center [1055, 396] width 227 height 35
click at [583, 203] on link "Medical" at bounding box center [596, 200] width 69 height 44
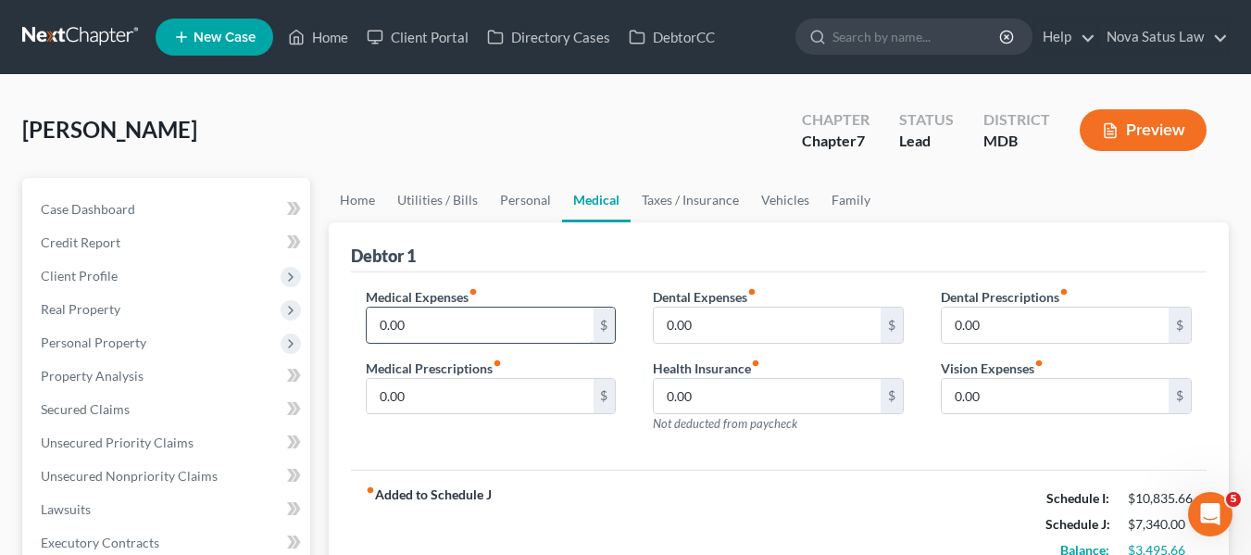
click at [450, 333] on input "0.00" at bounding box center [480, 324] width 227 height 35
click at [985, 403] on input "0.00" at bounding box center [1055, 396] width 227 height 35
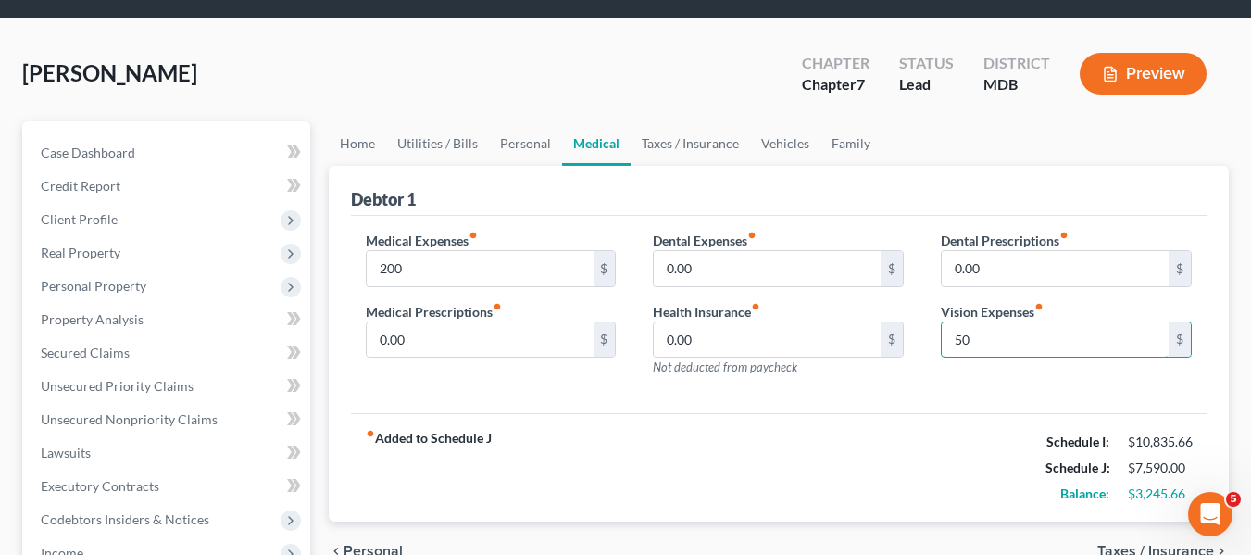
scroll to position [119, 0]
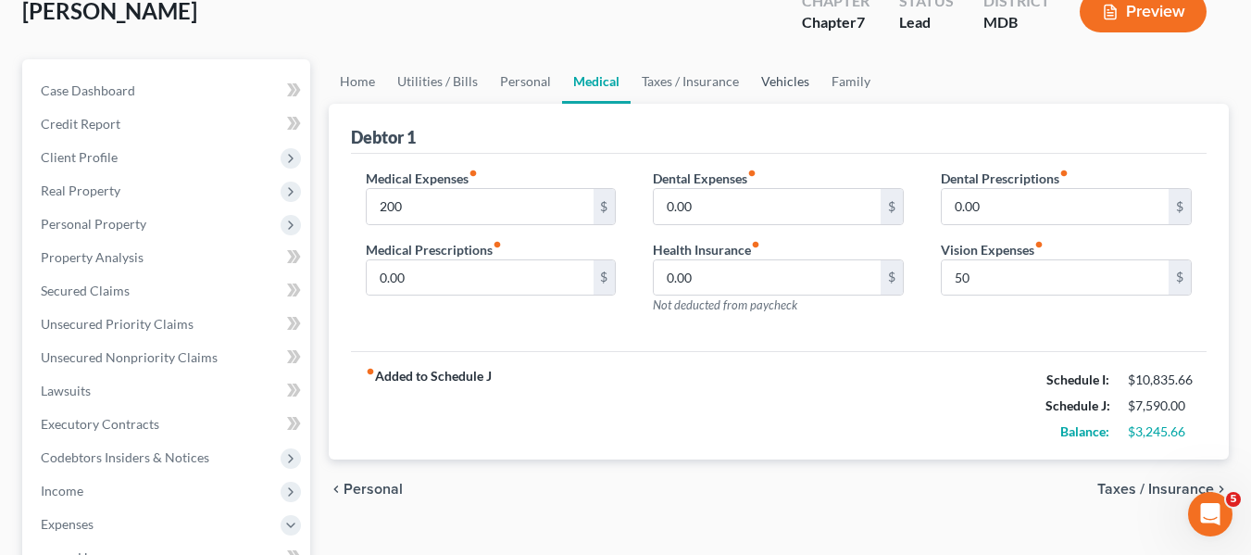
click at [777, 81] on link "Vehicles" at bounding box center [785, 81] width 70 height 44
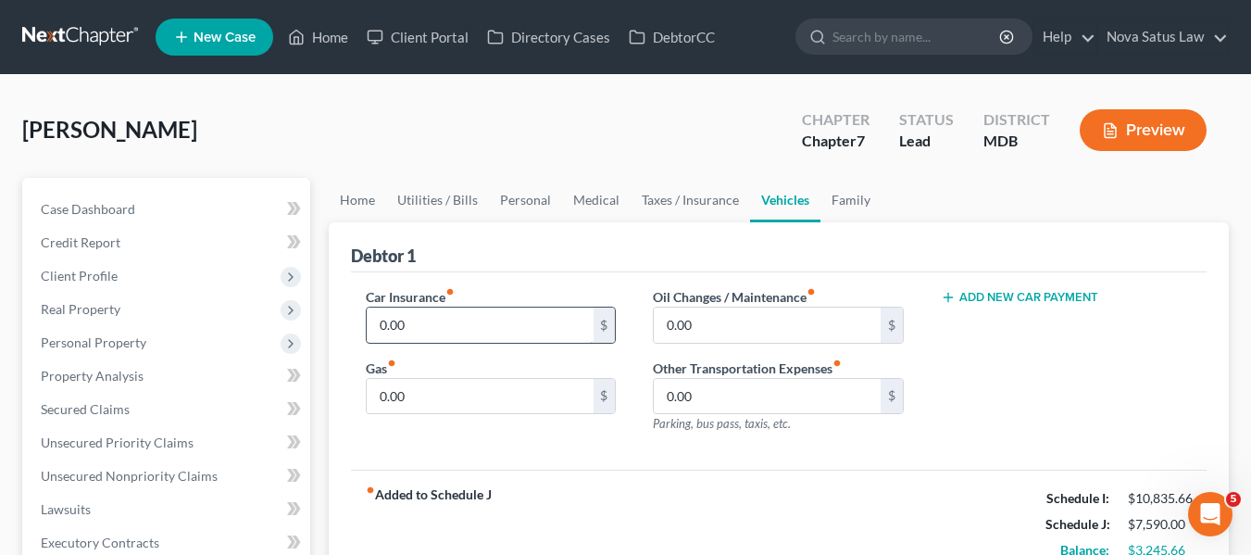
click at [416, 330] on input "0.00" at bounding box center [480, 324] width 227 height 35
click at [417, 398] on input "0.00" at bounding box center [480, 396] width 227 height 35
click at [709, 325] on input "0.00" at bounding box center [767, 324] width 227 height 35
click at [844, 196] on link "Family" at bounding box center [850, 200] width 61 height 44
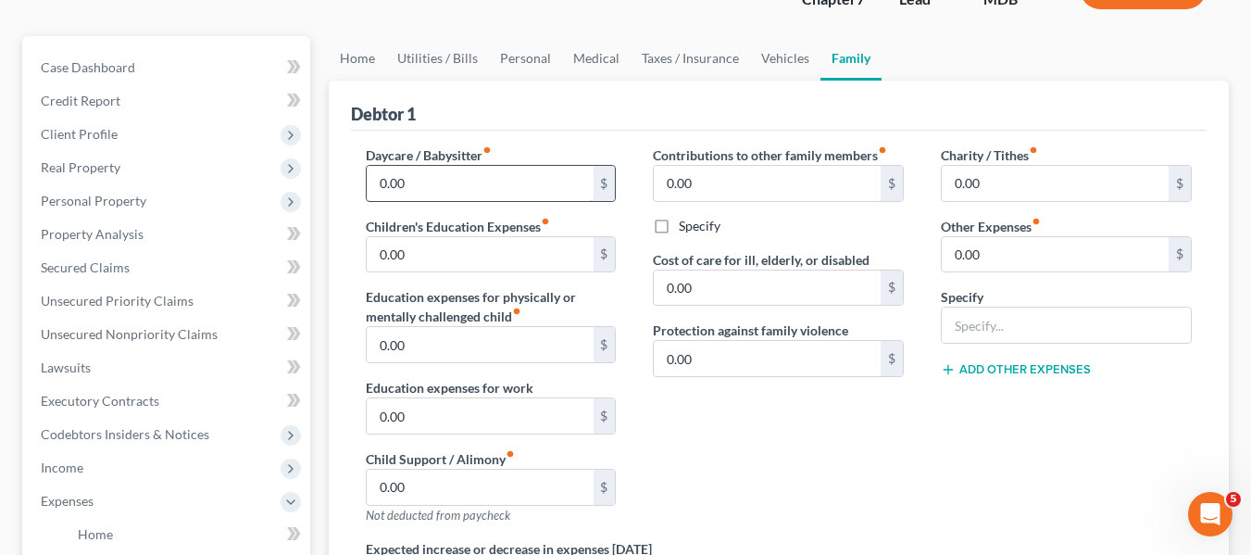
scroll to position [143, 0]
click at [464, 248] on input "0.00" at bounding box center [480, 253] width 227 height 35
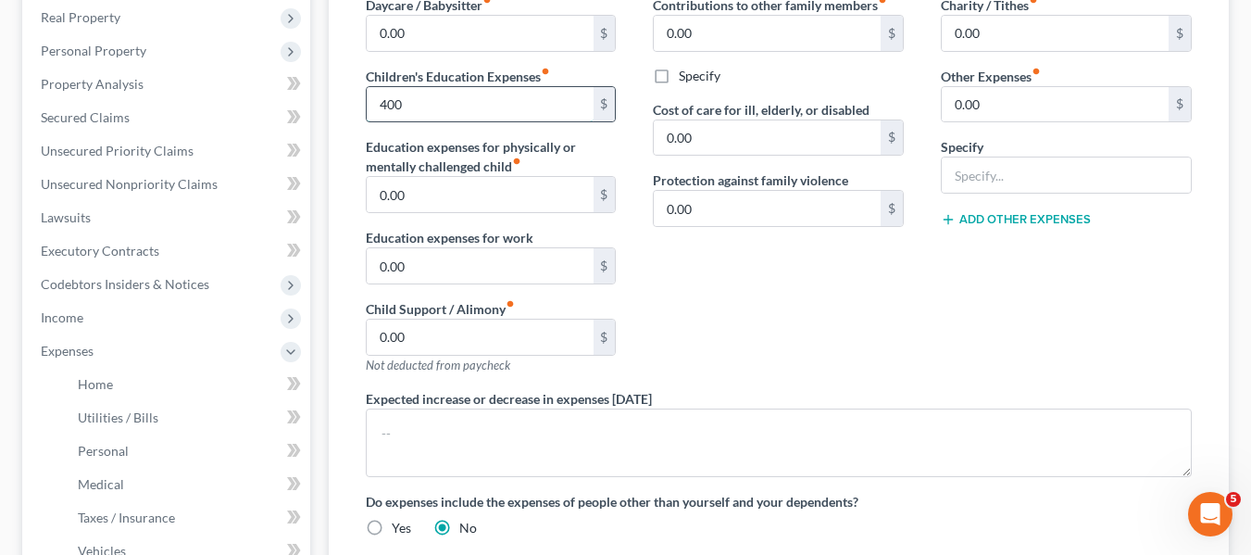
scroll to position [286, 0]
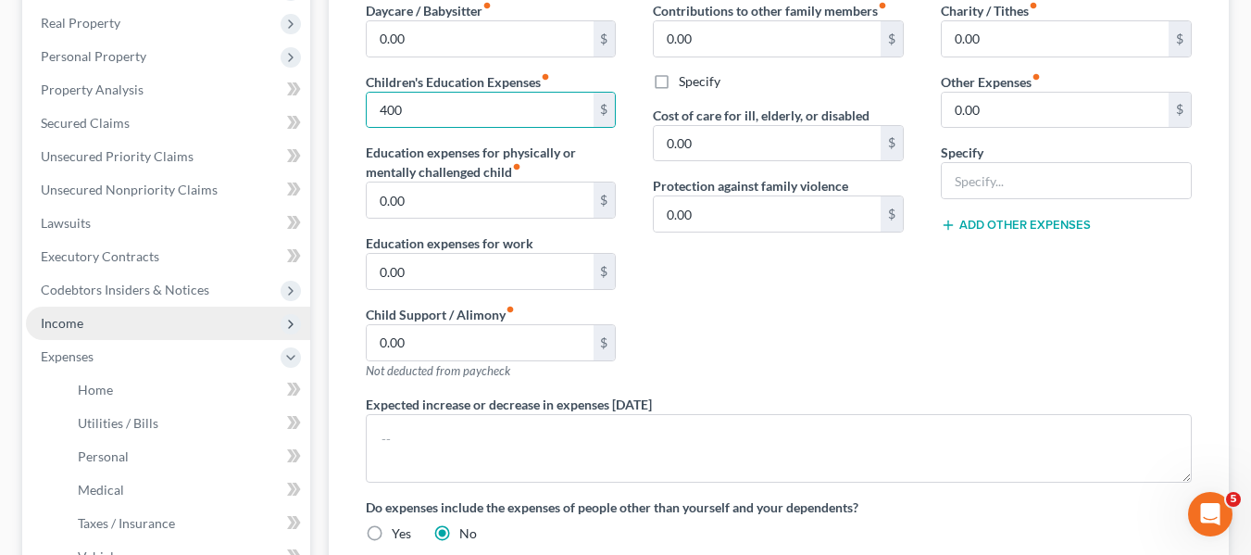
click at [69, 311] on span "Income" at bounding box center [168, 322] width 284 height 33
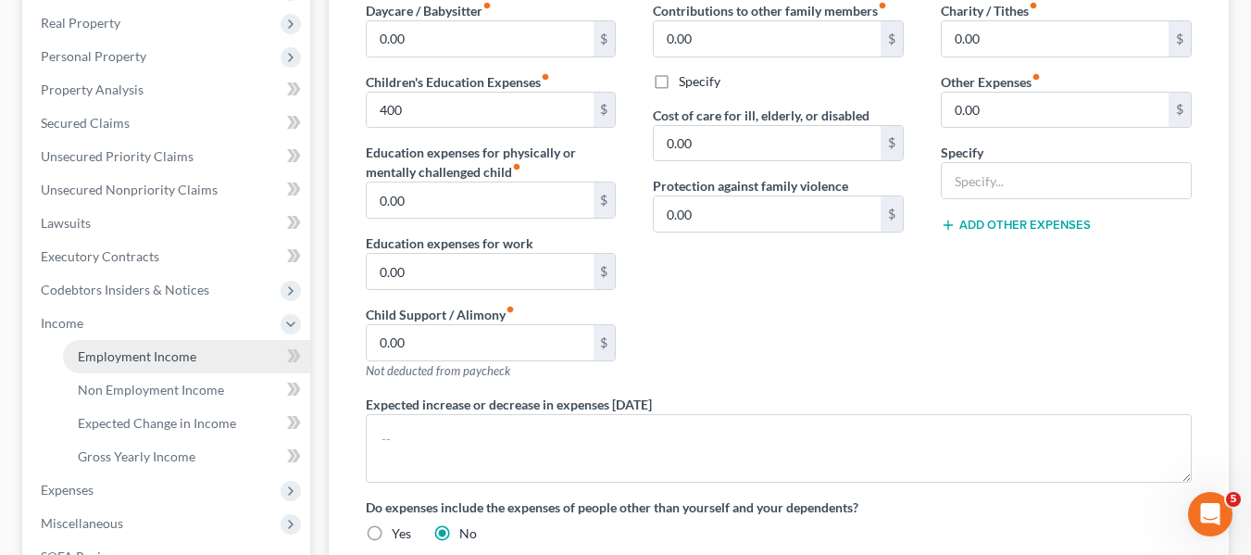
click at [101, 342] on link "Employment Income" at bounding box center [186, 356] width 247 height 33
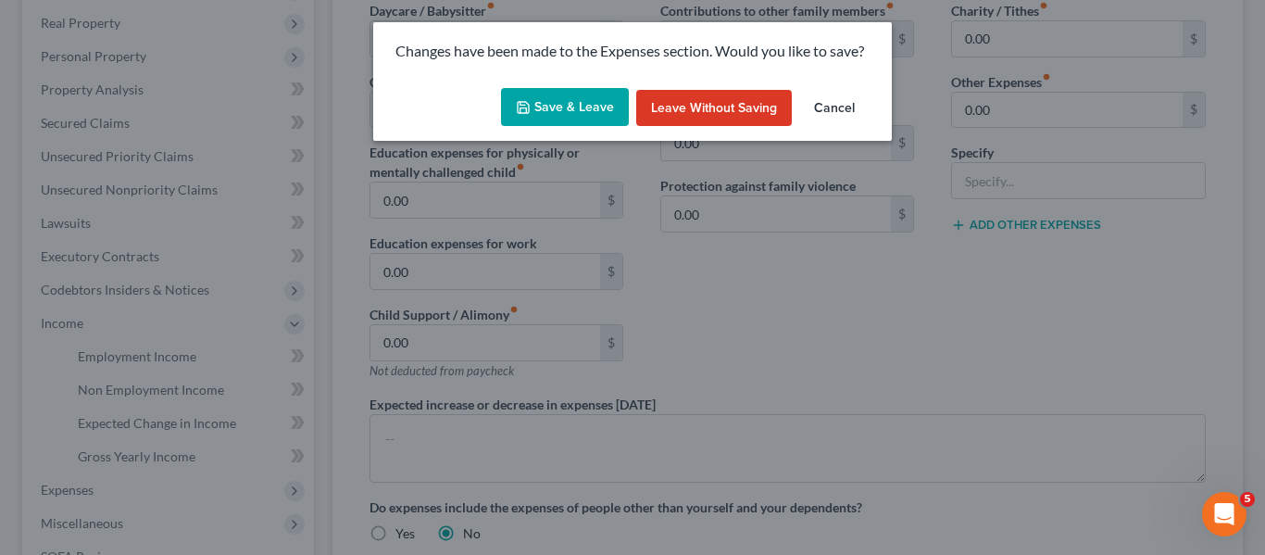
click at [564, 95] on button "Save & Leave" at bounding box center [565, 107] width 128 height 39
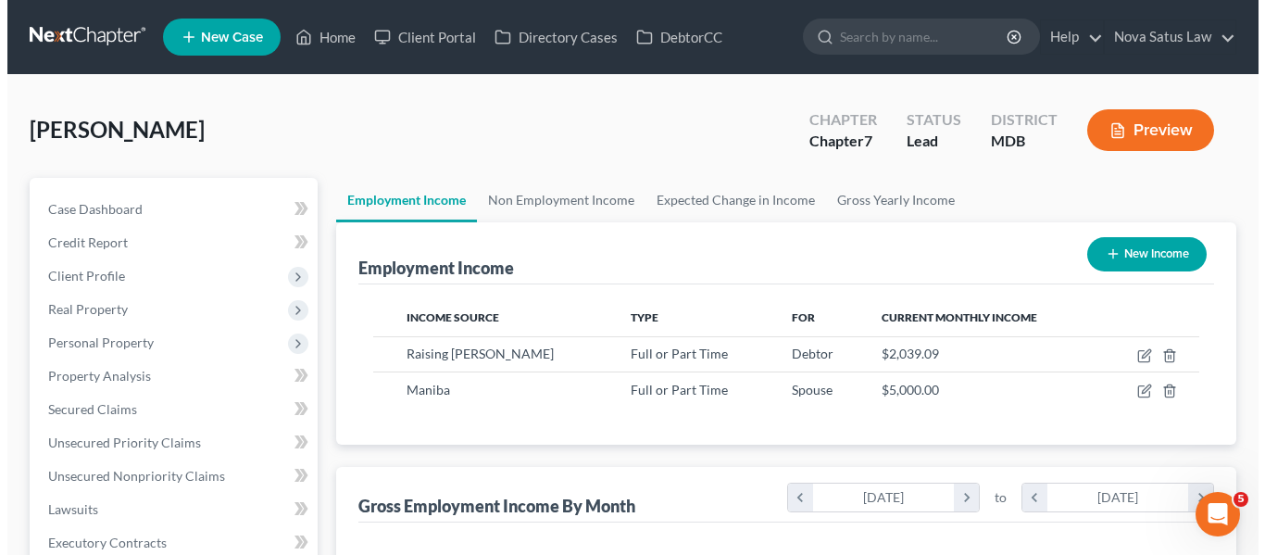
scroll to position [332, 504]
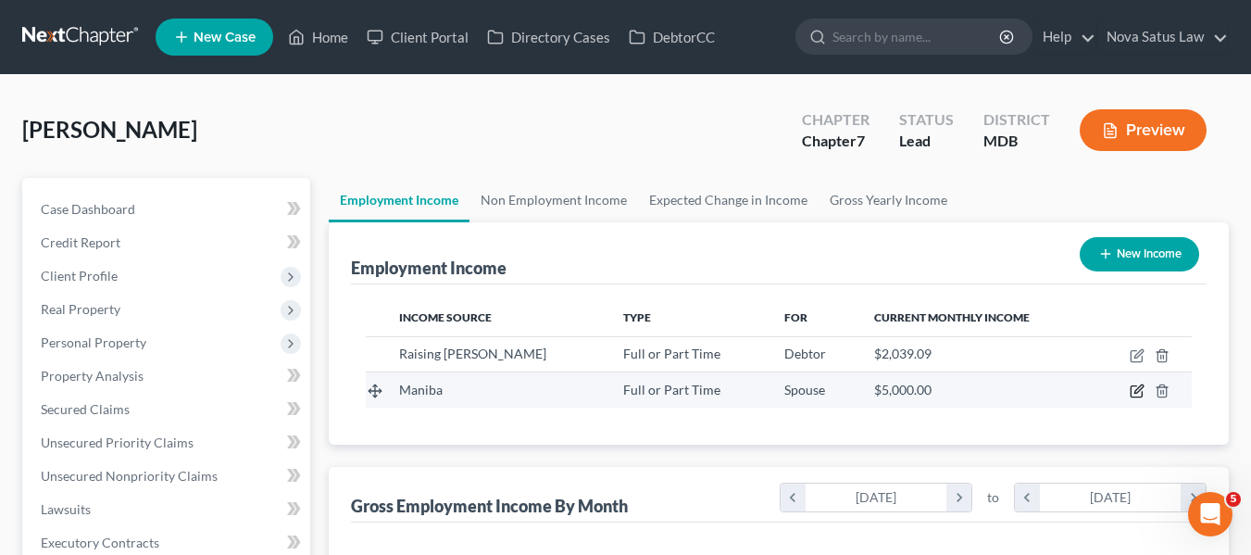
click at [1140, 394] on icon "button" at bounding box center [1137, 390] width 15 height 15
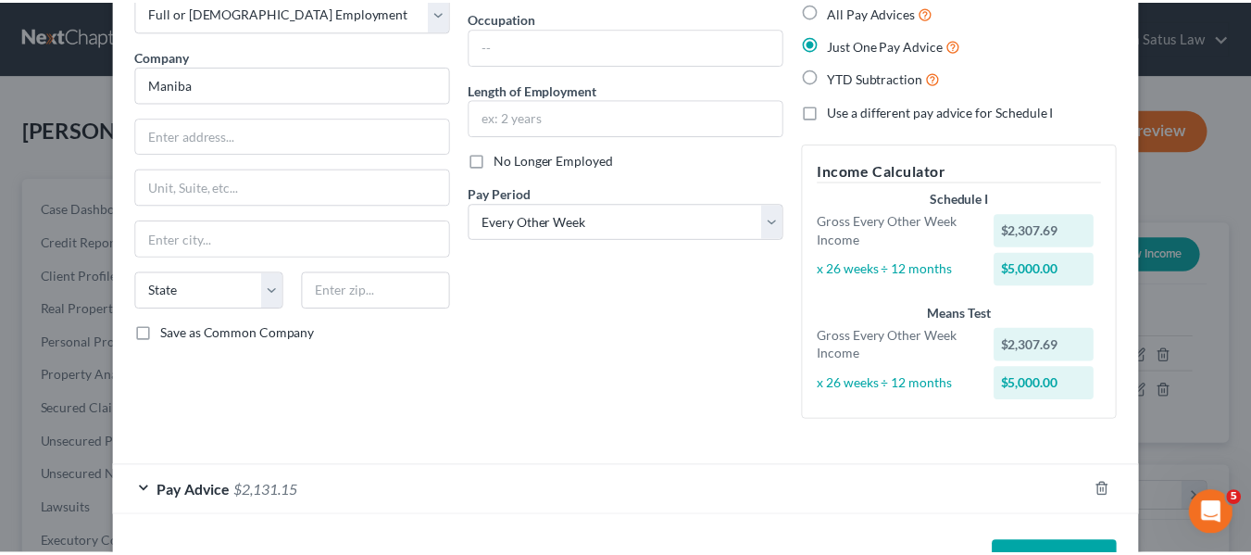
scroll to position [173, 0]
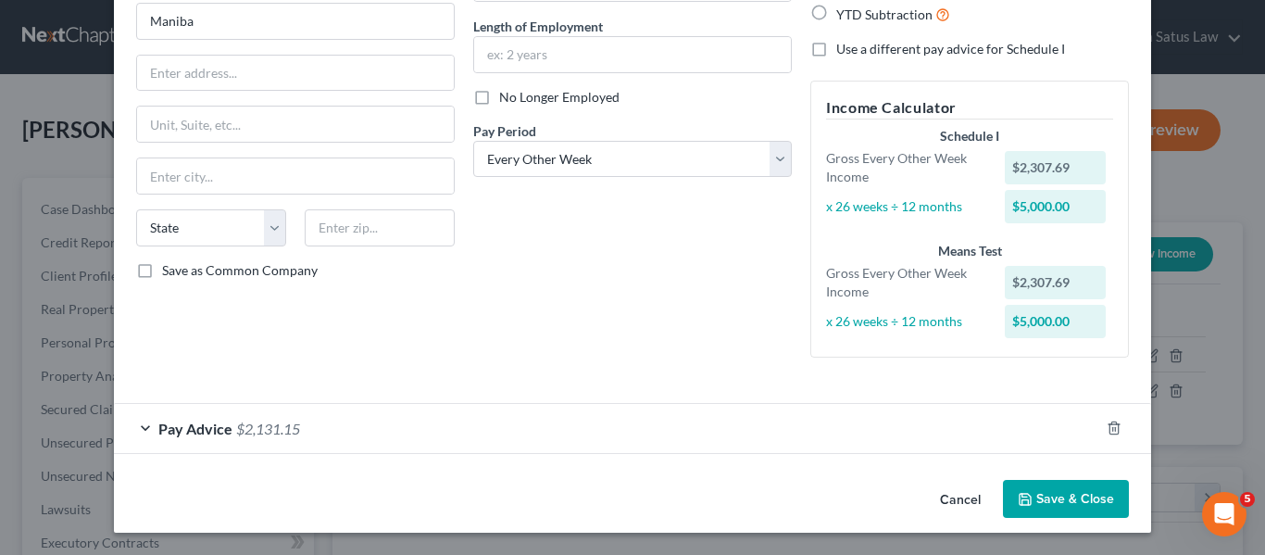
click at [1023, 499] on polyline "button" at bounding box center [1025, 501] width 6 height 5
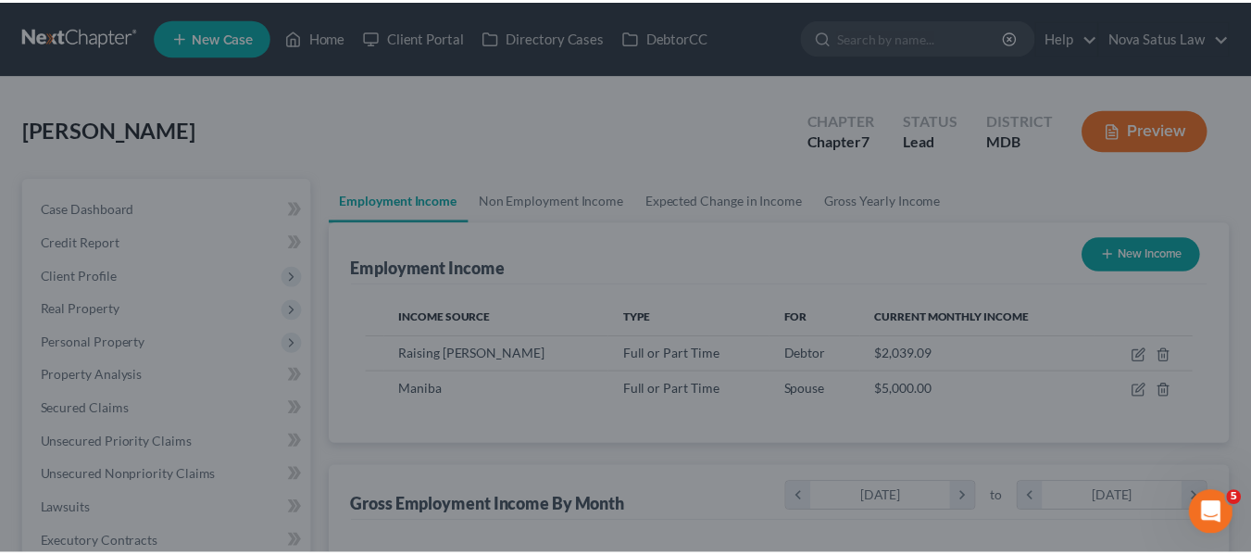
scroll to position [925637, 925465]
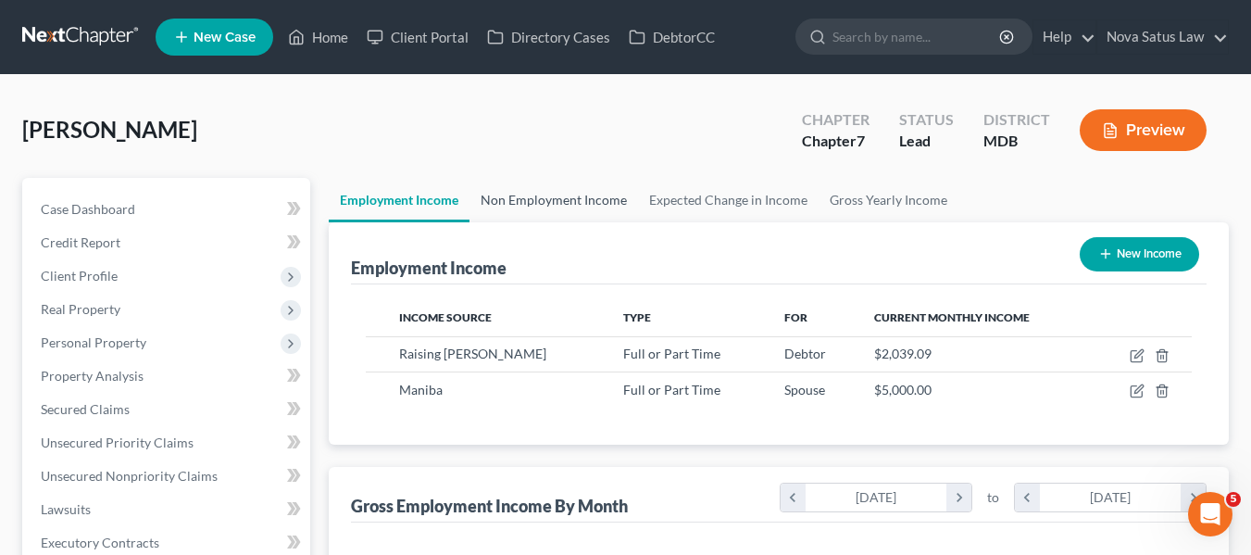
click at [519, 201] on link "Non Employment Income" at bounding box center [553, 200] width 169 height 44
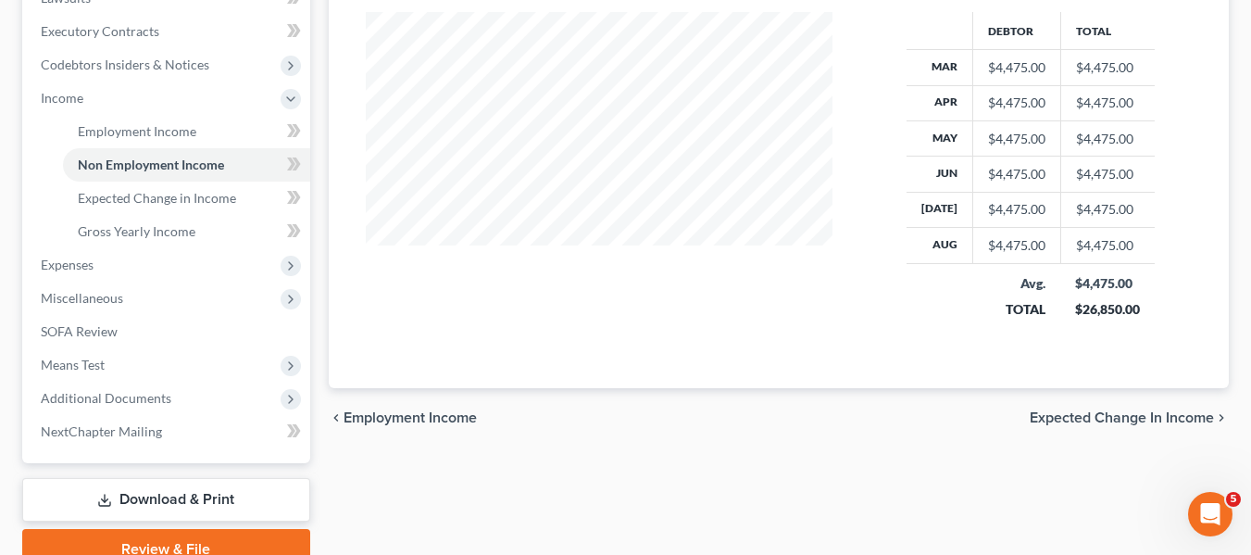
scroll to position [514, 0]
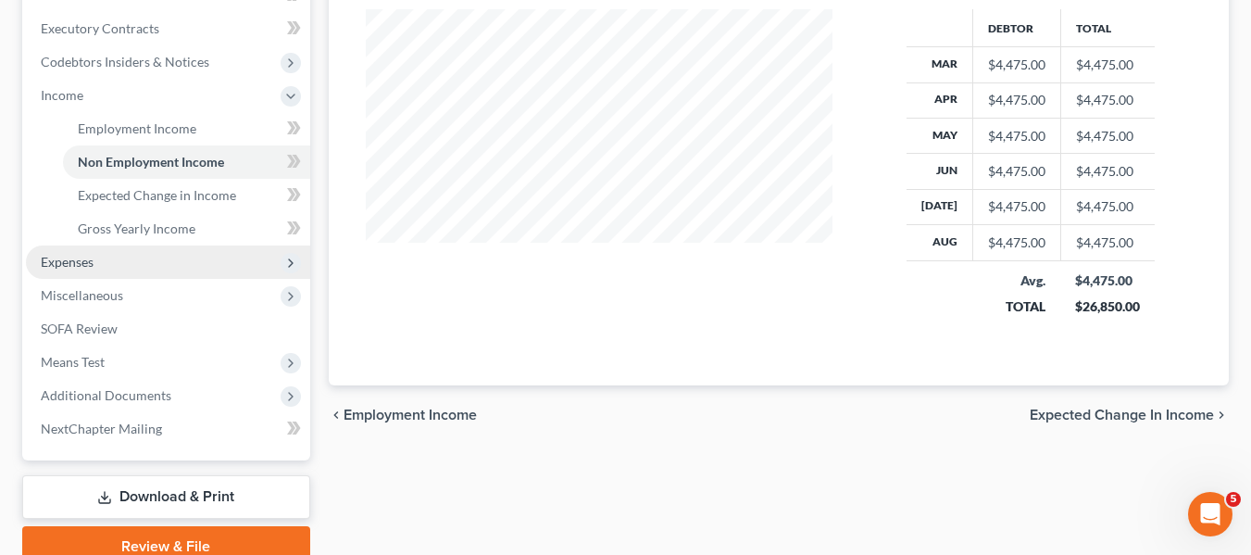
click at [150, 269] on span "Expenses" at bounding box center [168, 261] width 284 height 33
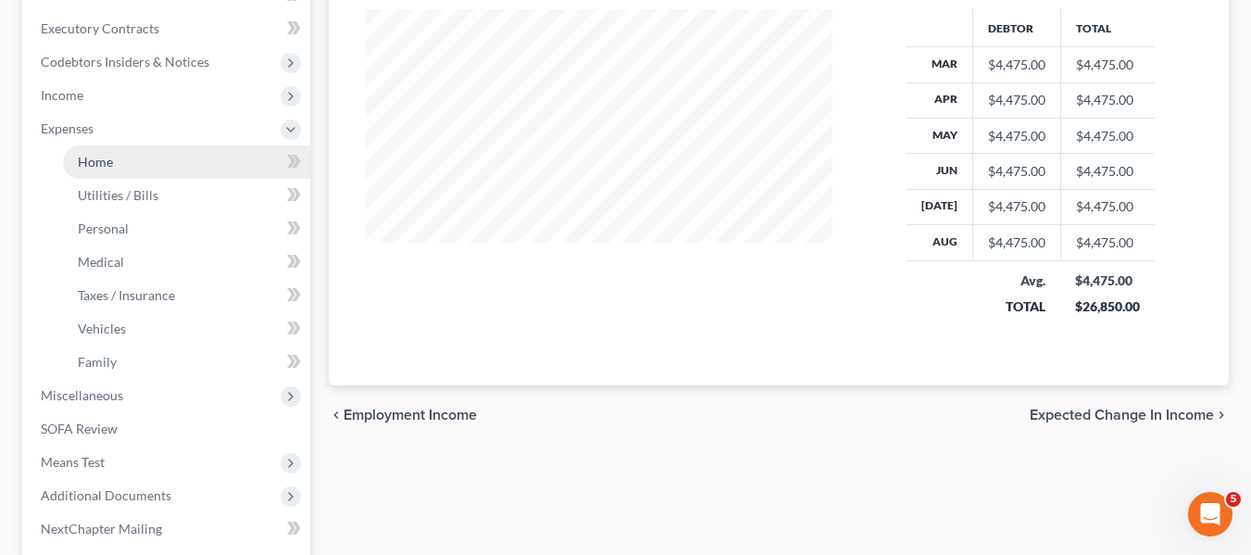
click at [131, 165] on link "Home" at bounding box center [186, 161] width 247 height 33
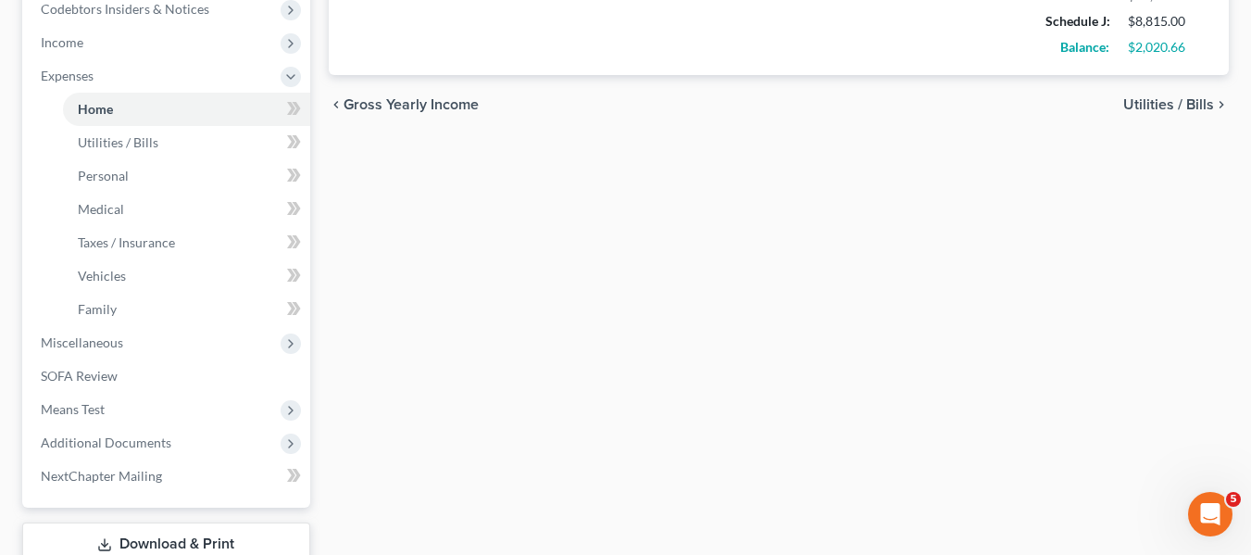
scroll to position [569, 0]
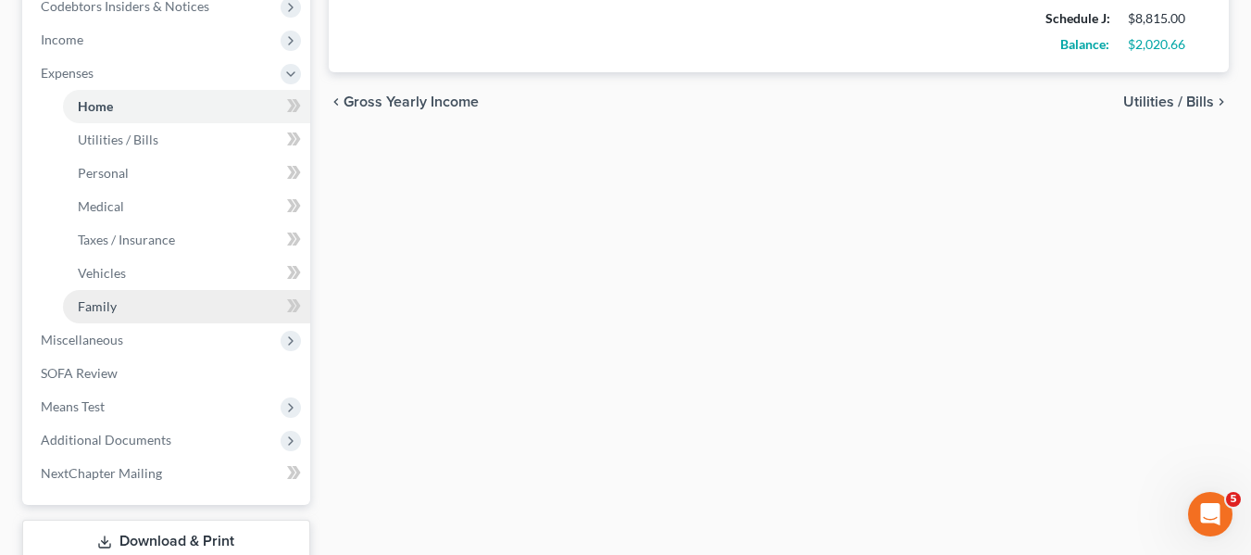
click at [148, 305] on link "Family" at bounding box center [186, 306] width 247 height 33
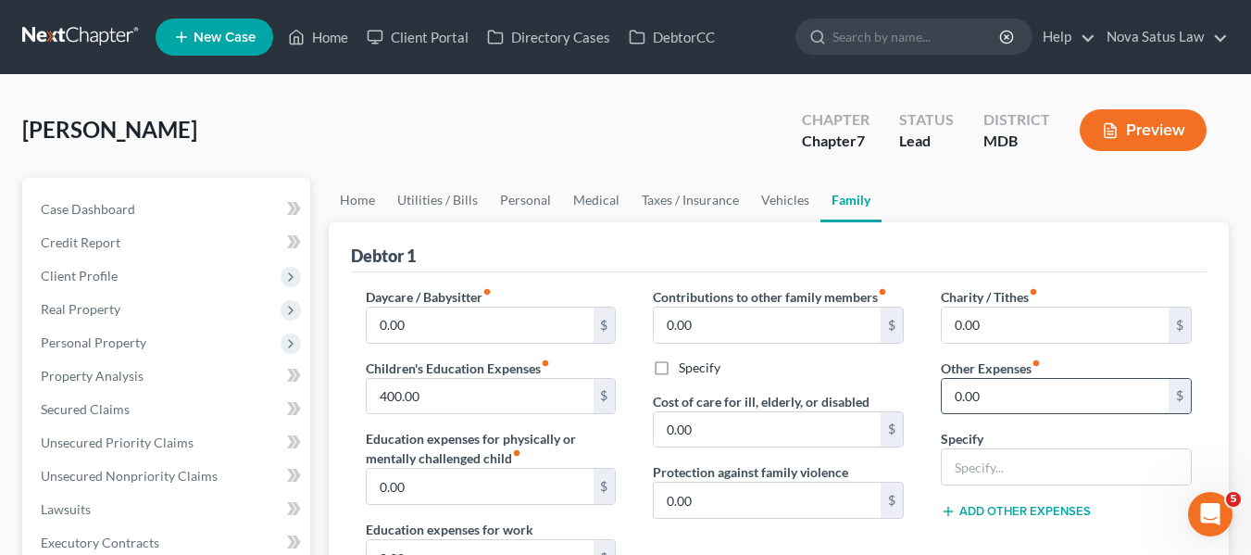
click at [1014, 400] on input "0.00" at bounding box center [1055, 396] width 227 height 35
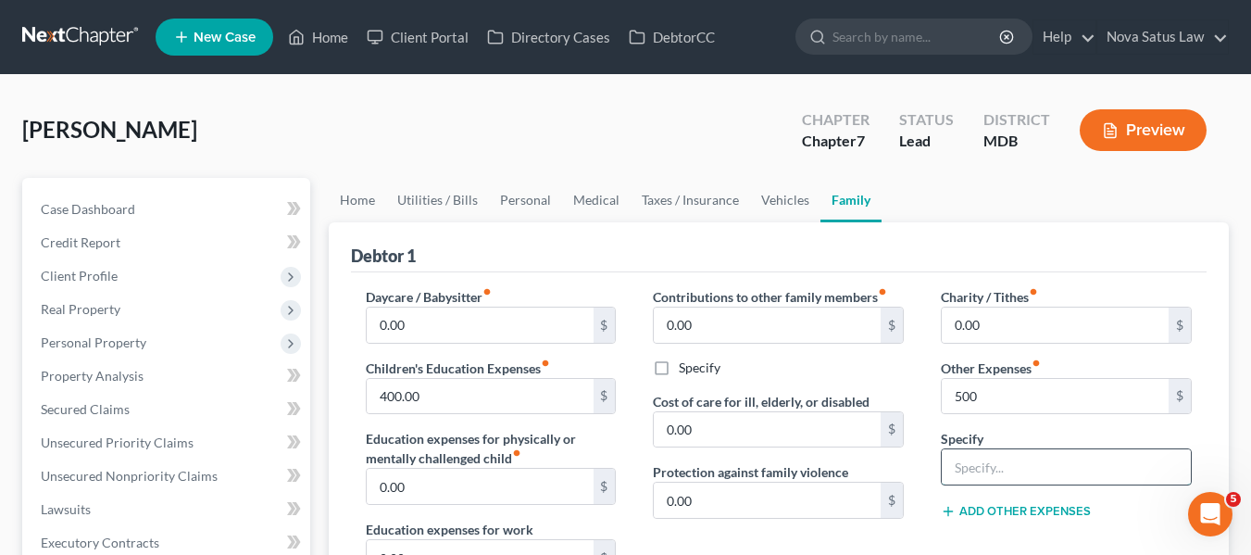
click at [997, 457] on input "text" at bounding box center [1066, 466] width 249 height 35
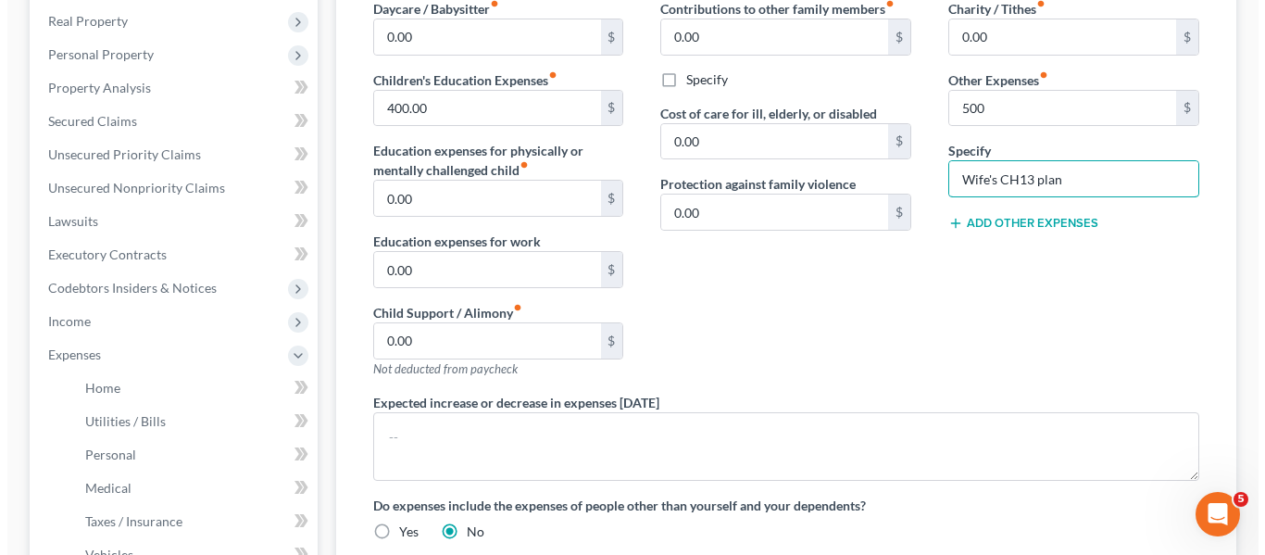
scroll to position [287, 0]
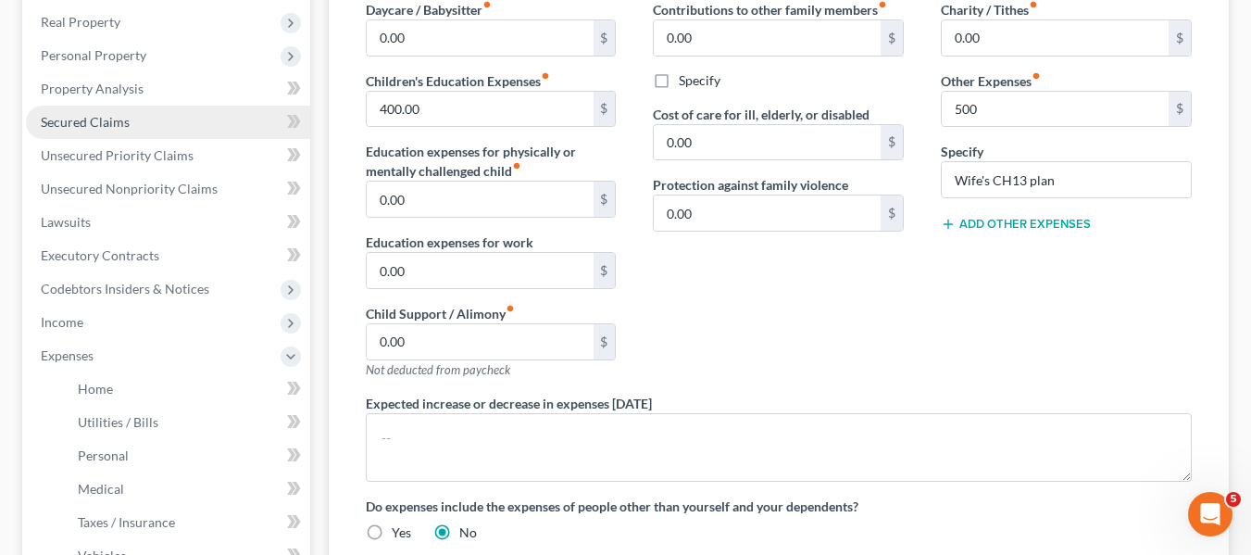
click at [101, 114] on span "Secured Claims" at bounding box center [85, 122] width 89 height 16
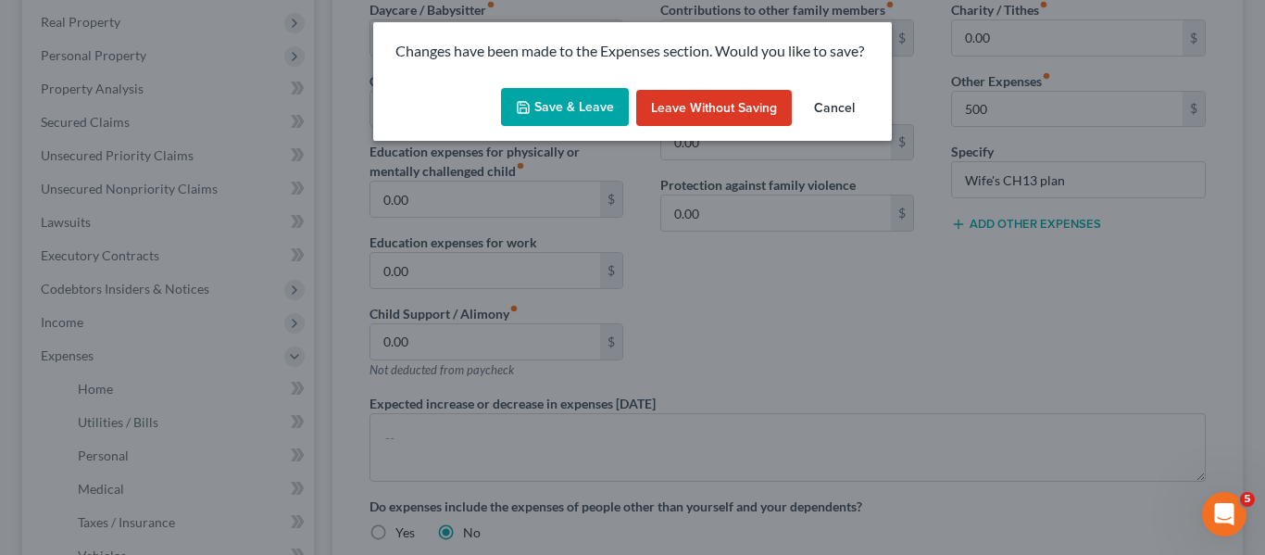
click at [536, 108] on button "Save & Leave" at bounding box center [565, 107] width 128 height 39
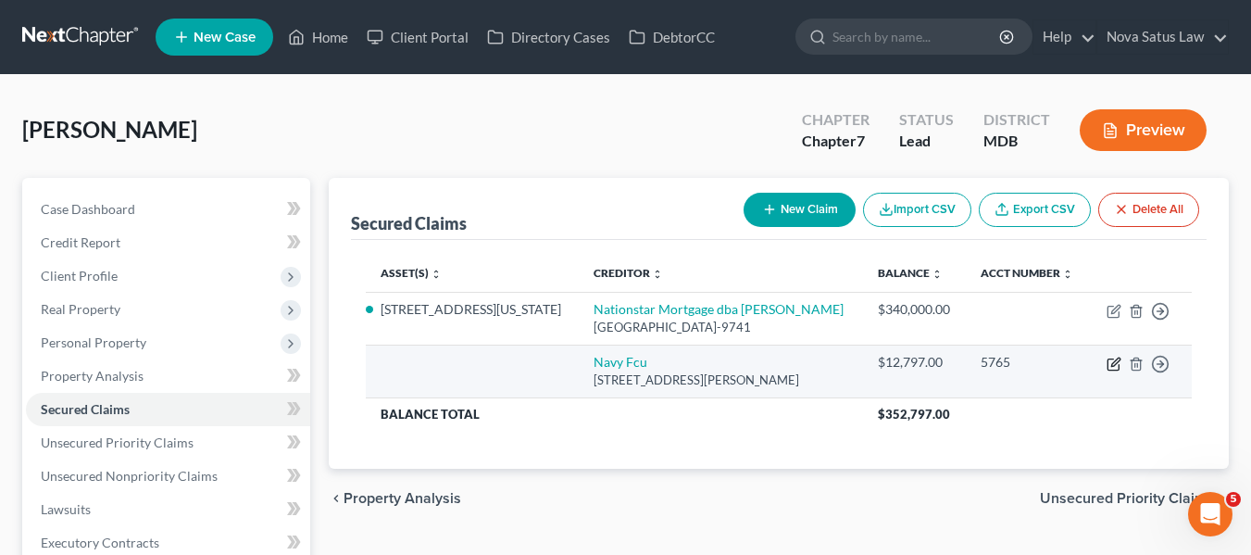
click at [1117, 360] on icon "button" at bounding box center [1114, 363] width 15 height 15
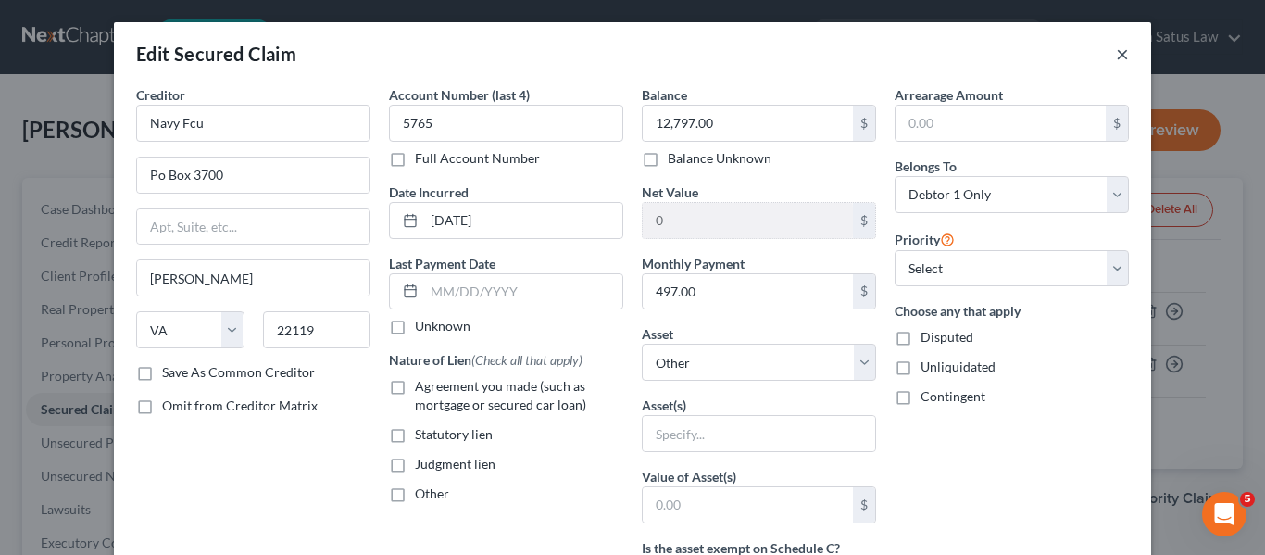
click at [1119, 56] on button "×" at bounding box center [1122, 54] width 13 height 22
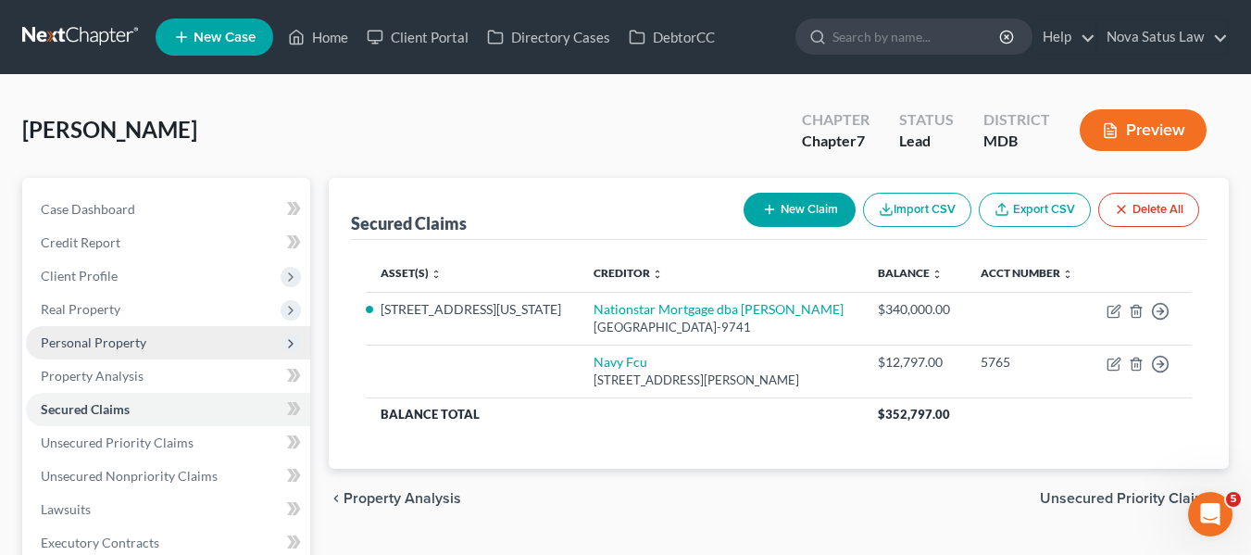
click at [85, 334] on span "Personal Property" at bounding box center [94, 342] width 106 height 16
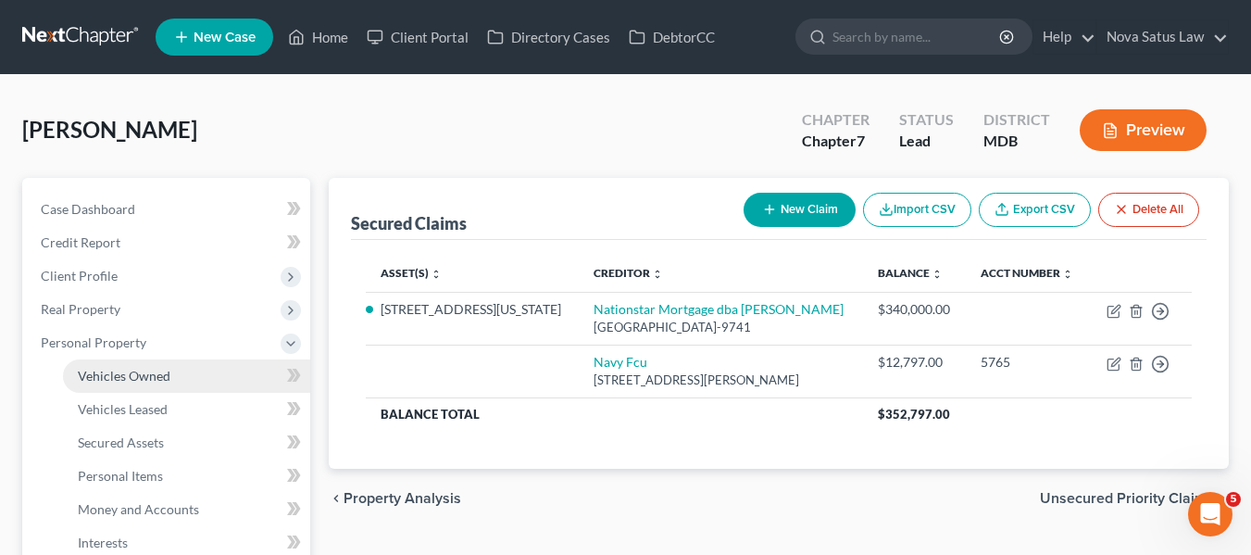
click at [107, 381] on span "Vehicles Owned" at bounding box center [124, 376] width 93 height 16
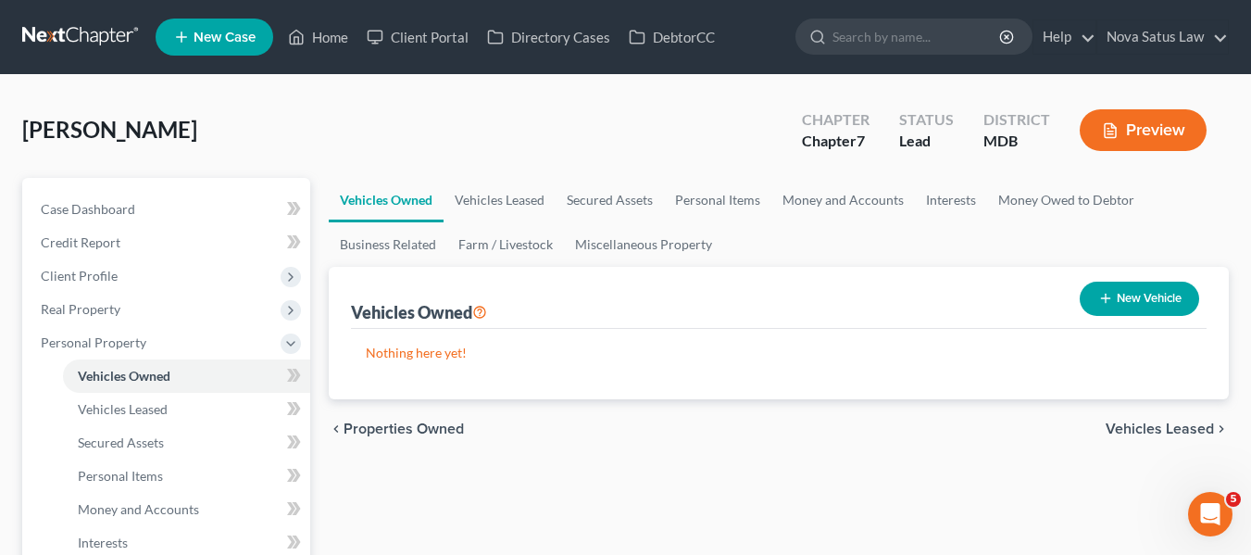
click at [1110, 289] on button "New Vehicle" at bounding box center [1139, 298] width 119 height 34
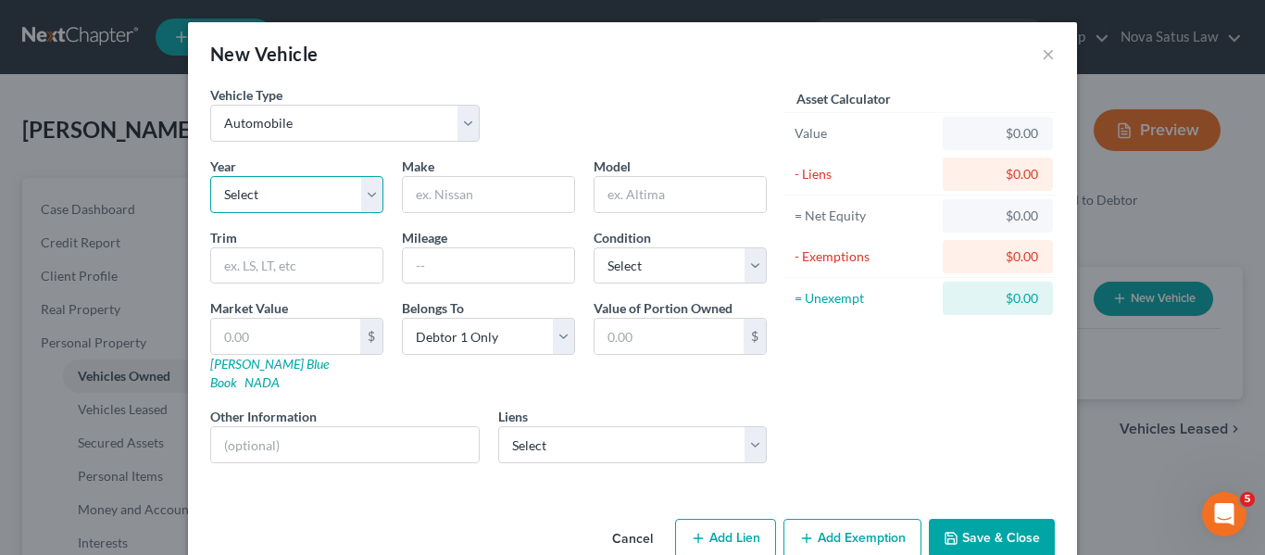
click at [348, 187] on select "Select 2026 2025 2024 2023 2022 2021 2020 2019 2018 2017 2016 2015 2014 2013 20…" at bounding box center [296, 194] width 173 height 37
click at [210, 176] on select "Select 2026 2025 2024 2023 2022 2021 2020 2019 2018 2017 2016 2015 2014 2013 20…" at bounding box center [296, 194] width 173 height 37
click at [424, 182] on input "text" at bounding box center [488, 194] width 171 height 35
click at [651, 210] on input "text" at bounding box center [679, 194] width 171 height 35
click at [600, 275] on select "Select Excellent Very Good Good Fair Poor" at bounding box center [680, 265] width 173 height 37
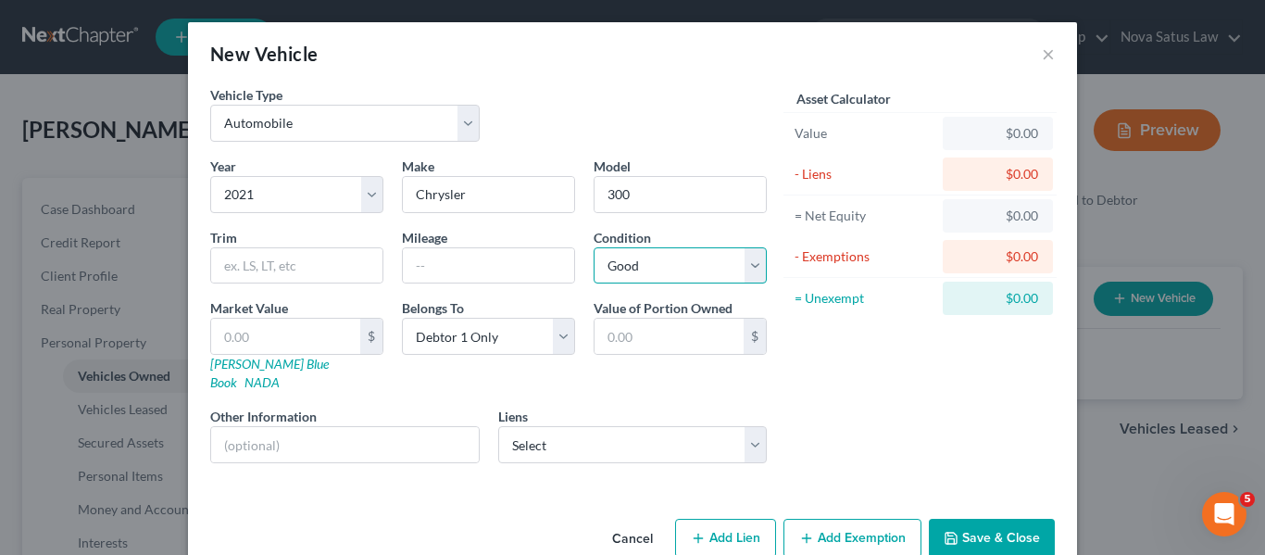
click at [594, 247] on select "Select Excellent Very Good Good Fair Poor" at bounding box center [680, 265] width 173 height 37
click at [459, 264] on input "text" at bounding box center [488, 265] width 171 height 35
click at [229, 368] on link "Kelly Blue Book" at bounding box center [269, 373] width 119 height 34
click at [282, 331] on input "text" at bounding box center [285, 336] width 149 height 35
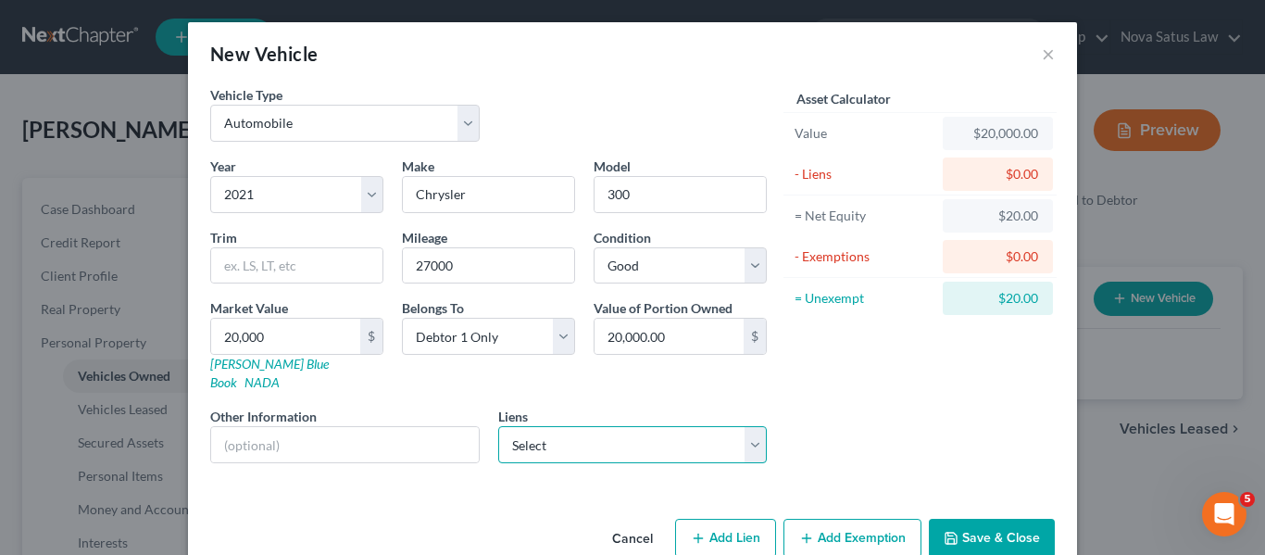
click at [532, 435] on select "Select Navy Fcu - $12,797.00" at bounding box center [632, 444] width 269 height 37
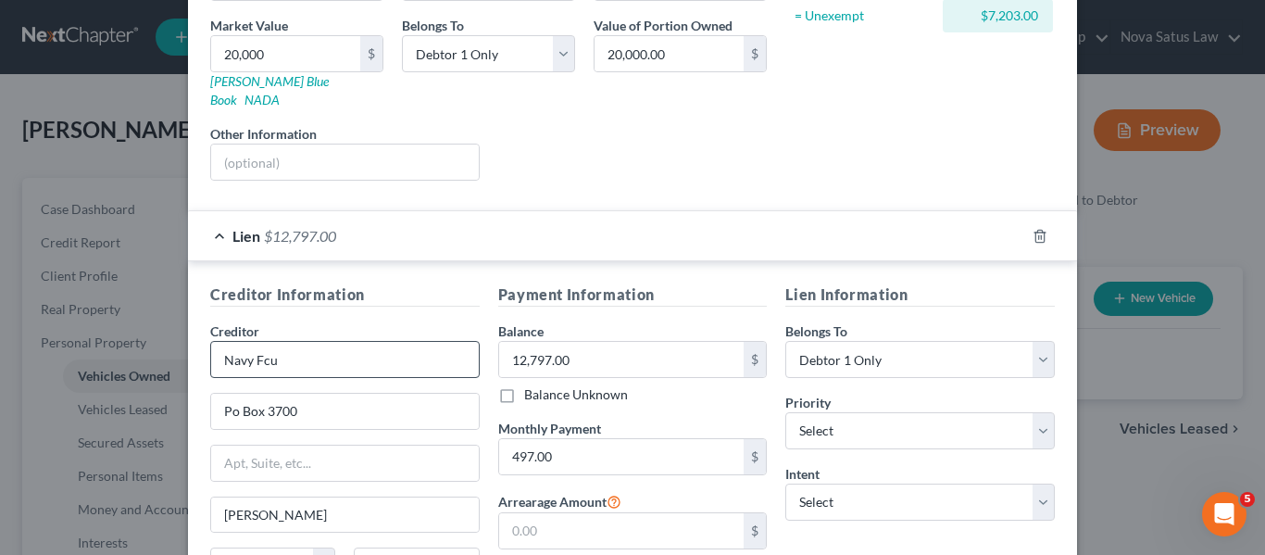
scroll to position [225, 0]
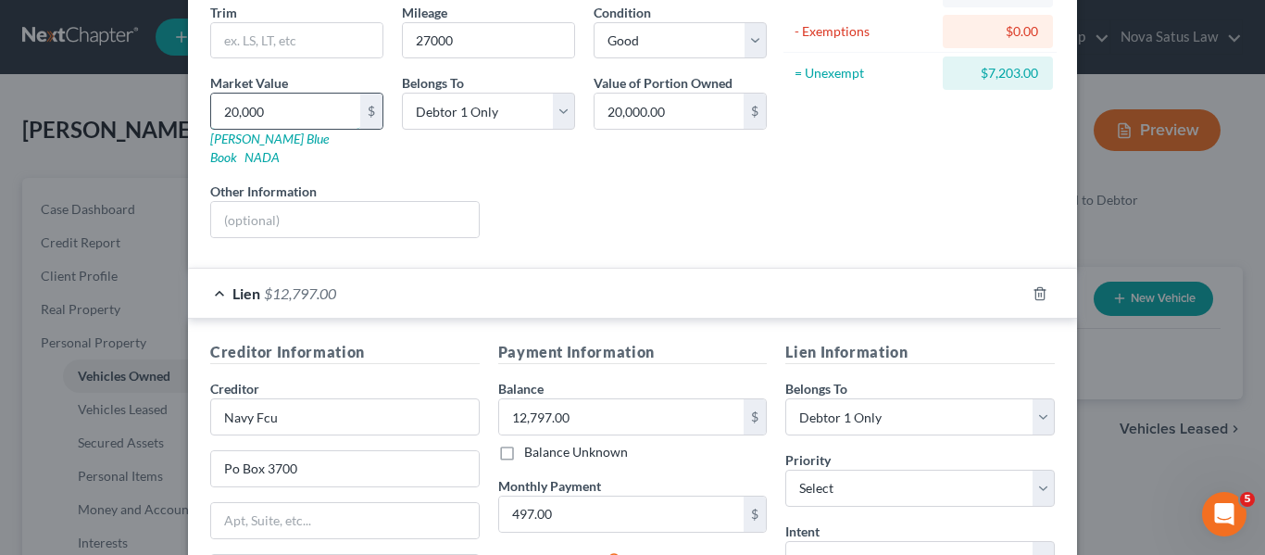
click at [288, 121] on input "20,000" at bounding box center [285, 111] width 149 height 35
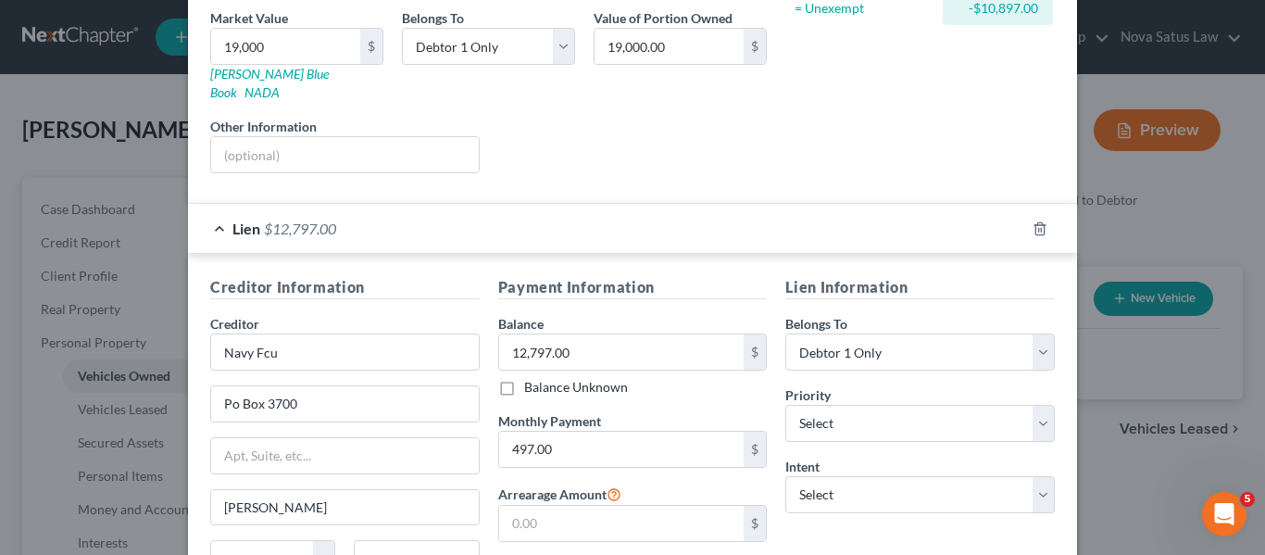
click at [562, 160] on div "Year Select 2026 2025 2024 2023 2022 2021 2020 2019 2018 2017 2016 2015 2014 20…" at bounding box center [488, 27] width 575 height 321
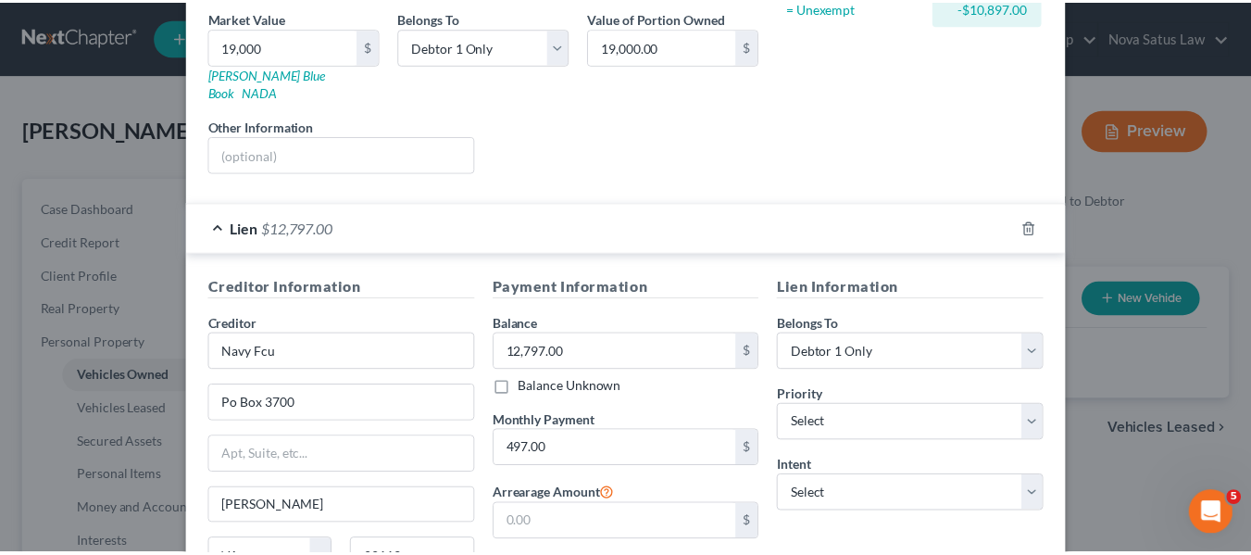
scroll to position [458, 0]
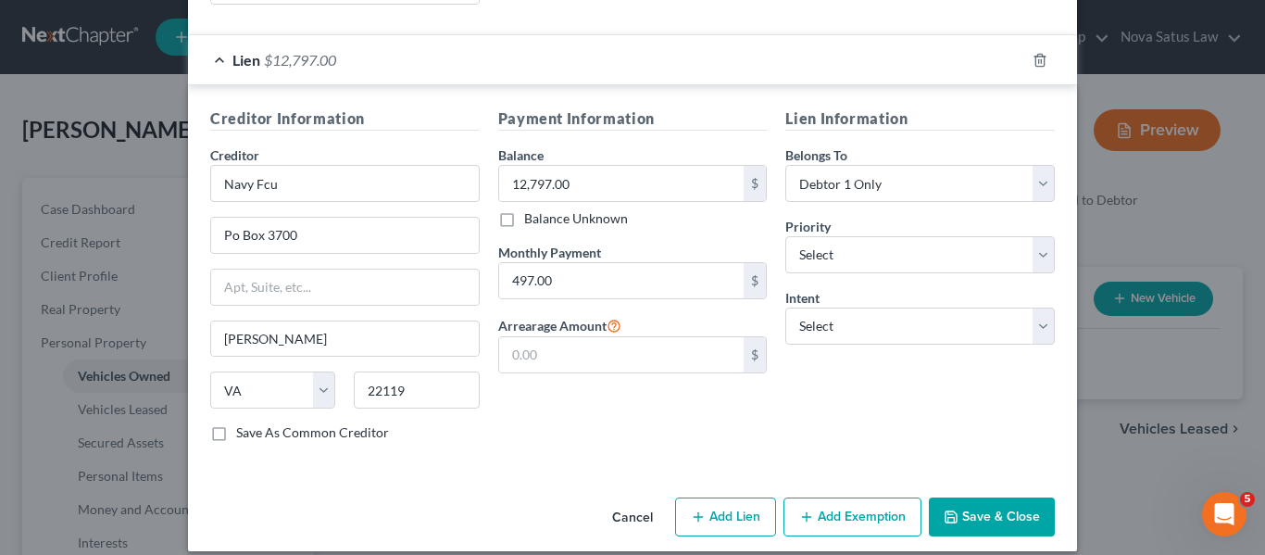
click at [976, 501] on button "Save & Close" at bounding box center [992, 516] width 126 height 39
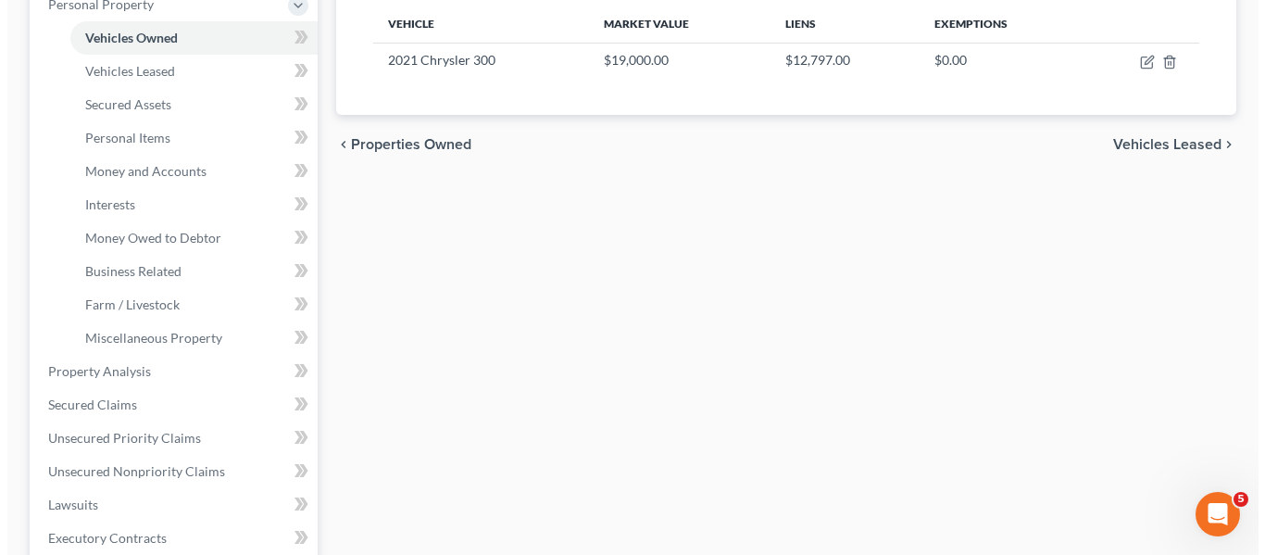
scroll to position [341, 0]
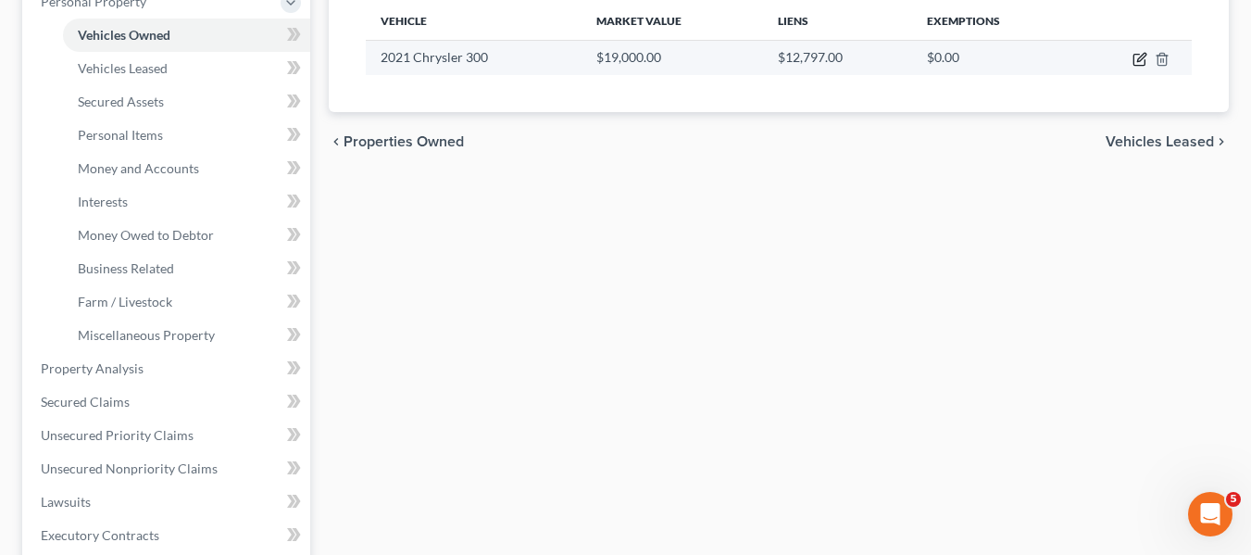
click at [1135, 64] on icon "button" at bounding box center [1139, 59] width 15 height 15
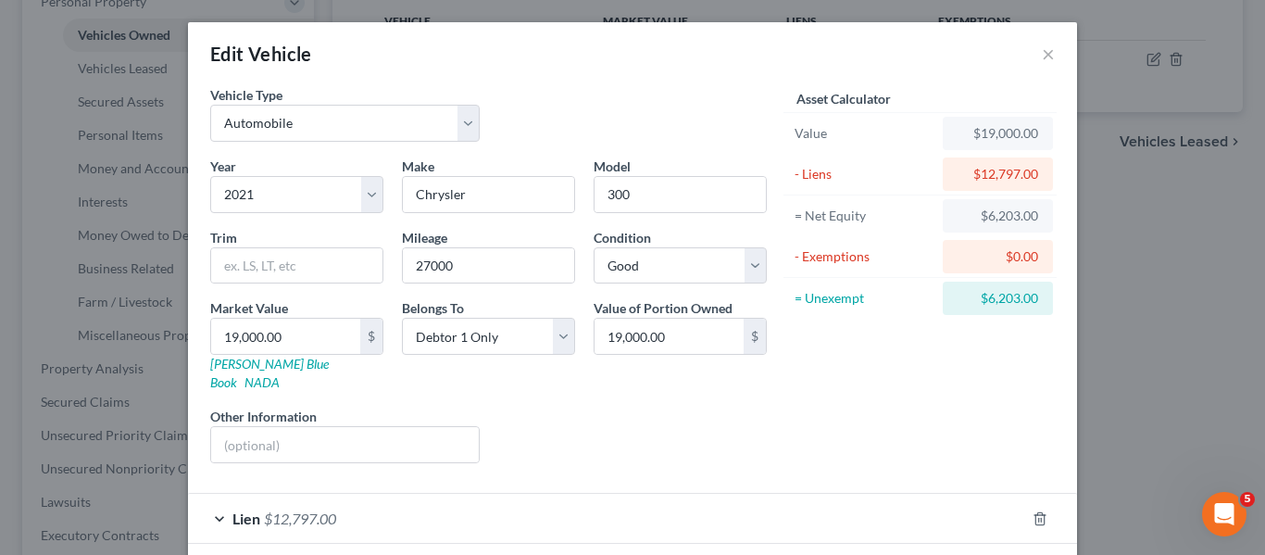
scroll to position [72, 0]
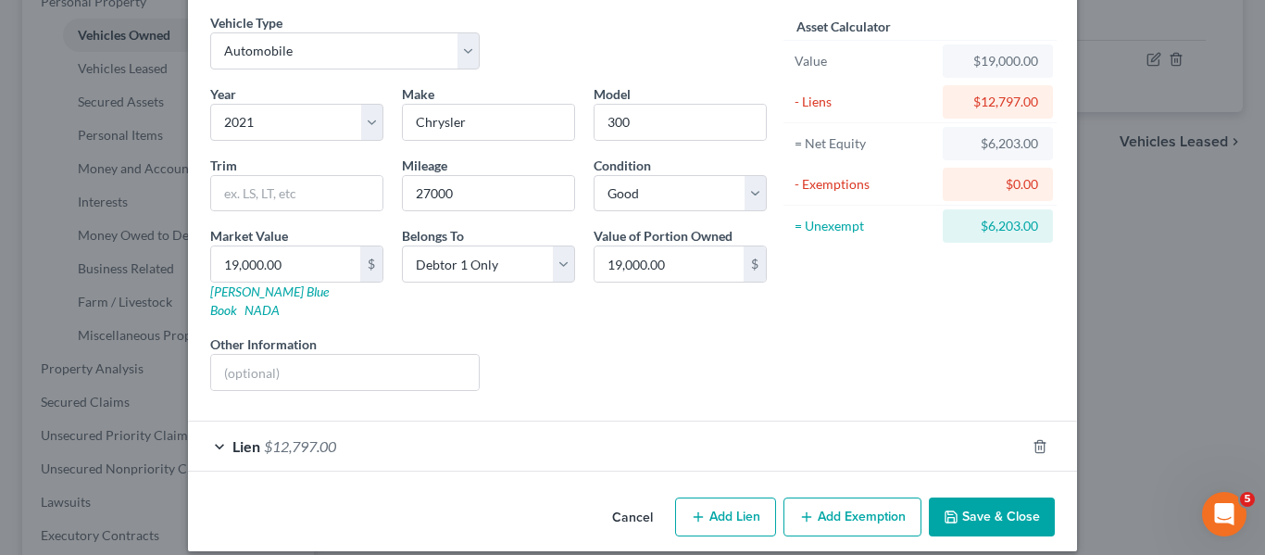
click at [820, 497] on button "Add Exemption" at bounding box center [852, 516] width 138 height 39
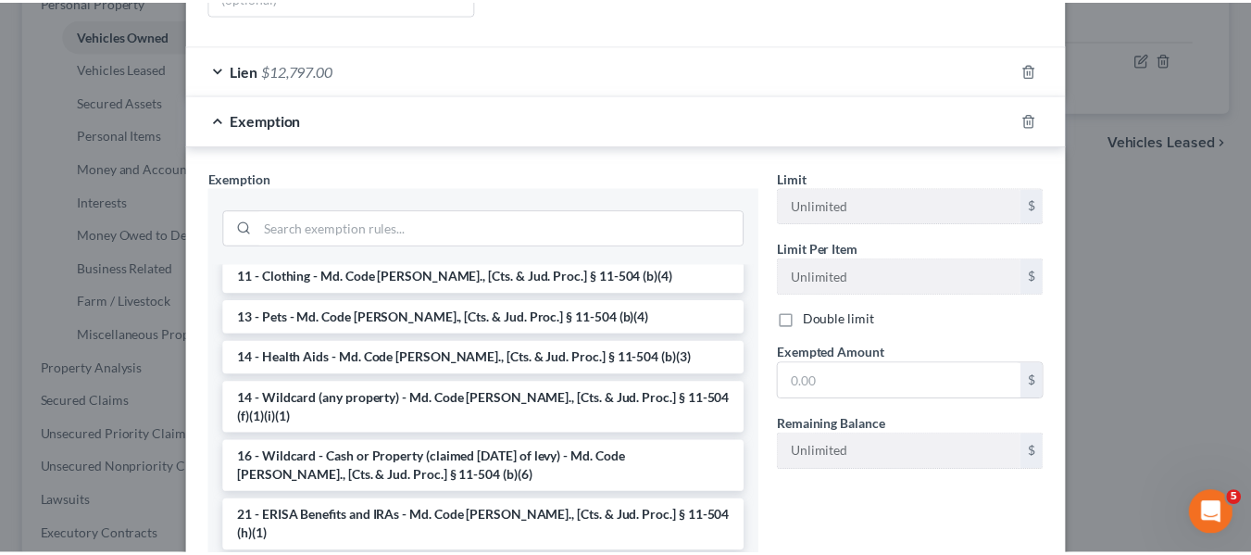
scroll to position [204, 0]
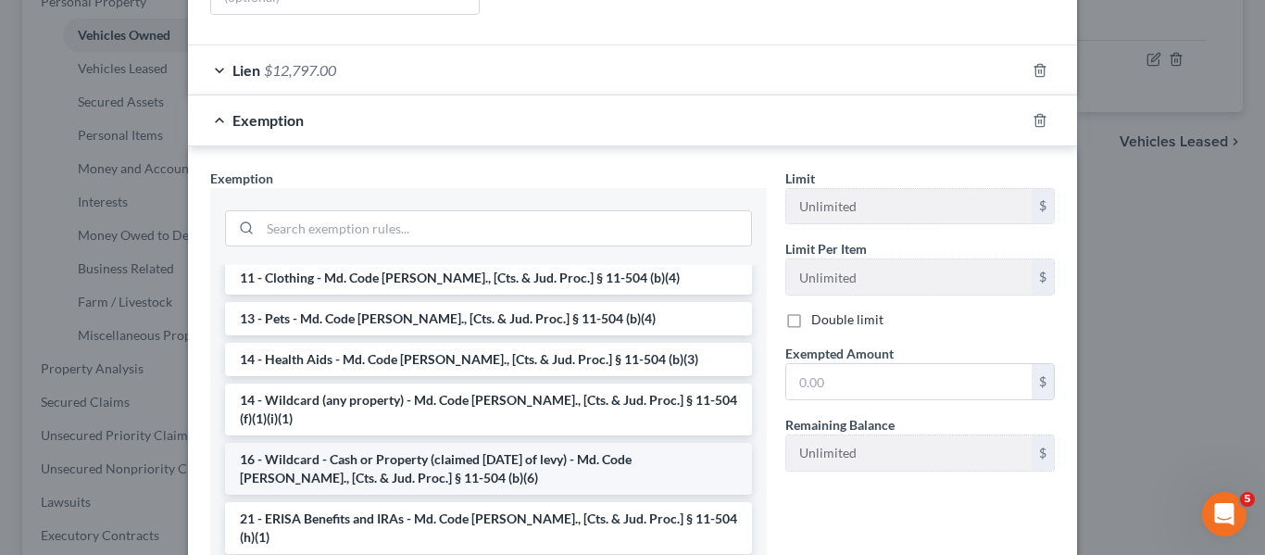
click at [436, 443] on li "16 - Wildcard - Cash or Property (claimed [DATE] of levy) - Md. Code [PERSON_NA…" at bounding box center [488, 469] width 527 height 52
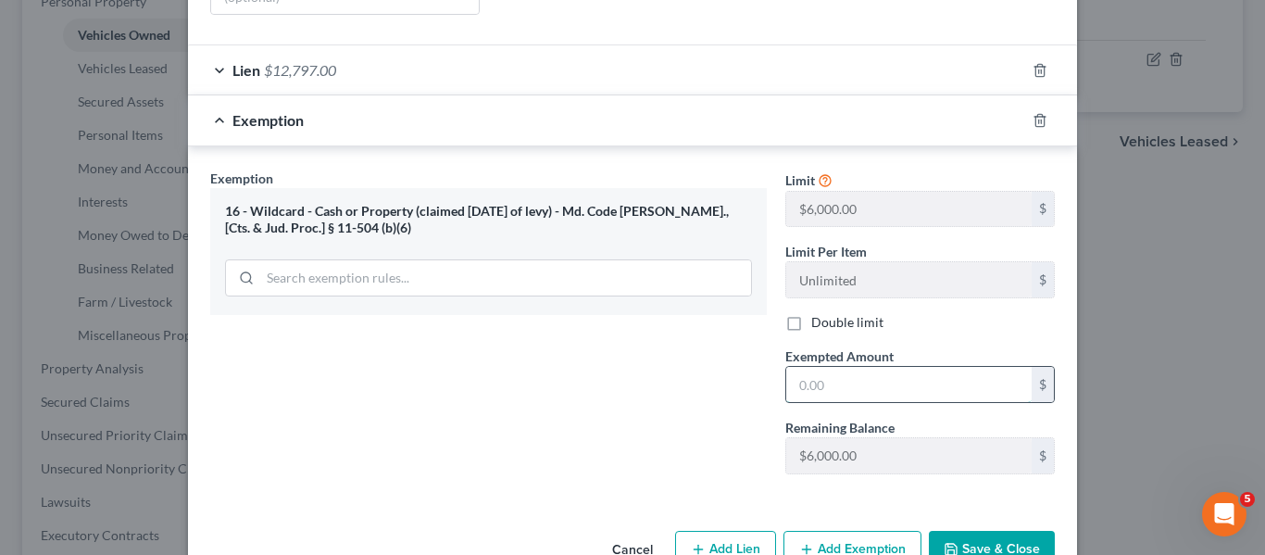
click at [829, 378] on input "text" at bounding box center [908, 384] width 245 height 35
click at [957, 531] on button "Save & Close" at bounding box center [992, 550] width 126 height 39
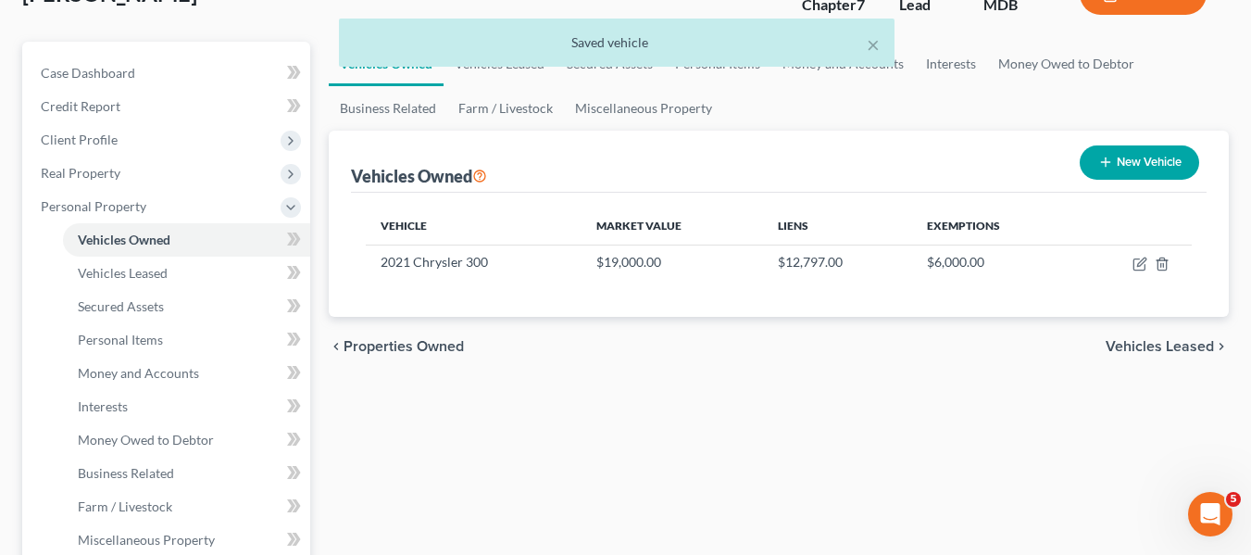
scroll to position [135, 0]
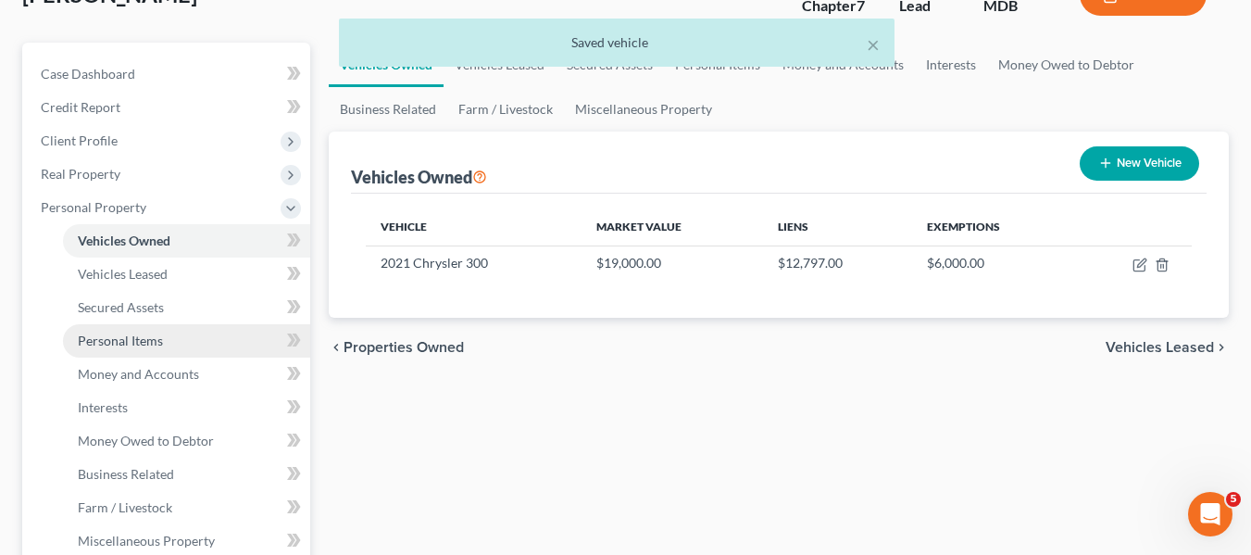
click at [121, 337] on span "Personal Items" at bounding box center [120, 340] width 85 height 16
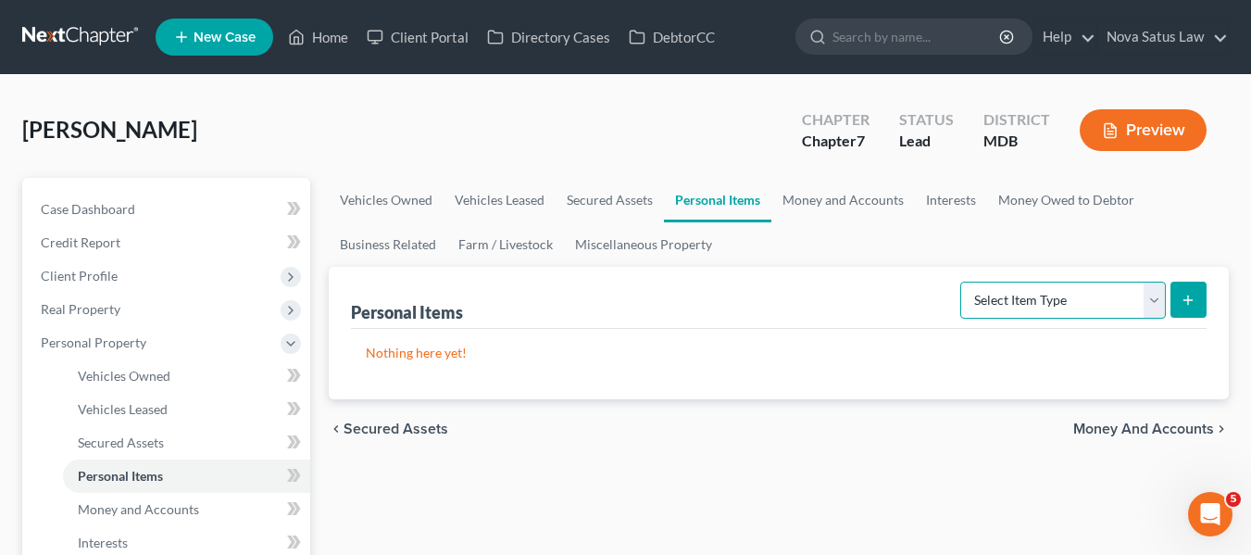
click at [1018, 306] on select "Select Item Type Clothing Collectibles Of Value Electronics Firearms Household …" at bounding box center [1063, 299] width 206 height 37
click at [962, 281] on select "Select Item Type Clothing Collectibles Of Value Electronics Firearms Household …" at bounding box center [1063, 299] width 206 height 37
click at [1178, 301] on button "submit" at bounding box center [1188, 299] width 36 height 36
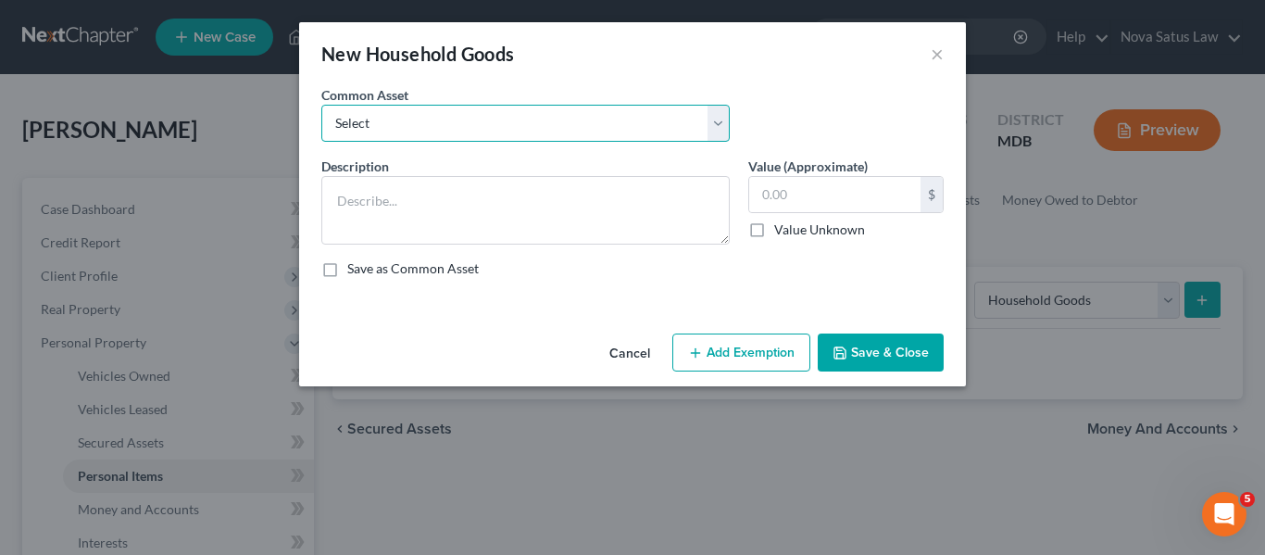
click at [604, 124] on select "Select All household goods and furnishings" at bounding box center [525, 123] width 408 height 37
click at [321, 105] on select "Select All household goods and furnishings" at bounding box center [525, 123] width 408 height 37
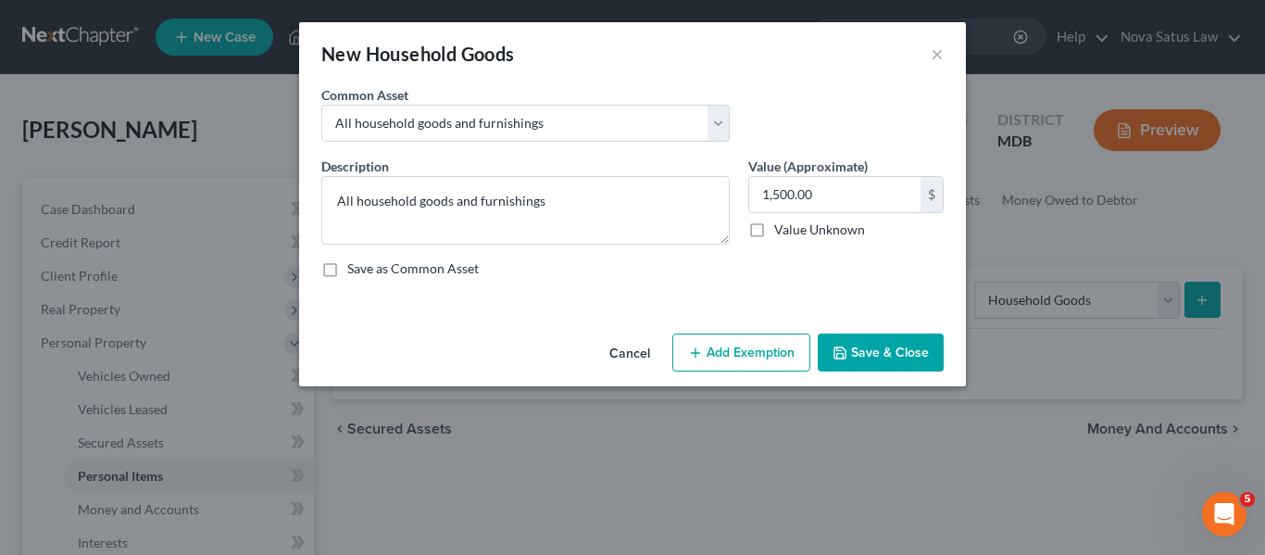
click at [720, 338] on button "Add Exemption" at bounding box center [741, 352] width 138 height 39
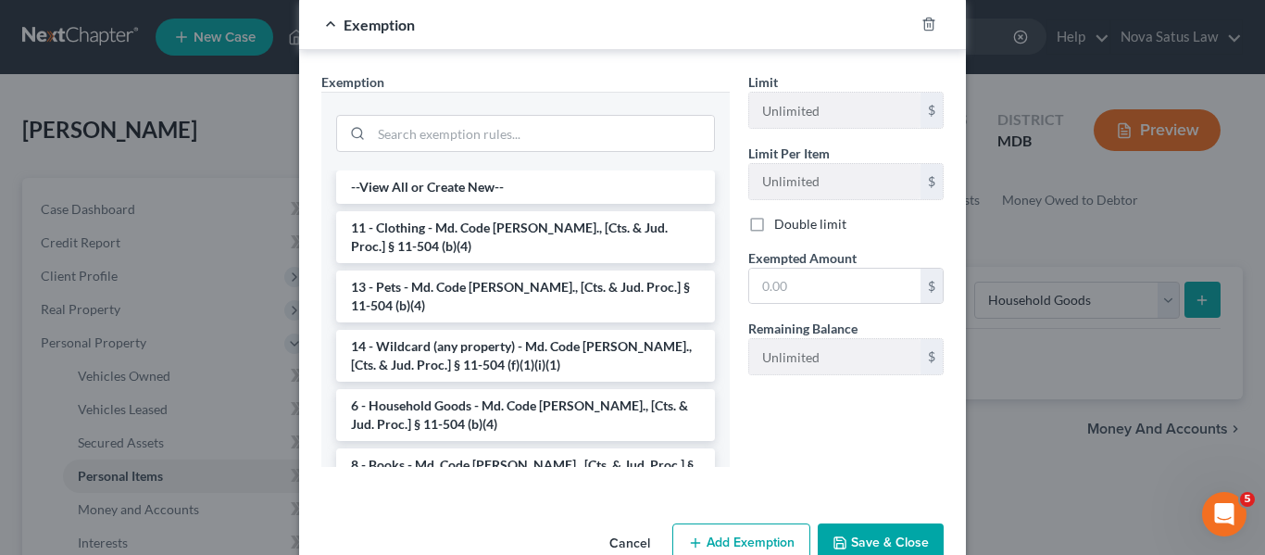
scroll to position [309, 0]
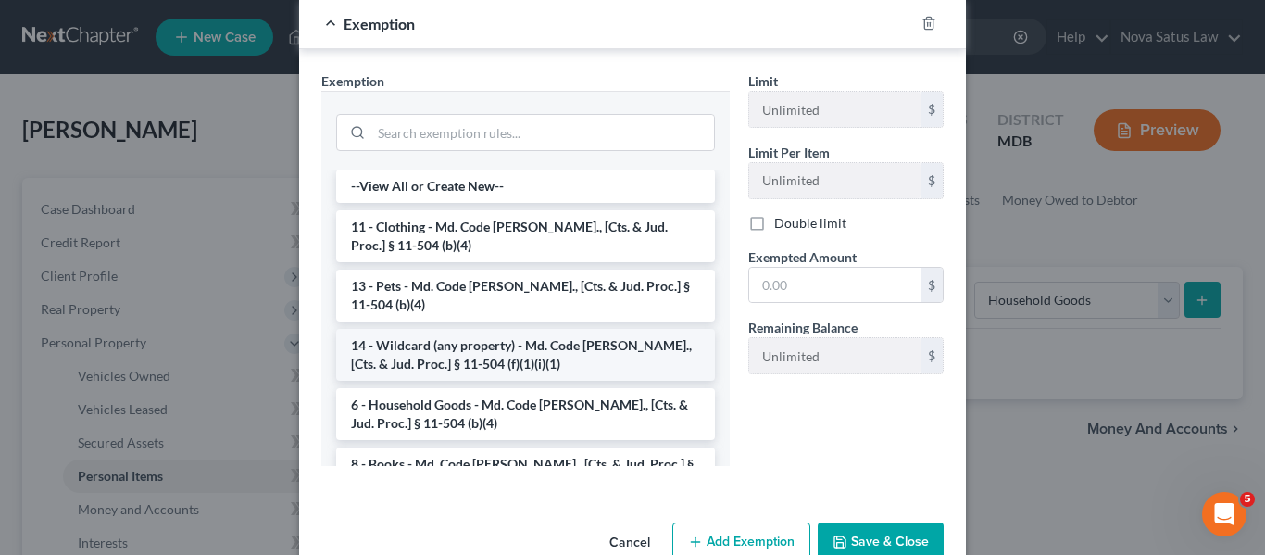
click at [432, 346] on li "14 - Wildcard (any property) - Md. Code [PERSON_NAME]., [Cts. & Jud. Proc.] § 1…" at bounding box center [525, 355] width 379 height 52
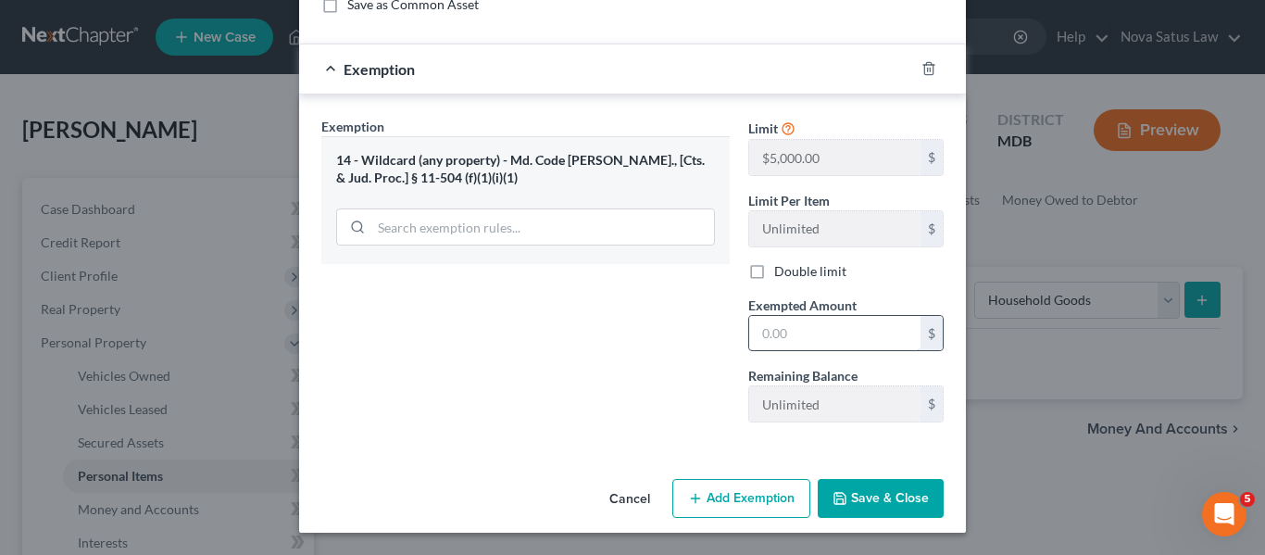
scroll to position [264, 0]
click at [771, 316] on input "text" at bounding box center [834, 333] width 171 height 35
click at [720, 478] on div "Cancel Add Exemption Save & Close" at bounding box center [632, 501] width 667 height 61
click at [724, 487] on button "Add Exemption" at bounding box center [741, 498] width 138 height 39
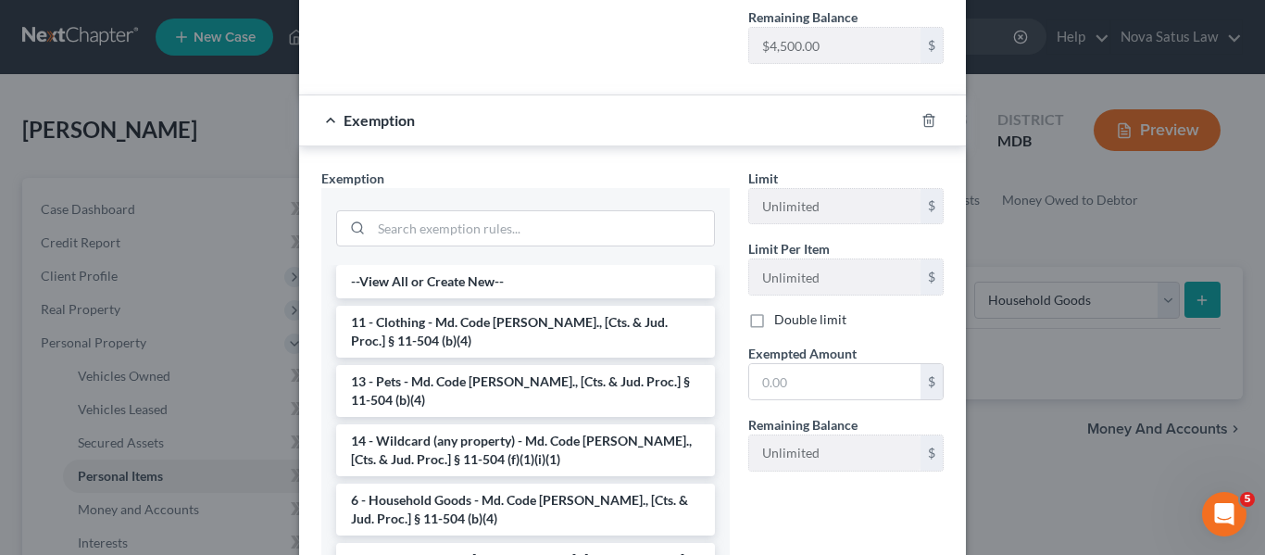
scroll to position [623, 0]
click at [461, 496] on li "6 - Household Goods - Md. Code [PERSON_NAME]., [Cts. & Jud. Proc.] § 11-504 (b)…" at bounding box center [525, 508] width 379 height 52
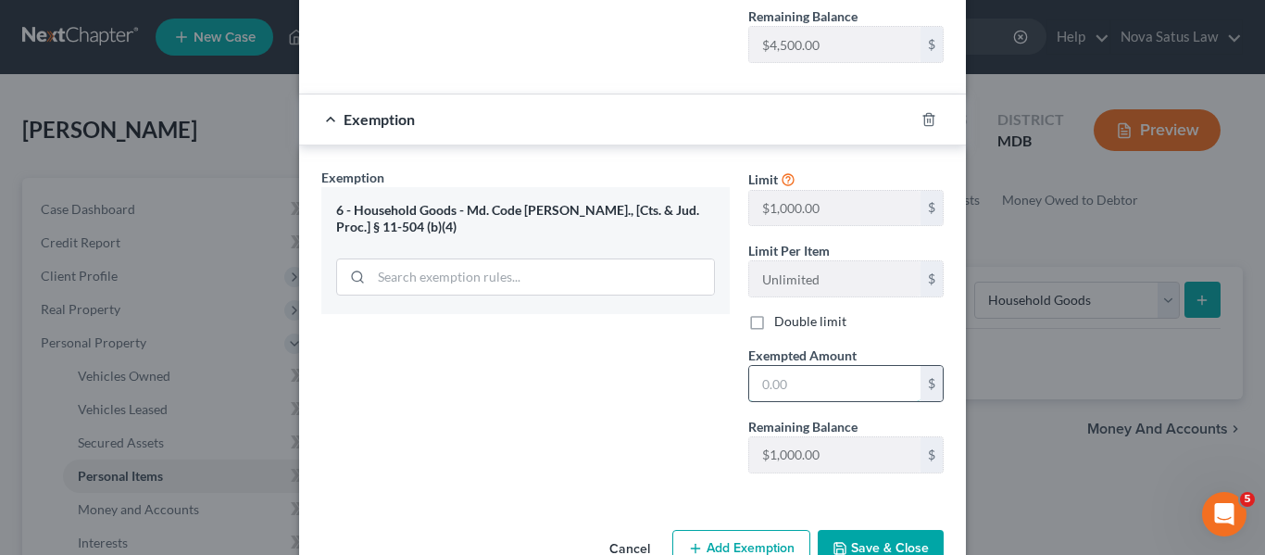
click at [837, 378] on input "text" at bounding box center [834, 383] width 171 height 35
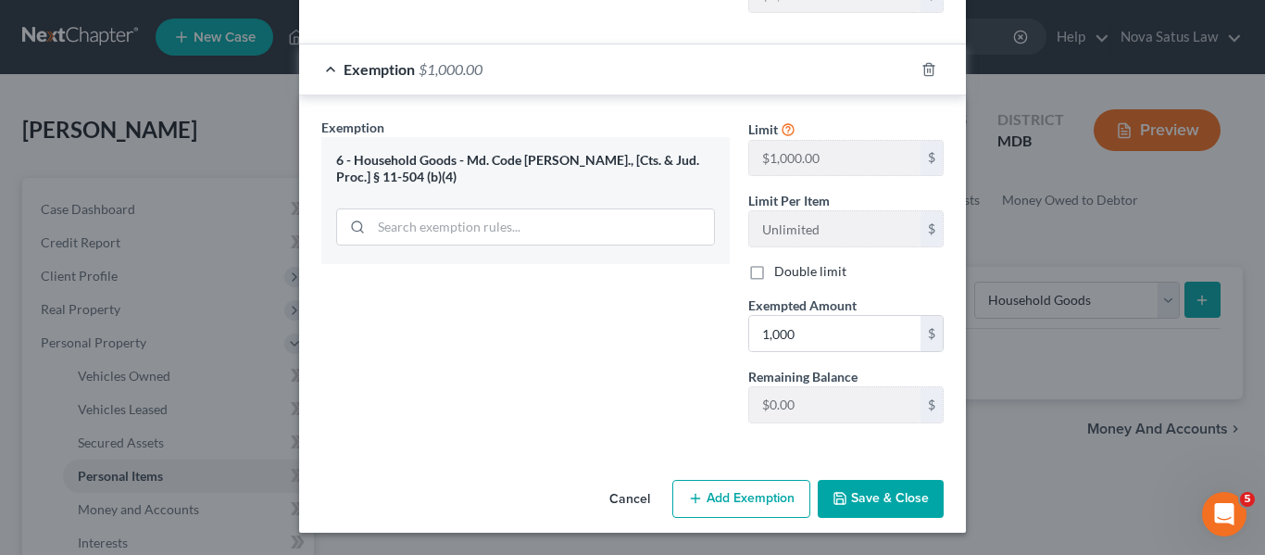
click at [870, 495] on button "Save & Close" at bounding box center [881, 499] width 126 height 39
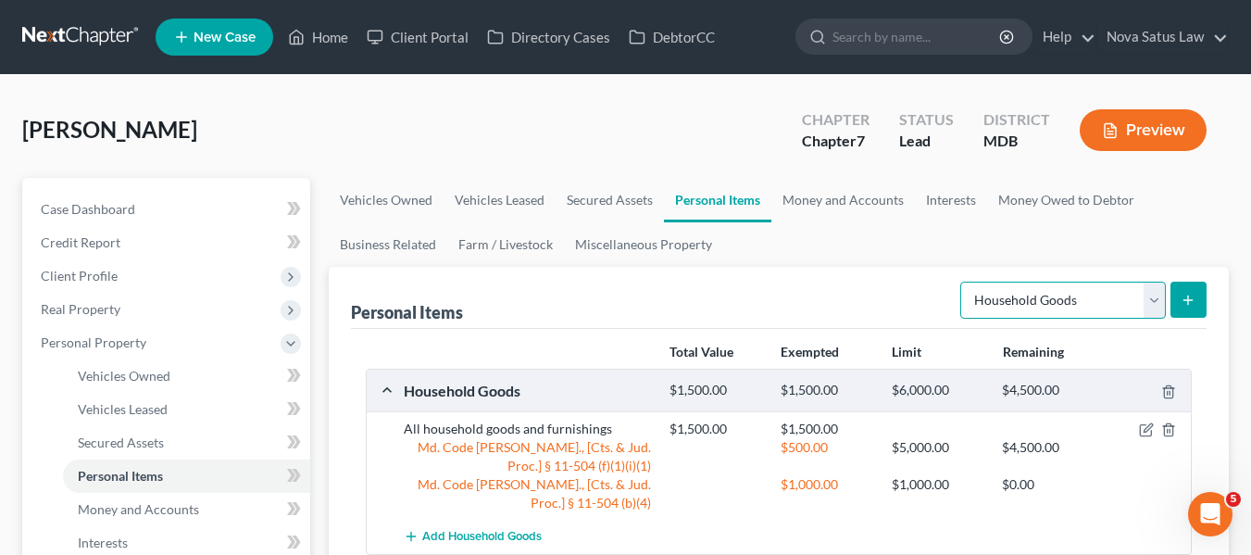
click at [1055, 305] on select "Select Item Type Clothing Collectibles Of Value Electronics Firearms Household …" at bounding box center [1063, 299] width 206 height 37
click at [962, 281] on select "Select Item Type Clothing Collectibles Of Value Electronics Firearms Household …" at bounding box center [1063, 299] width 206 height 37
click at [1183, 301] on icon "submit" at bounding box center [1188, 300] width 15 height 15
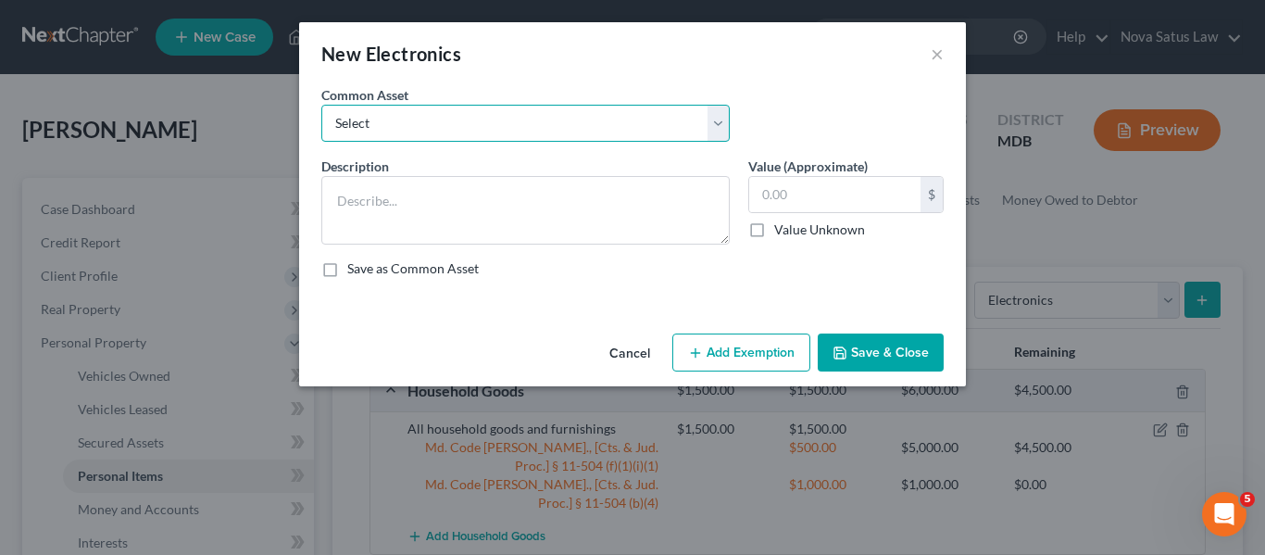
click at [579, 132] on select "Select All electronics including TV's computers music equipment etc" at bounding box center [525, 123] width 408 height 37
click at [321, 105] on select "Select All electronics including TV's computers music equipment etc" at bounding box center [525, 123] width 408 height 37
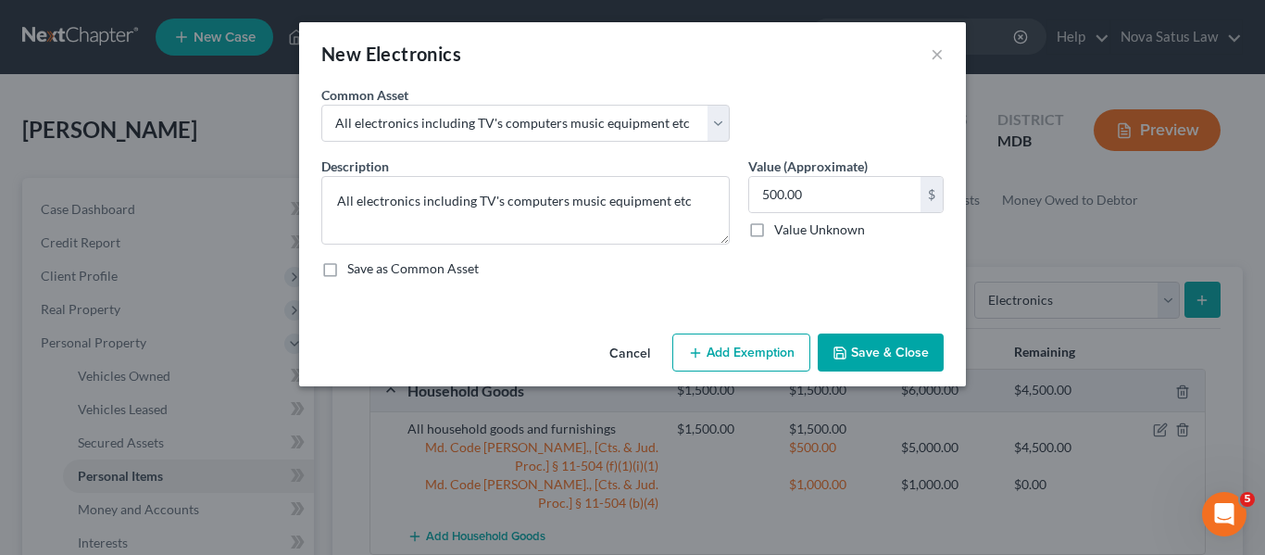
click at [754, 344] on button "Add Exemption" at bounding box center [741, 352] width 138 height 39
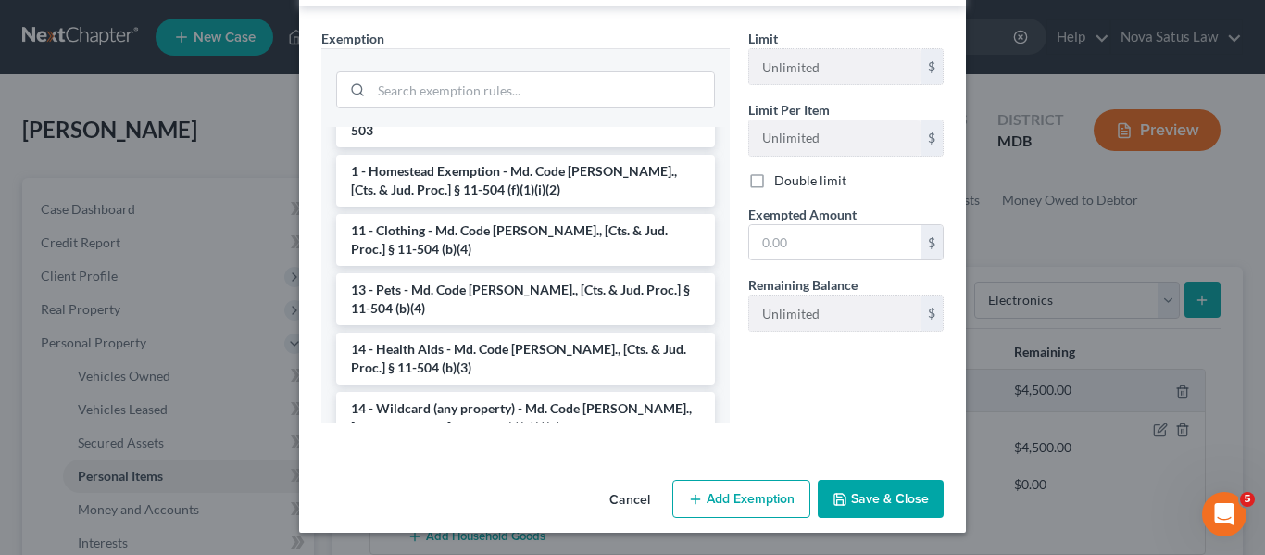
scroll to position [132, 0]
click at [509, 391] on li "14 - Wildcard (any property) - Md. Code [PERSON_NAME]., [Cts. & Jud. Proc.] § 1…" at bounding box center [525, 417] width 379 height 52
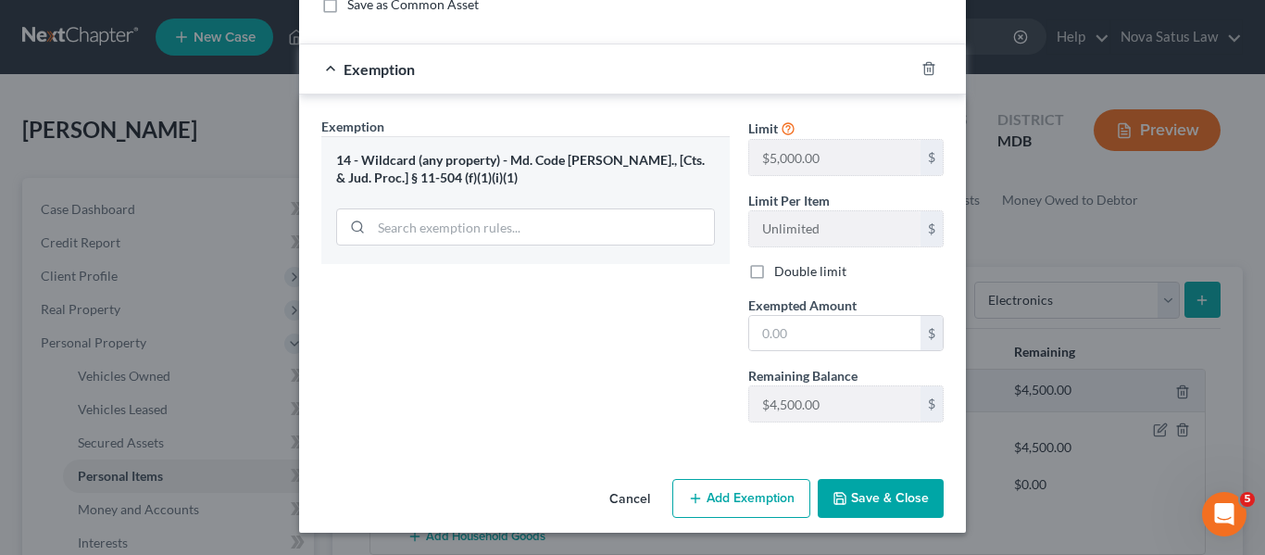
scroll to position [264, 0]
click at [841, 330] on input "text" at bounding box center [834, 333] width 171 height 35
click at [852, 491] on button "Save & Close" at bounding box center [881, 498] width 126 height 39
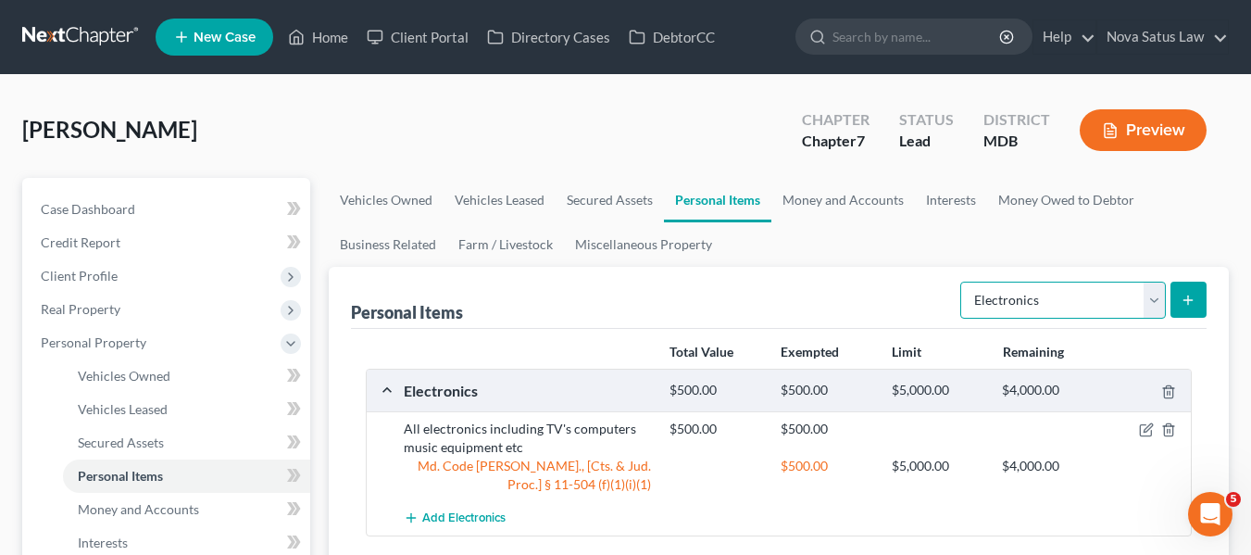
click at [1108, 307] on select "Select Item Type Clothing Collectibles Of Value Electronics Firearms Household …" at bounding box center [1063, 299] width 206 height 37
click at [962, 281] on select "Select Item Type Clothing Collectibles Of Value Electronics Firearms Household …" at bounding box center [1063, 299] width 206 height 37
click at [1186, 299] on icon "submit" at bounding box center [1188, 300] width 15 height 15
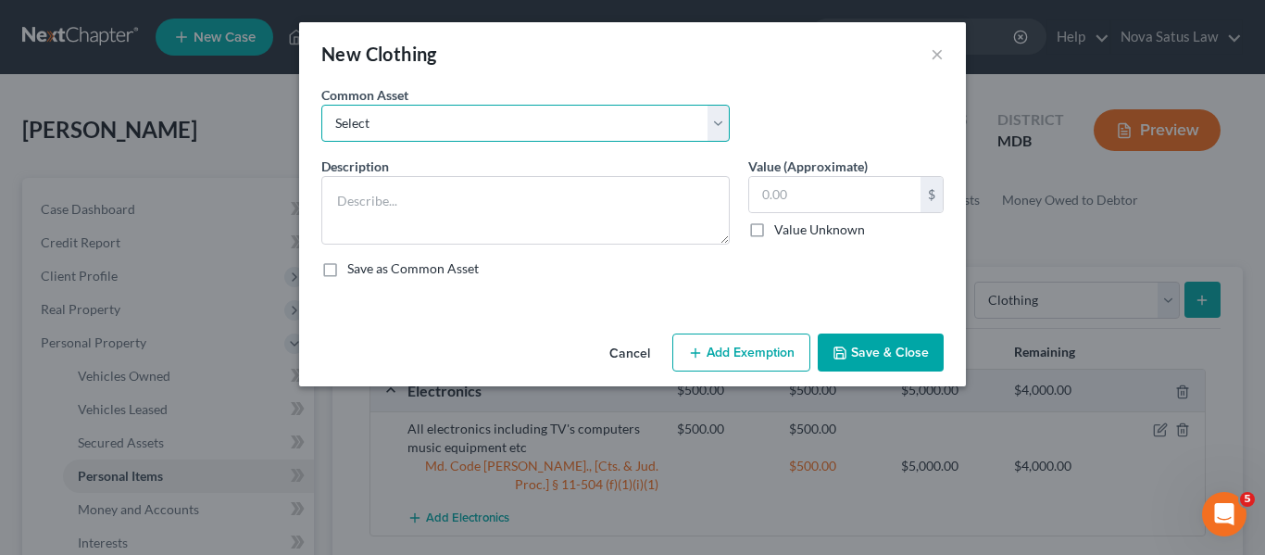
click at [508, 116] on select "Select All articles of clothing including shoes and outerwear" at bounding box center [525, 123] width 408 height 37
click at [321, 105] on select "Select All articles of clothing including shoes and outerwear" at bounding box center [525, 123] width 408 height 37
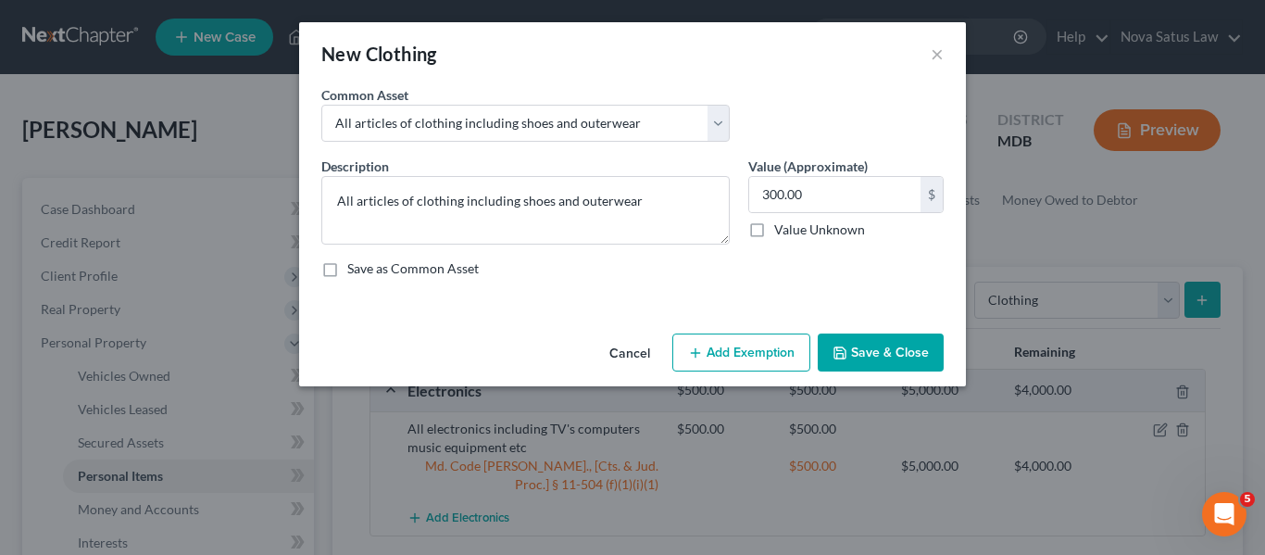
click at [729, 344] on button "Add Exemption" at bounding box center [741, 352] width 138 height 39
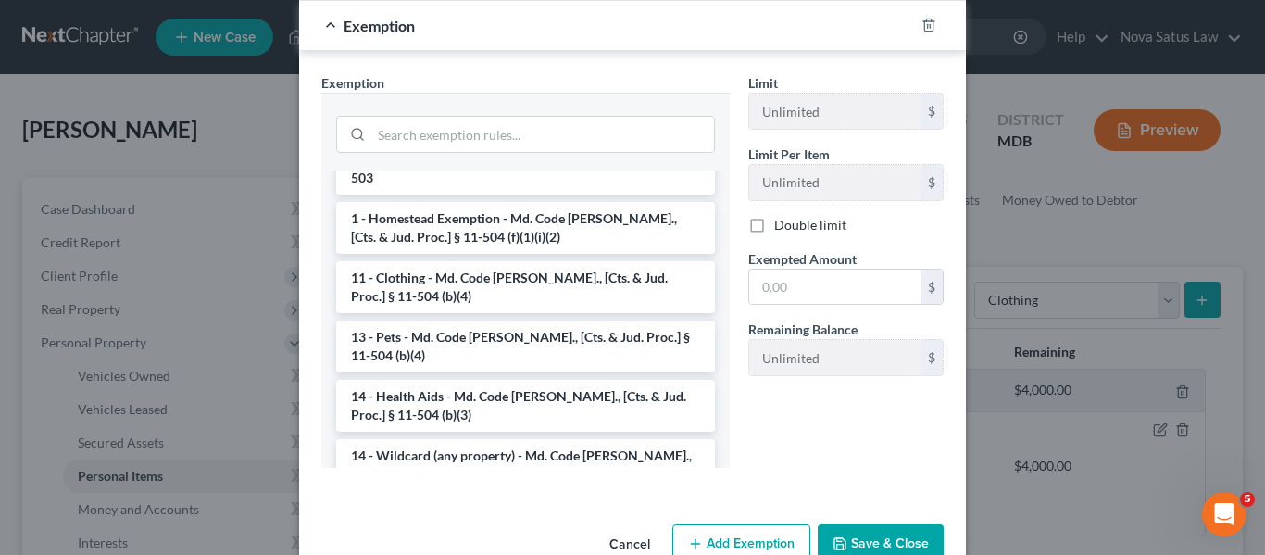
scroll to position [200, 0]
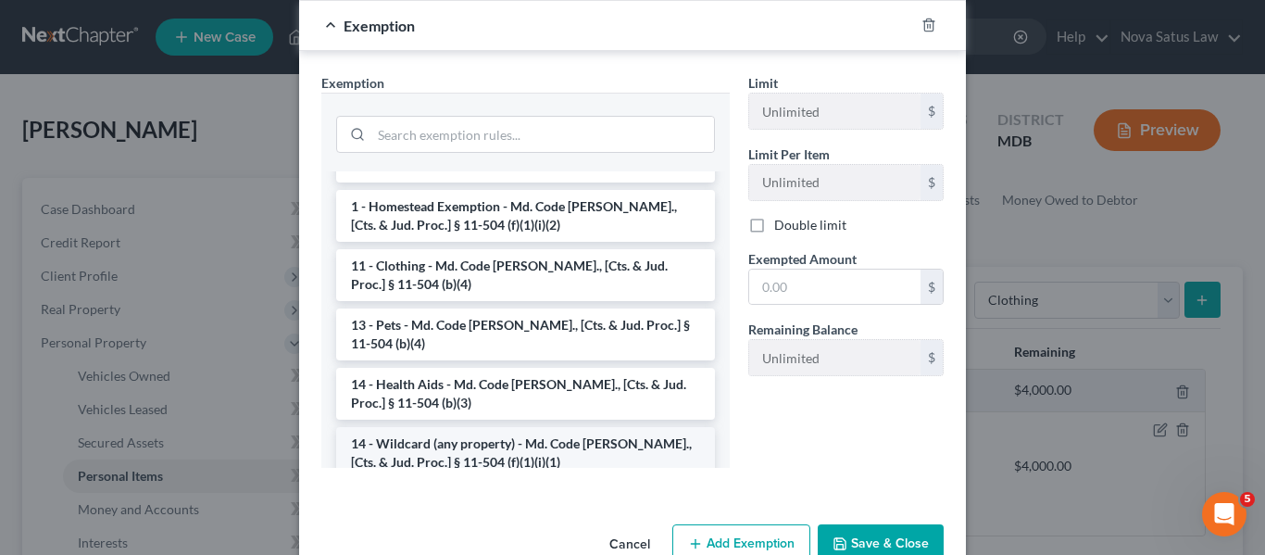
click at [489, 432] on li "14 - Wildcard (any property) - Md. Code [PERSON_NAME]., [Cts. & Jud. Proc.] § 1…" at bounding box center [525, 453] width 379 height 52
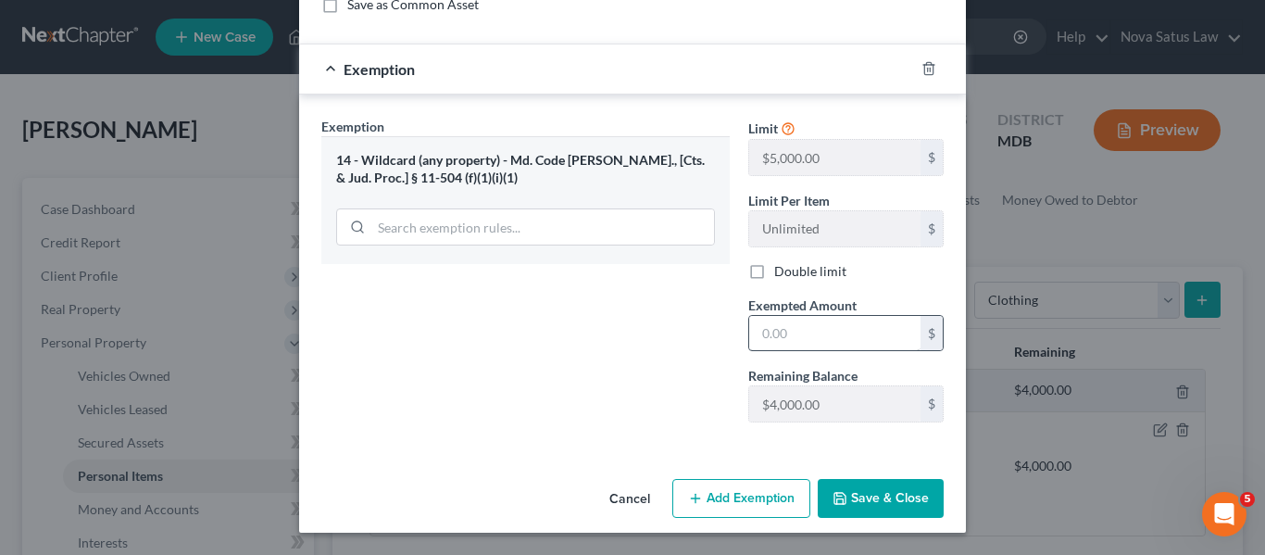
scroll to position [264, 0]
click at [883, 331] on input "text" at bounding box center [834, 333] width 171 height 35
click at [888, 494] on button "Save & Close" at bounding box center [881, 498] width 126 height 39
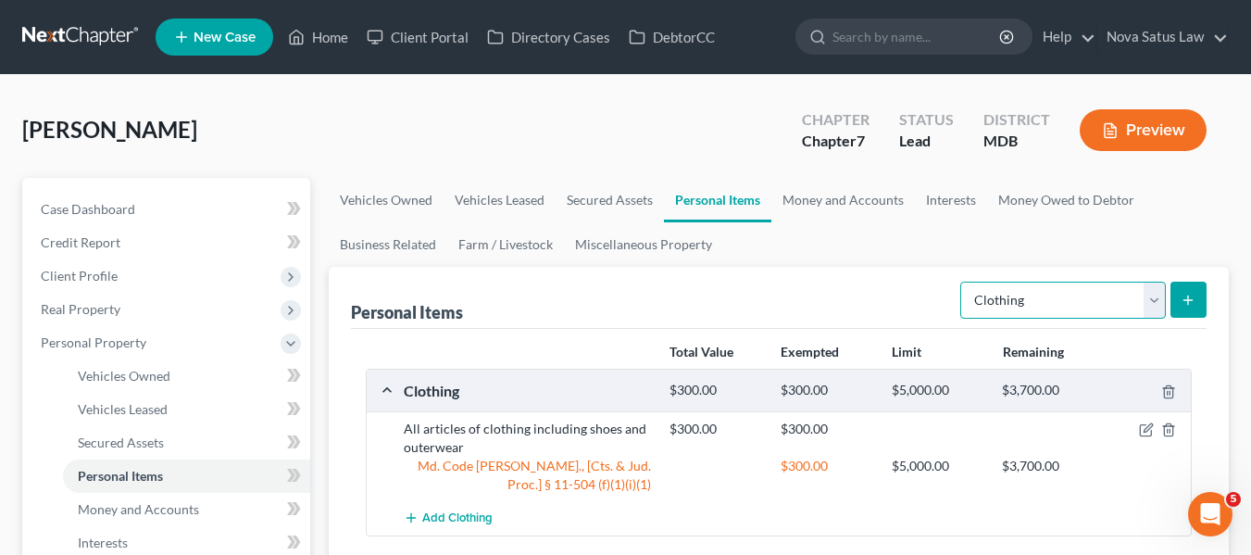
click at [1079, 294] on select "Select Item Type Clothing Collectibles Of Value Electronics Firearms Household …" at bounding box center [1063, 299] width 206 height 37
click at [962, 281] on select "Select Item Type Clothing Collectibles Of Value Electronics Firearms Household …" at bounding box center [1063, 299] width 206 height 37
click at [1179, 297] on button "submit" at bounding box center [1188, 299] width 36 height 36
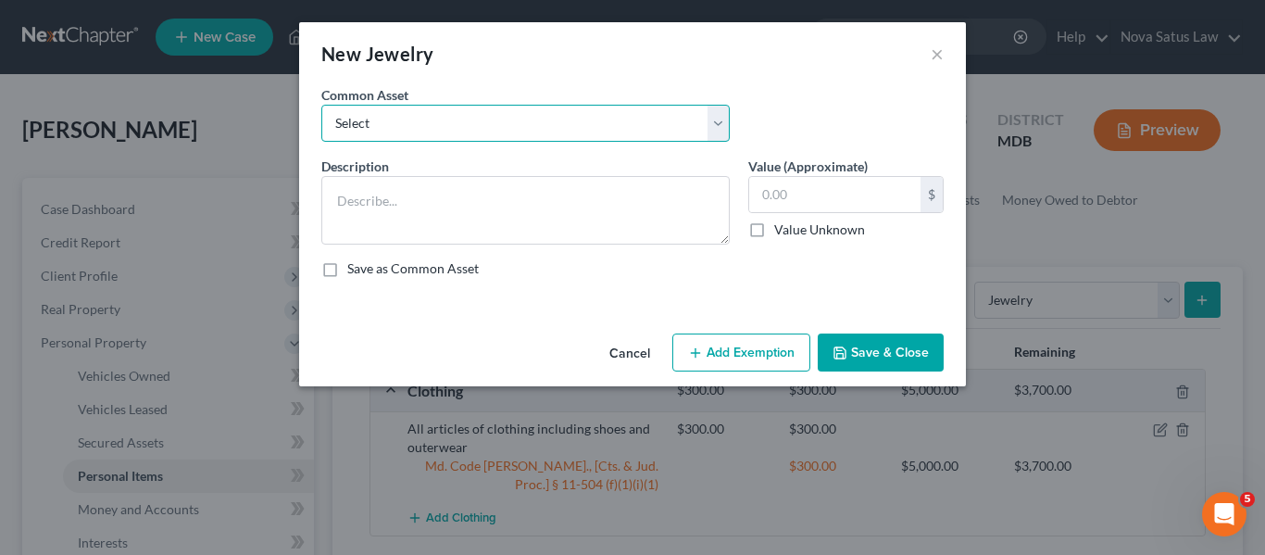
click at [520, 111] on select "Select All jewelry including rings watches bracelets earrings etc" at bounding box center [525, 123] width 408 height 37
click at [321, 105] on select "Select All jewelry including rings watches bracelets earrings etc" at bounding box center [525, 123] width 408 height 37
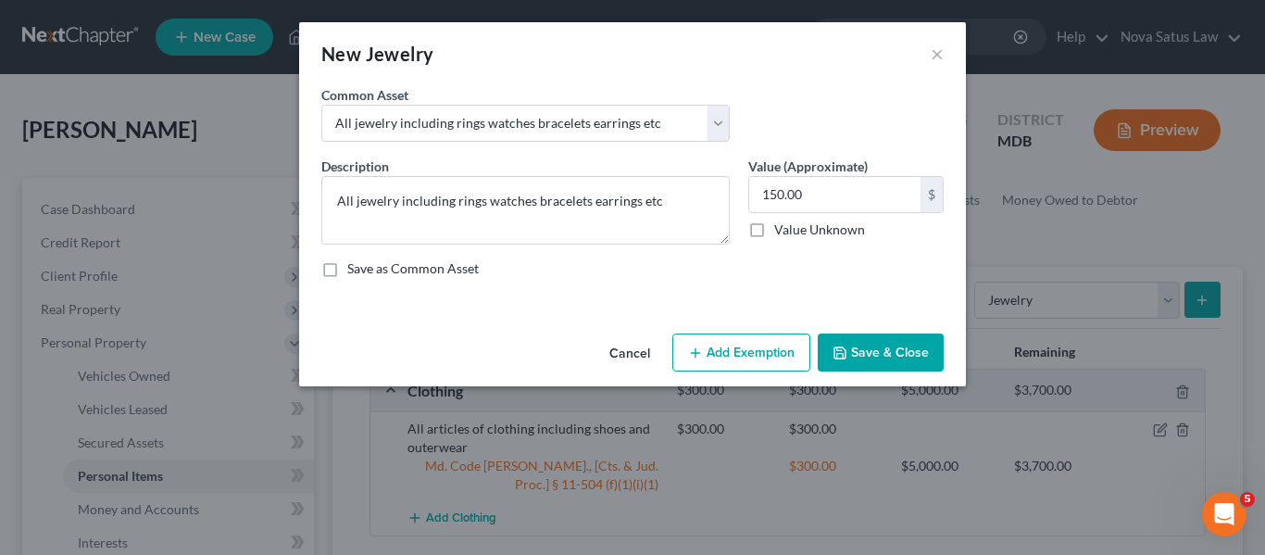
click at [732, 349] on button "Add Exemption" at bounding box center [741, 352] width 138 height 39
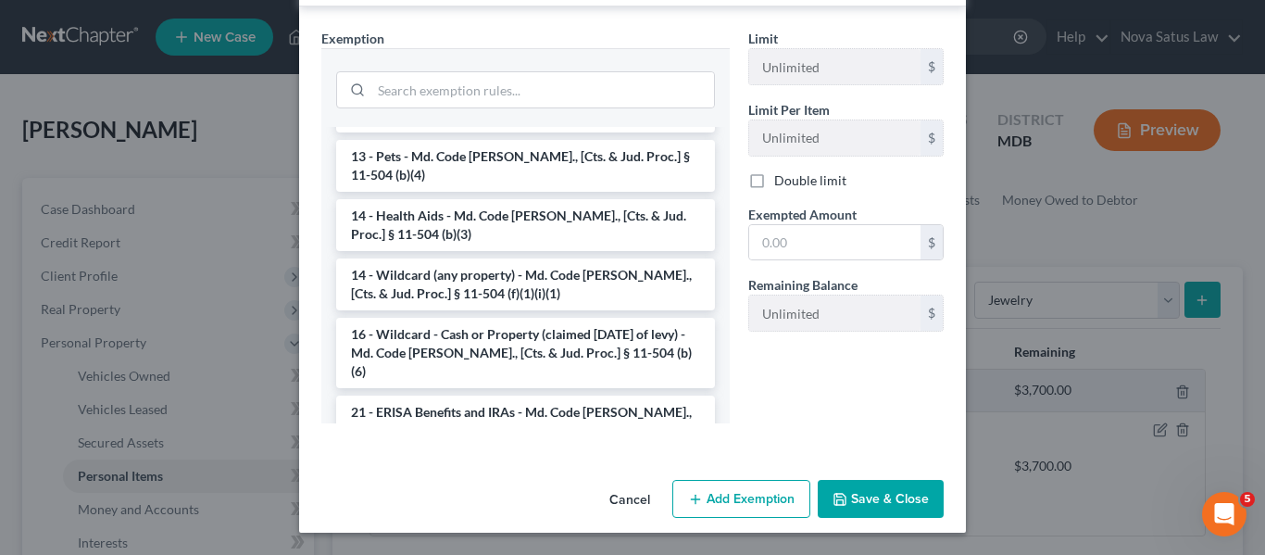
scroll to position [266, 0]
click at [495, 257] on li "14 - Wildcard (any property) - Md. Code [PERSON_NAME]., [Cts. & Jud. Proc.] § 1…" at bounding box center [525, 283] width 379 height 52
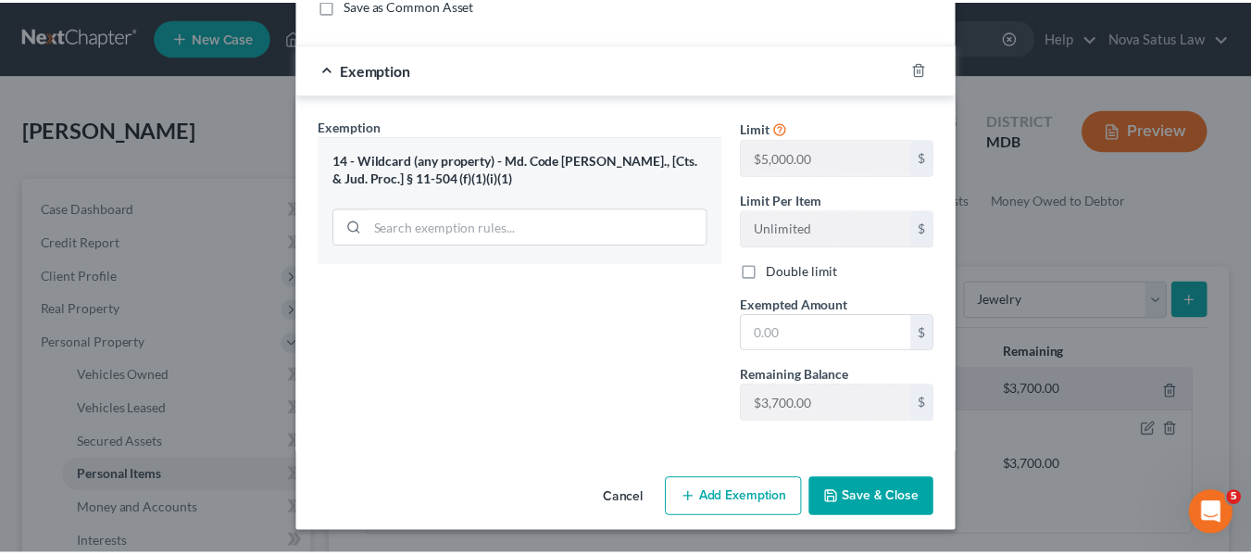
scroll to position [264, 0]
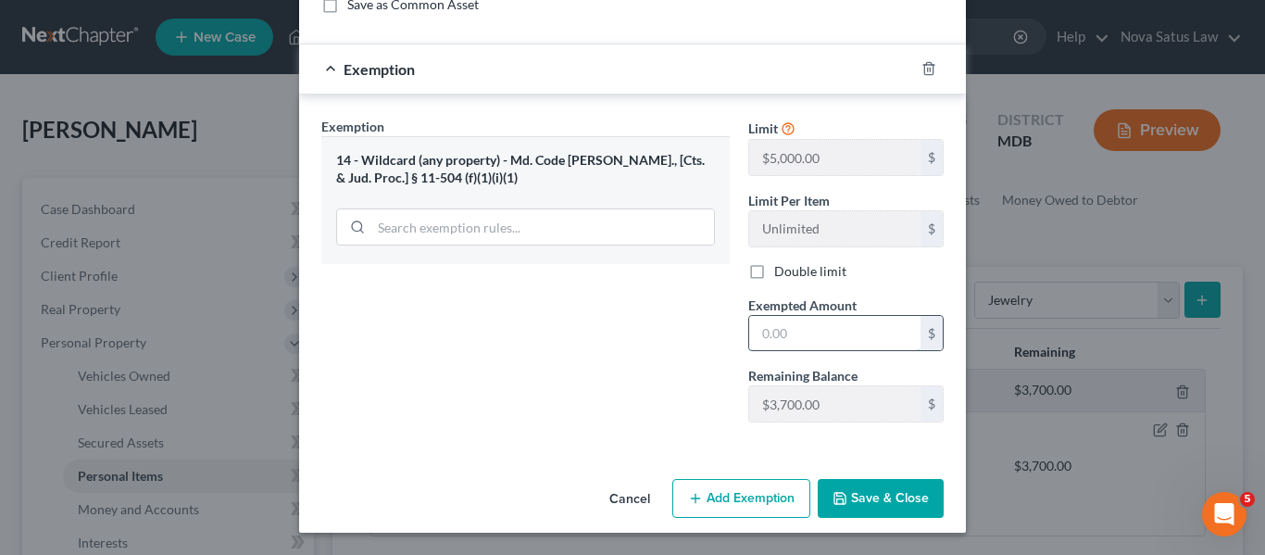
click at [809, 320] on input "text" at bounding box center [834, 333] width 171 height 35
click at [557, 279] on div "Exemption Set must be selected for CA. Exemption * 14 - Wildcard (any property)…" at bounding box center [525, 277] width 427 height 320
click at [822, 494] on button "Save & Close" at bounding box center [881, 498] width 126 height 39
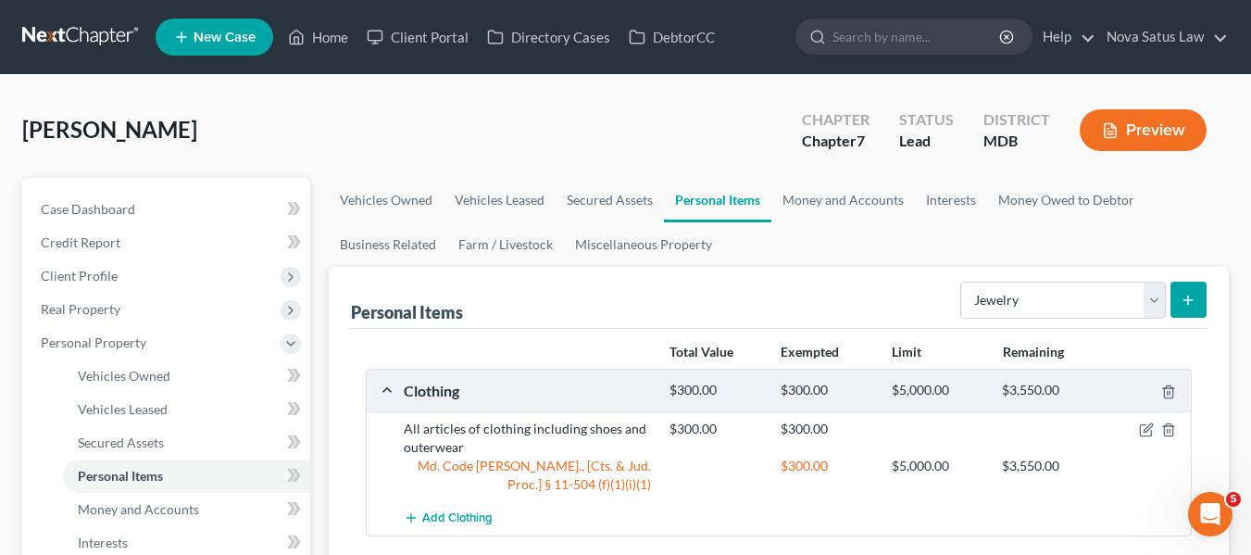
scroll to position [120, 0]
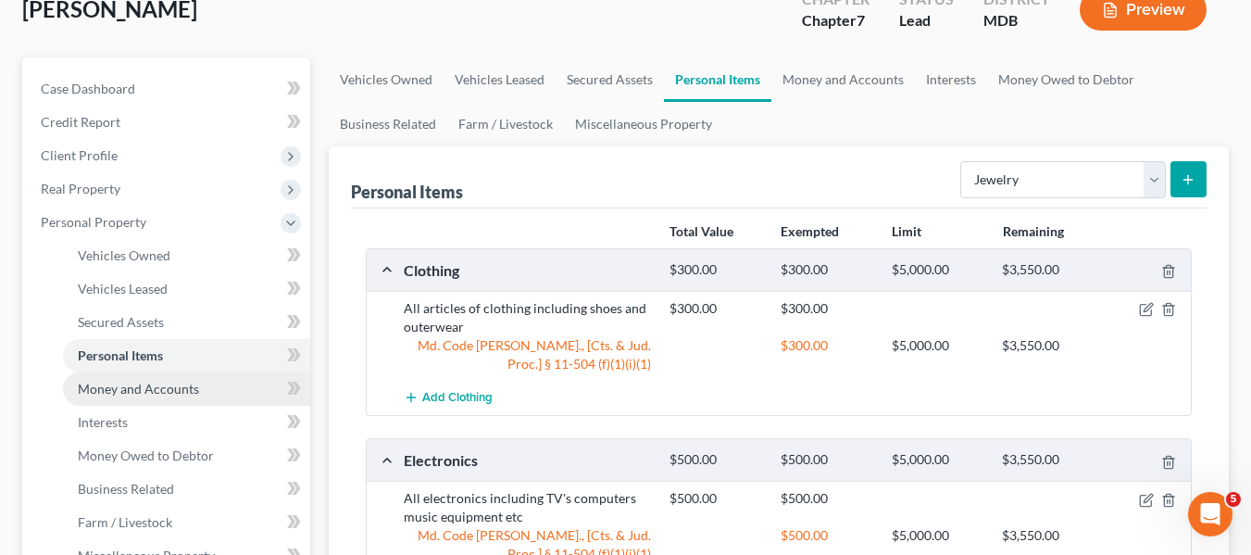
click at [172, 382] on span "Money and Accounts" at bounding box center [138, 389] width 121 height 16
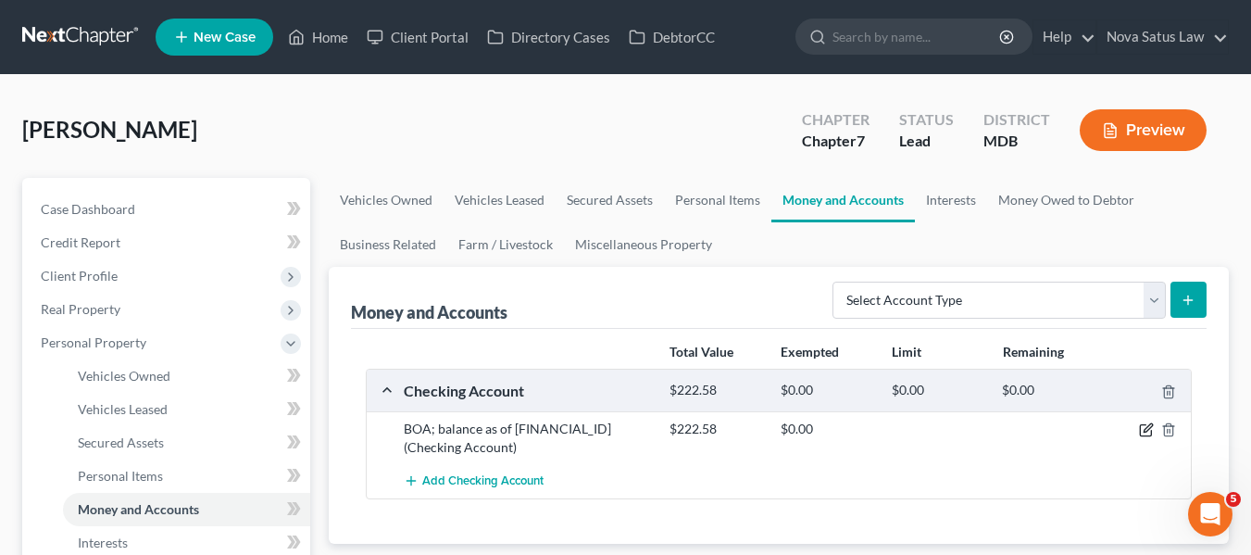
click at [1142, 431] on icon "button" at bounding box center [1146, 429] width 15 height 15
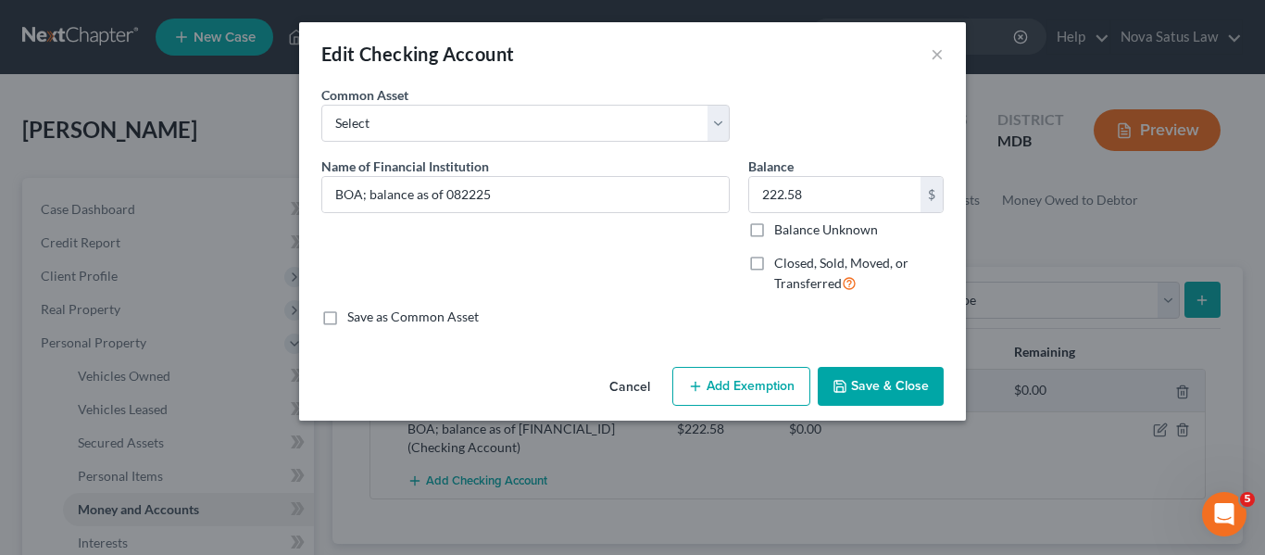
click at [743, 374] on button "Add Exemption" at bounding box center [741, 386] width 138 height 39
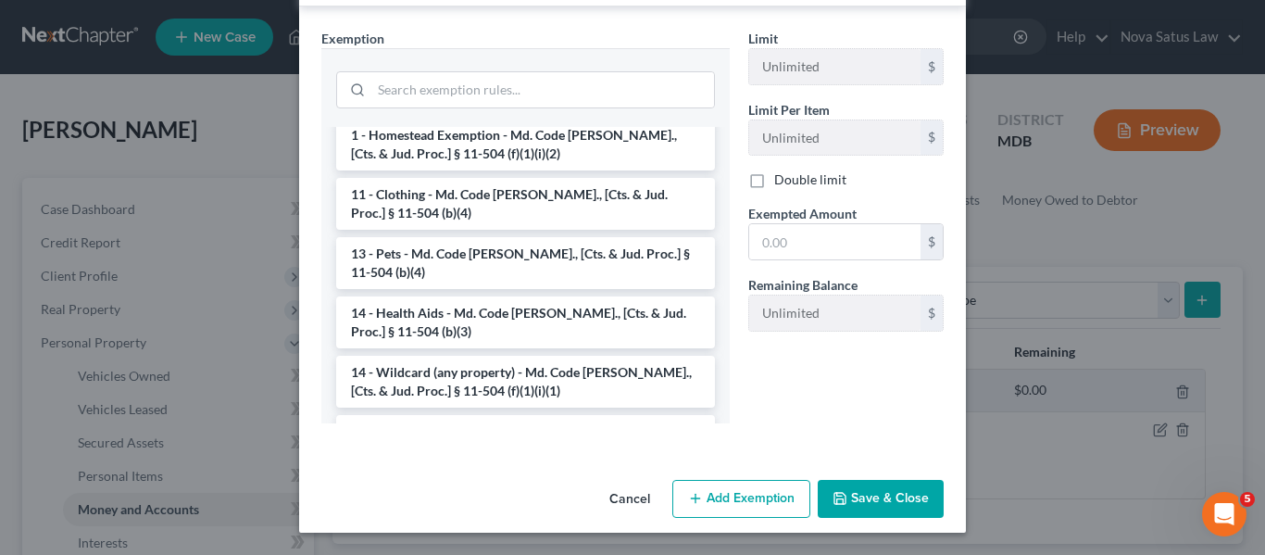
scroll to position [169, 0]
click at [581, 355] on li "14 - Wildcard (any property) - Md. Code [PERSON_NAME]., [Cts. & Jud. Proc.] § 1…" at bounding box center [525, 381] width 379 height 52
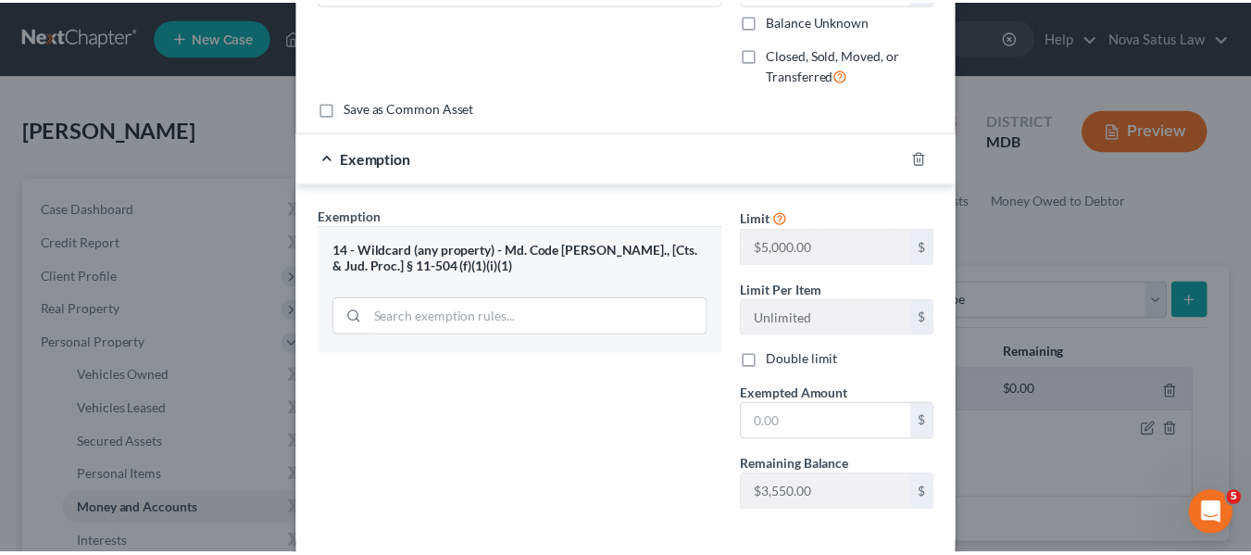
scroll to position [297, 0]
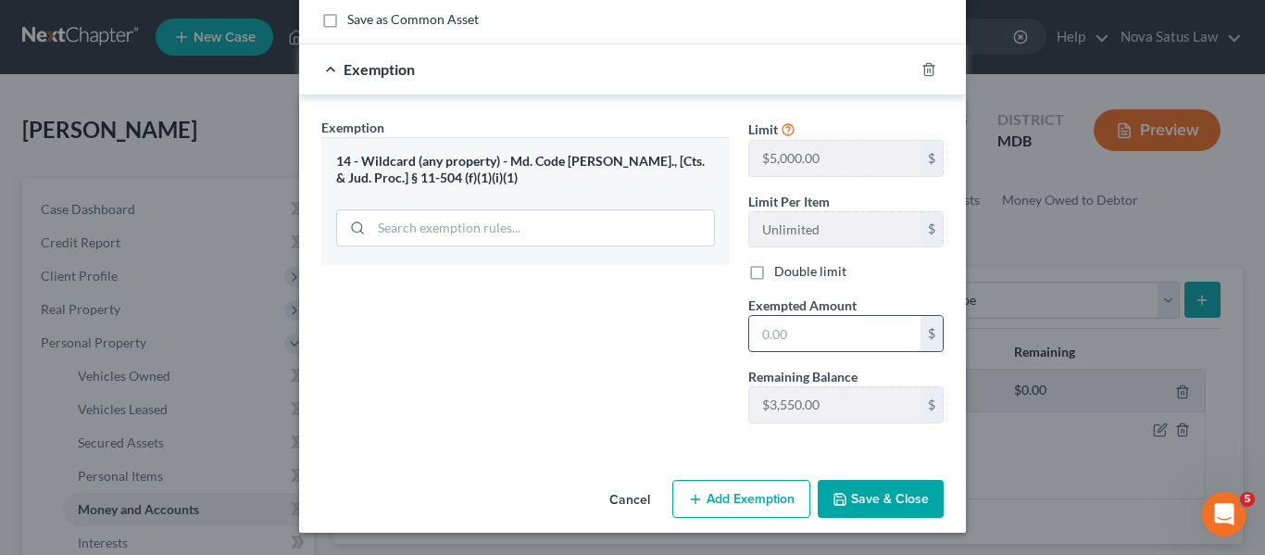
click at [844, 346] on input "text" at bounding box center [834, 333] width 171 height 35
click at [875, 486] on button "Save & Close" at bounding box center [881, 499] width 126 height 39
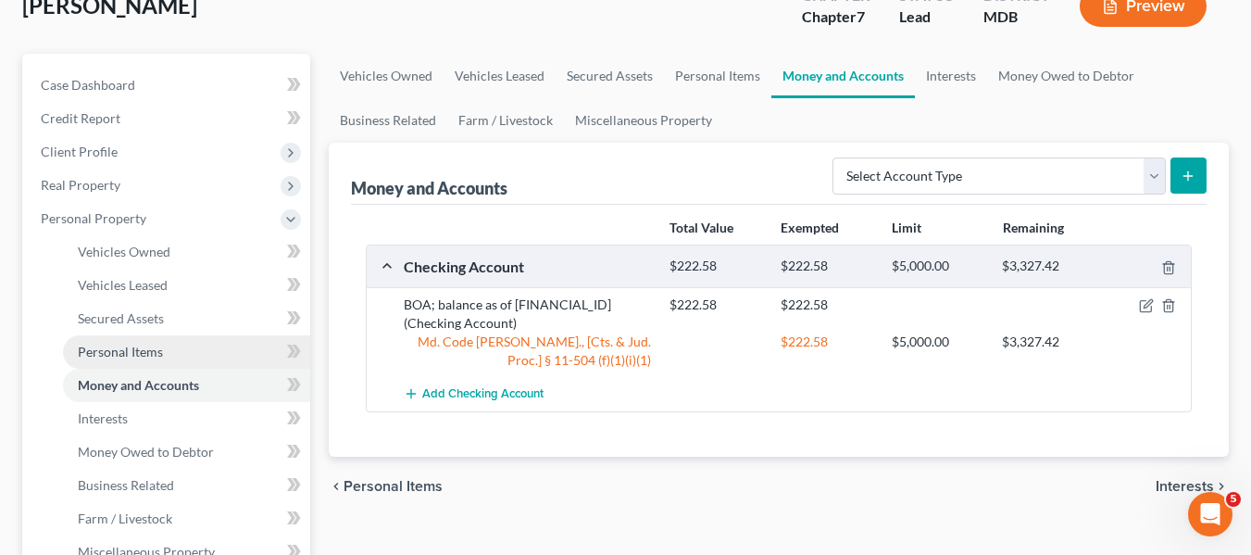
scroll to position [127, 0]
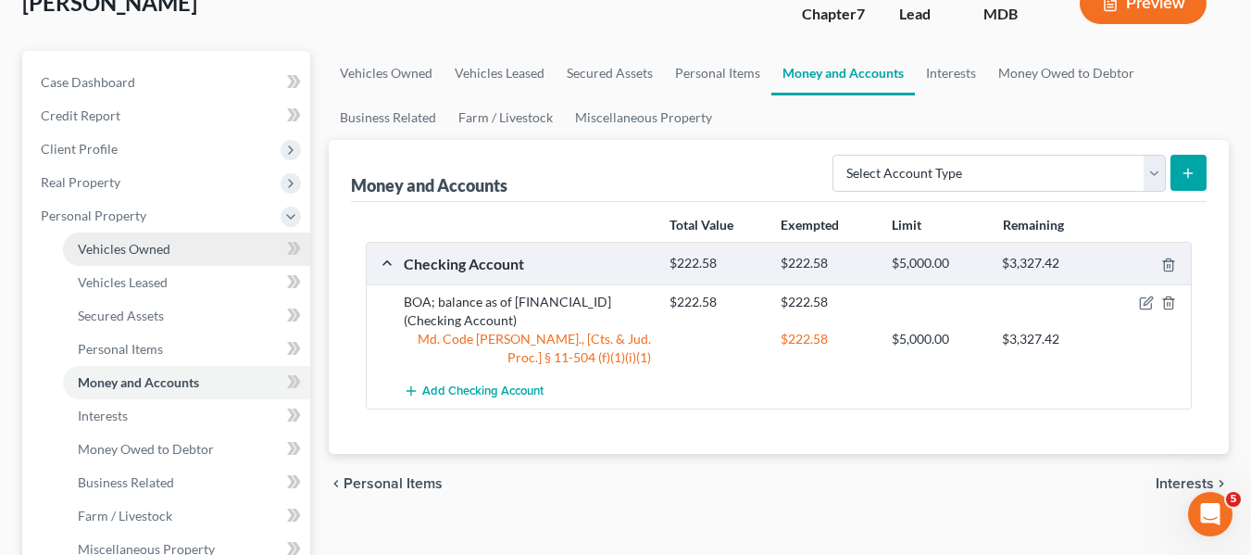
click at [154, 245] on span "Vehicles Owned" at bounding box center [124, 249] width 93 height 16
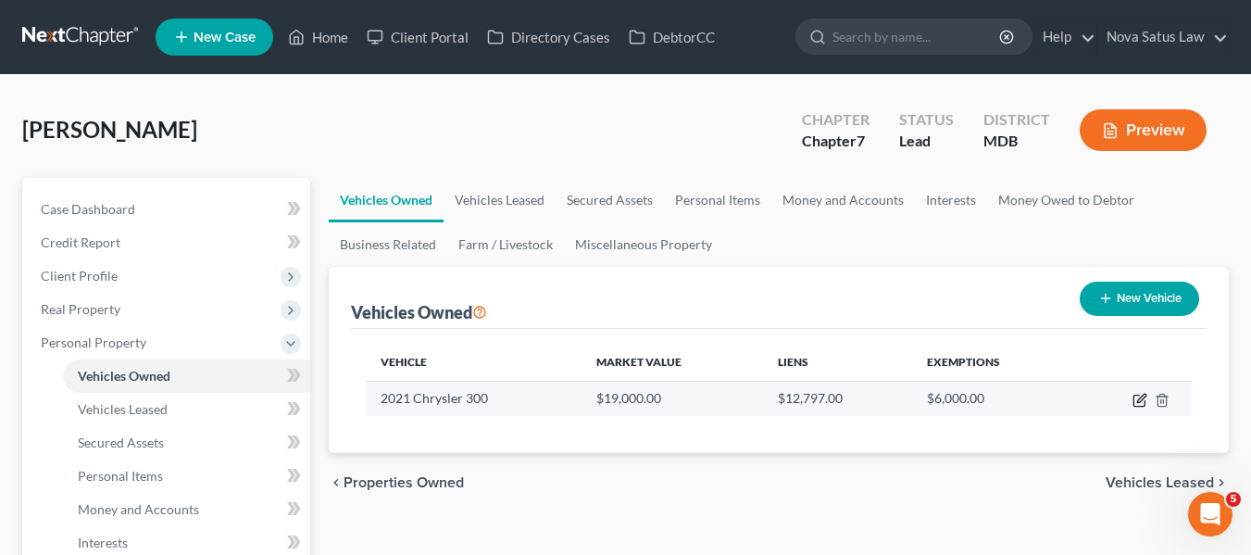
click at [1142, 398] on icon "button" at bounding box center [1139, 400] width 15 height 15
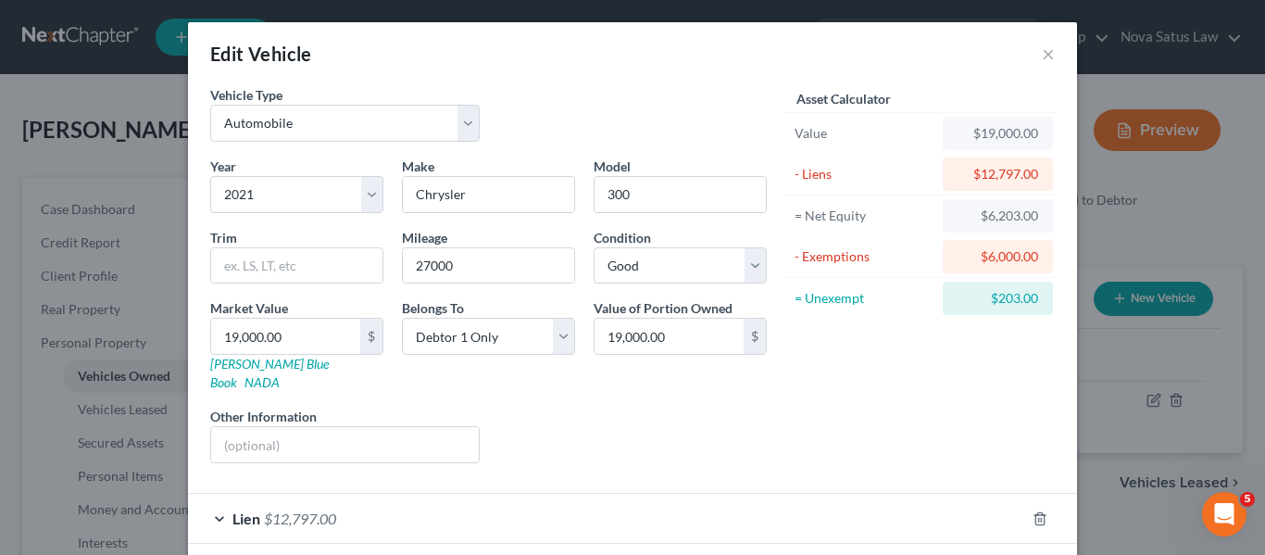
scroll to position [122, 0]
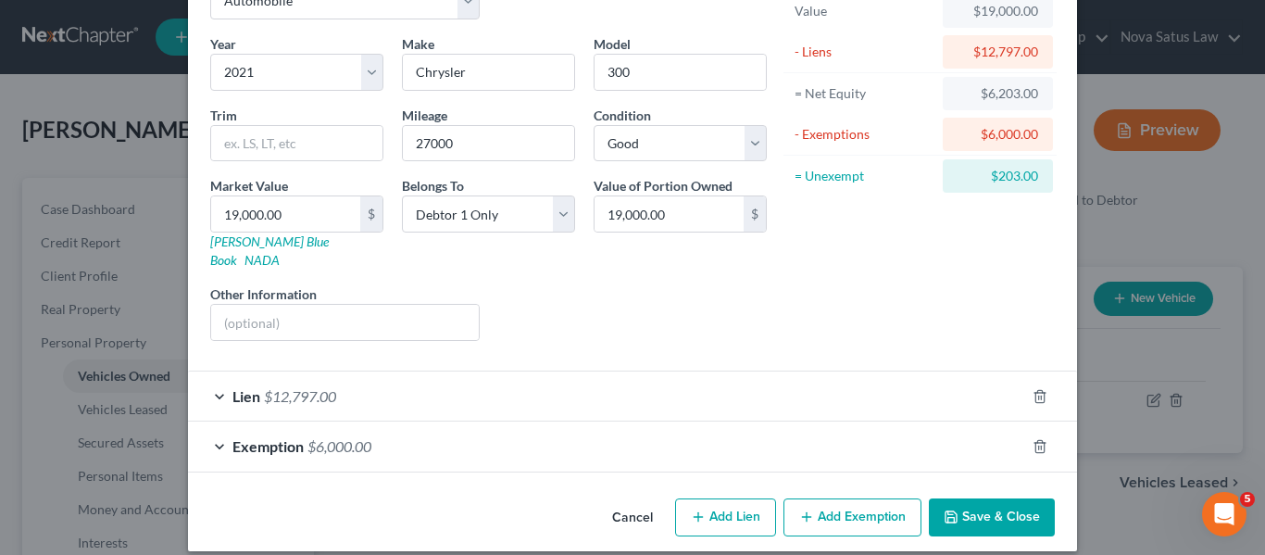
click at [857, 498] on button "Add Exemption" at bounding box center [852, 517] width 138 height 39
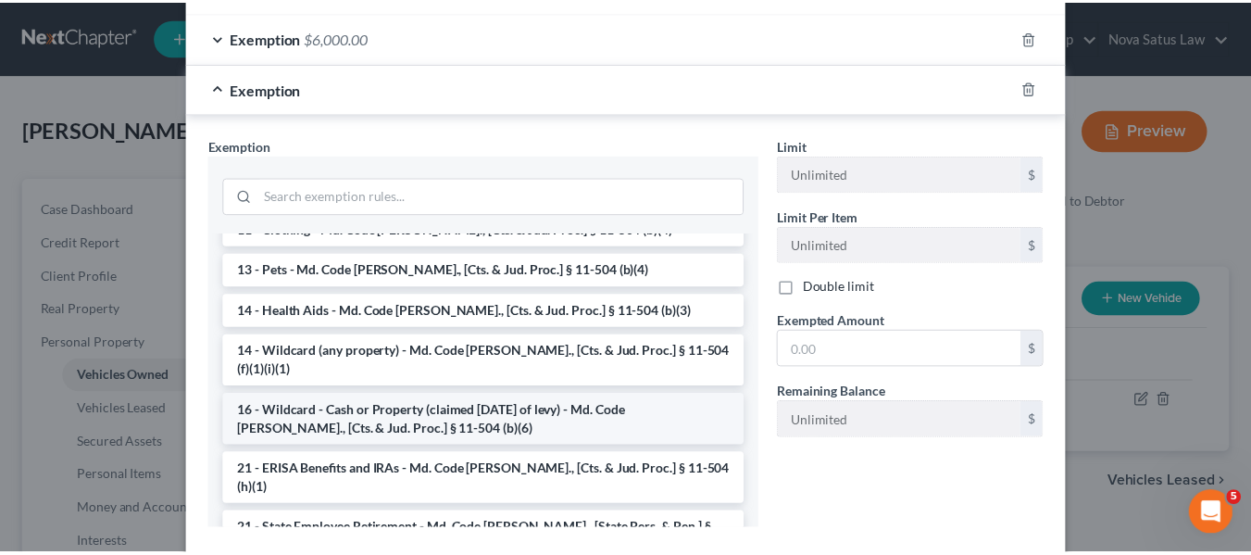
scroll to position [221, 0]
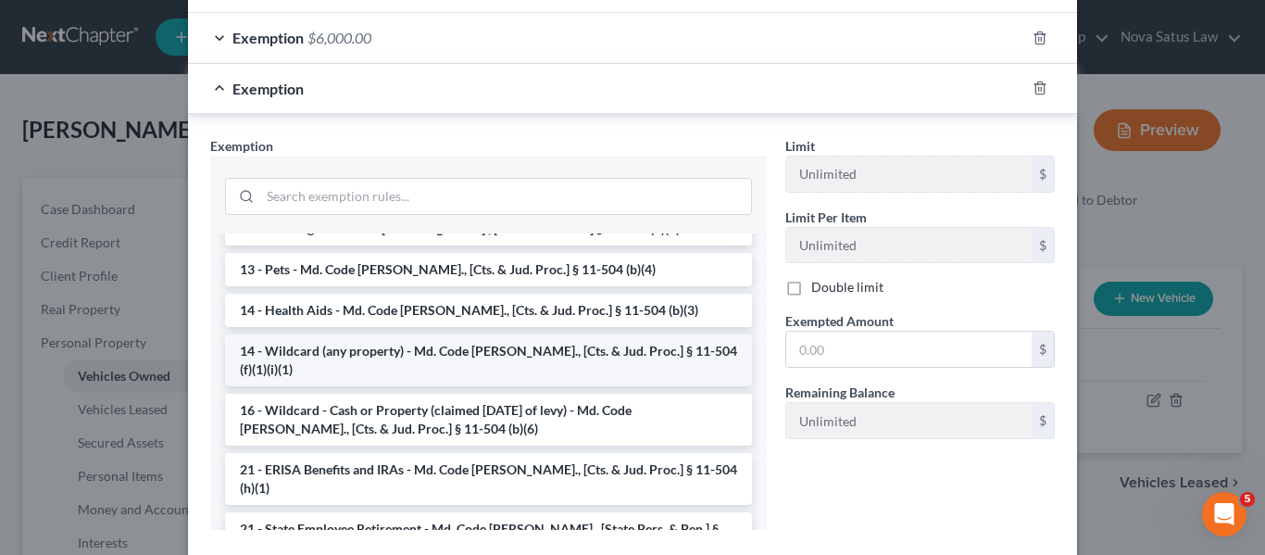
click at [411, 334] on li "14 - Wildcard (any property) - Md. Code [PERSON_NAME]., [Cts. & Jud. Proc.] § 1…" at bounding box center [488, 360] width 527 height 52
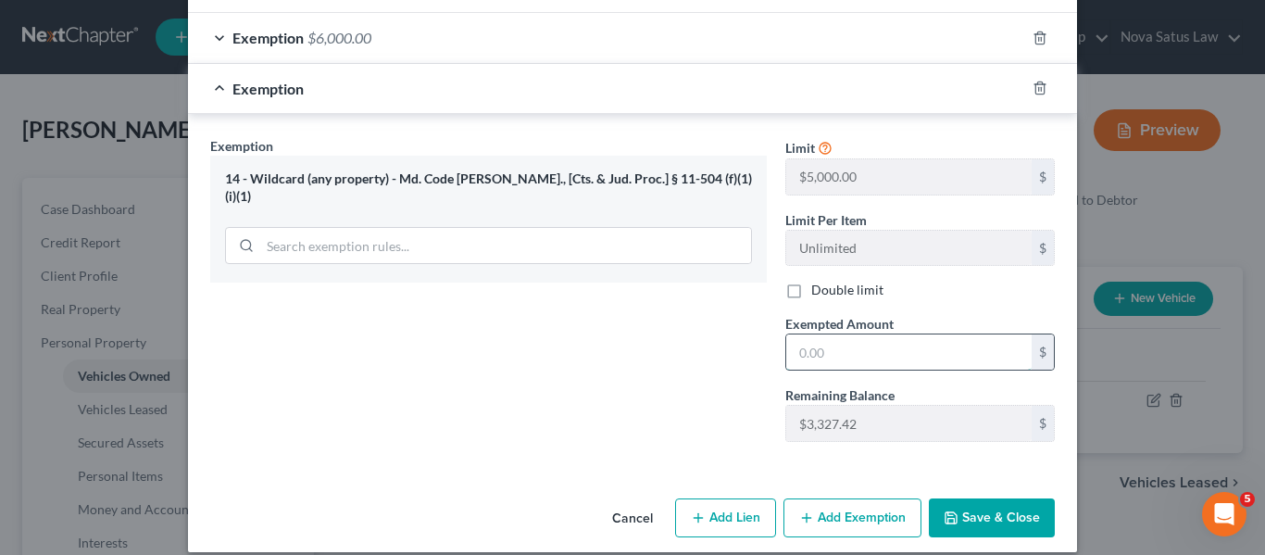
click at [871, 334] on input "text" at bounding box center [908, 351] width 245 height 35
click at [994, 499] on button "Save & Close" at bounding box center [992, 517] width 126 height 39
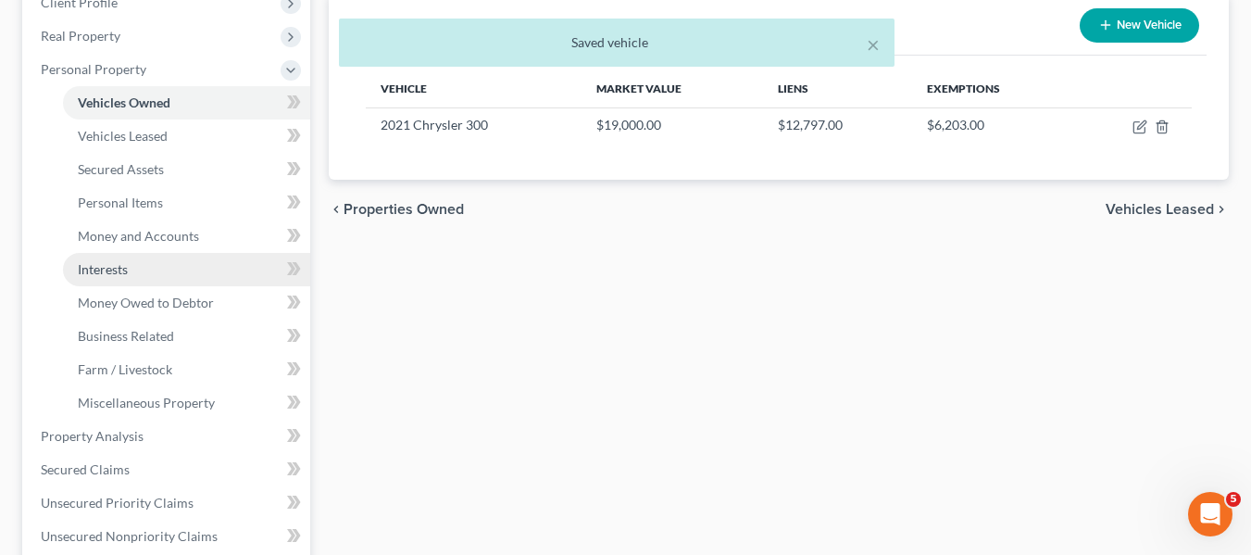
scroll to position [281, 0]
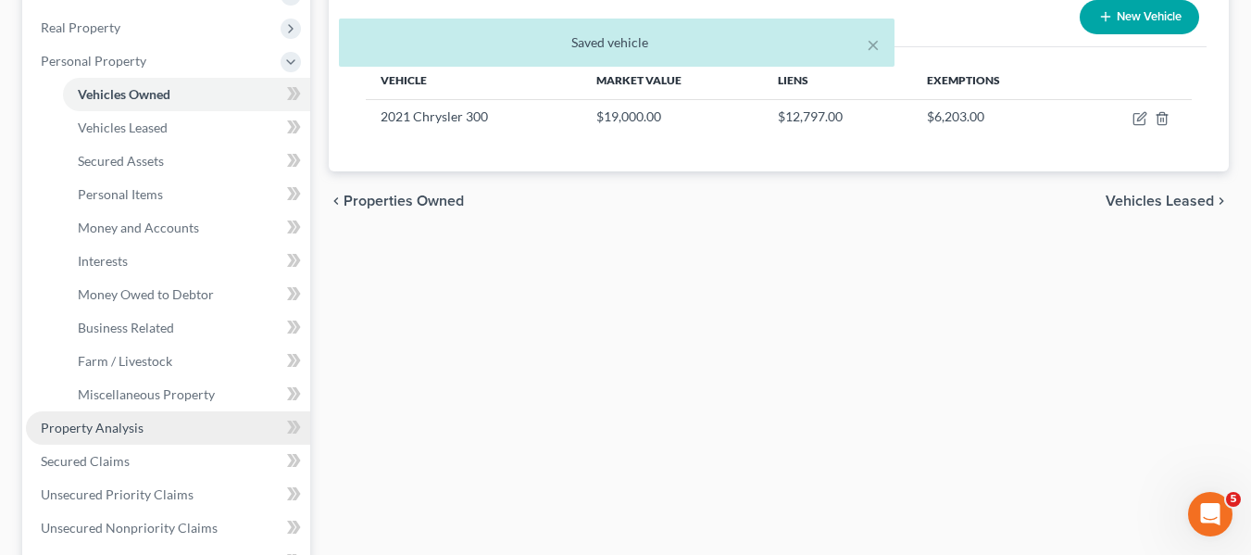
click at [131, 432] on span "Property Analysis" at bounding box center [92, 427] width 103 height 16
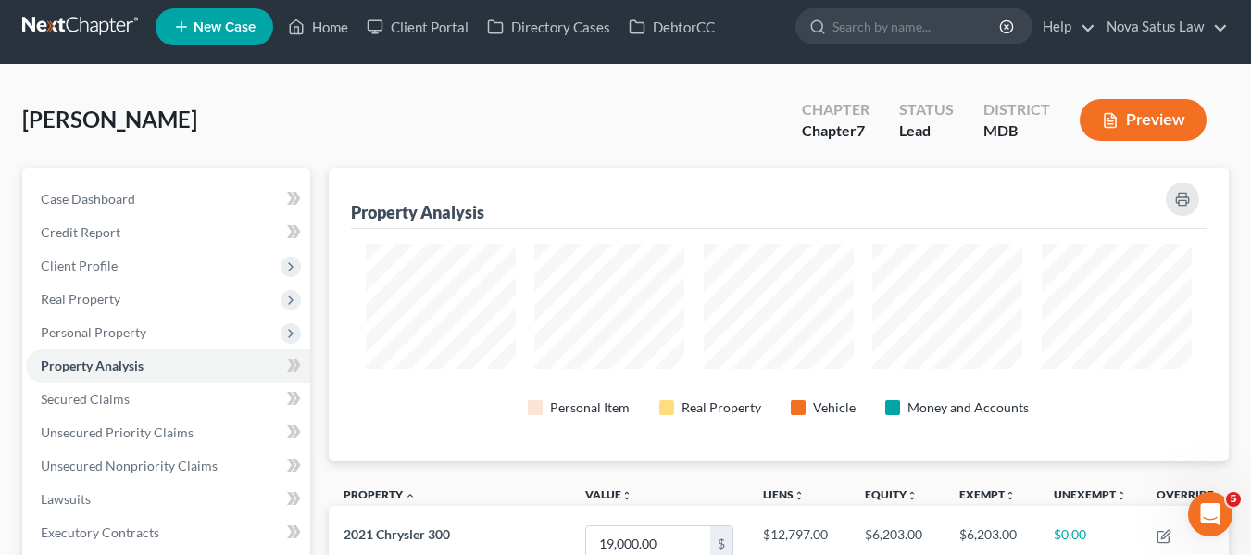
scroll to position [5, 0]
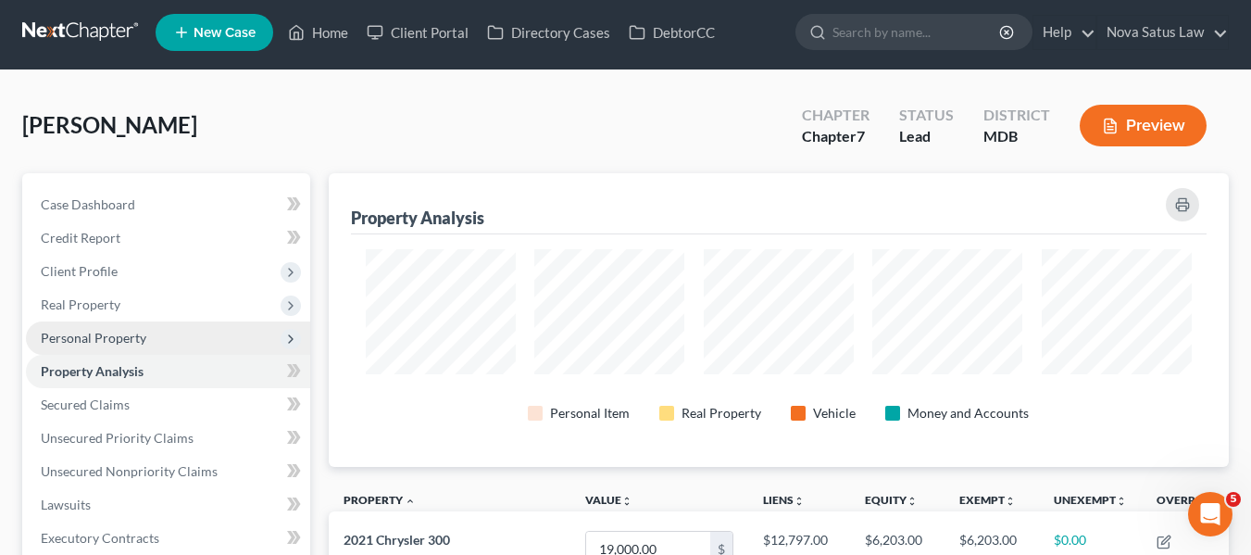
click at [70, 335] on span "Personal Property" at bounding box center [94, 338] width 106 height 16
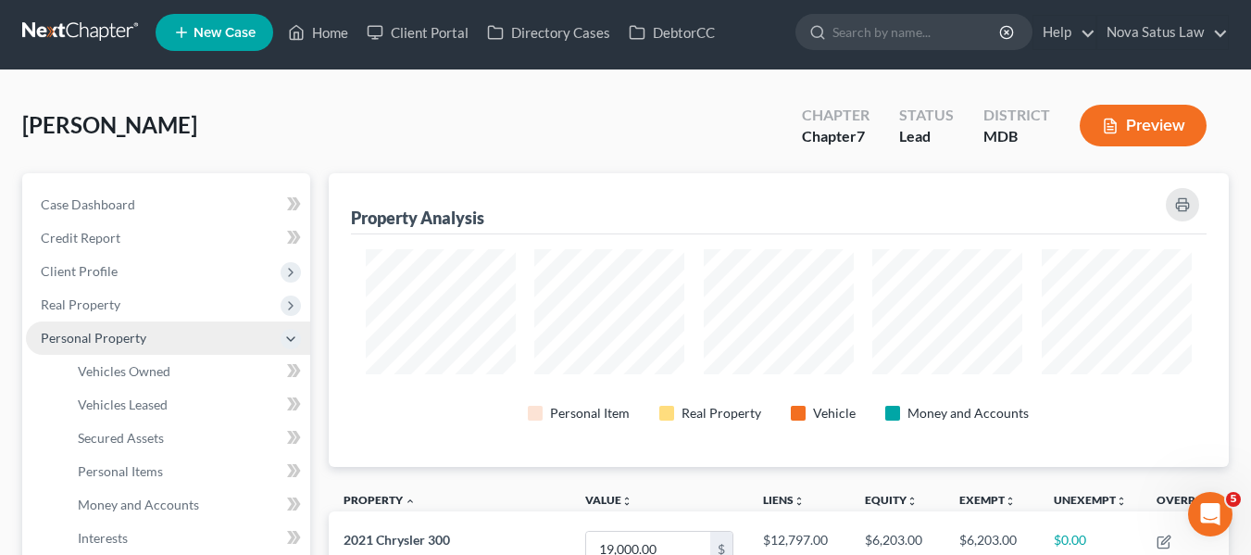
click at [122, 325] on span "Personal Property" at bounding box center [168, 337] width 284 height 33
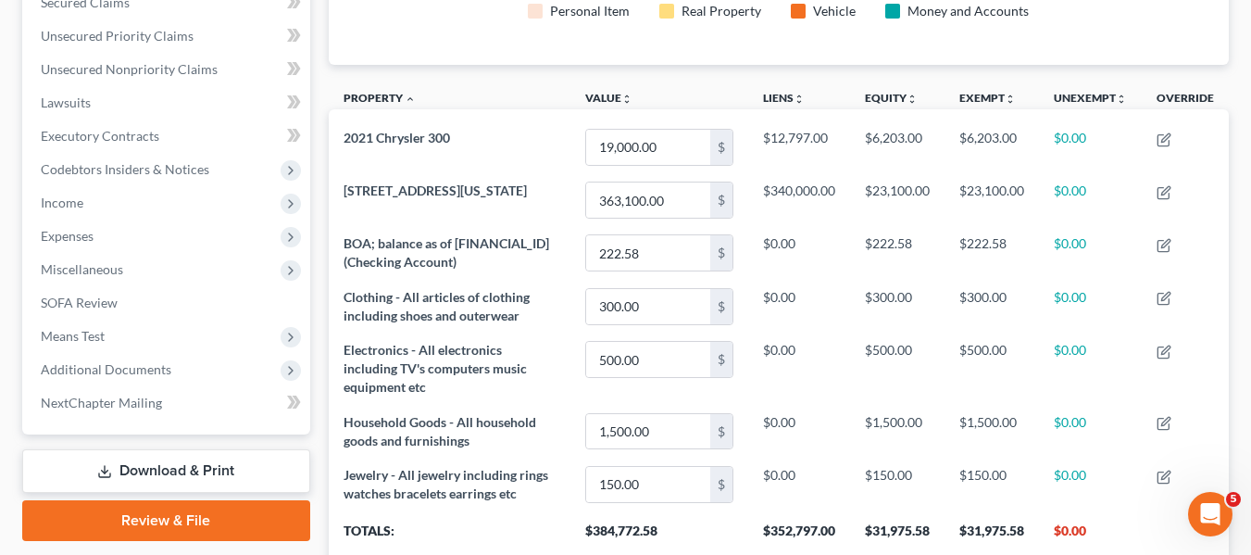
scroll to position [407, 0]
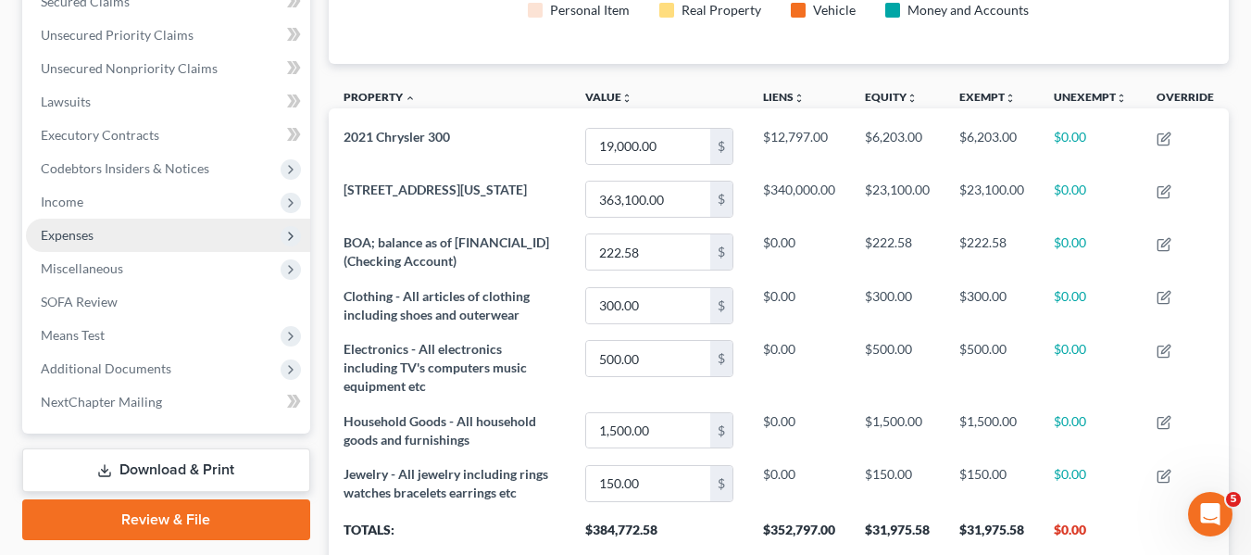
click at [50, 230] on span "Expenses" at bounding box center [67, 235] width 53 height 16
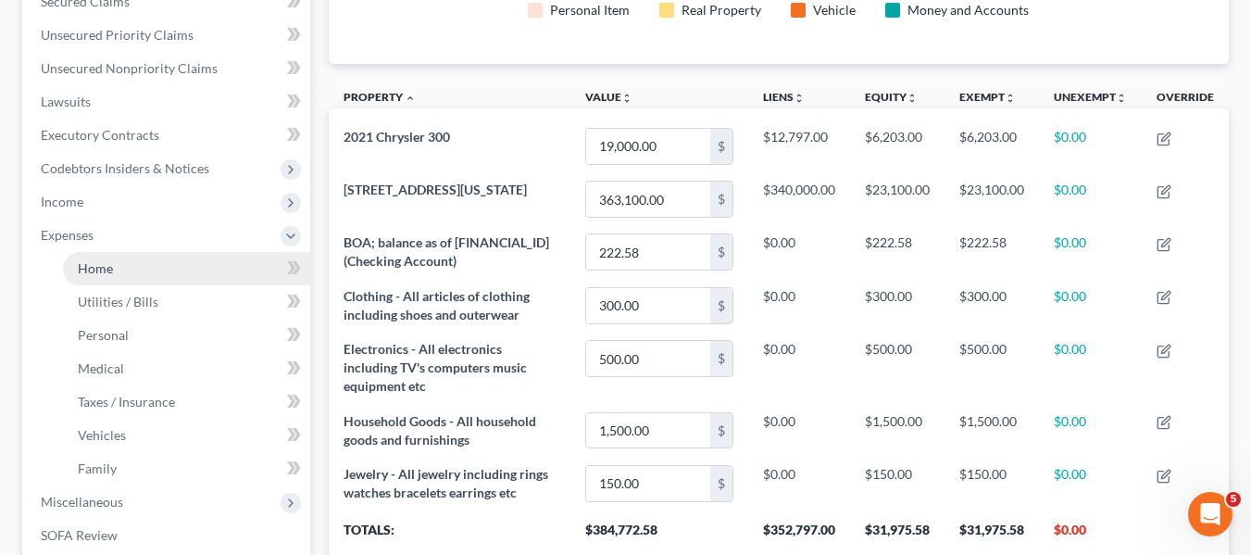
click at [71, 263] on link "Home" at bounding box center [186, 268] width 247 height 33
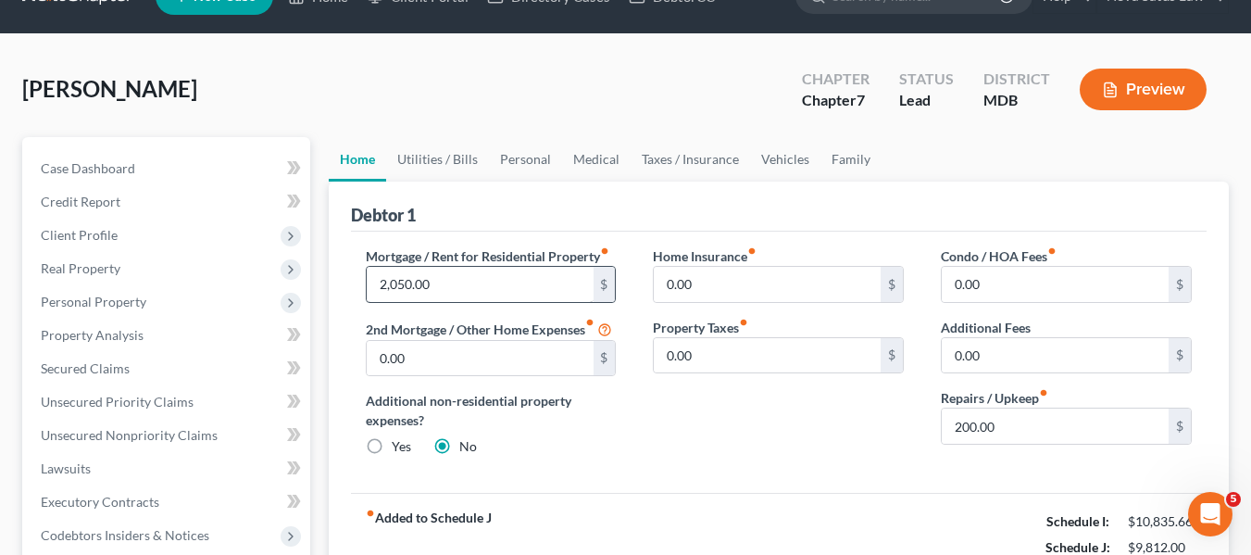
scroll to position [38, 0]
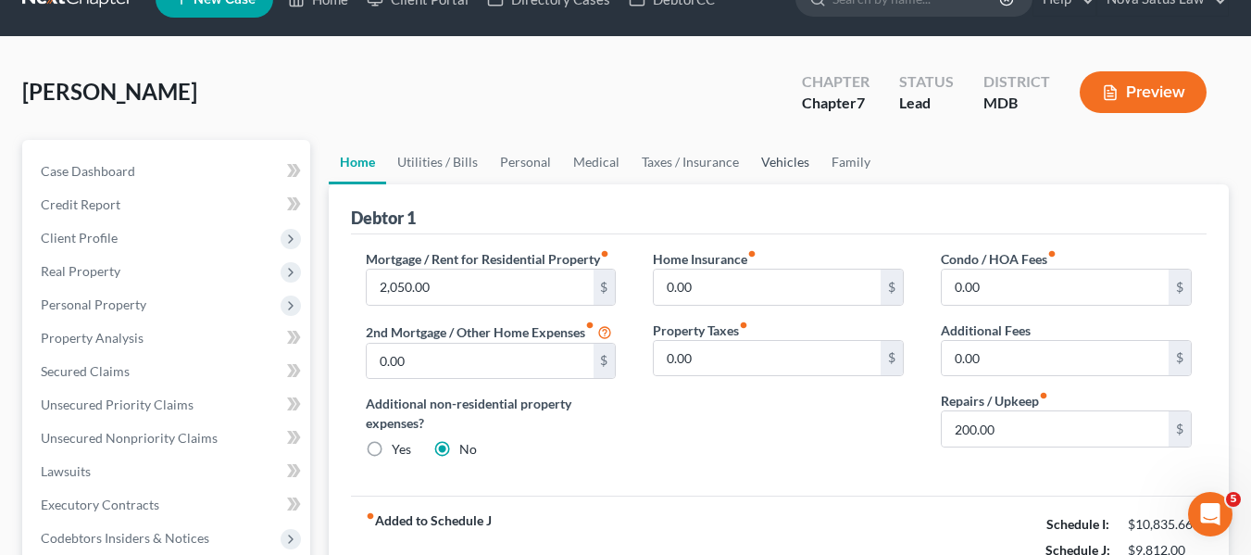
click at [761, 160] on link "Vehicles" at bounding box center [785, 162] width 70 height 44
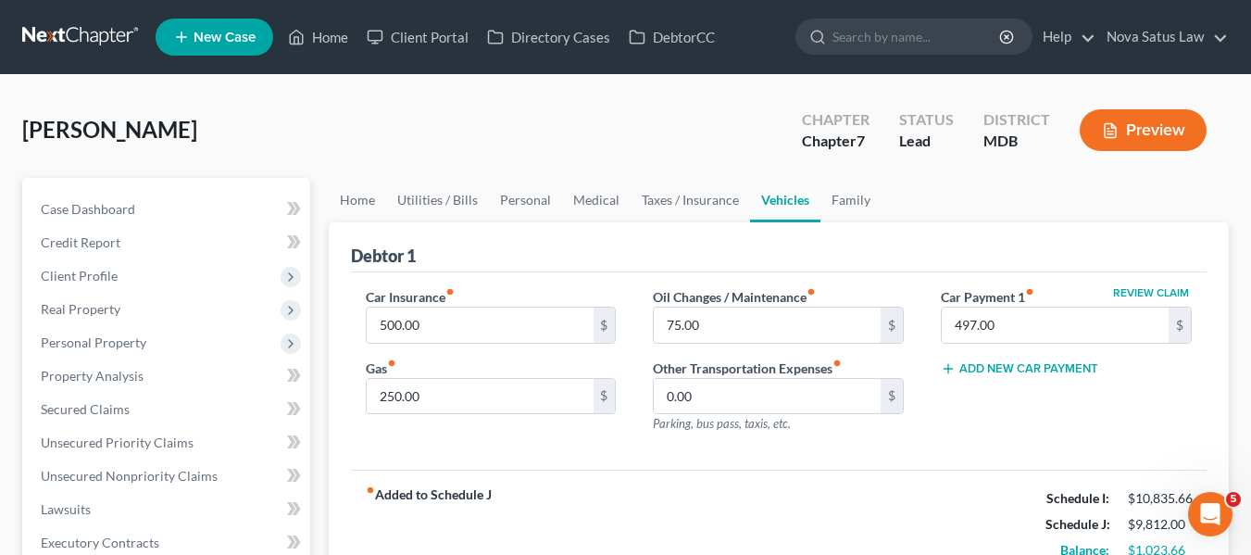
click at [994, 368] on button "Add New Car Payment" at bounding box center [1019, 368] width 157 height 15
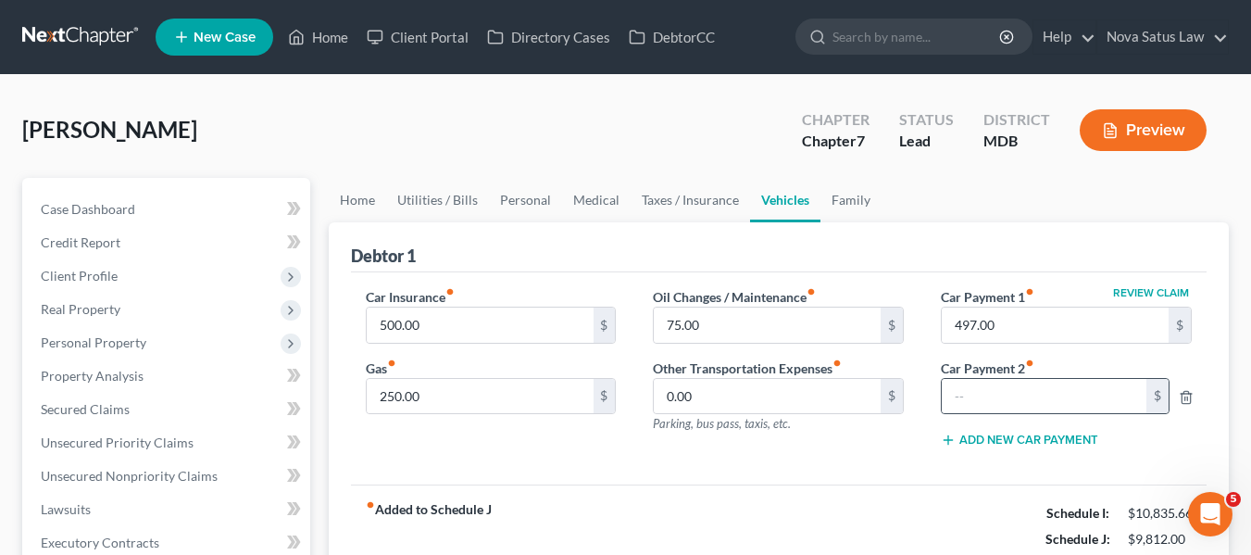
click at [994, 378] on div "$" at bounding box center [1055, 396] width 229 height 37
click at [994, 381] on input "text" at bounding box center [1044, 396] width 205 height 35
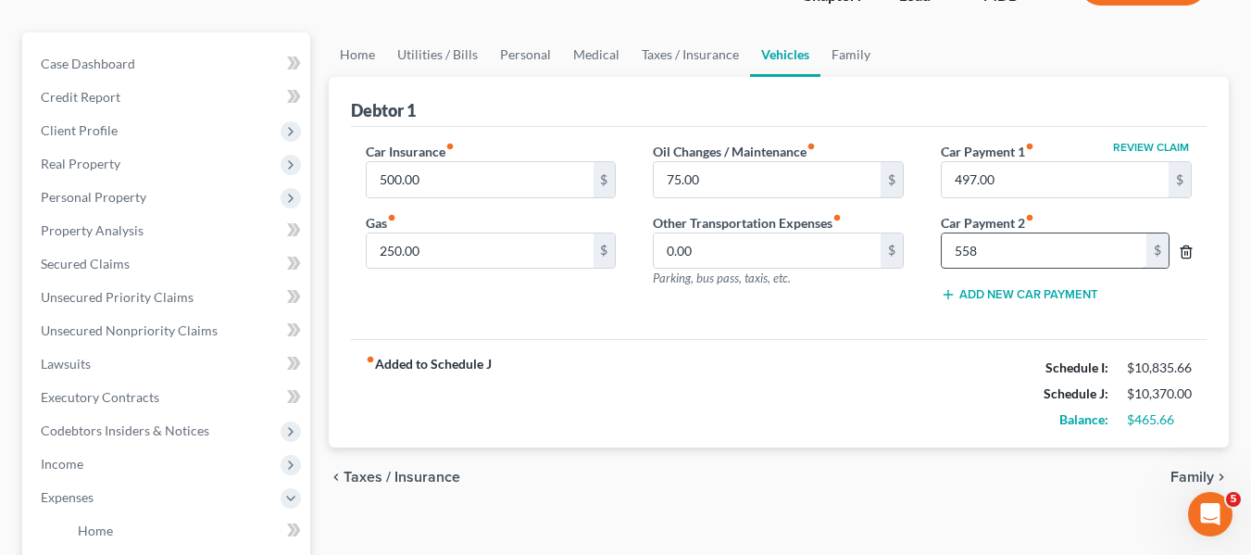
scroll to position [142, 0]
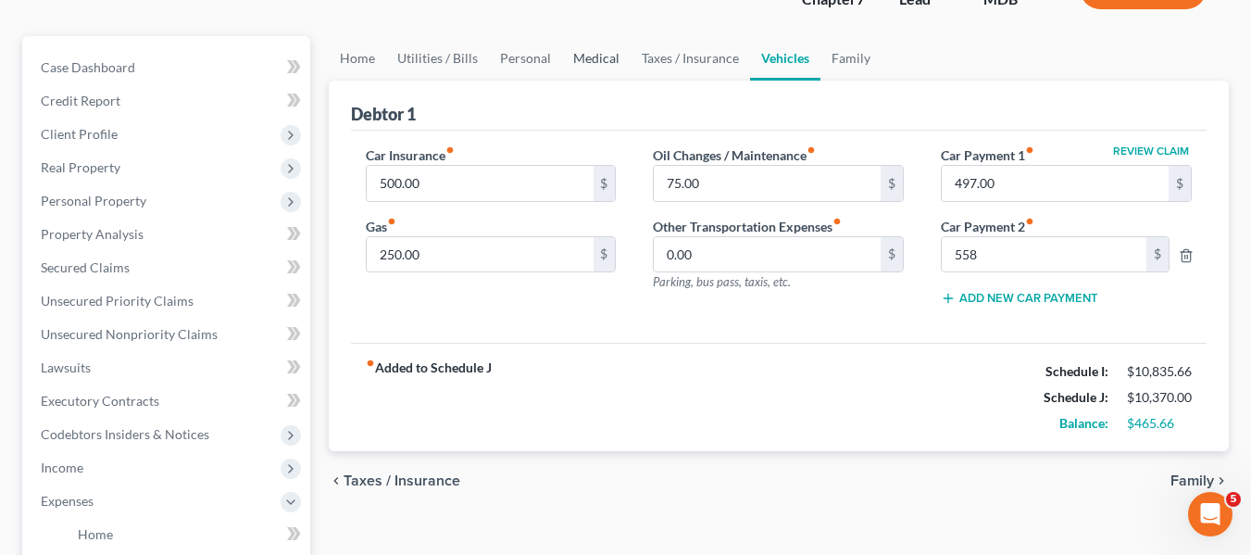
click at [586, 65] on link "Medical" at bounding box center [596, 58] width 69 height 44
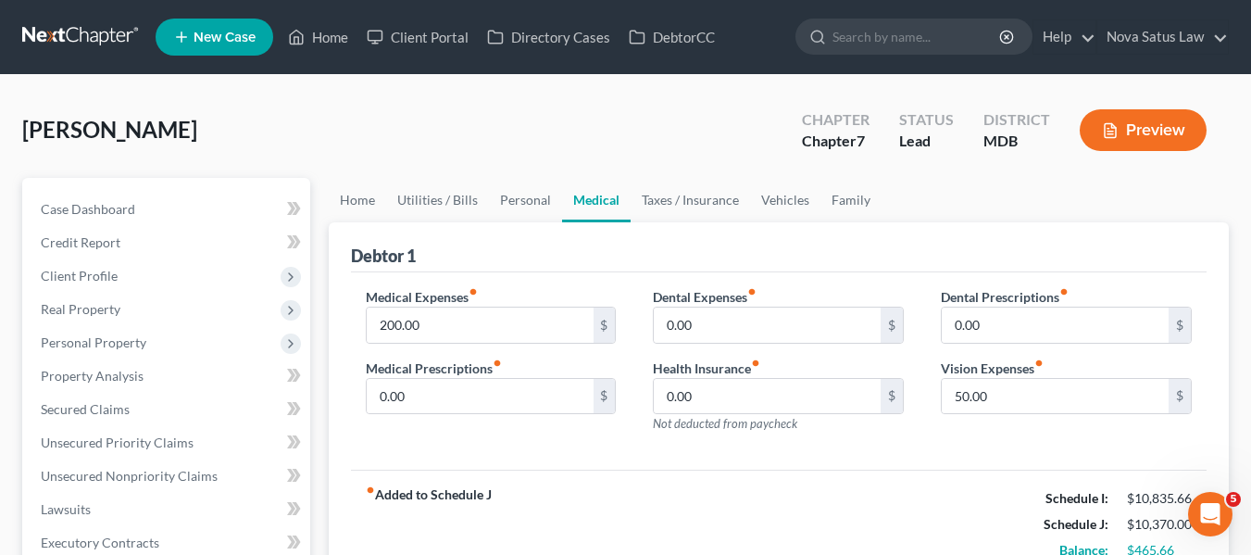
click at [443, 303] on label "Medical Expenses fiber_manual_record" at bounding box center [422, 296] width 112 height 19
click at [443, 312] on input "200.00" at bounding box center [480, 324] width 227 height 35
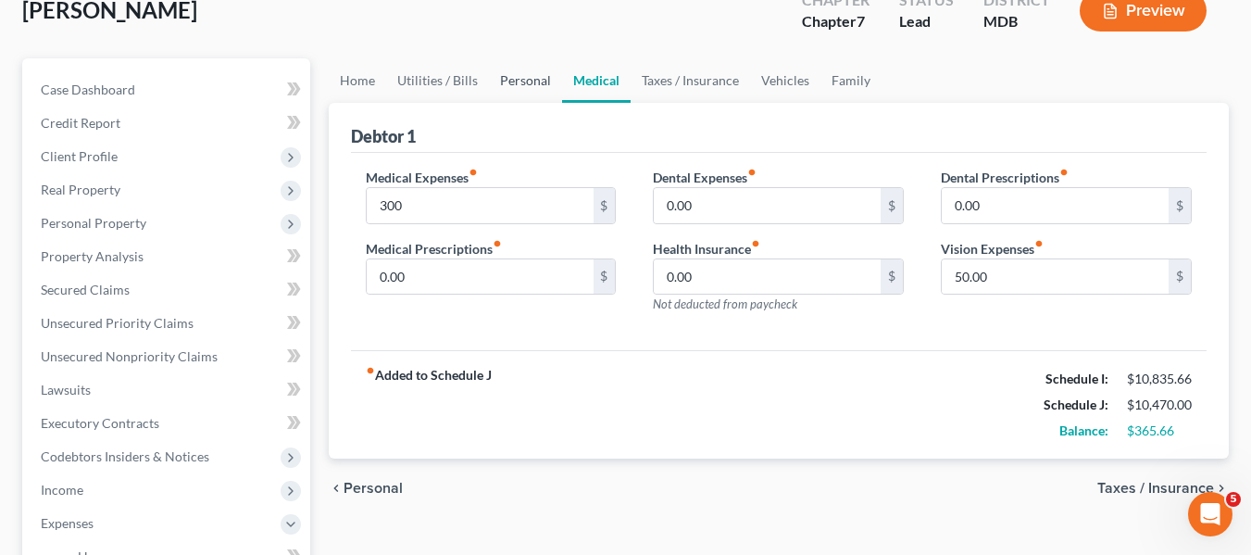
click at [526, 81] on link "Personal" at bounding box center [525, 80] width 73 height 44
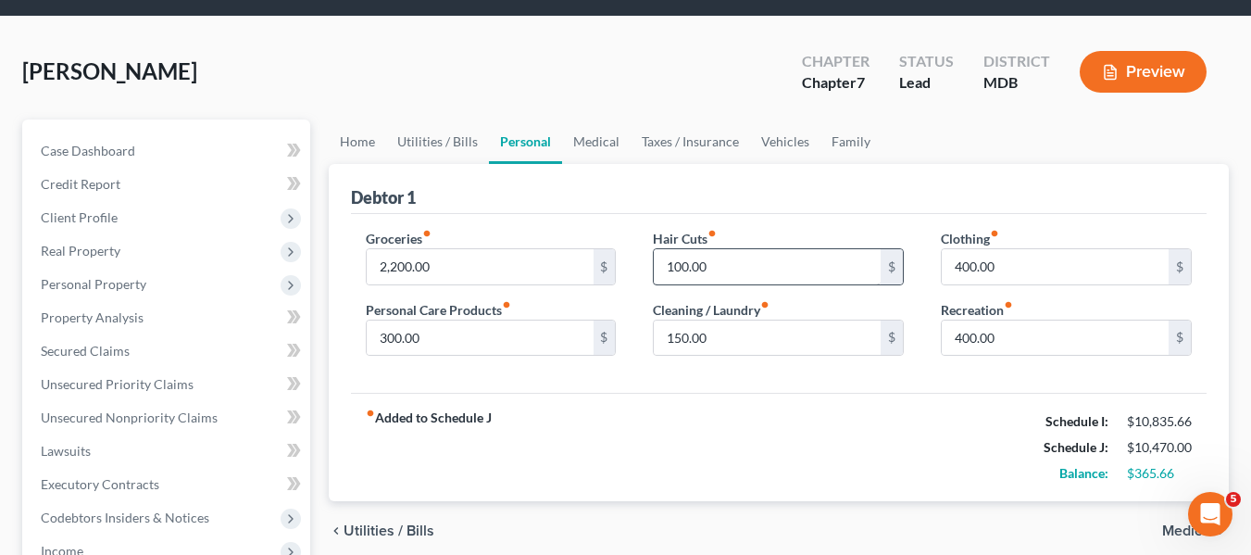
scroll to position [177, 0]
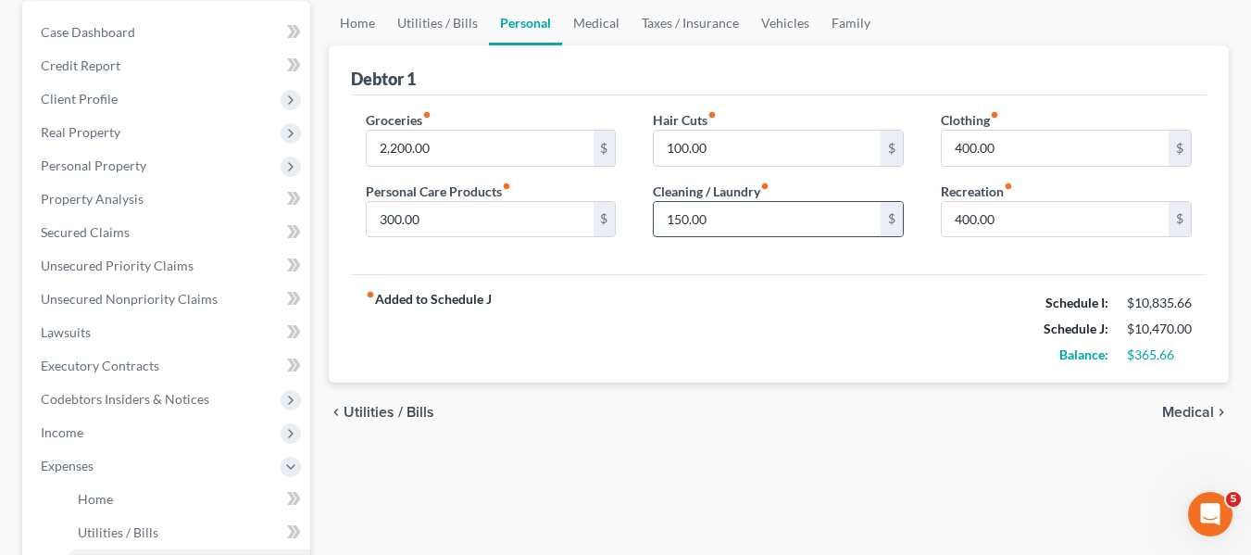
click at [777, 232] on input "150.00" at bounding box center [767, 219] width 227 height 35
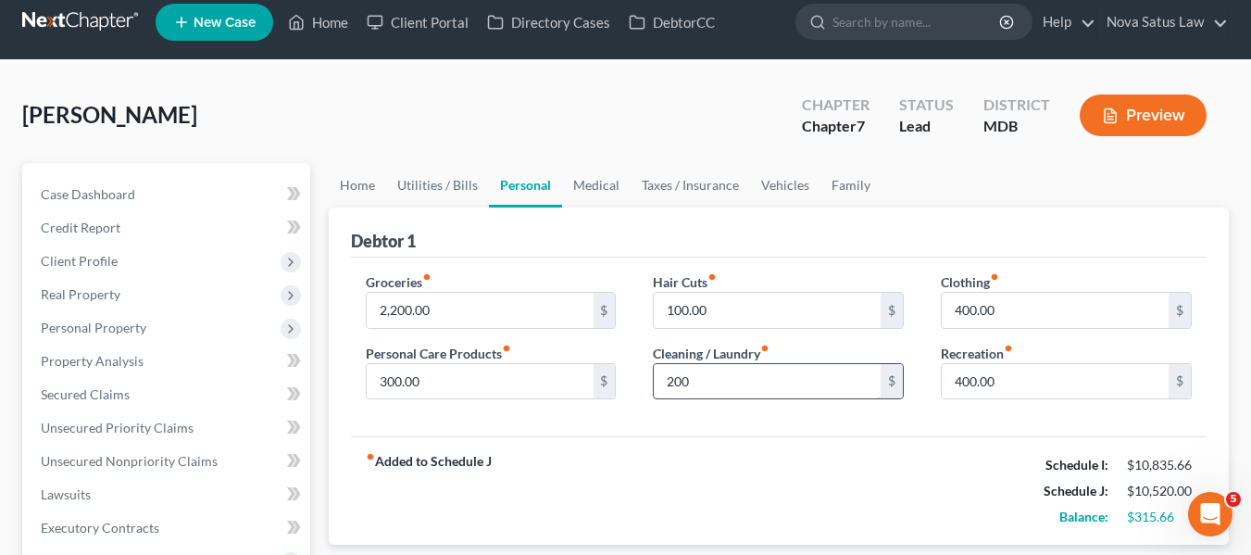
scroll to position [0, 0]
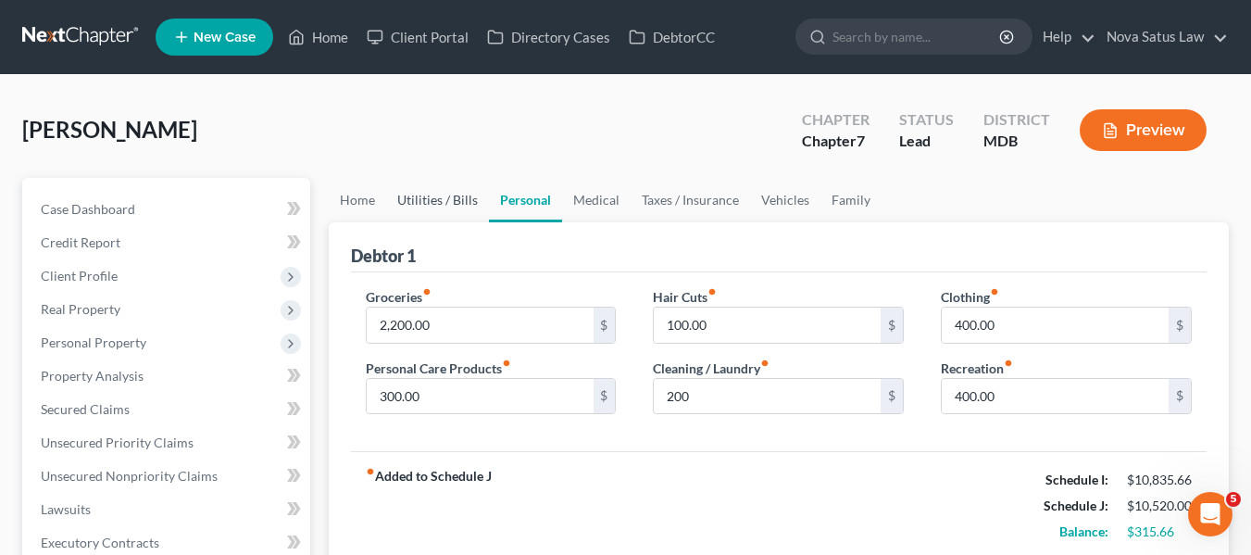
click at [429, 193] on link "Utilities / Bills" at bounding box center [437, 200] width 103 height 44
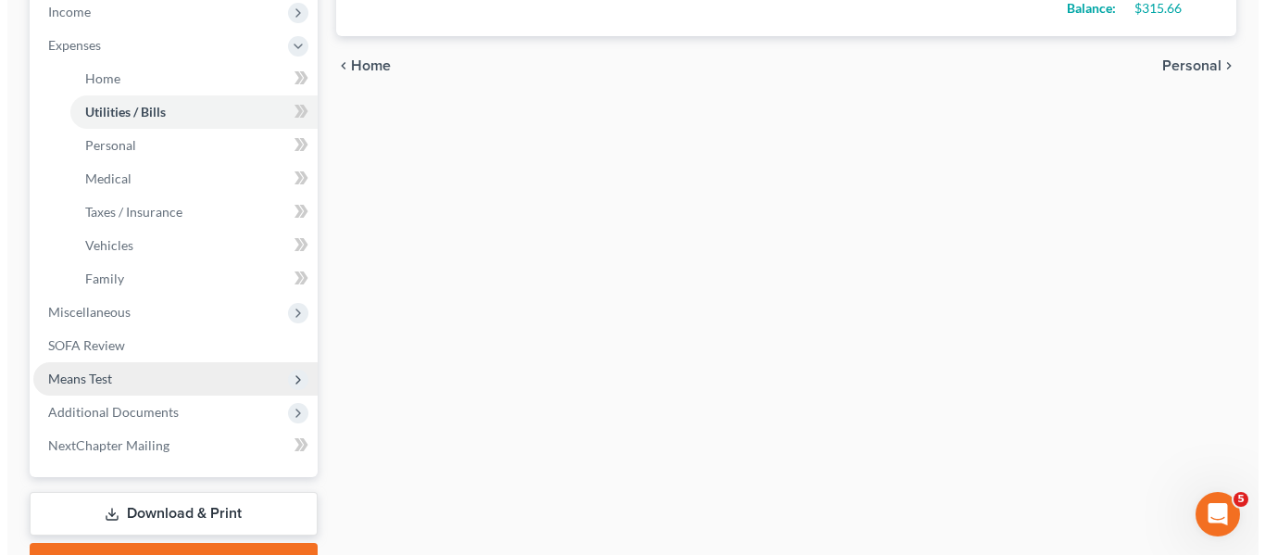
scroll to position [599, 0]
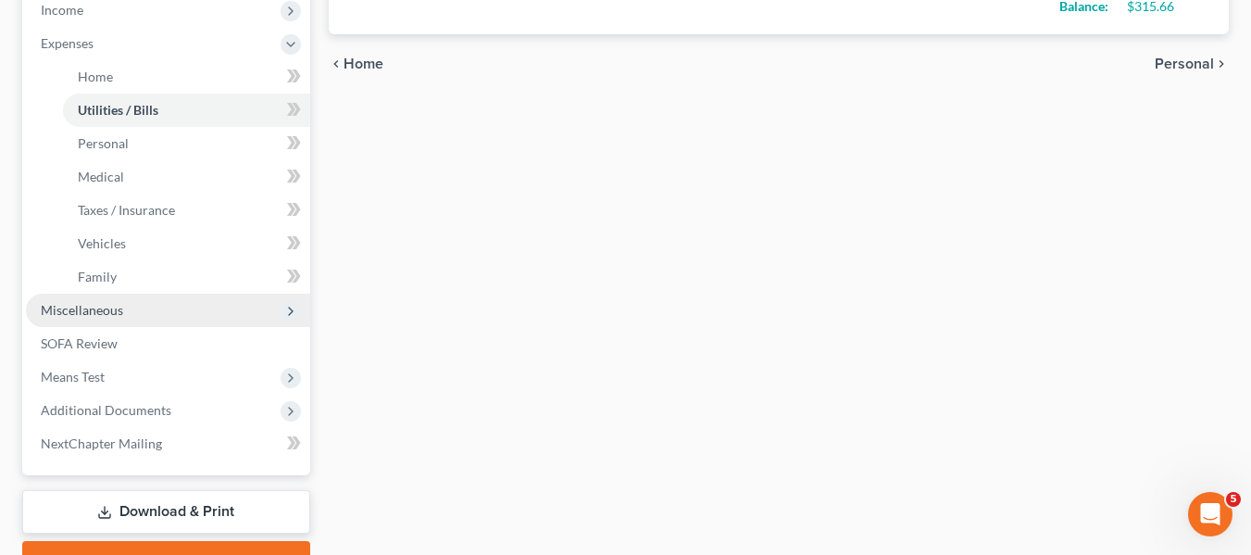
click at [101, 309] on span "Miscellaneous" at bounding box center [82, 310] width 82 height 16
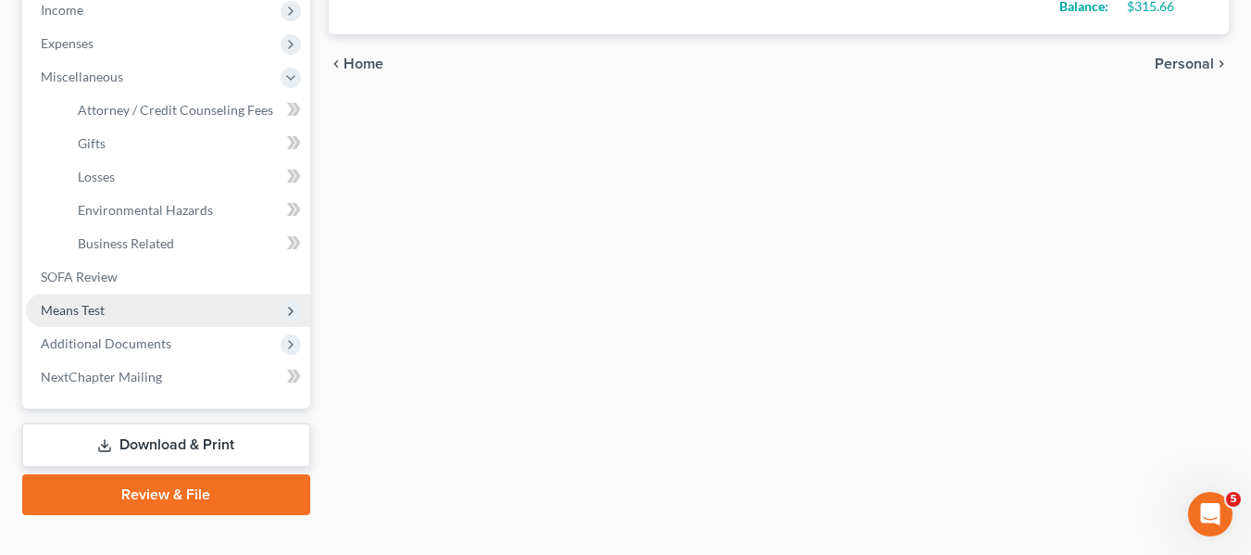
click at [155, 313] on span "Means Test" at bounding box center [168, 310] width 284 height 33
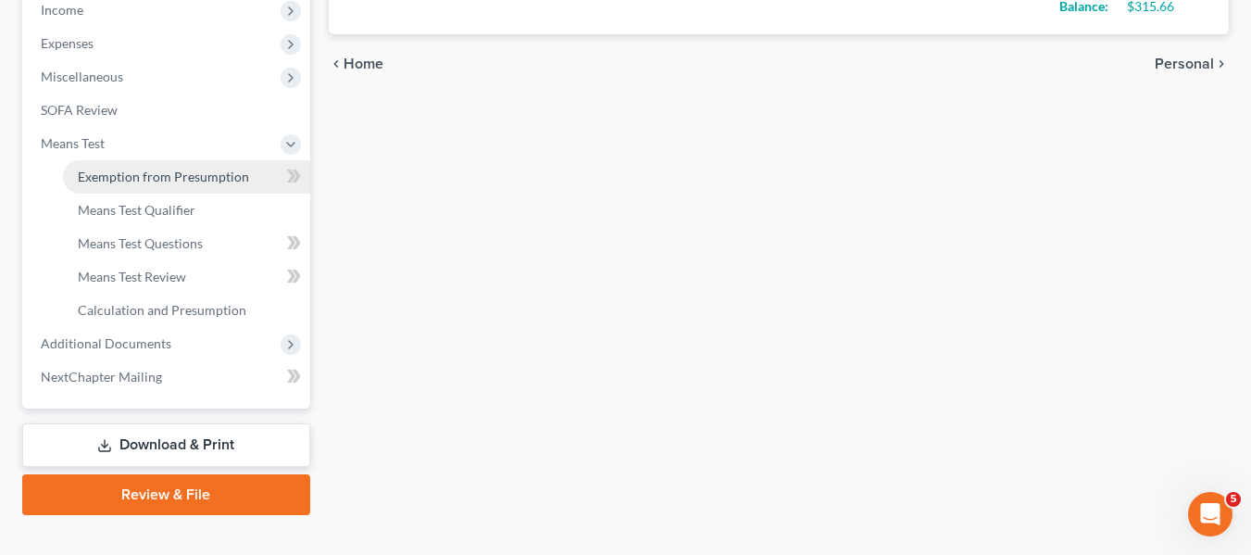
click at [226, 171] on span "Exemption from Presumption" at bounding box center [163, 177] width 171 height 16
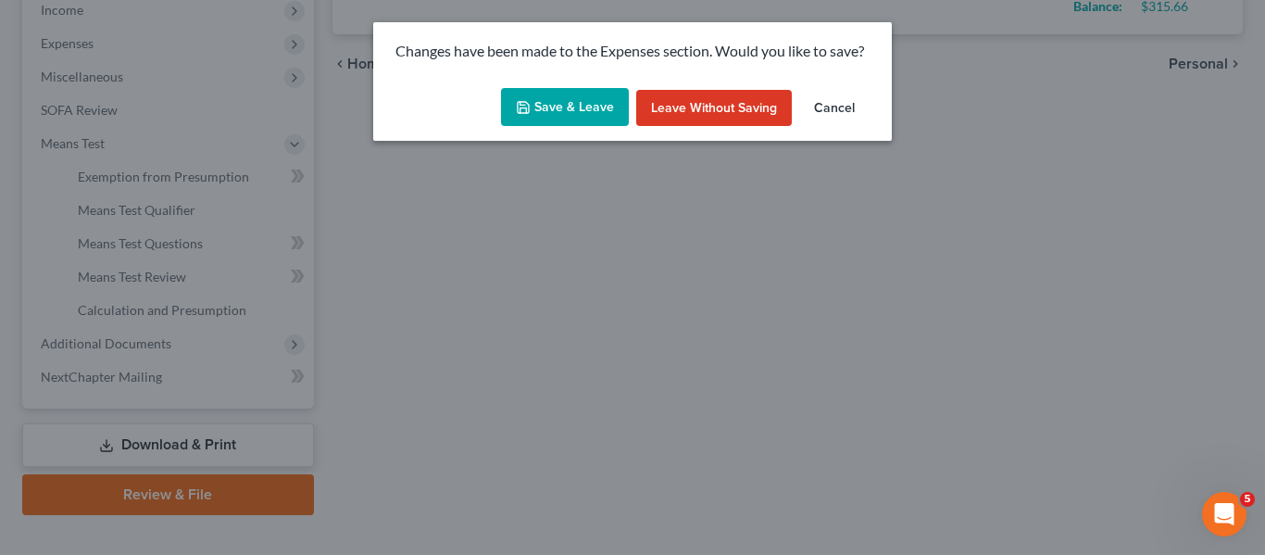
click at [575, 108] on button "Save & Leave" at bounding box center [565, 107] width 128 height 39
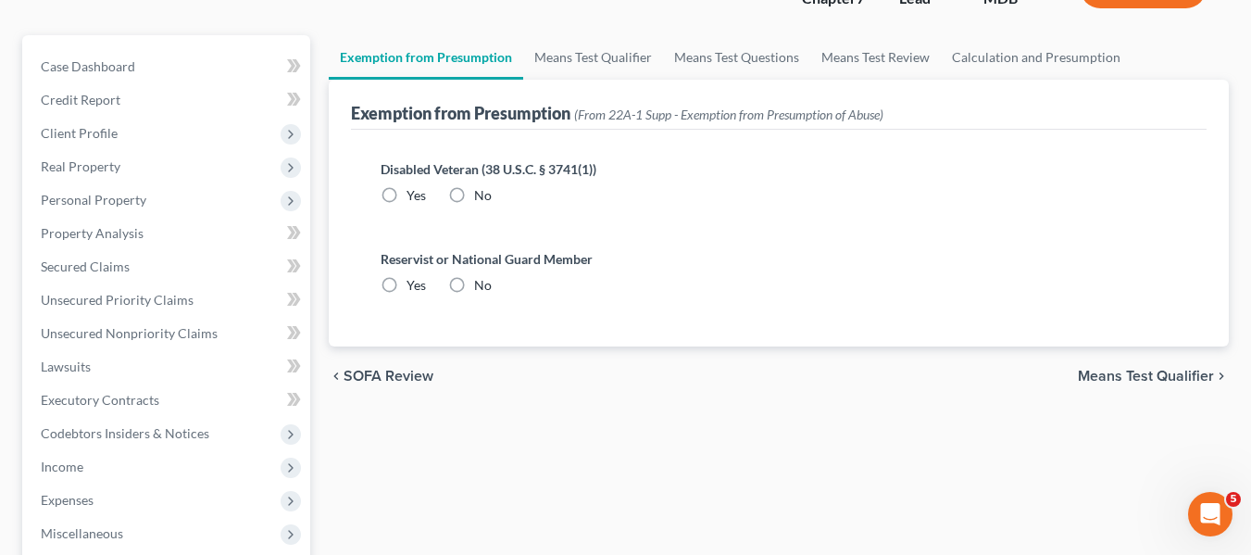
scroll to position [144, 0]
click at [474, 188] on label "No" at bounding box center [483, 194] width 18 height 19
click at [482, 188] on input "No" at bounding box center [488, 191] width 12 height 12
click at [474, 281] on label "No" at bounding box center [483, 284] width 18 height 19
click at [482, 281] on input "No" at bounding box center [488, 281] width 12 height 12
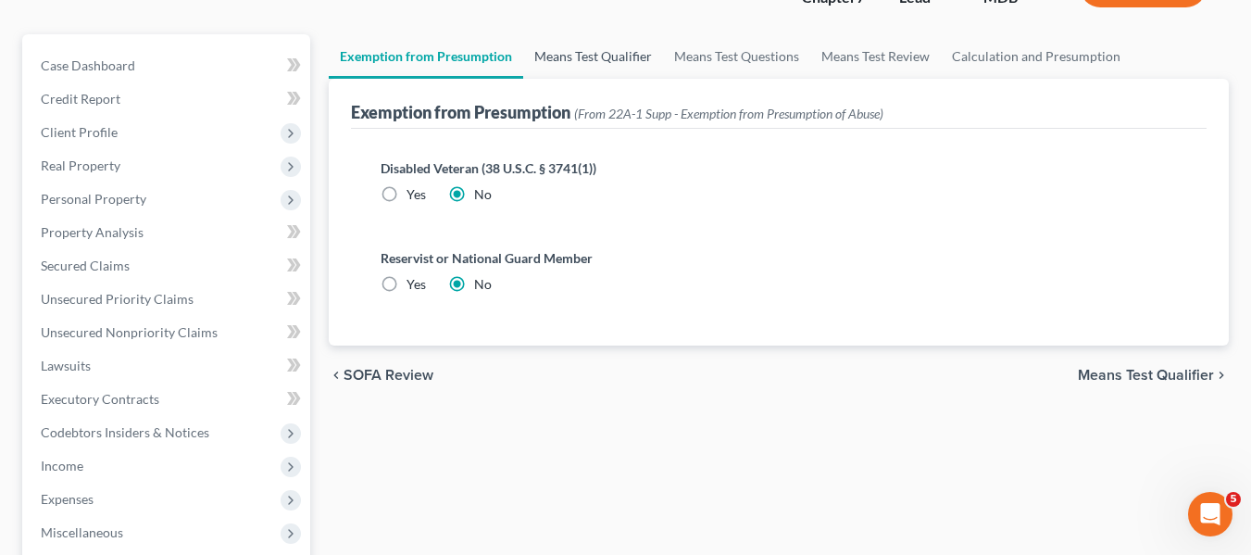
click at [601, 49] on link "Means Test Qualifier" at bounding box center [593, 56] width 140 height 44
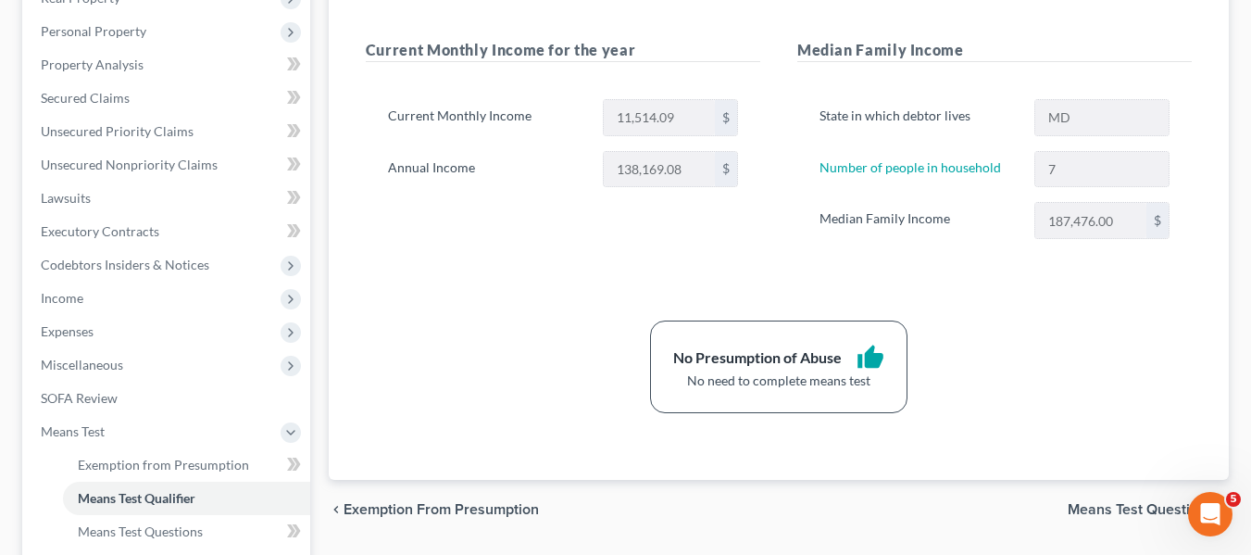
scroll to position [630, 0]
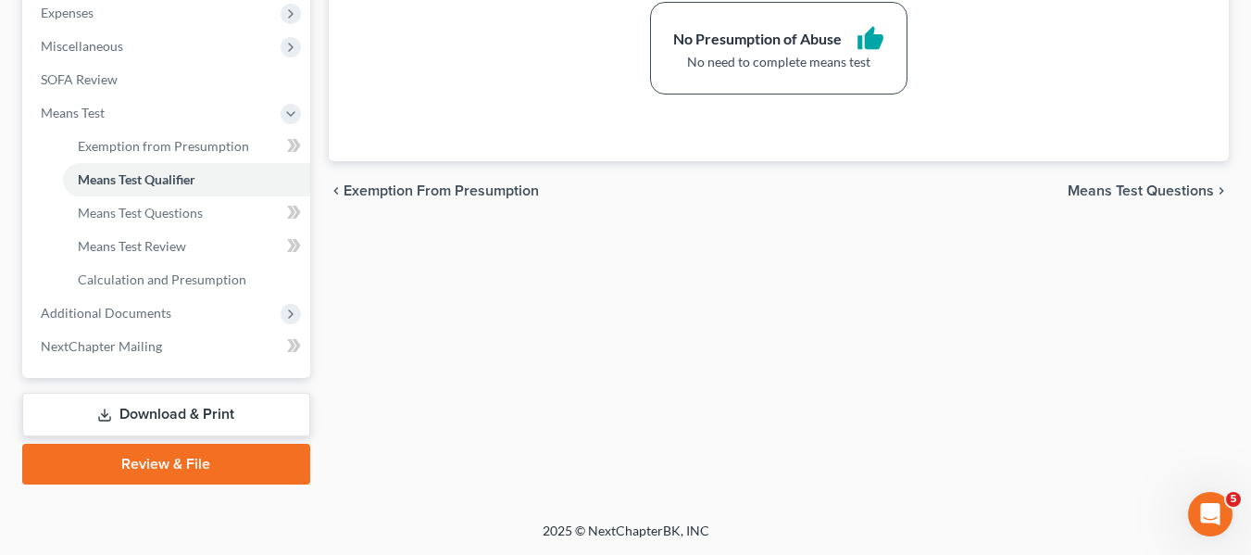
click at [159, 412] on link "Download & Print" at bounding box center [166, 415] width 288 height 44
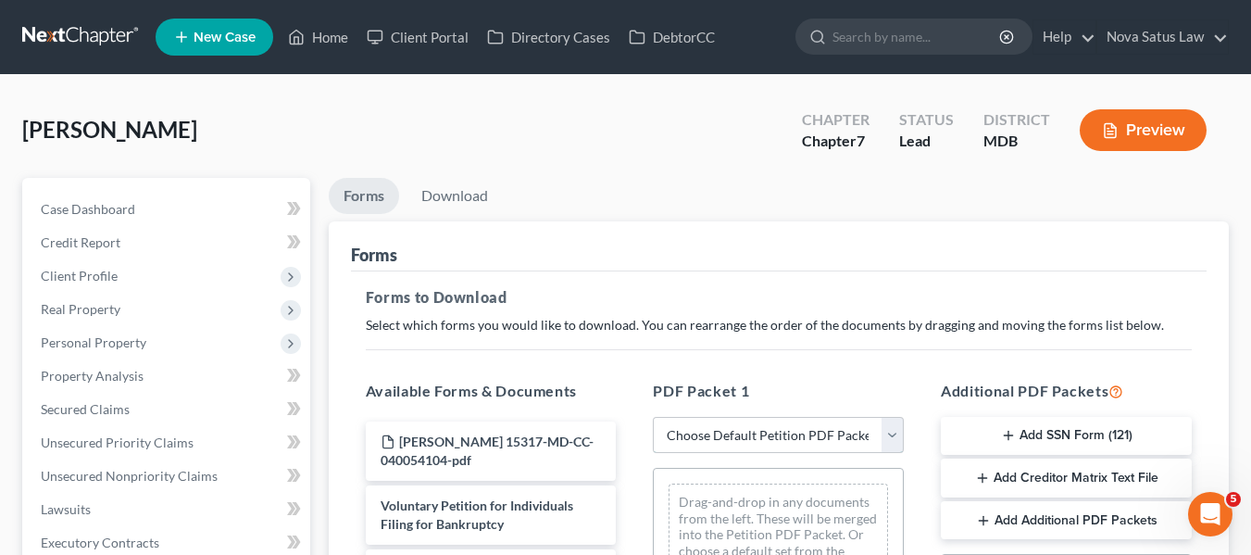
click at [762, 441] on select "Choose Default Petition PDF Packet Complete Bankruptcy Petition (all forms and …" at bounding box center [778, 435] width 251 height 37
click at [653, 417] on select "Choose Default Petition PDF Packet Complete Bankruptcy Petition (all forms and …" at bounding box center [778, 435] width 251 height 37
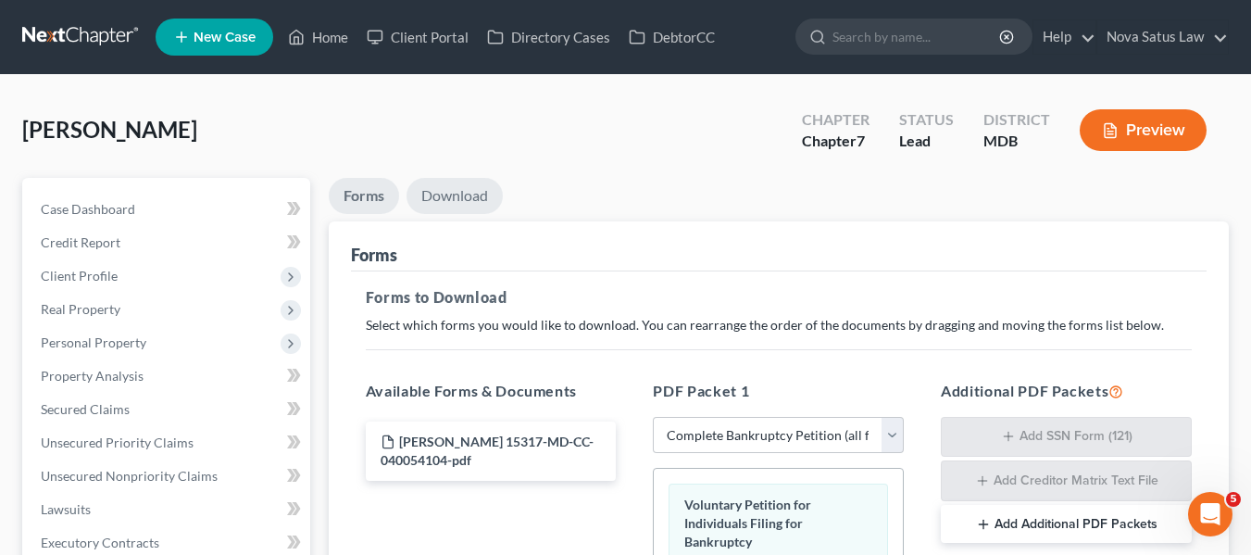
click at [452, 189] on link "Download" at bounding box center [455, 196] width 96 height 36
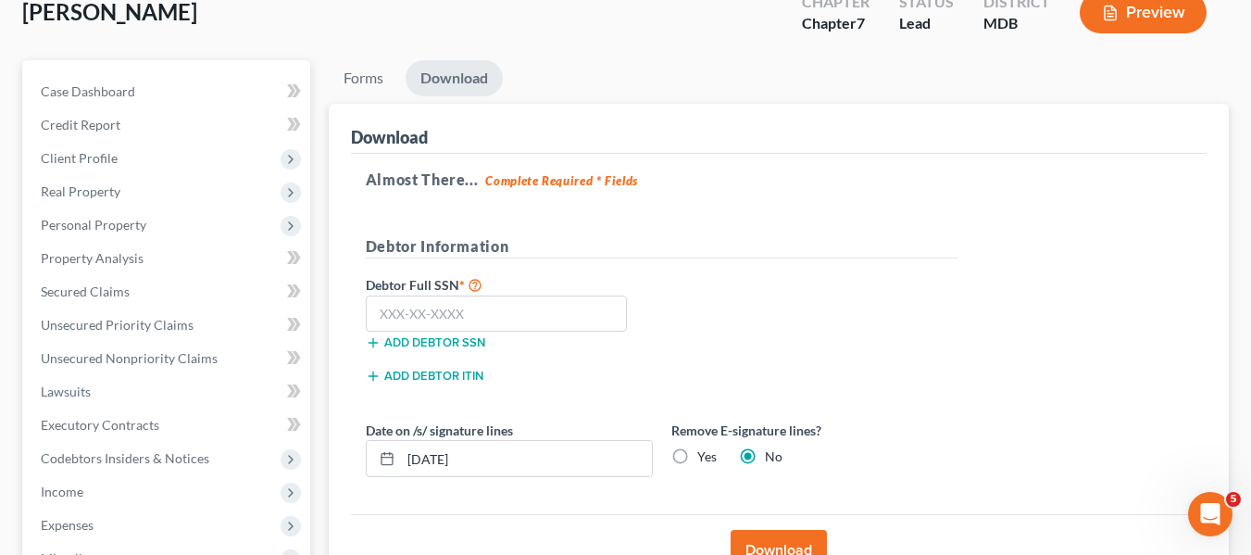
scroll to position [122, 0]
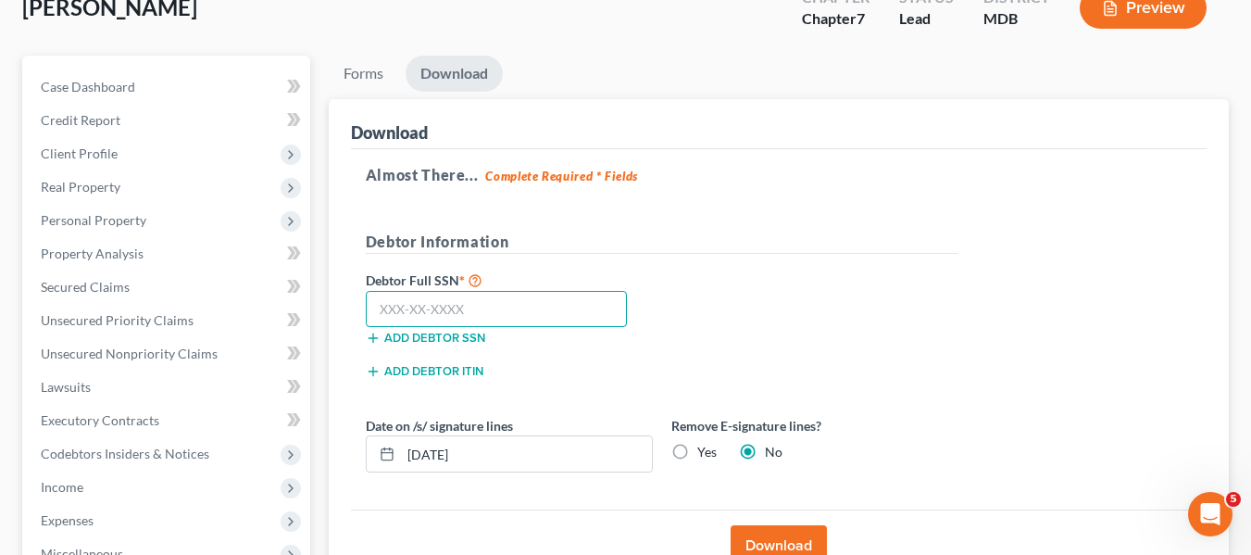
click at [388, 303] on input "text" at bounding box center [497, 309] width 262 height 37
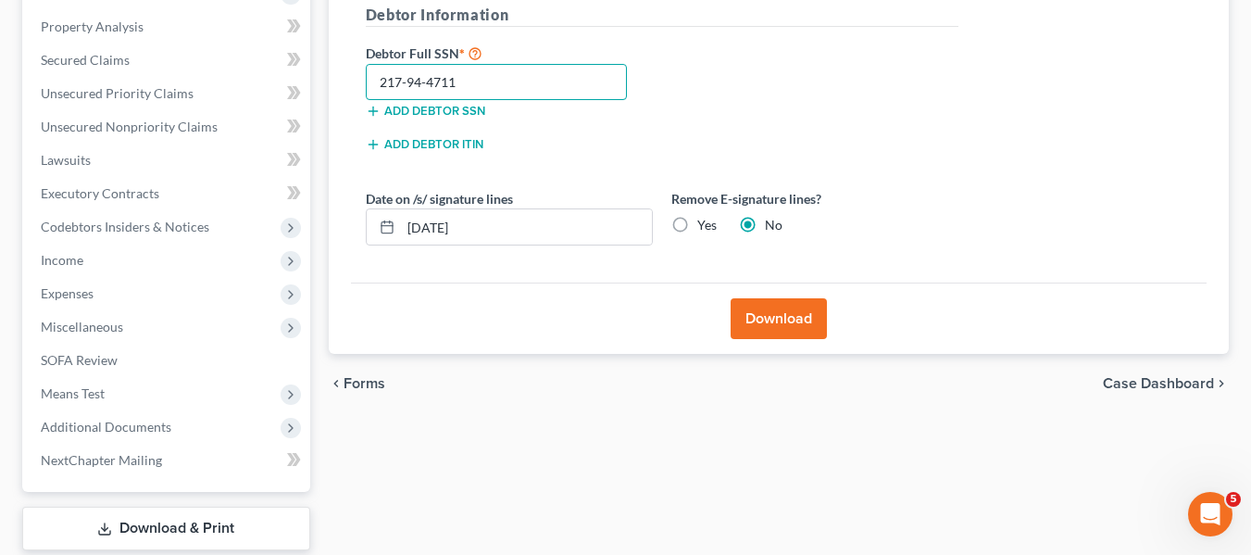
scroll to position [350, 0]
click at [770, 314] on button "Download" at bounding box center [779, 317] width 96 height 41
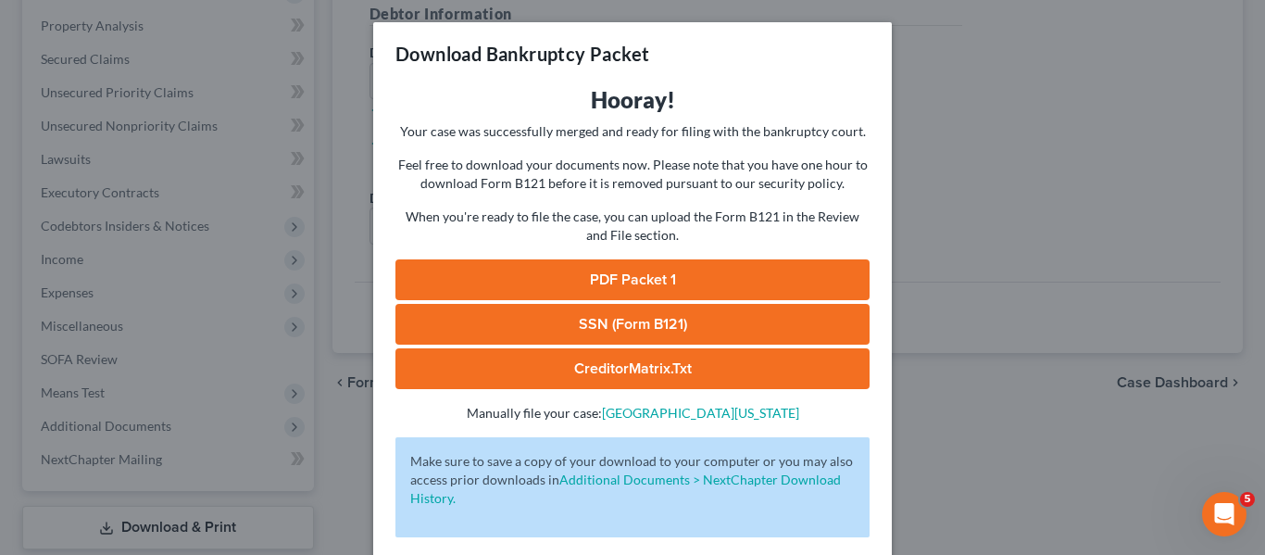
click at [665, 267] on link "PDF Packet 1" at bounding box center [632, 279] width 474 height 41
click at [962, 302] on div "Download Bankruptcy Packet Hooray! Your case was successfully merged and ready …" at bounding box center [632, 277] width 1265 height 555
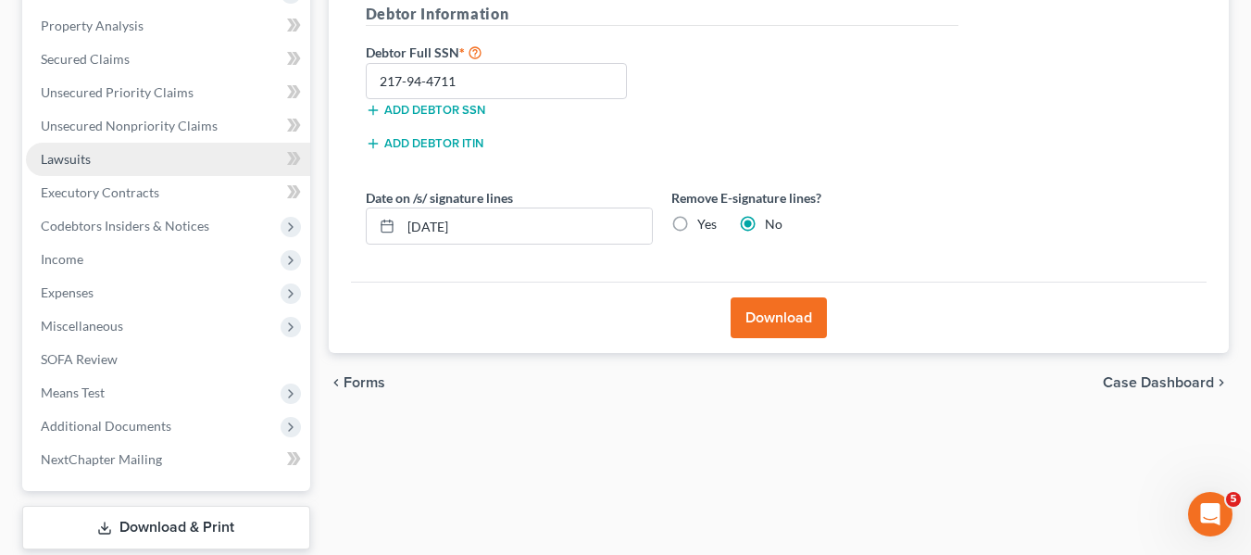
click at [152, 170] on link "Lawsuits" at bounding box center [168, 159] width 284 height 33
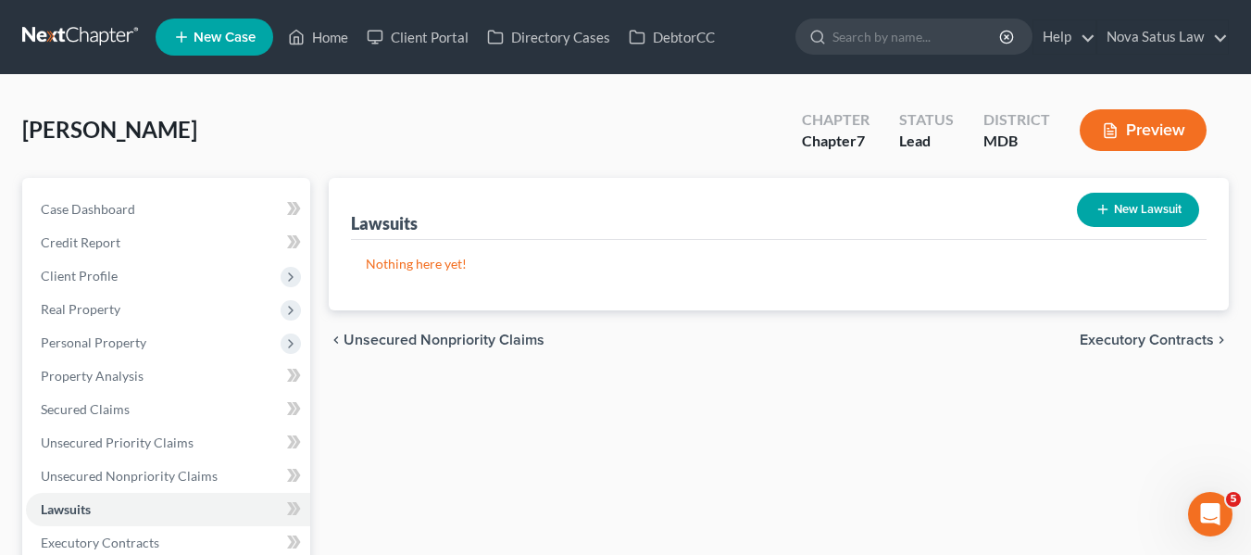
click at [1114, 214] on button "New Lawsuit" at bounding box center [1138, 210] width 122 height 34
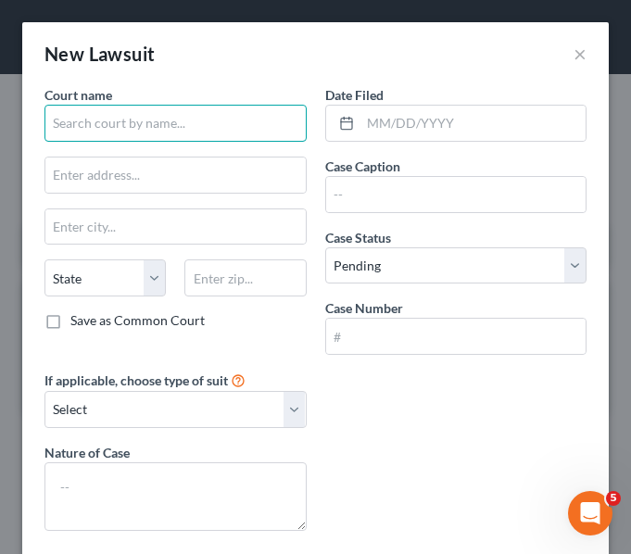
click at [193, 133] on input "text" at bounding box center [175, 123] width 262 height 37
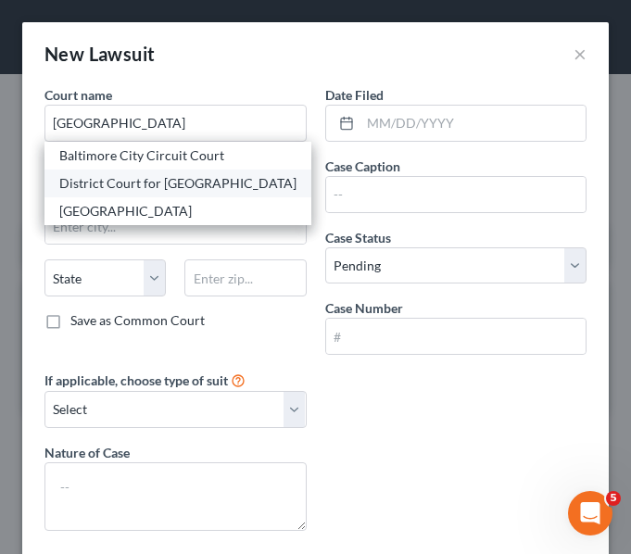
click at [218, 191] on div "District Court for Baltimore City" at bounding box center [177, 183] width 237 height 19
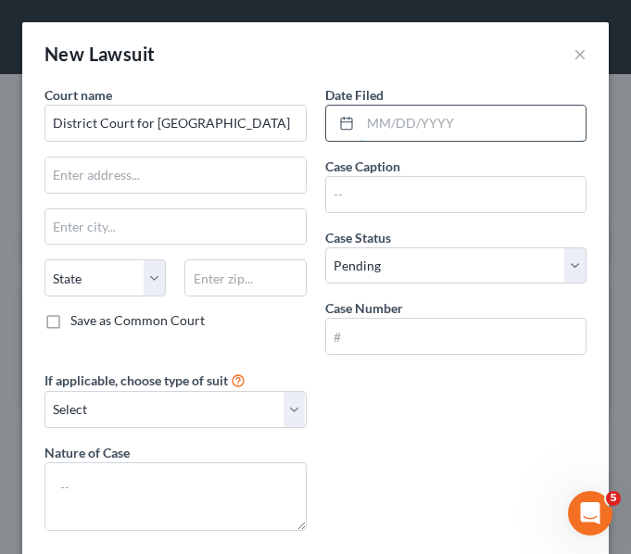
click at [434, 126] on input "text" at bounding box center [473, 123] width 226 height 35
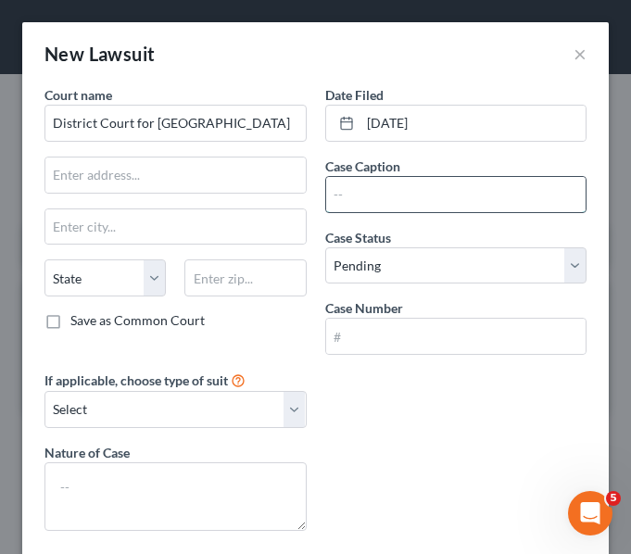
click at [464, 187] on input "text" at bounding box center [456, 194] width 260 height 35
paste input "CAPITAL ONE, N.A. vs. ANTHONY HINES"
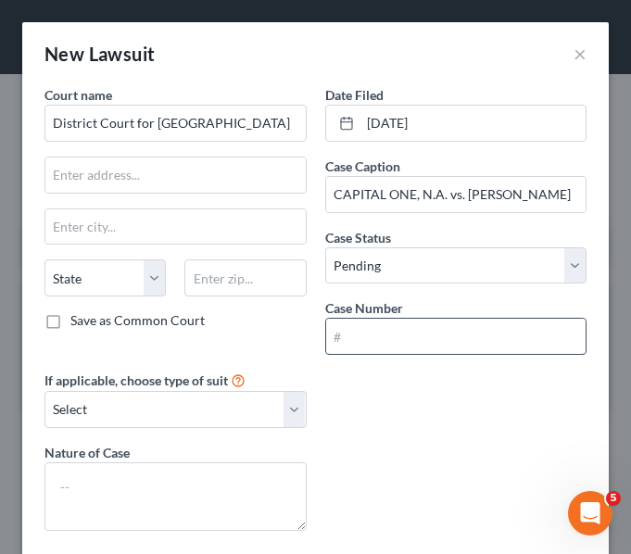
click at [404, 325] on input "text" at bounding box center [456, 336] width 260 height 35
paste input "D-01-CV-25-019015"
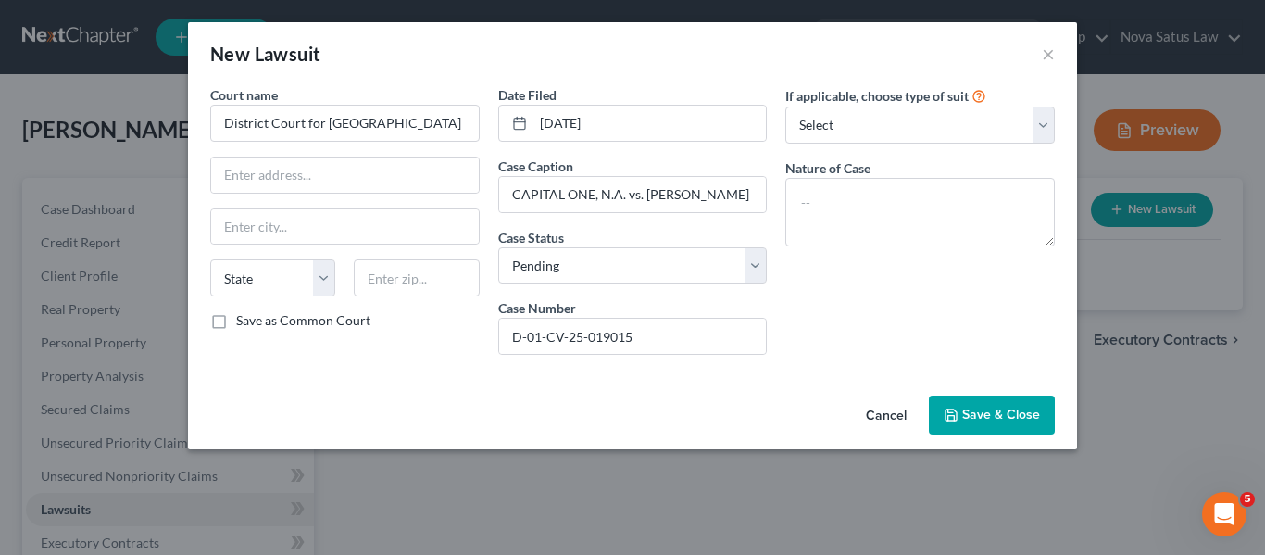
click at [967, 406] on button "Save & Close" at bounding box center [992, 414] width 126 height 39
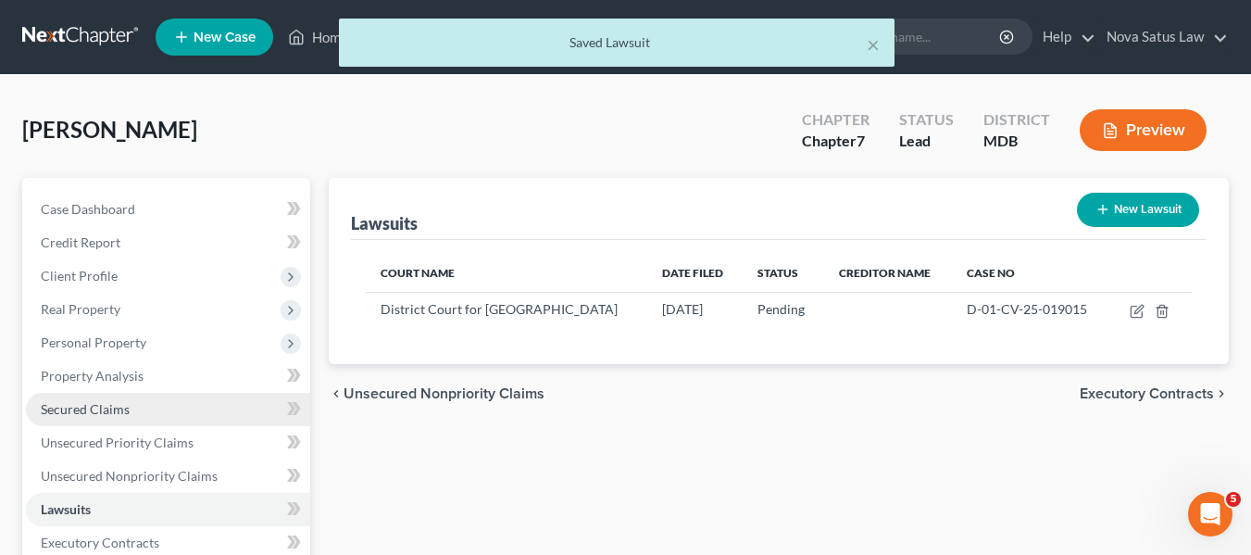
click at [132, 407] on link "Secured Claims" at bounding box center [168, 409] width 284 height 33
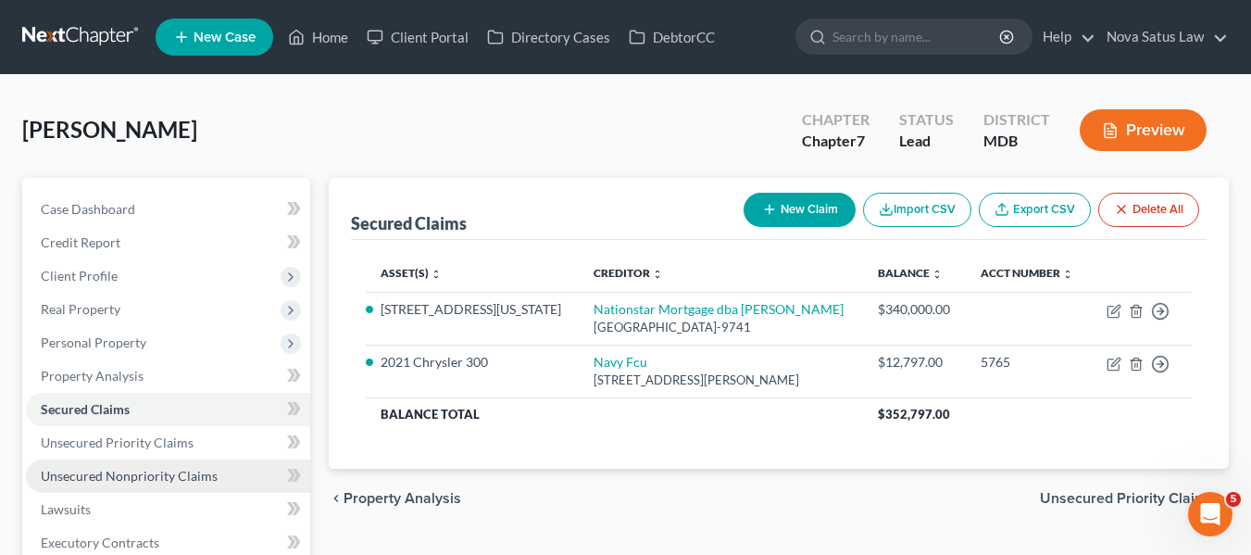
click at [145, 465] on link "Unsecured Nonpriority Claims" at bounding box center [168, 475] width 284 height 33
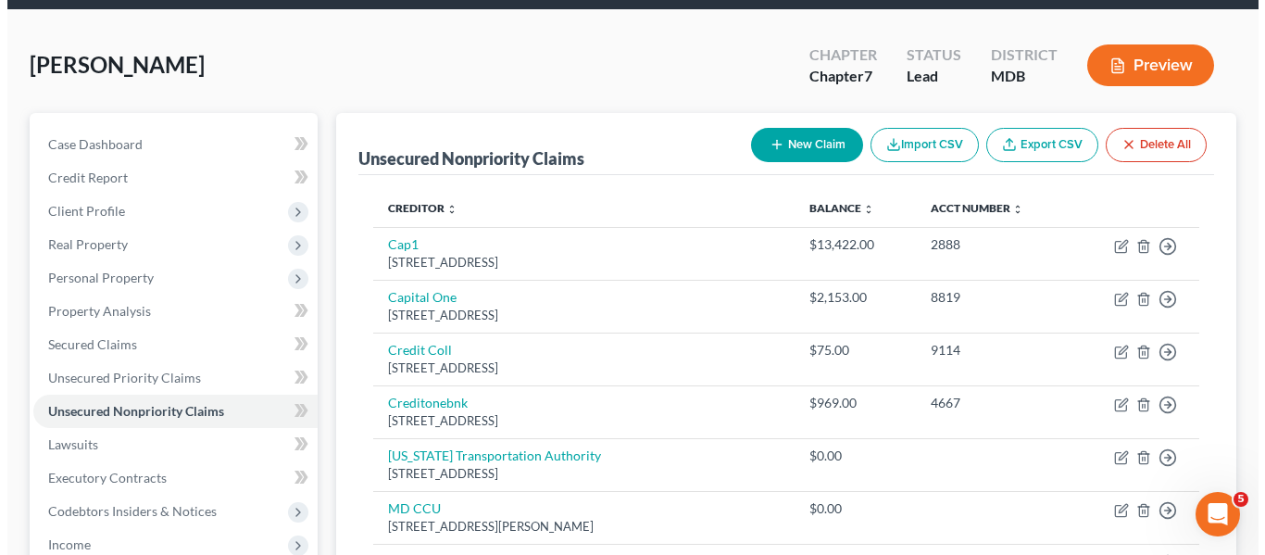
scroll to position [69, 0]
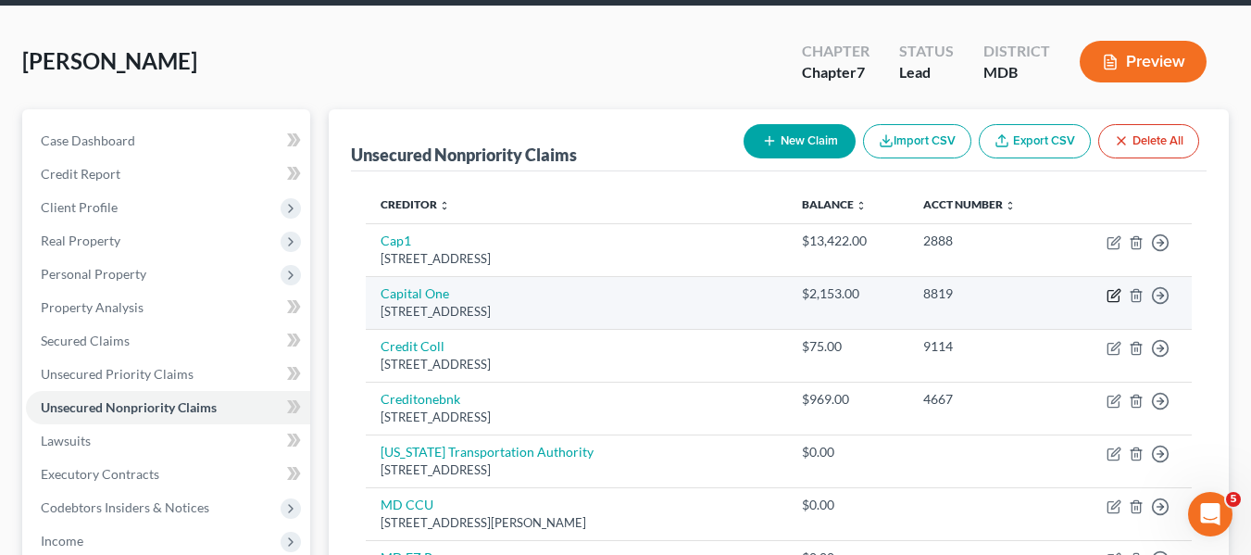
click at [1108, 295] on icon "button" at bounding box center [1112, 296] width 11 height 11
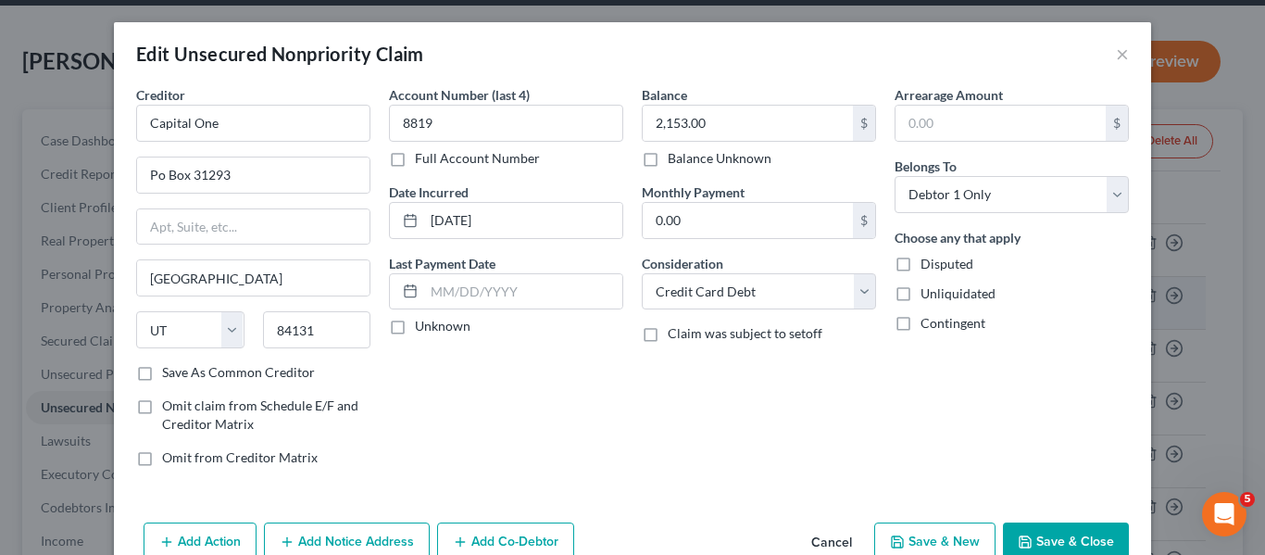
scroll to position [96, 0]
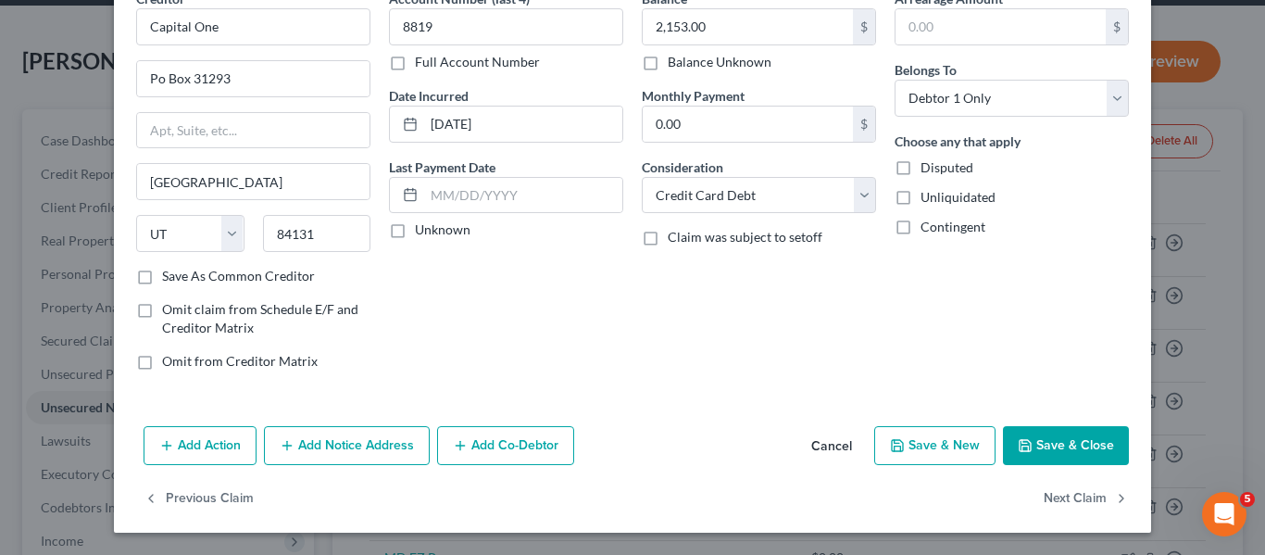
click at [323, 440] on button "Add Notice Address" at bounding box center [347, 445] width 166 height 39
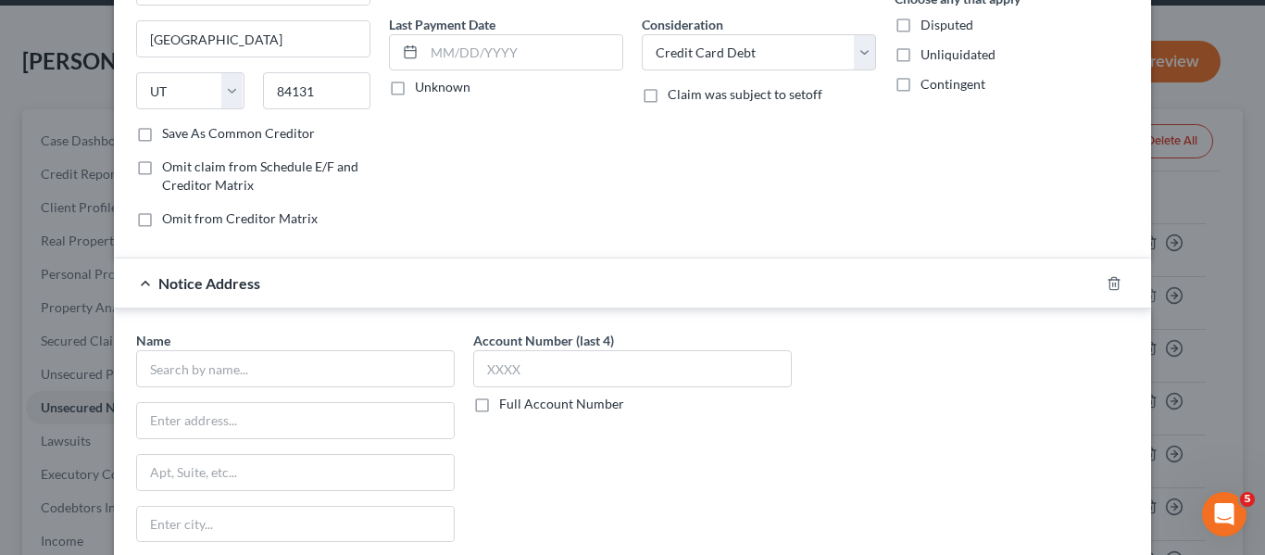
scroll to position [251, 0]
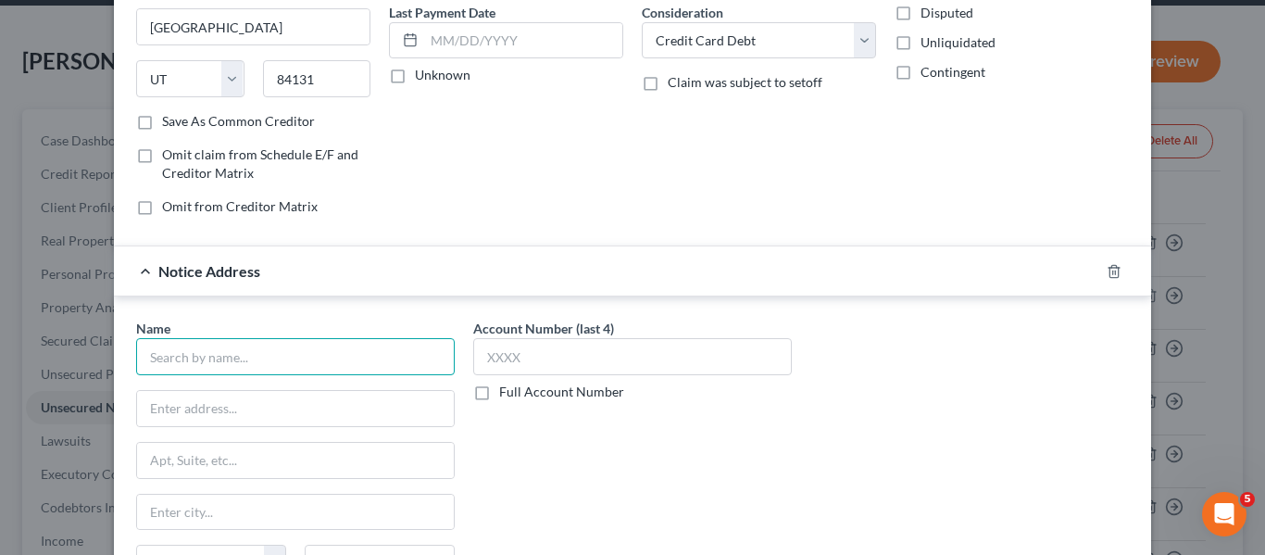
click at [184, 344] on input "text" at bounding box center [295, 356] width 319 height 37
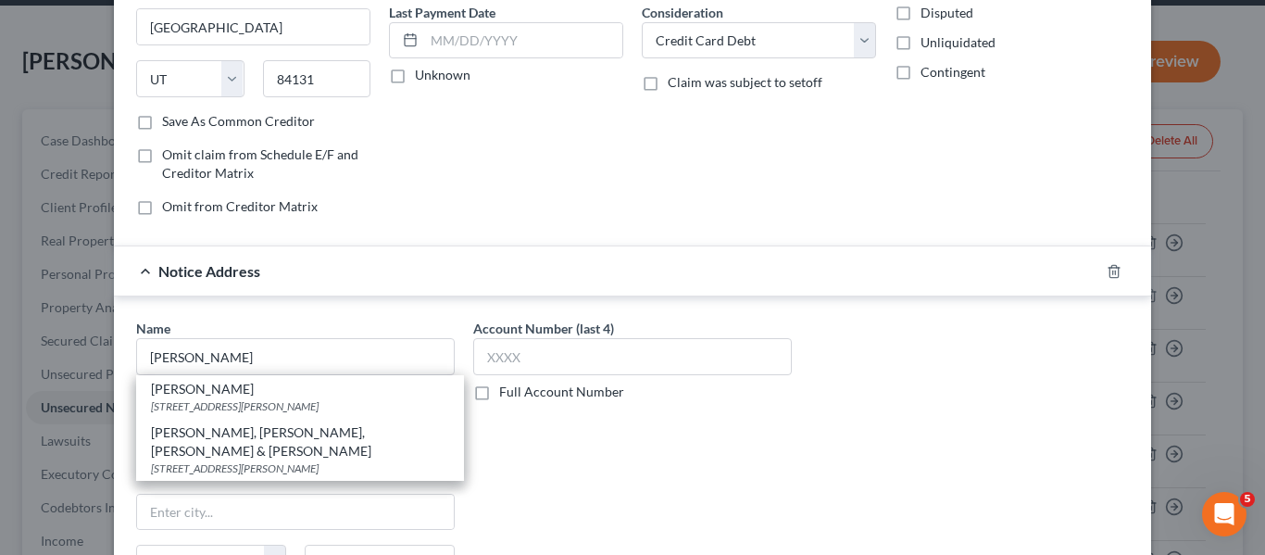
click at [256, 407] on div "8028 Ritchie Hwy Suite 300, Pasadena, MD 21122" at bounding box center [300, 406] width 298 height 16
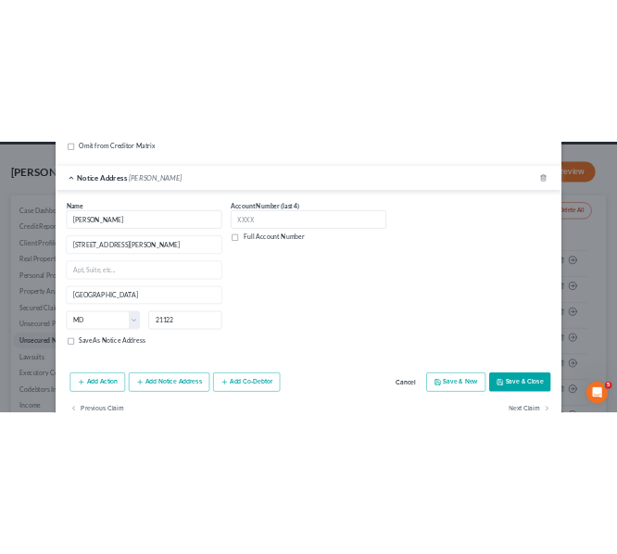
scroll to position [495, 0]
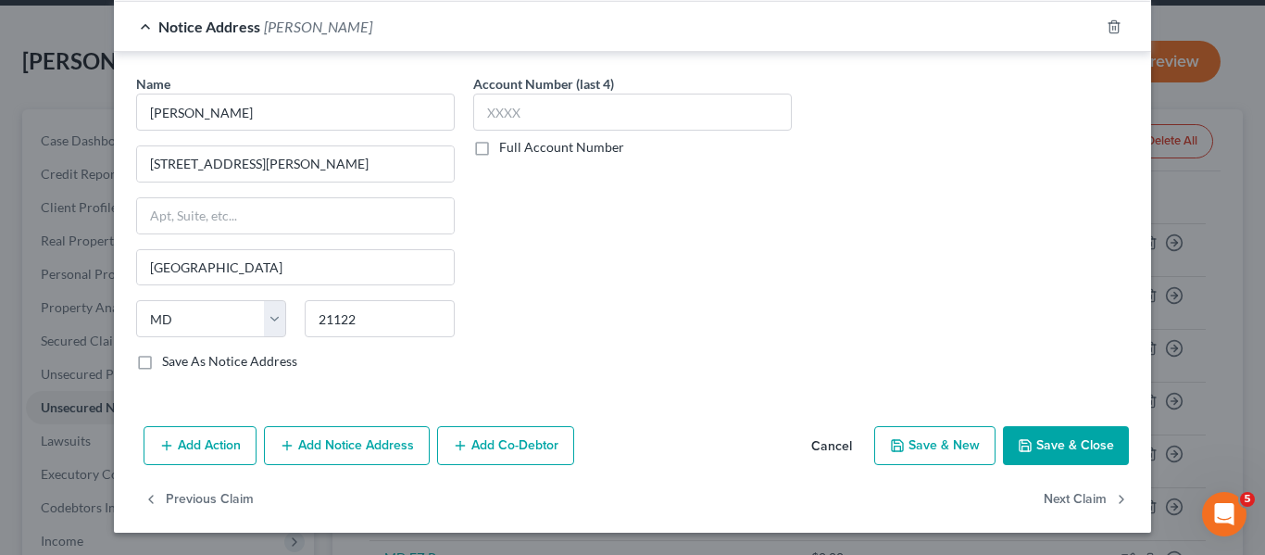
click at [1009, 450] on button "Save & Close" at bounding box center [1066, 445] width 126 height 39
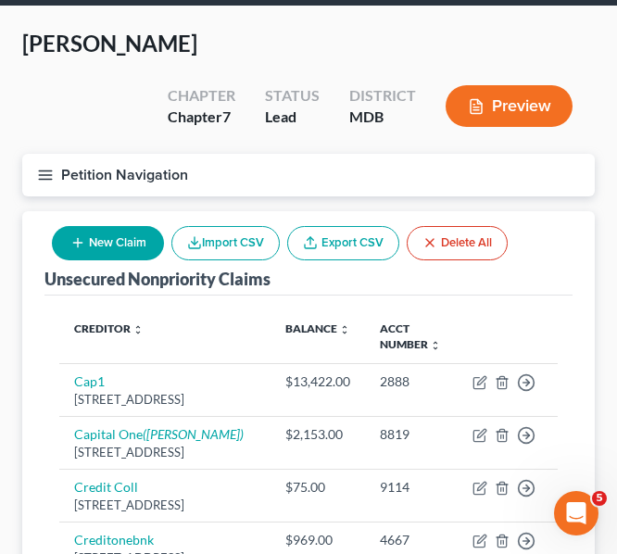
scroll to position [10, 0]
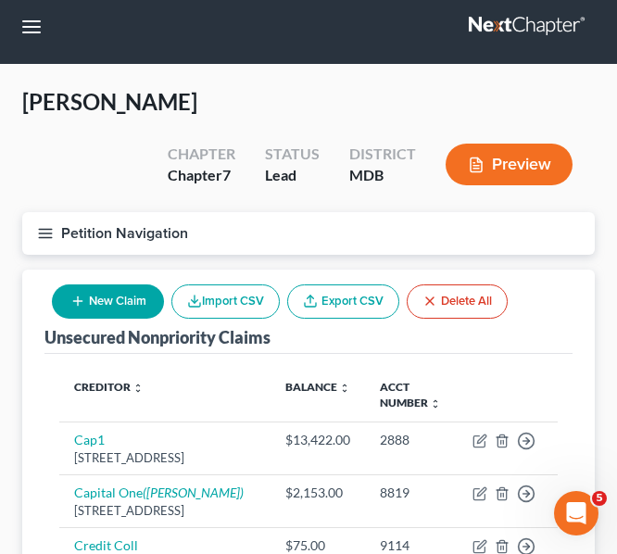
click at [44, 228] on icon "button" at bounding box center [45, 233] width 17 height 17
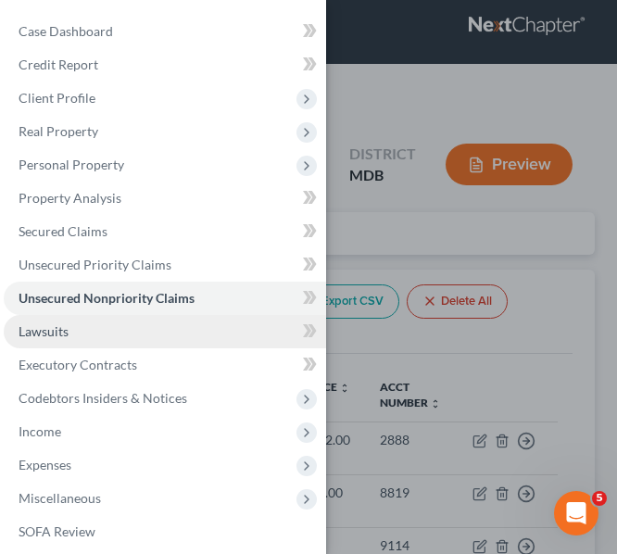
click at [38, 324] on span "Lawsuits" at bounding box center [44, 331] width 50 height 16
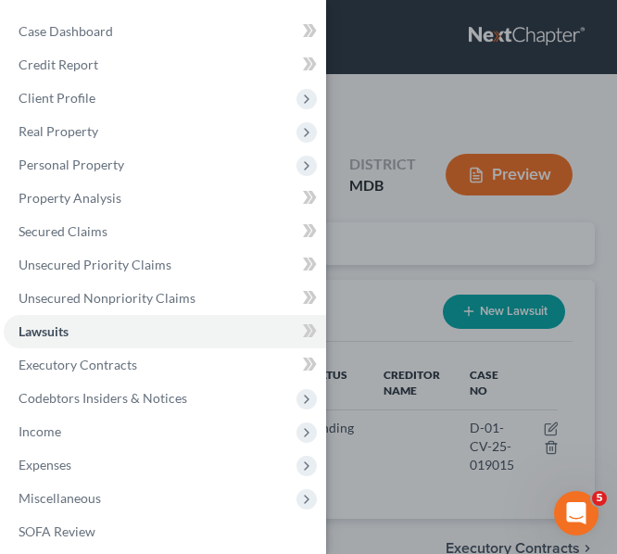
click at [475, 307] on div "Case Dashboard Payments Invoices Payments Payments Credit Report Client Profile" at bounding box center [308, 277] width 617 height 554
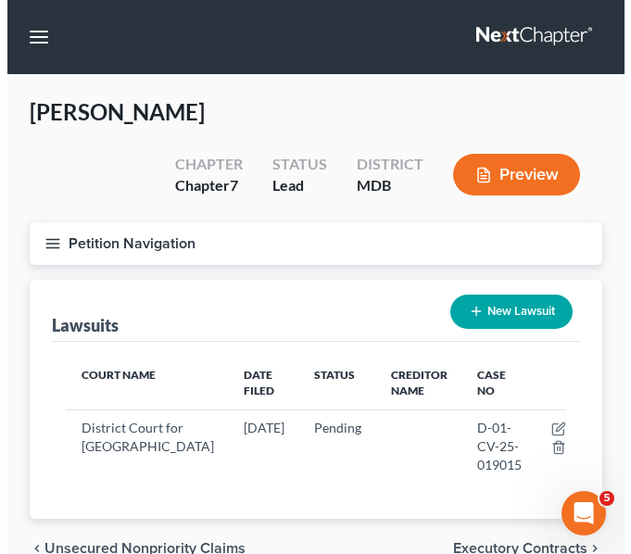
scroll to position [83, 0]
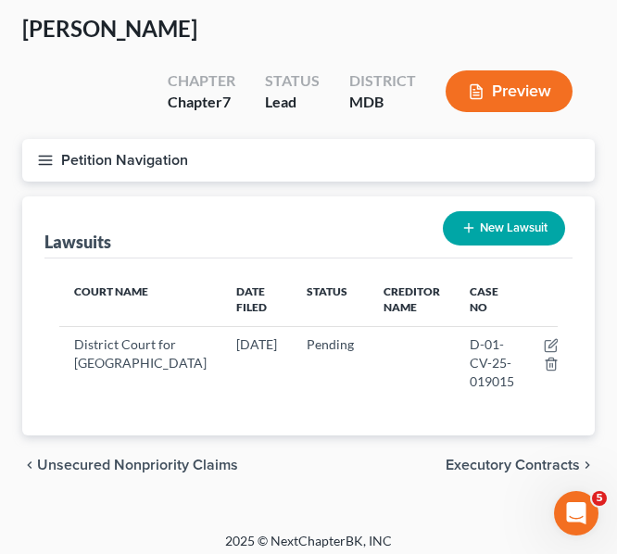
click at [479, 224] on button "New Lawsuit" at bounding box center [504, 228] width 122 height 34
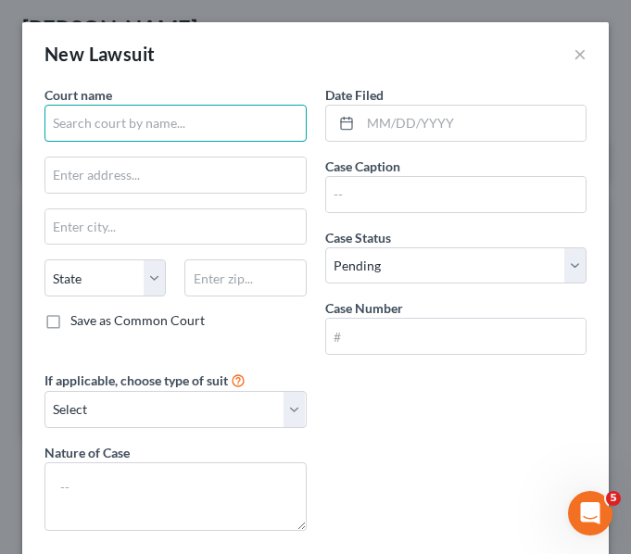
click at [155, 128] on input "text" at bounding box center [175, 123] width 262 height 37
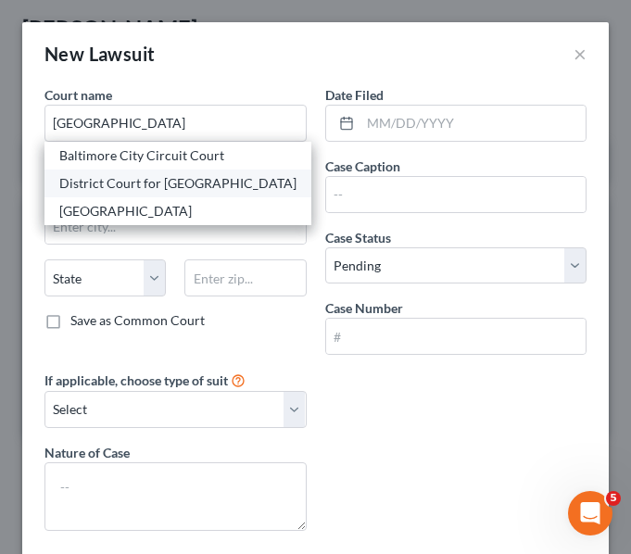
click at [172, 186] on div "District Court for Baltimore City" at bounding box center [177, 183] width 237 height 19
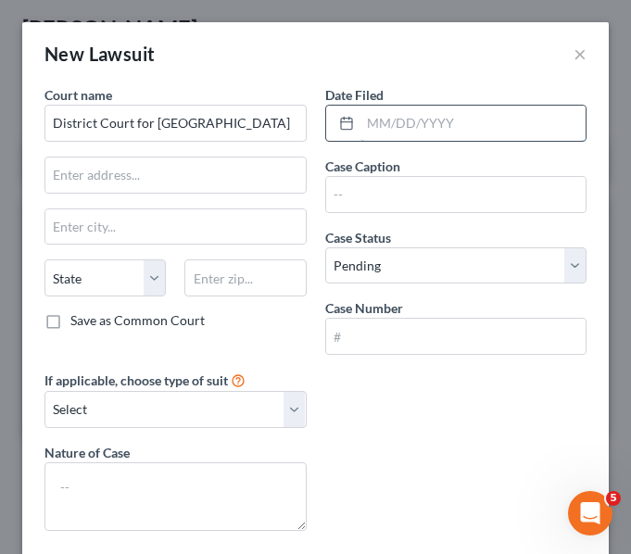
click at [428, 121] on input "text" at bounding box center [473, 123] width 226 height 35
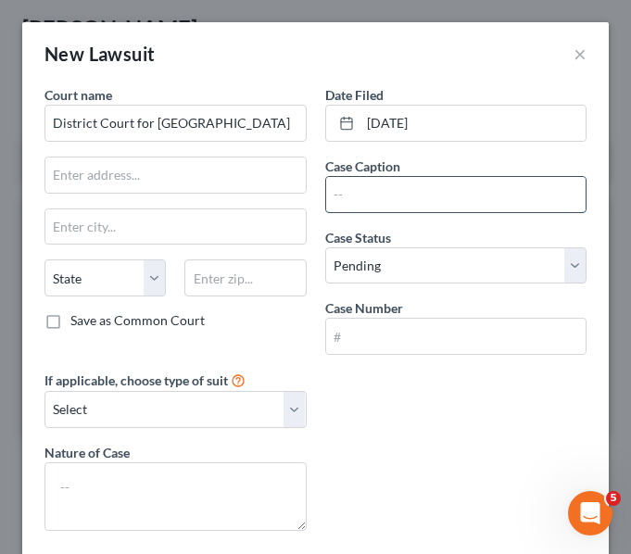
click at [407, 194] on input "text" at bounding box center [456, 194] width 260 height 35
click at [492, 206] on input "text" at bounding box center [456, 194] width 260 height 35
paste input "SECURITY CREDIT SERVICES vs. ANTHONY HINES"
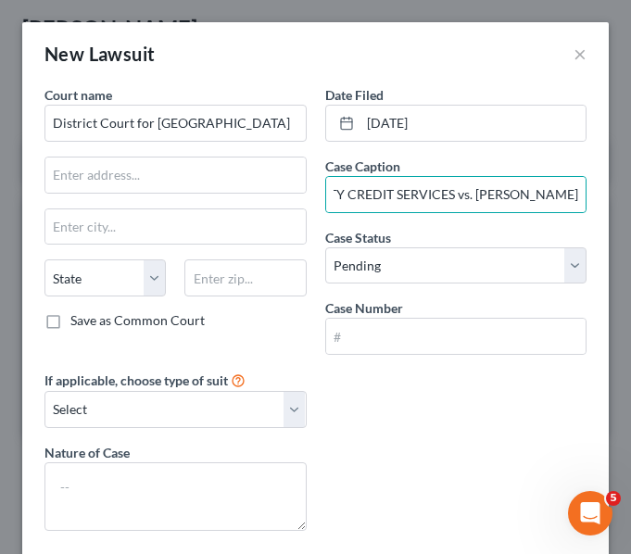
scroll to position [0, 0]
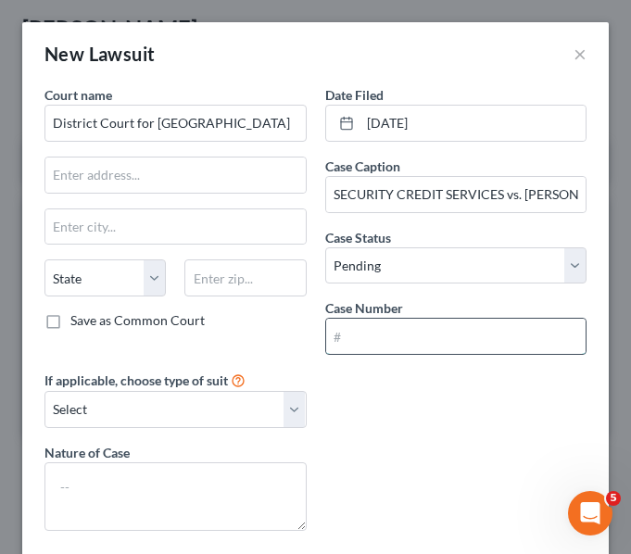
click at [407, 339] on input "text" at bounding box center [456, 336] width 260 height 35
paste input "D-01-CV-25-023336"
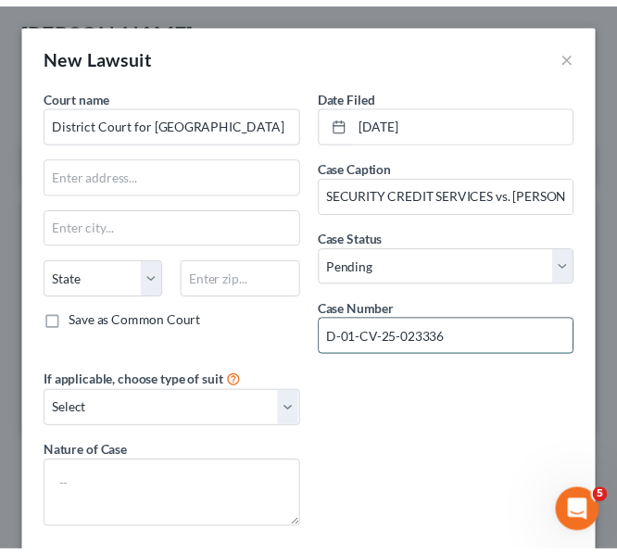
scroll to position [93, 0]
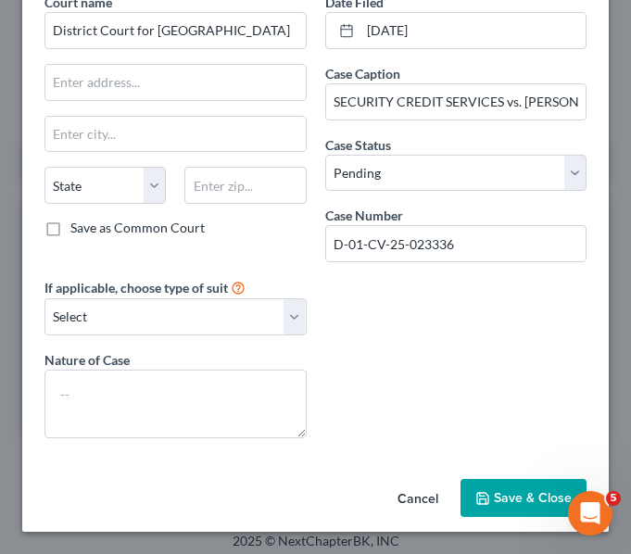
click at [495, 515] on button "Save & Close" at bounding box center [523, 498] width 126 height 39
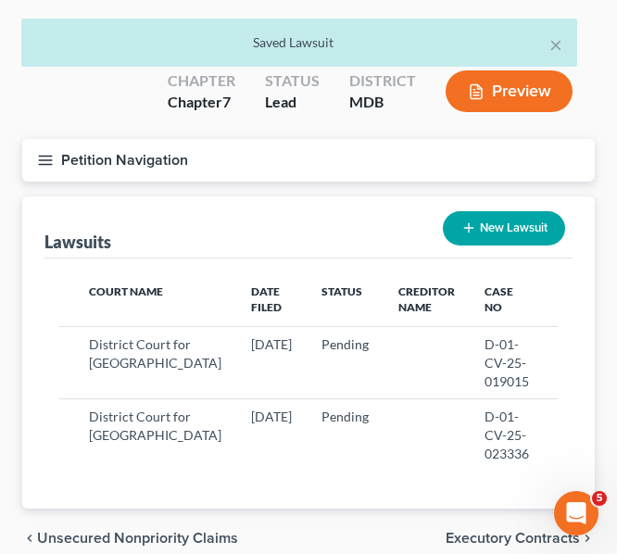
click at [38, 164] on icon "button" at bounding box center [45, 160] width 17 height 17
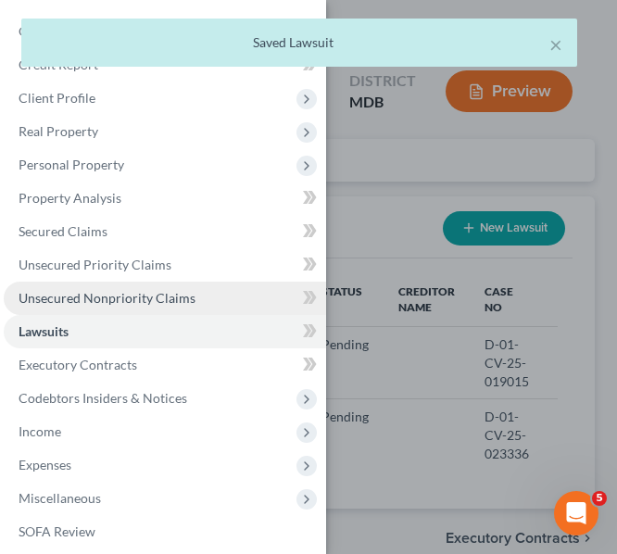
click at [43, 299] on span "Unsecured Nonpriority Claims" at bounding box center [107, 298] width 177 height 16
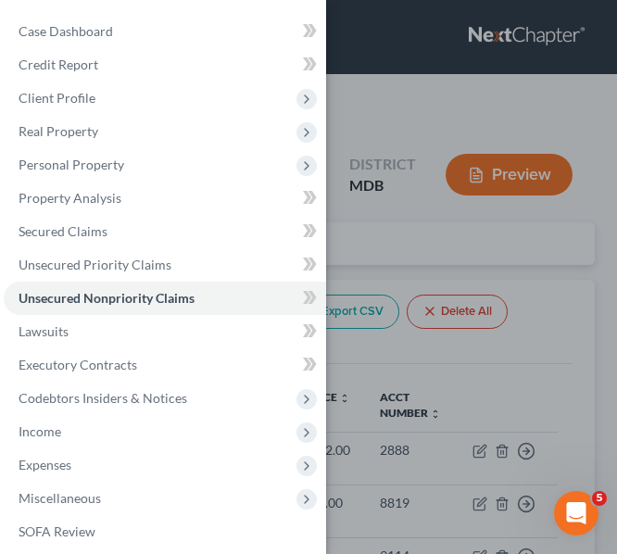
click at [397, 242] on div "Case Dashboard Payments Invoices Payments Payments Credit Report Client Profile" at bounding box center [308, 277] width 617 height 554
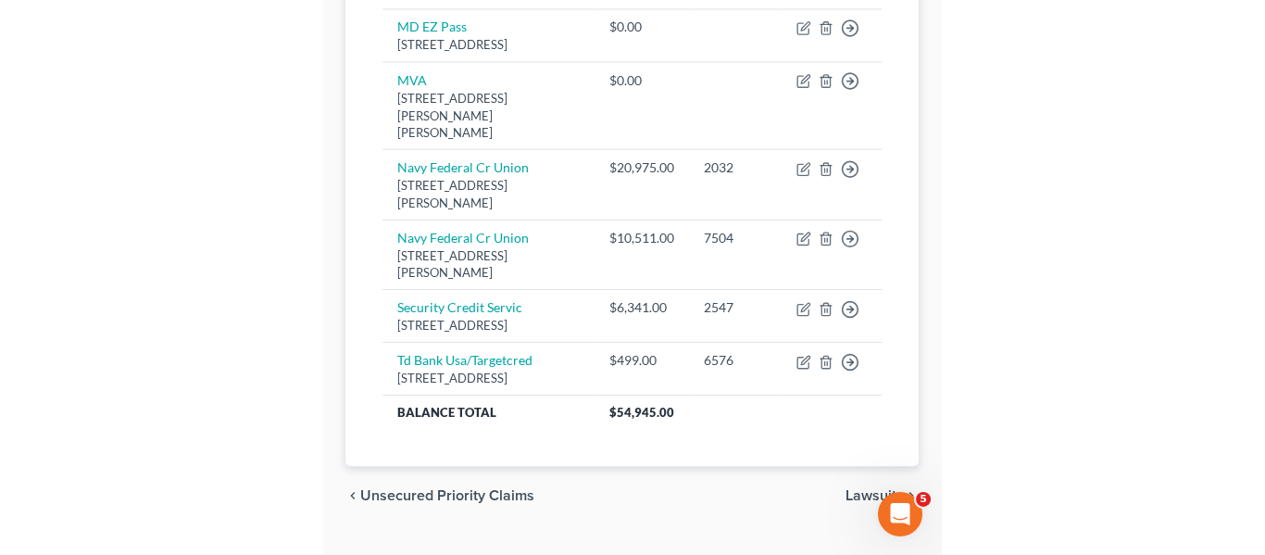
scroll to position [570, 0]
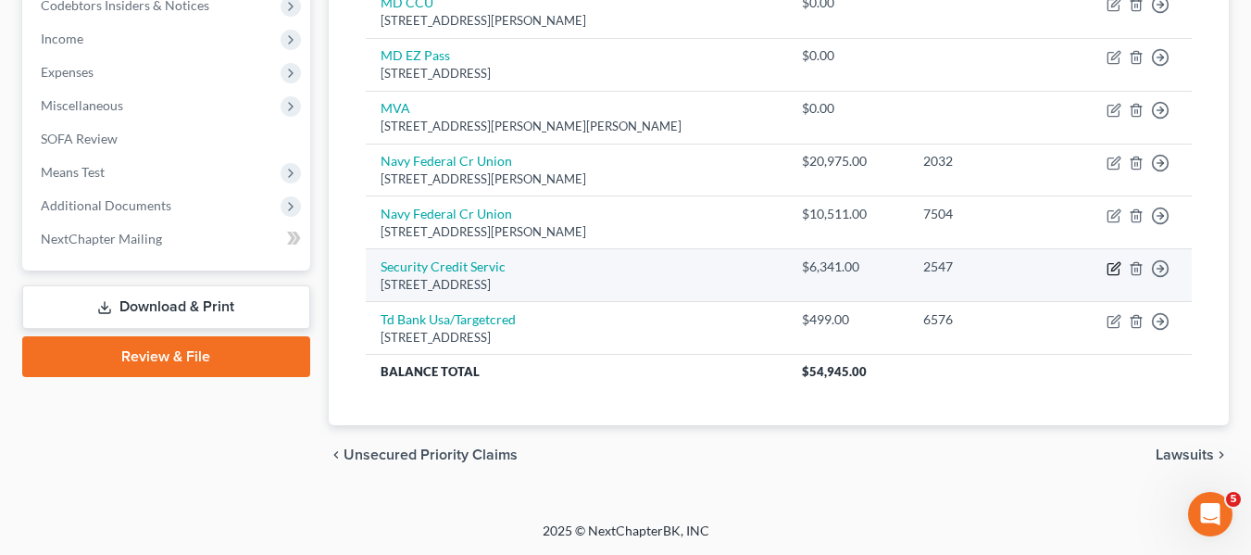
click at [1118, 263] on icon "button" at bounding box center [1115, 266] width 8 height 8
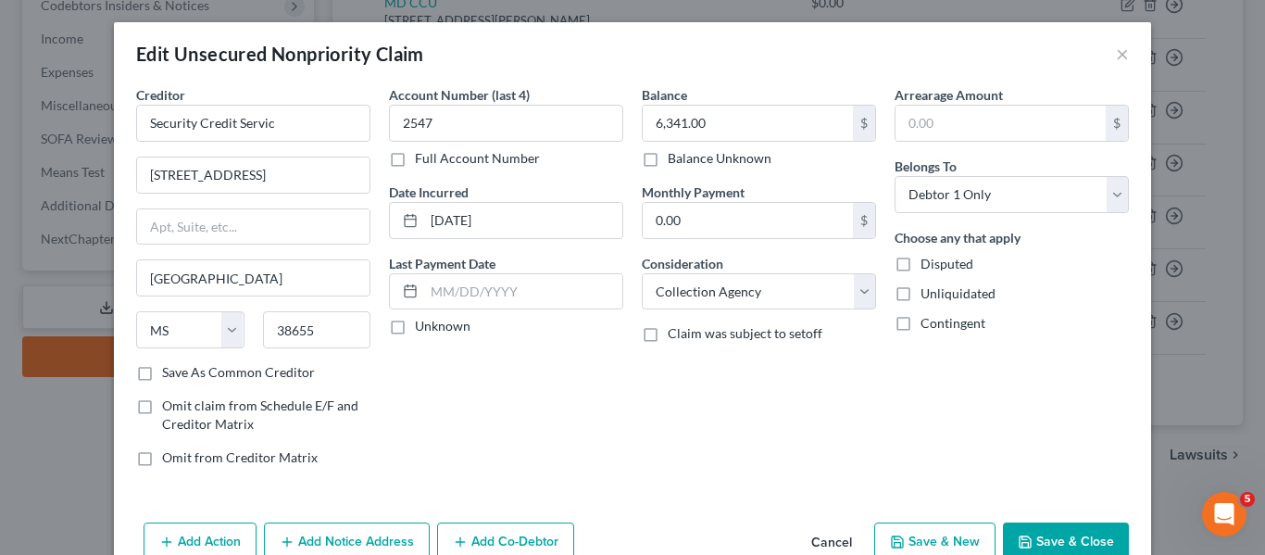
scroll to position [96, 0]
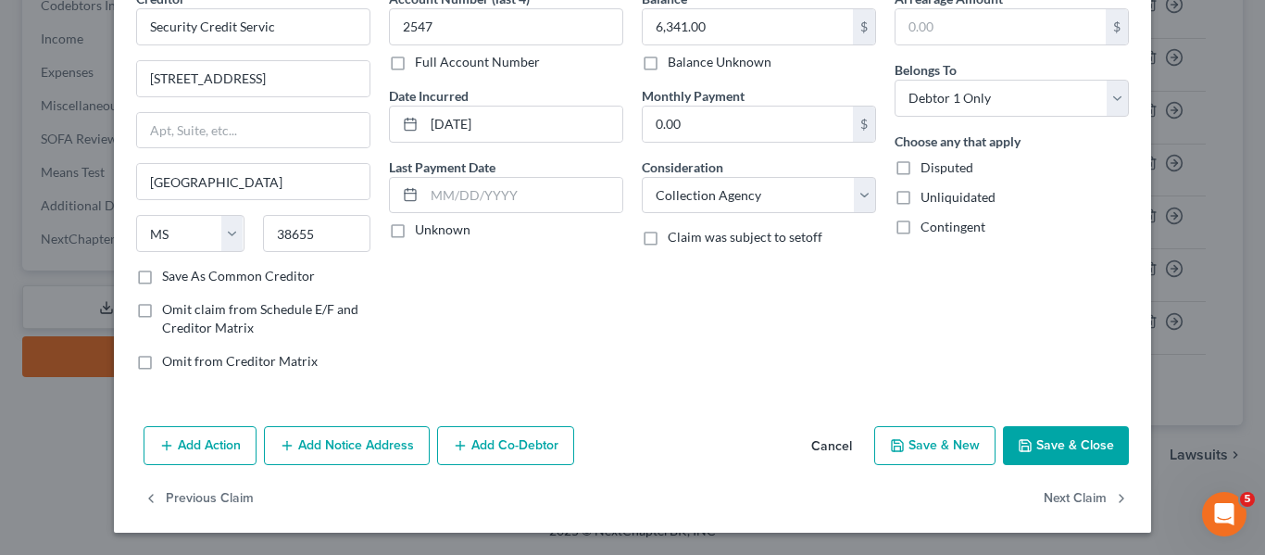
click at [361, 458] on button "Add Notice Address" at bounding box center [347, 445] width 166 height 39
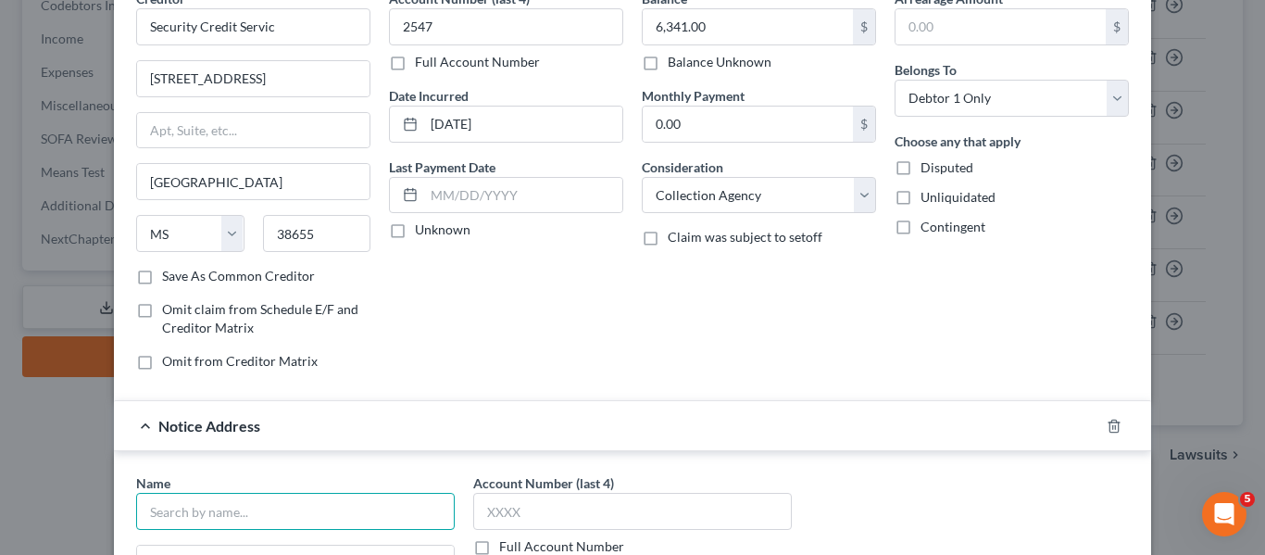
click at [251, 496] on input "text" at bounding box center [295, 511] width 319 height 37
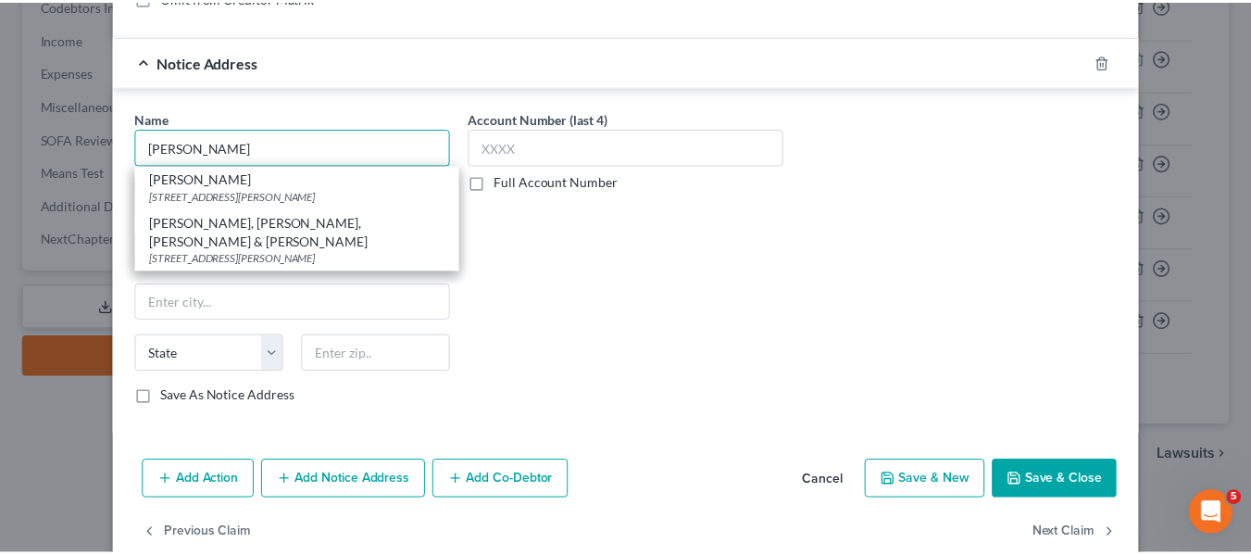
scroll to position [495, 0]
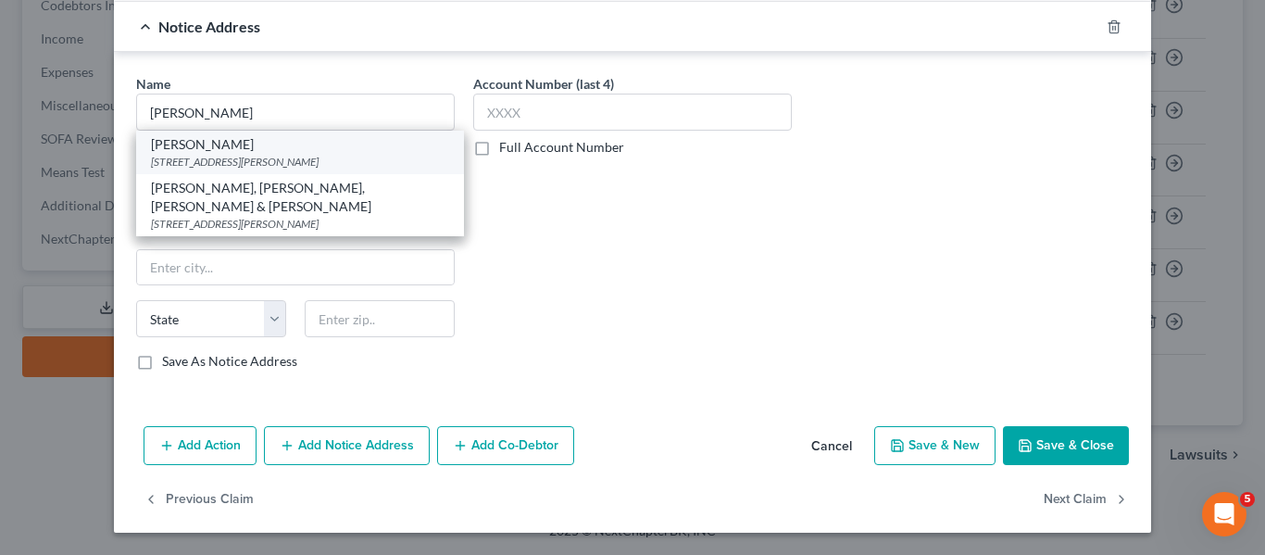
click at [228, 162] on div "8028 Ritchie Hwy Suite 300, Pasadena, MD 21122" at bounding box center [300, 162] width 298 height 16
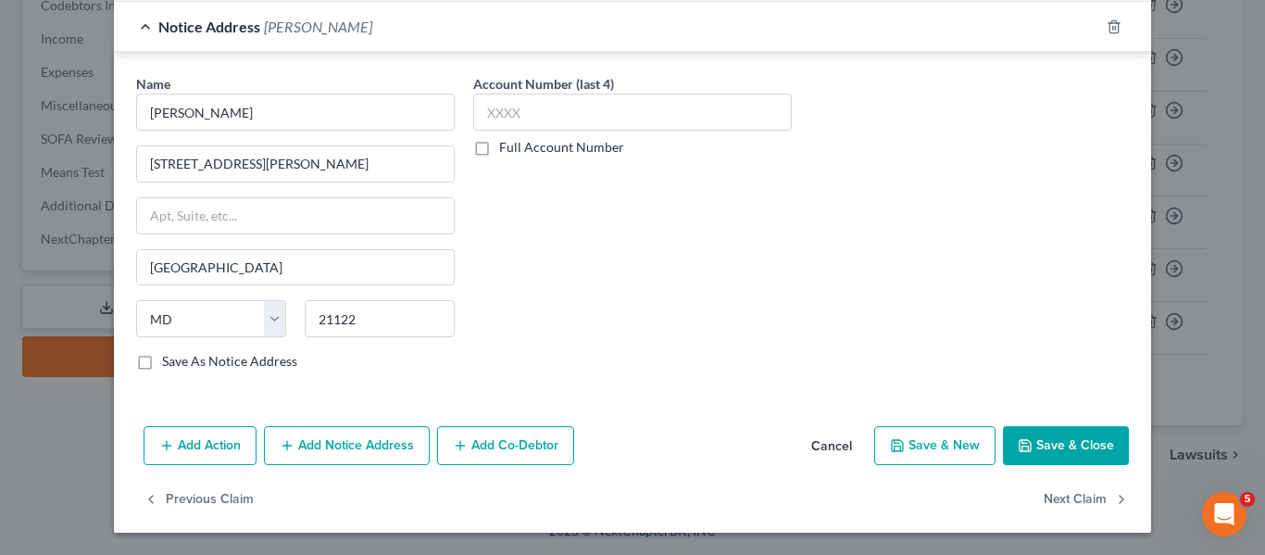
click at [1018, 439] on icon "button" at bounding box center [1025, 445] width 15 height 15
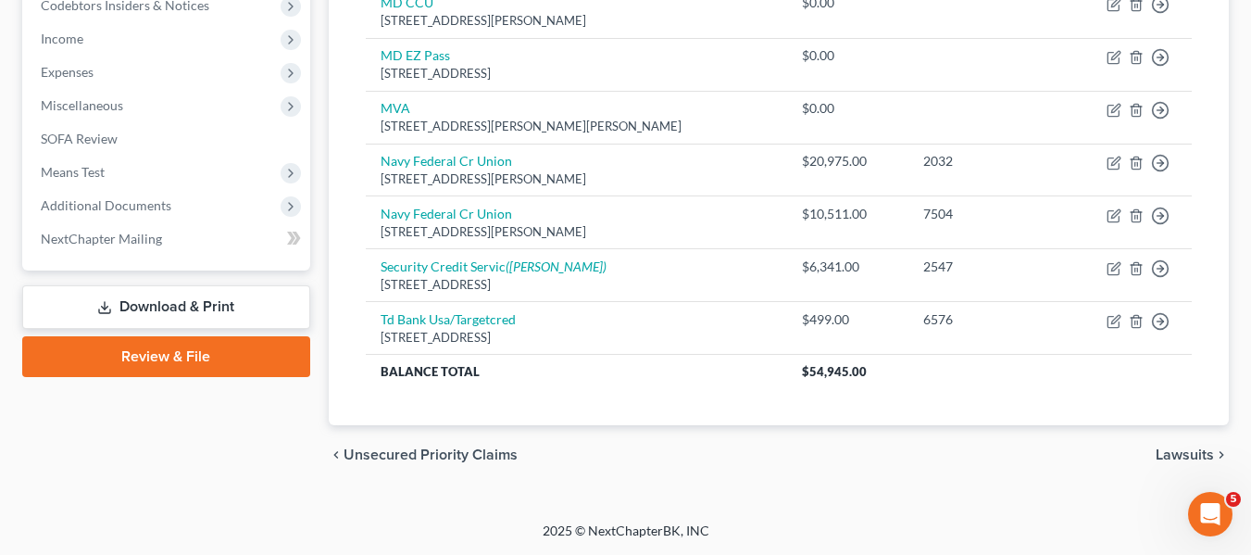
click at [215, 302] on link "Download & Print" at bounding box center [166, 307] width 288 height 44
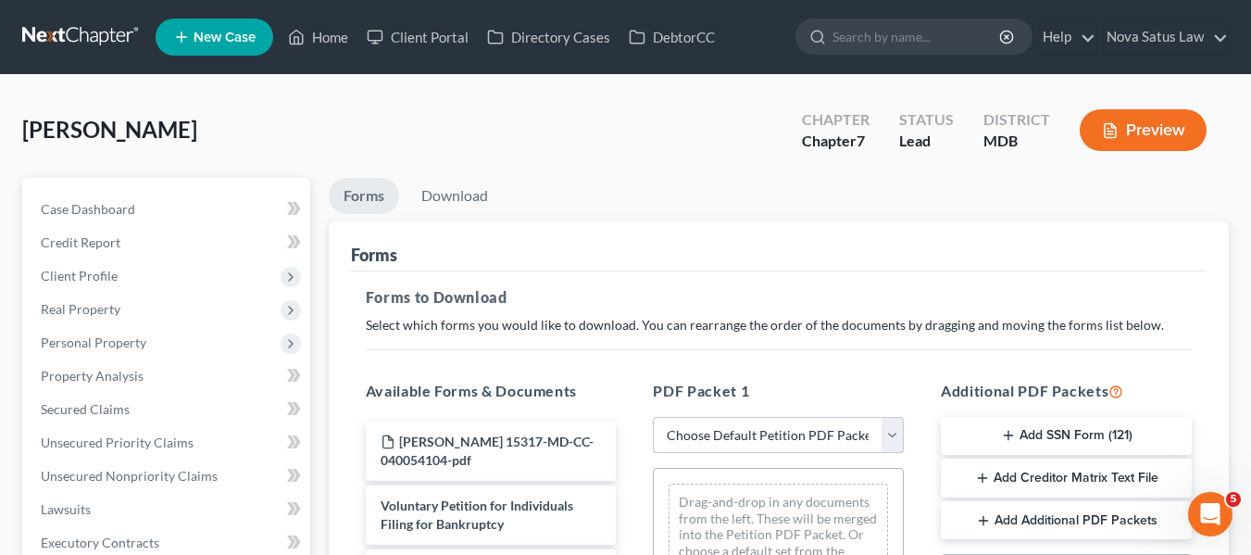
click at [719, 428] on select "Choose Default Petition PDF Packet Complete Bankruptcy Petition (all forms and …" at bounding box center [778, 435] width 251 height 37
click at [653, 417] on select "Choose Default Petition PDF Packet Complete Bankruptcy Petition (all forms and …" at bounding box center [778, 435] width 251 height 37
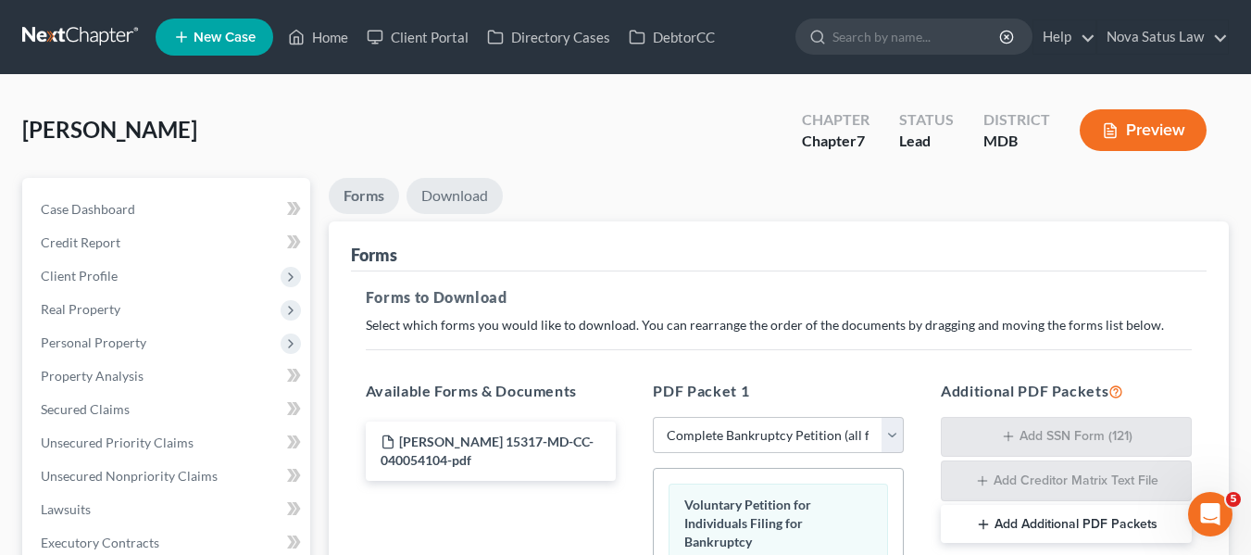
click at [465, 202] on link "Download" at bounding box center [455, 196] width 96 height 36
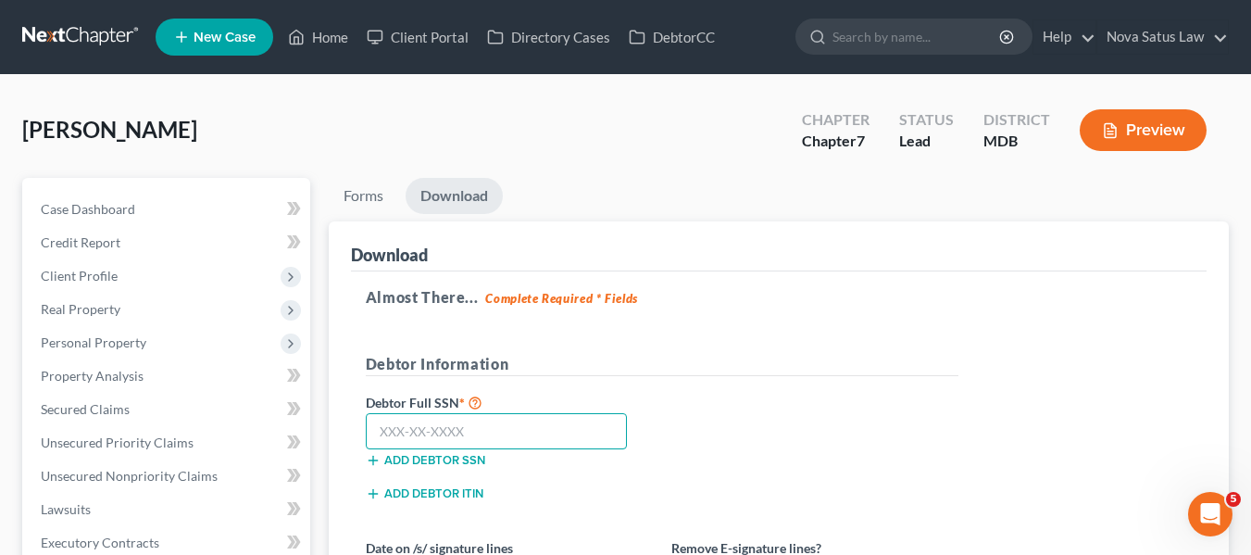
click at [381, 435] on input "text" at bounding box center [497, 431] width 262 height 37
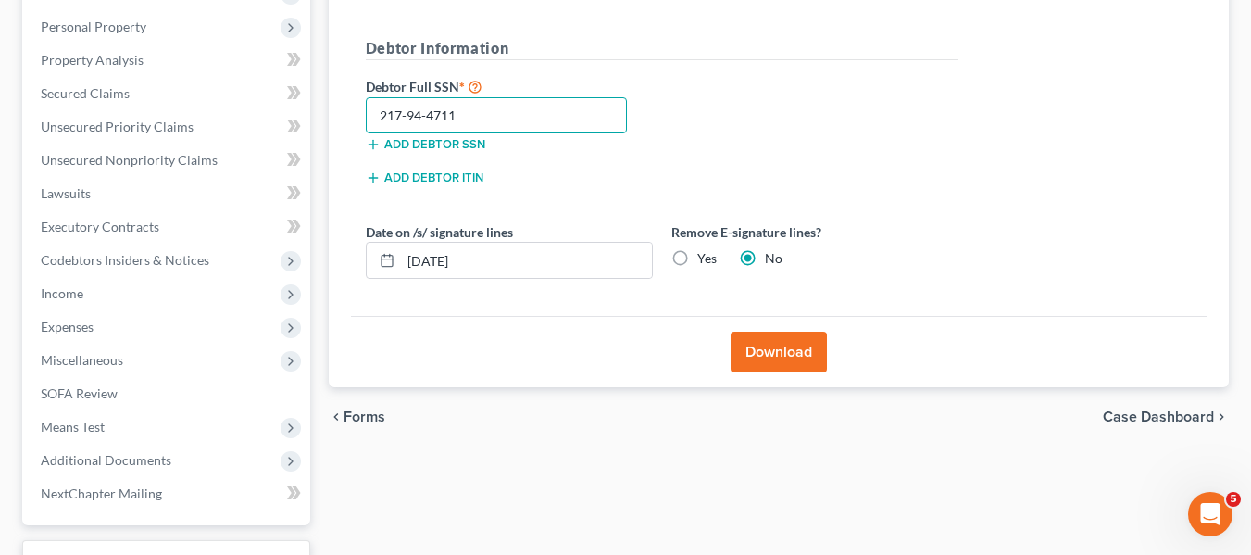
scroll to position [320, 0]
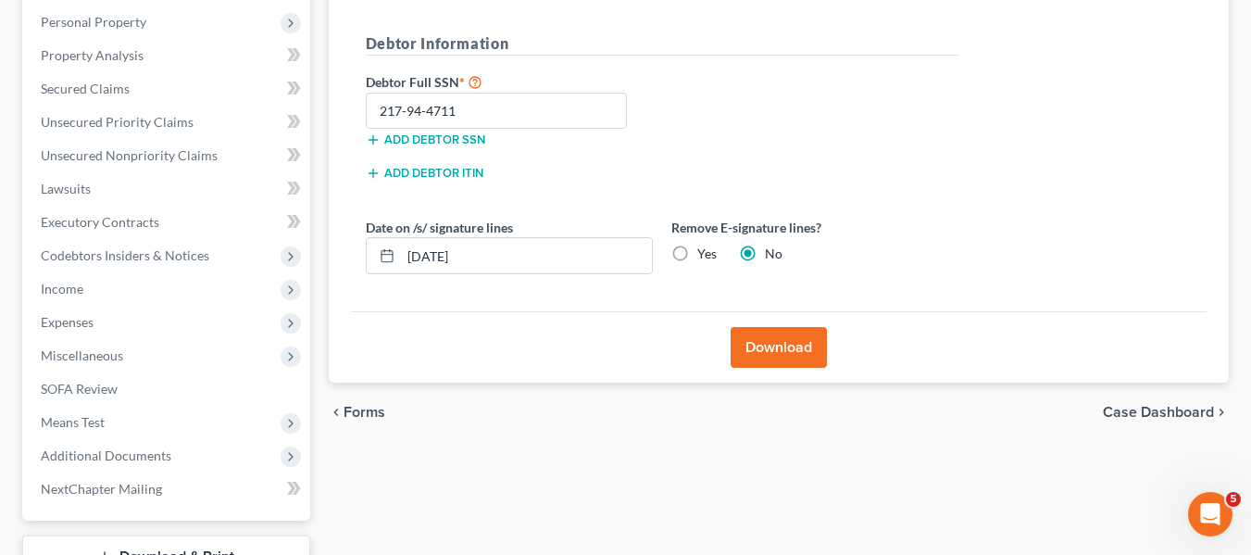
click at [752, 348] on button "Download" at bounding box center [779, 347] width 96 height 41
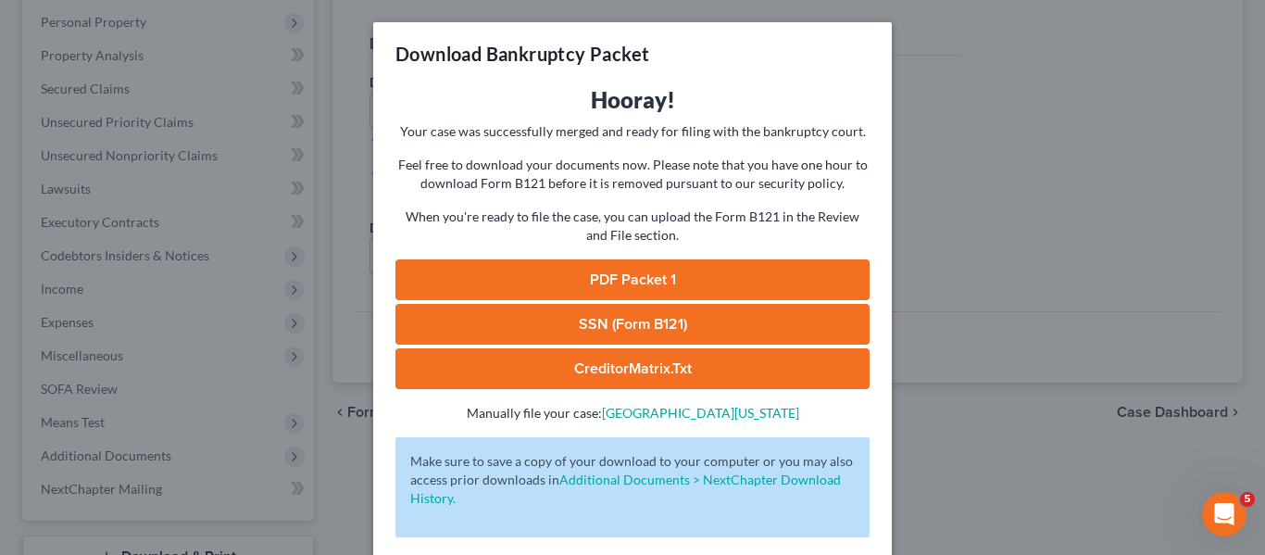
click at [601, 275] on link "PDF Packet 1" at bounding box center [632, 279] width 474 height 41
click at [605, 306] on link "SSN (Form B121)" at bounding box center [632, 324] width 474 height 41
click at [657, 358] on link "CreditorMatrix.txt" at bounding box center [632, 368] width 474 height 41
click at [982, 172] on div "Download Bankruptcy Packet Hooray! Your case was successfully merged and ready …" at bounding box center [632, 277] width 1265 height 555
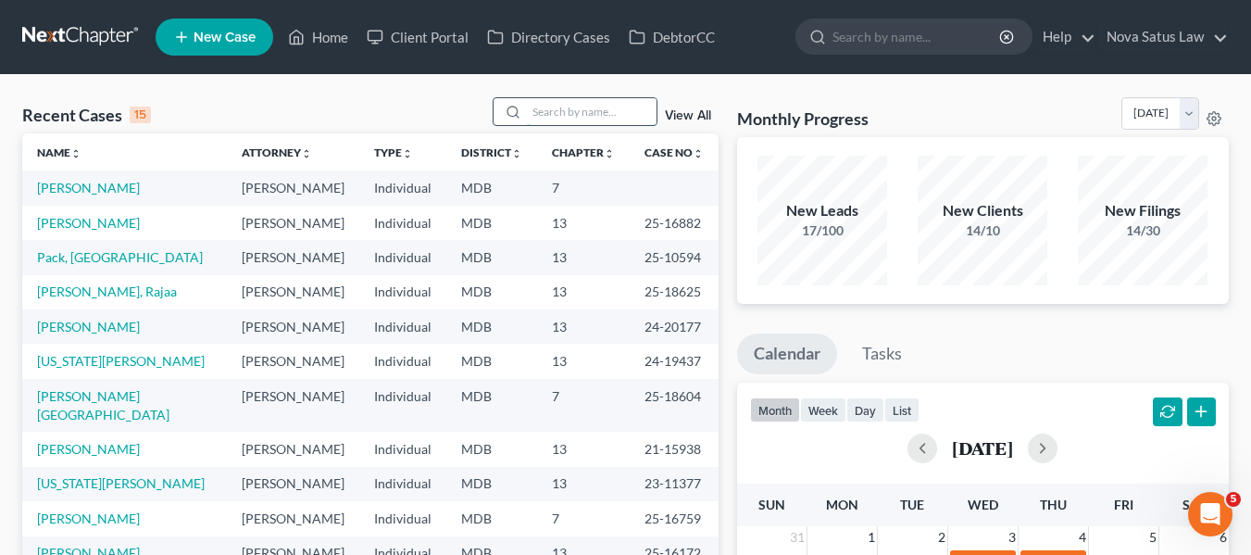
click at [587, 103] on input "search" at bounding box center [592, 111] width 130 height 27
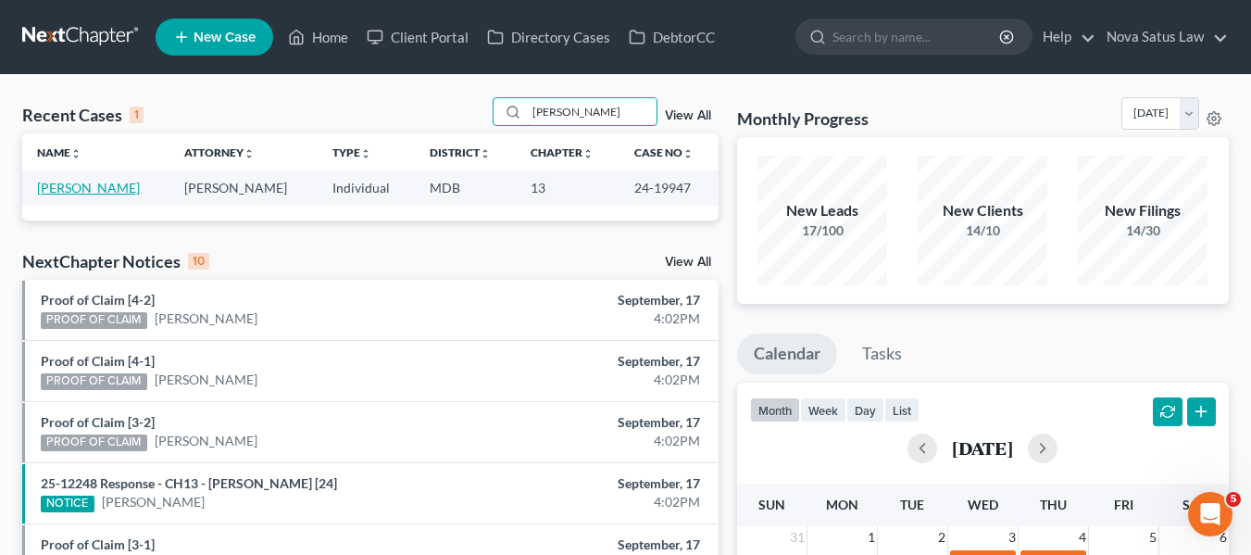
type input "[PERSON_NAME]"
click at [70, 187] on link "[PERSON_NAME]" at bounding box center [88, 188] width 103 height 16
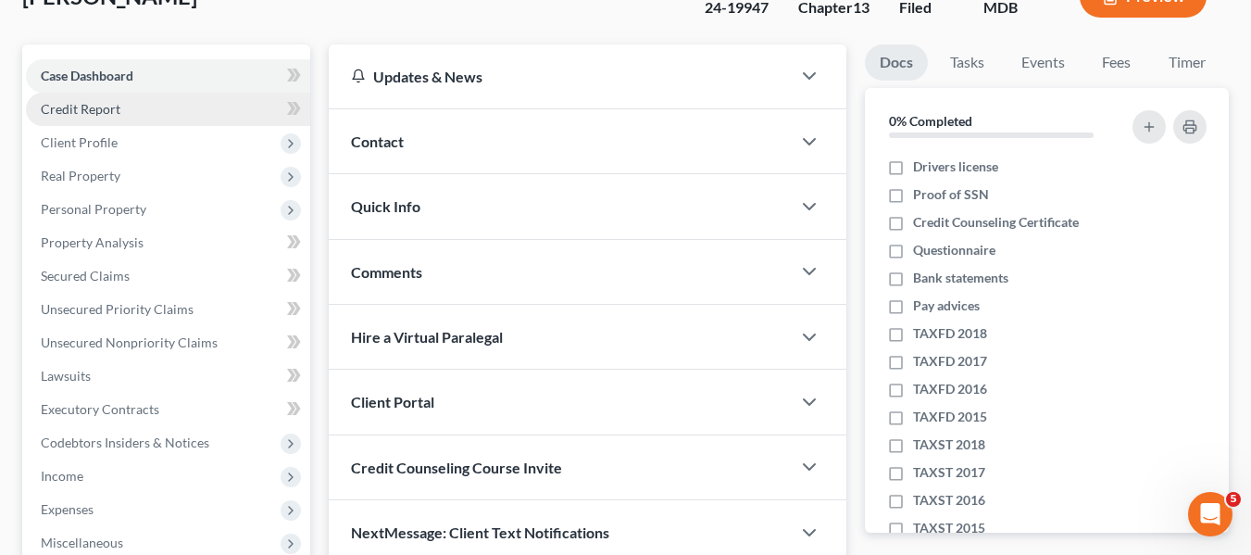
scroll to position [134, 0]
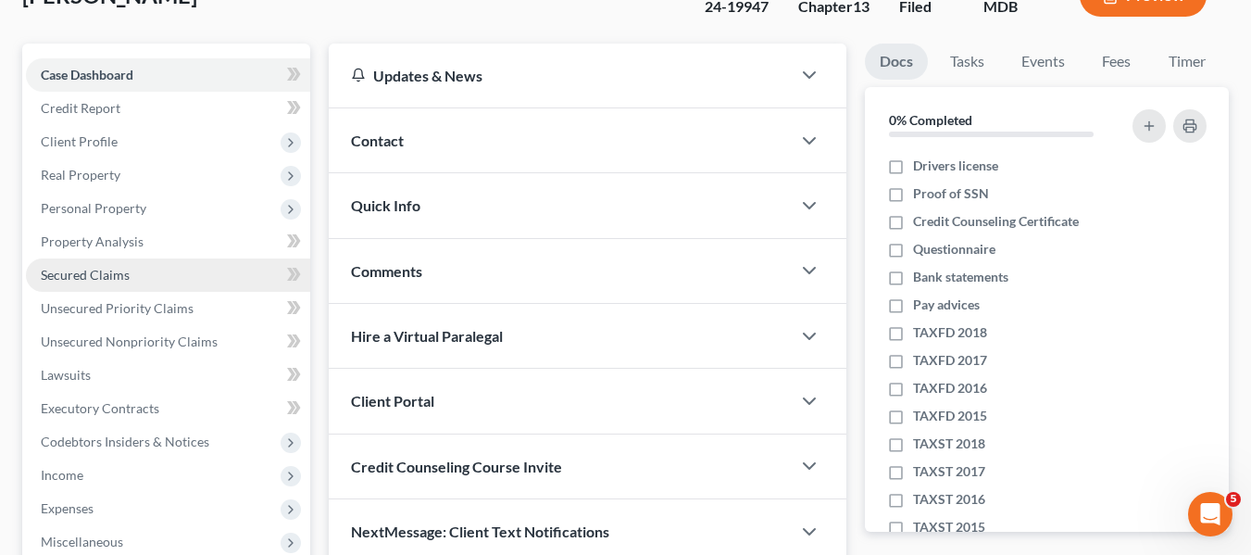
click at [90, 273] on span "Secured Claims" at bounding box center [85, 275] width 89 height 16
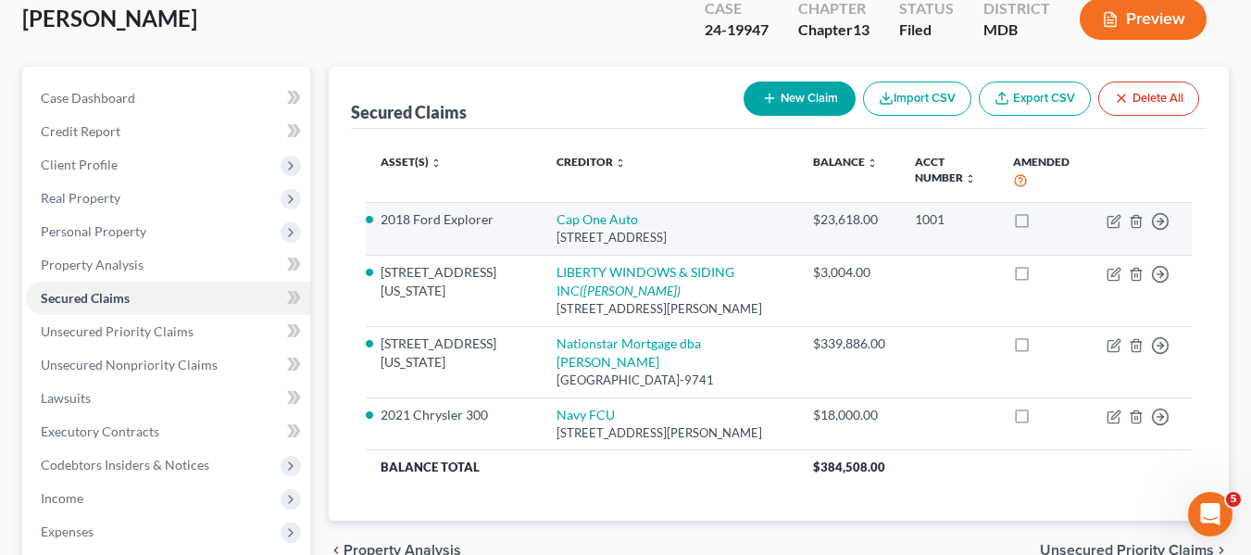
scroll to position [112, 0]
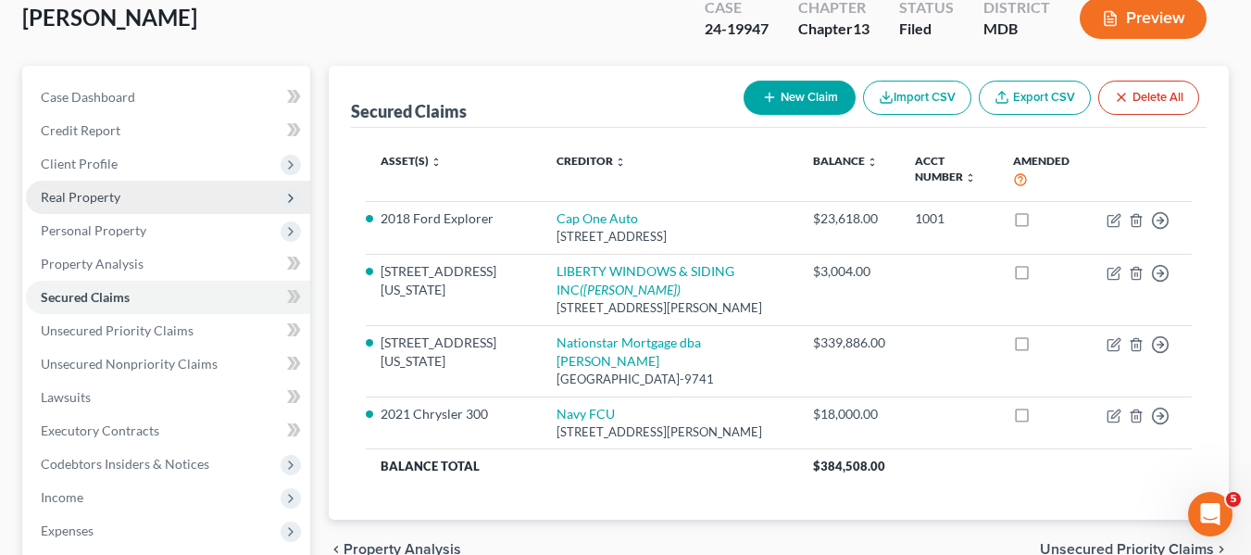
click at [123, 198] on span "Real Property" at bounding box center [168, 197] width 284 height 33
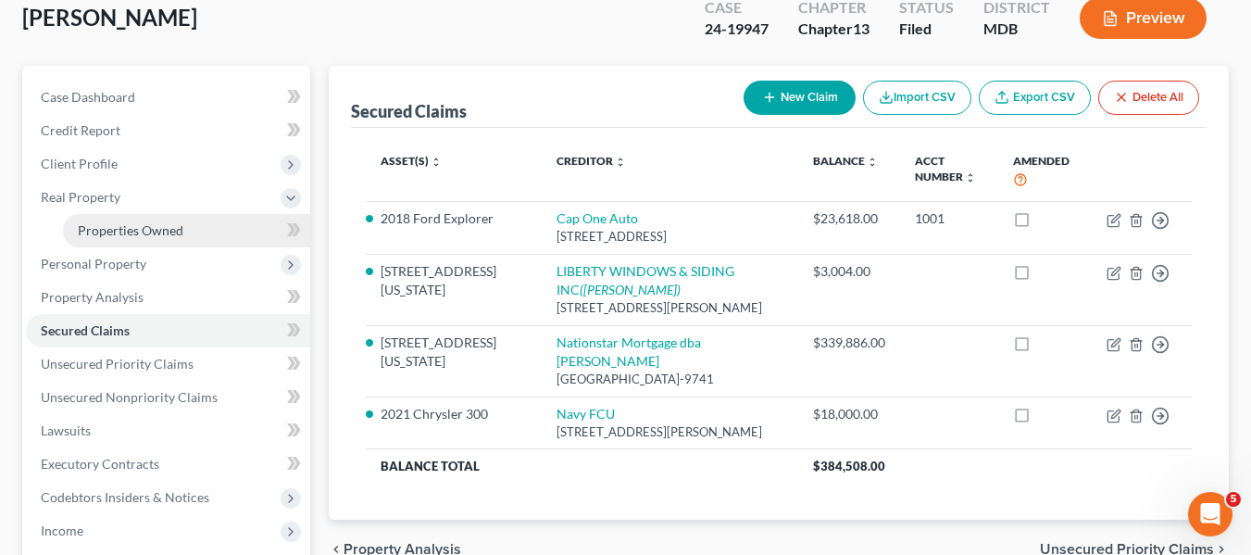
click at [131, 226] on span "Properties Owned" at bounding box center [131, 230] width 106 height 16
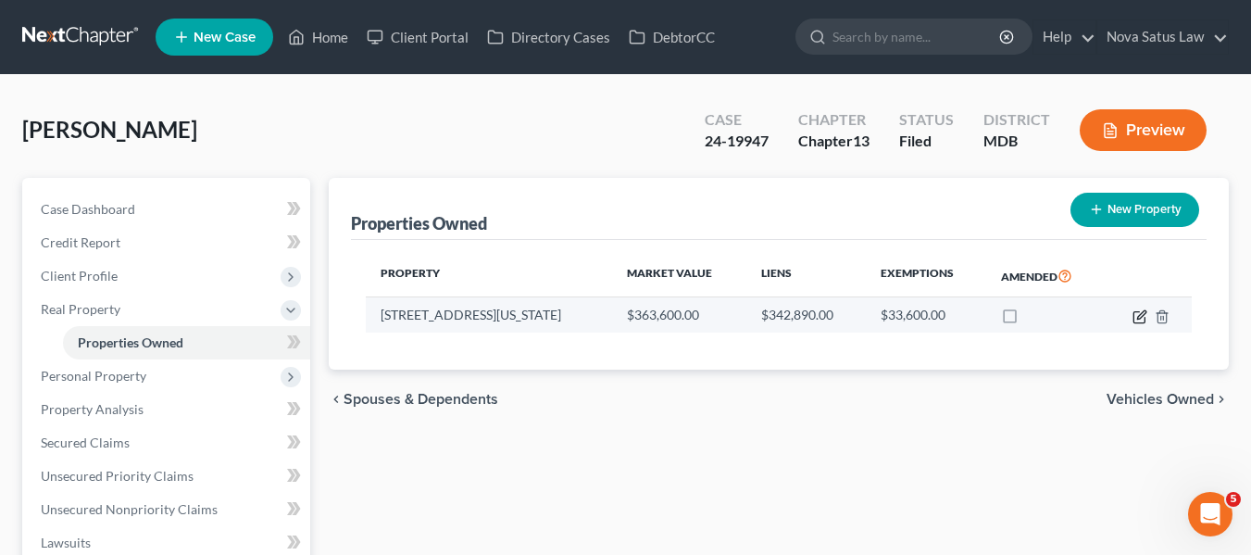
click at [1141, 313] on icon "button" at bounding box center [1141, 314] width 8 height 8
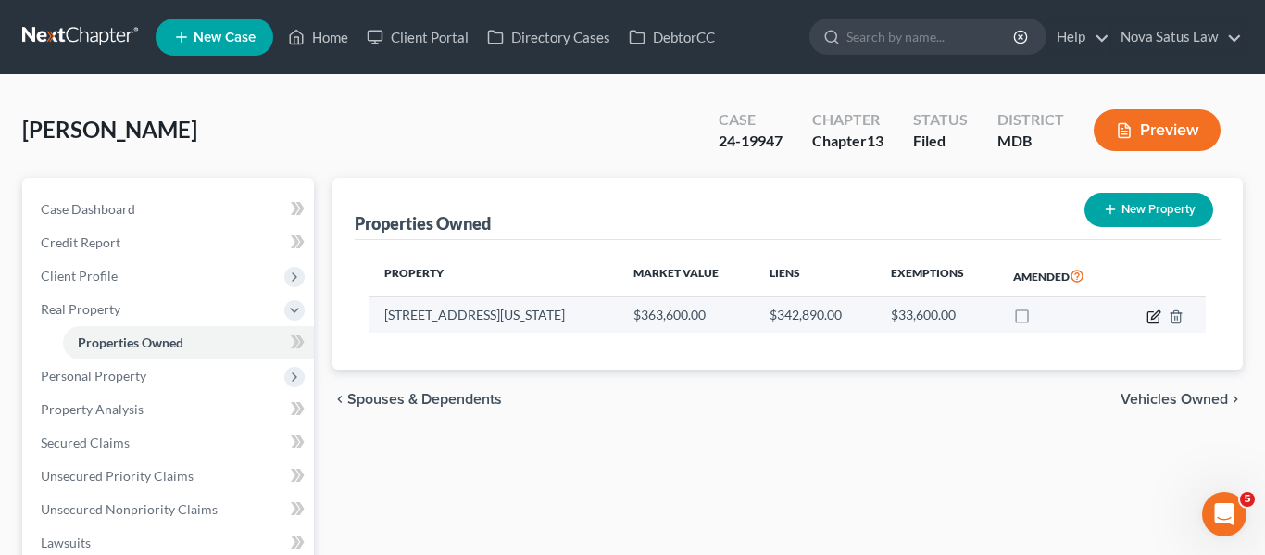
select select "21"
select select "3"
select select "1"
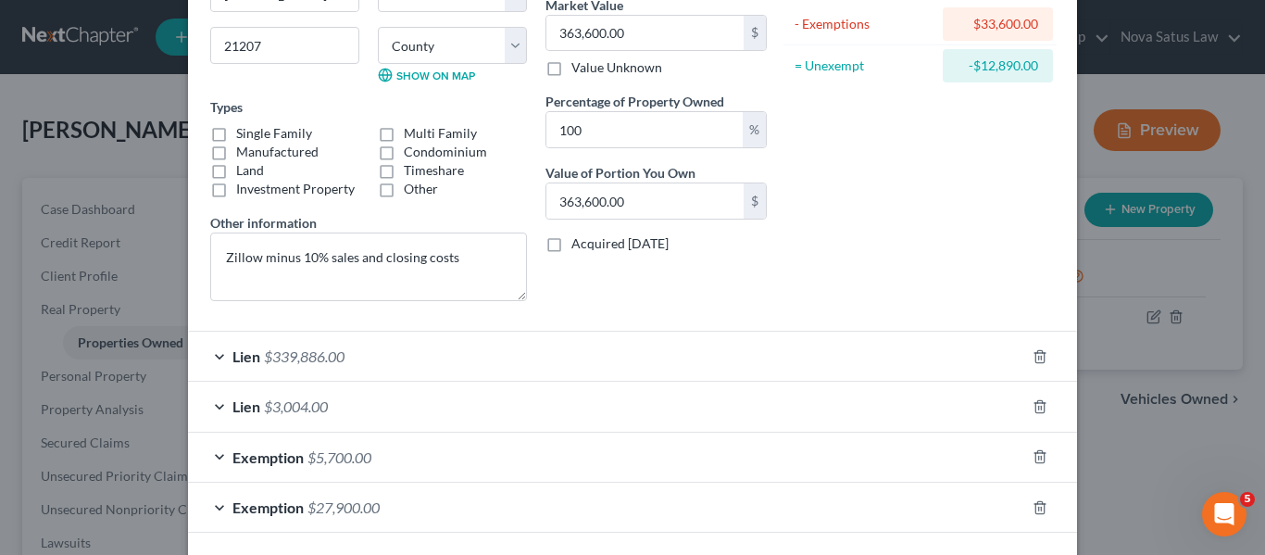
scroll to position [312, 0]
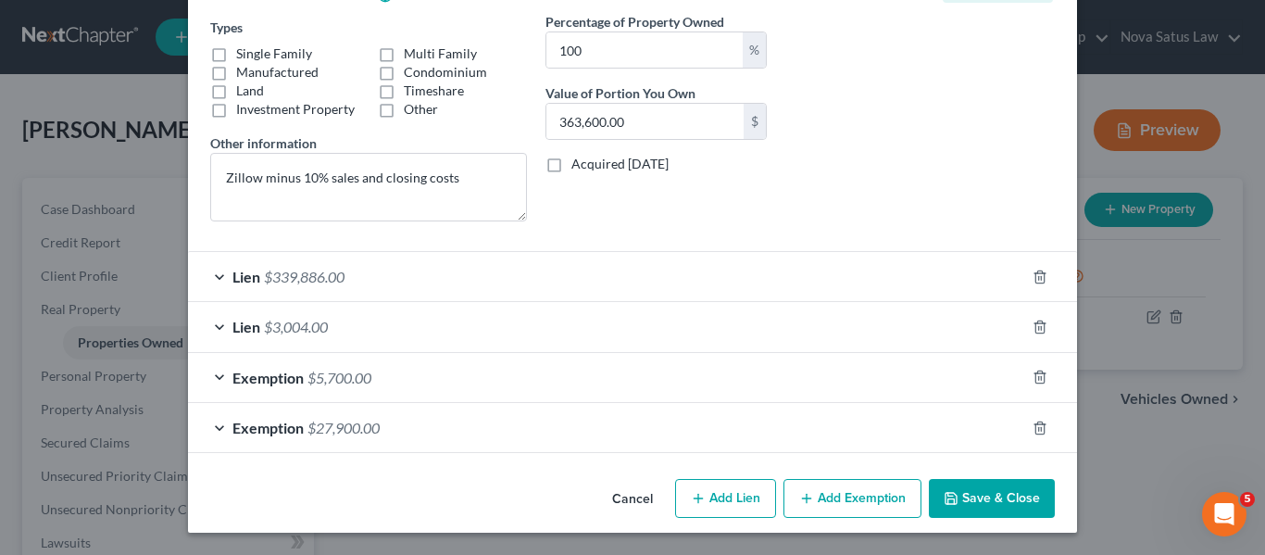
click at [245, 422] on span "Exemption" at bounding box center [267, 428] width 71 height 18
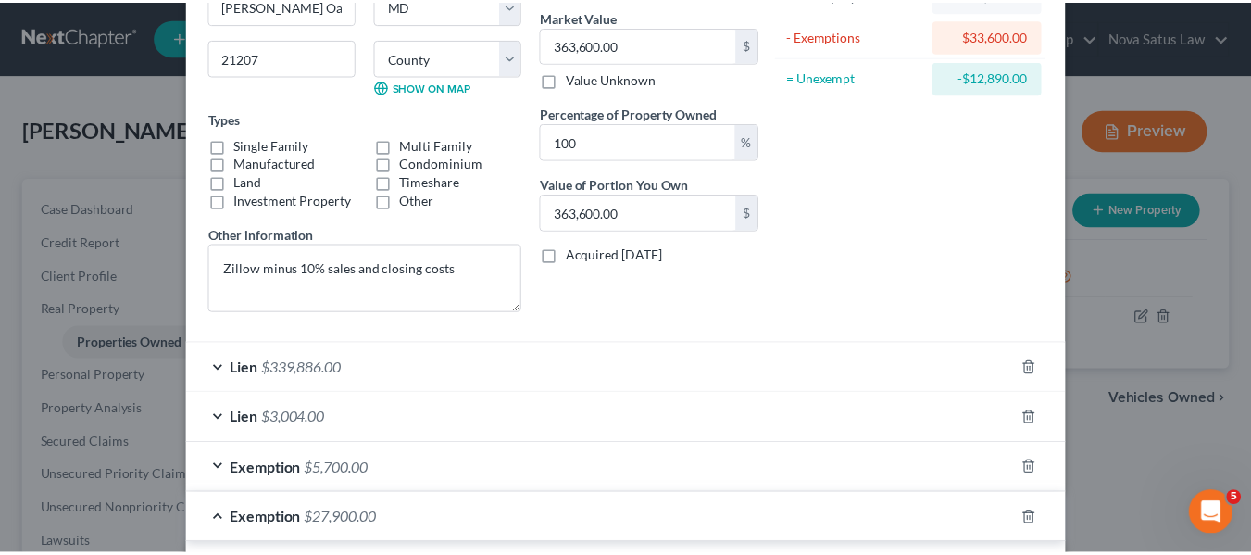
scroll to position [0, 0]
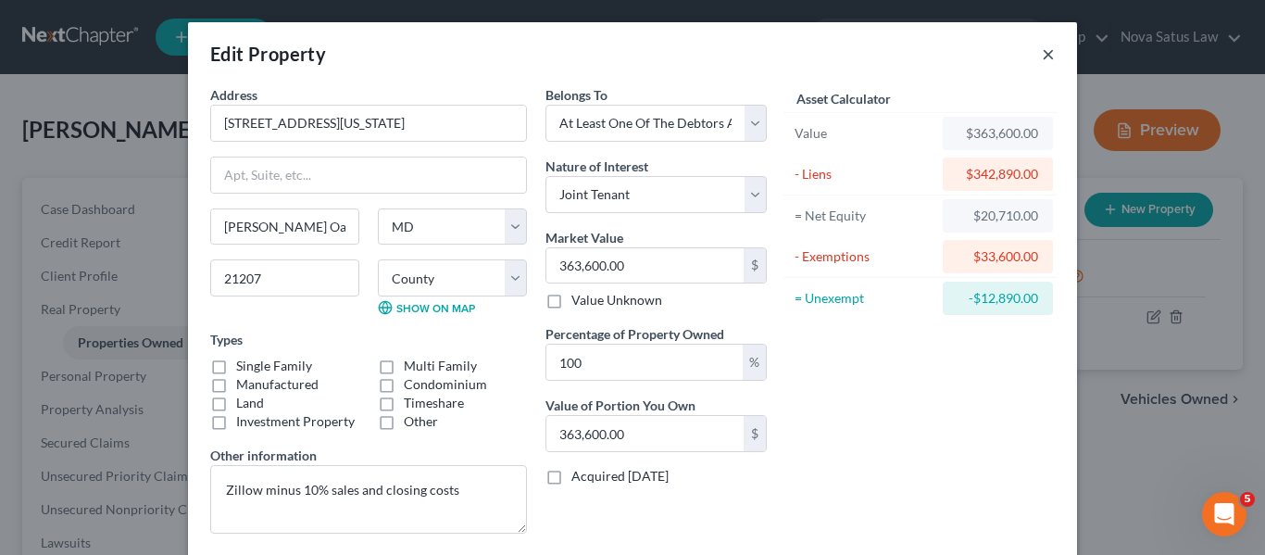
click at [1042, 56] on button "×" at bounding box center [1048, 54] width 13 height 22
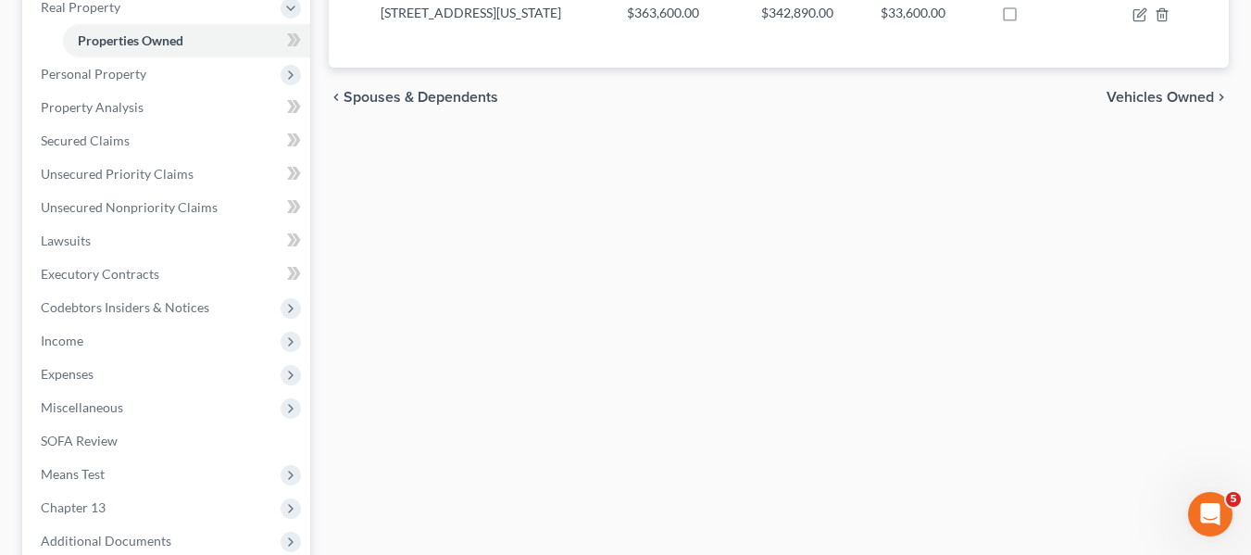
scroll to position [303, 0]
click at [91, 330] on span "Income" at bounding box center [168, 339] width 284 height 33
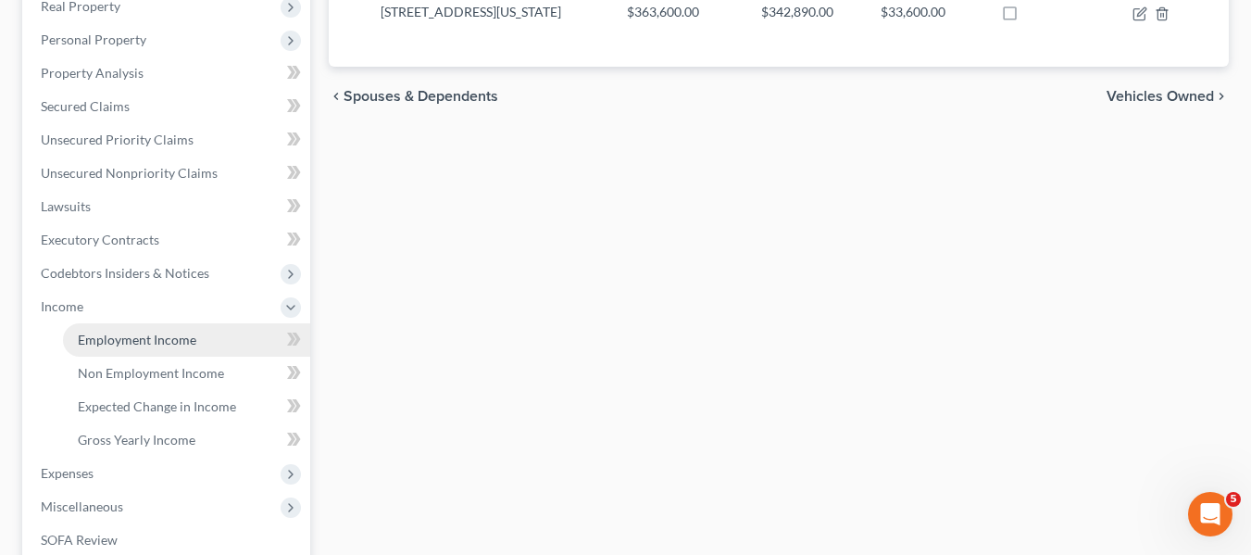
click at [97, 336] on span "Employment Income" at bounding box center [137, 339] width 119 height 16
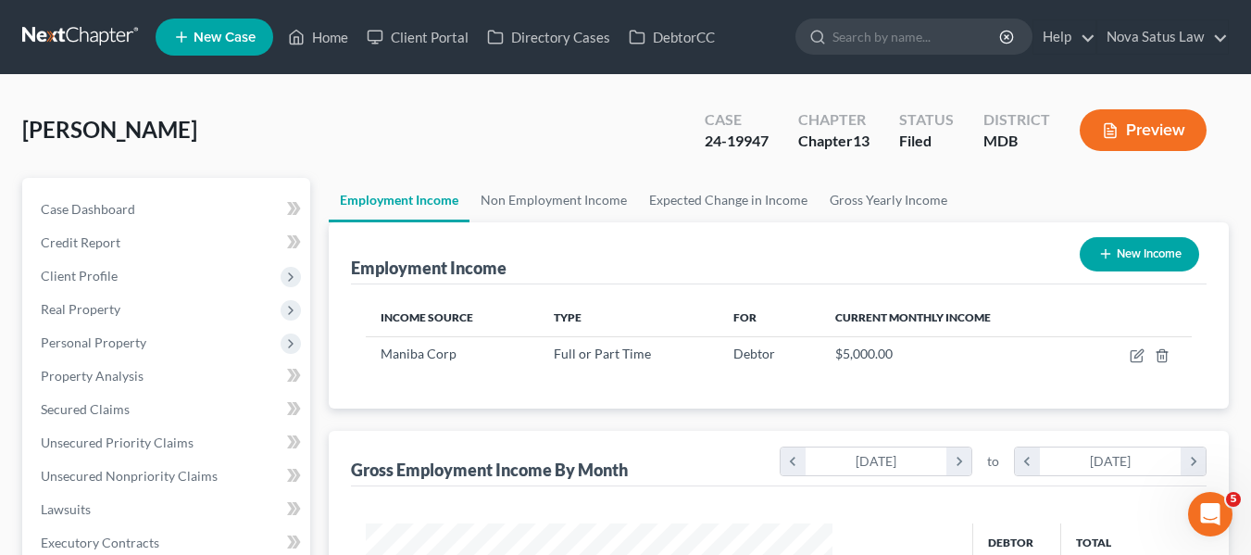
scroll to position [332, 504]
click at [541, 190] on link "Non Employment Income" at bounding box center [553, 200] width 169 height 44
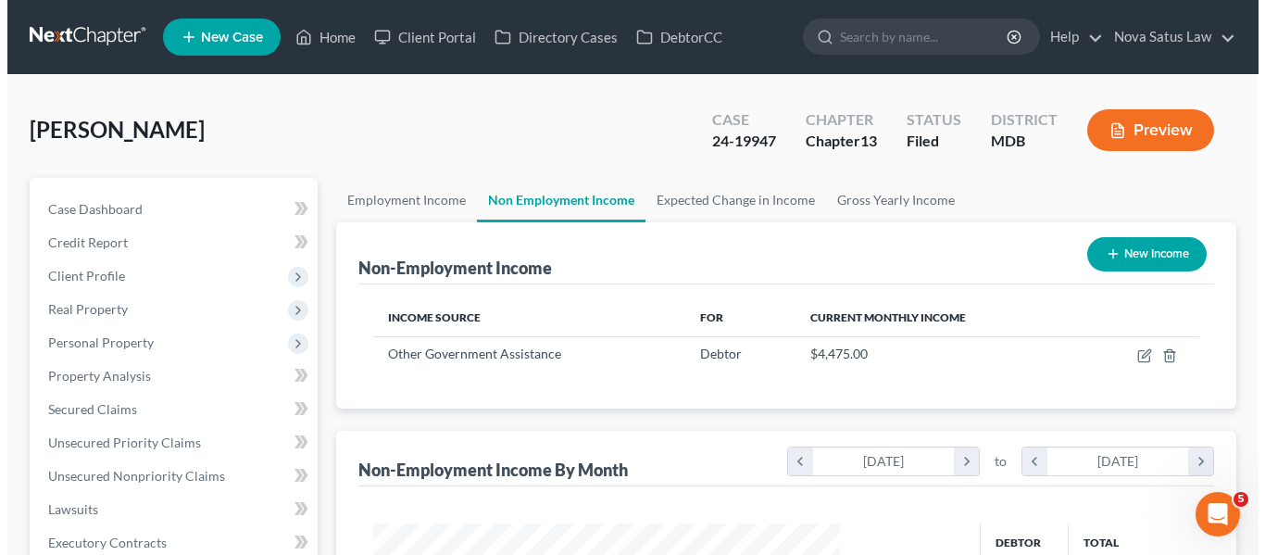
scroll to position [332, 504]
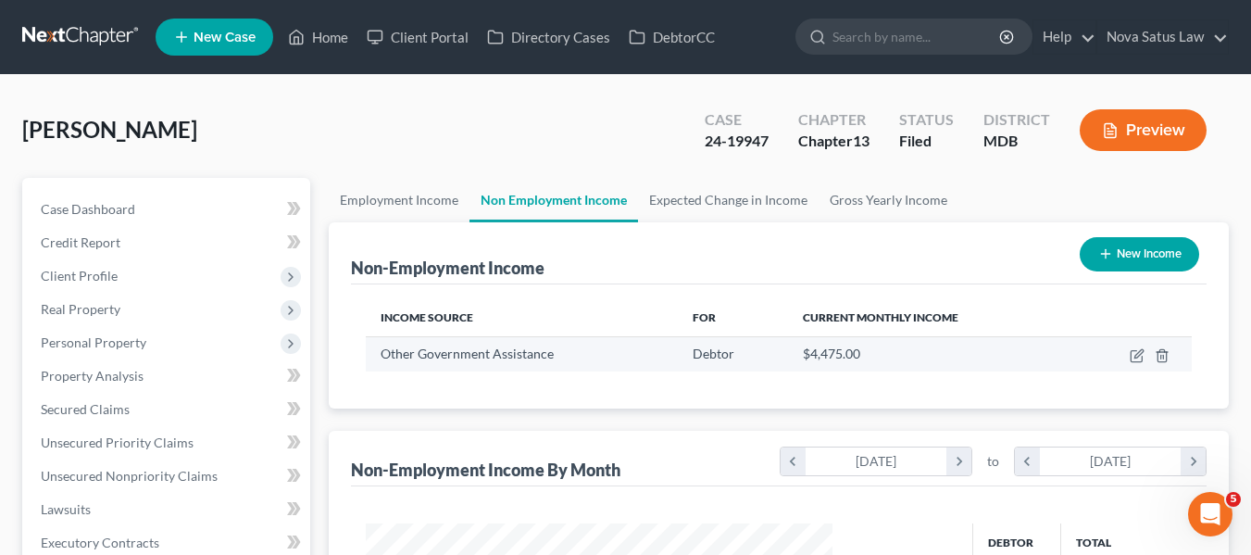
click at [1127, 352] on td at bounding box center [1132, 353] width 119 height 35
click at [1134, 356] on icon "button" at bounding box center [1137, 355] width 15 height 15
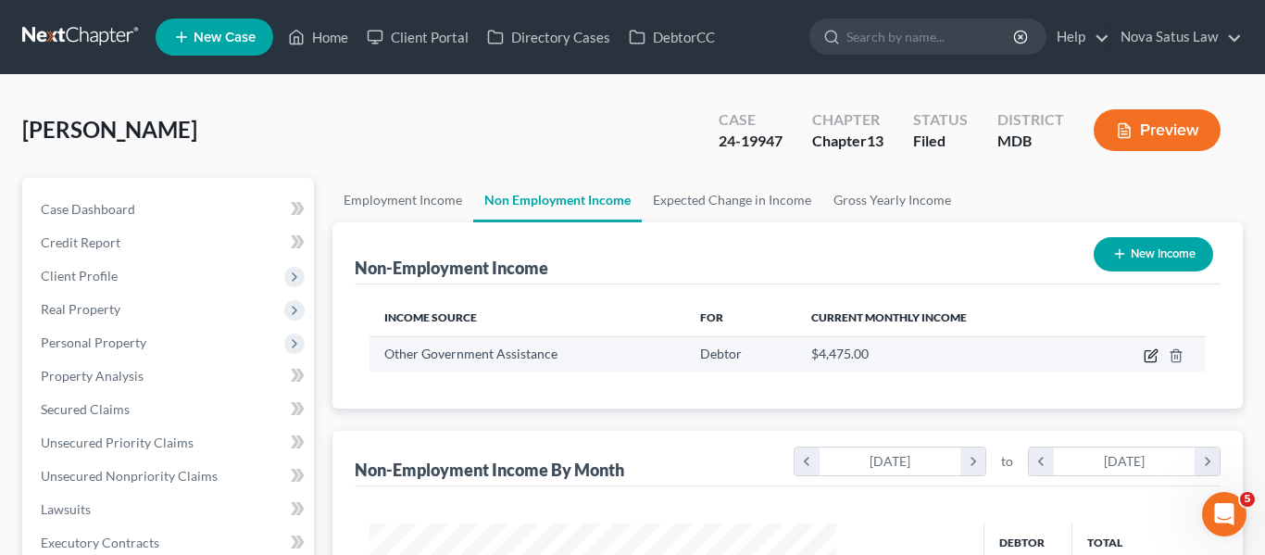
scroll to position [332, 510]
select select "5"
select select "0"
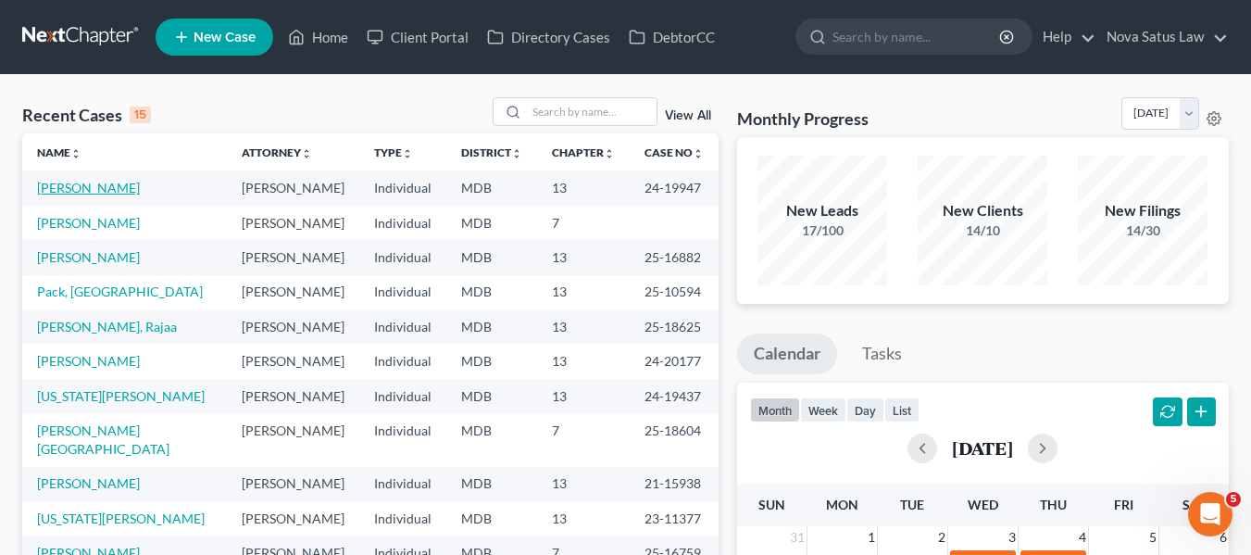
click at [76, 184] on link "[PERSON_NAME]" at bounding box center [88, 188] width 103 height 16
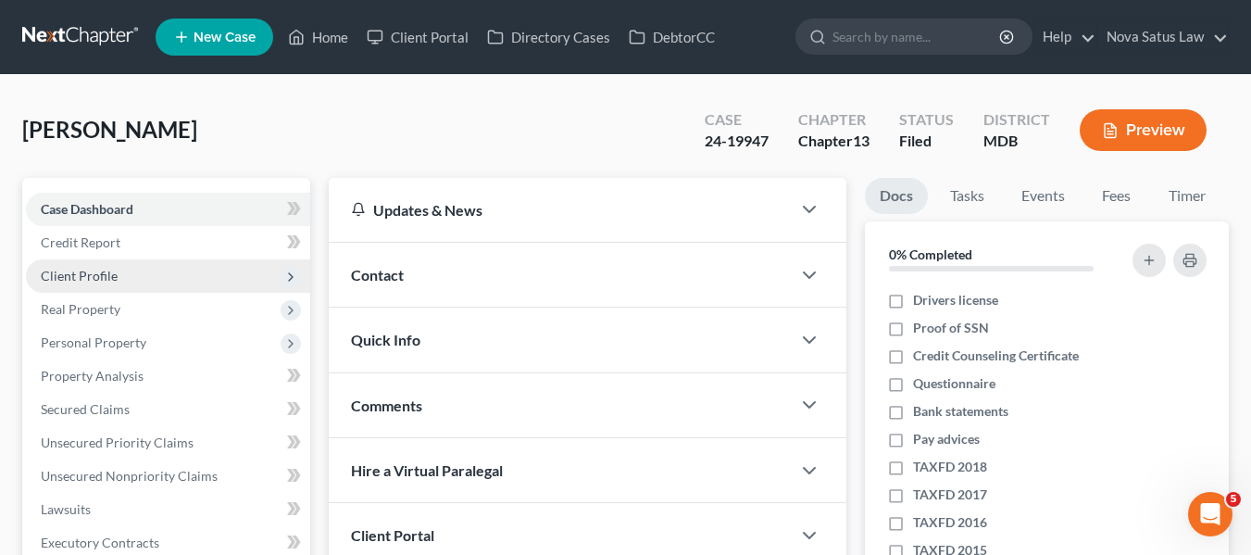
click at [91, 287] on span "Client Profile" at bounding box center [168, 275] width 284 height 33
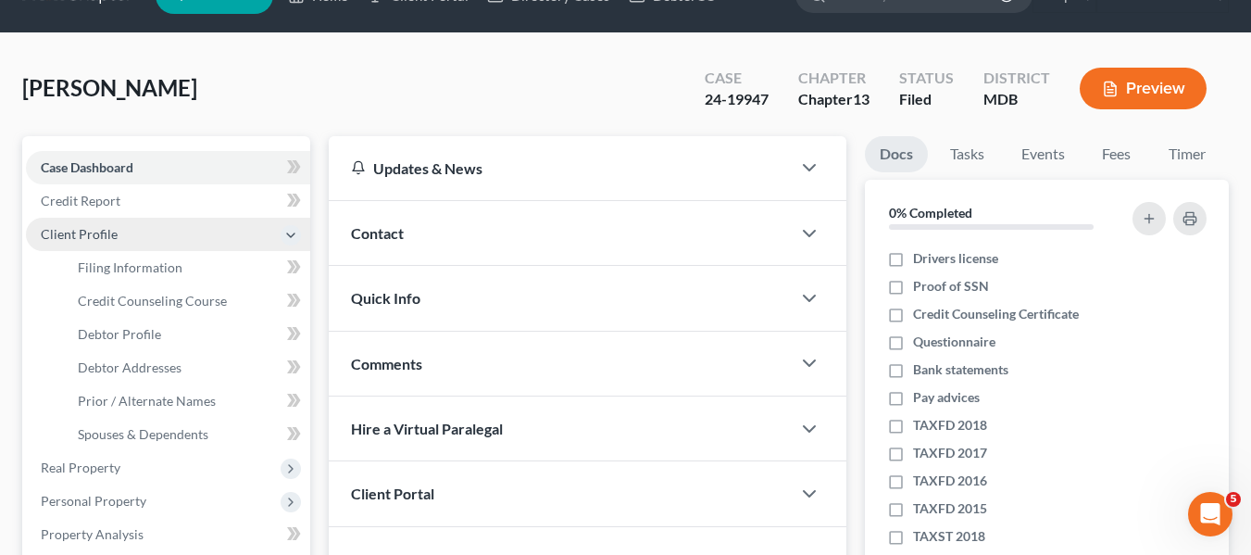
scroll to position [43, 0]
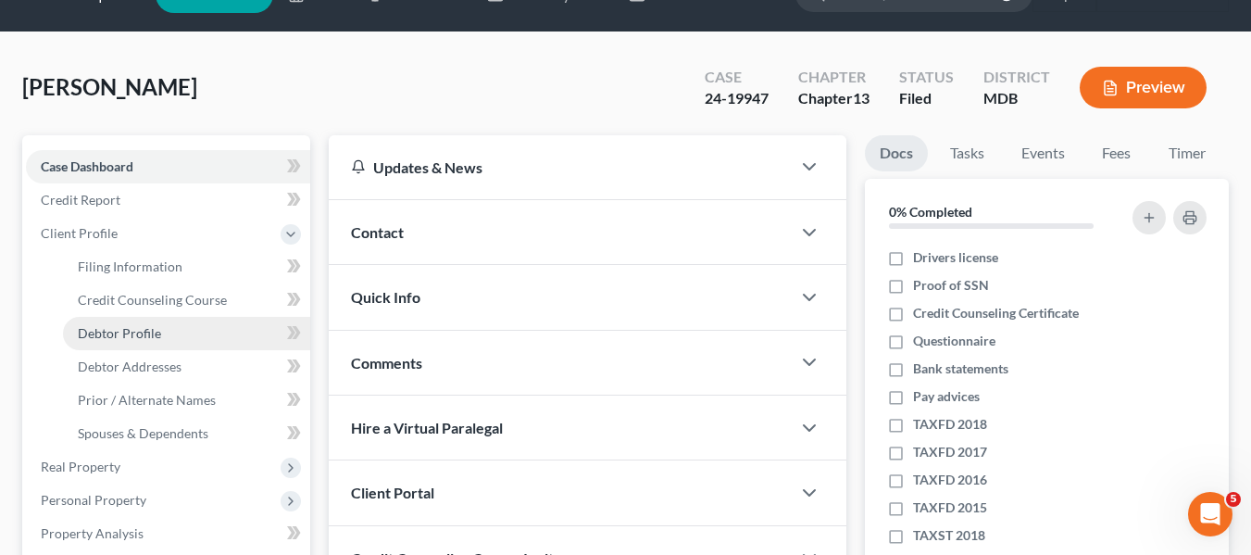
click at [106, 335] on span "Debtor Profile" at bounding box center [119, 333] width 83 height 16
select select "1"
select select "6"
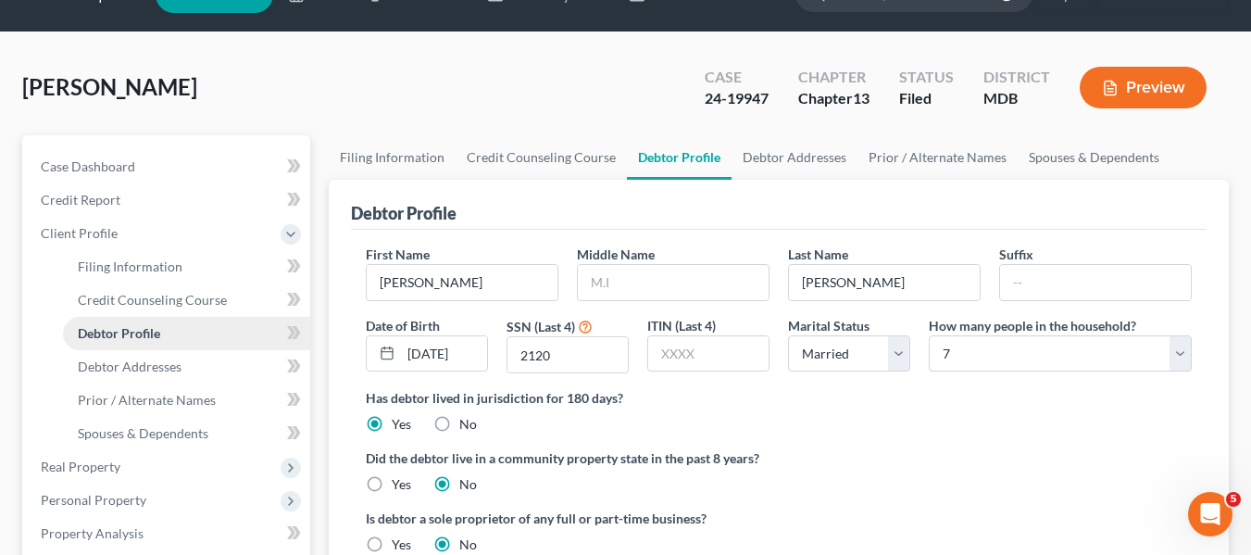
radio input "true"
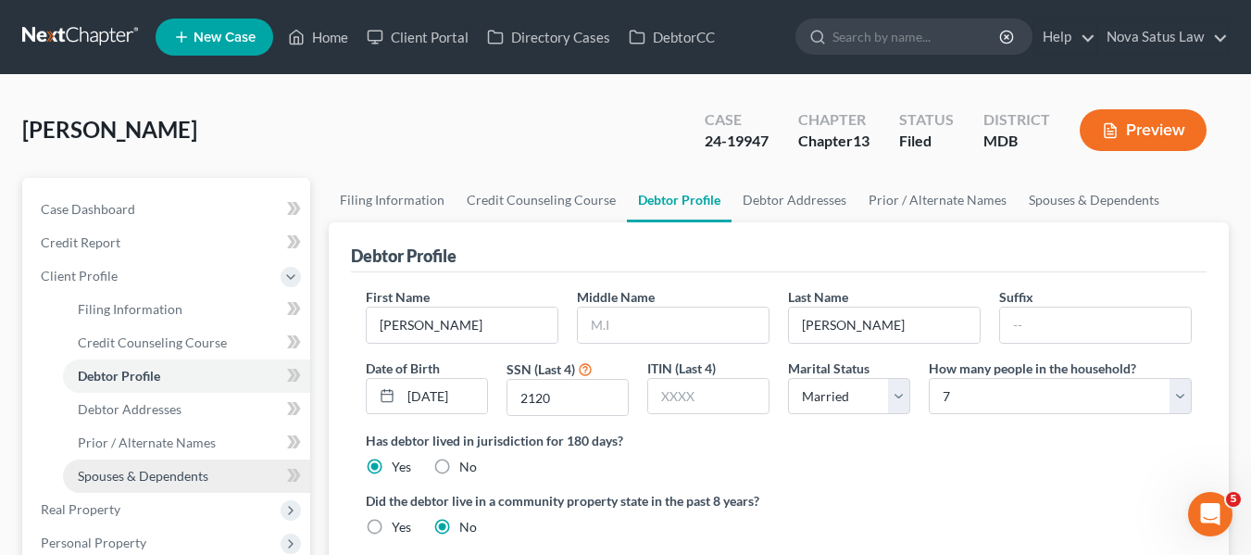
click at [169, 477] on span "Spouses & Dependents" at bounding box center [143, 476] width 131 height 16
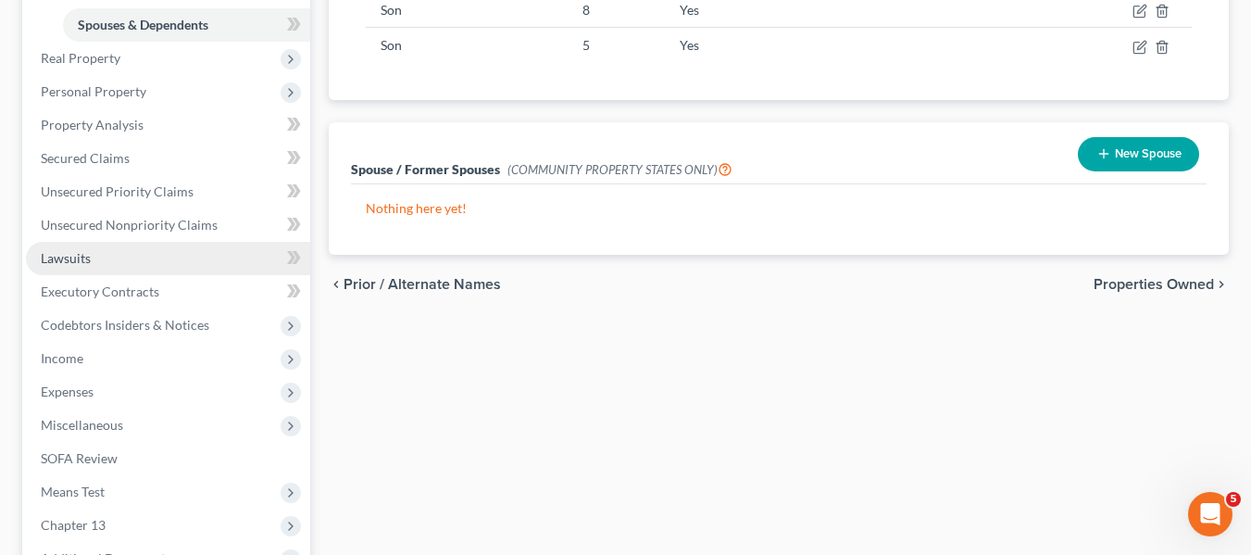
scroll to position [452, 0]
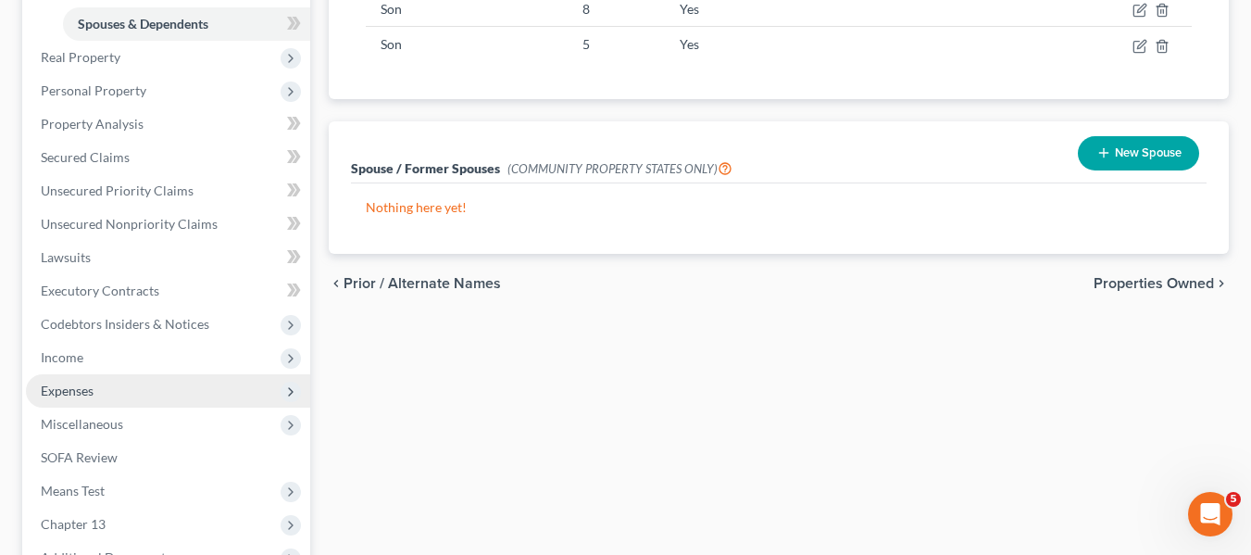
click at [106, 390] on span "Expenses" at bounding box center [168, 390] width 284 height 33
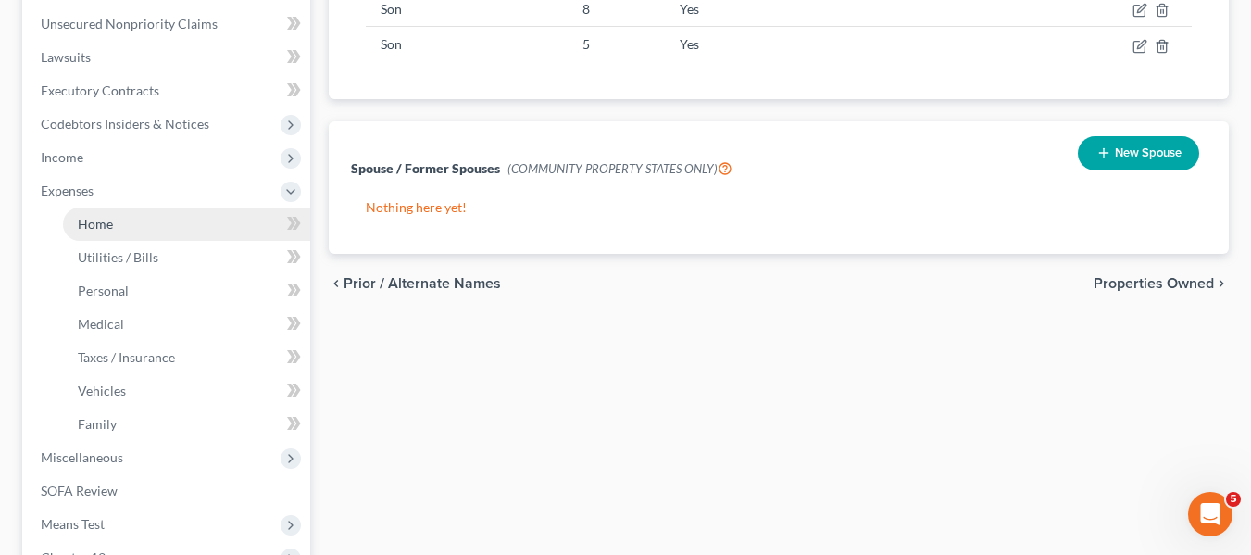
click at [110, 235] on link "Home" at bounding box center [186, 223] width 247 height 33
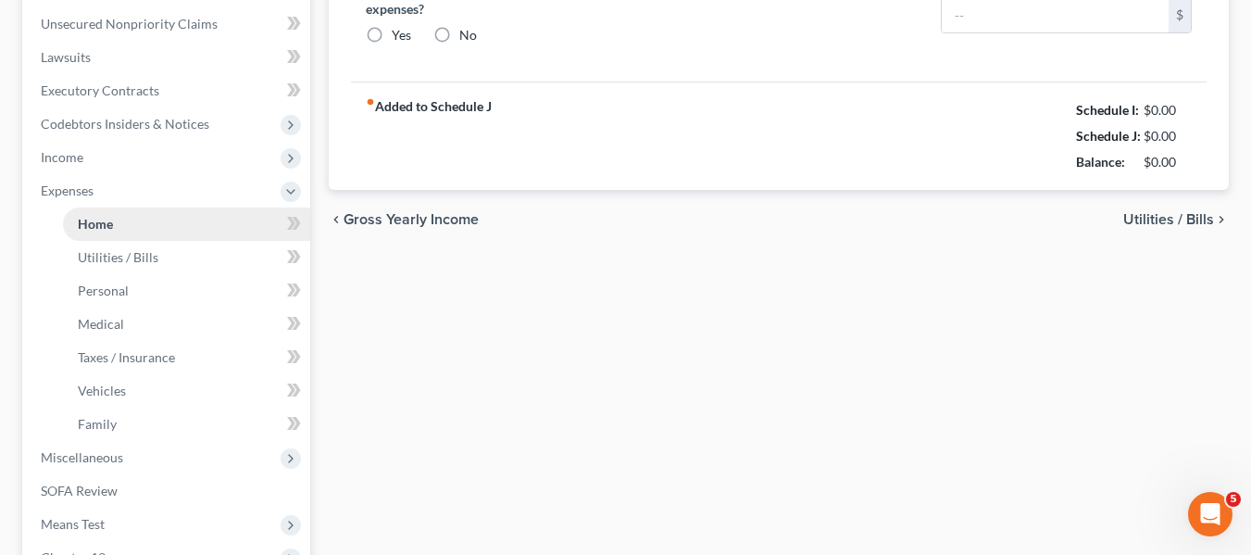
scroll to position [49, 0]
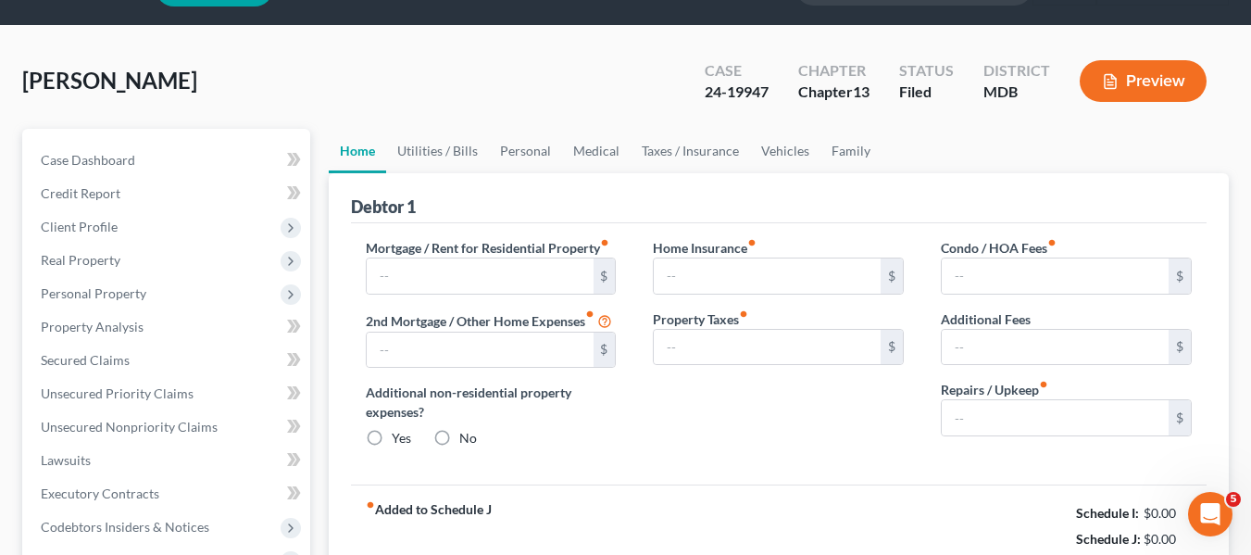
type input "2,050.00"
type input "0.00"
radio input "true"
type input "0.00"
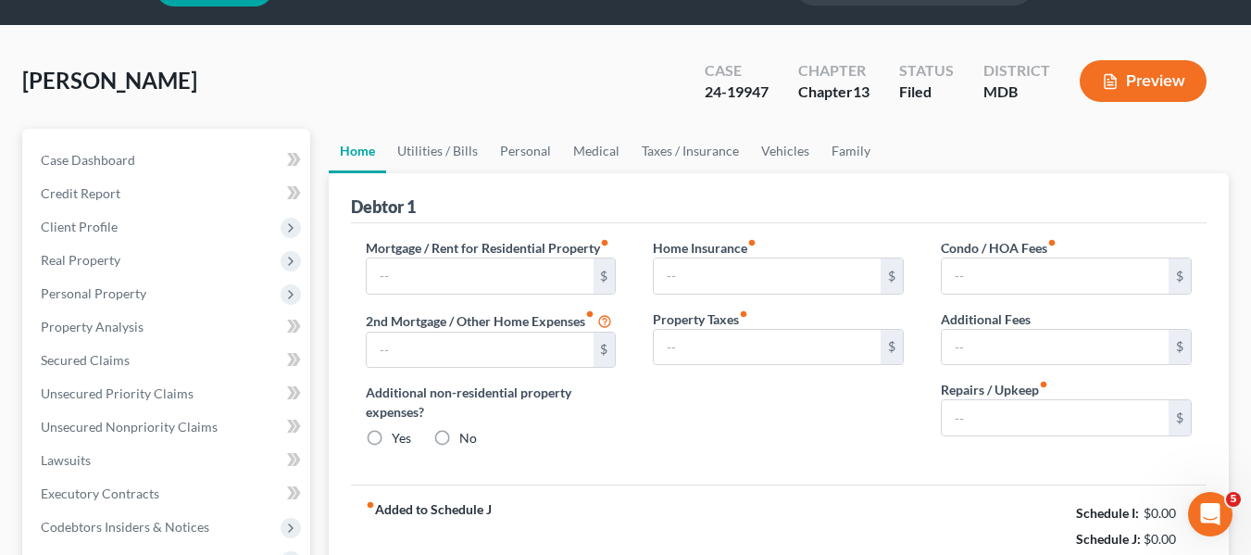
type input "0.00"
type input "200.00"
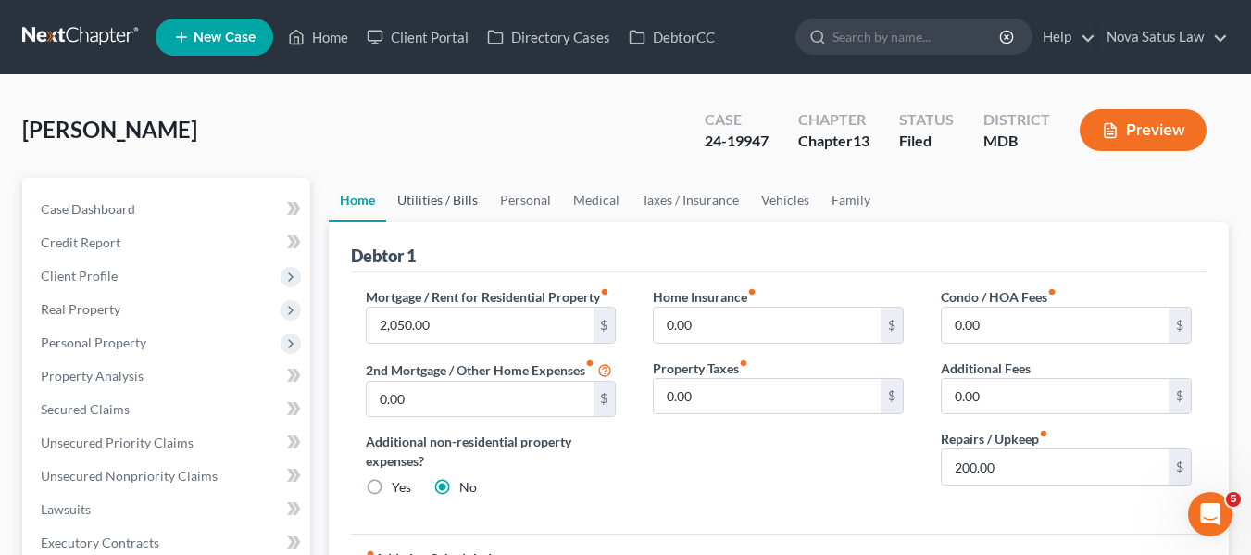
click at [433, 197] on link "Utilities / Bills" at bounding box center [437, 200] width 103 height 44
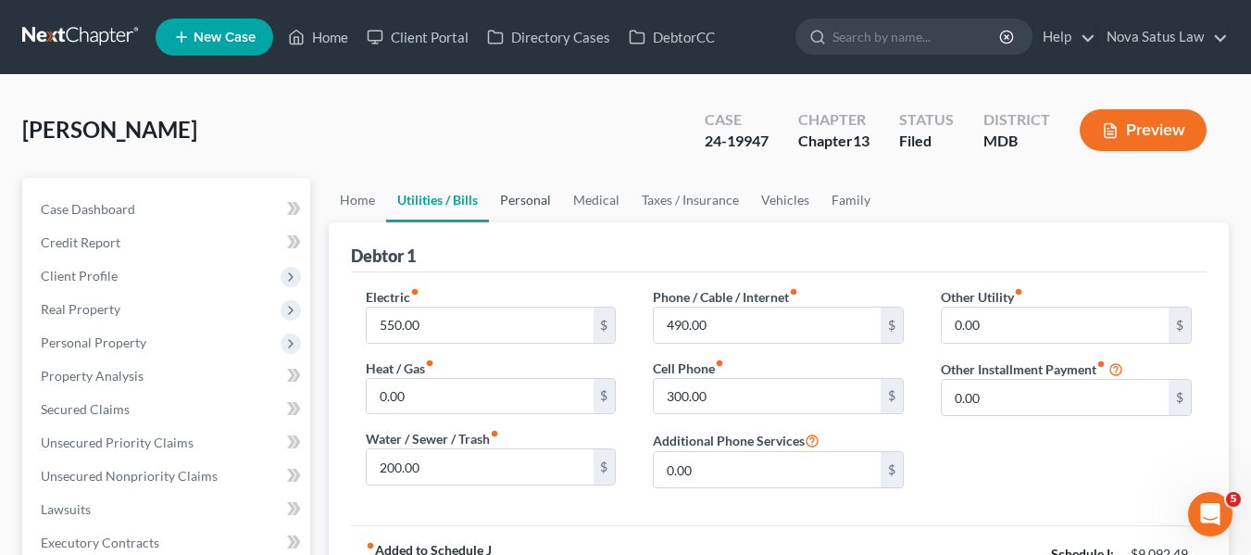
click at [525, 203] on link "Personal" at bounding box center [525, 200] width 73 height 44
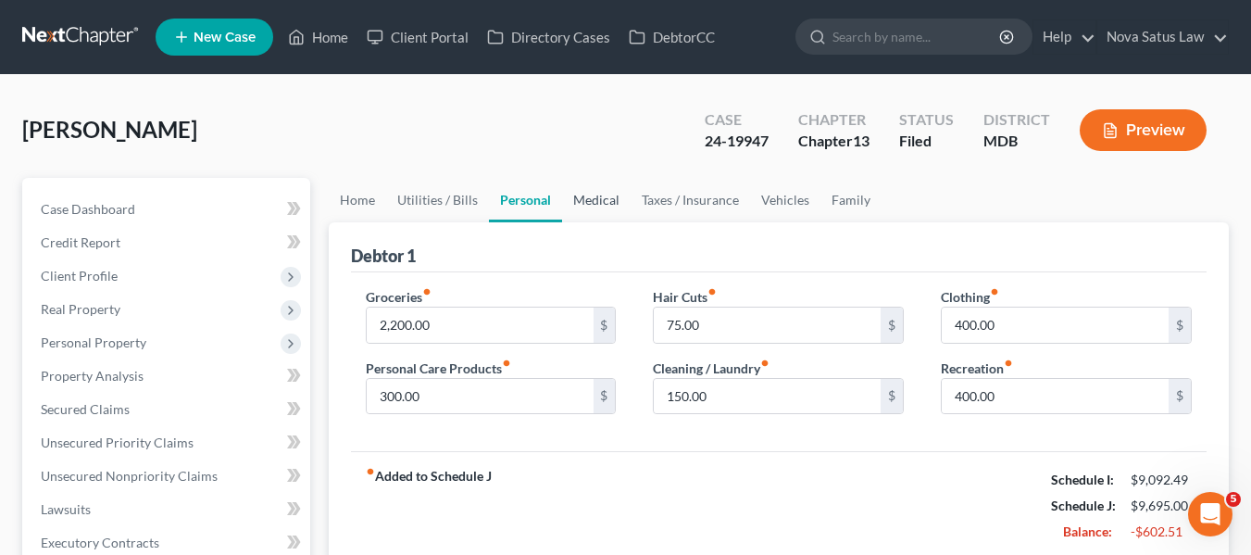
click at [588, 196] on link "Medical" at bounding box center [596, 200] width 69 height 44
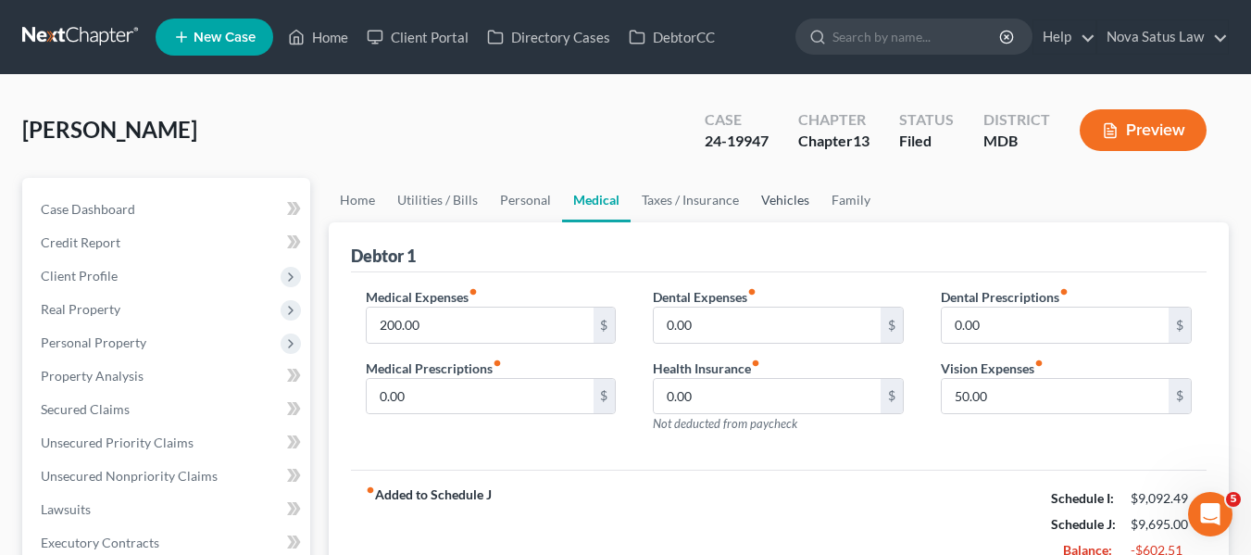
click at [763, 194] on link "Vehicles" at bounding box center [785, 200] width 70 height 44
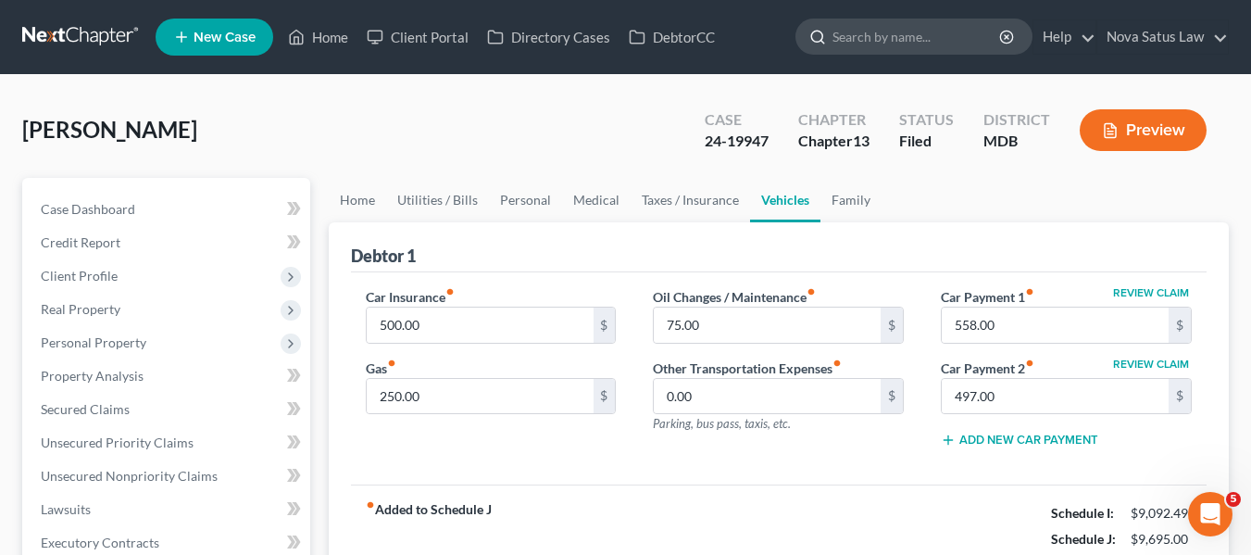
scroll to position [52, 0]
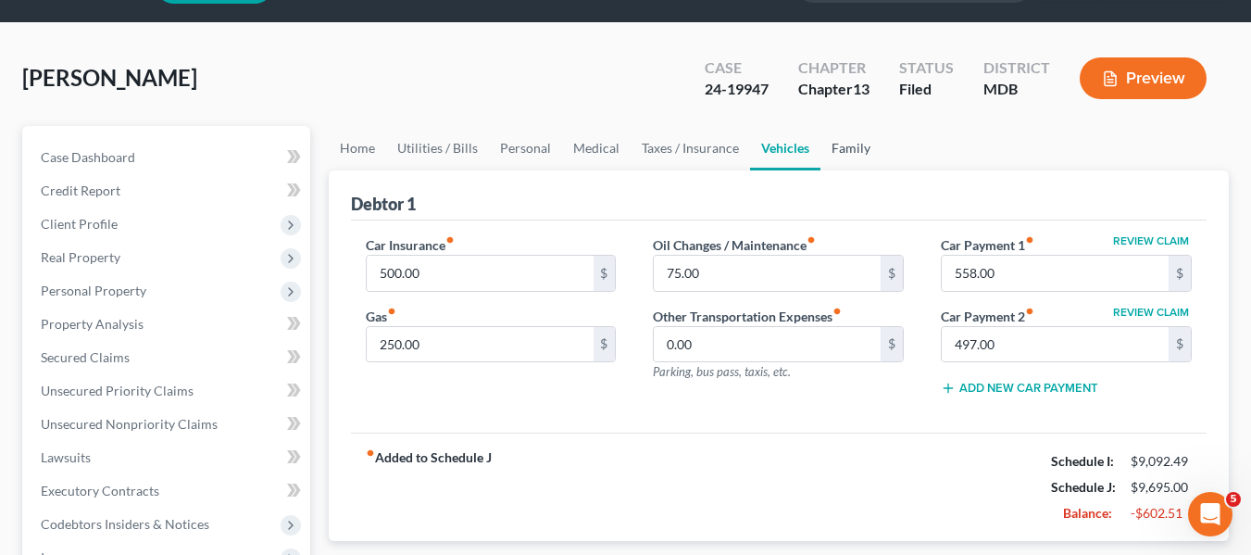
click at [857, 145] on link "Family" at bounding box center [850, 148] width 61 height 44
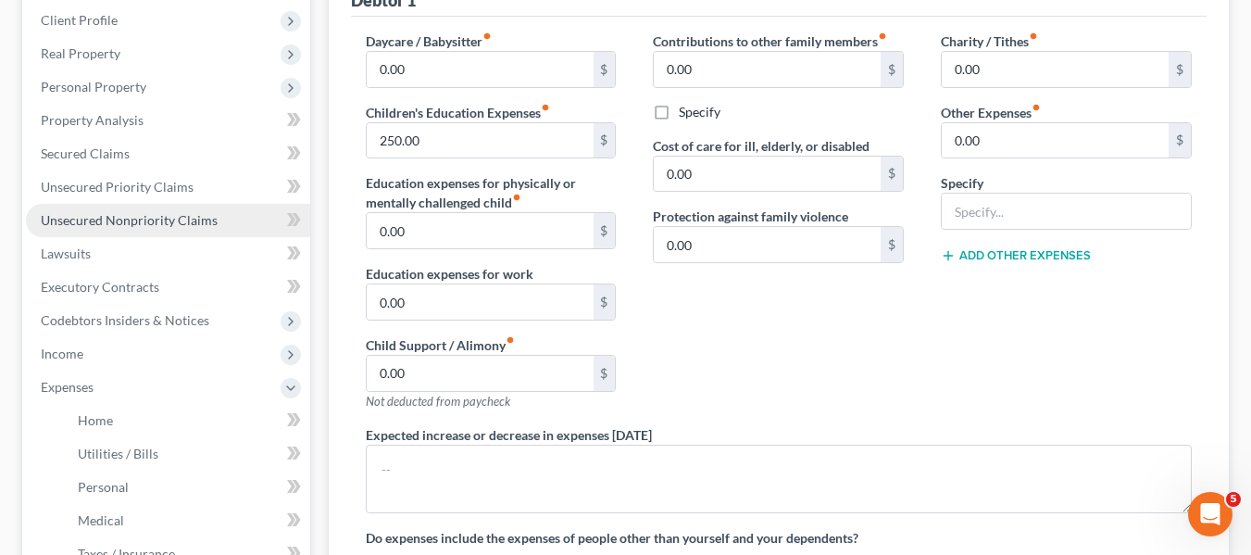
scroll to position [256, 0]
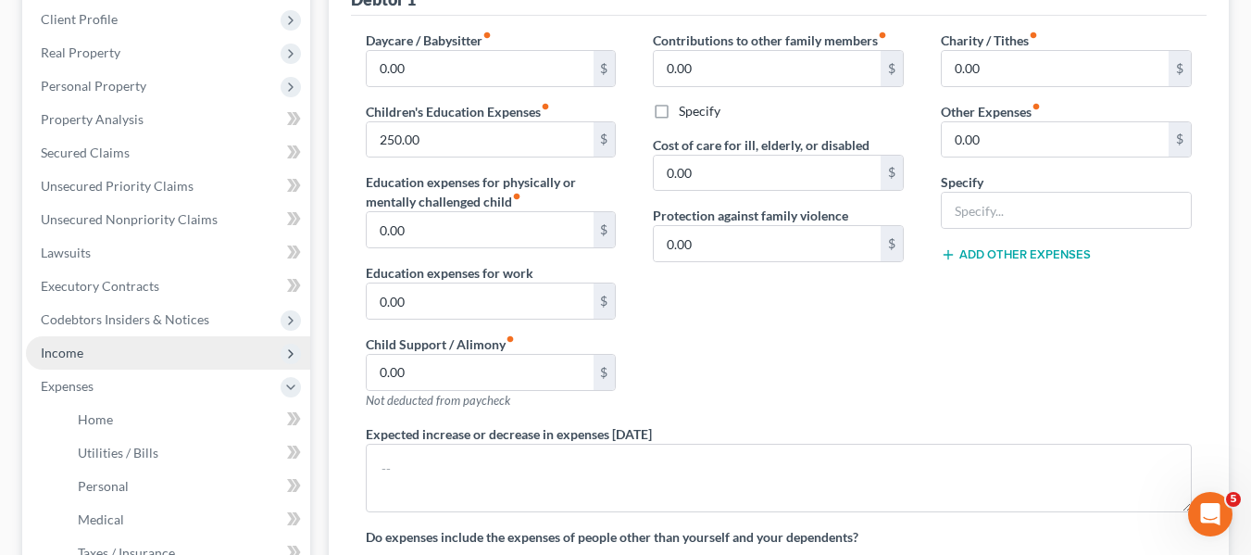
click at [115, 352] on span "Income" at bounding box center [168, 352] width 284 height 33
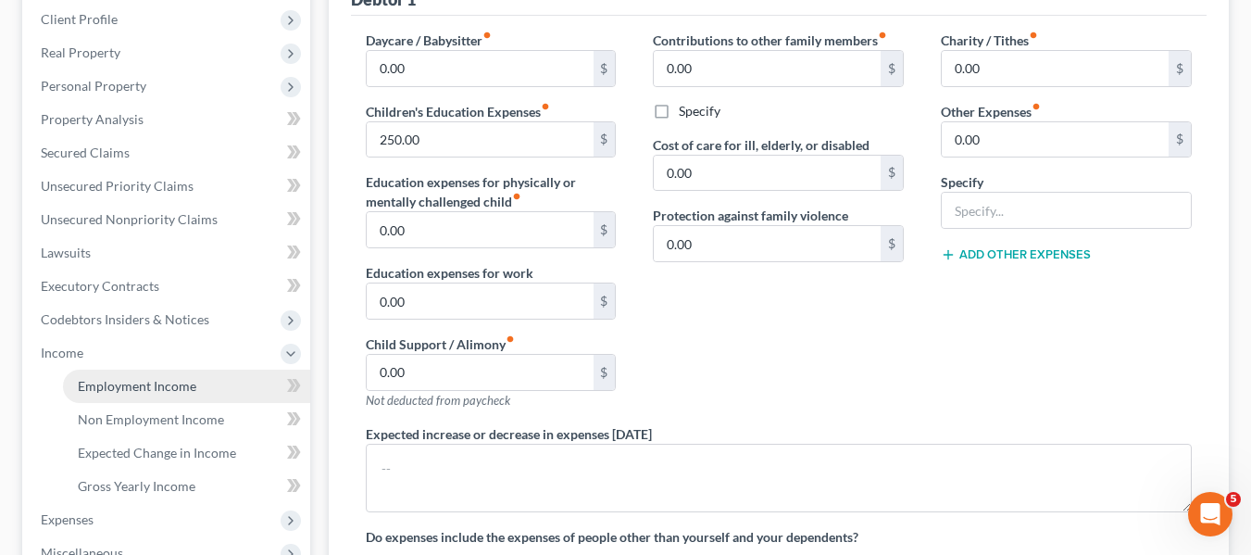
click at [130, 392] on span "Employment Income" at bounding box center [137, 386] width 119 height 16
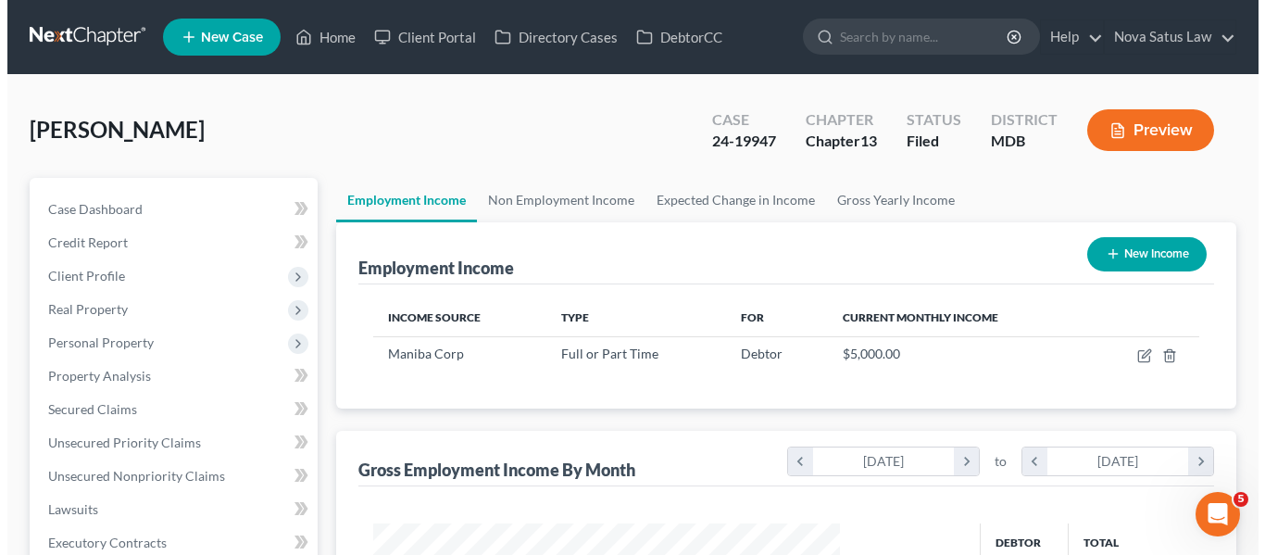
scroll to position [332, 504]
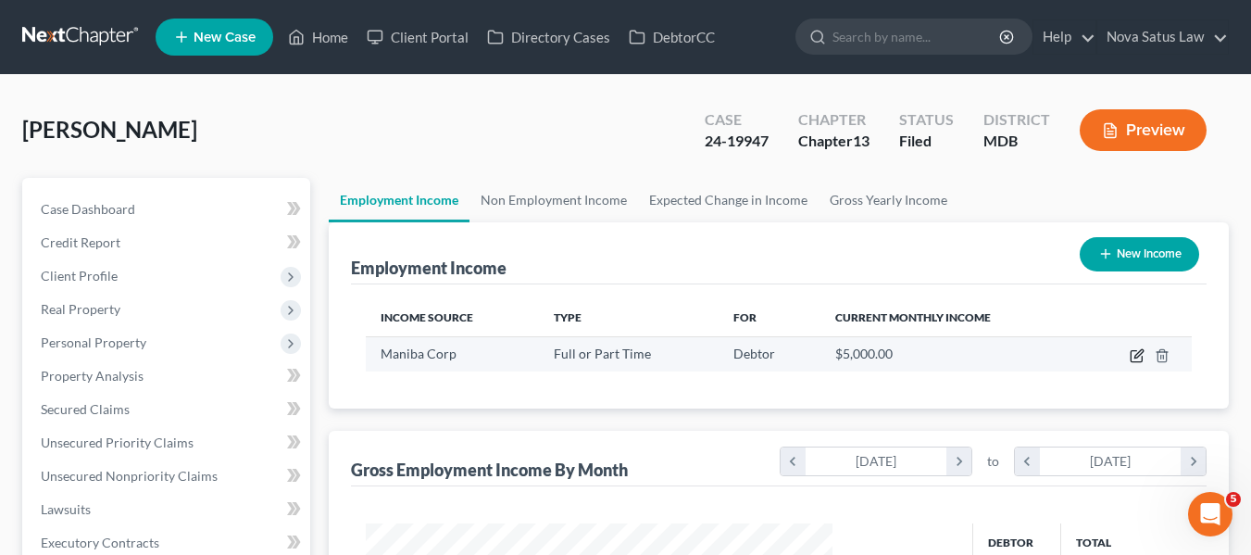
click at [1132, 356] on icon "button" at bounding box center [1137, 355] width 15 height 15
select select "0"
select select "21"
select select "2"
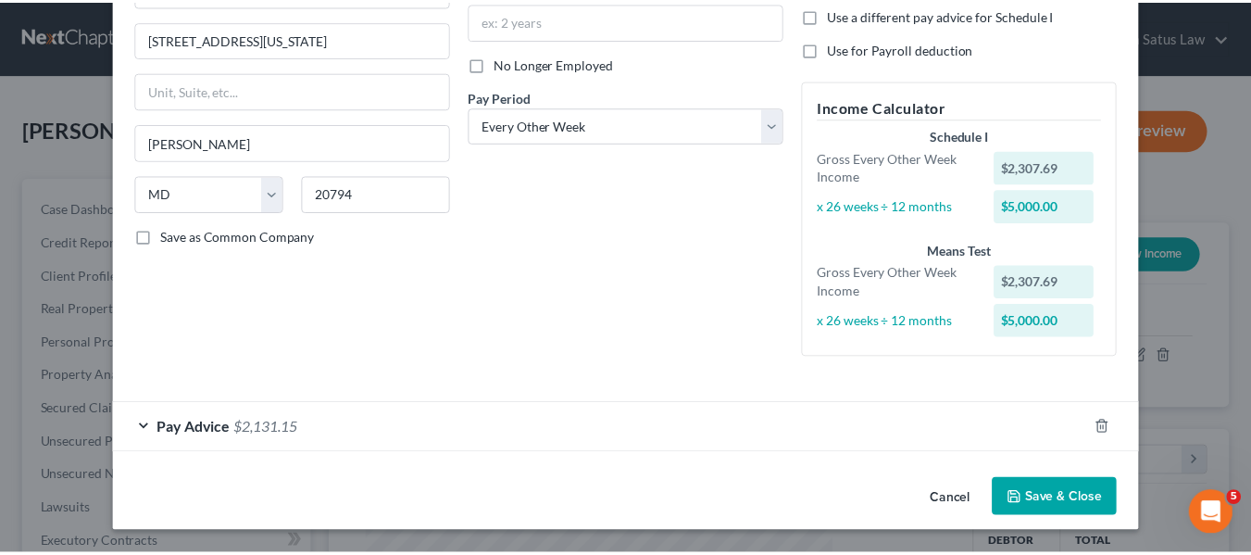
scroll to position [0, 0]
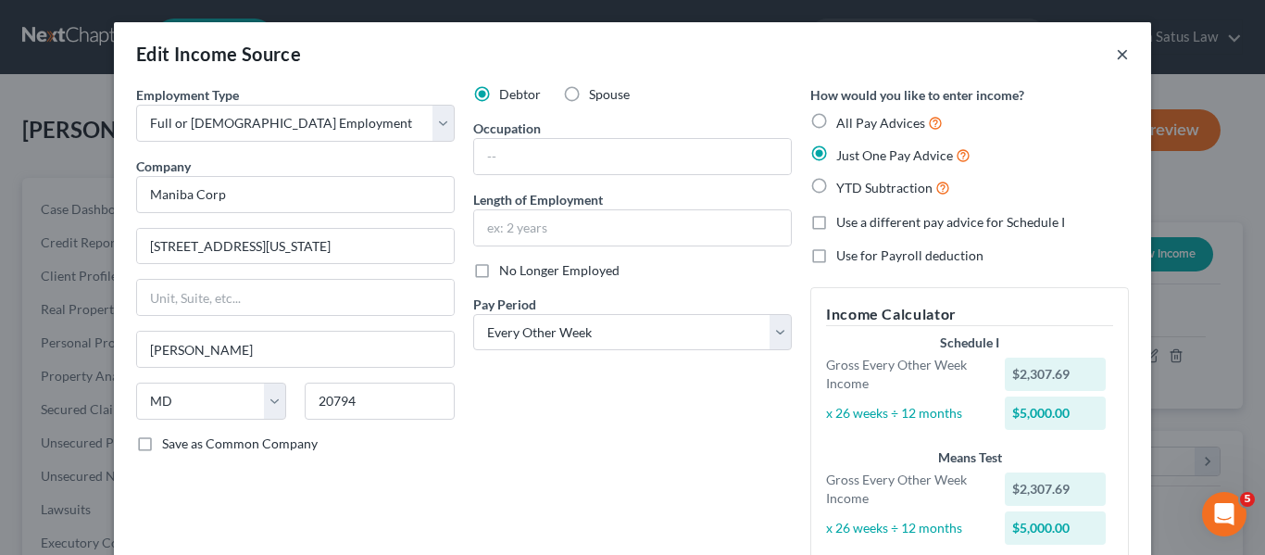
click at [1117, 56] on button "×" at bounding box center [1122, 54] width 13 height 22
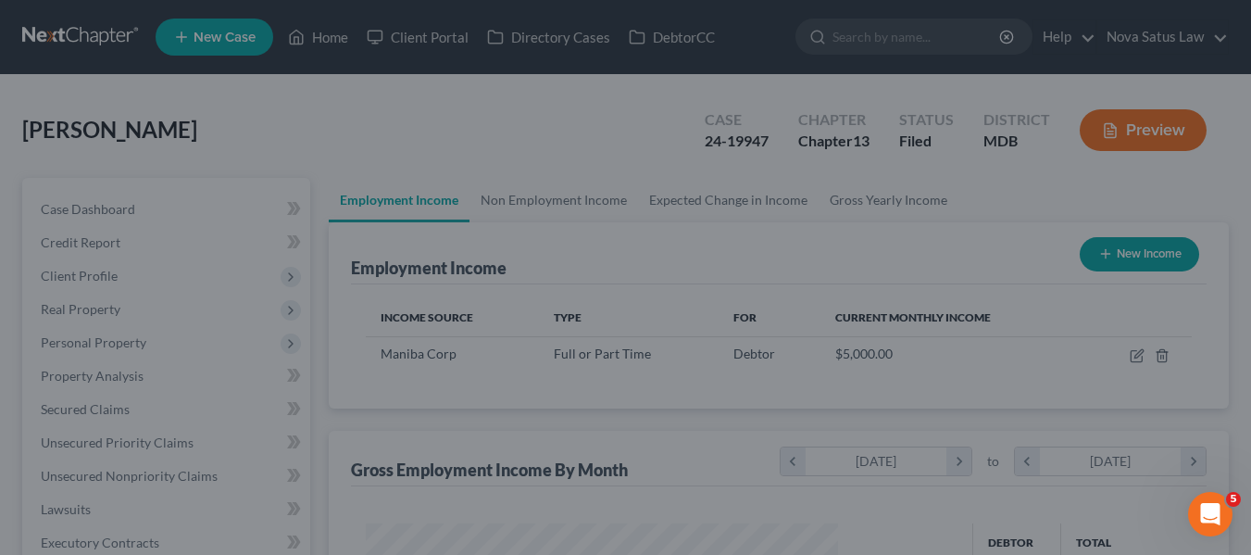
scroll to position [925637, 925465]
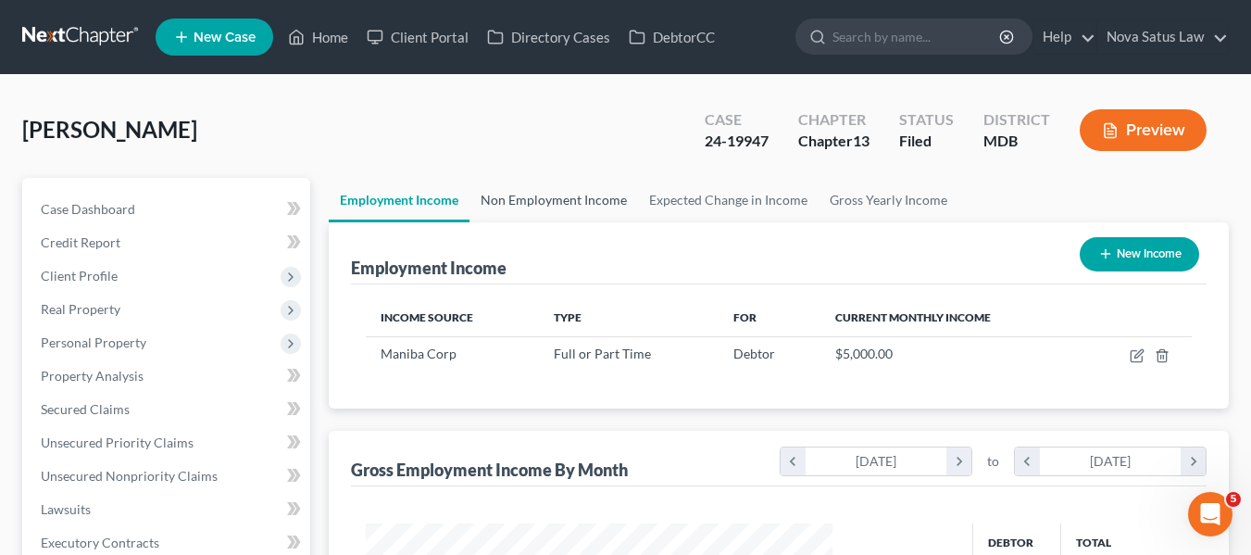
click at [524, 208] on link "Non Employment Income" at bounding box center [553, 200] width 169 height 44
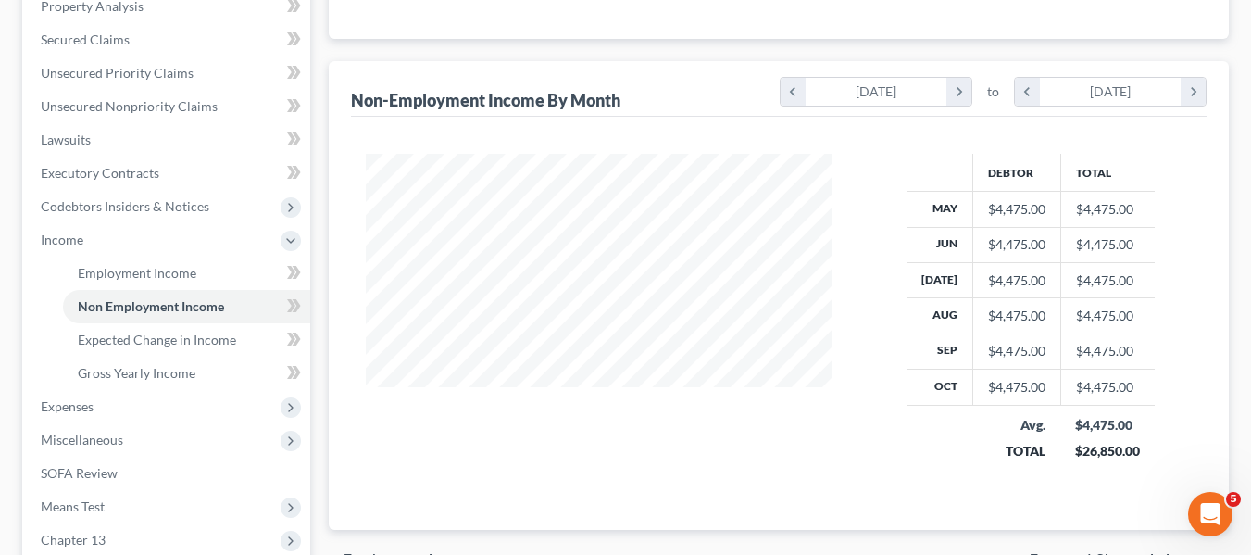
scroll to position [370, 0]
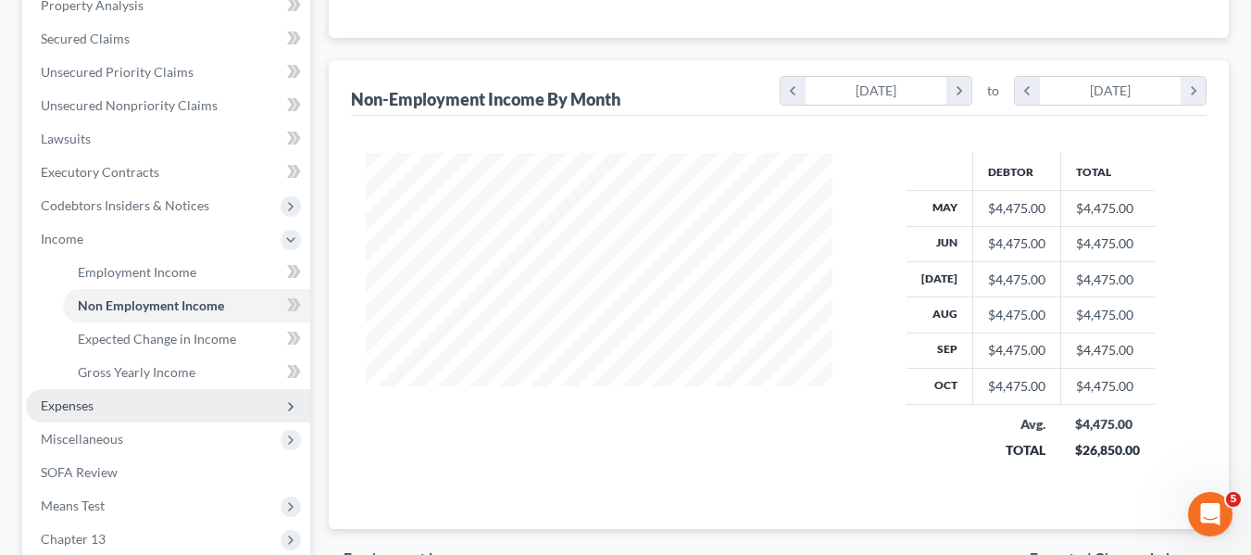
click at [79, 411] on span "Expenses" at bounding box center [67, 405] width 53 height 16
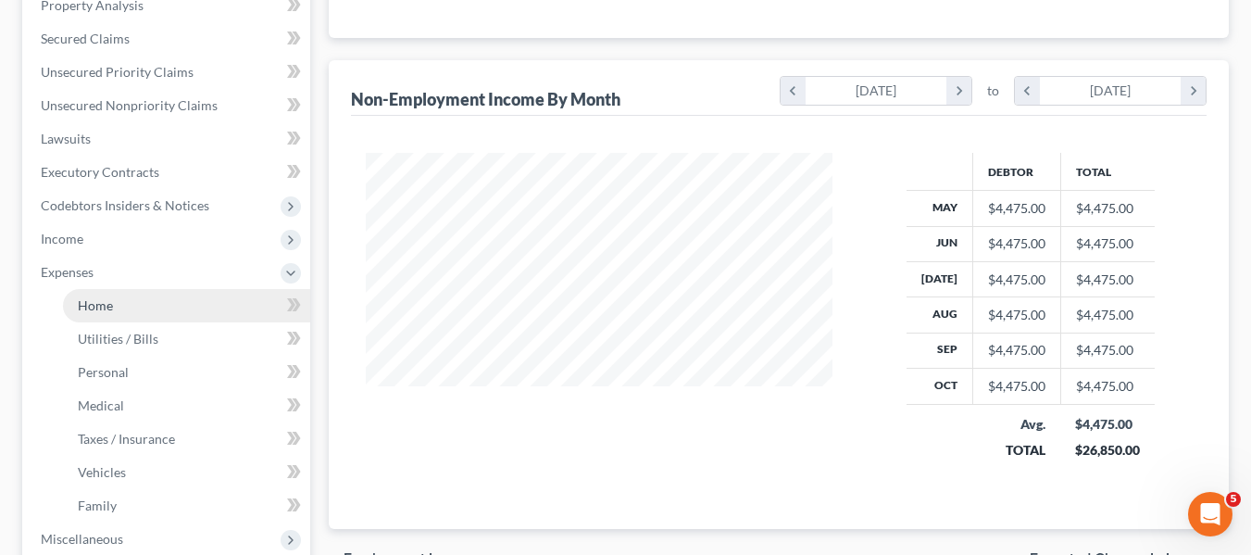
click at [109, 308] on span "Home" at bounding box center [95, 305] width 35 height 16
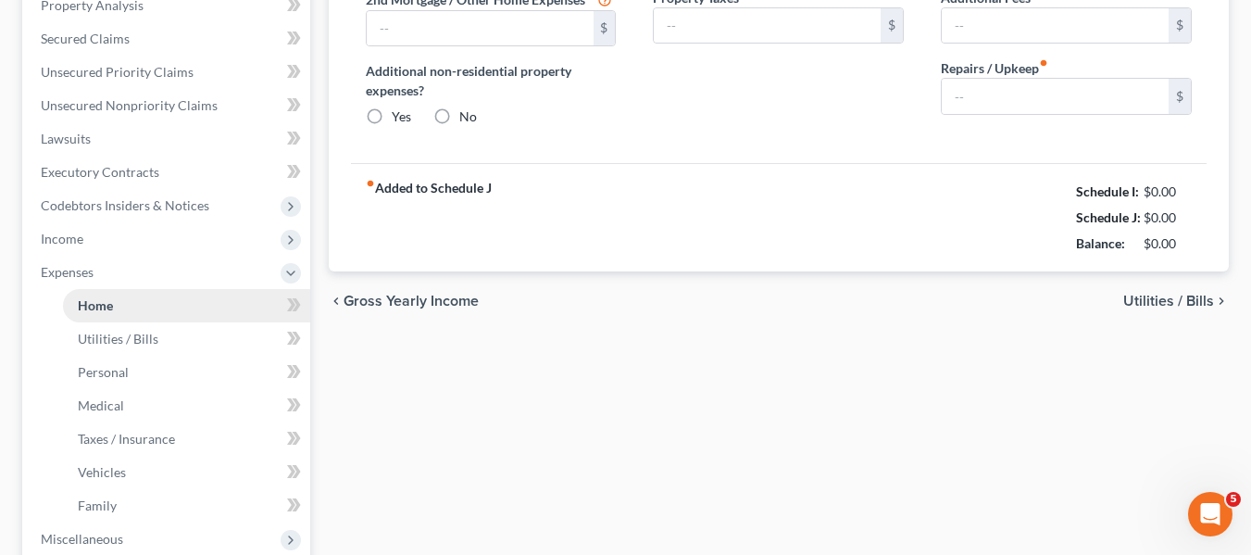
scroll to position [156, 0]
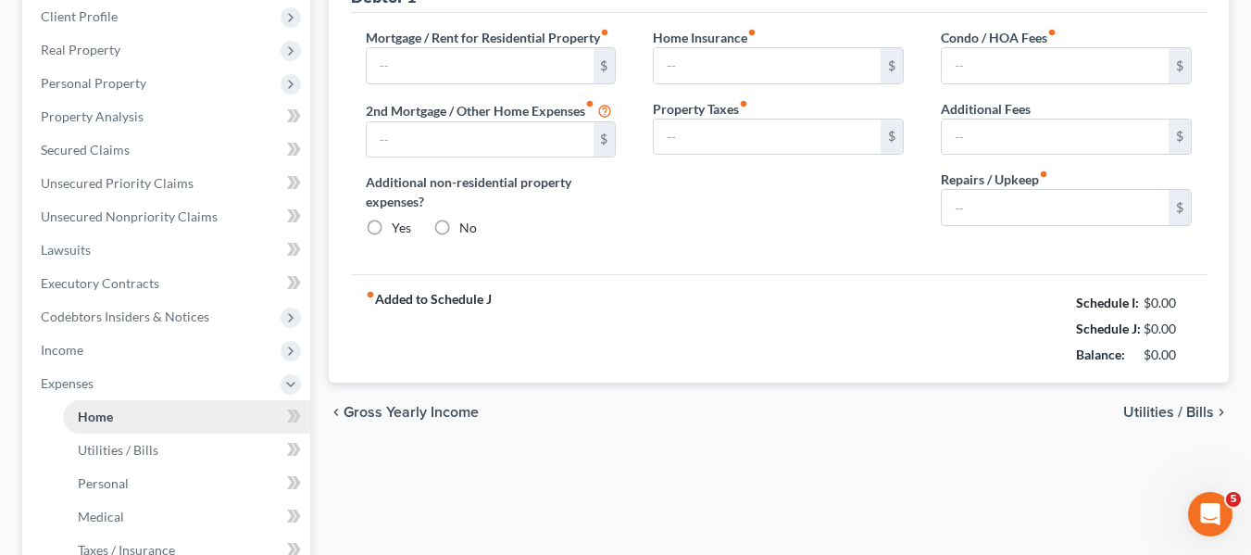
type input "2,050.00"
type input "0.00"
radio input "true"
type input "0.00"
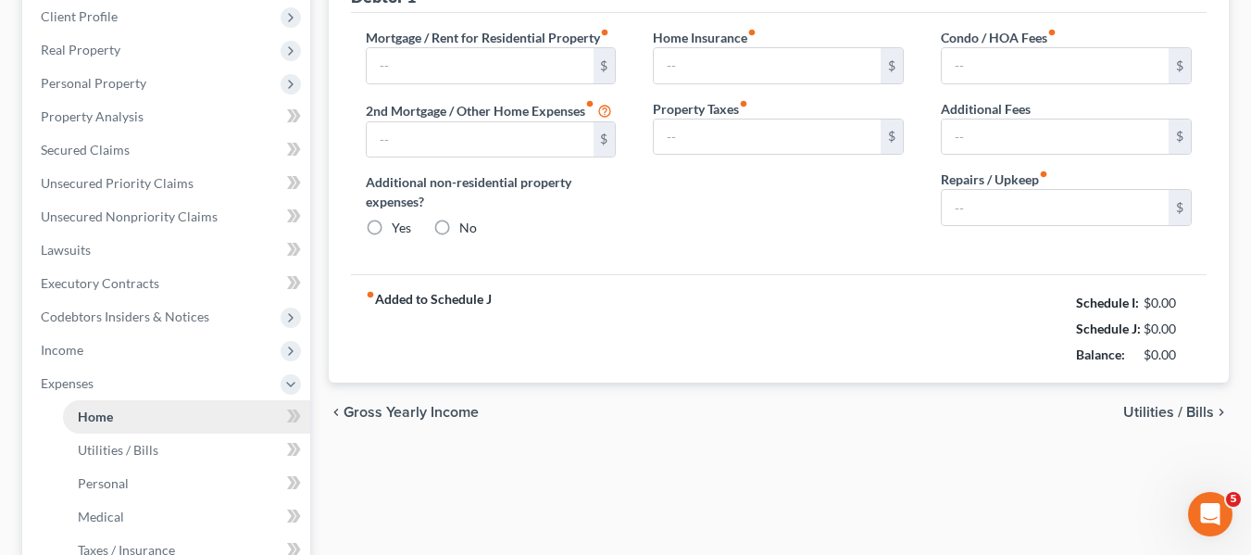
type input "0.00"
type input "200.00"
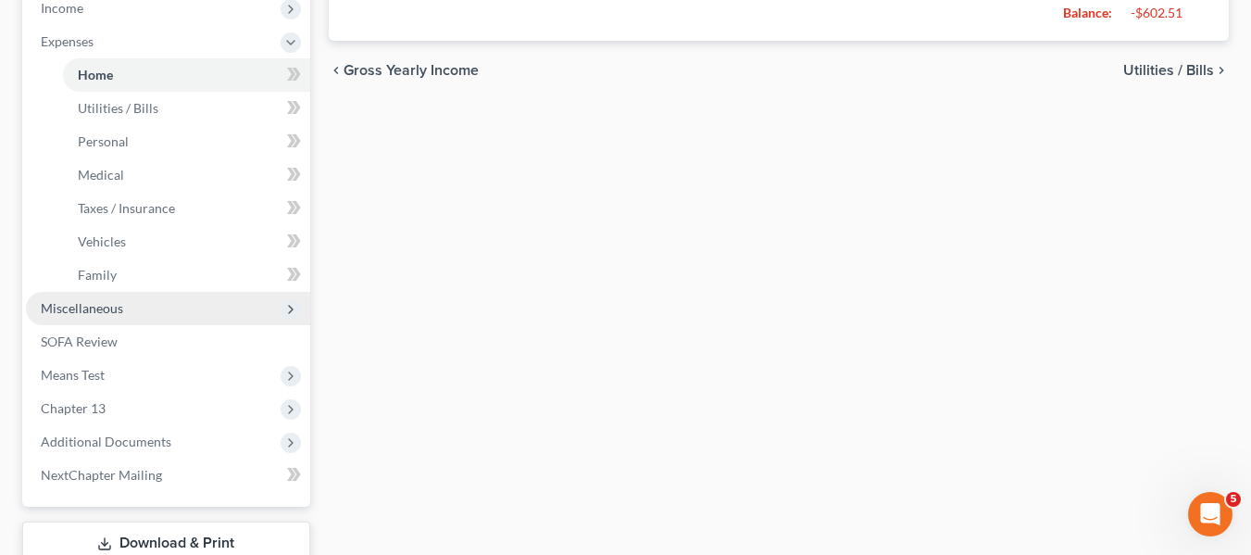
scroll to position [602, 0]
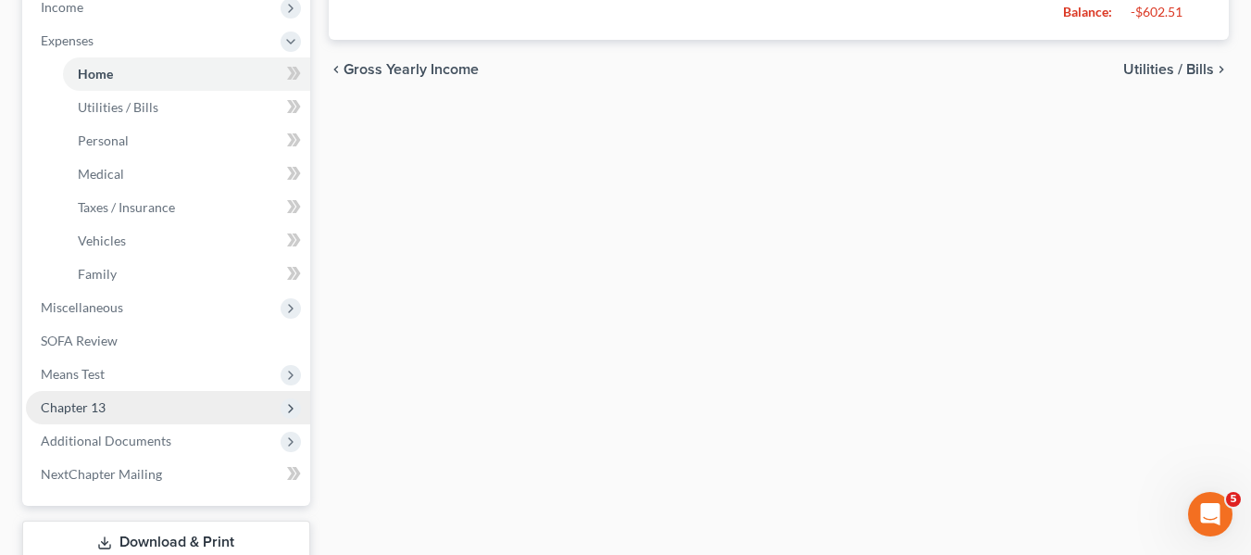
click at [73, 409] on span "Chapter 13" at bounding box center [73, 407] width 65 height 16
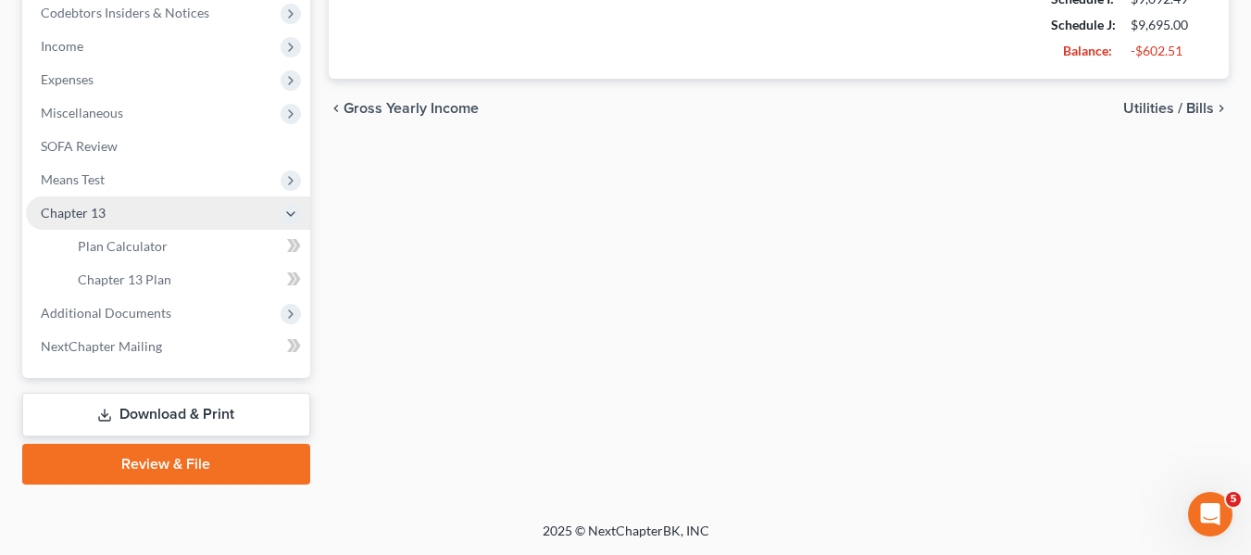
scroll to position [563, 0]
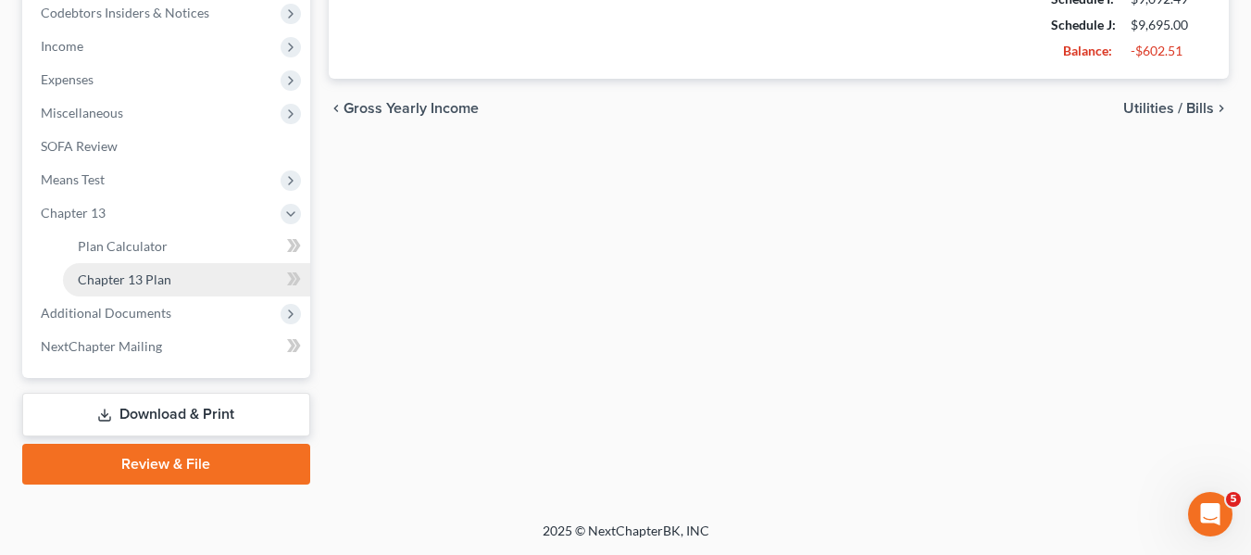
click at [180, 292] on link "Chapter 13 Plan" at bounding box center [186, 279] width 247 height 33
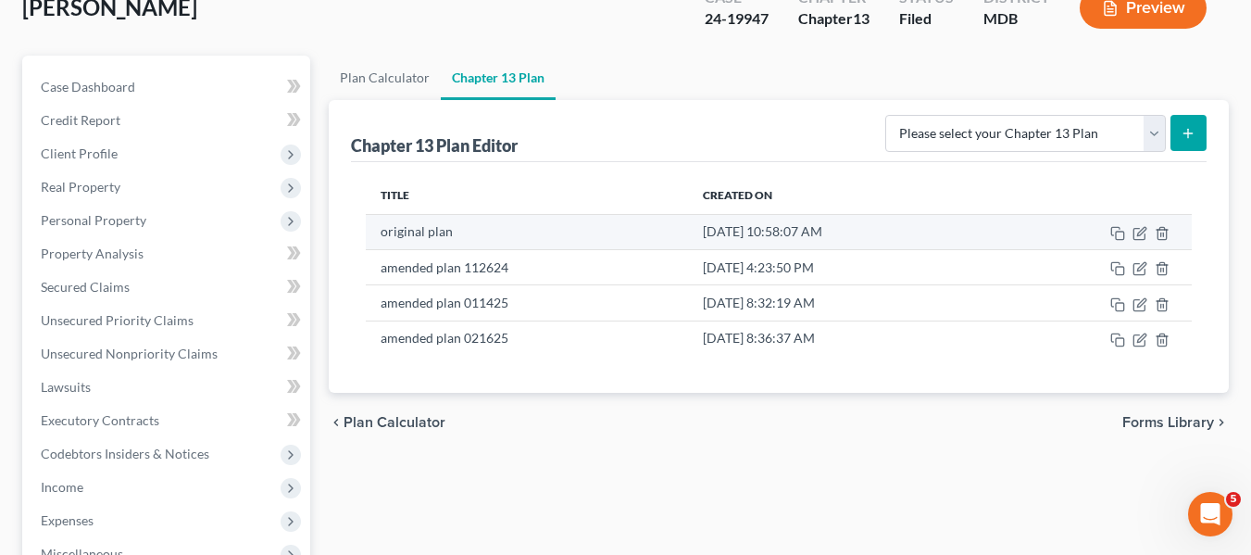
scroll to position [130, 0]
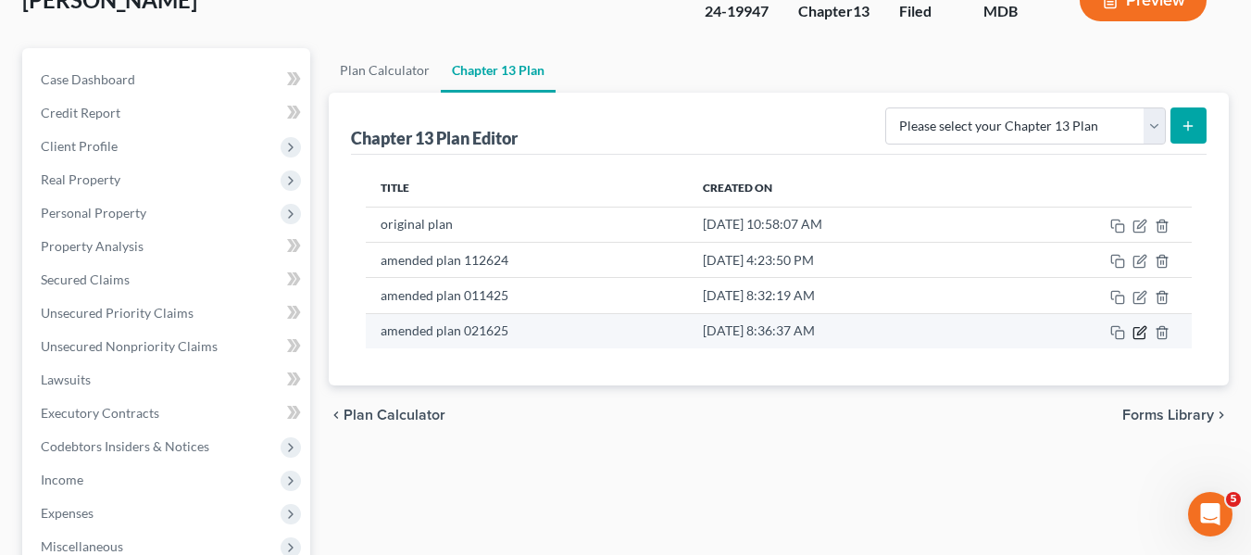
click at [1140, 331] on icon "button" at bounding box center [1141, 330] width 8 height 8
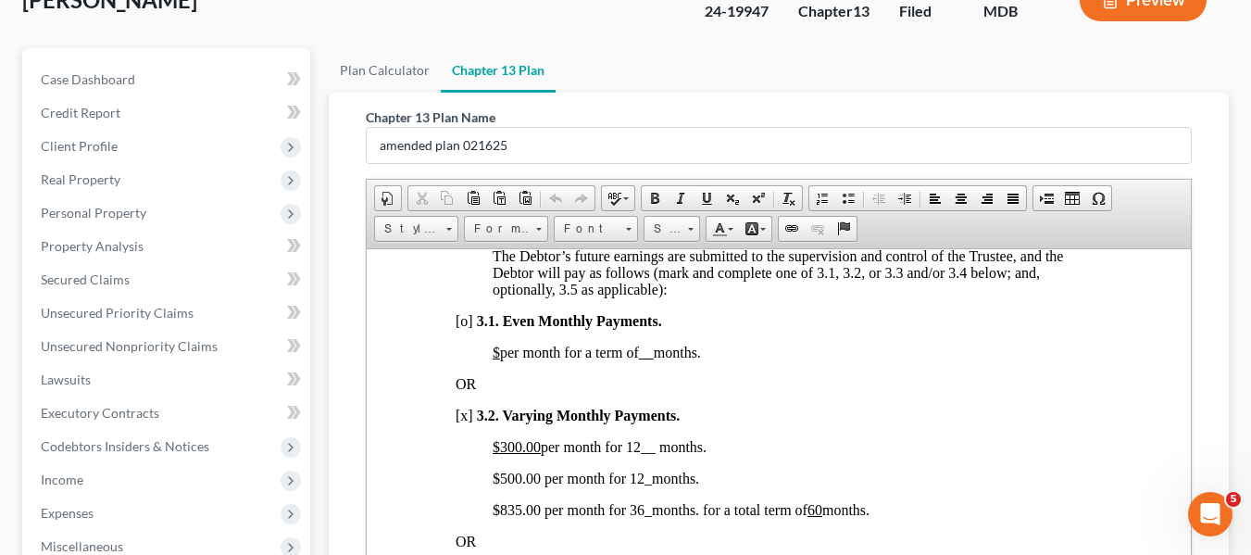
scroll to position [1347, 0]
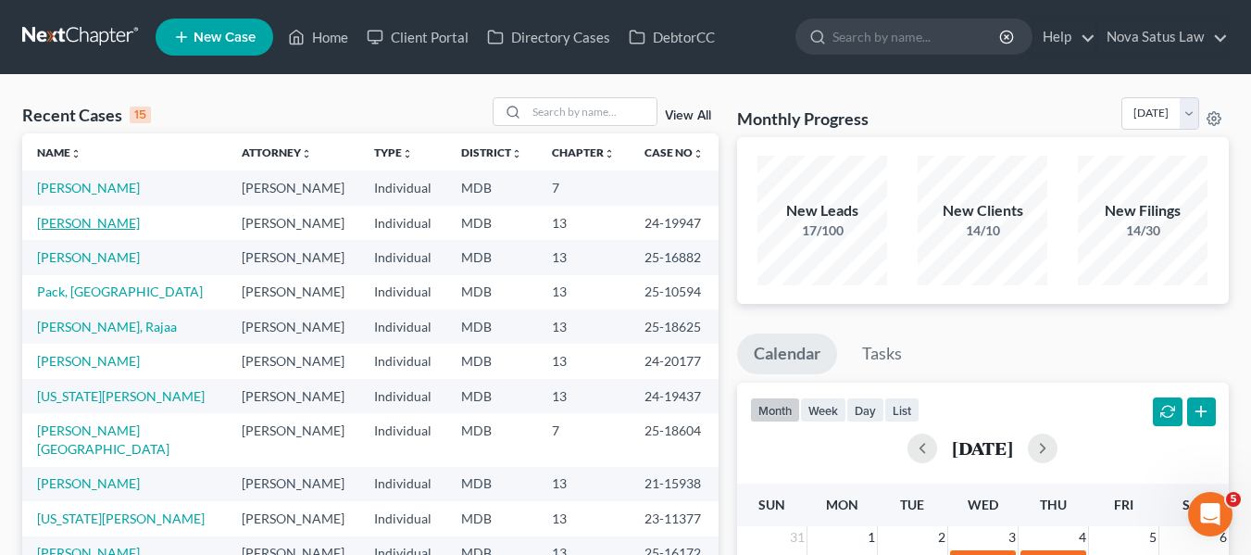
click at [66, 224] on link "[PERSON_NAME]" at bounding box center [88, 223] width 103 height 16
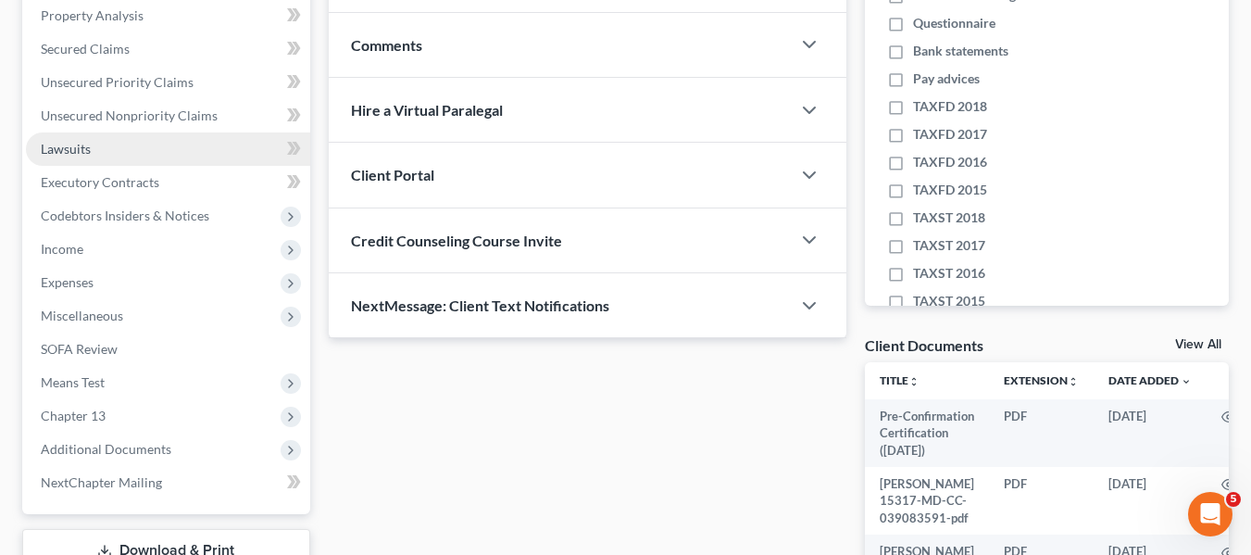
scroll to position [362, 0]
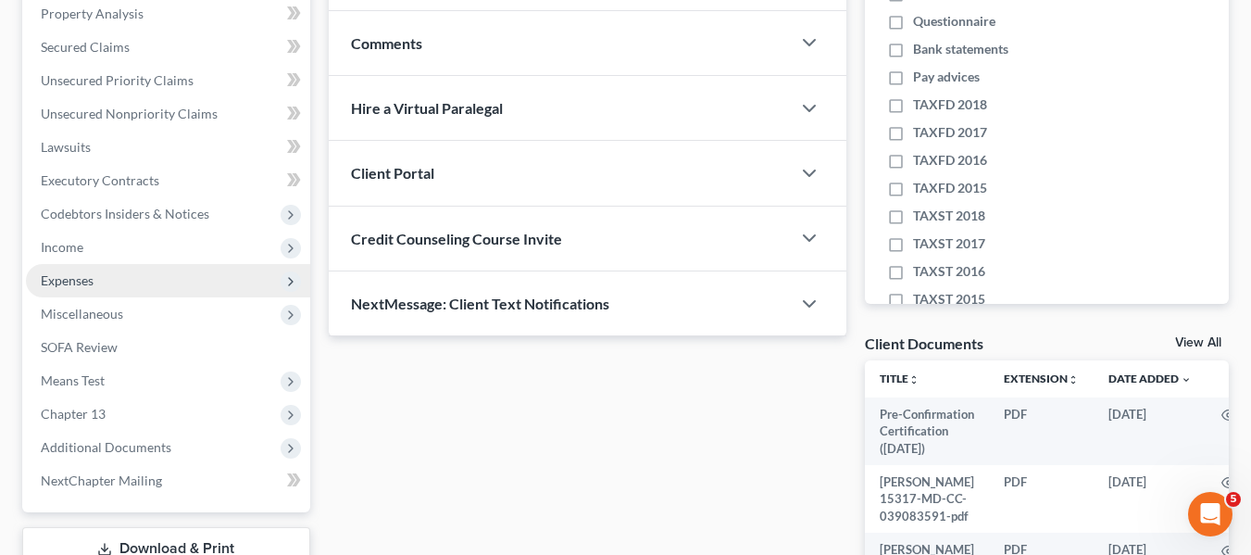
click at [110, 282] on span "Expenses" at bounding box center [168, 280] width 284 height 33
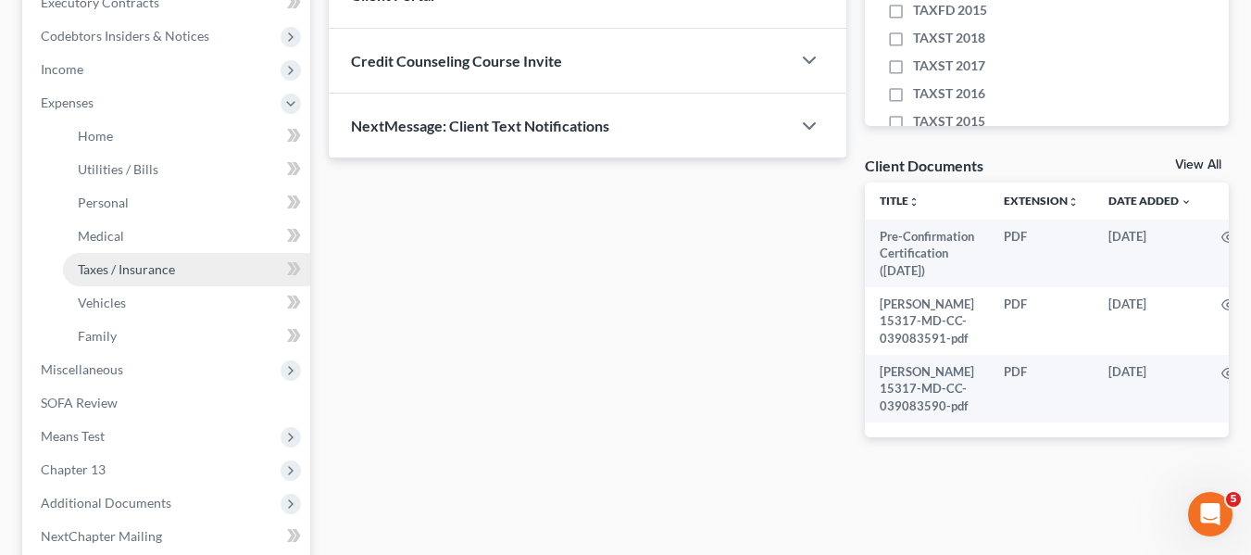
scroll to position [541, 0]
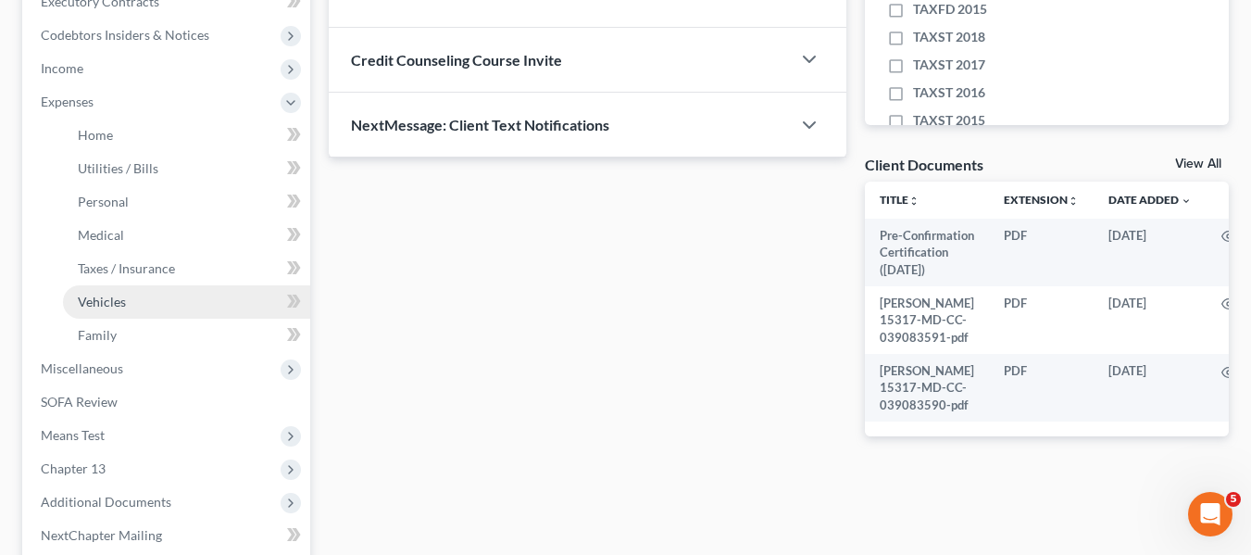
click at [128, 312] on link "Vehicles" at bounding box center [186, 301] width 247 height 33
